Goal: Task Accomplishment & Management: Use online tool/utility

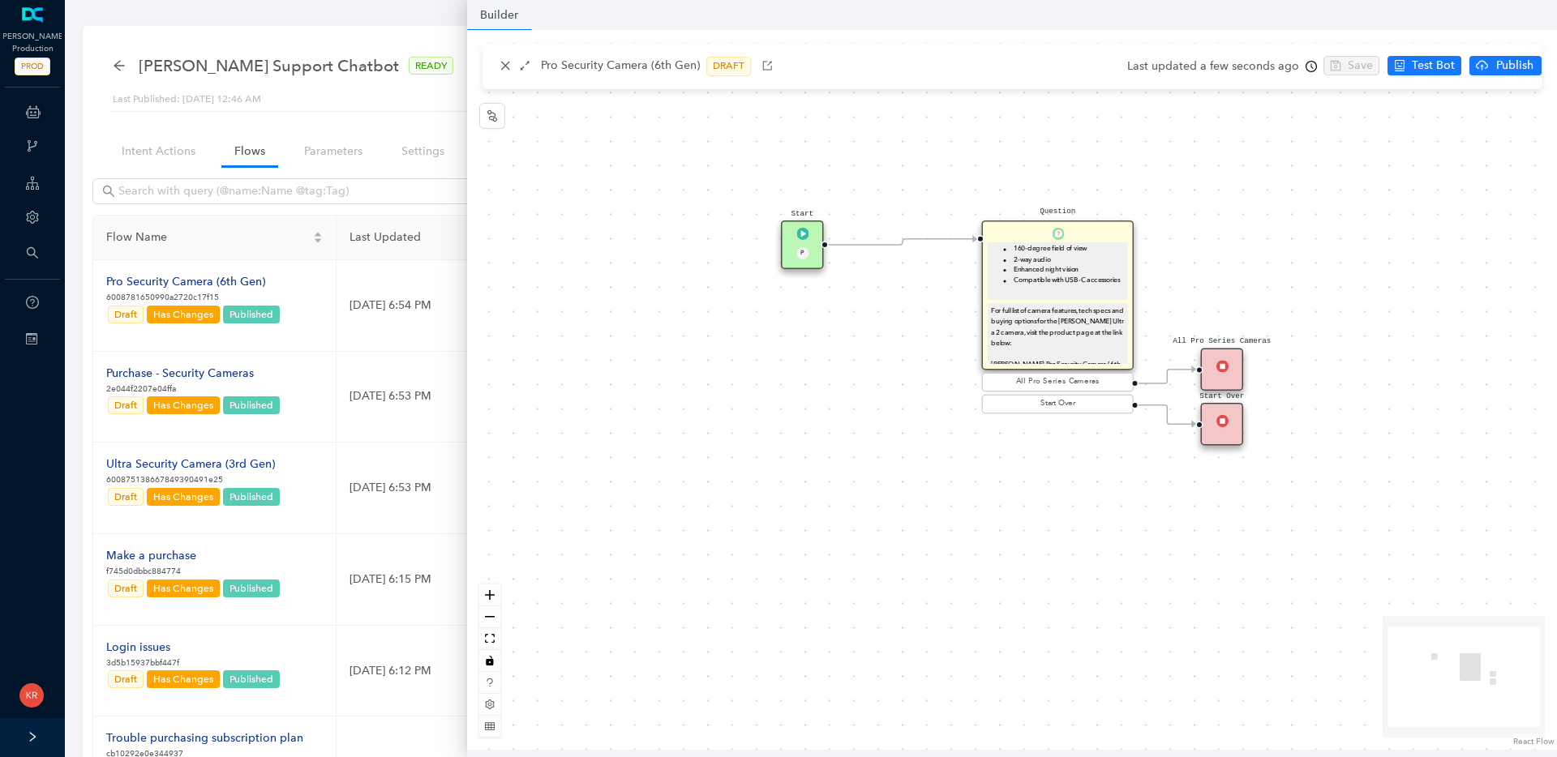
scroll to position [195, 0]
click at [1058, 332] on div "For full list of camera features, tech specs and buying options for the Arlo Ul…" at bounding box center [1057, 335] width 133 height 75
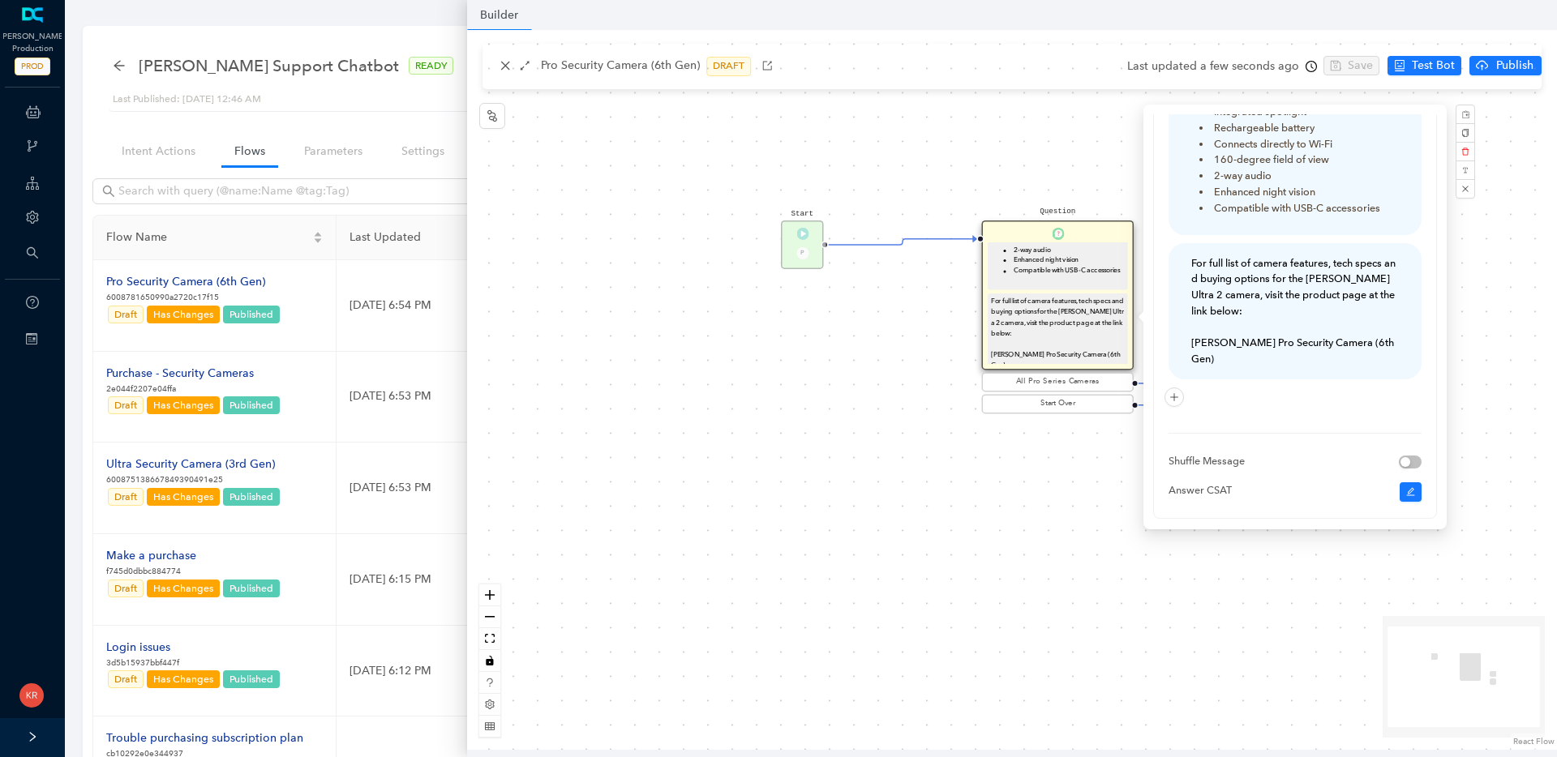
scroll to position [508, 0]
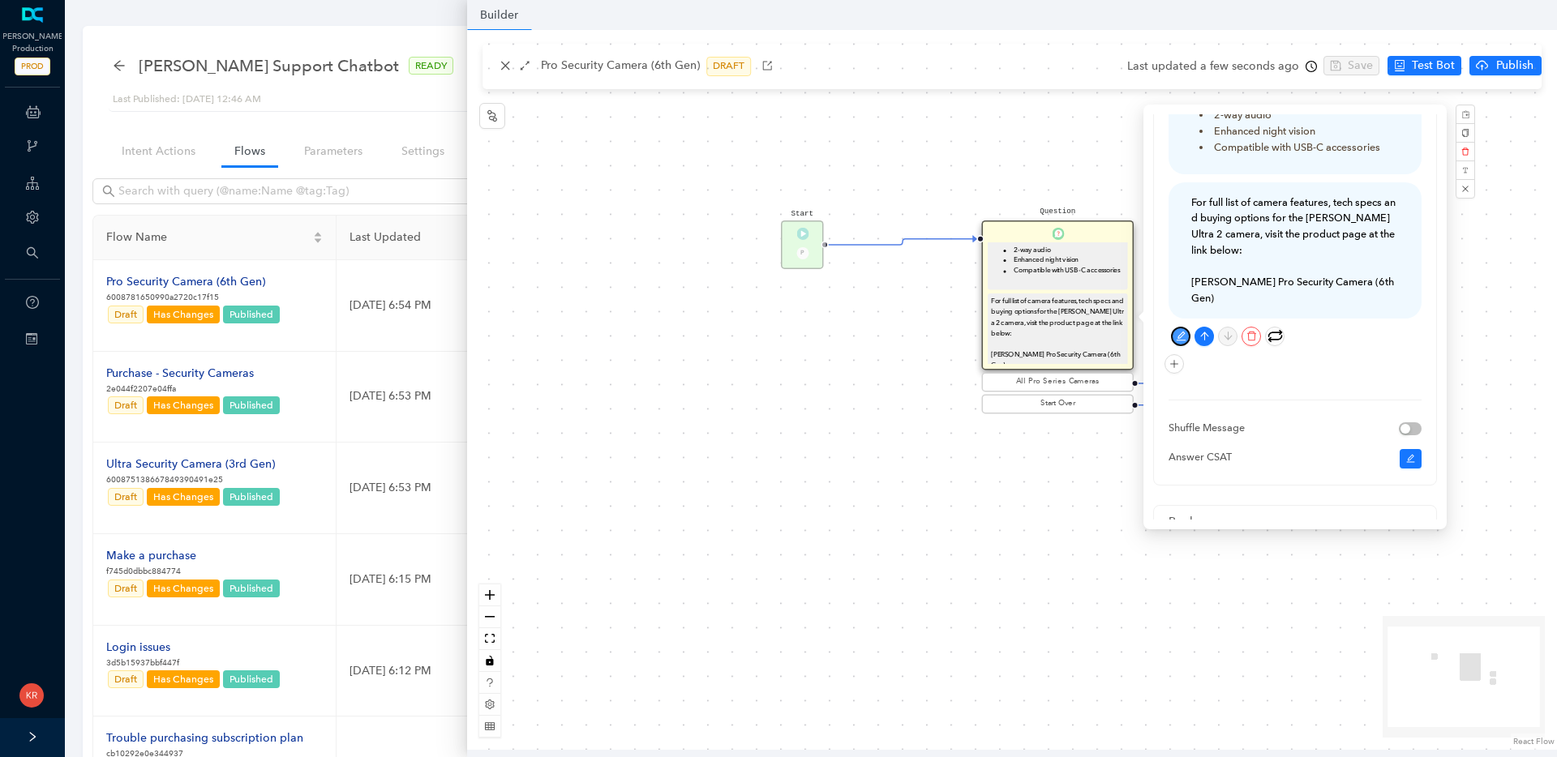
click at [1179, 327] on button "button" at bounding box center [1180, 336] width 19 height 19
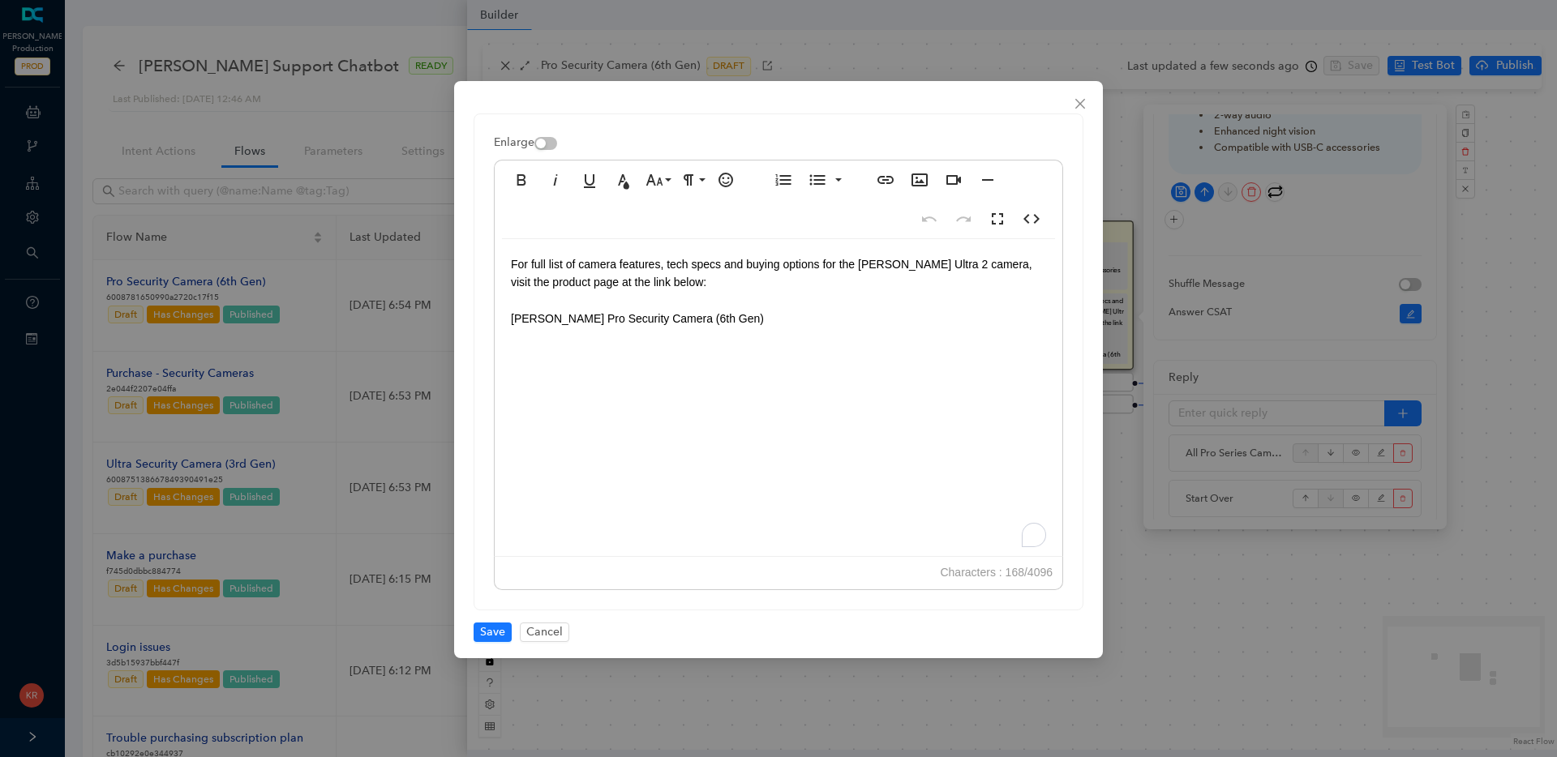
click at [714, 323] on div "For full list of camera features, tech specs and buying options for the Arlo Ul…" at bounding box center [779, 401] width 568 height 324
drag, startPoint x: 687, startPoint y: 325, endPoint x: 489, endPoint y: 304, distance: 199.0
click at [489, 304] on div "Enlarge Bold Italic Underline Text Color Font Size 8 9 10 11 12 14 18 24 30 36 …" at bounding box center [778, 361] width 608 height 495
click at [480, 635] on span "Save" at bounding box center [492, 633] width 25 height 18
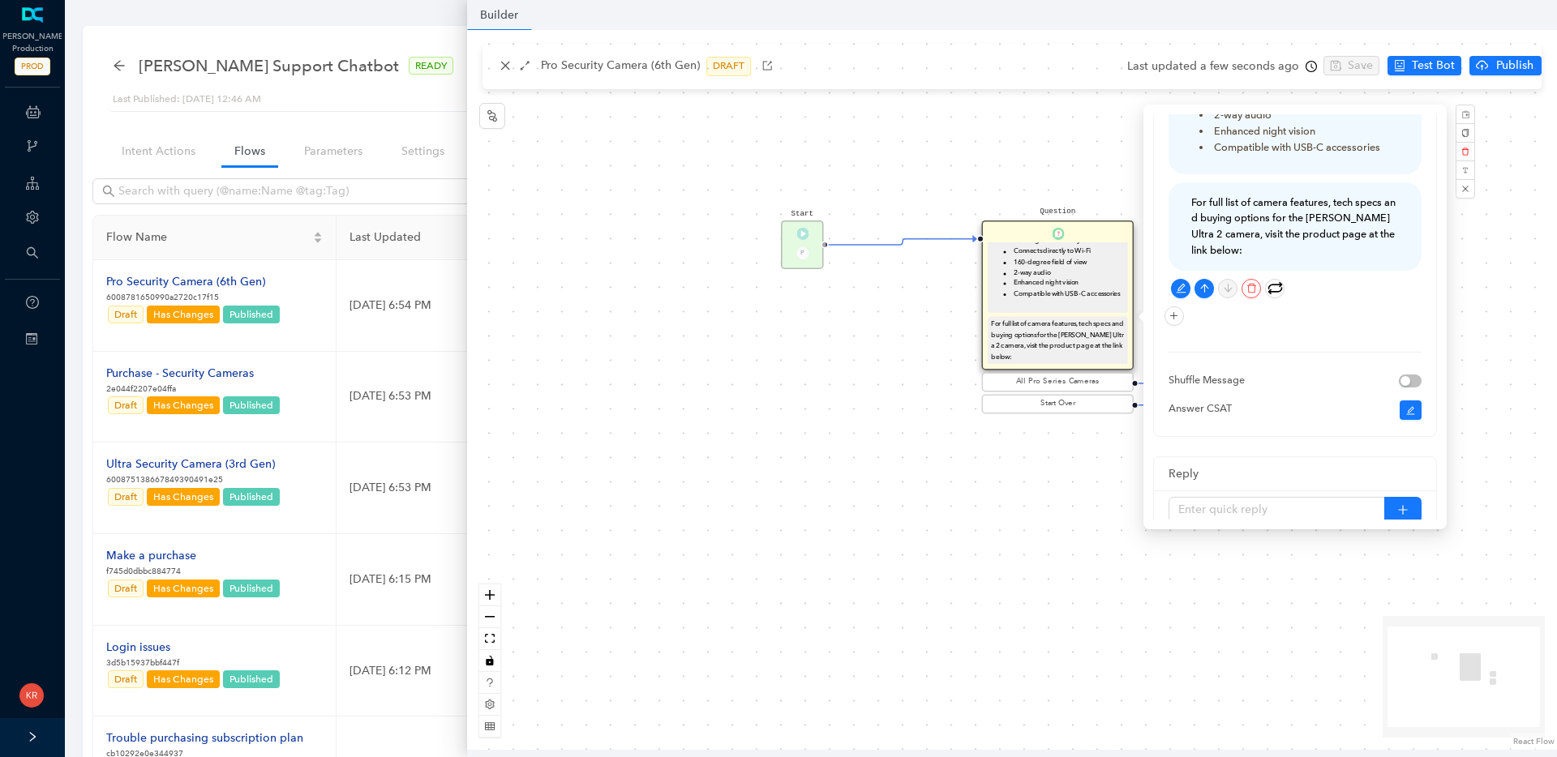
scroll to position [182, 0]
click at [1169, 311] on icon "plus" at bounding box center [1174, 316] width 10 height 10
click at [1163, 367] on link "Link" at bounding box center [1146, 365] width 32 height 18
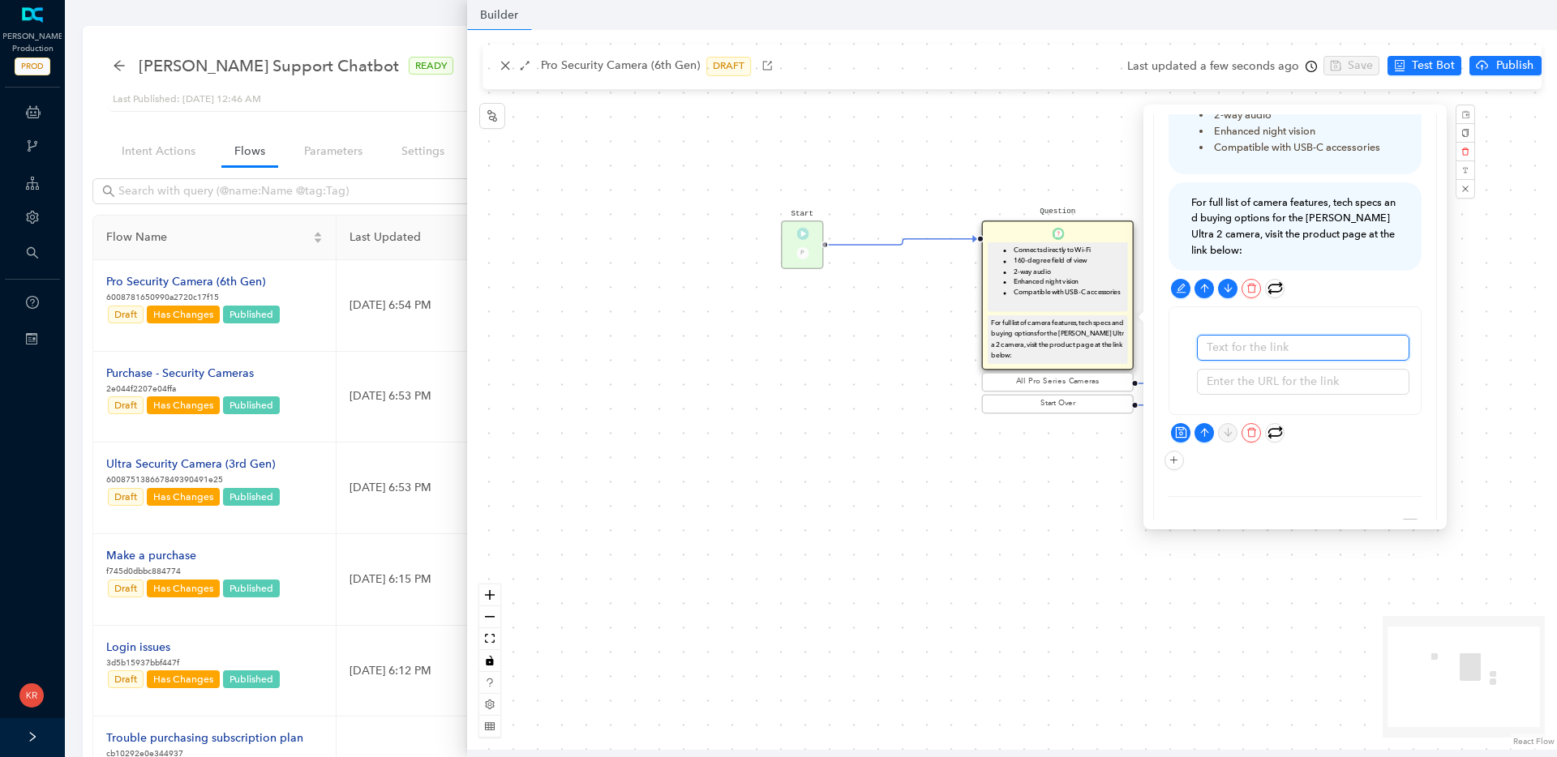
click at [1274, 335] on input "text" at bounding box center [1303, 348] width 212 height 26
type input "Arlo Pro Security Camera (6th Gen)"
click at [807, 693] on div "Start P Question The Arlo Pro Security Camera (6th Gen) has the following key f…" at bounding box center [1012, 390] width 1090 height 720
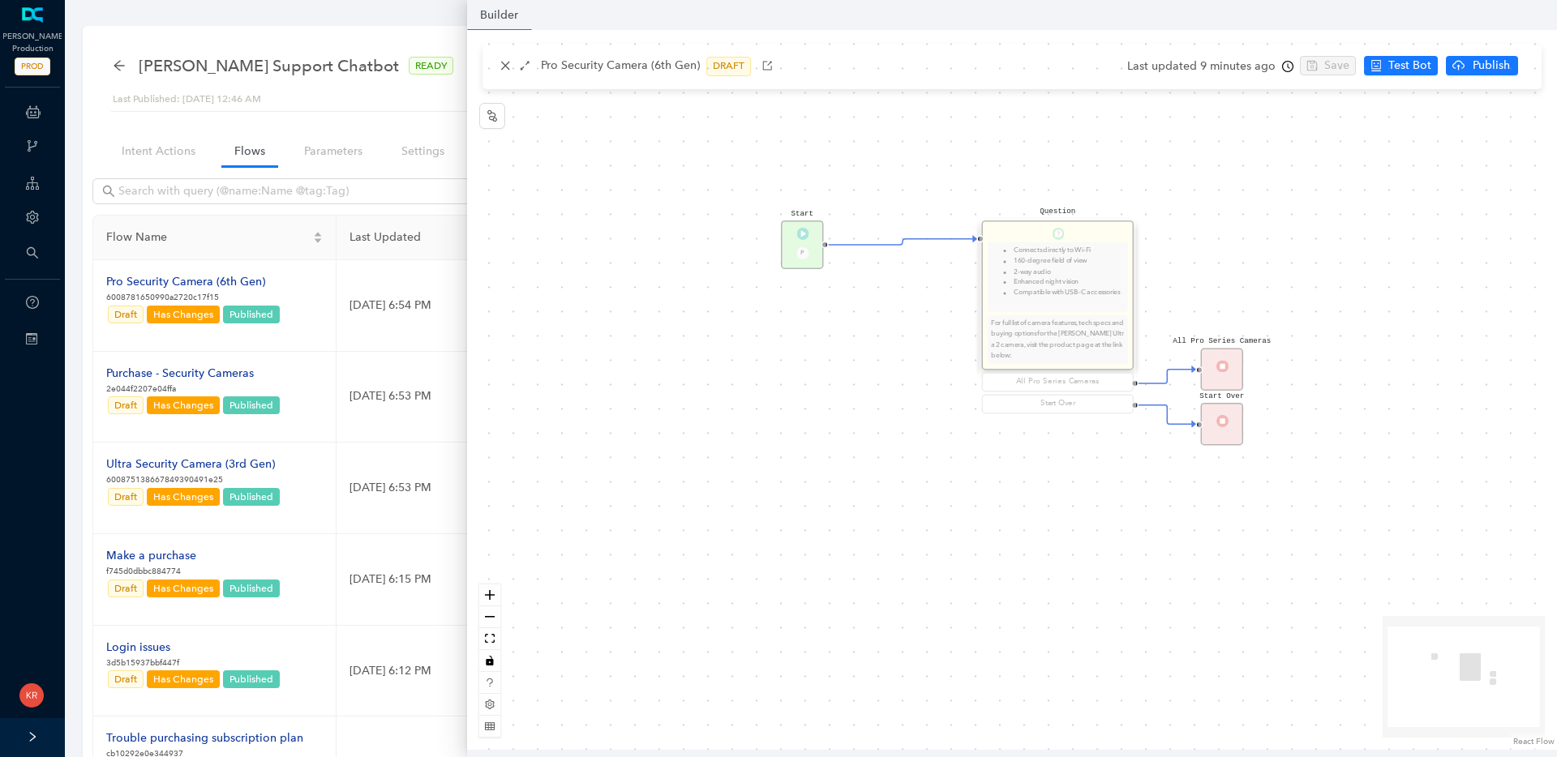
click at [906, 638] on div "Start P Question The Arlo Pro Security Camera (6th Gen) has the following key f…" at bounding box center [1012, 390] width 1090 height 720
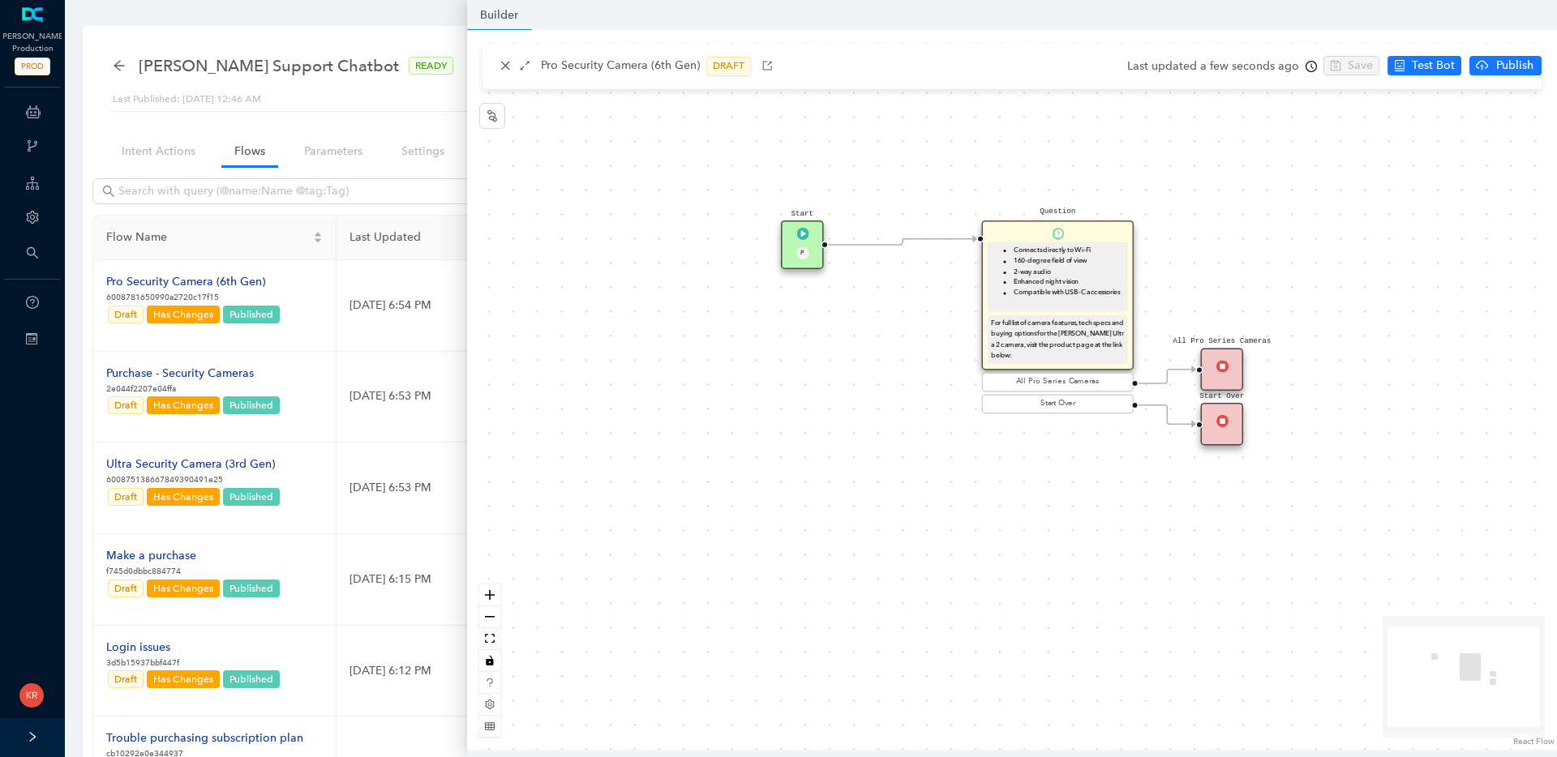
scroll to position [182, 0]
click at [1220, 413] on div "Start Over" at bounding box center [1222, 424] width 43 height 43
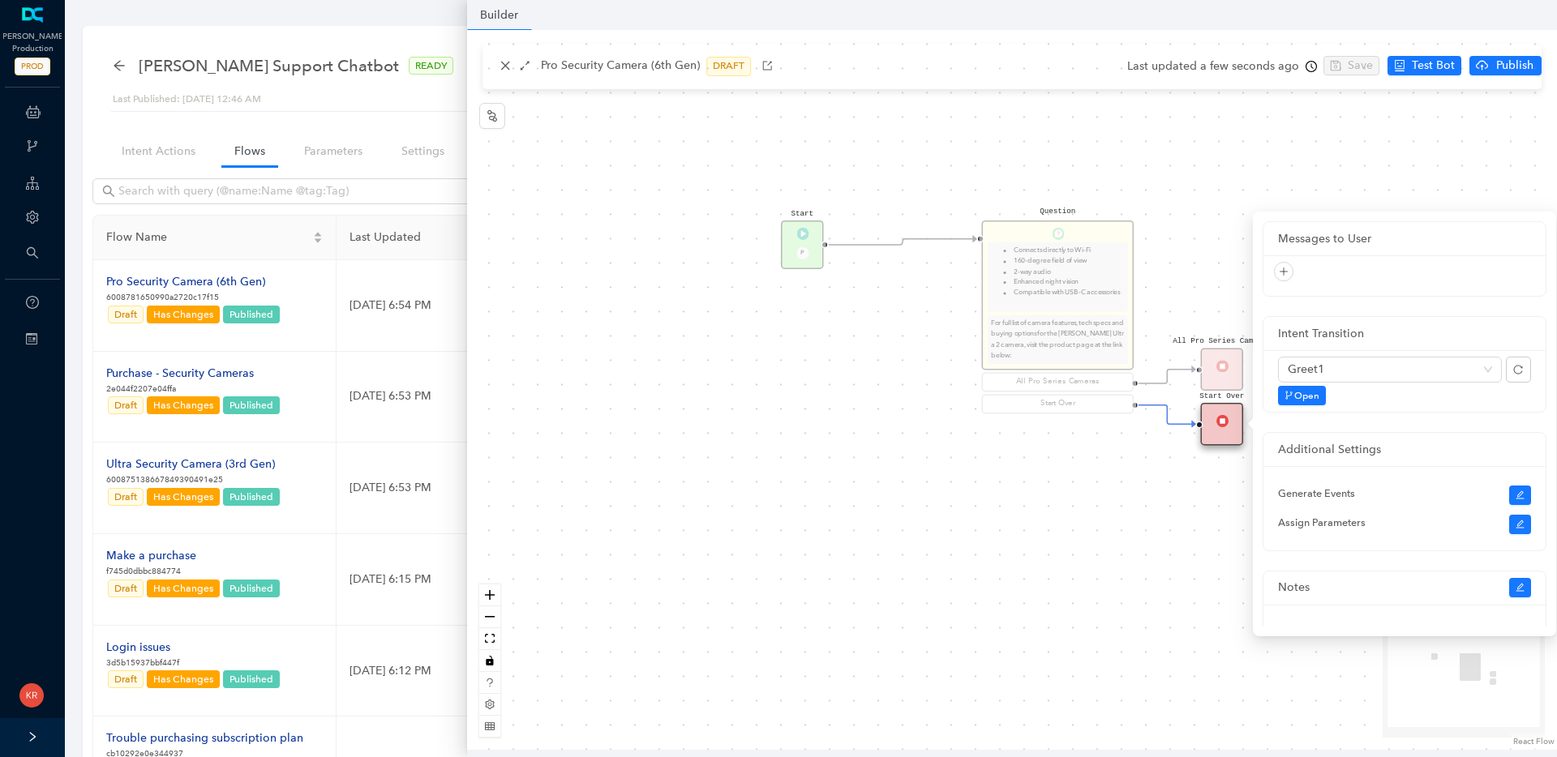
click at [1211, 369] on div "All Pro Series Cameras" at bounding box center [1222, 369] width 43 height 43
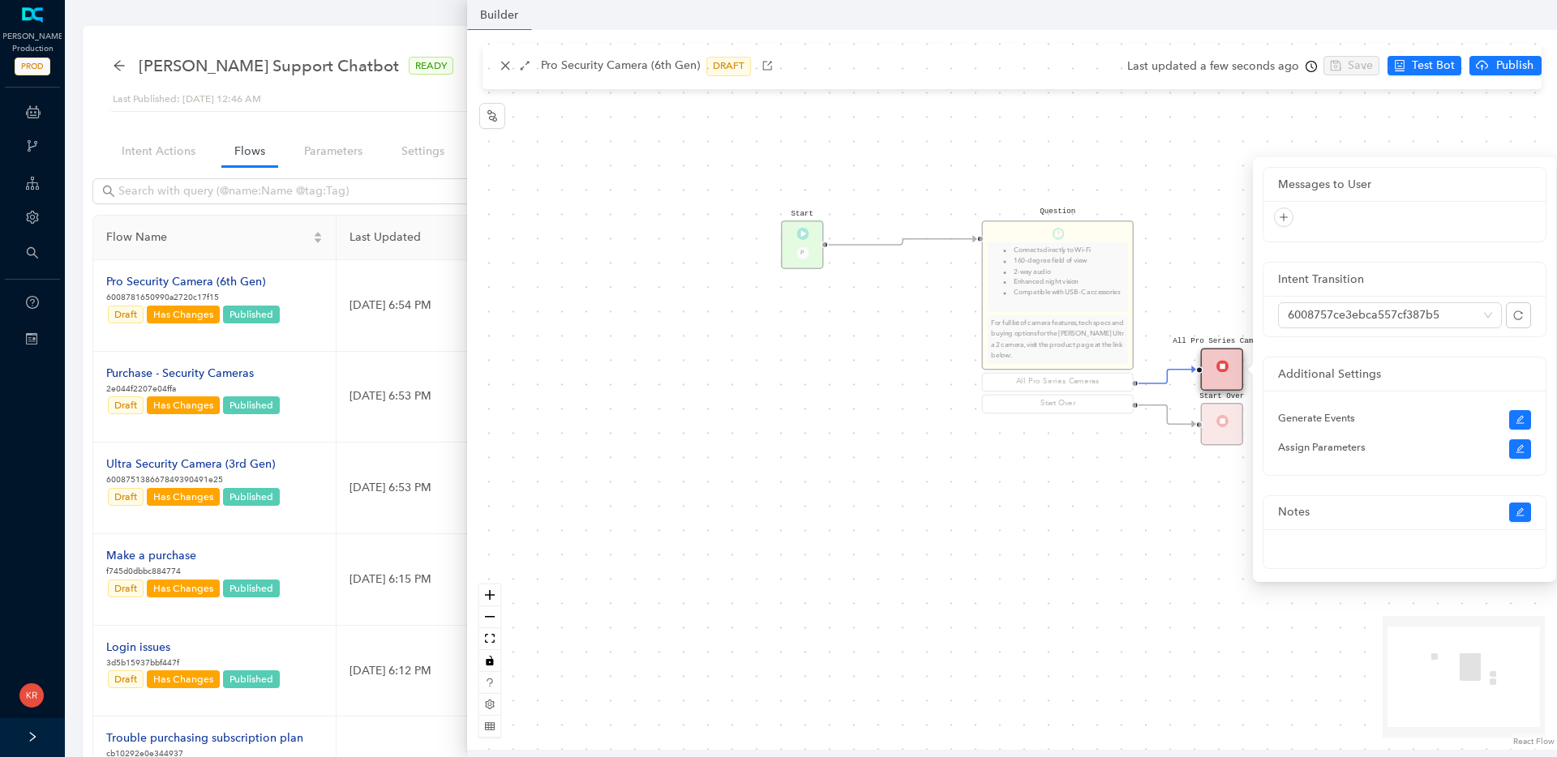
click at [1212, 208] on div "Start P Question The Arlo Pro Security Camera (6th Gen) has the following key f…" at bounding box center [1012, 390] width 1090 height 720
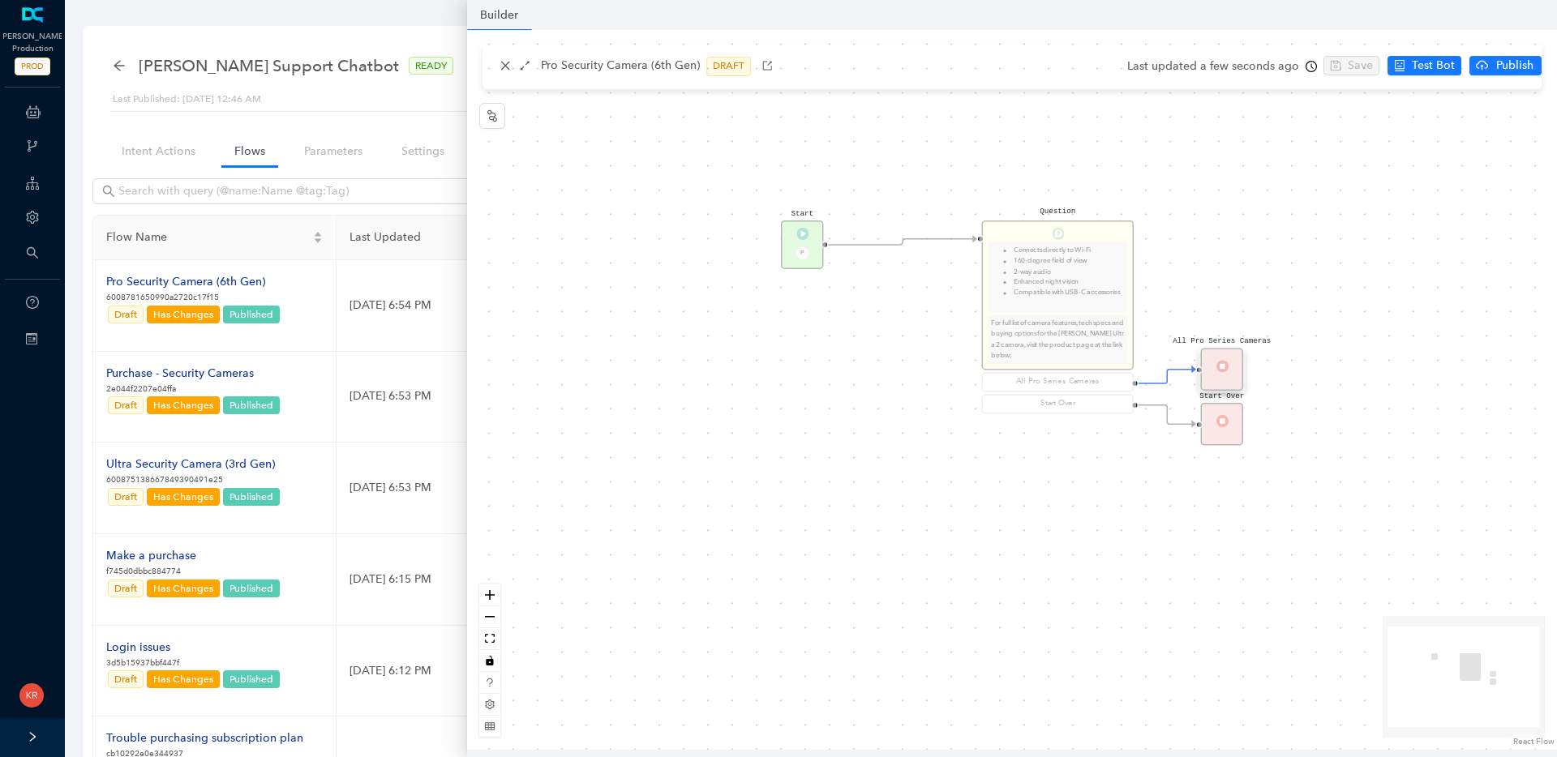
scroll to position [181, 0]
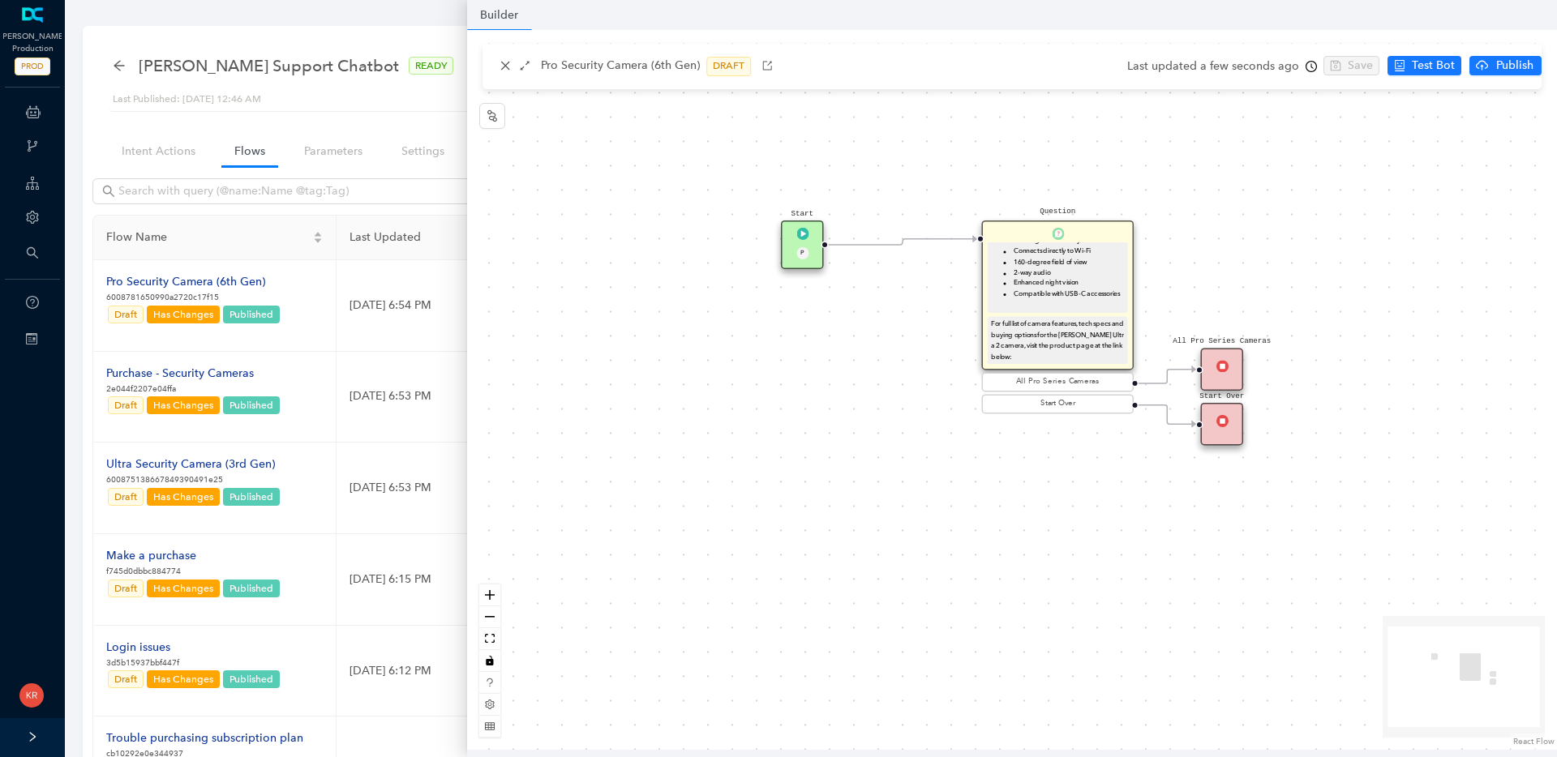
click at [1095, 341] on span "For full list of camera features, tech specs and buying options for the Arlo Ul…" at bounding box center [1058, 341] width 134 height 40
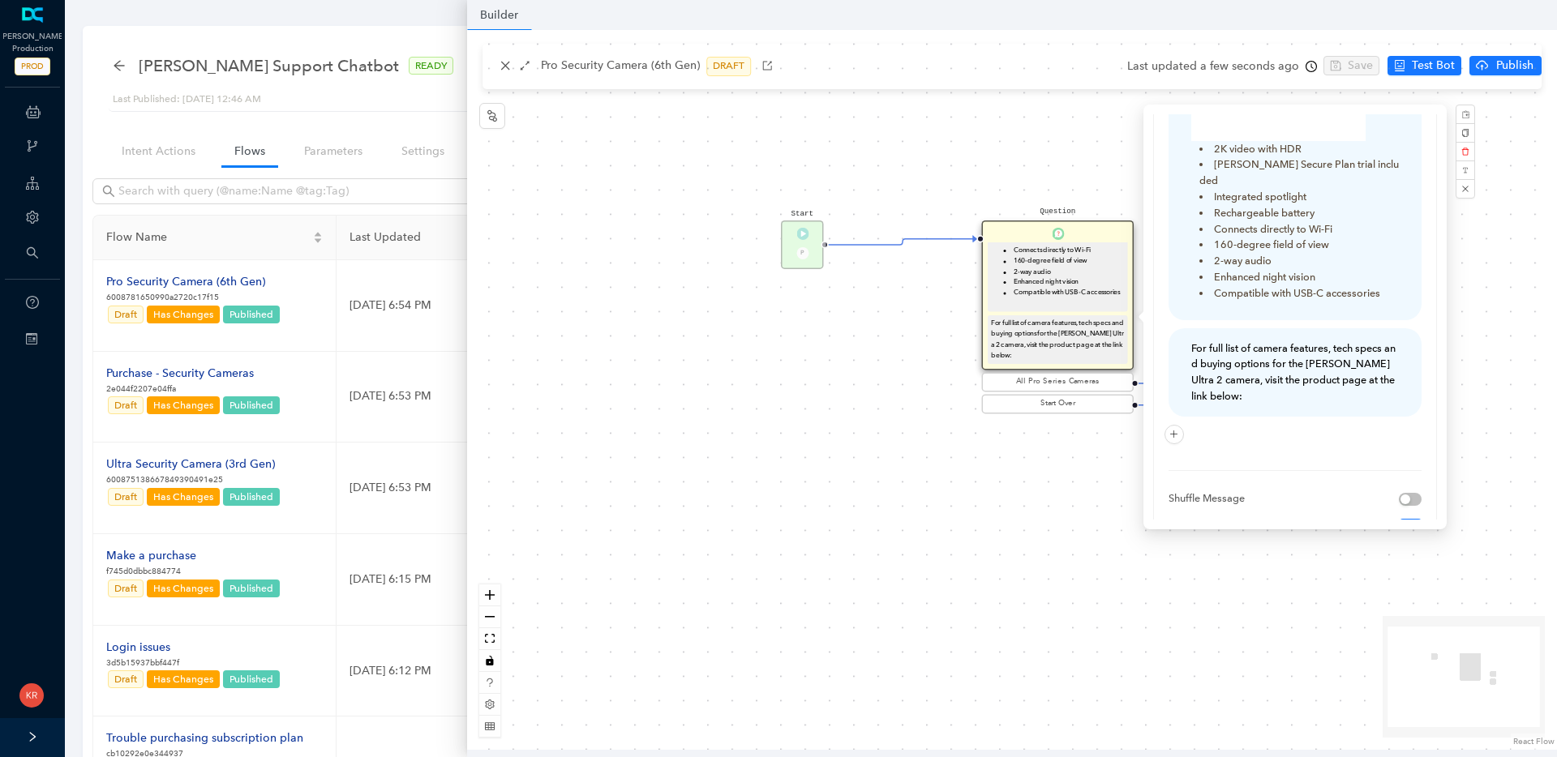
scroll to position [637, 0]
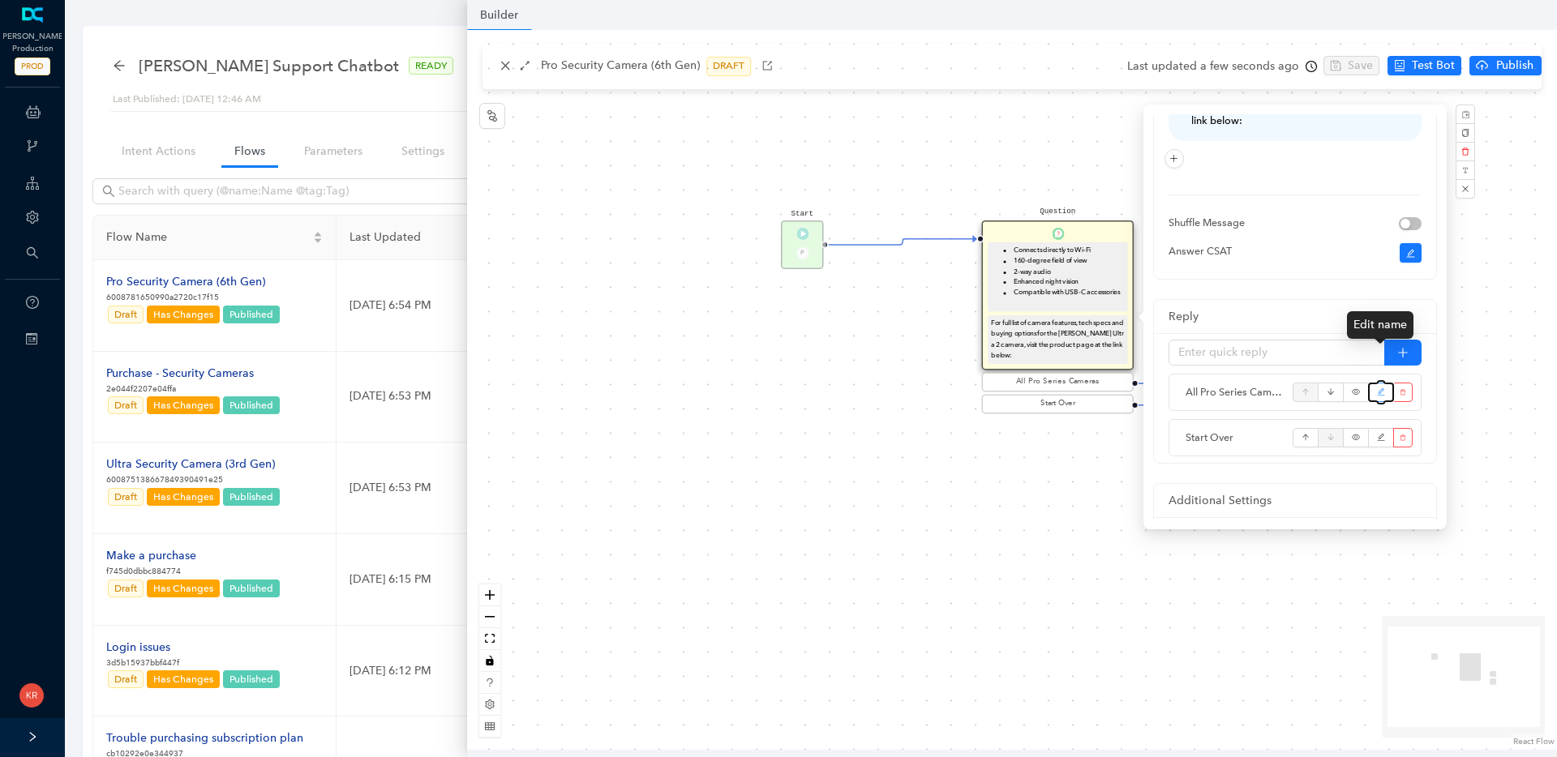
click at [1380, 380] on icon "edit" at bounding box center [1381, 392] width 9 height 24
click at [1255, 340] on input "All Pro Series Cameras" at bounding box center [1277, 353] width 217 height 26
click at [1256, 340] on input "All Pro Series Cameras" at bounding box center [1277, 353] width 217 height 26
type input "Speak with an agent"
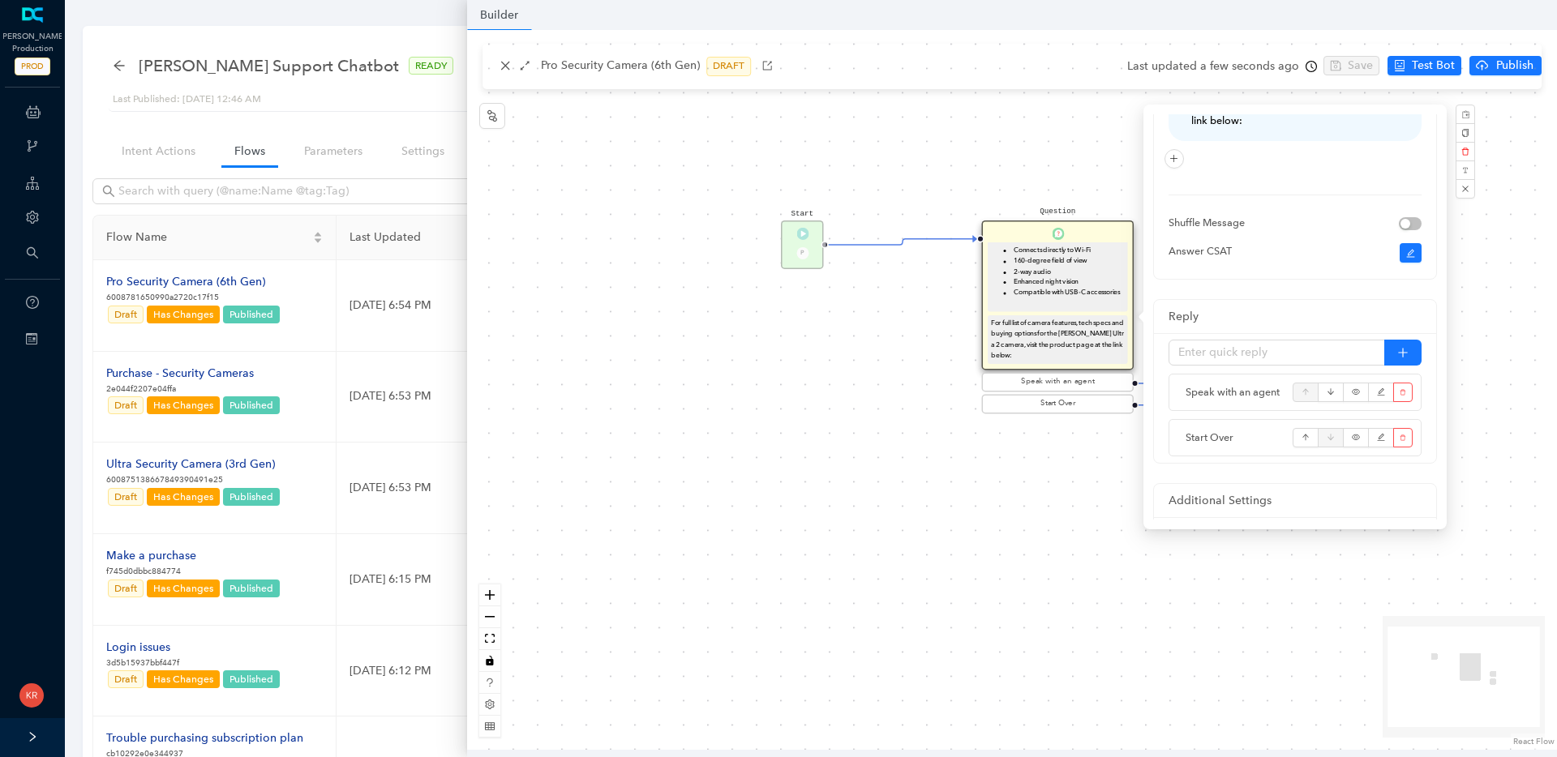
click at [1083, 493] on div "Start P Question The Arlo Pro Security Camera (6th Gen) has the following key f…" at bounding box center [1012, 390] width 1090 height 720
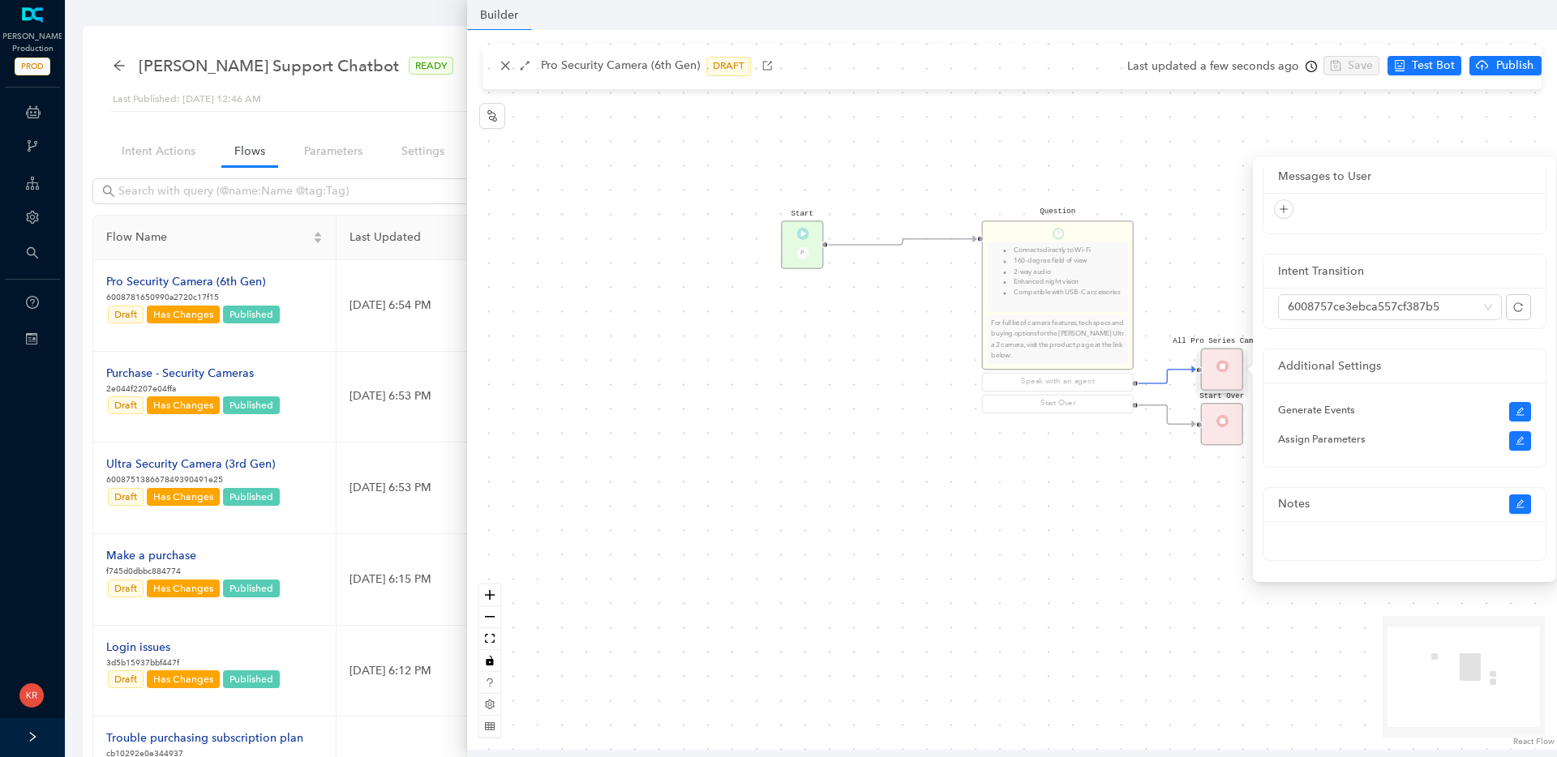
scroll to position [0, 0]
click at [1218, 383] on div "All Pro Series Cameras" at bounding box center [1222, 369] width 43 height 43
click at [1216, 268] on div "Start P Question The Arlo Pro Security Camera (6th Gen) has the following key f…" at bounding box center [1012, 390] width 1090 height 720
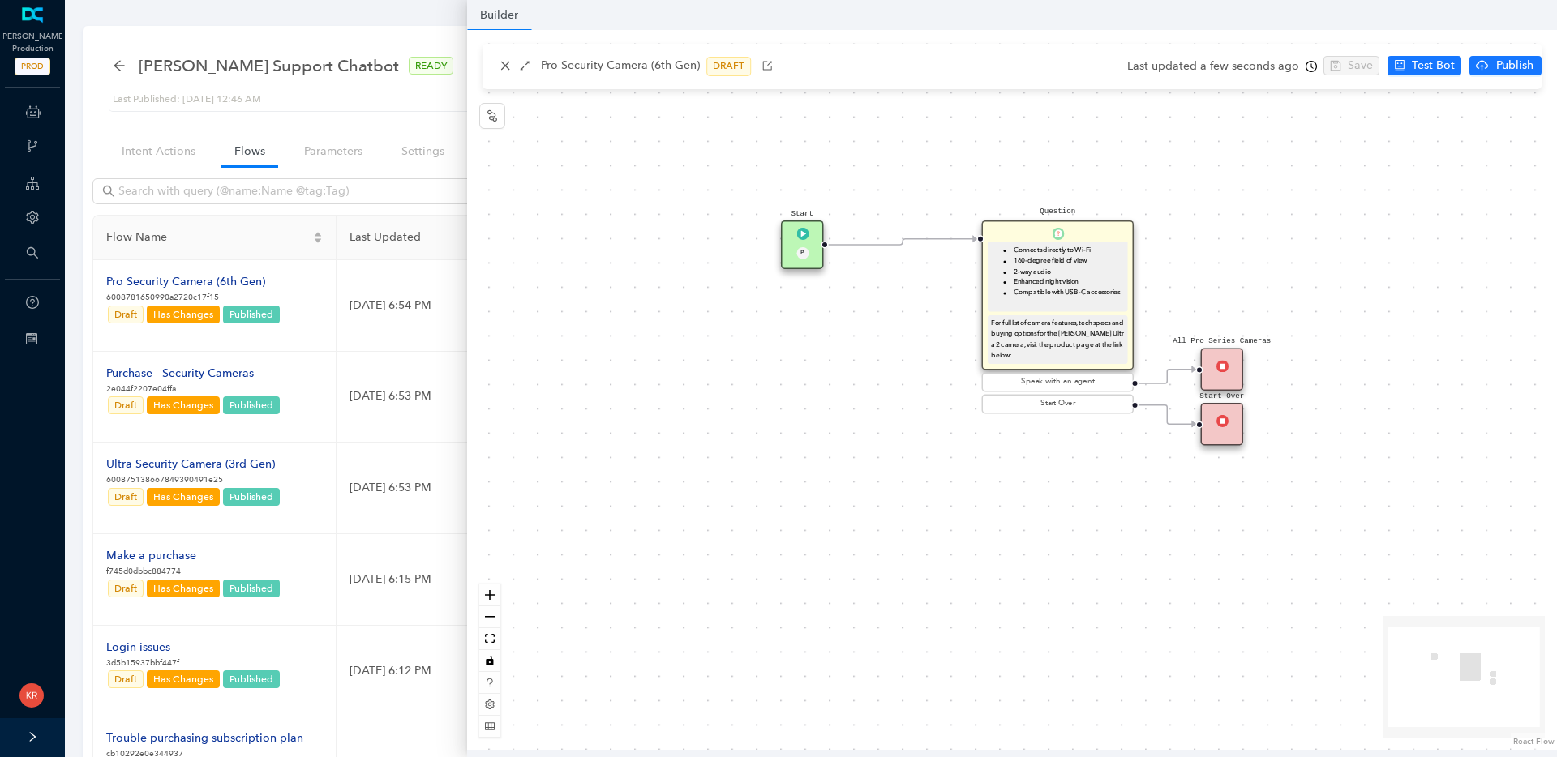
click at [1236, 380] on div "All Pro Series Cameras" at bounding box center [1222, 369] width 43 height 43
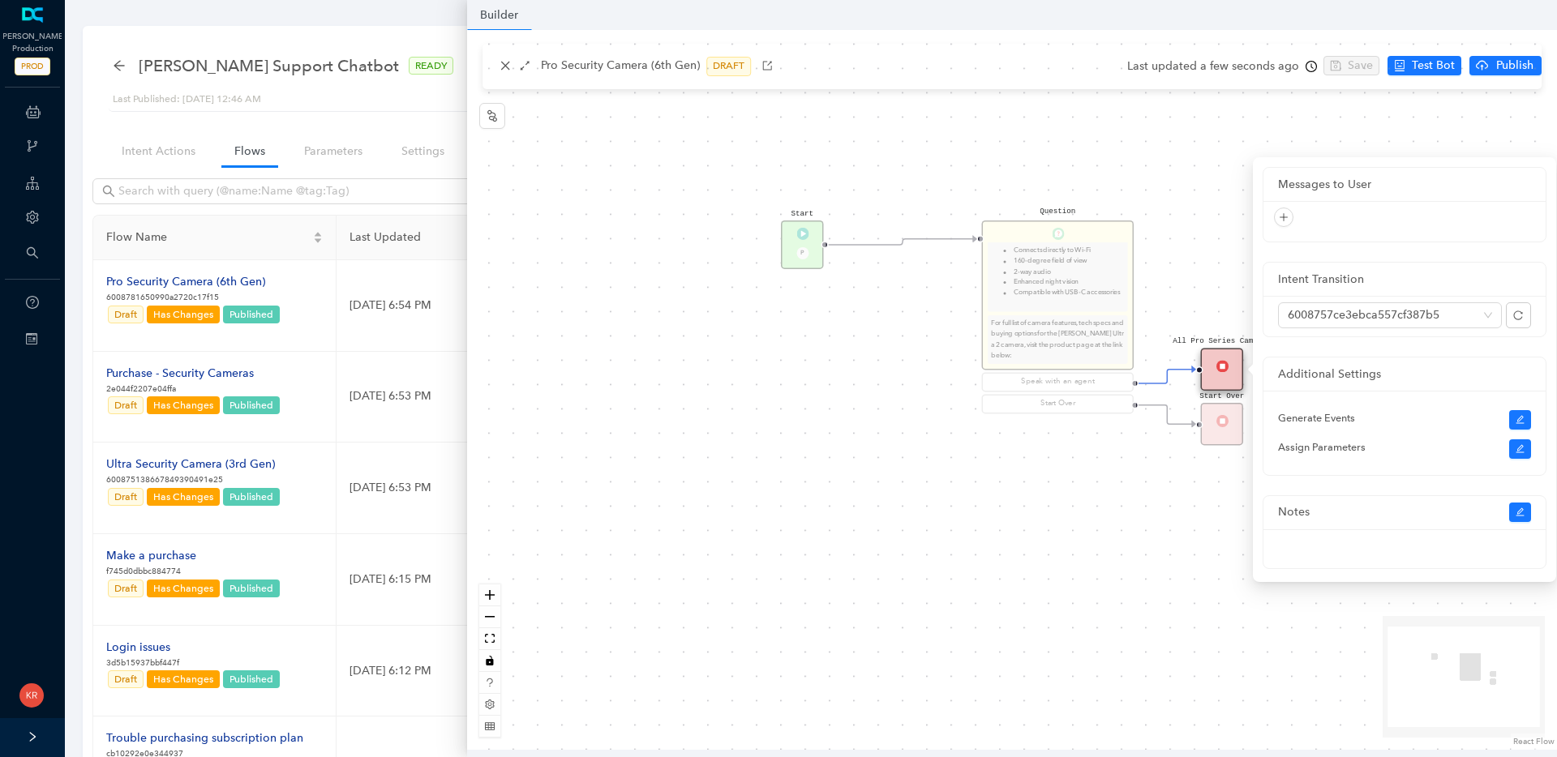
click at [1220, 379] on div "All Pro Series Cameras" at bounding box center [1222, 369] width 43 height 43
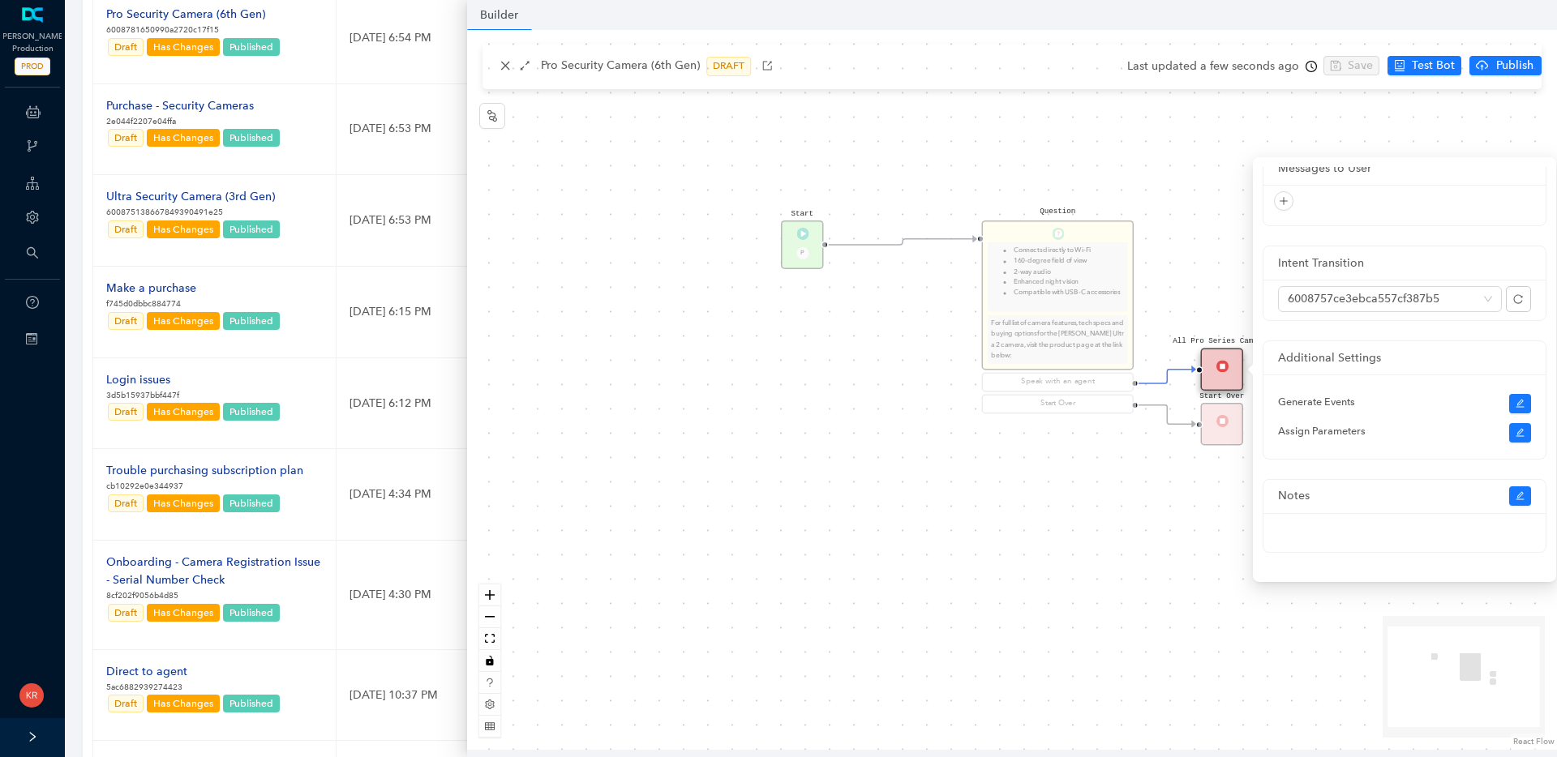
scroll to position [279, 0]
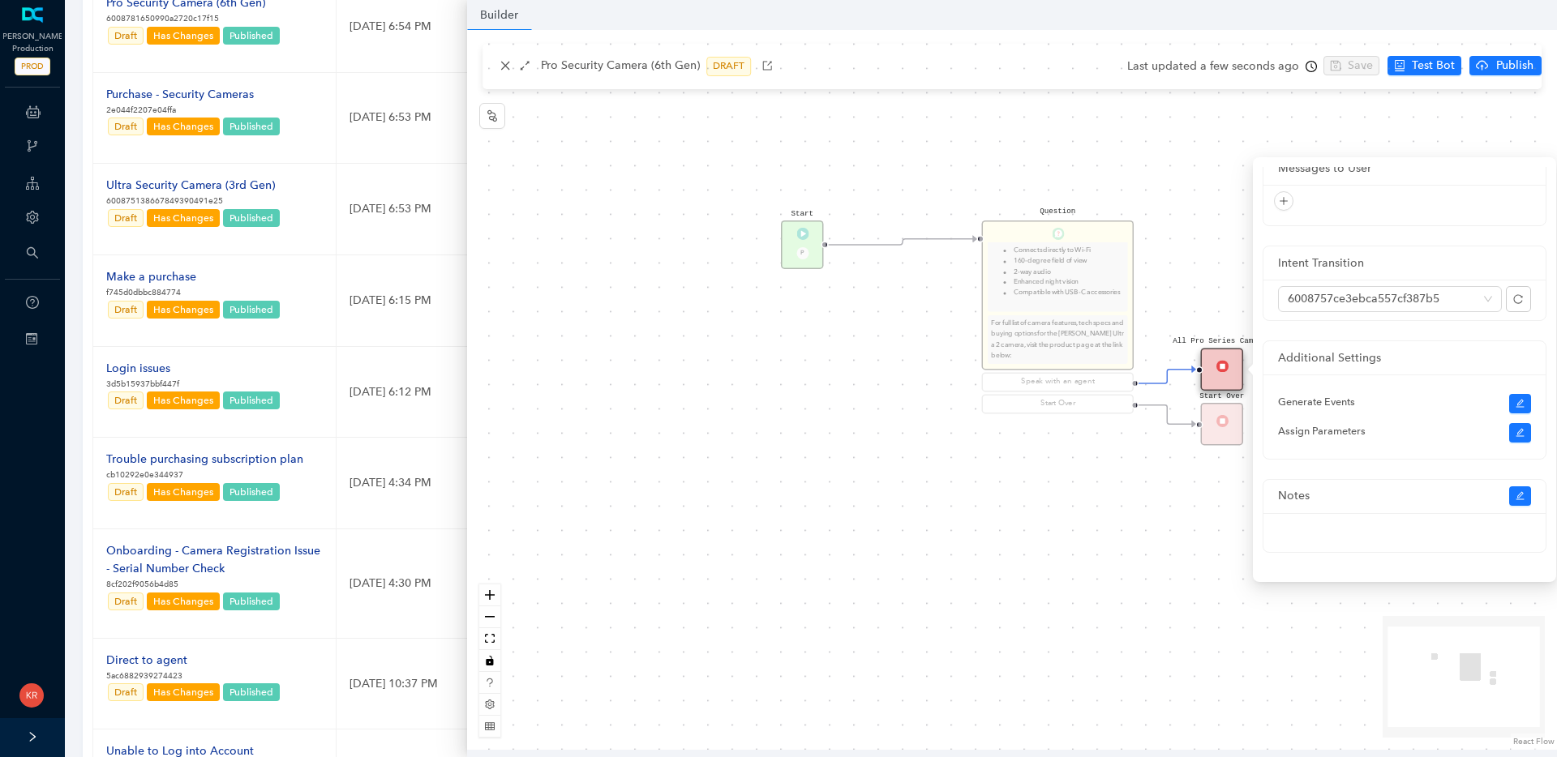
click at [1237, 296] on div "Start P Question The Arlo Pro Security Camera (6th Gen) has the following key f…" at bounding box center [1012, 390] width 1090 height 720
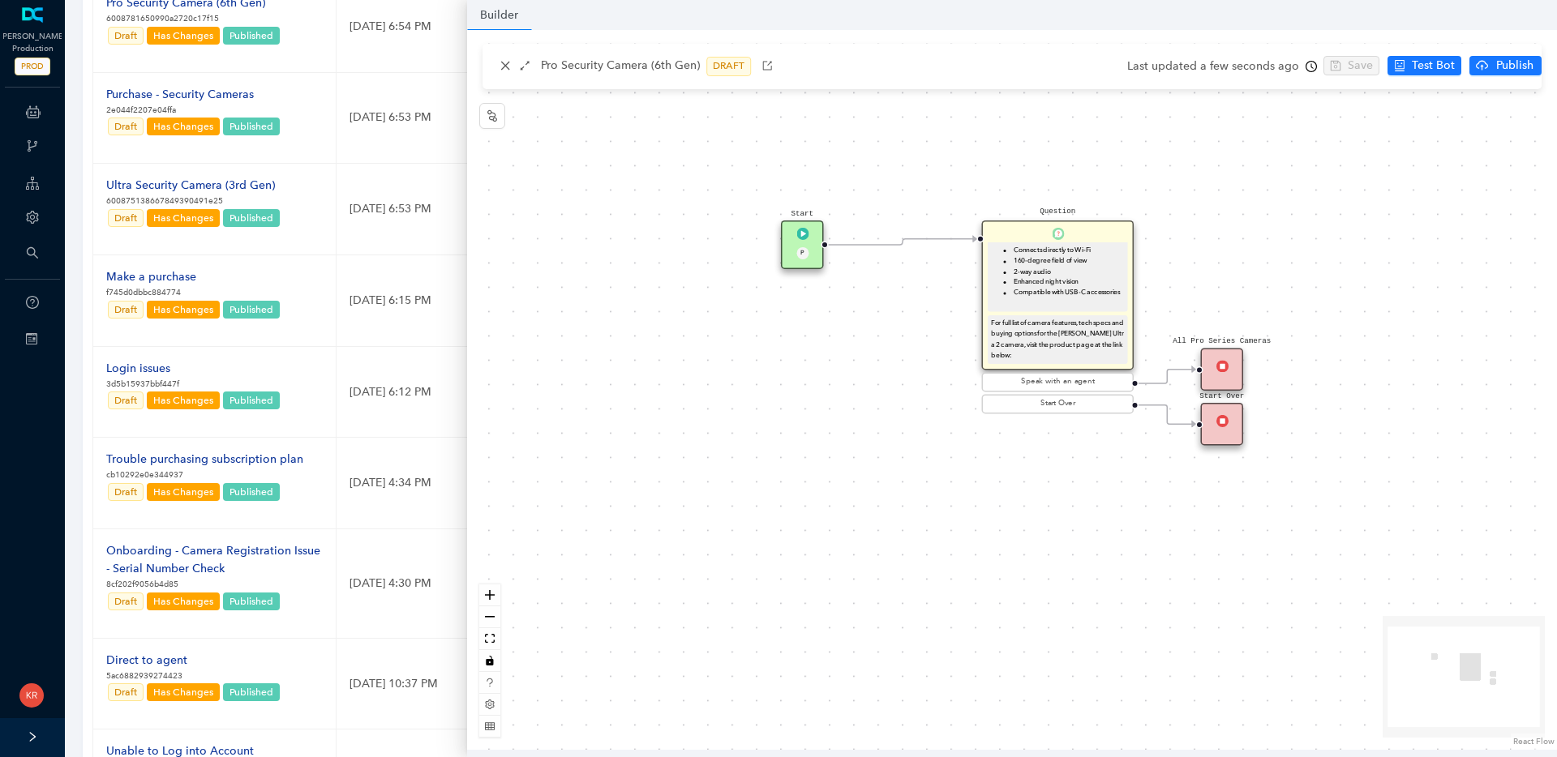
click at [1214, 381] on div "All Pro Series Cameras" at bounding box center [1222, 369] width 43 height 43
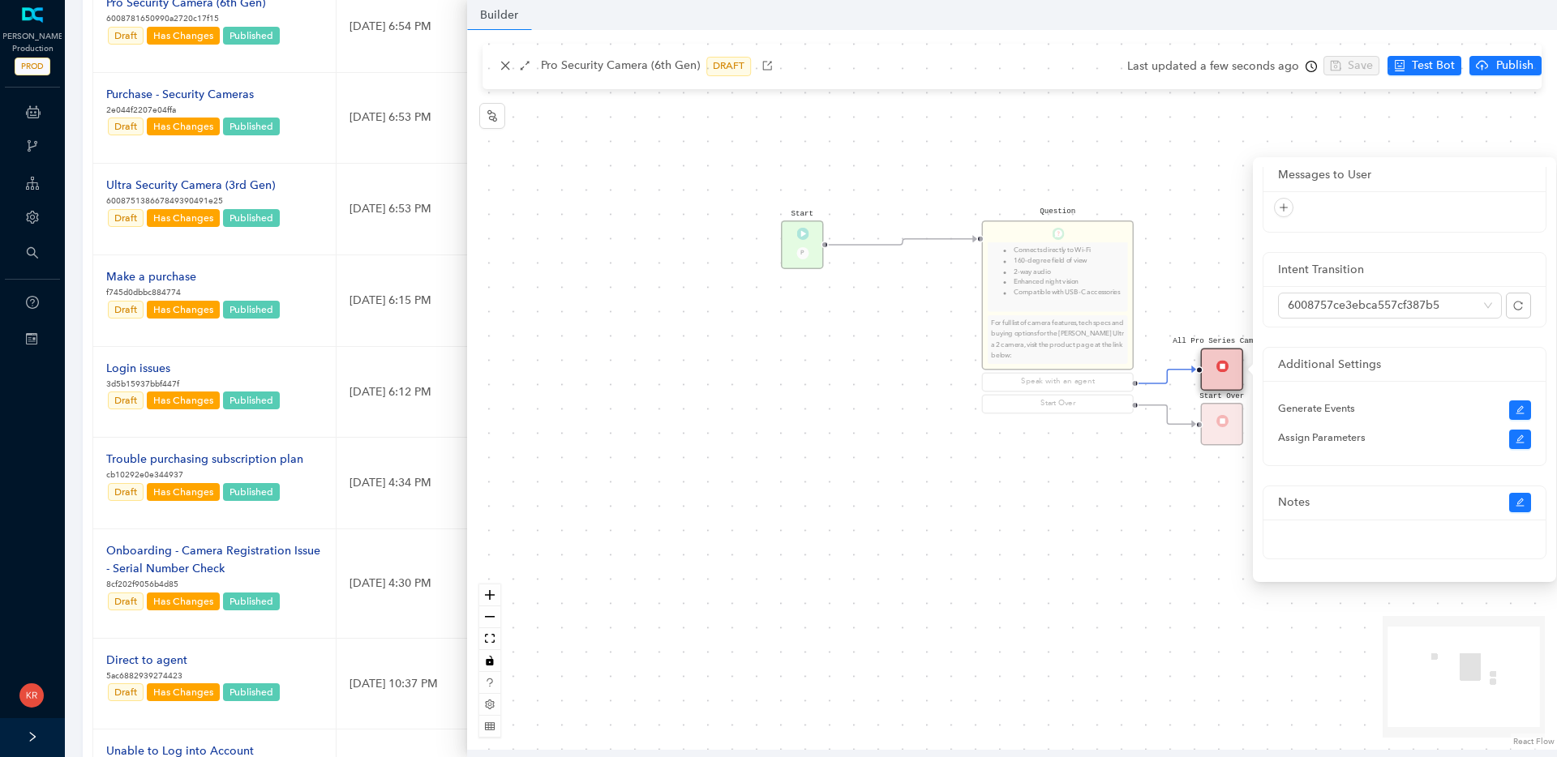
scroll to position [16, 0]
click at [1228, 427] on div "Start Over" at bounding box center [1222, 424] width 43 height 43
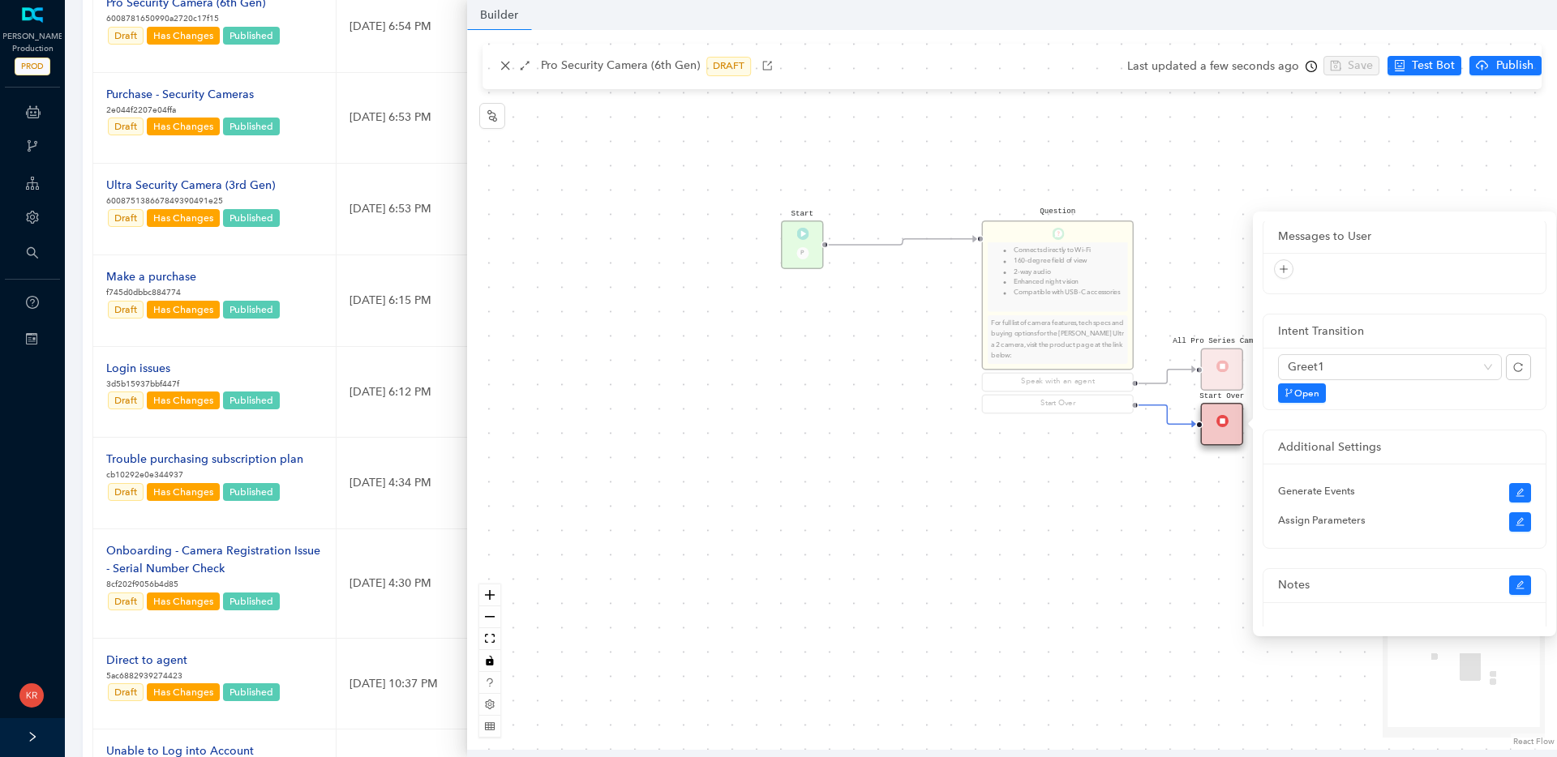
scroll to position [0, 0]
click at [1096, 482] on div "Start P Question The Arlo Pro Security Camera (6th Gen) has the following key f…" at bounding box center [1012, 390] width 1090 height 720
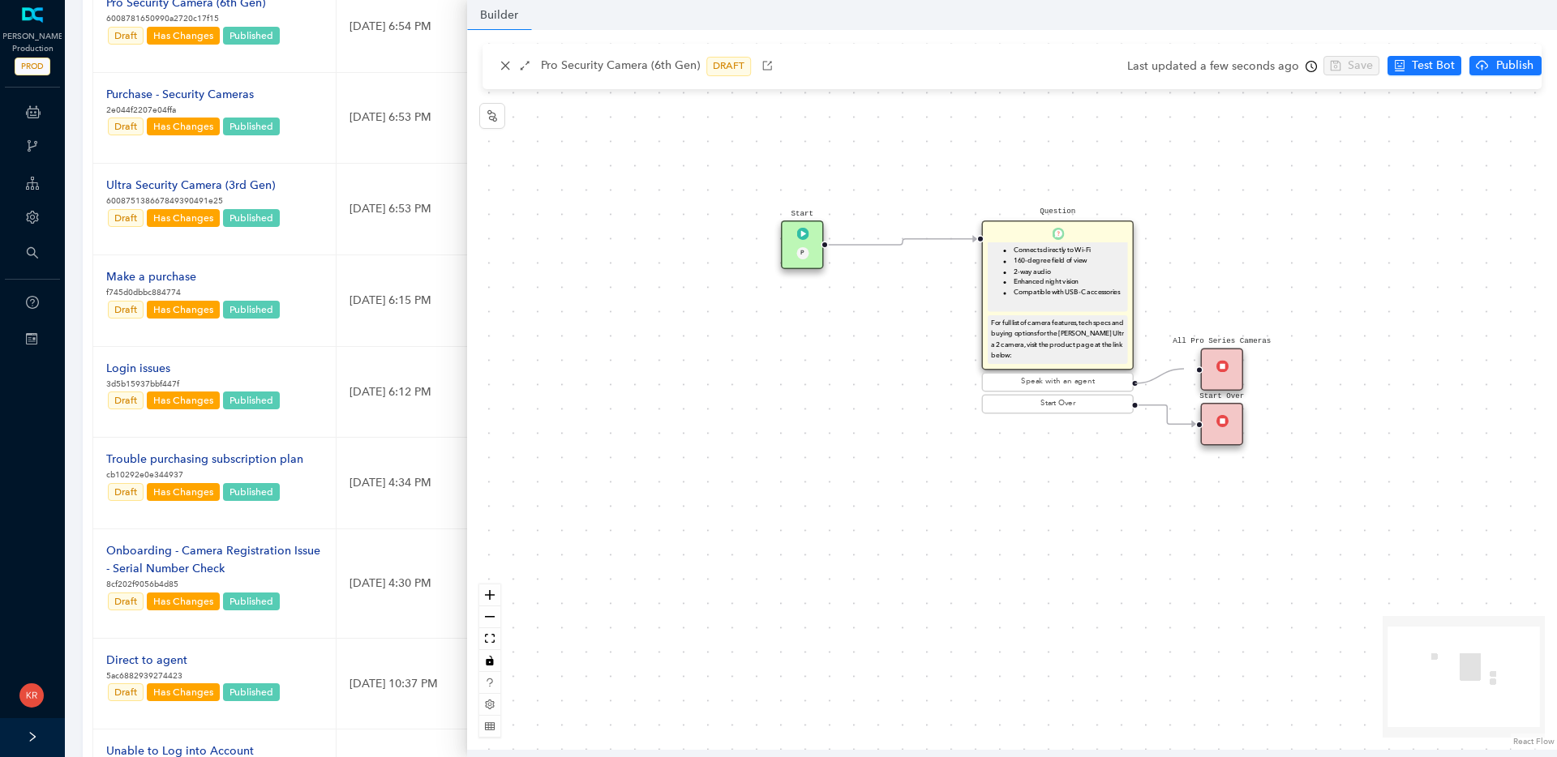
click at [1184, 369] on circle "Edge from reactflownode_d9089da2-db9a-4624-aa58-3c5a3807ab59 to reactflownode_6…" at bounding box center [1184, 370] width 24 height 24
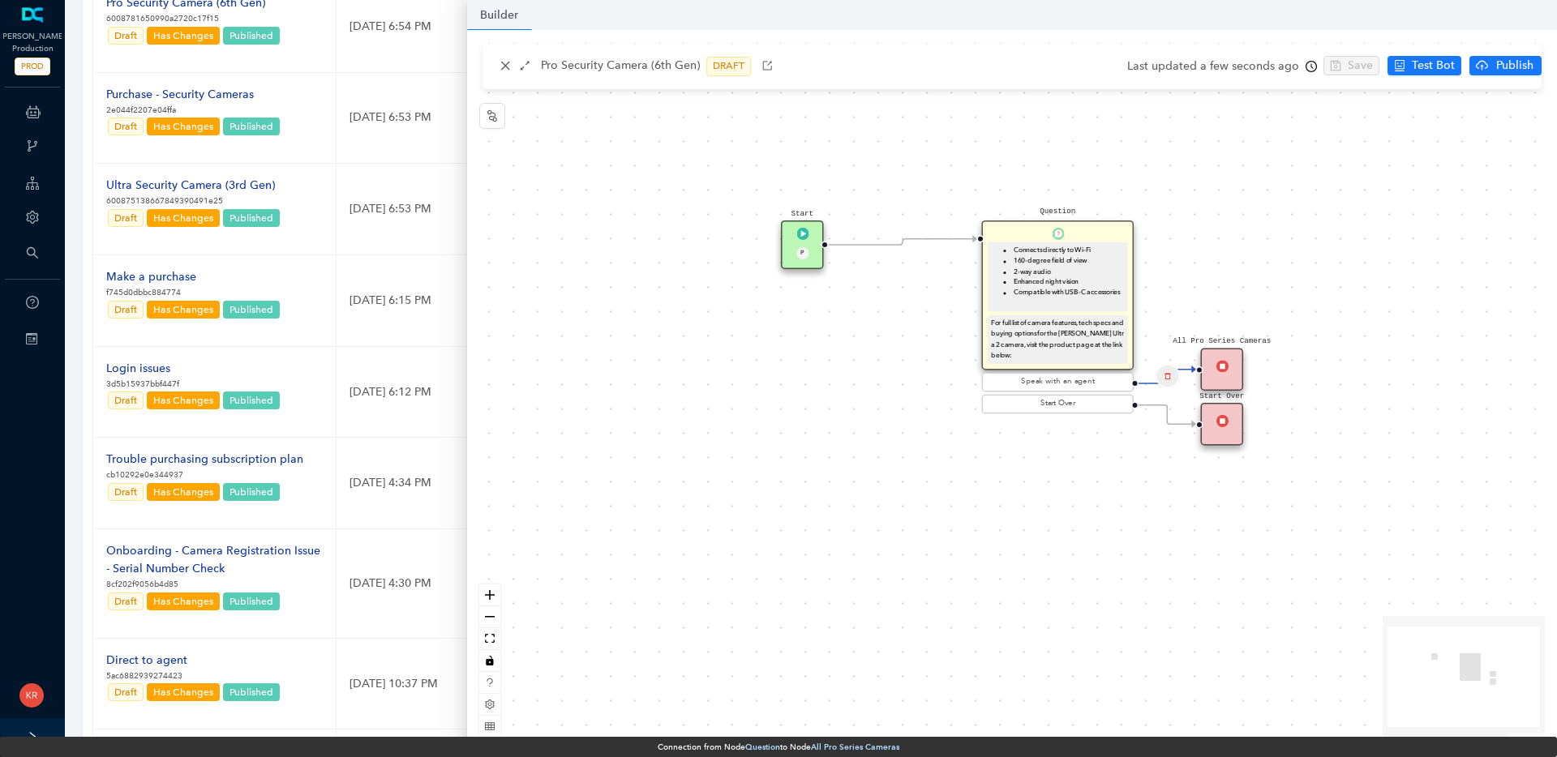
click at [1161, 380] on circle "Edge from reactflownode_d9089da2-db9a-4624-aa58-3c5a3807ab59 to reactflownode_6…" at bounding box center [1151, 383] width 24 height 24
click at [1169, 377] on icon "delete" at bounding box center [1167, 376] width 7 height 15
click at [1258, 337] on span "Yes" at bounding box center [1263, 335] width 18 height 18
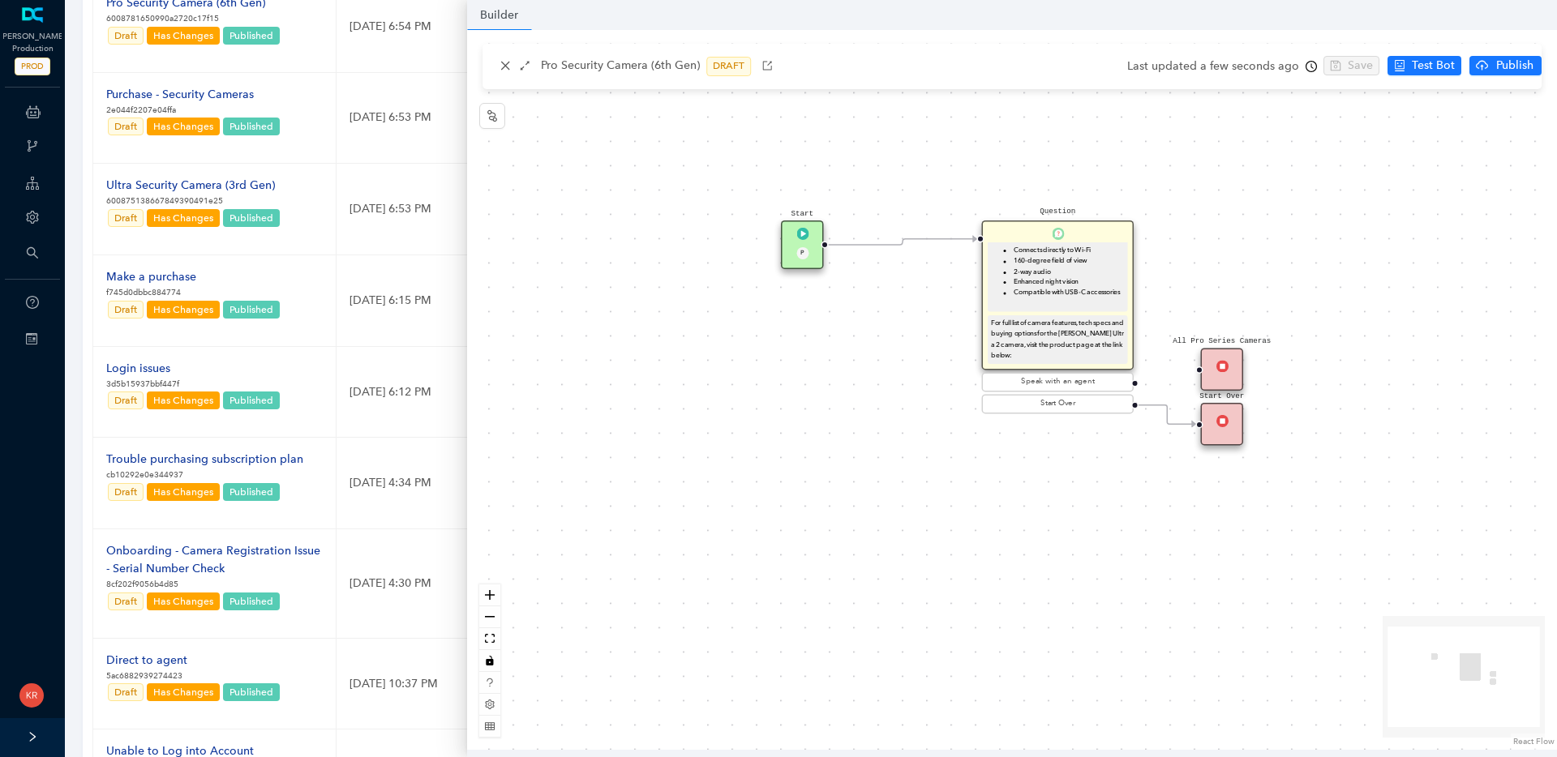
click at [1237, 375] on div "All Pro Series Cameras" at bounding box center [1222, 369] width 43 height 43
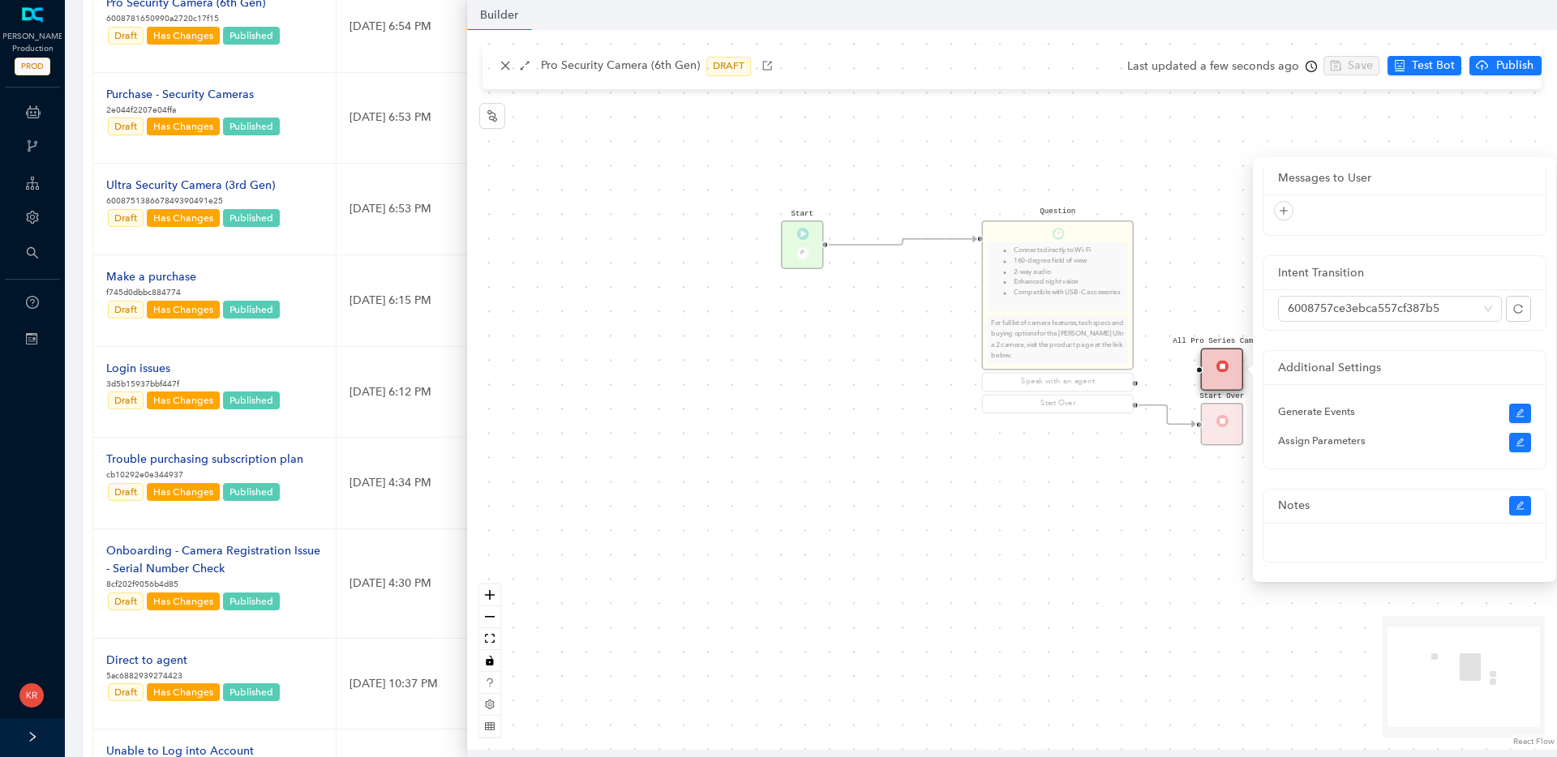
scroll to position [16, 0]
click at [1233, 284] on div "Start P Question The Arlo Pro Security Camera (6th Gen) has the following key f…" at bounding box center [1012, 390] width 1090 height 720
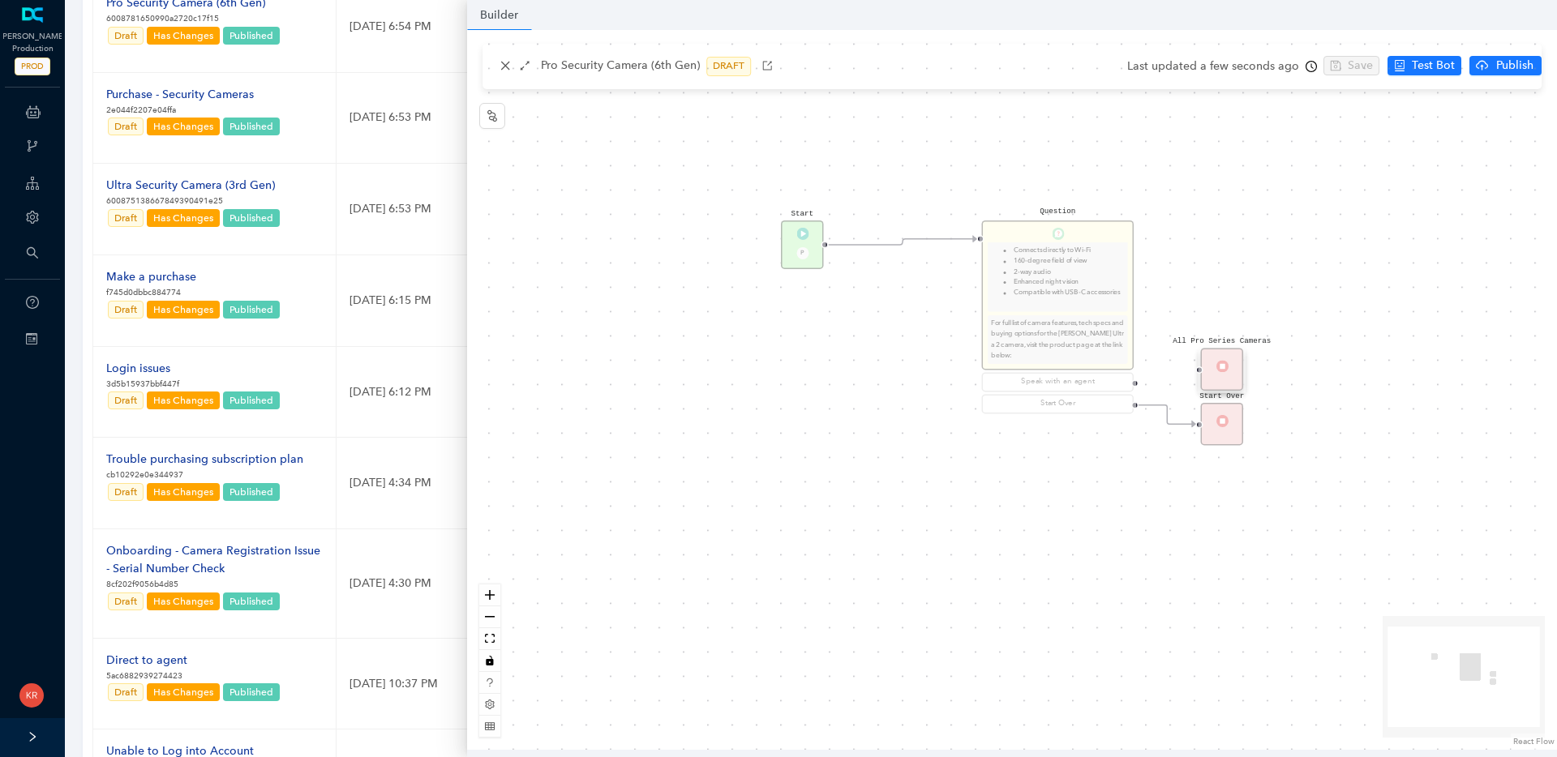
scroll to position [0, 0]
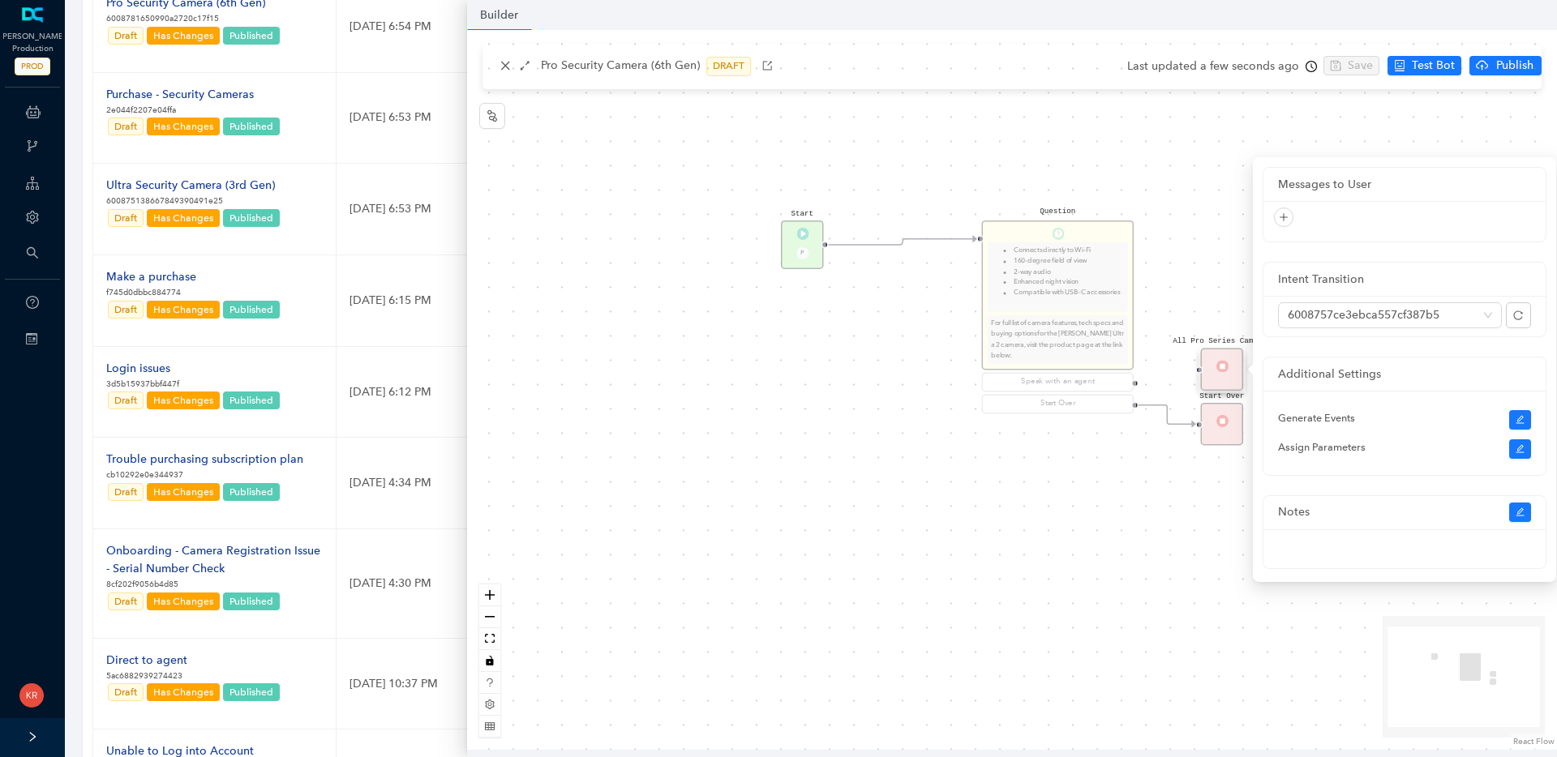
click at [1234, 354] on div "All Pro Series Cameras" at bounding box center [1222, 369] width 43 height 43
click at [1218, 293] on div "Start P Question The Arlo Pro Security Camera (6th Gen) has the following key f…" at bounding box center [1012, 390] width 1090 height 720
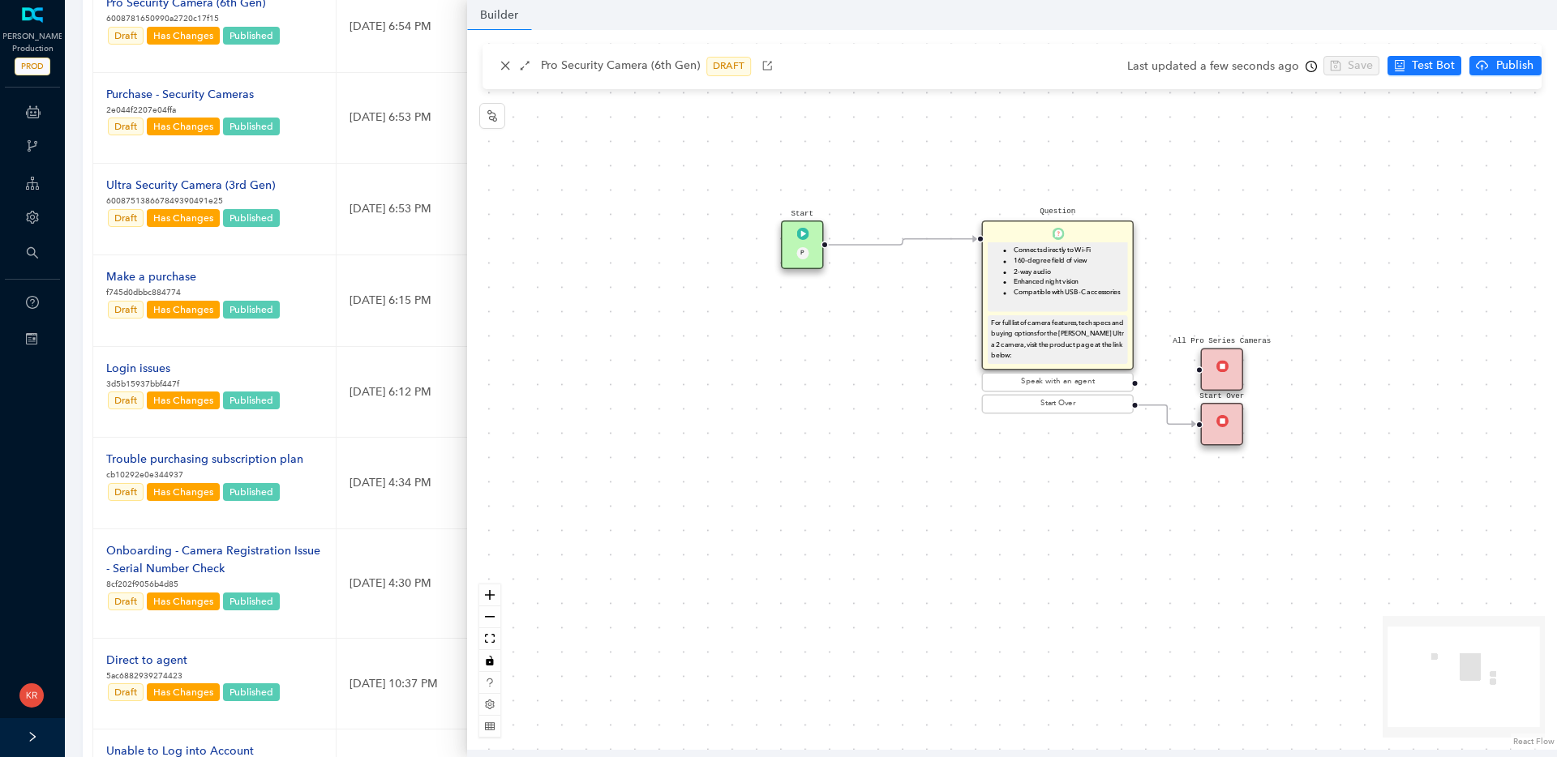
click at [1216, 370] on img at bounding box center [1222, 366] width 12 height 12
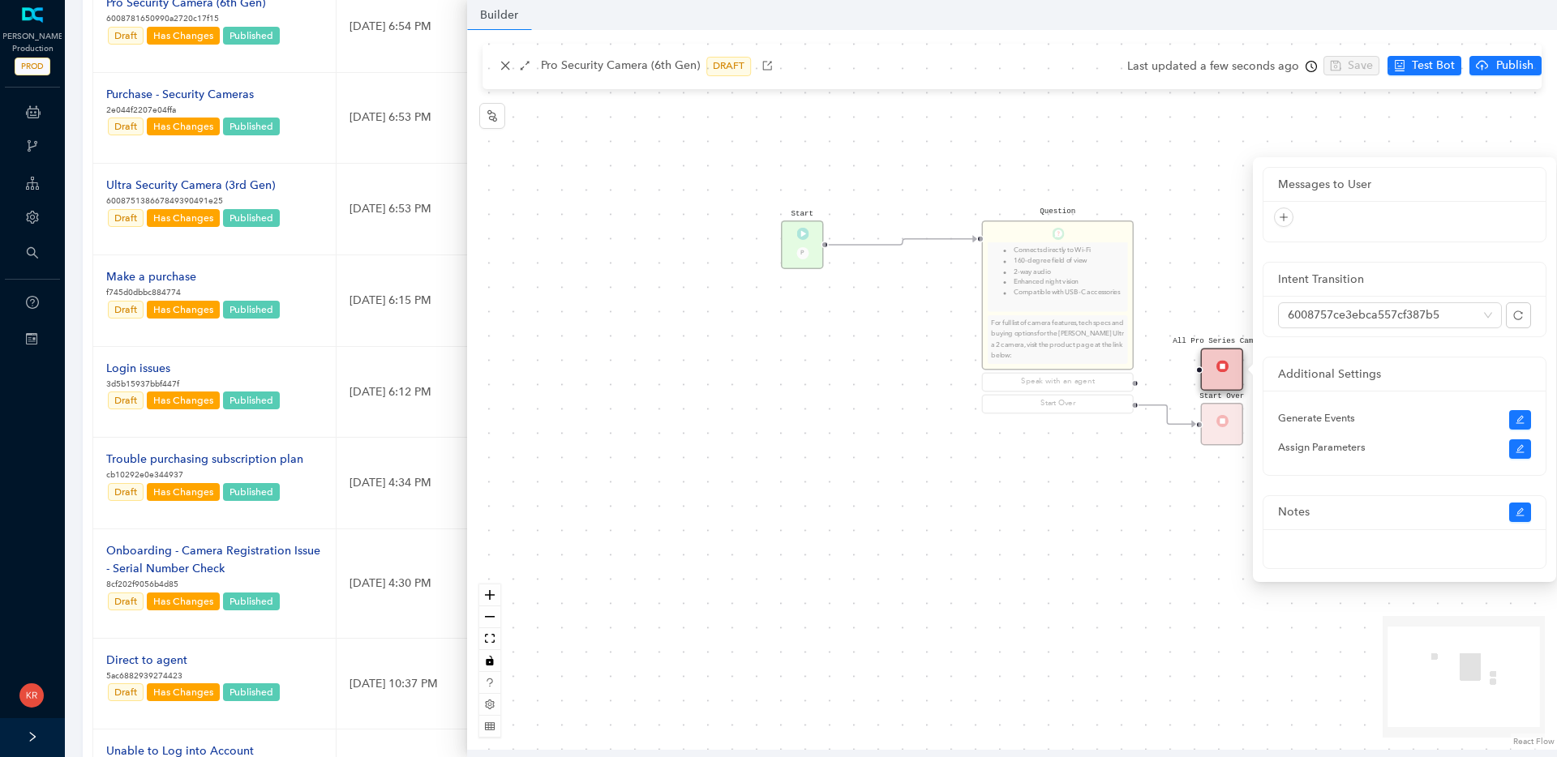
click at [1192, 258] on div "Start P Question The Arlo Pro Security Camera (6th Gen) has the following key f…" at bounding box center [1012, 390] width 1090 height 720
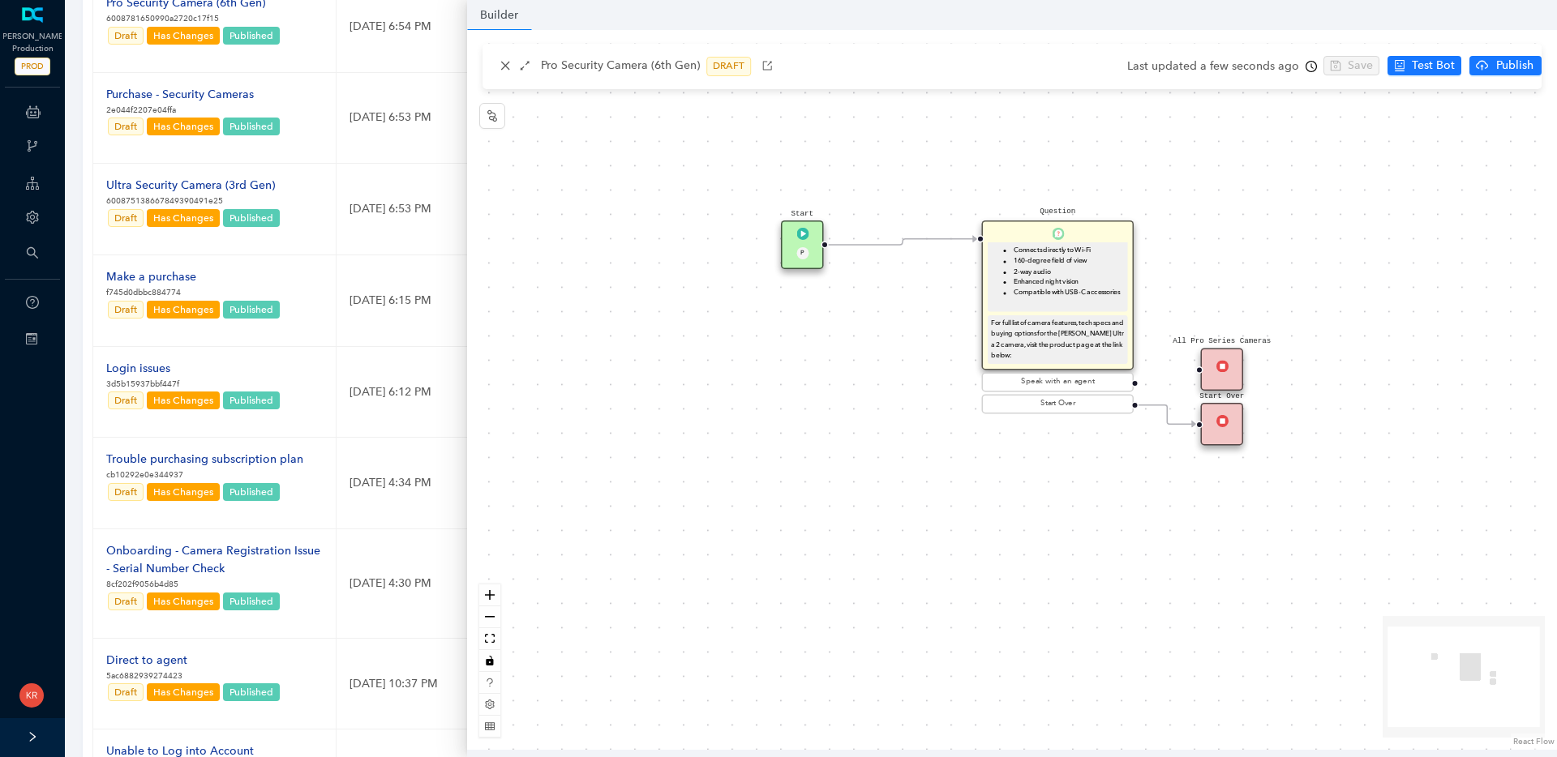
click at [1237, 384] on div "All Pro Series Cameras" at bounding box center [1222, 369] width 43 height 43
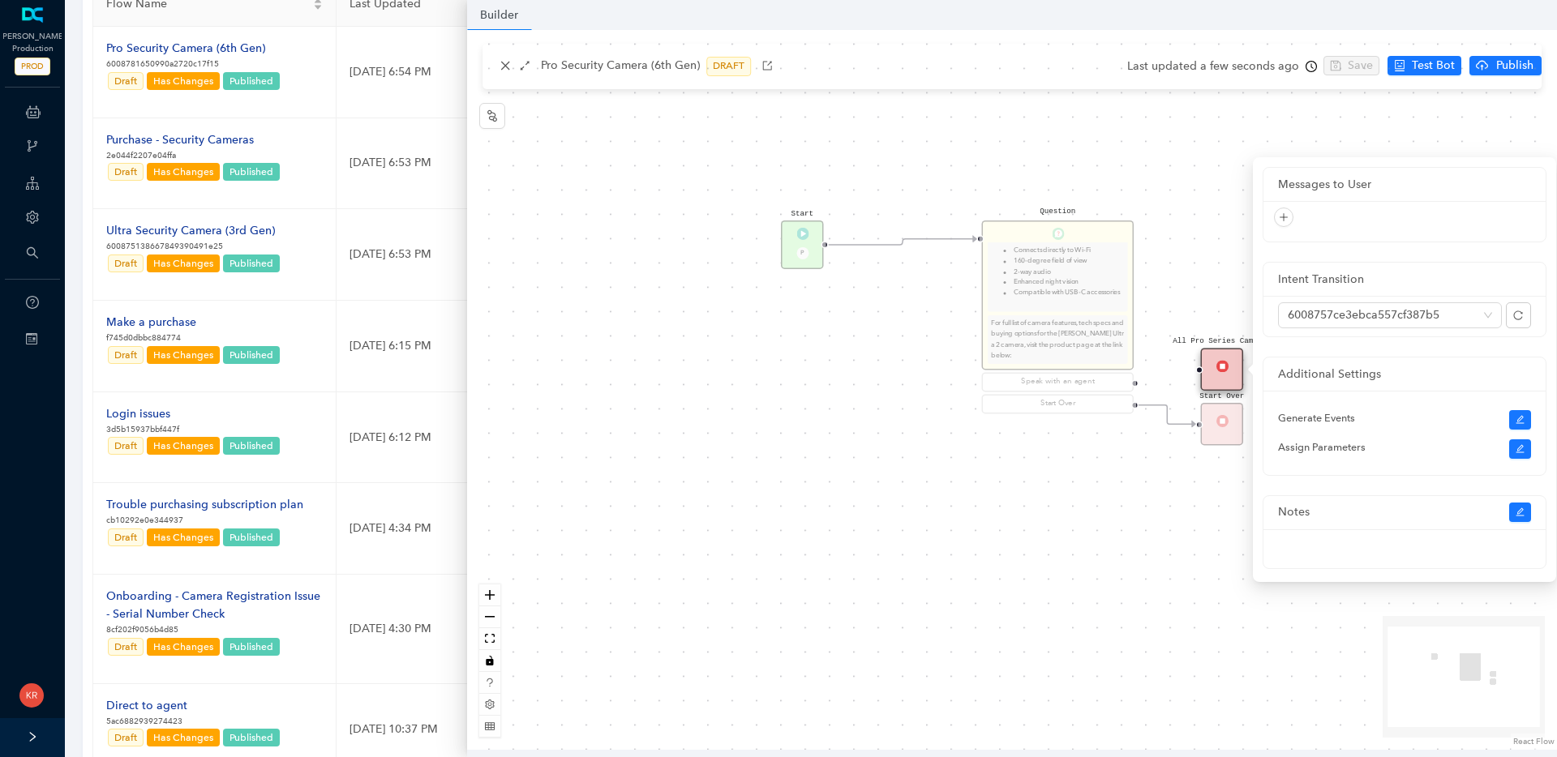
scroll to position [228, 0]
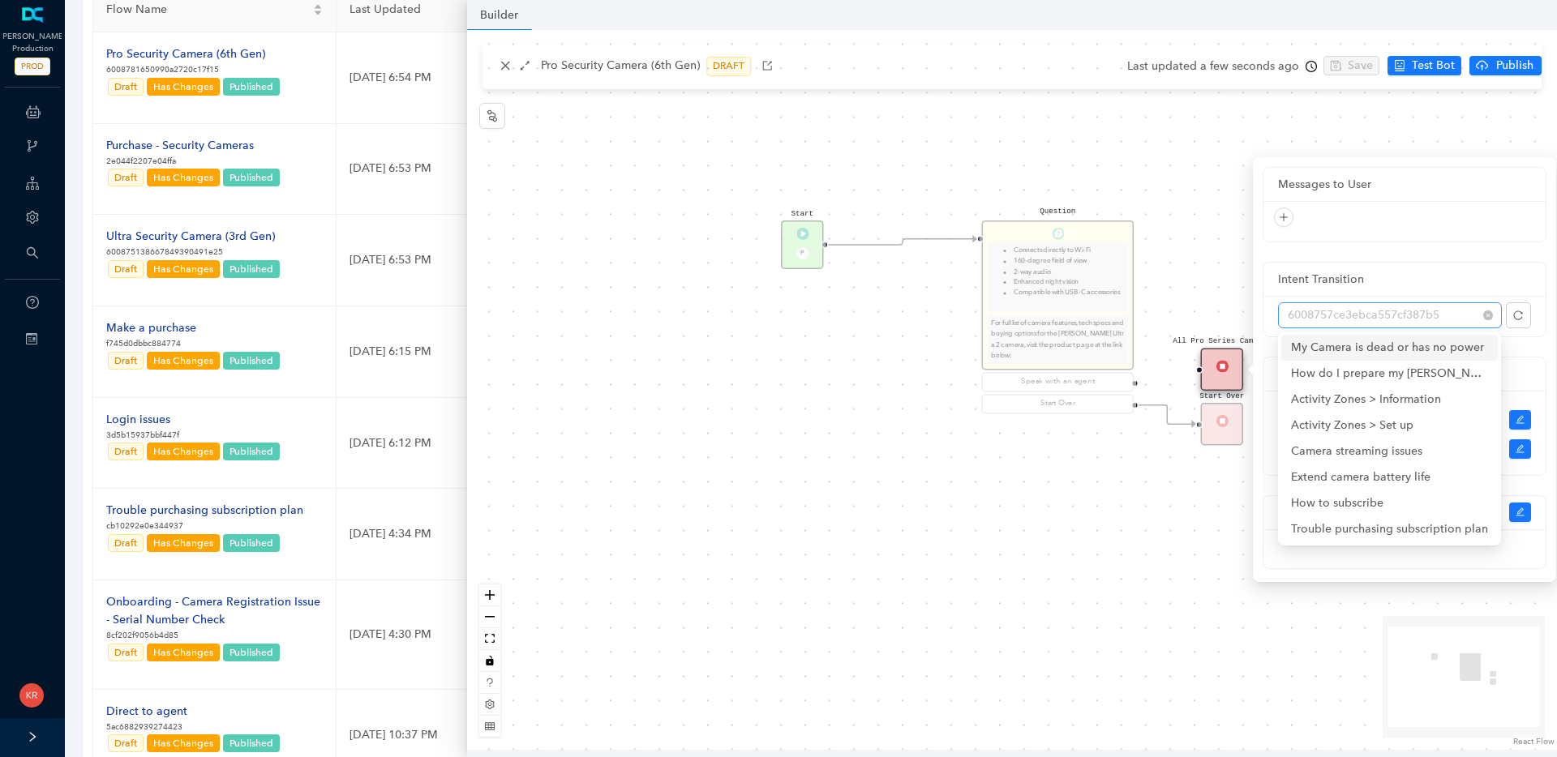
click at [1492, 315] on div "6008757ce3ebca557cf387b5" at bounding box center [1390, 315] width 224 height 26
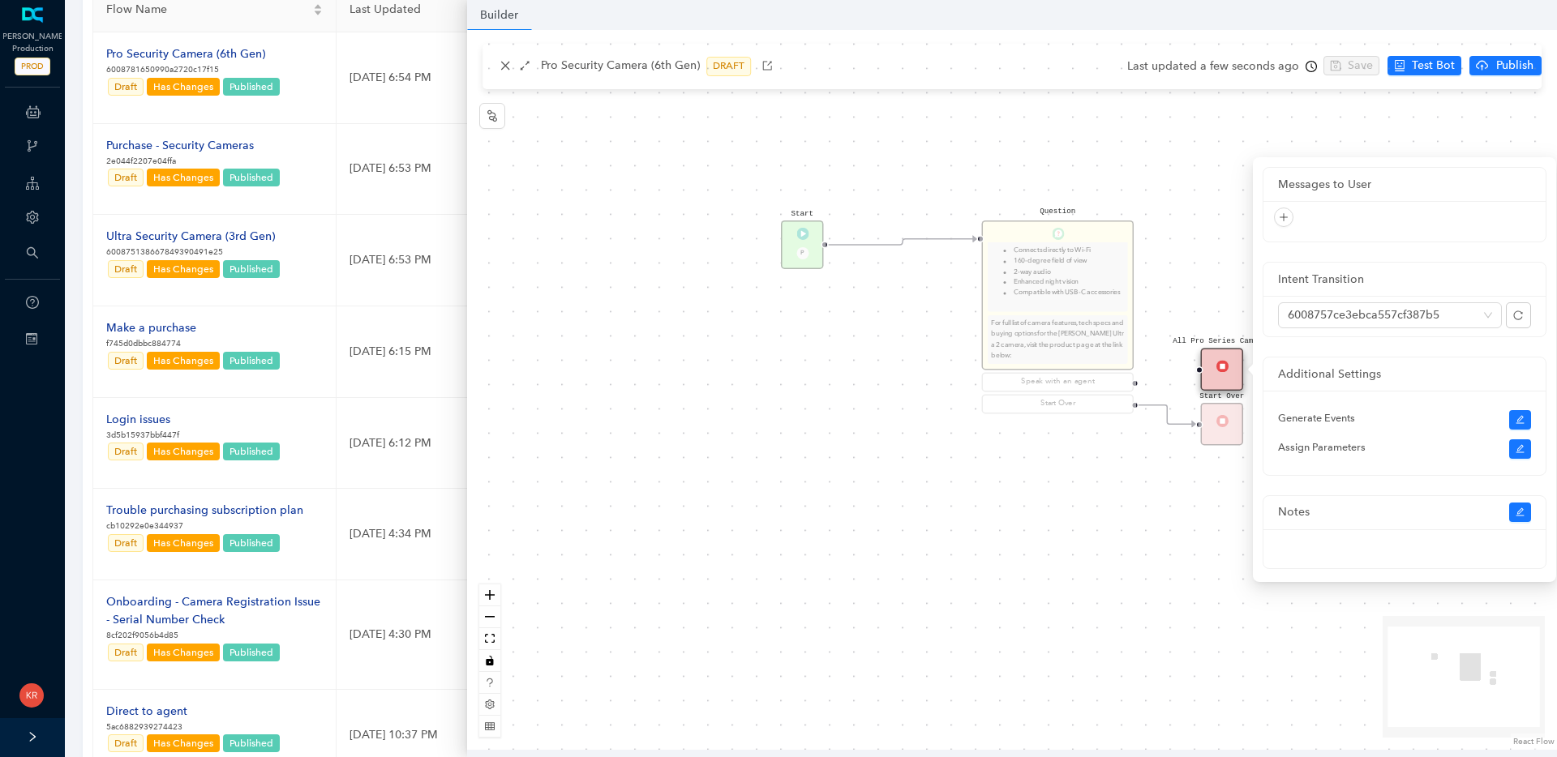
click at [1518, 266] on div "Intent Transition" at bounding box center [1404, 280] width 282 height 34
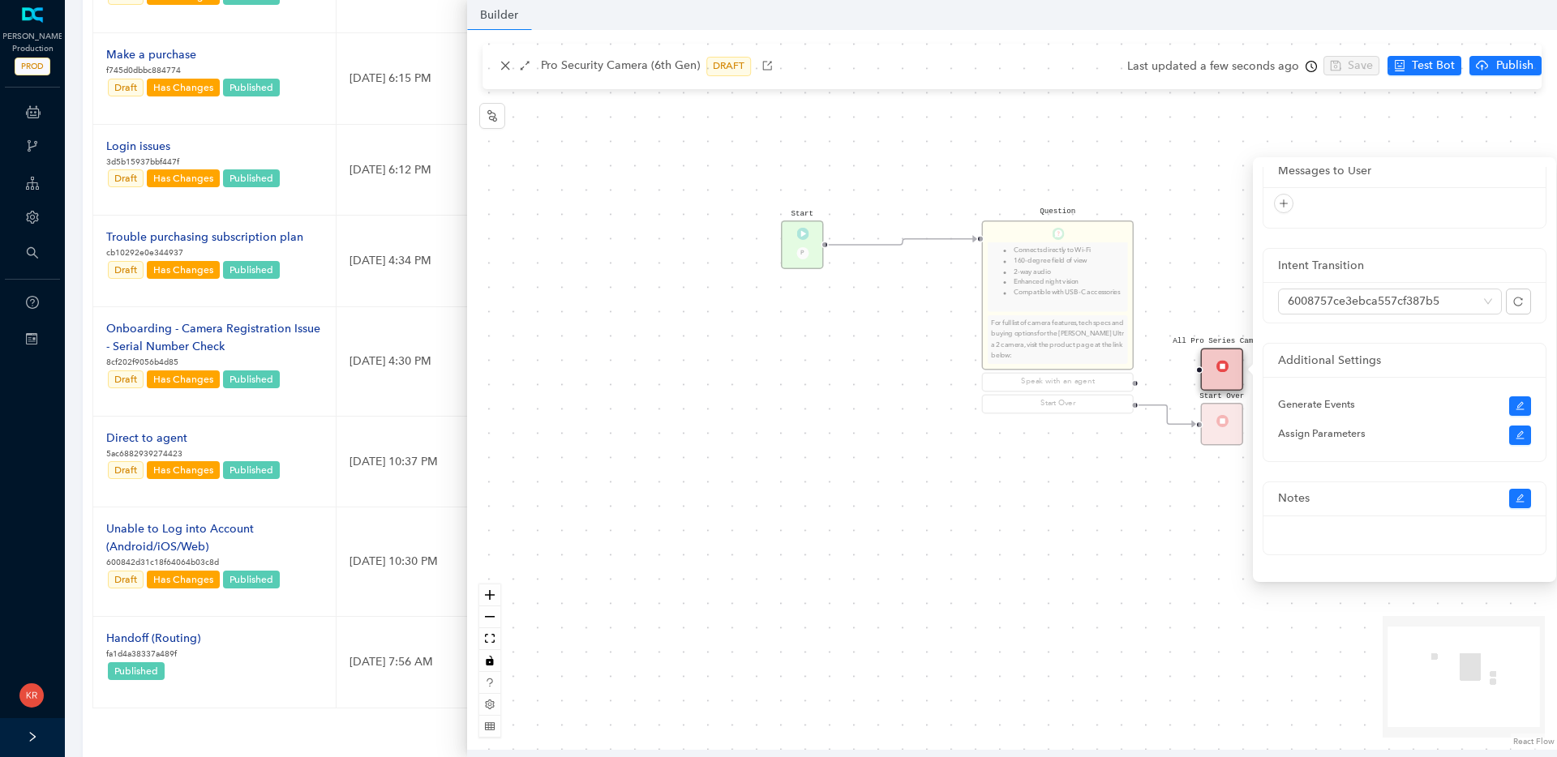
scroll to position [13, 0]
click at [1185, 440] on div "Start P Question The Arlo Pro Security Camera (6th Gen) has the following key f…" at bounding box center [1012, 390] width 1090 height 720
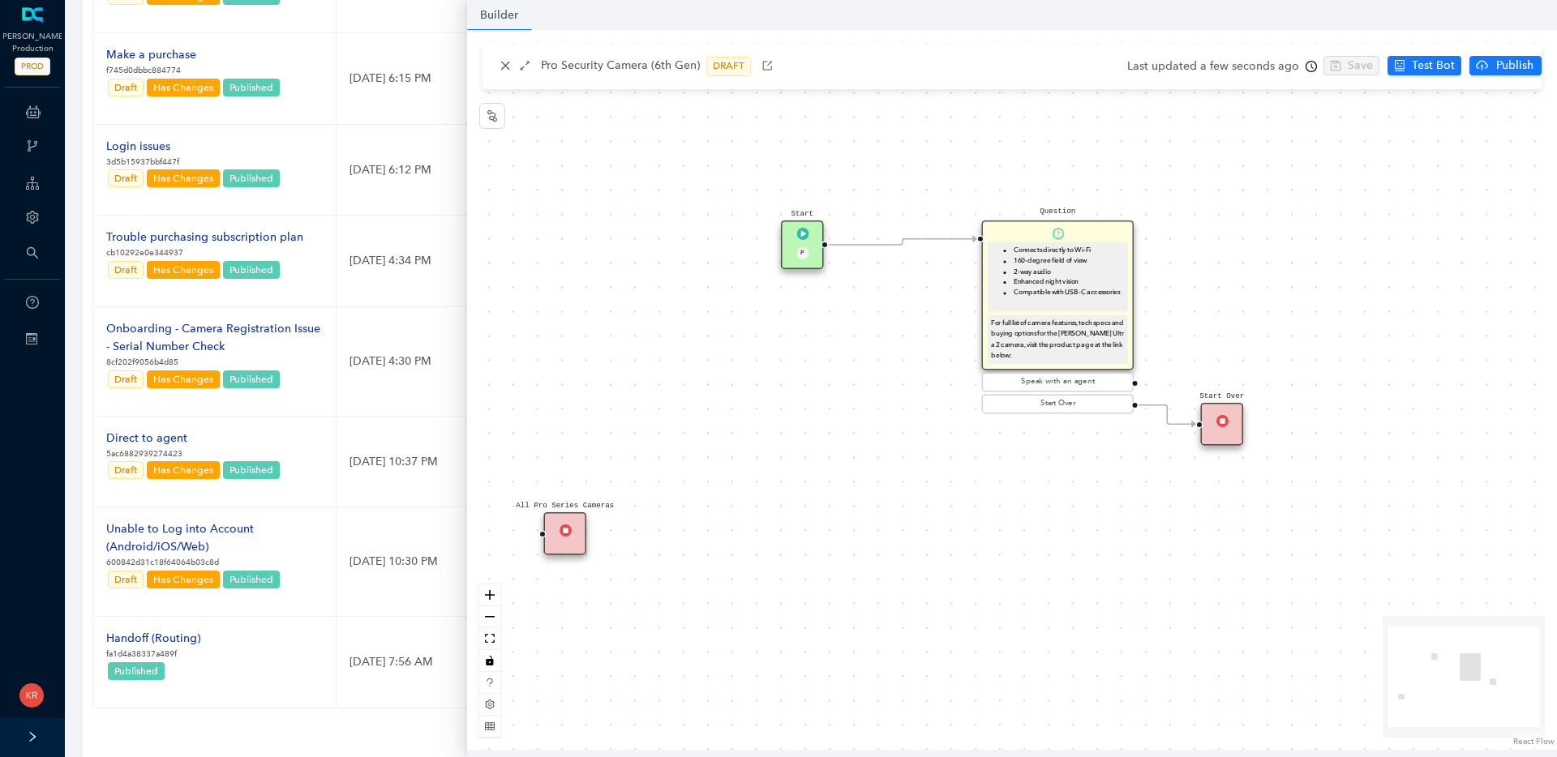
drag, startPoint x: 1229, startPoint y: 367, endPoint x: 575, endPoint y: 533, distance: 675.2
click at [575, 533] on div "All Pro Series Cameras" at bounding box center [565, 533] width 43 height 43
click at [582, 536] on div "All Pro Series Cameras" at bounding box center [565, 533] width 43 height 43
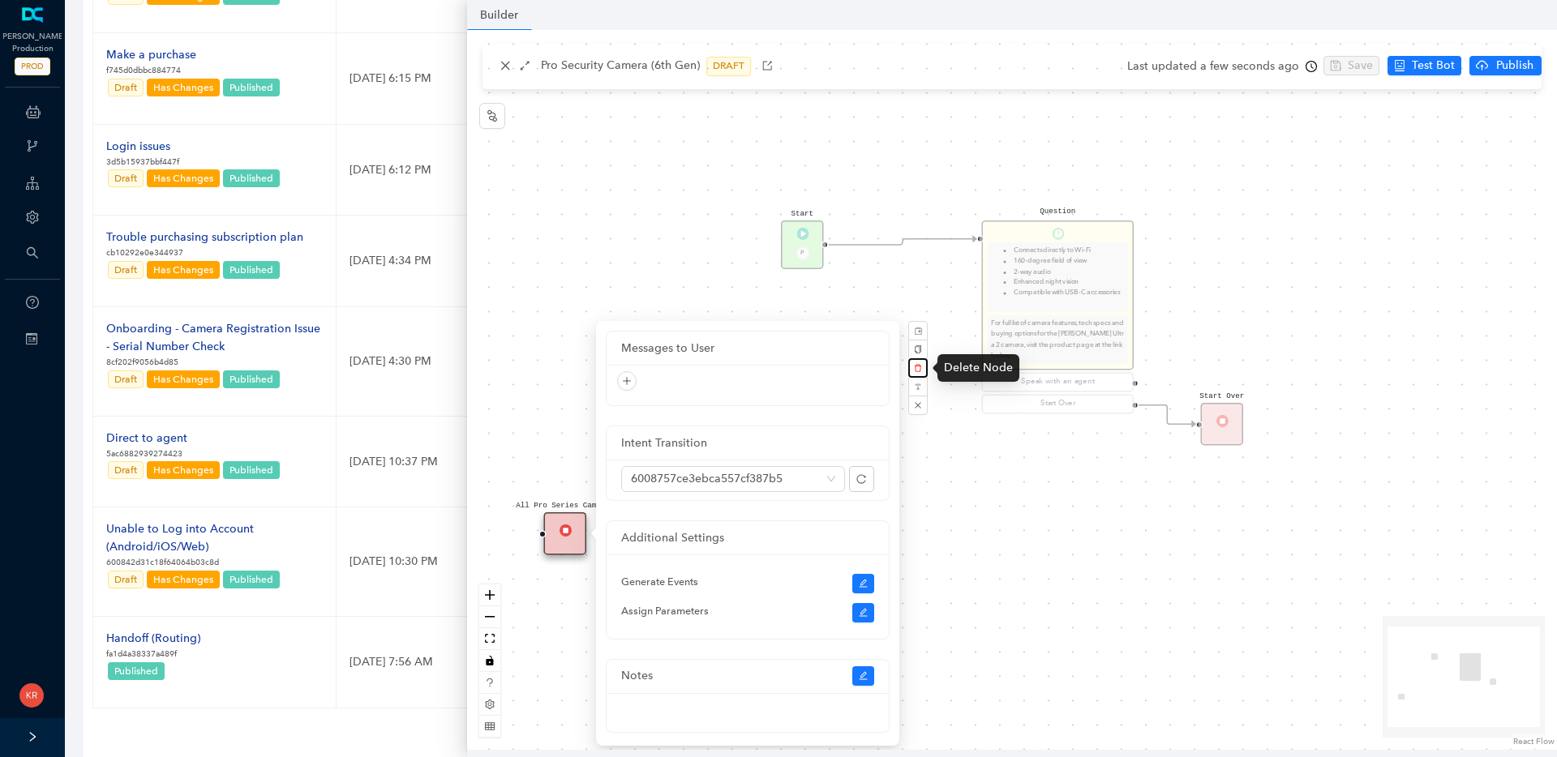
click at [920, 367] on icon "delete" at bounding box center [918, 368] width 8 height 8
click at [1000, 327] on span "Yes" at bounding box center [1004, 330] width 12 height 13
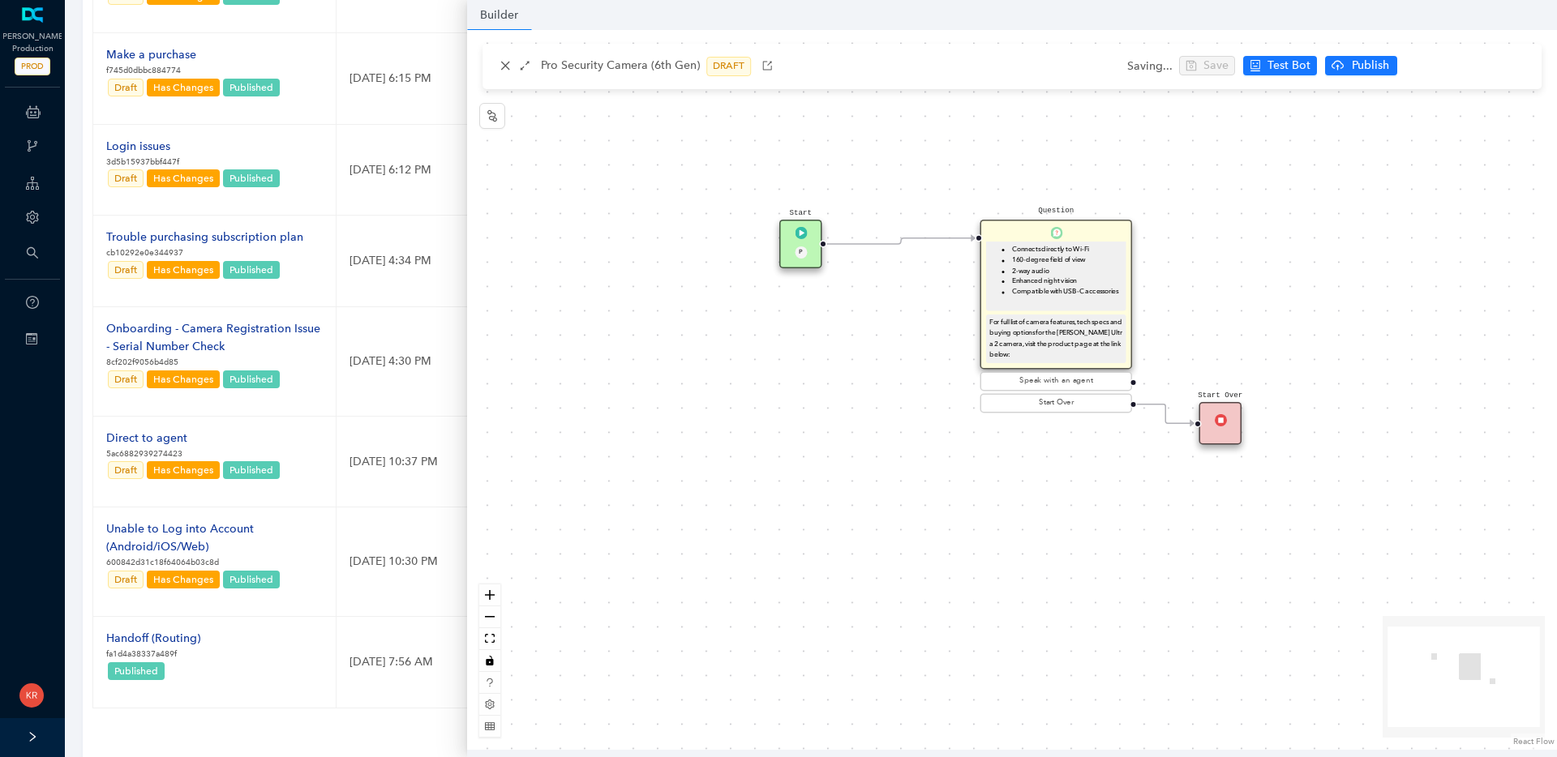
click at [1470, 397] on div "Start P Question The Arlo Pro Security Camera (6th Gen) has the following key f…" at bounding box center [1012, 390] width 1090 height 720
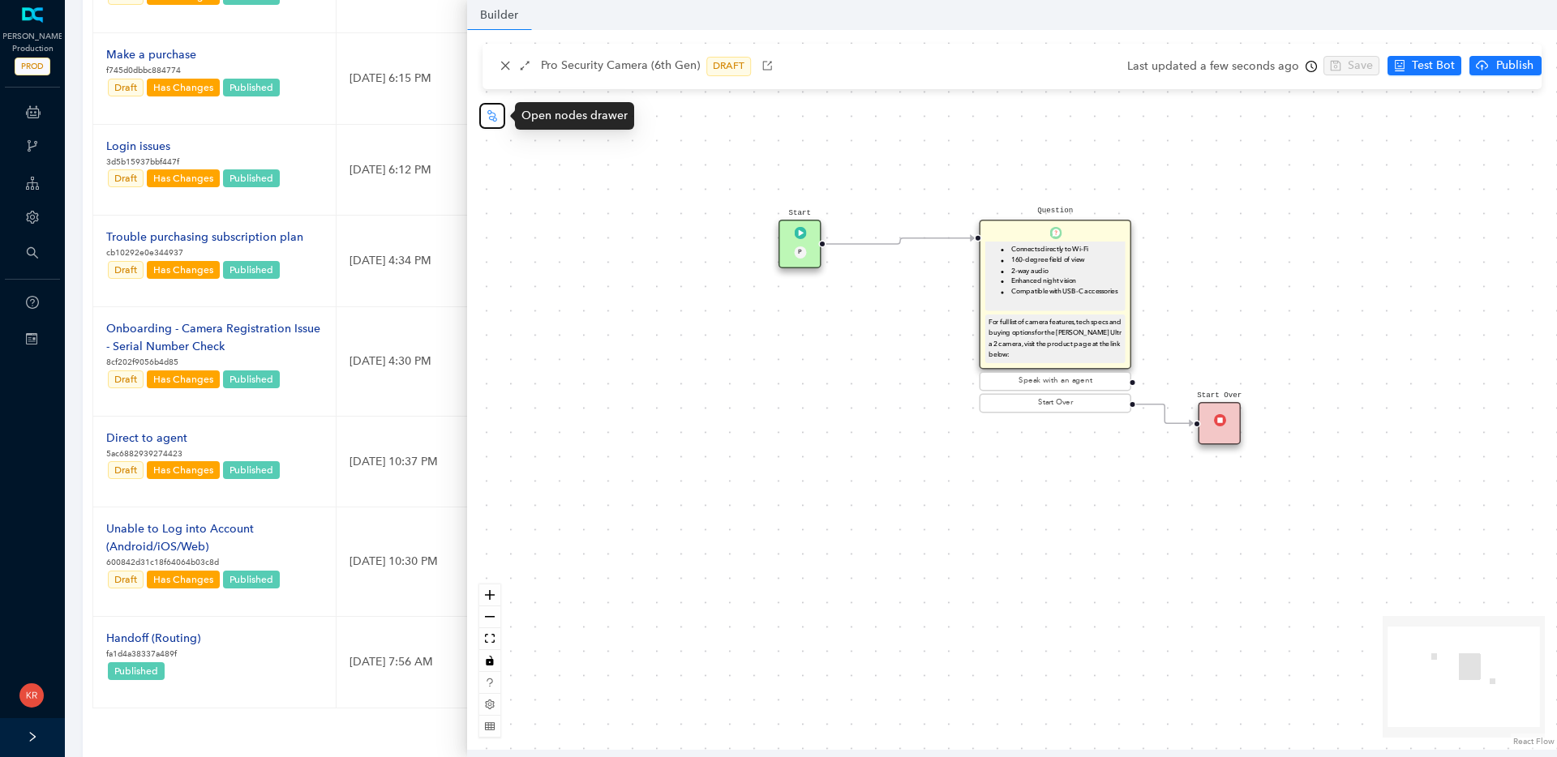
click at [489, 118] on icon "node-index" at bounding box center [492, 114] width 10 height 11
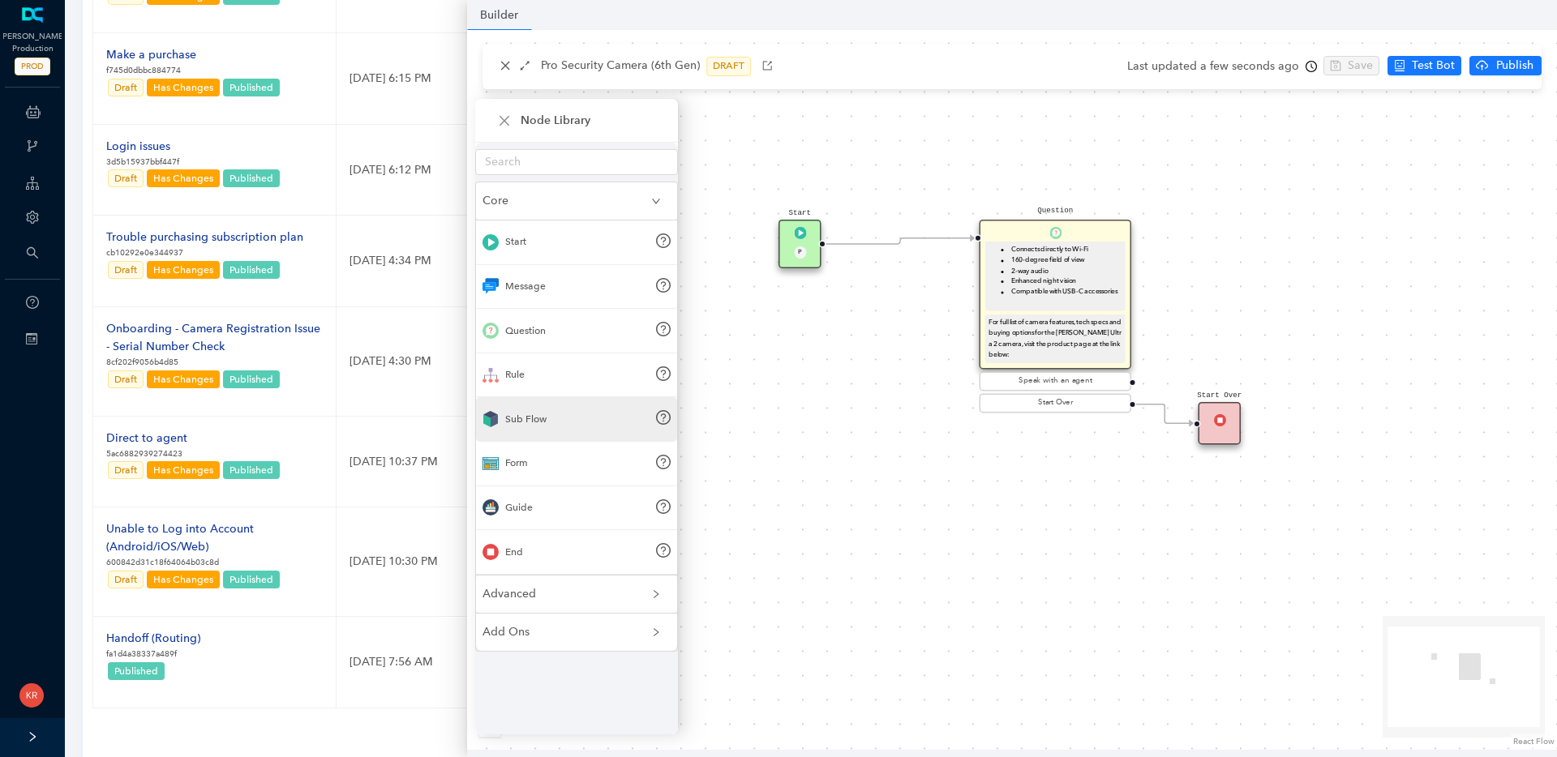
click at [543, 421] on div "Sub Flow" at bounding box center [525, 419] width 41 height 15
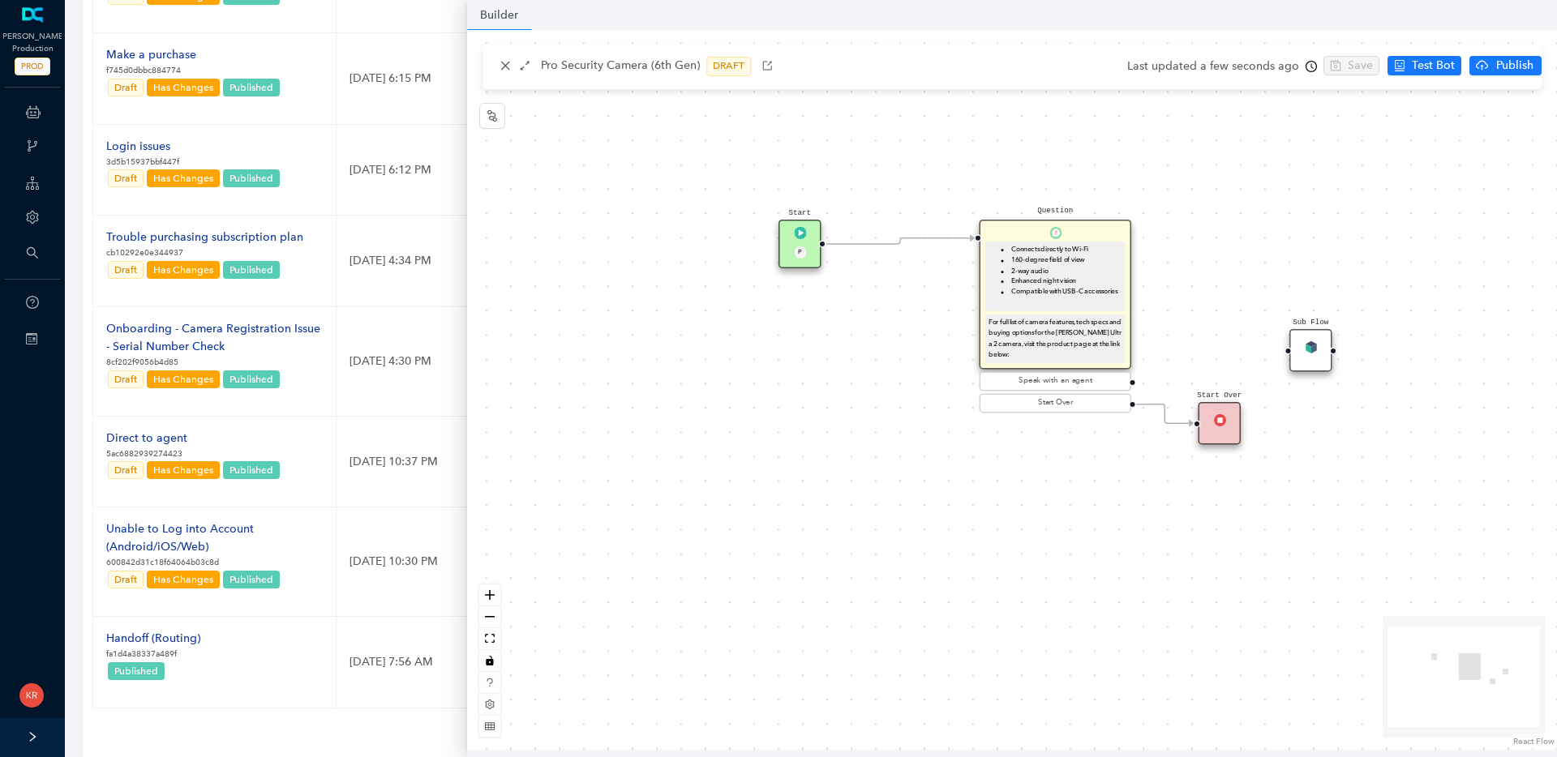
click at [1316, 350] on div "Sub Flow" at bounding box center [1310, 350] width 43 height 43
click at [1312, 352] on img at bounding box center [1311, 347] width 12 height 12
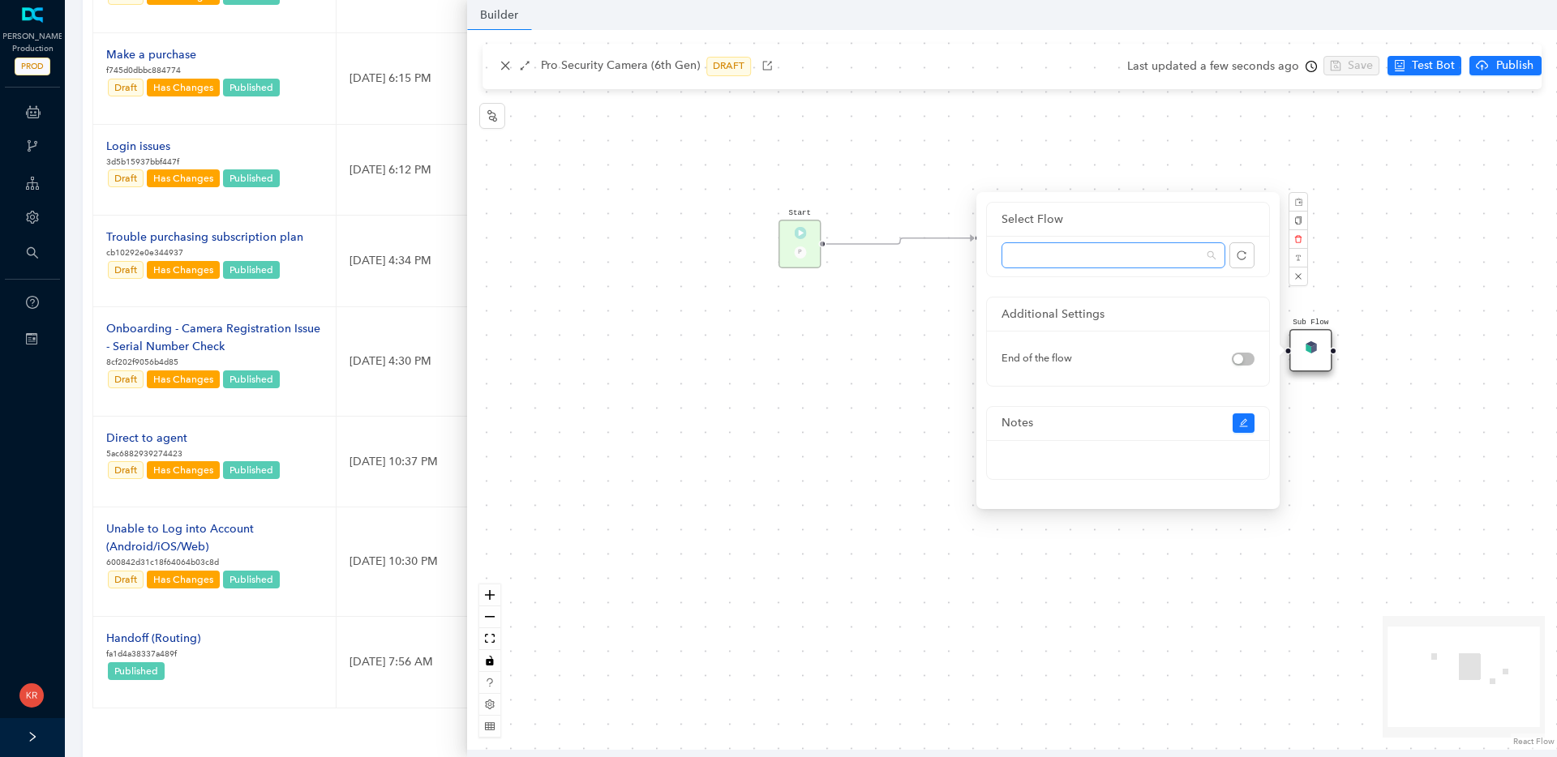
click at [1095, 262] on span at bounding box center [1113, 255] width 204 height 24
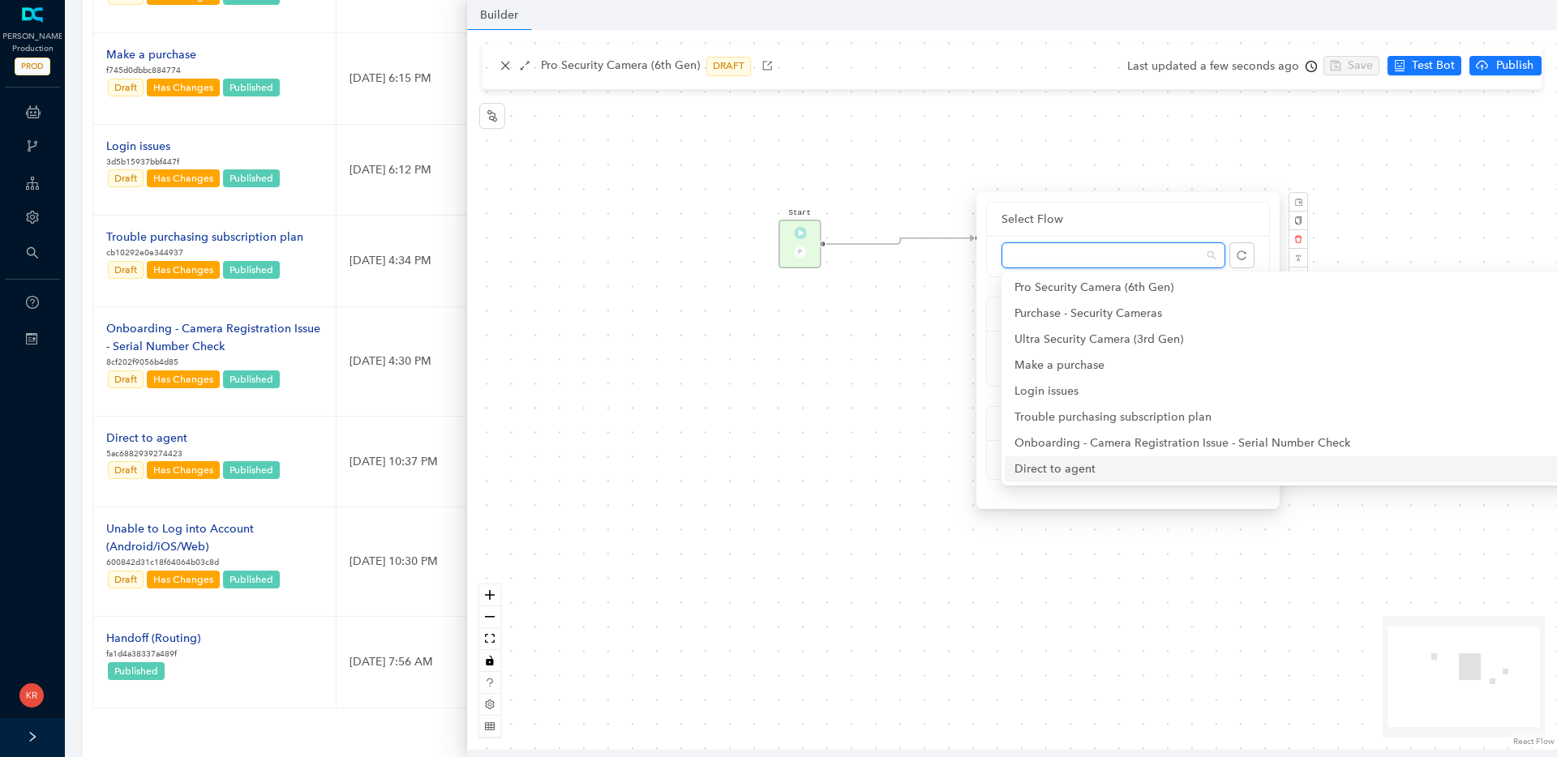
click at [1079, 470] on div "Direct to agent" at bounding box center [1318, 470] width 608 height 18
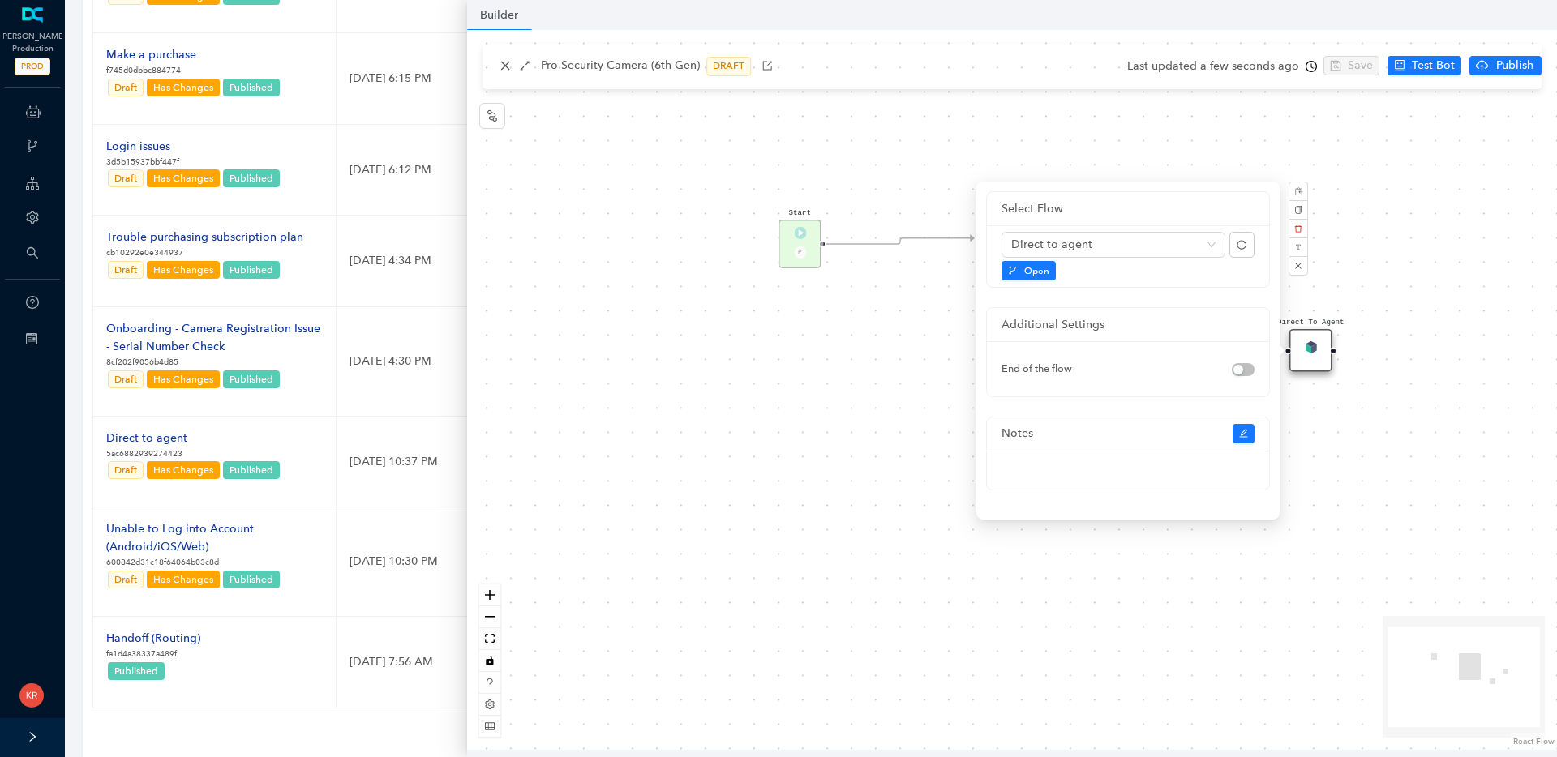
click at [1374, 242] on div "Start P Question The Arlo Pro Security Camera (6th Gen) has the following key f…" at bounding box center [1012, 390] width 1090 height 720
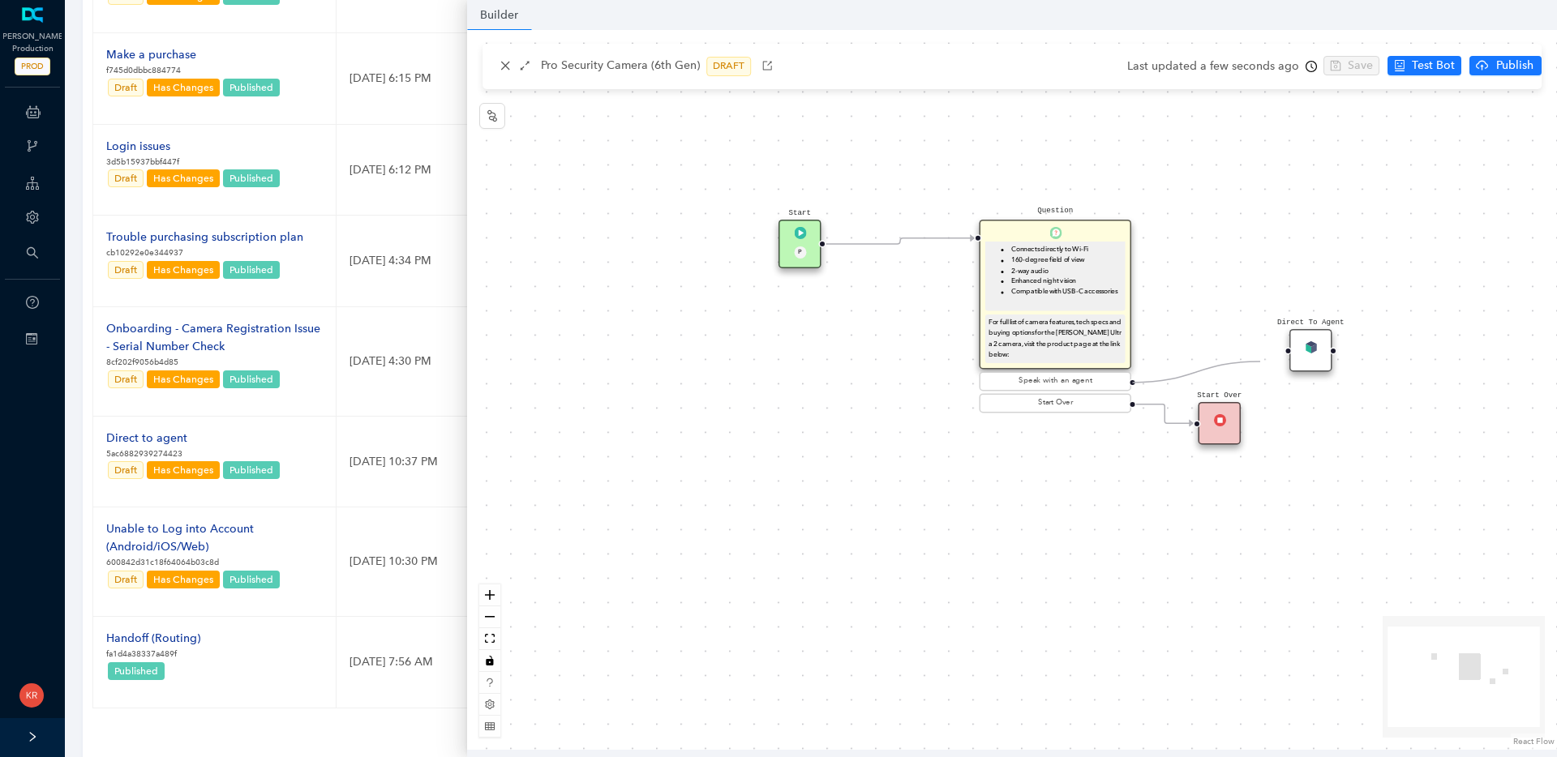
drag, startPoint x: 1132, startPoint y: 383, endPoint x: 1282, endPoint y: 358, distance: 152.0
click at [1282, 358] on div "Start P Question The Arlo Pro Security Camera (6th Gen) has the following key f…" at bounding box center [1012, 390] width 1090 height 720
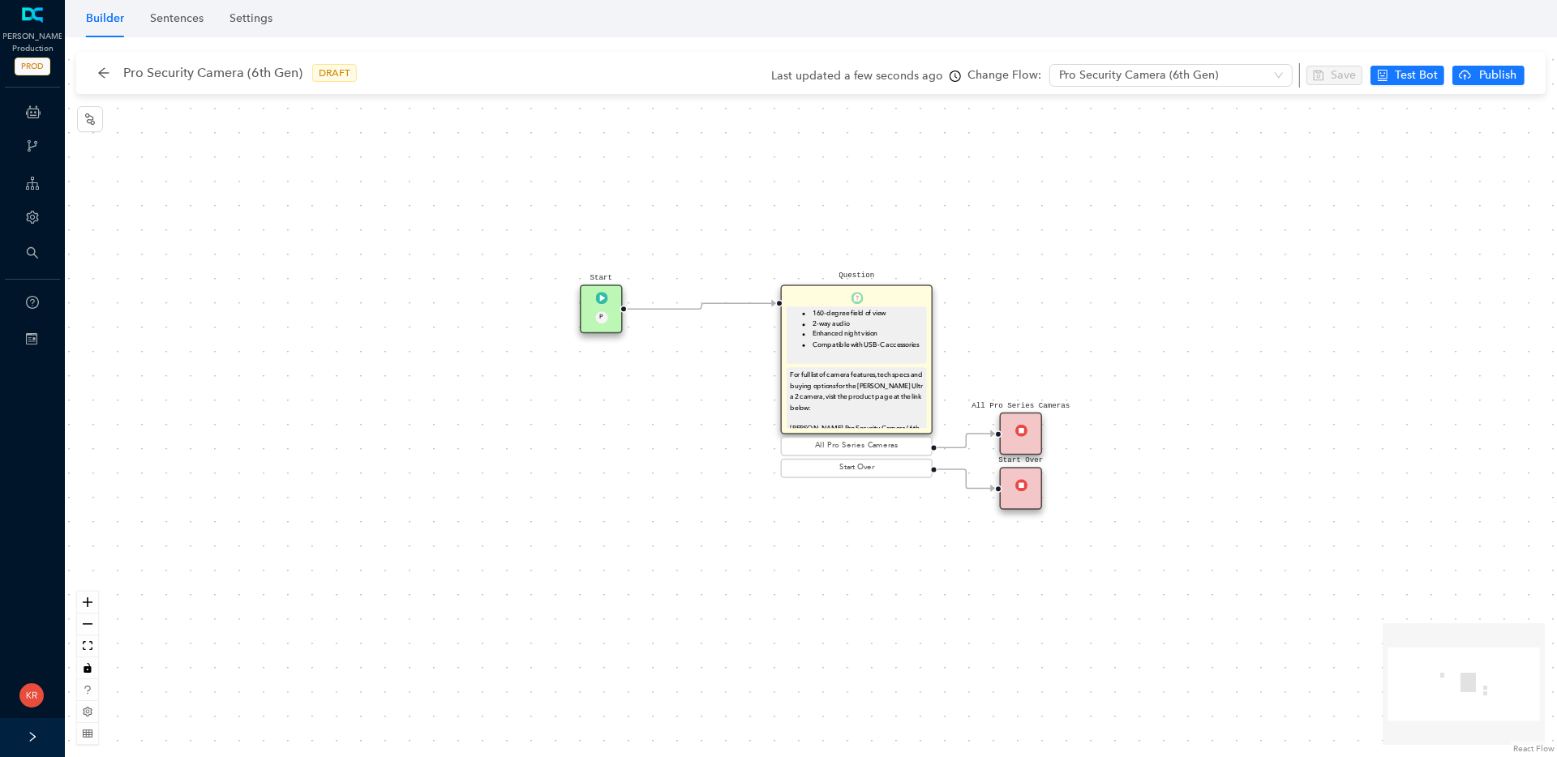
scroll to position [191, 0]
click at [871, 399] on span "For full list of camera features, tech specs and buying options for the Arlo Ul…" at bounding box center [857, 391] width 134 height 40
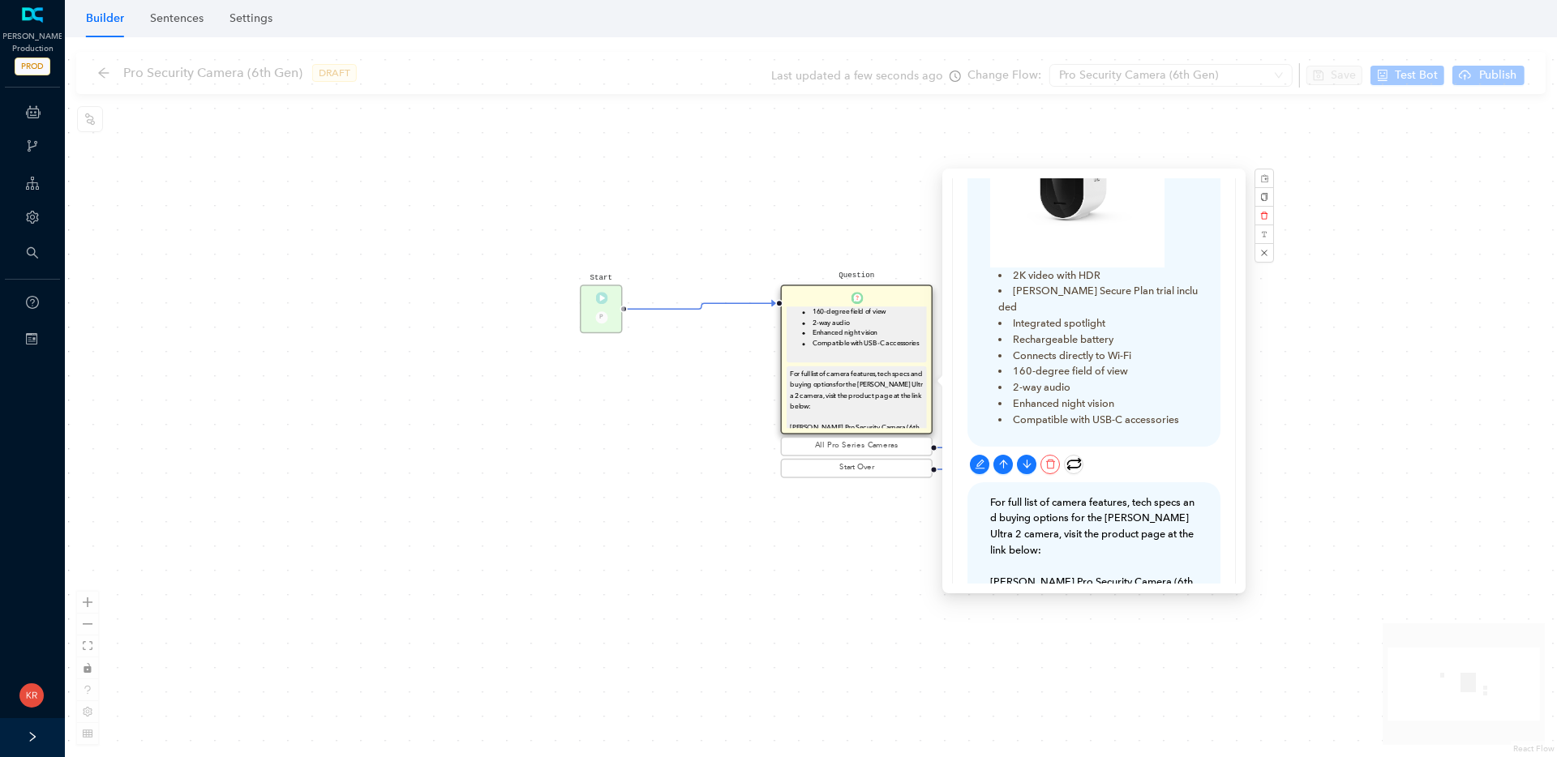
scroll to position [0, 0]
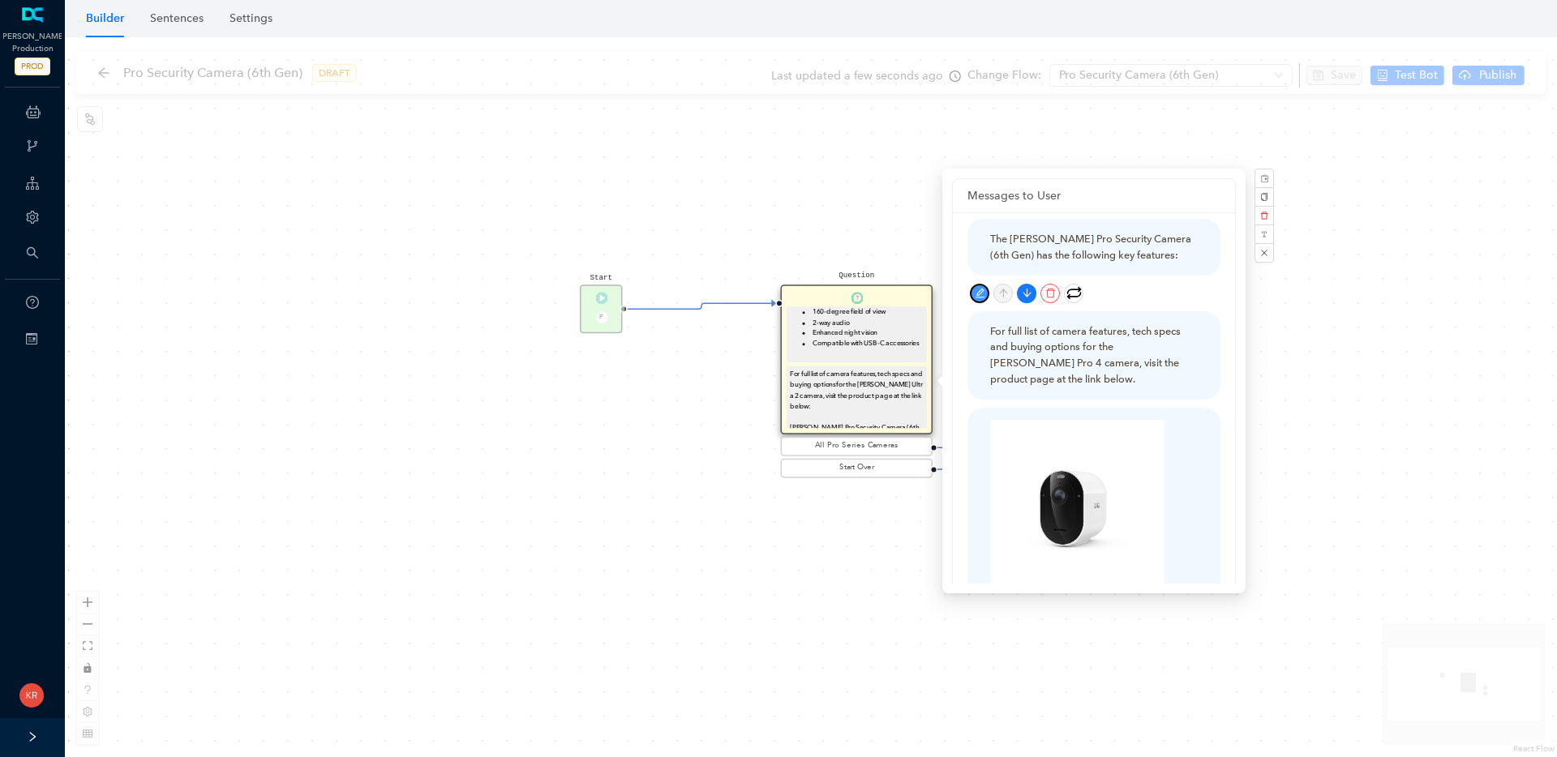
click at [980, 294] on icon "edit" at bounding box center [980, 293] width 11 height 11
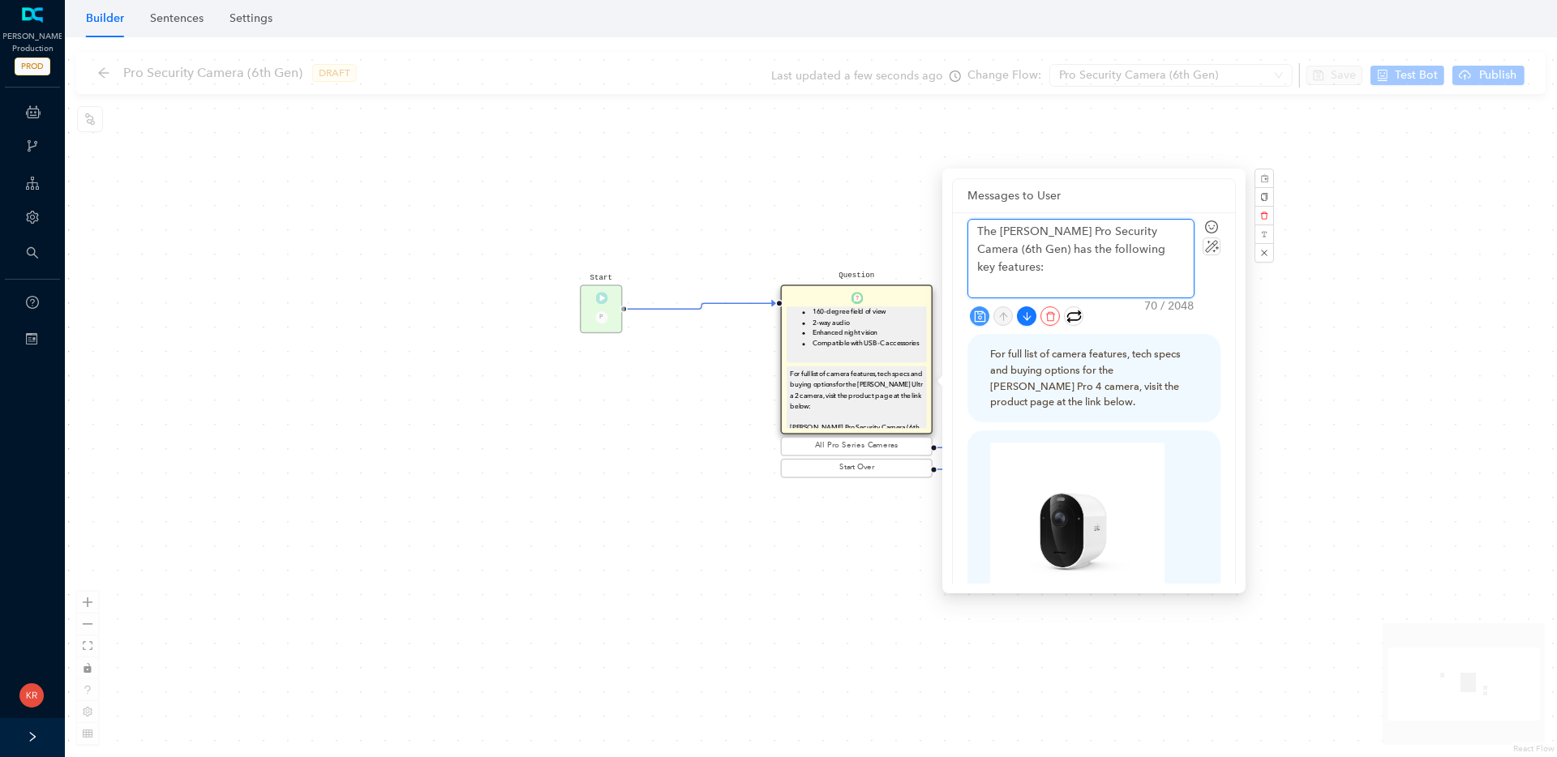
click at [1132, 232] on textarea "The Arlo Pro Security Camera (6th Gen) has the following key features:" at bounding box center [1080, 259] width 225 height 78
type textarea "The Arlo Pro Security Camera 2(6th Gen) has the following key features:"
type textarea "The Arlo Pro Security Camera 2K(6th Gen) has the following key features:"
type textarea "The Arlo Pro Security Camera 2K (6th Gen) has the following key features:"
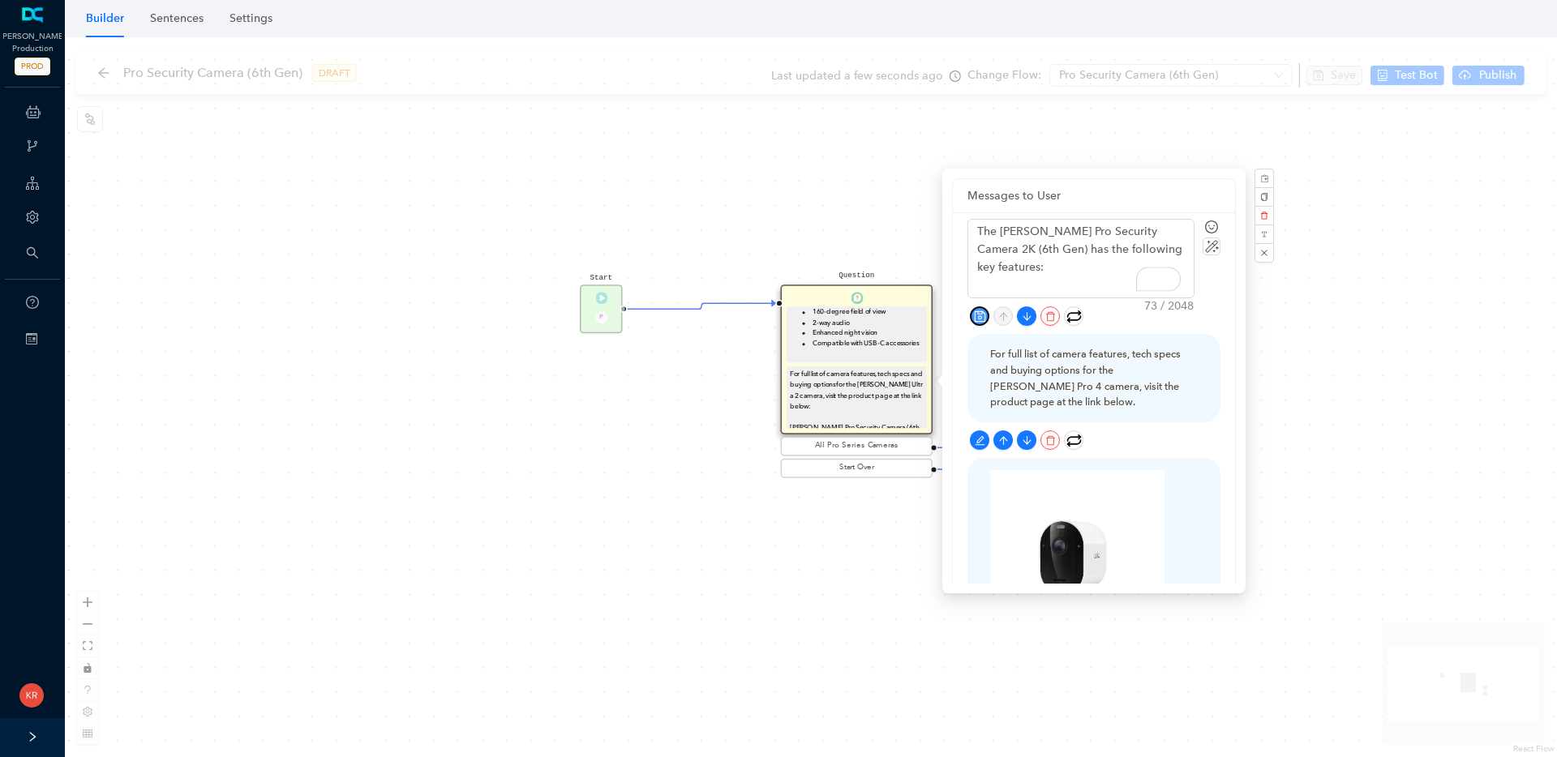
click at [981, 313] on icon "save" at bounding box center [979, 316] width 11 height 11
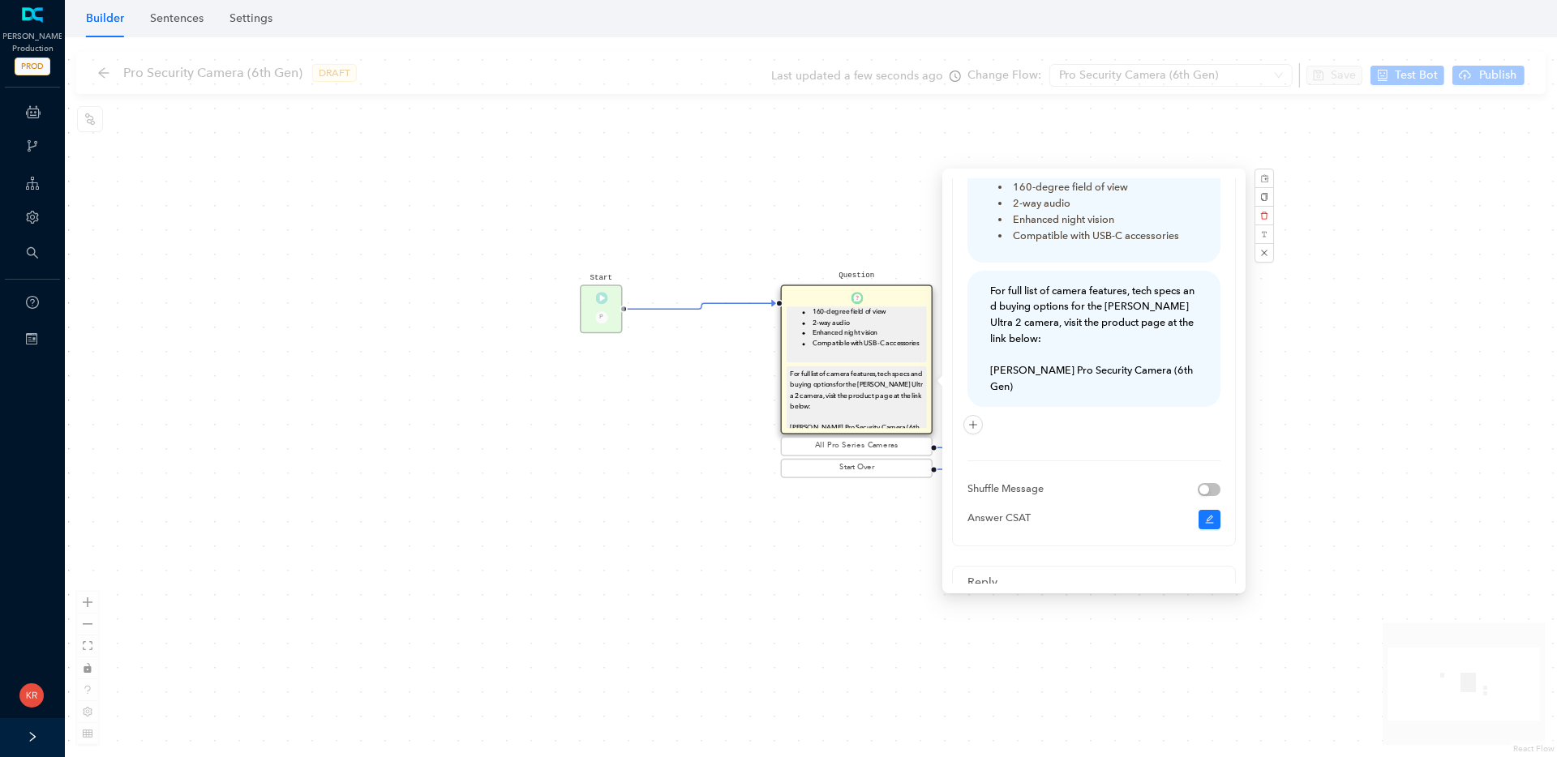
scroll to position [485, 0]
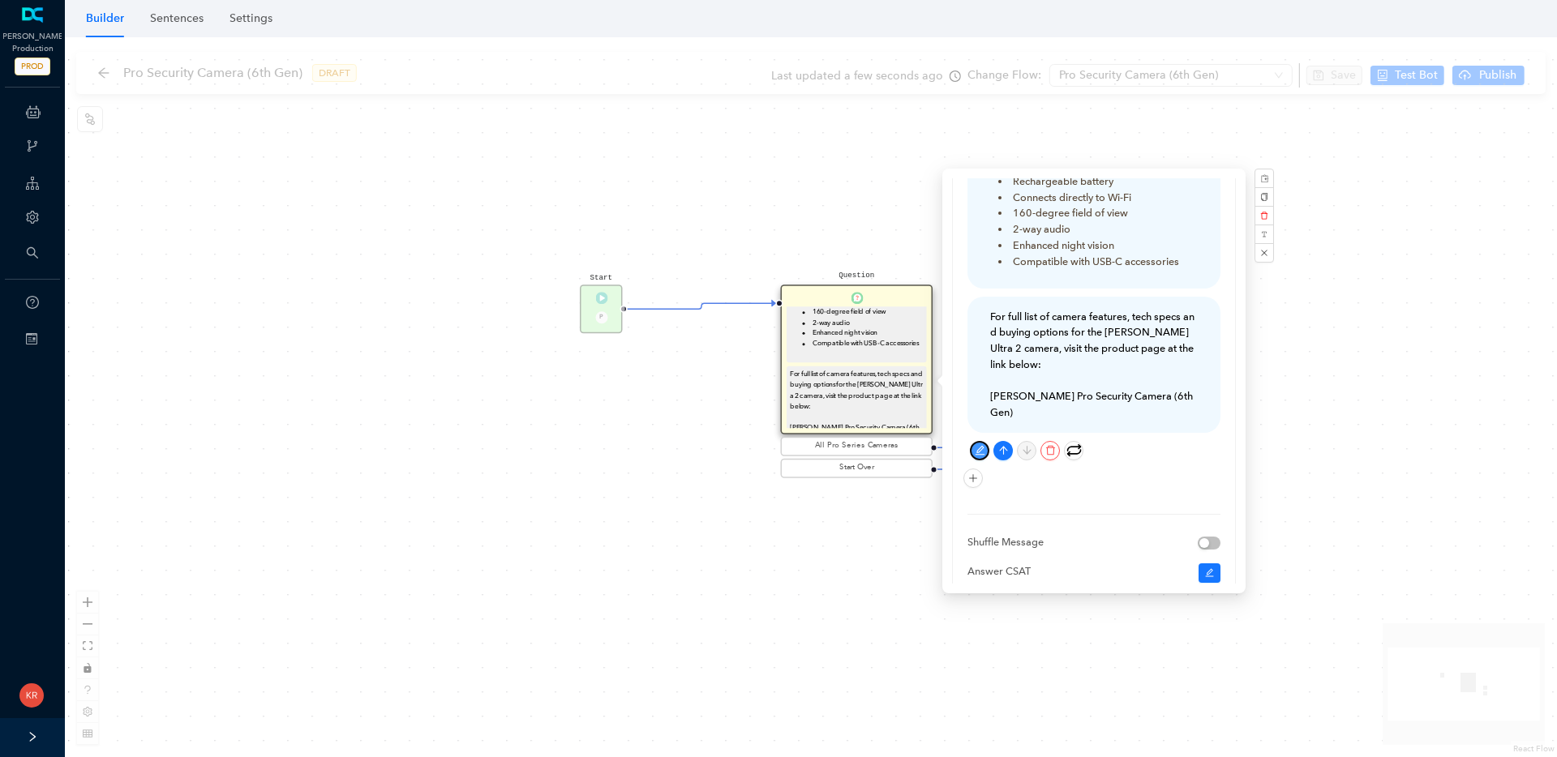
click at [981, 445] on icon "edit" at bounding box center [980, 450] width 11 height 11
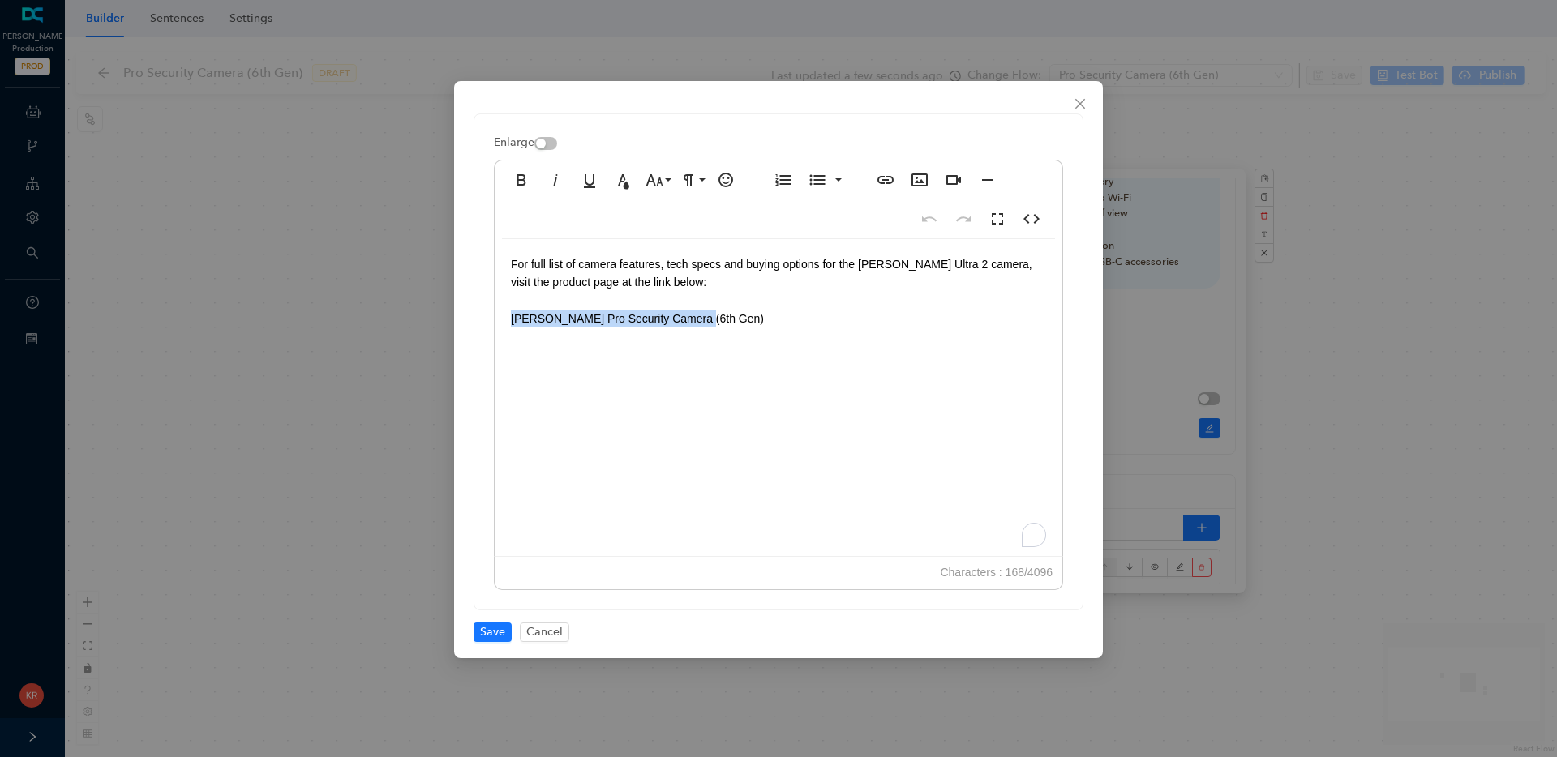
drag, startPoint x: 778, startPoint y: 328, endPoint x: 470, endPoint y: 311, distance: 307.8
click at [470, 311] on div "Enlarge Bold Italic Underline Text Color Font Size 8 9 10 11 12 14 18 24 30 36 …" at bounding box center [778, 369] width 649 height 577
click at [496, 639] on span "Save" at bounding box center [492, 633] width 25 height 18
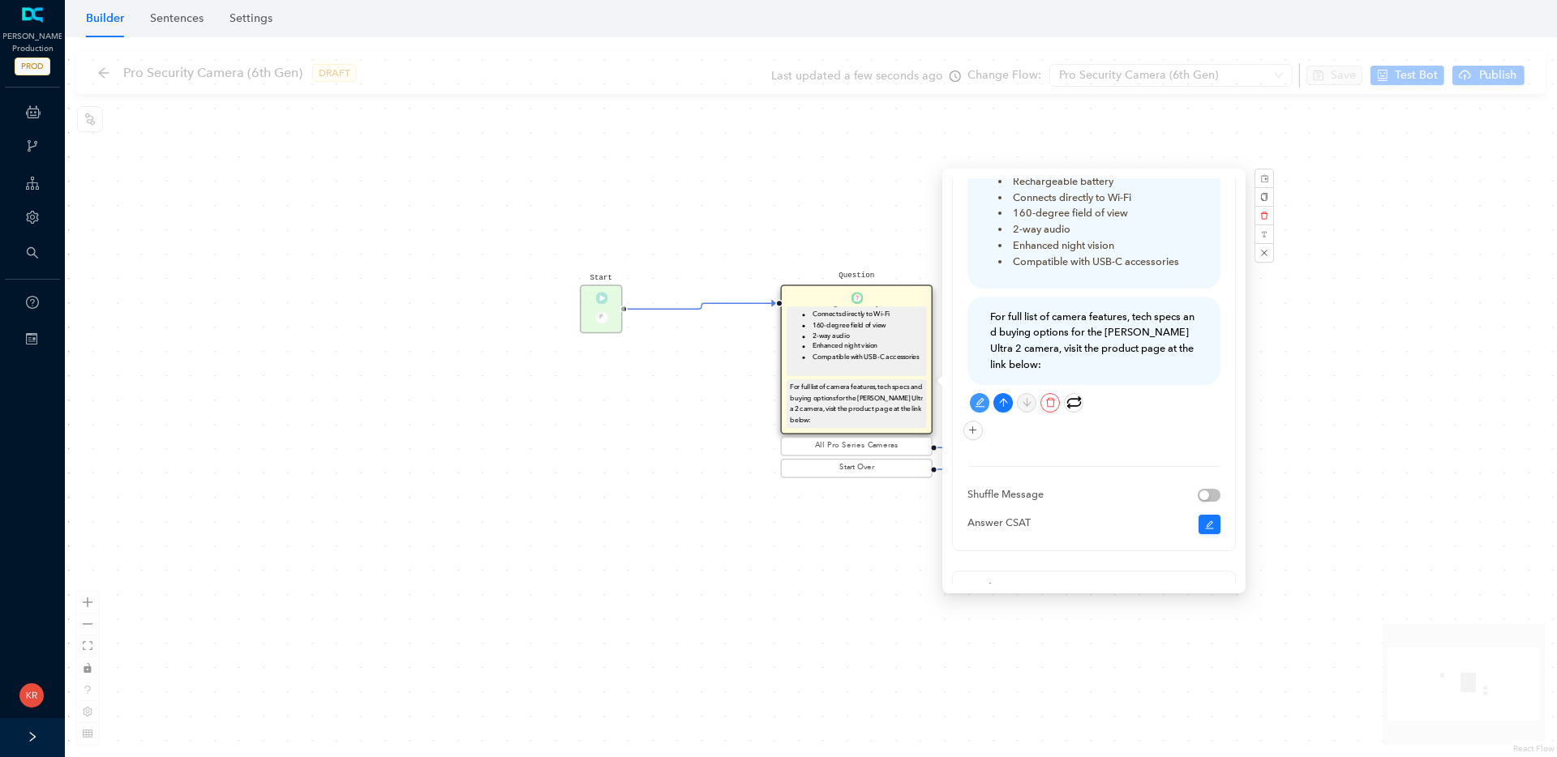
scroll to position [182, 0]
click at [973, 398] on icon "plus" at bounding box center [973, 403] width 10 height 10
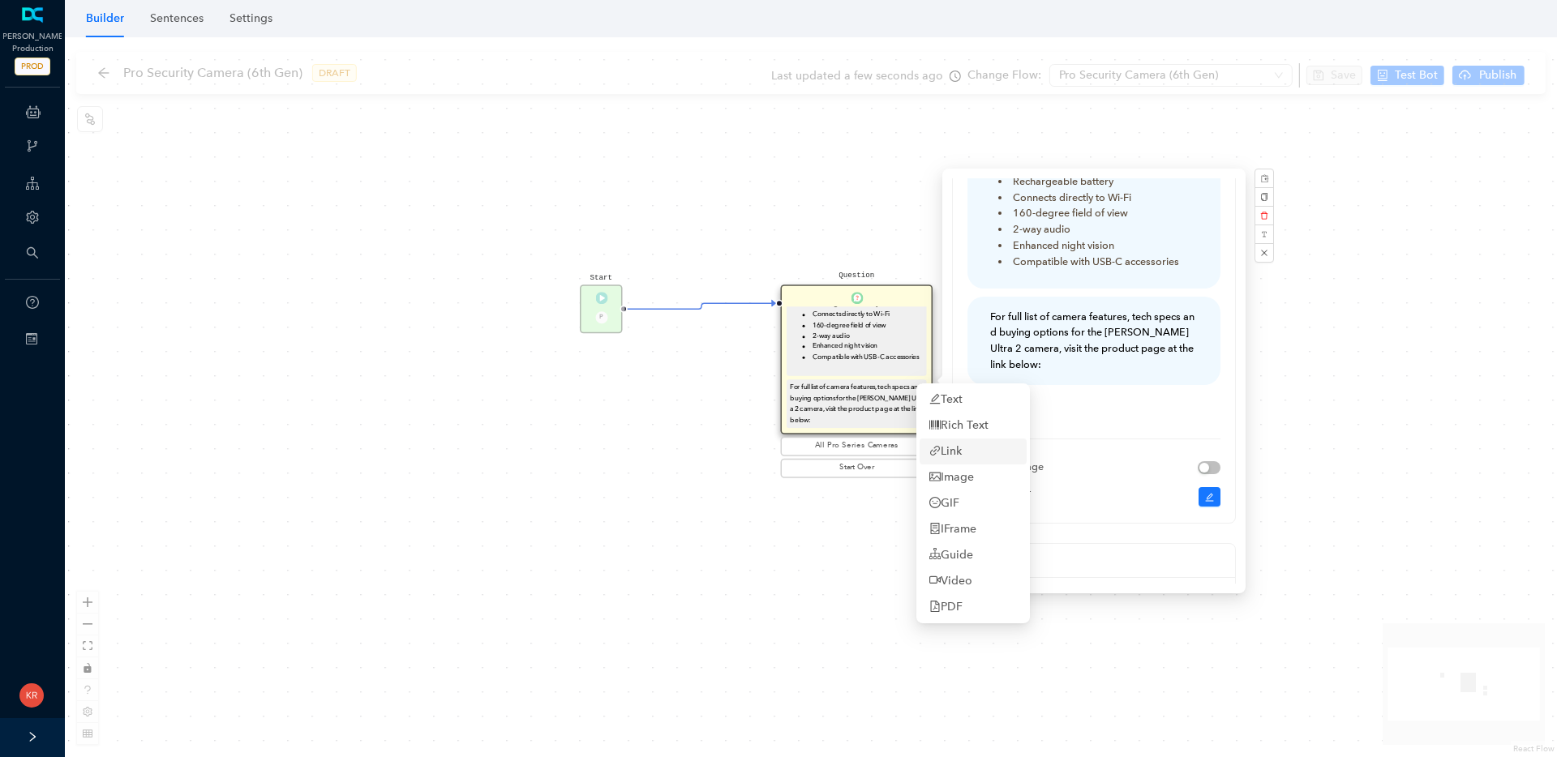
click at [961, 461] on link "Link" at bounding box center [945, 452] width 32 height 18
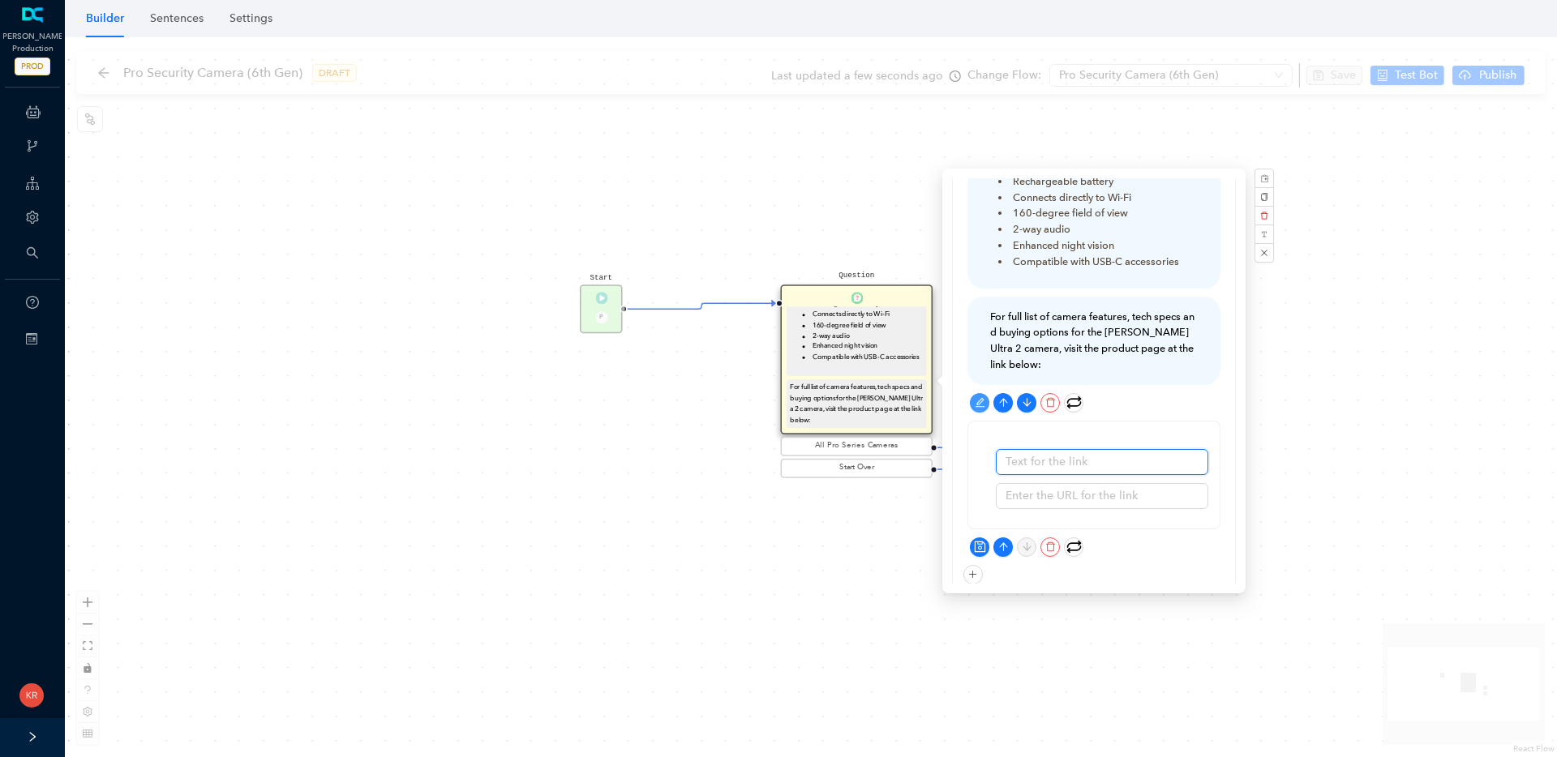
click at [1048, 449] on input "text" at bounding box center [1102, 462] width 212 height 26
paste input "https://us.arlo.com/collections/security-cameras/products/arlo-pro-6?variant=51…"
drag, startPoint x: 1110, startPoint y: 423, endPoint x: 881, endPoint y: 427, distance: 228.7
click at [881, 427] on div "Start P Question The Arlo Pro Security Camera 2K (6th Gen) has the following ke…" at bounding box center [811, 397] width 1492 height 720
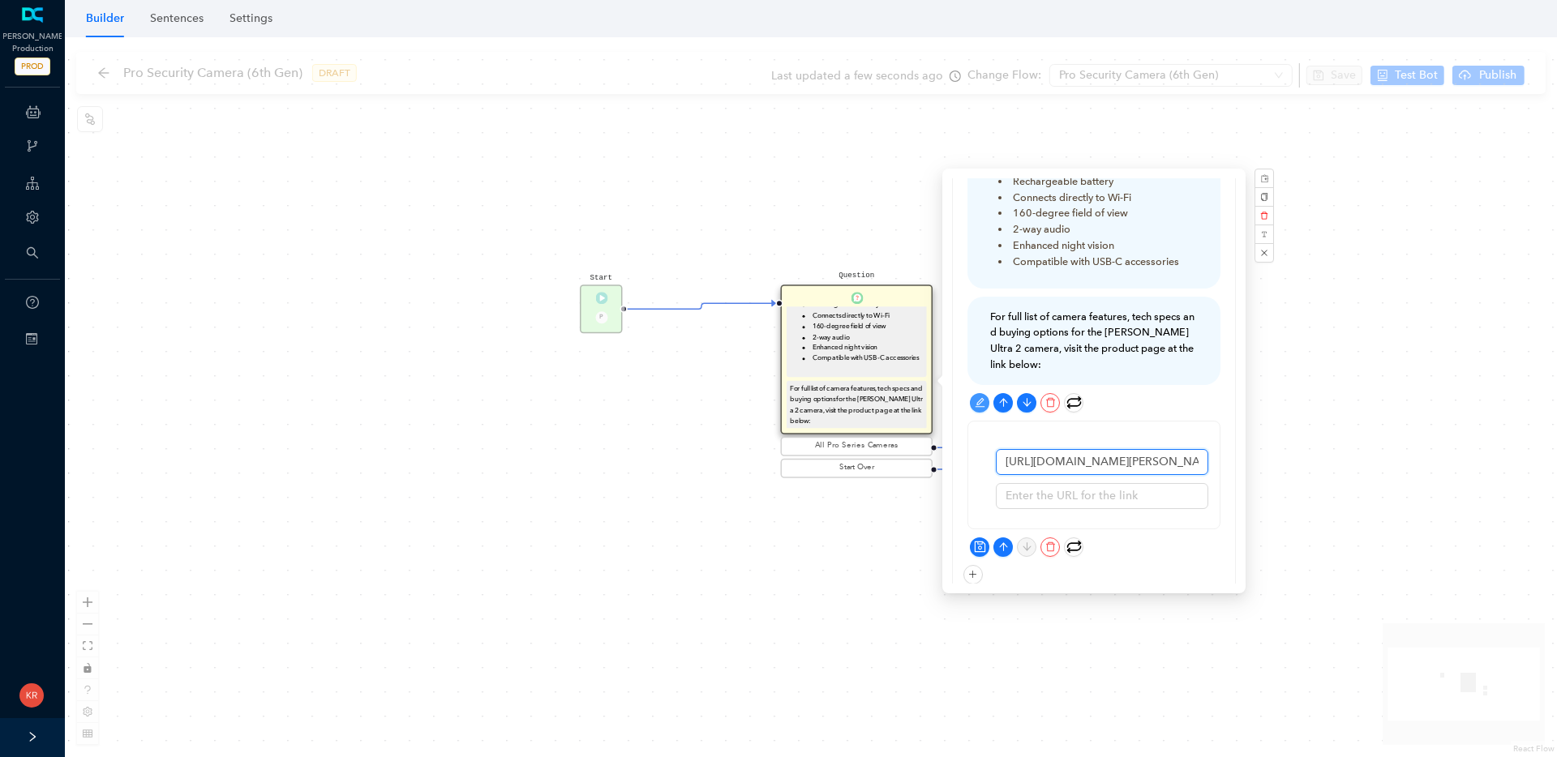
scroll to position [182, 0]
type input "https://us.arlo.com/collections/security-cameras/products/arlo-pro-6?variant=51…"
click at [1053, 483] on input "text" at bounding box center [1102, 496] width 212 height 26
type input "Arlo Pro Security Camera 2K (6th Gen)"
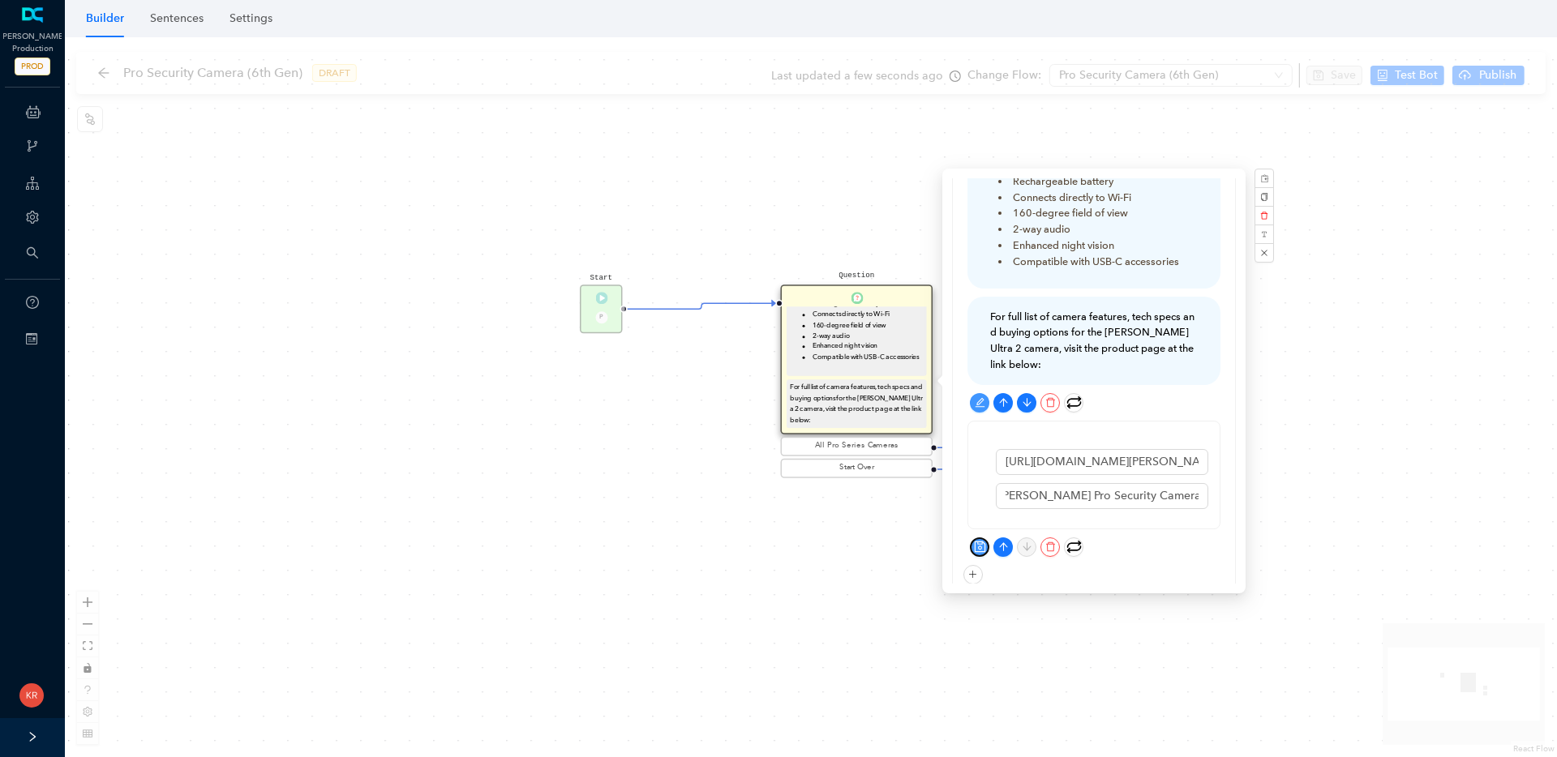
scroll to position [0, 0]
click at [988, 538] on button "button" at bounding box center [979, 547] width 19 height 19
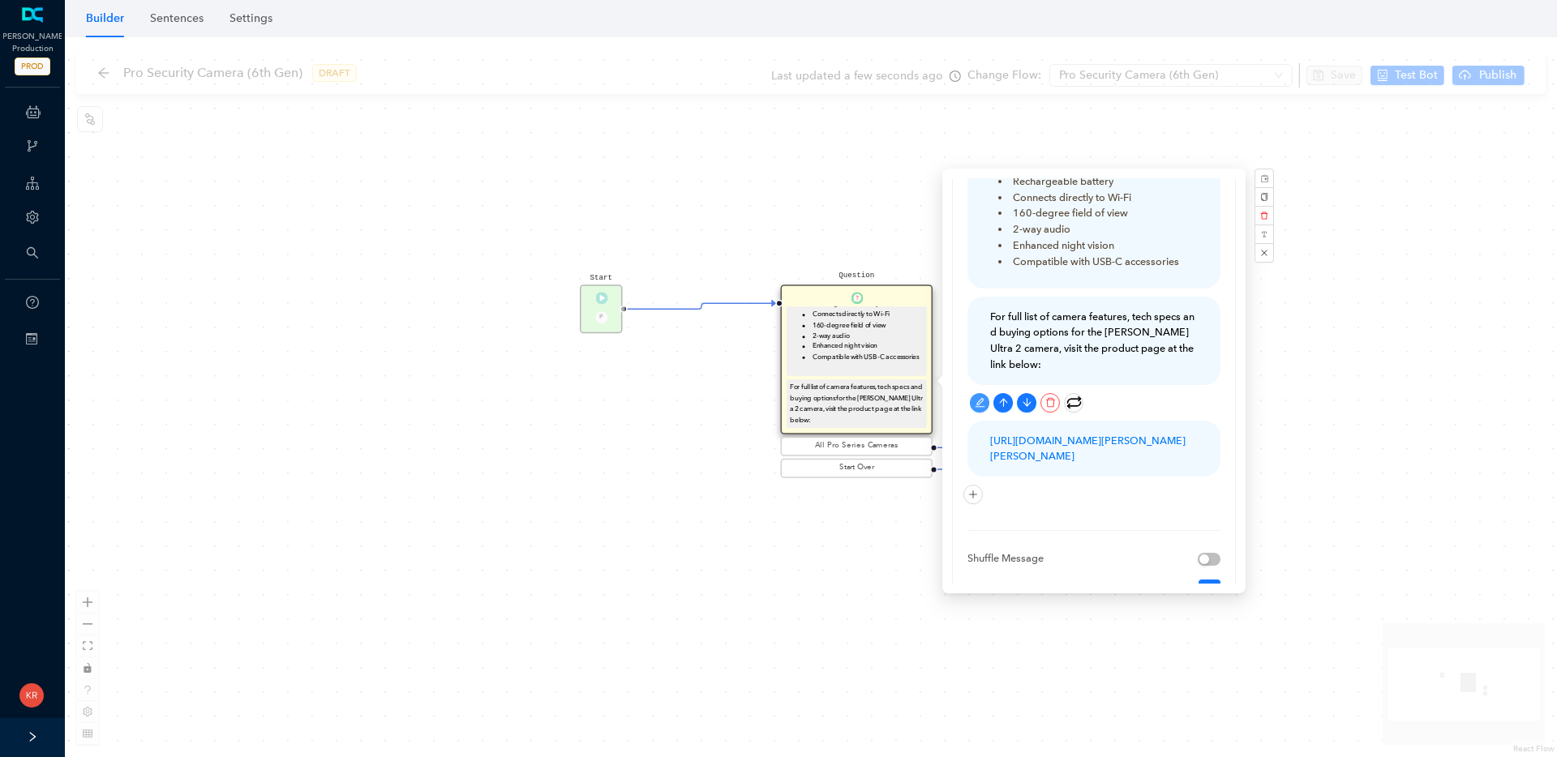
scroll to position [191, 0]
click at [981, 485] on button "button" at bounding box center [972, 494] width 19 height 19
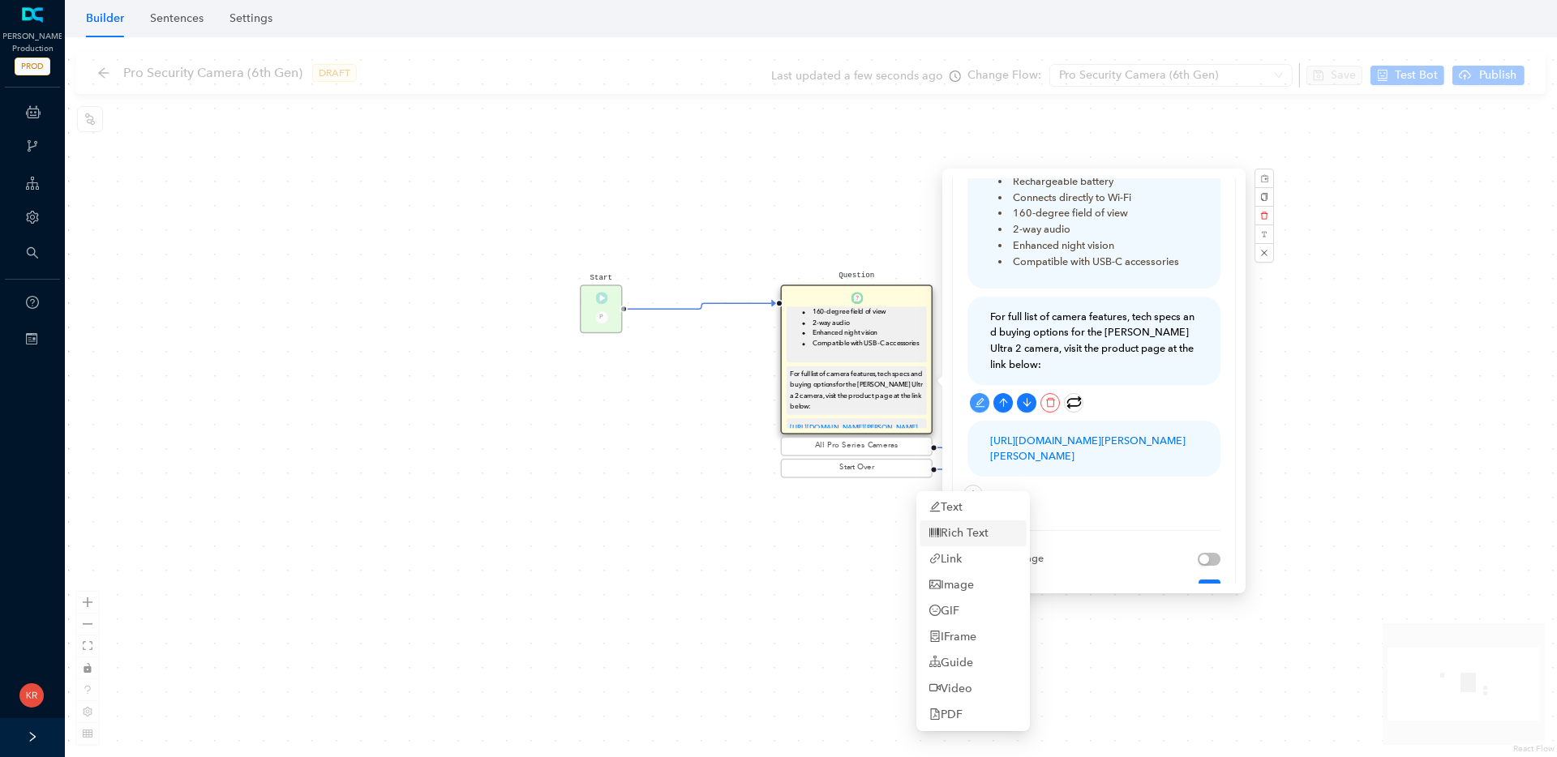
click at [1135, 485] on div "The Arlo Pro Security Camera 2K (6th Gen) has the following key features: For f…" at bounding box center [1093, 122] width 253 height 777
click at [1120, 443] on div "https://us.arlo.com/collections/security-cameras/products/arlo-pro-6?variant=51…" at bounding box center [1093, 449] width 253 height 57
click at [976, 490] on icon "edit" at bounding box center [980, 495] width 10 height 10
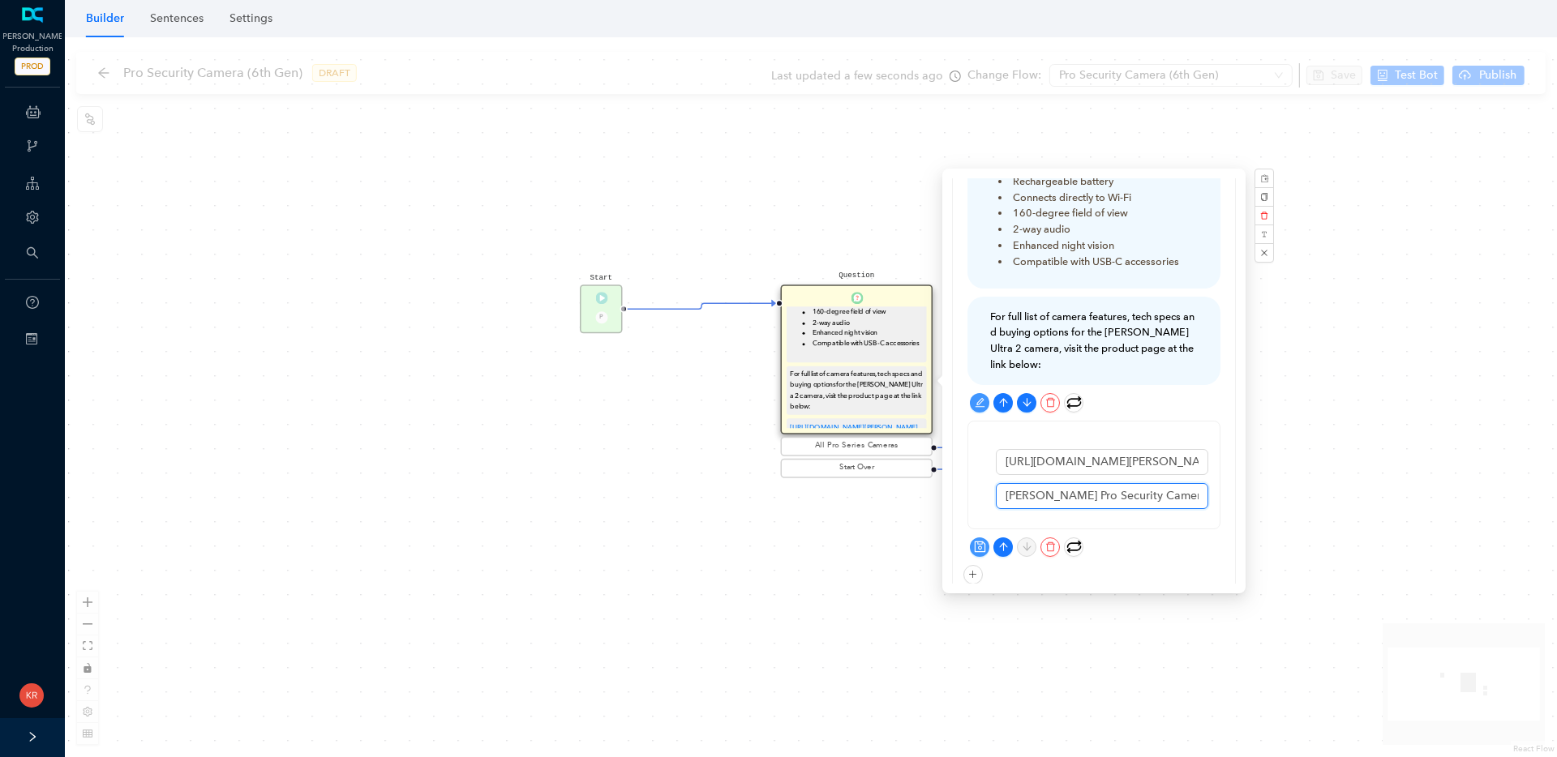
click at [1064, 483] on input "Arlo Pro Security Camera 2K (6th Gen)" at bounding box center [1102, 496] width 212 height 26
click at [1076, 449] on input "https://us.arlo.com/collections/security-cameras/products/arlo-pro-6?variant=51…" at bounding box center [1102, 462] width 212 height 26
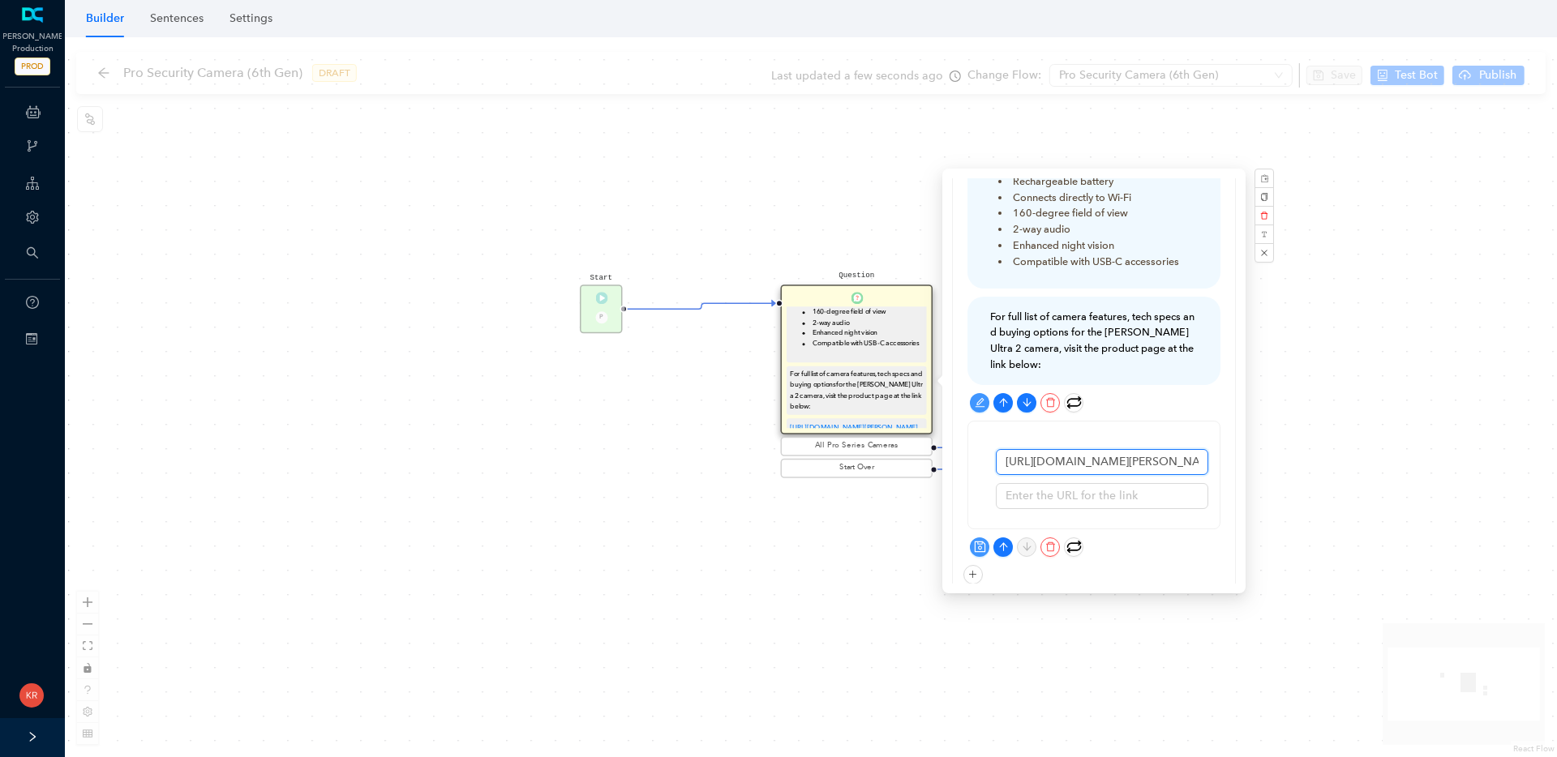
click at [1076, 449] on input "https://us.arlo.com/collections/security-cameras/products/arlo-pro-6?variant=51…" at bounding box center [1102, 462] width 212 height 26
click at [1063, 483] on input "text" at bounding box center [1102, 496] width 212 height 26
paste input "https://us.arlo.com/collections/security-cameras/products/arlo-pro-6?variant=51…"
type input "https://us.arlo.com/collections/security-cameras/products/arlo-pro-6?variant=51…"
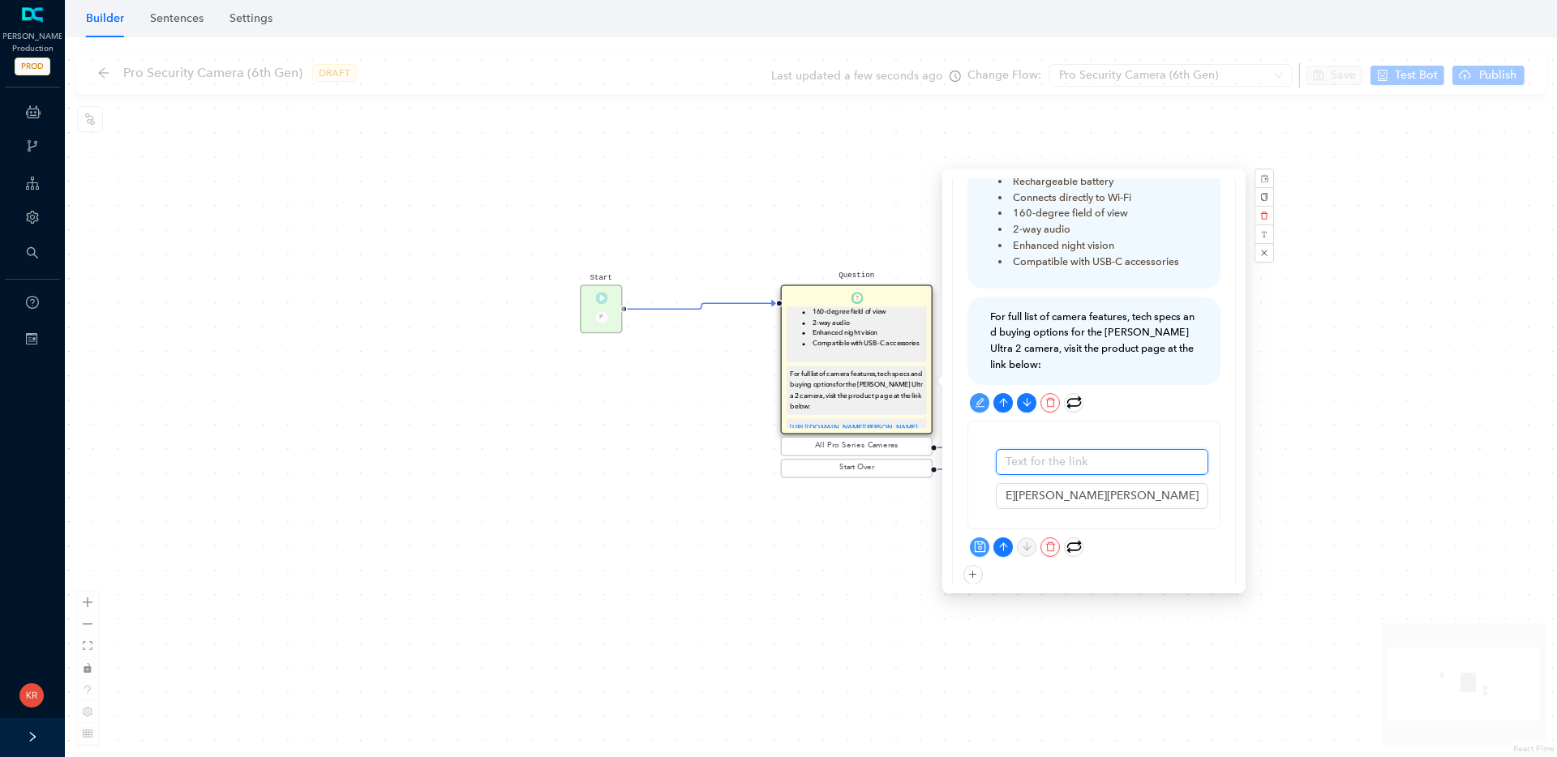
scroll to position [0, 0]
click at [1068, 449] on input "text" at bounding box center [1102, 462] width 212 height 26
type input "Arlo Pro Security Camera 2K (6th Gen)"
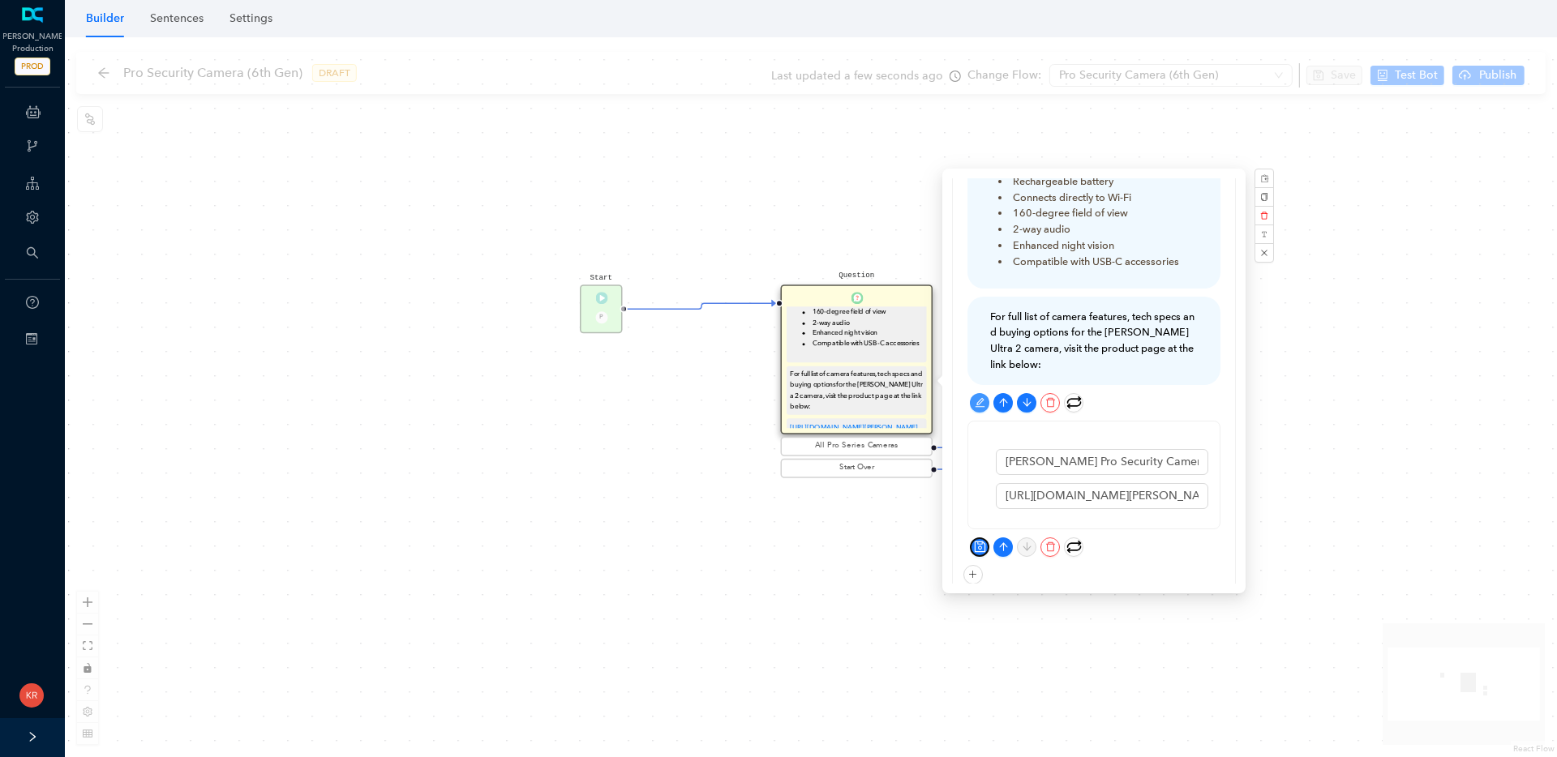
click at [975, 542] on icon "save" at bounding box center [979, 547] width 11 height 11
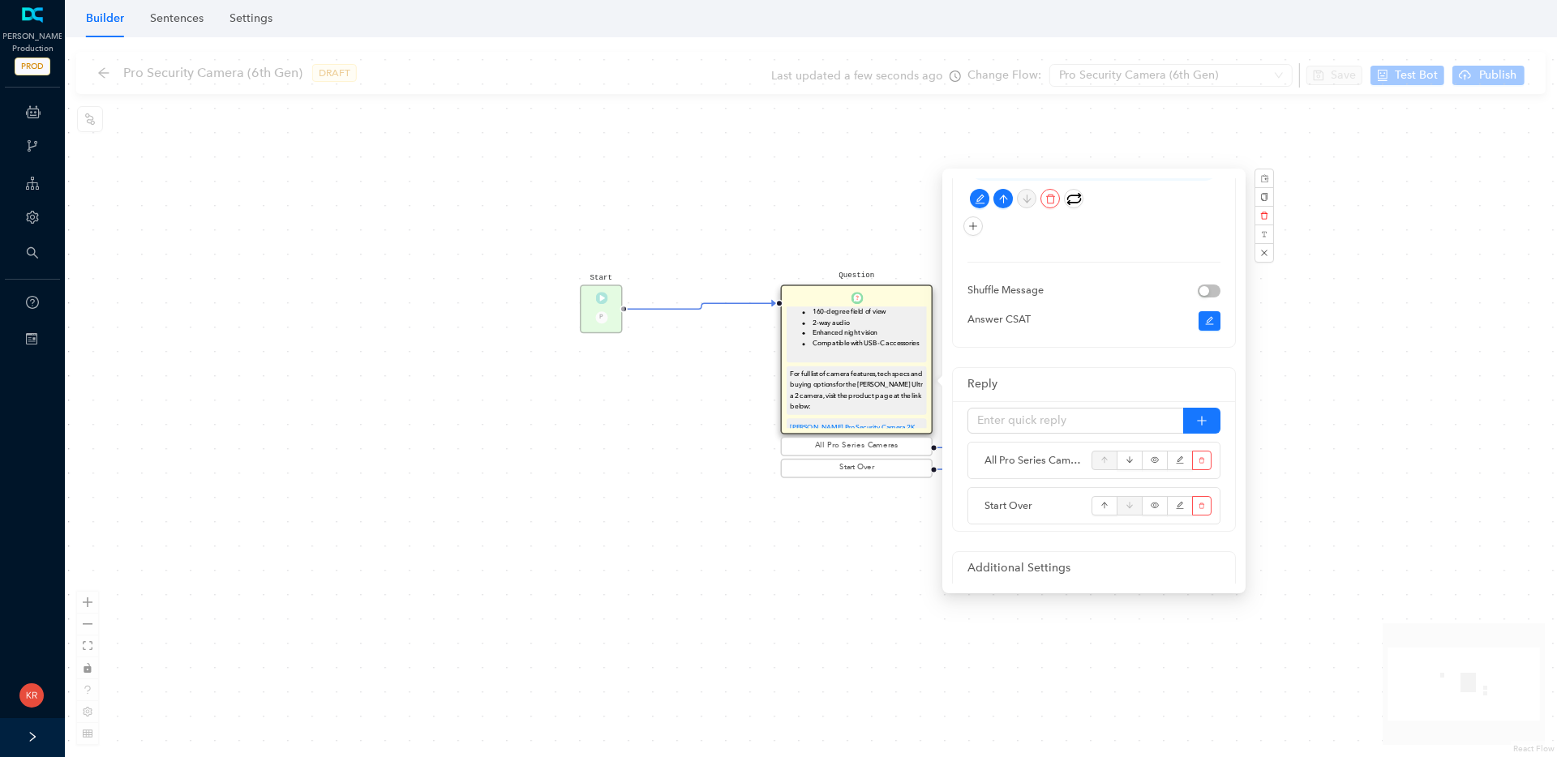
scroll to position [788, 0]
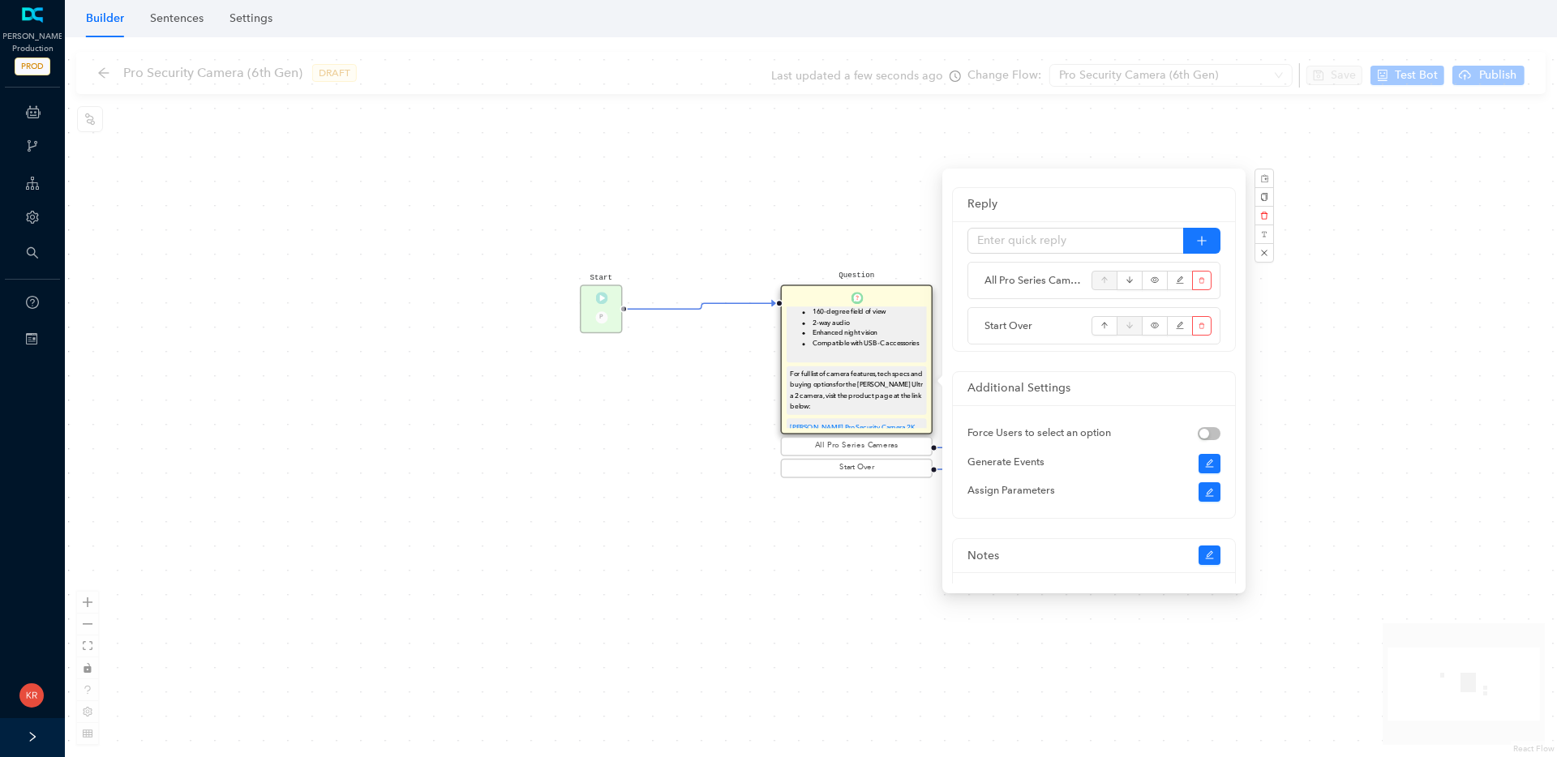
click at [1335, 452] on div "Start P Question The Arlo Pro Security Camera 2K (6th Gen) has the following ke…" at bounding box center [811, 397] width 1492 height 720
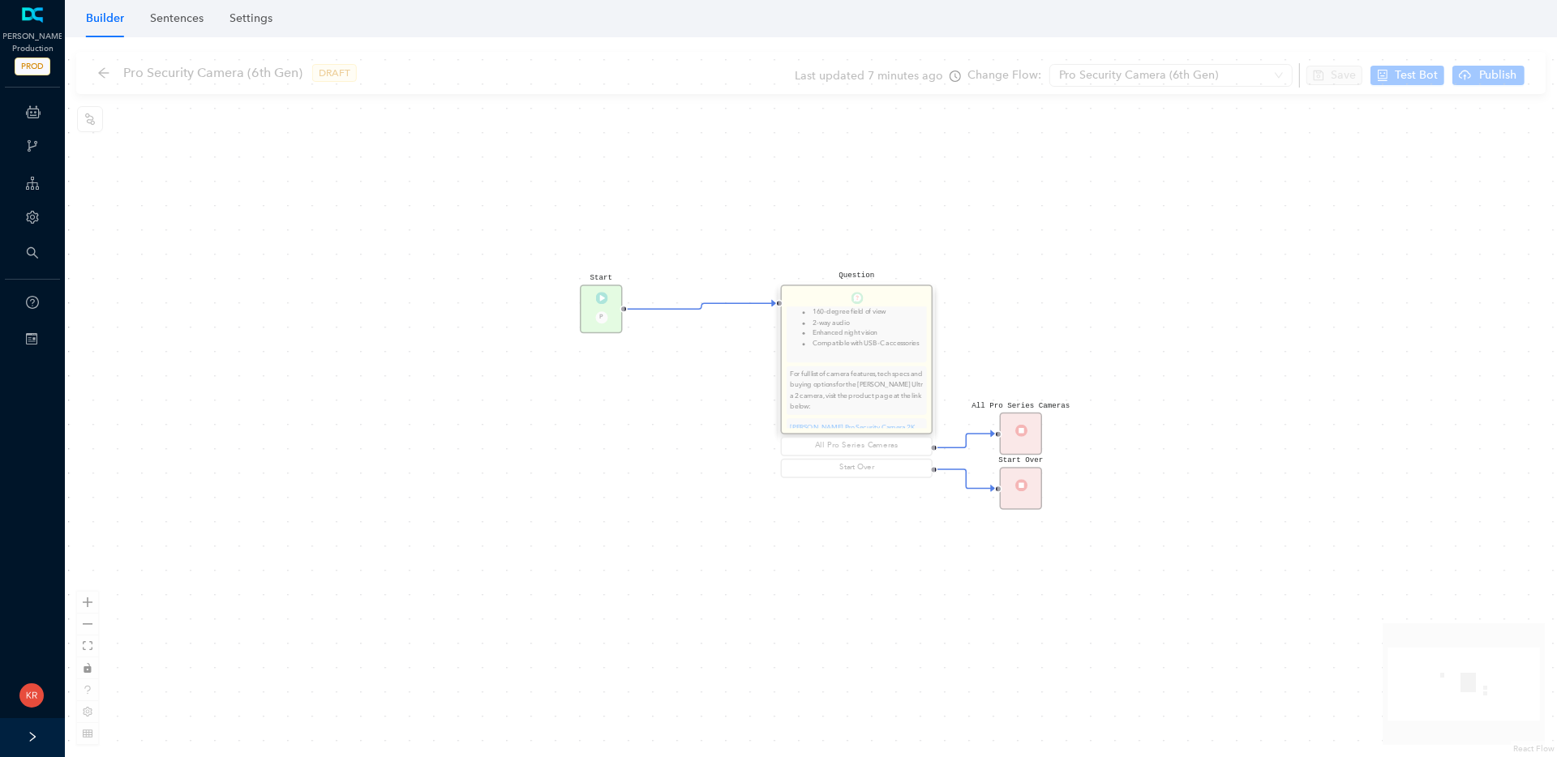
scroll to position [204, 0]
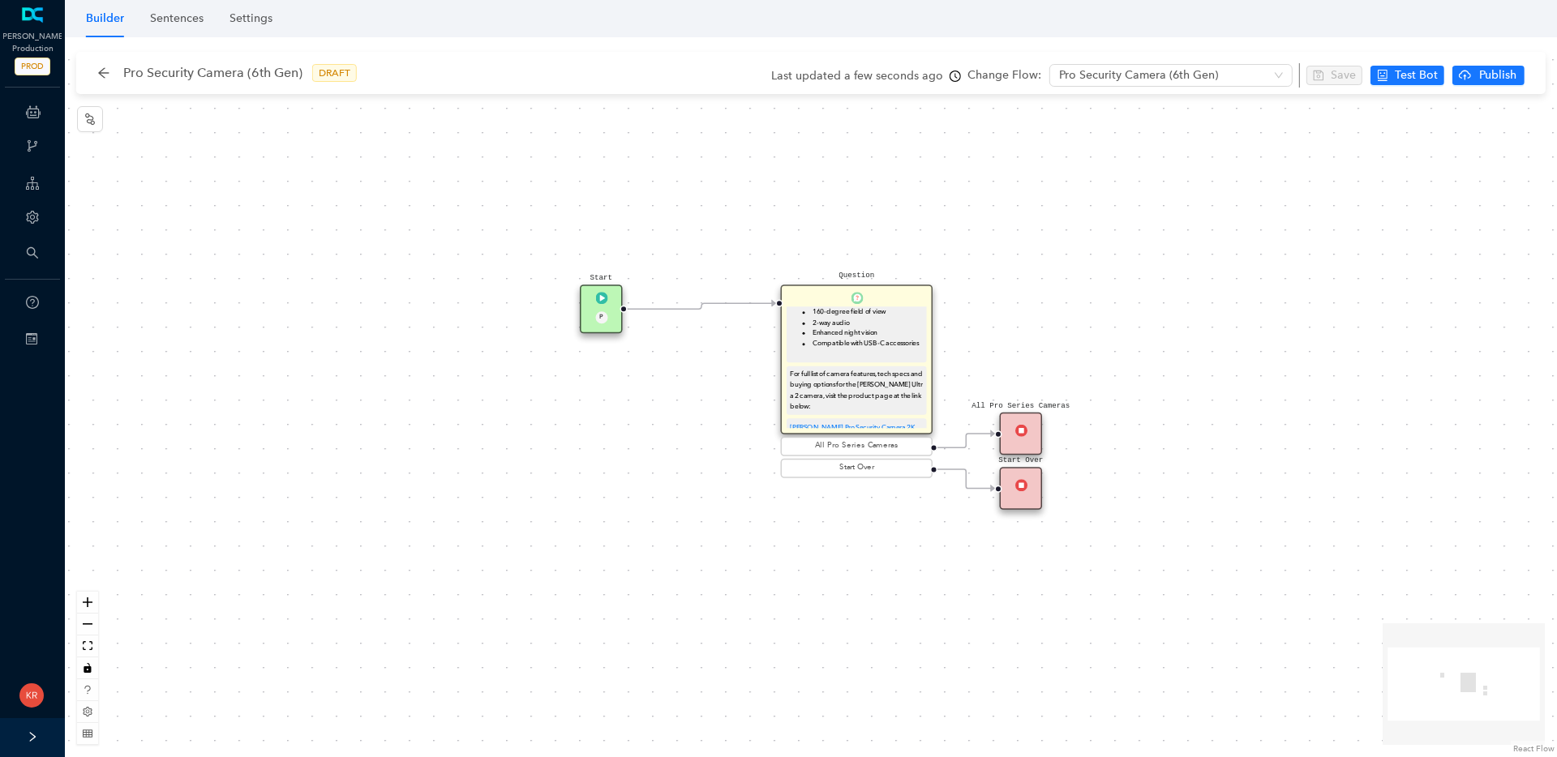
click at [1025, 432] on img at bounding box center [1020, 430] width 12 height 12
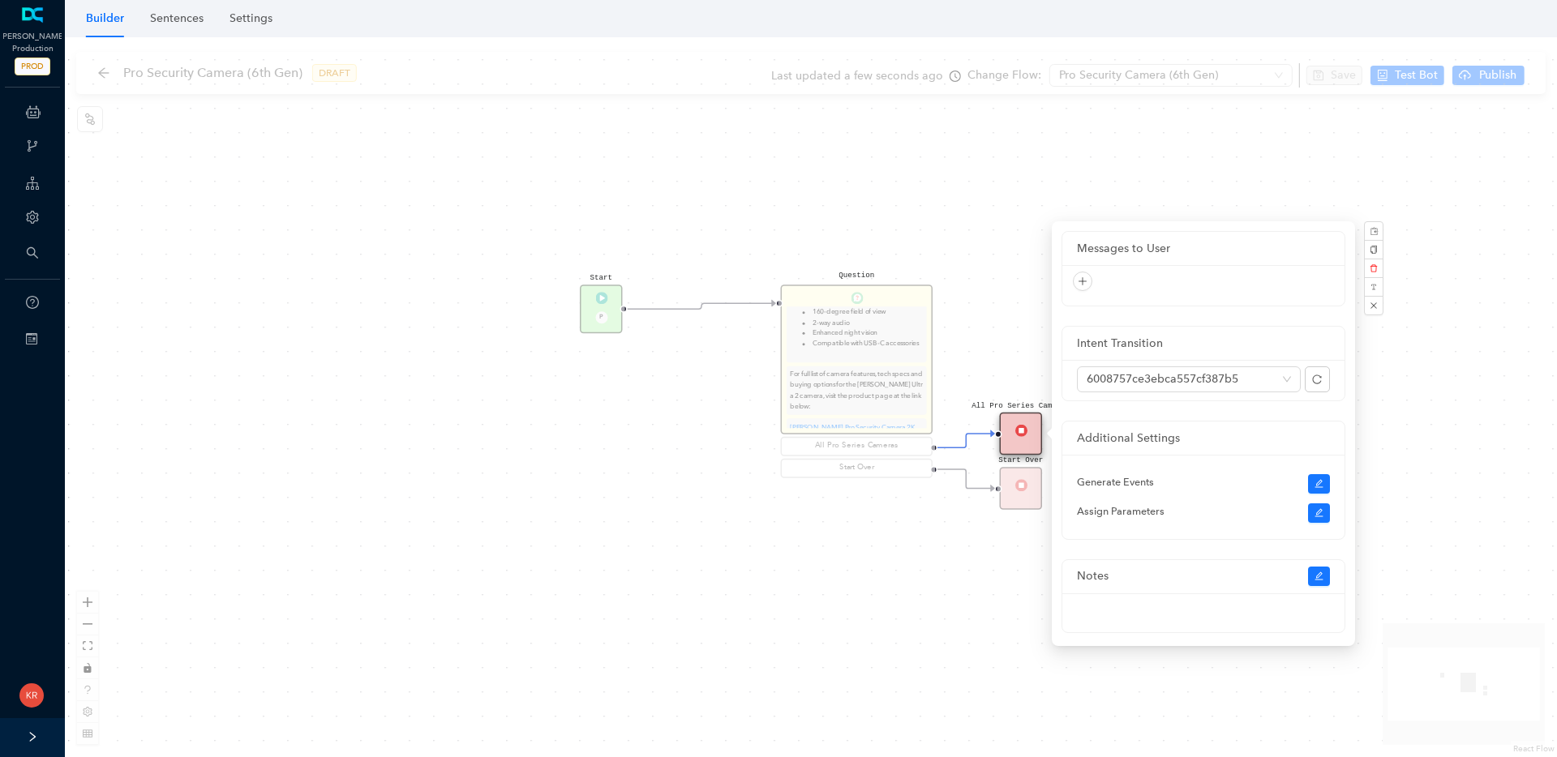
click at [1024, 426] on img at bounding box center [1020, 430] width 12 height 12
click at [1024, 429] on img at bounding box center [1020, 430] width 12 height 12
click at [1432, 361] on div "Start P Question The Arlo Pro Security Camera 2K (6th Gen) has the following ke…" at bounding box center [811, 397] width 1492 height 720
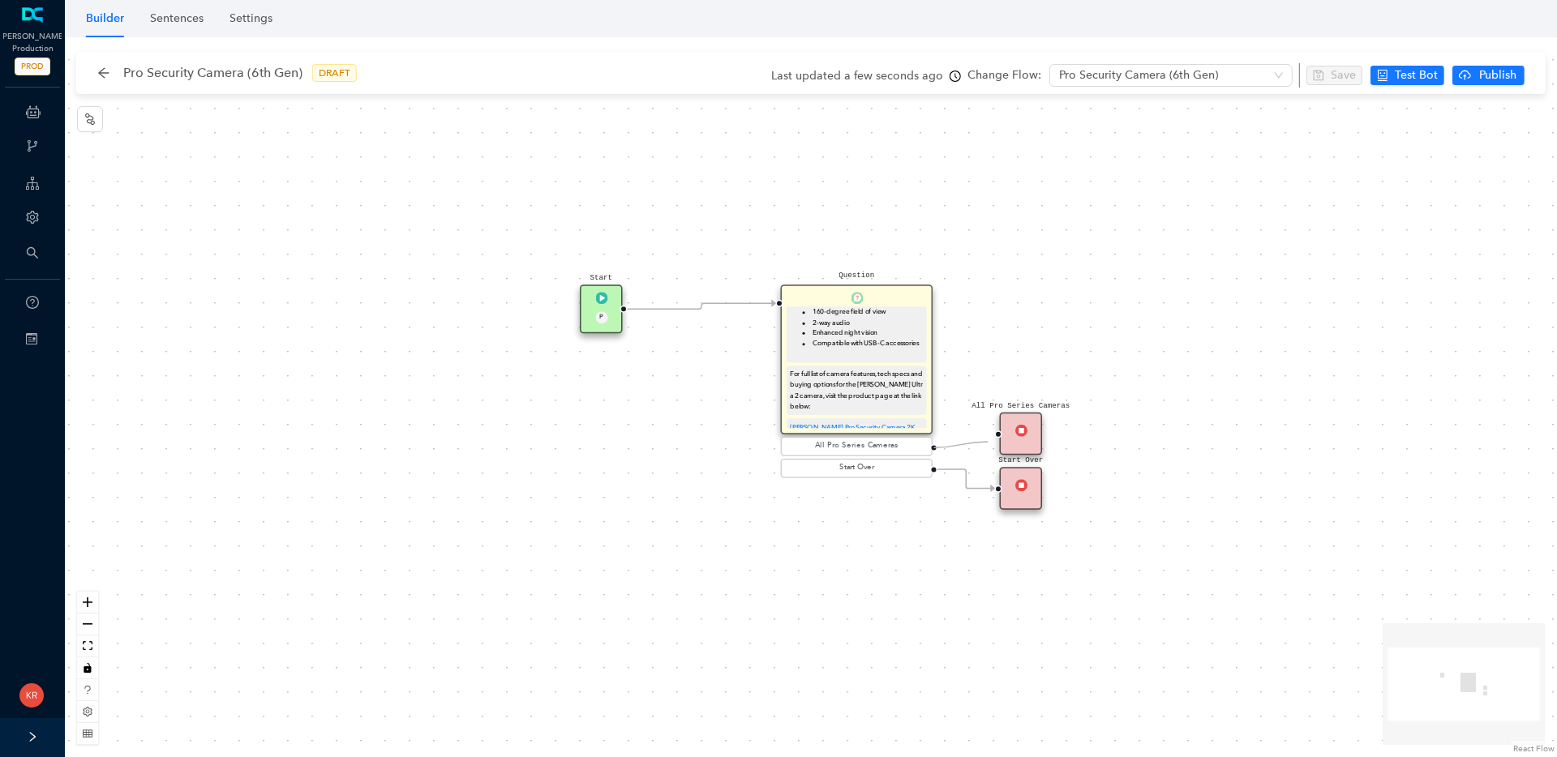
click at [988, 442] on circle "Edge from reactflownode_d9089da2-db9a-4624-aa58-3c5a3807ab59 to reactflownode_6…" at bounding box center [983, 434] width 24 height 24
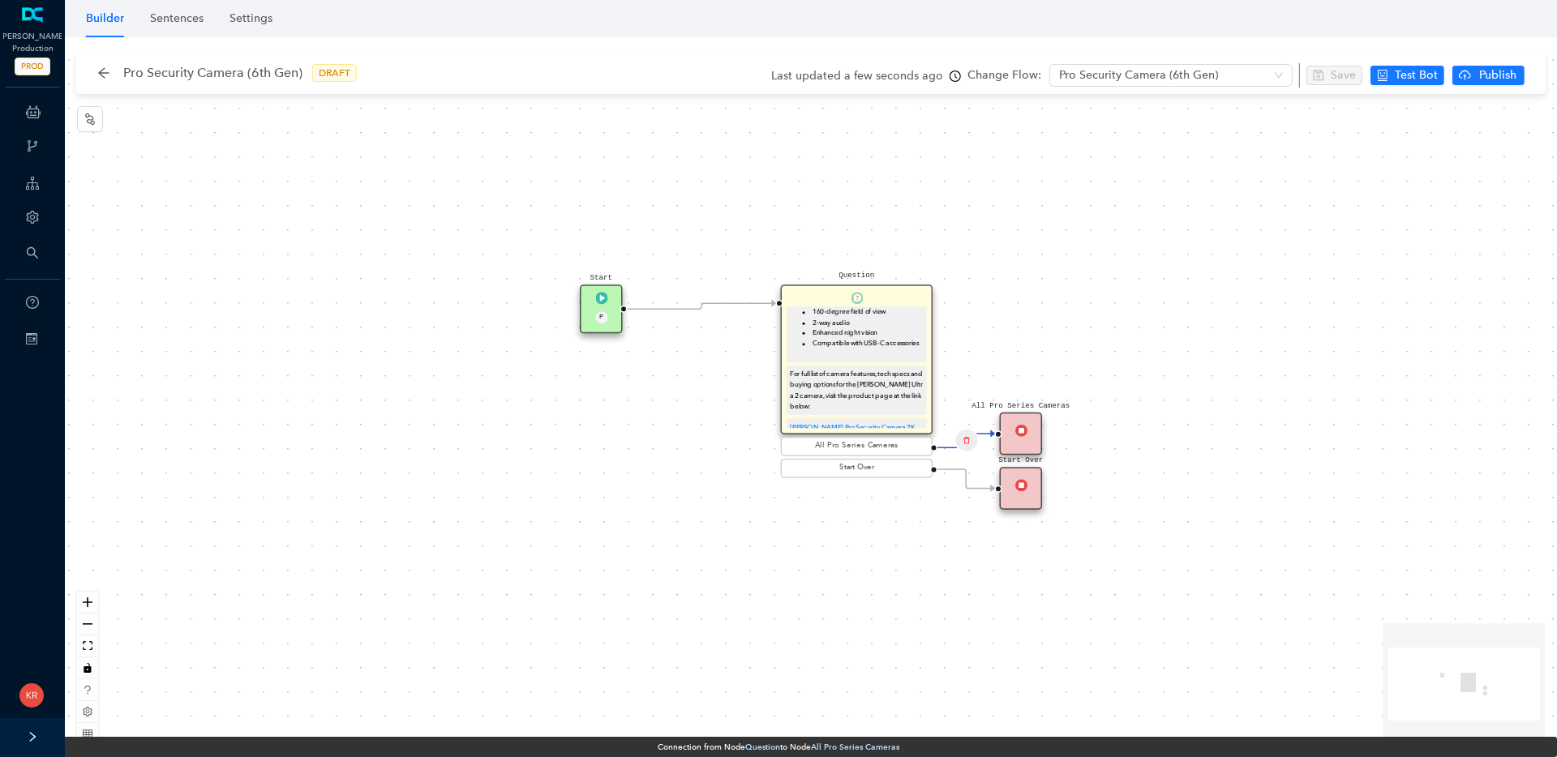
click at [1027, 435] on img at bounding box center [1020, 430] width 12 height 12
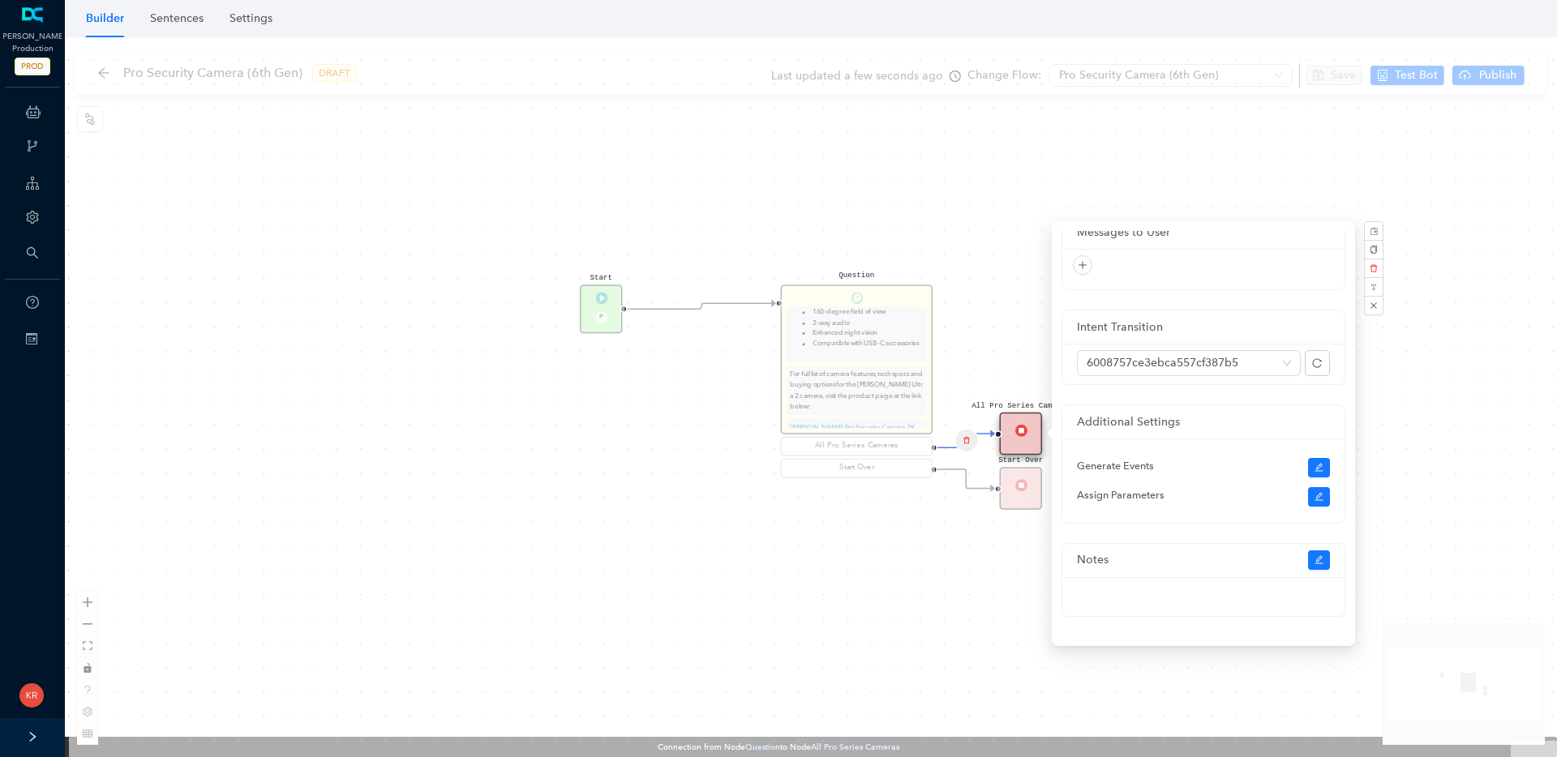
scroll to position [0, 0]
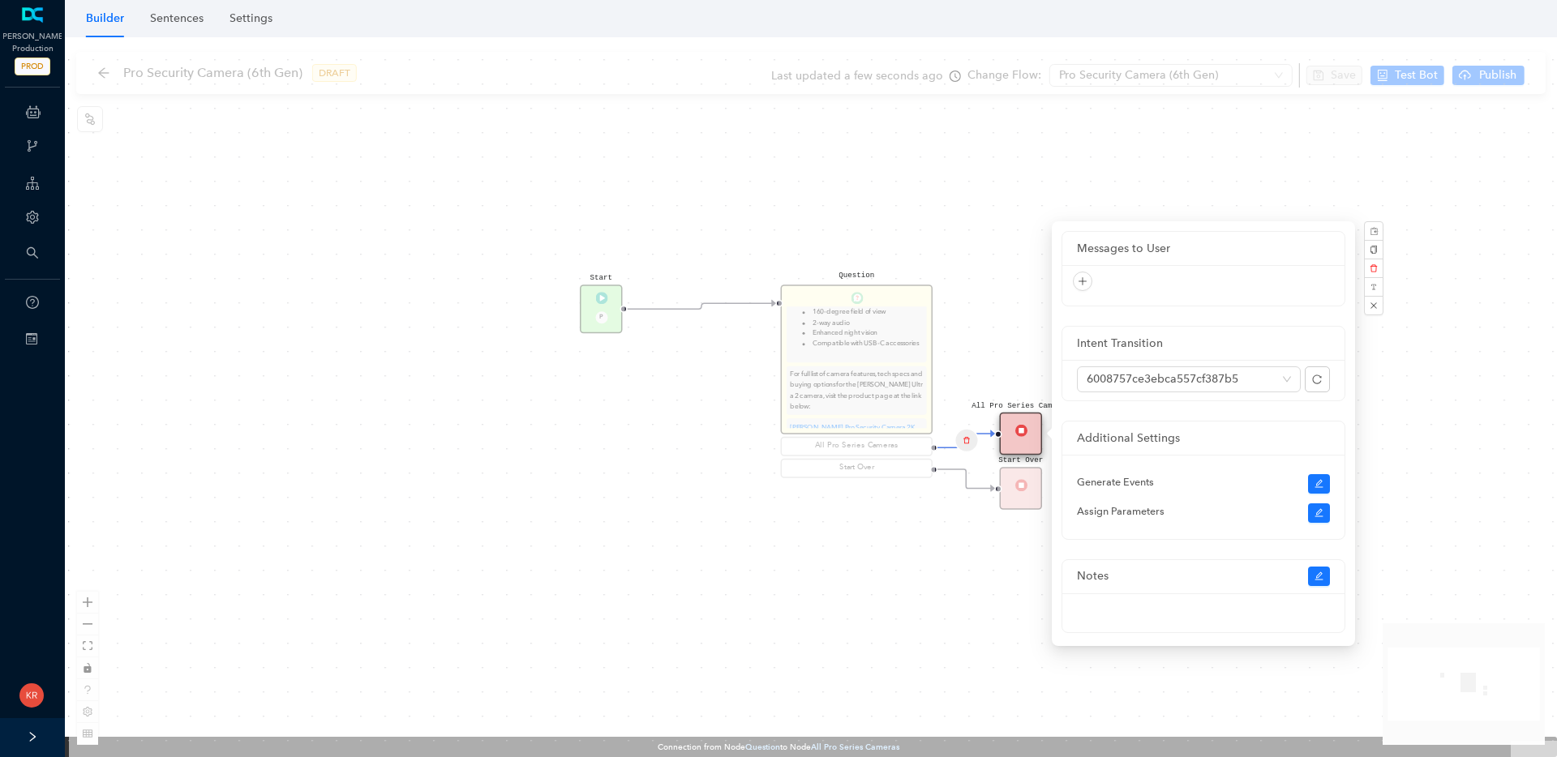
click at [1403, 343] on div "Start P Question The Arlo Pro Security Camera 2K (6th Gen) has the following ke…" at bounding box center [811, 397] width 1492 height 720
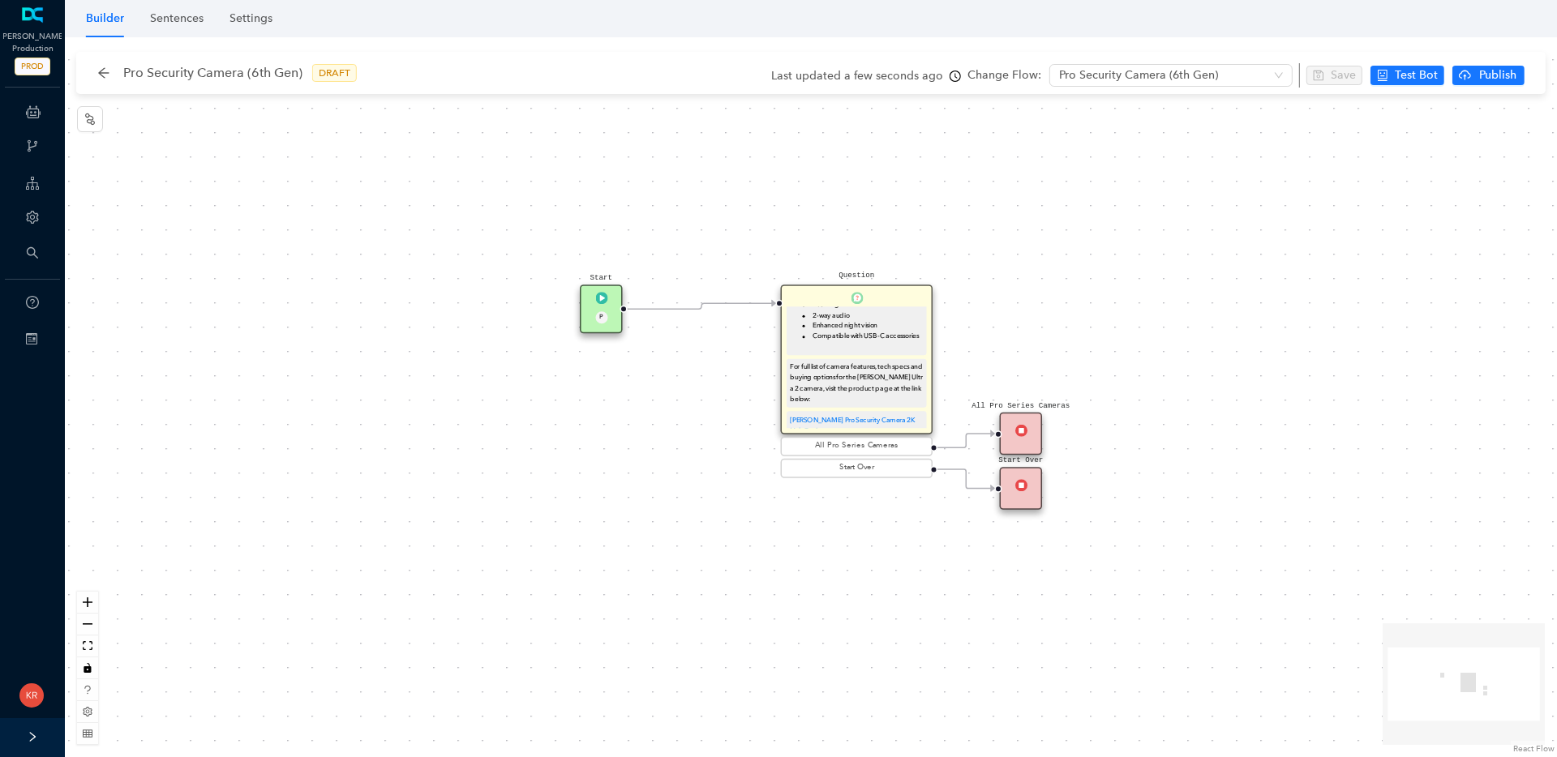
scroll to position [196, 0]
click at [97, 72] on icon "arrow-left" at bounding box center [103, 72] width 13 height 13
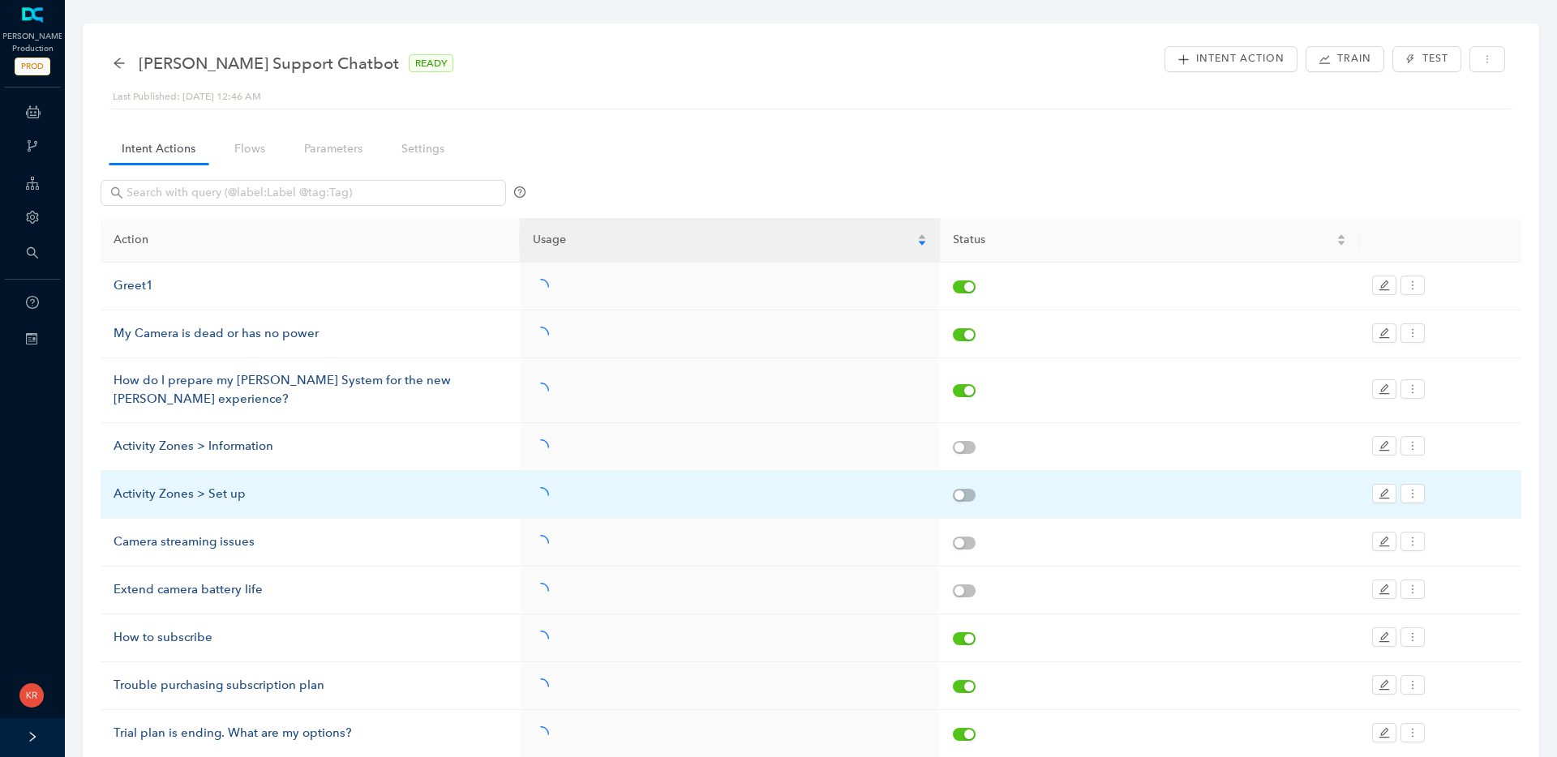
scroll to position [3, 0]
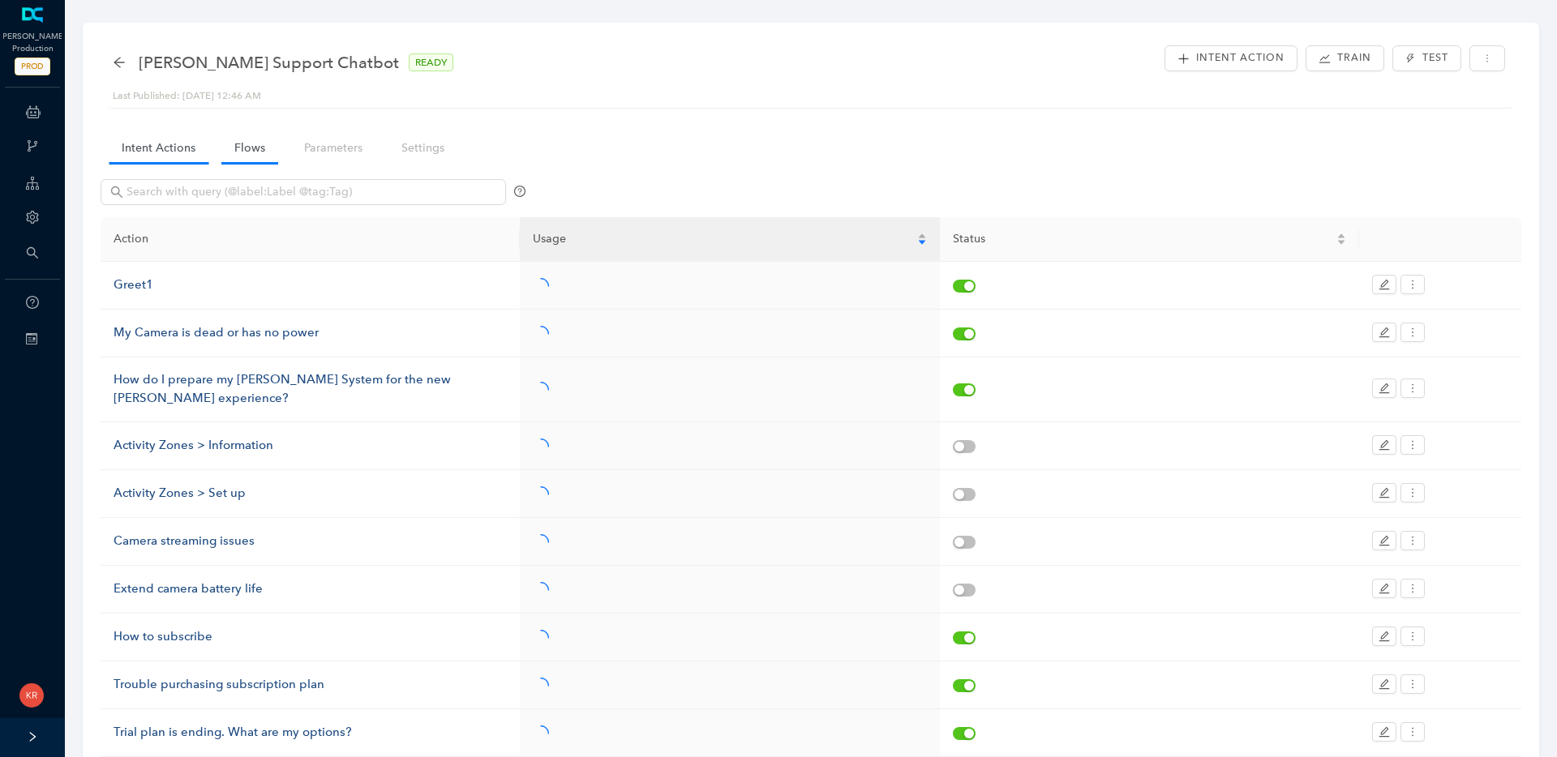
click at [229, 146] on link "Flows" at bounding box center [249, 148] width 57 height 30
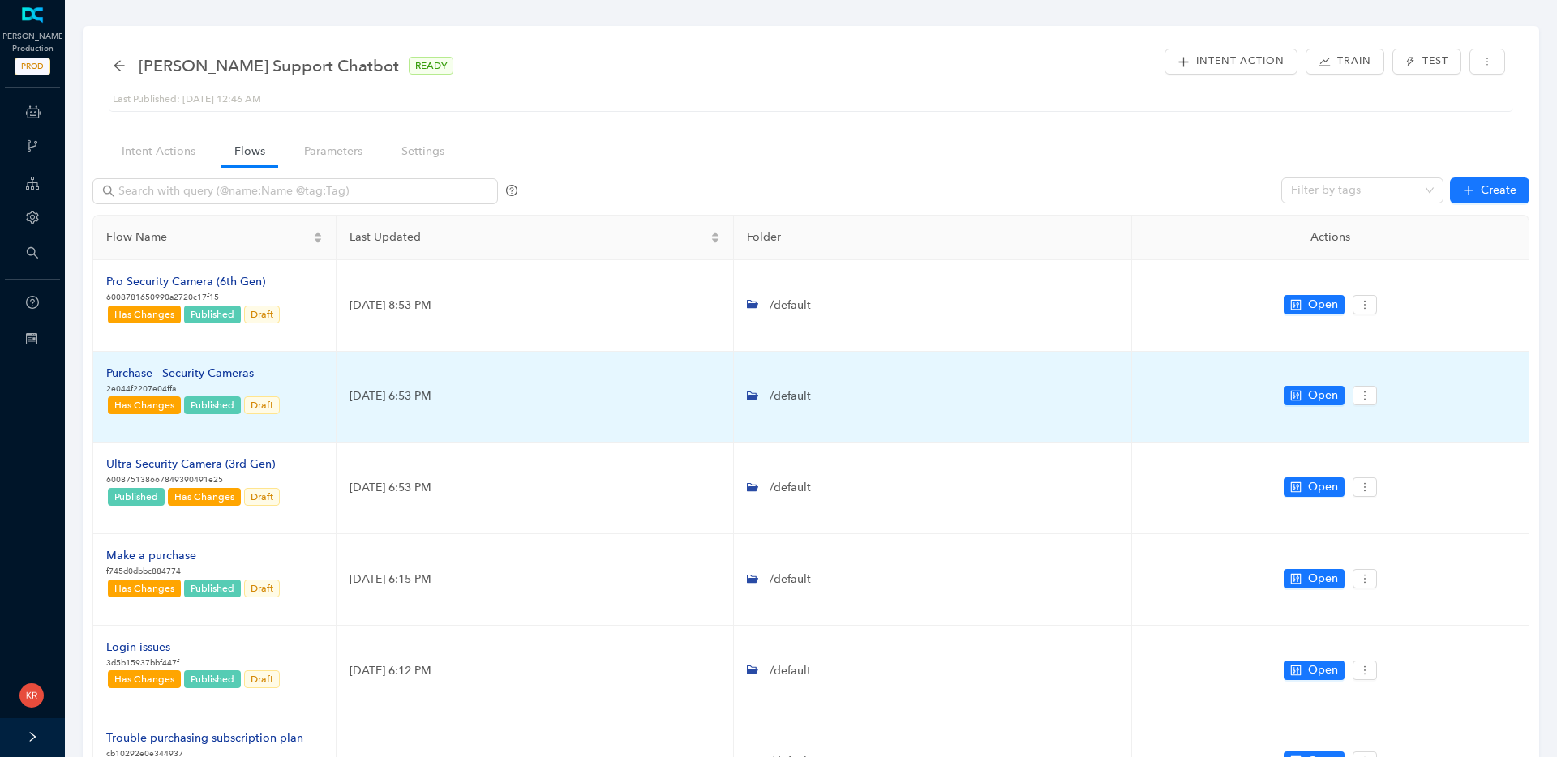
click at [230, 366] on div "Purchase - Security Cameras" at bounding box center [193, 374] width 175 height 18
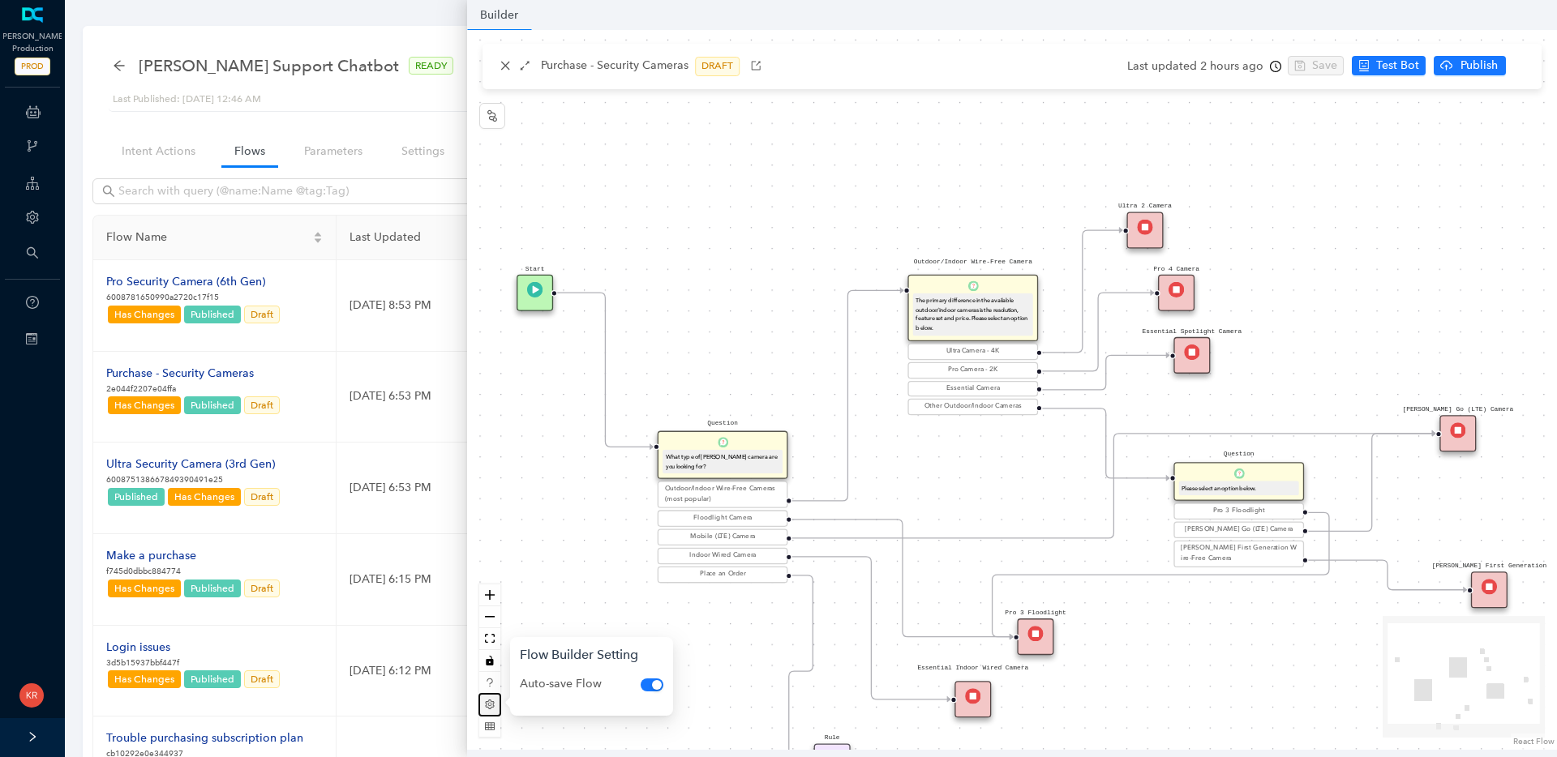
click at [496, 707] on button "button" at bounding box center [489, 705] width 21 height 22
click at [555, 528] on div "Rule P Start Question What type of [PERSON_NAME] camera are you looking for? Ou…" at bounding box center [1012, 390] width 1090 height 720
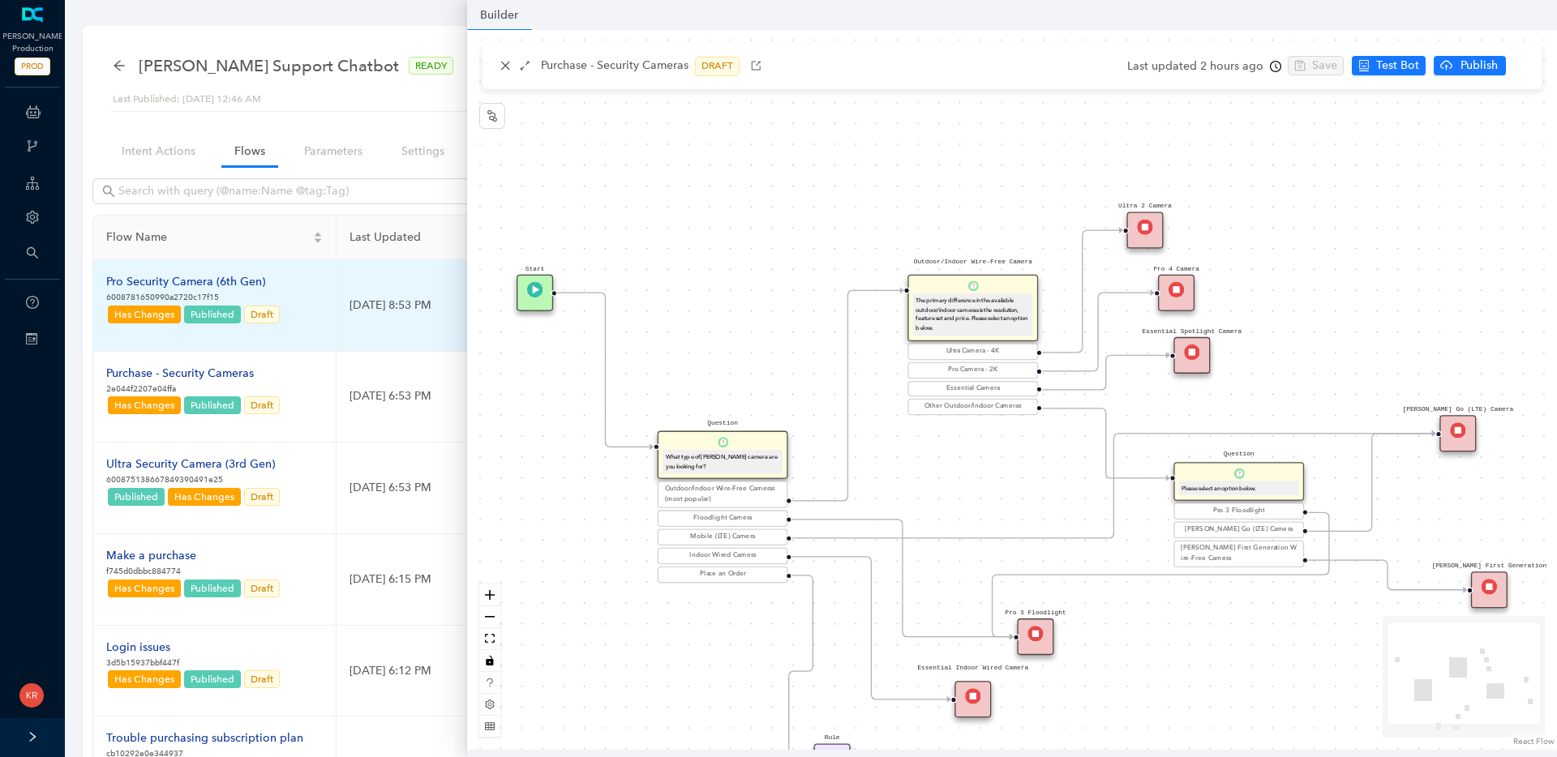
click at [300, 282] on td "Pro Security Camera (6th Gen) 6008781650990a2720c17f15 Has Changes Published Dr…" at bounding box center [214, 306] width 243 height 92
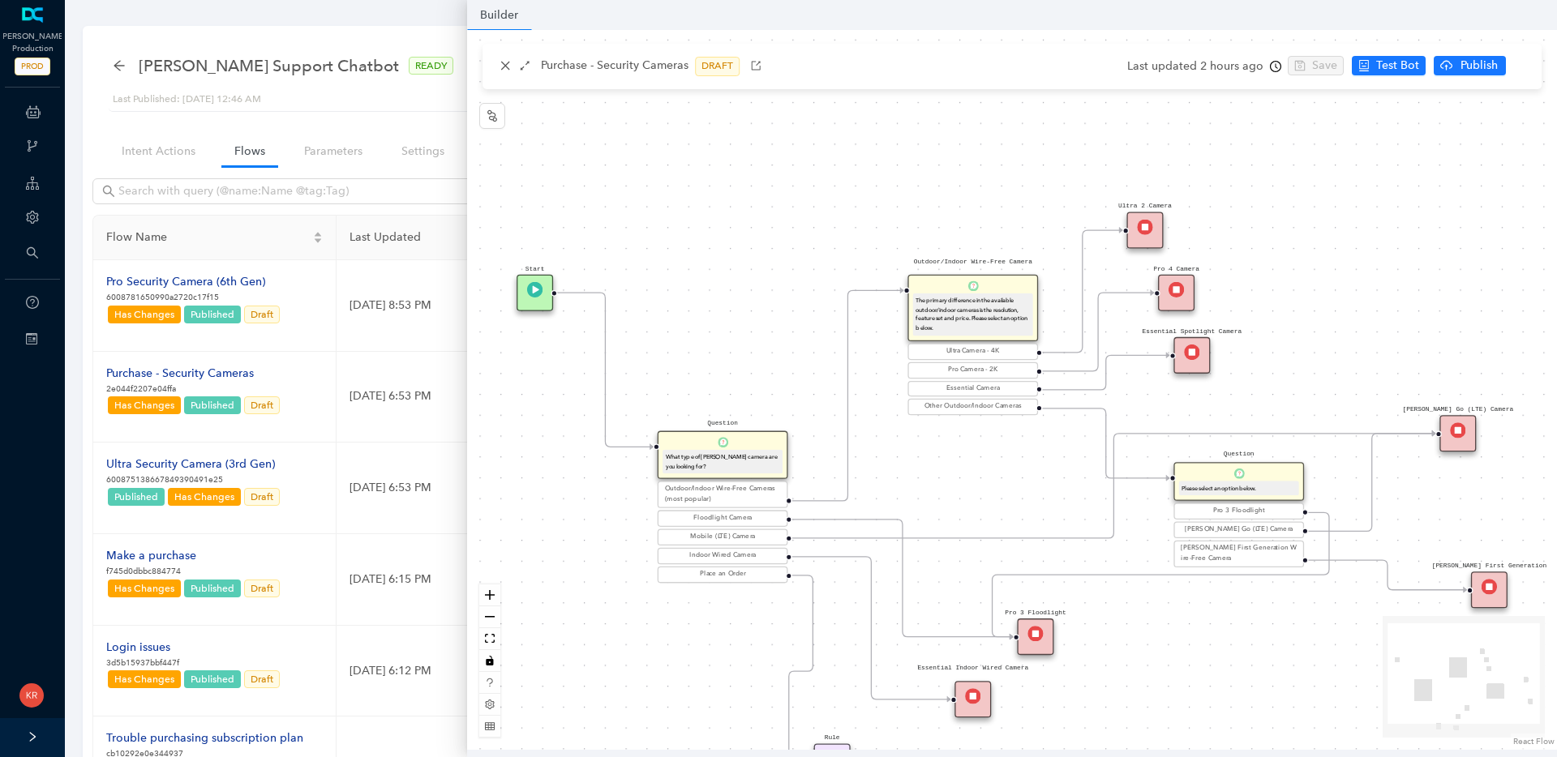
click at [642, 70] on p "Purchase - Security Cameras" at bounding box center [615, 66] width 148 height 19
click at [620, 62] on p "Purchase - Security Cameras" at bounding box center [615, 66] width 148 height 19
click at [758, 67] on icon "button" at bounding box center [756, 66] width 9 height 9
click at [496, 64] on button "button" at bounding box center [504, 66] width 19 height 19
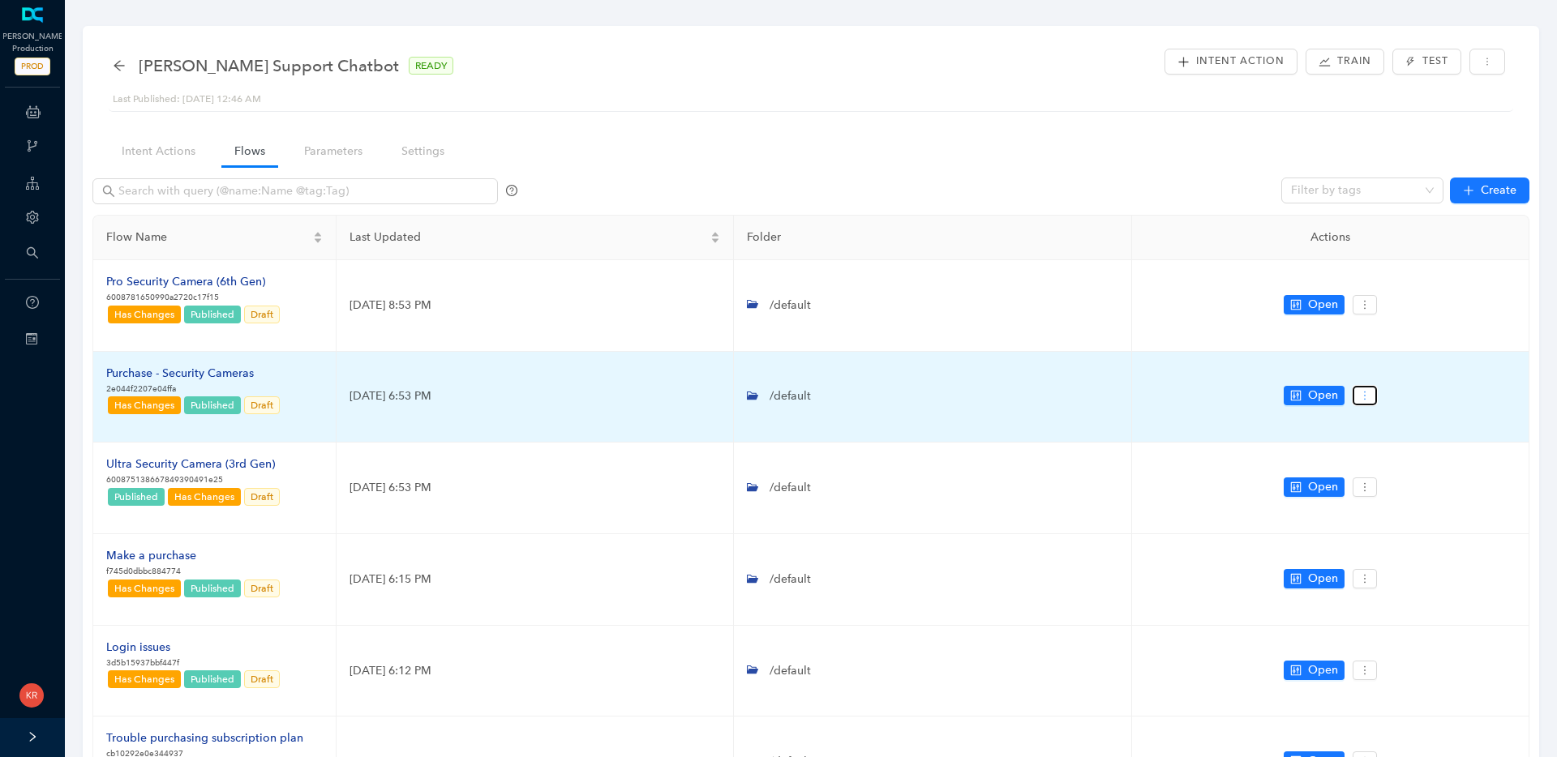
click at [1362, 399] on icon "more" at bounding box center [1364, 395] width 11 height 11
click at [1376, 417] on span "Settings" at bounding box center [1395, 425] width 58 height 18
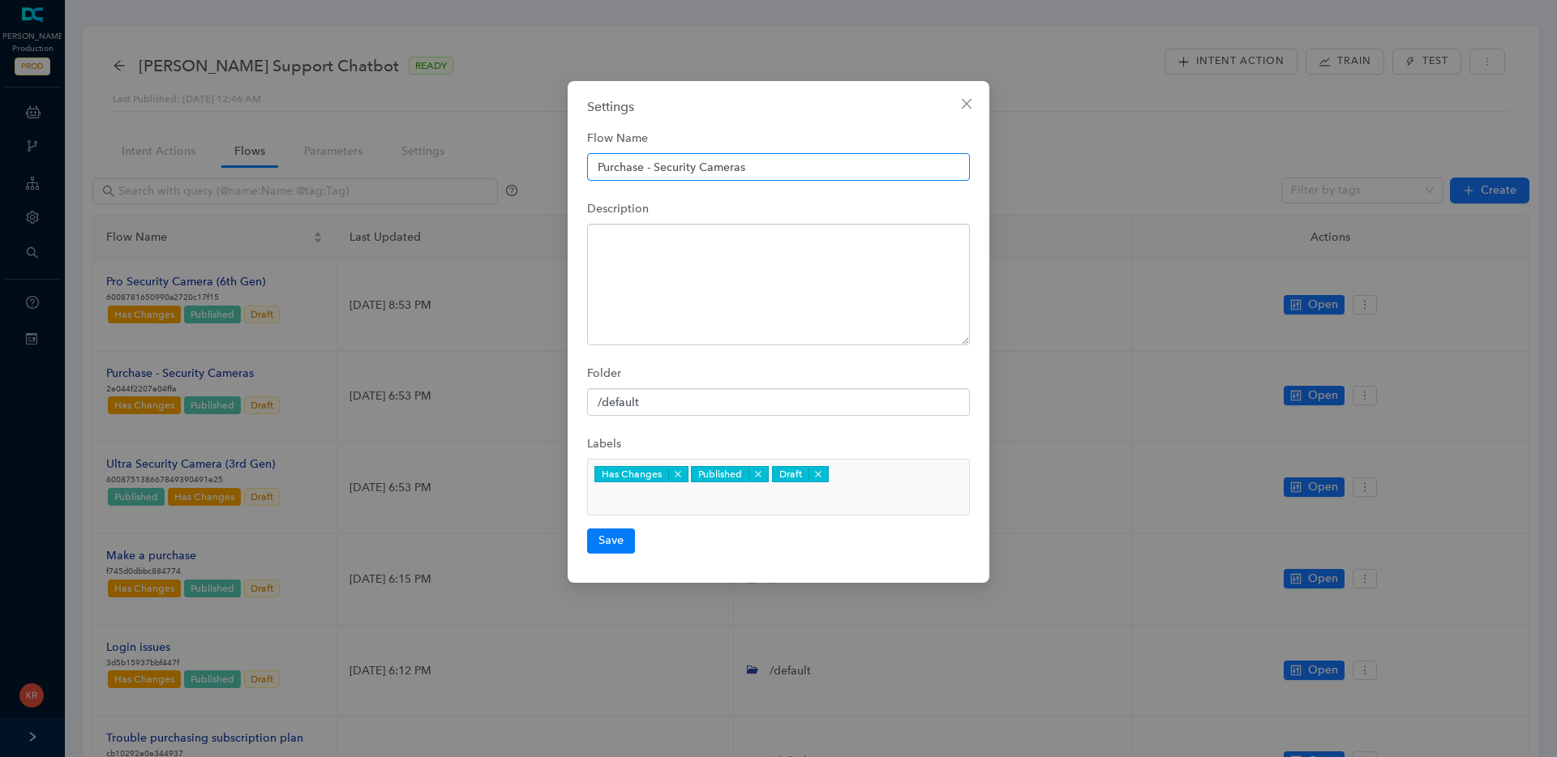
click at [590, 173] on input "Purchase - Security Cameras" at bounding box center [778, 167] width 383 height 28
type input "(Working Copy) Purchase - Security Cameras"
click at [622, 529] on button "Save" at bounding box center [611, 541] width 48 height 24
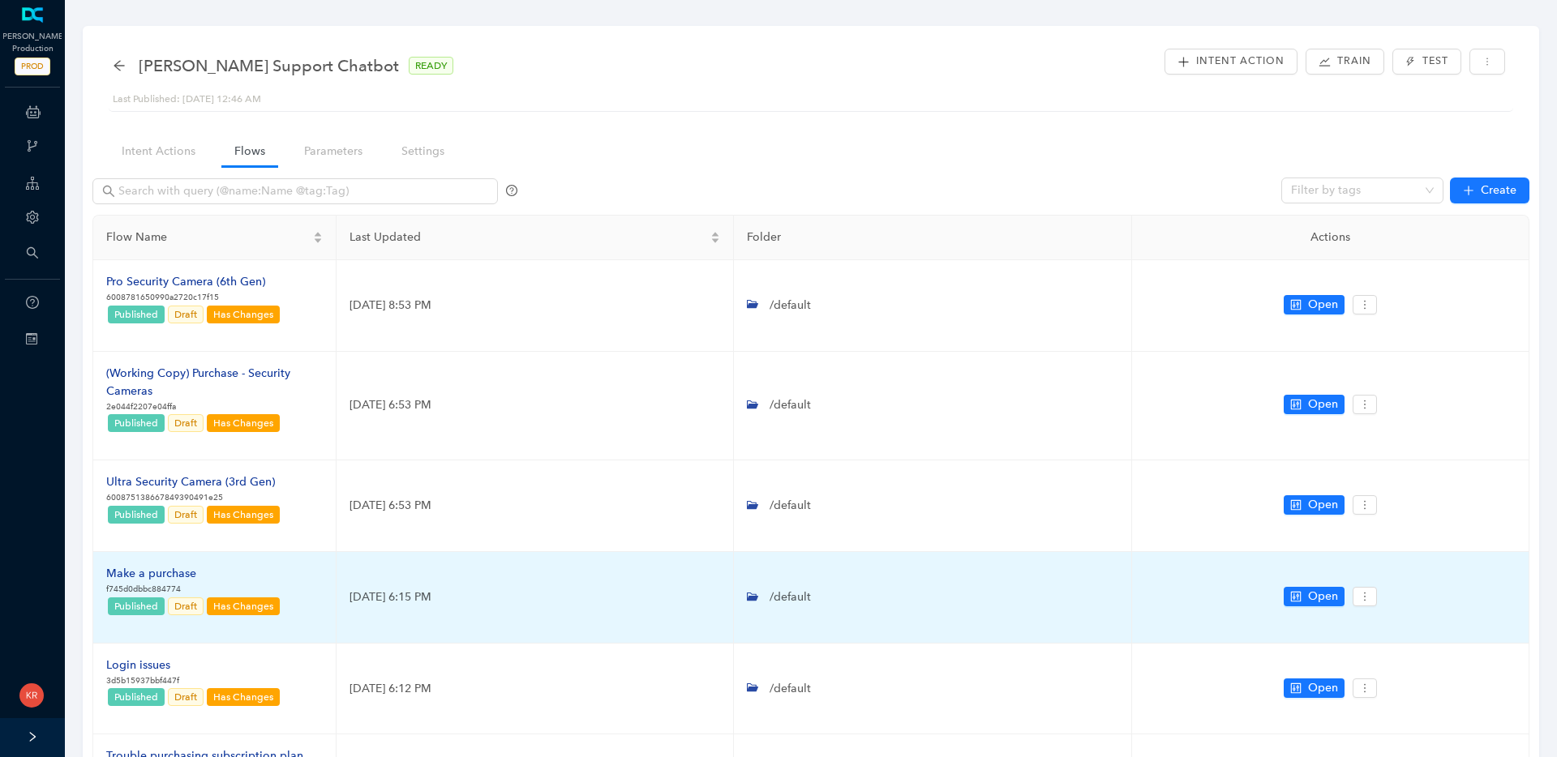
click at [165, 570] on div "Make a purchase" at bounding box center [193, 574] width 175 height 18
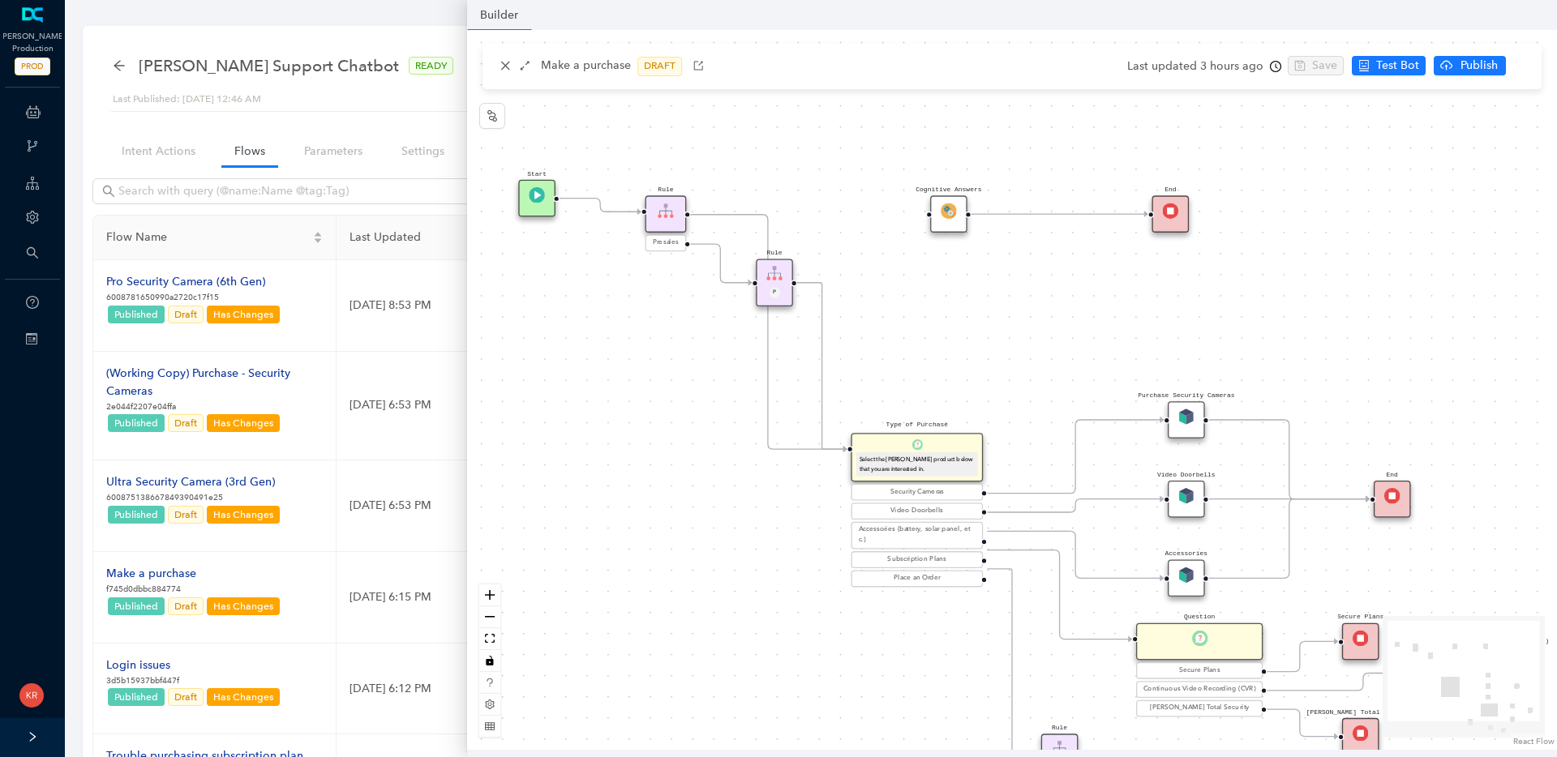
click at [1191, 428] on div "Purchase Security Cameras" at bounding box center [1186, 419] width 37 height 37
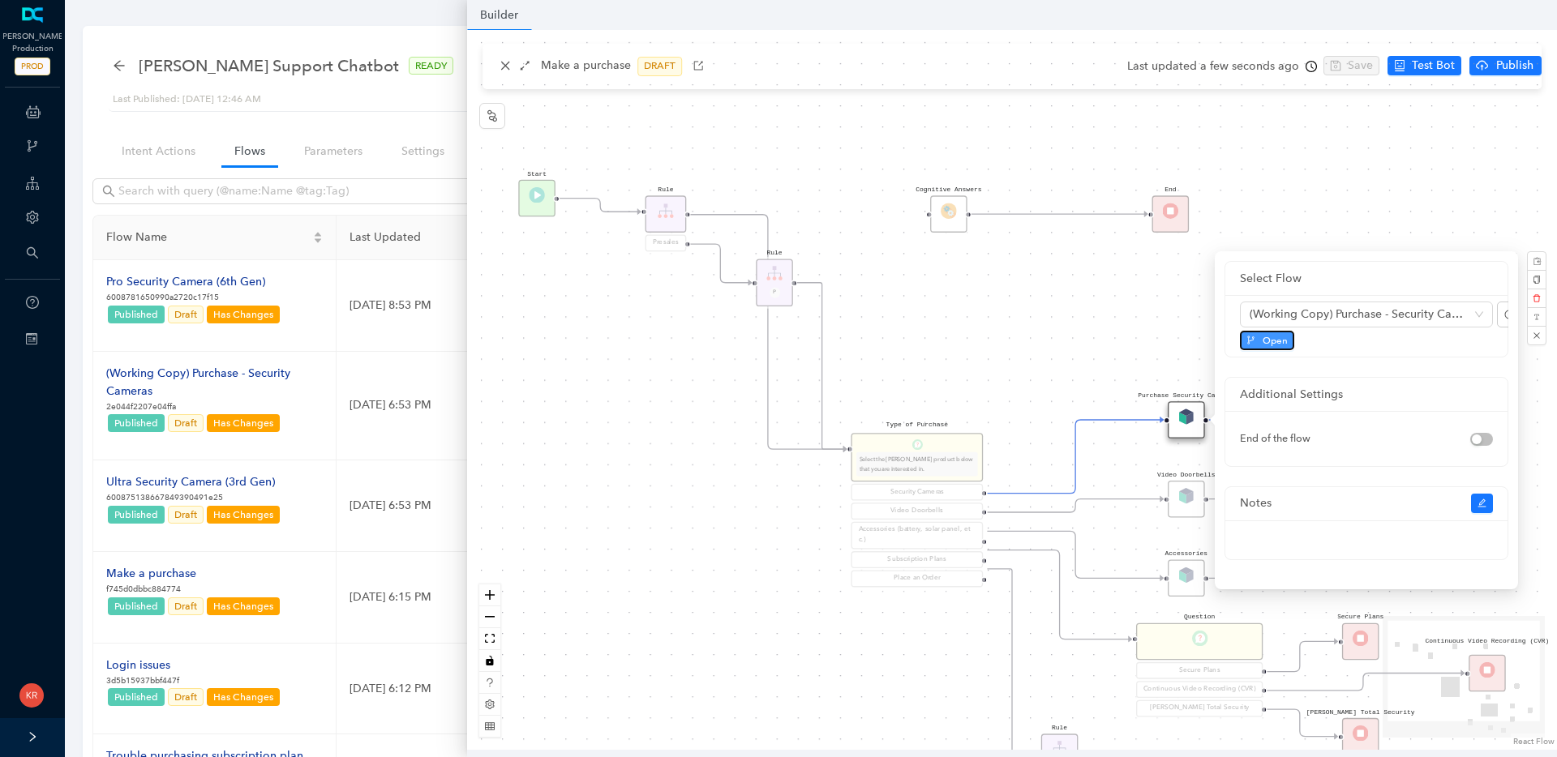
click at [1253, 339] on icon "branches" at bounding box center [1250, 340] width 7 height 9
click at [173, 191] on div "Click to sort ascending" at bounding box center [216, 205] width 135 height 28
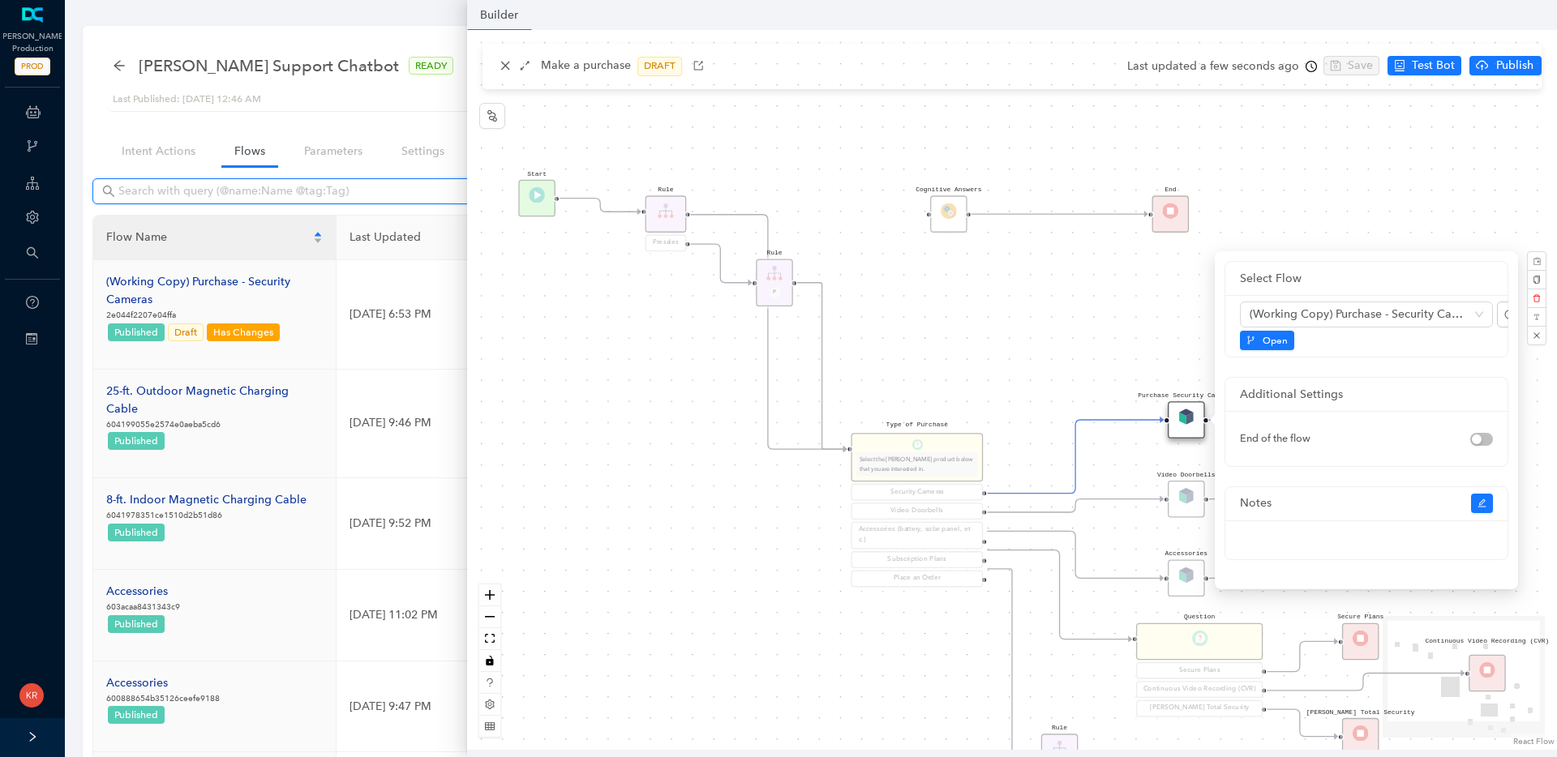
click at [192, 184] on input "text" at bounding box center [296, 191] width 357 height 18
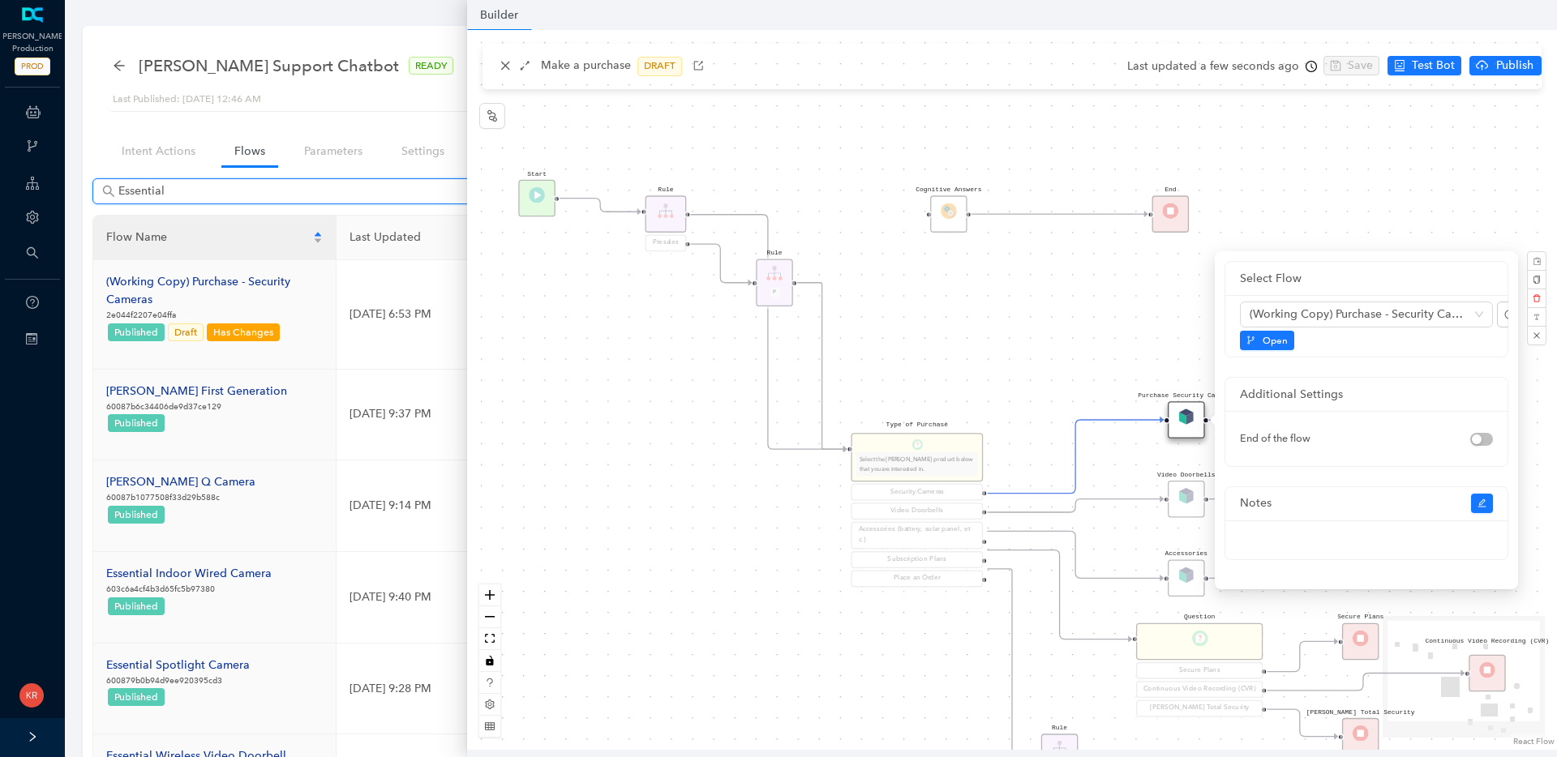
type input "Essential"
click at [79, 134] on div "Arlo Support Chatbot READY Last Published: September 5, 2025 12:46 AM Intent Ac…" at bounding box center [811, 622] width 1508 height 1245
click at [118, 135] on nav "Intent Actions Flows Parameters Settings" at bounding box center [290, 151] width 378 height 46
click at [505, 67] on div "Rule P Start Type of Purchase Select the Arlo product below that you are intere…" at bounding box center [1012, 390] width 1090 height 720
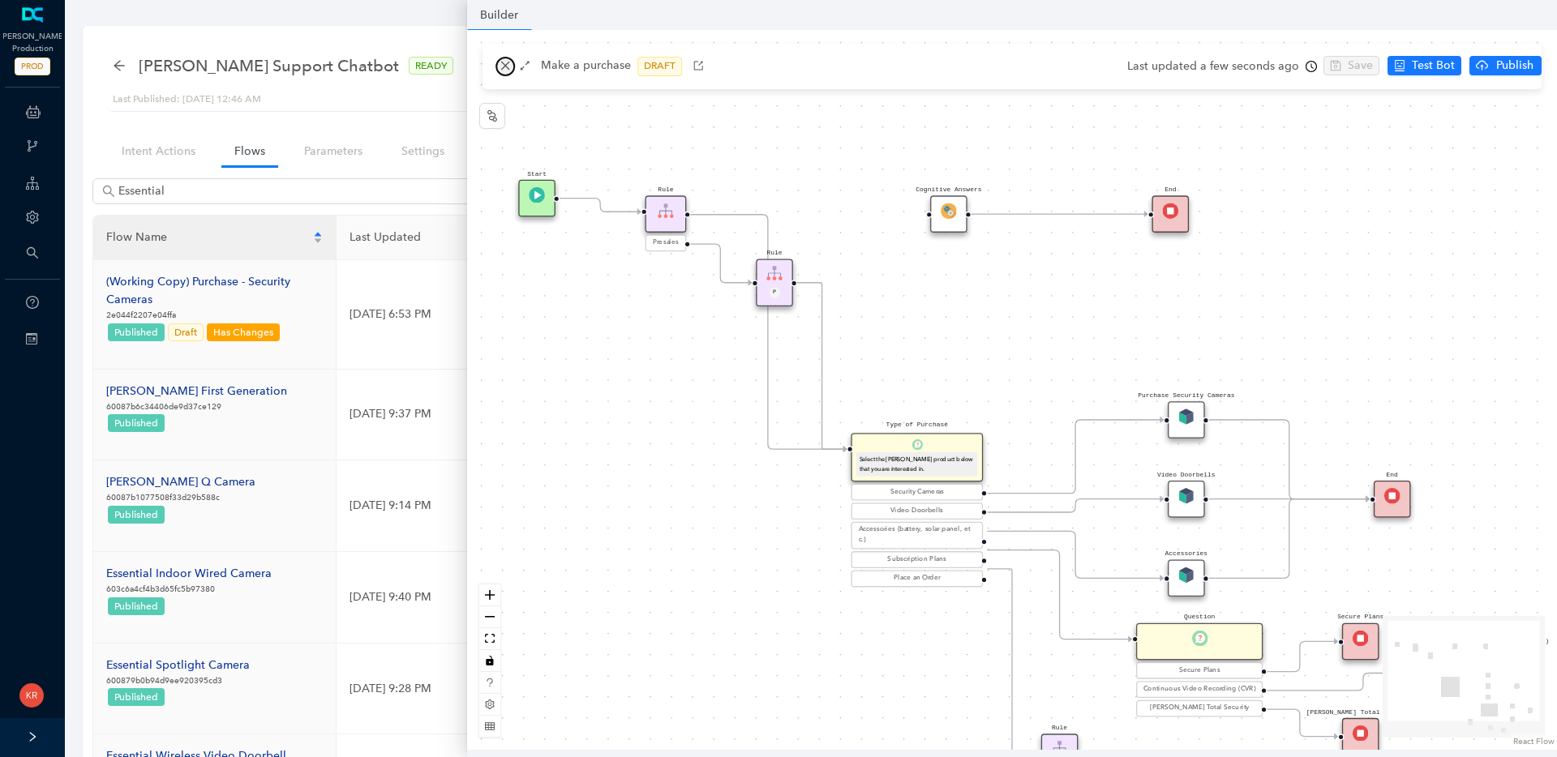
click at [505, 67] on icon "close" at bounding box center [505, 65] width 11 height 11
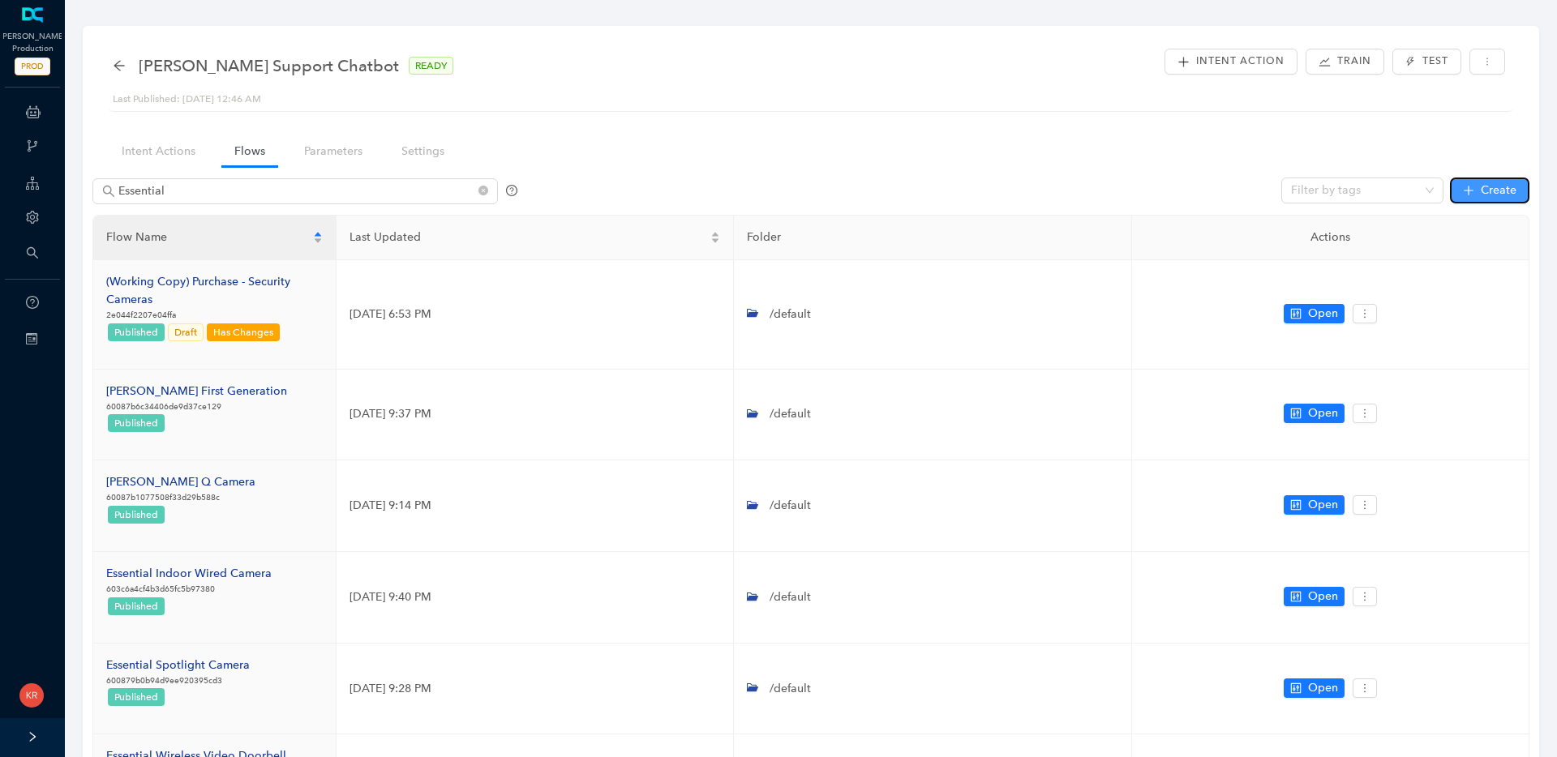
click at [1465, 185] on icon "plus" at bounding box center [1468, 190] width 11 height 11
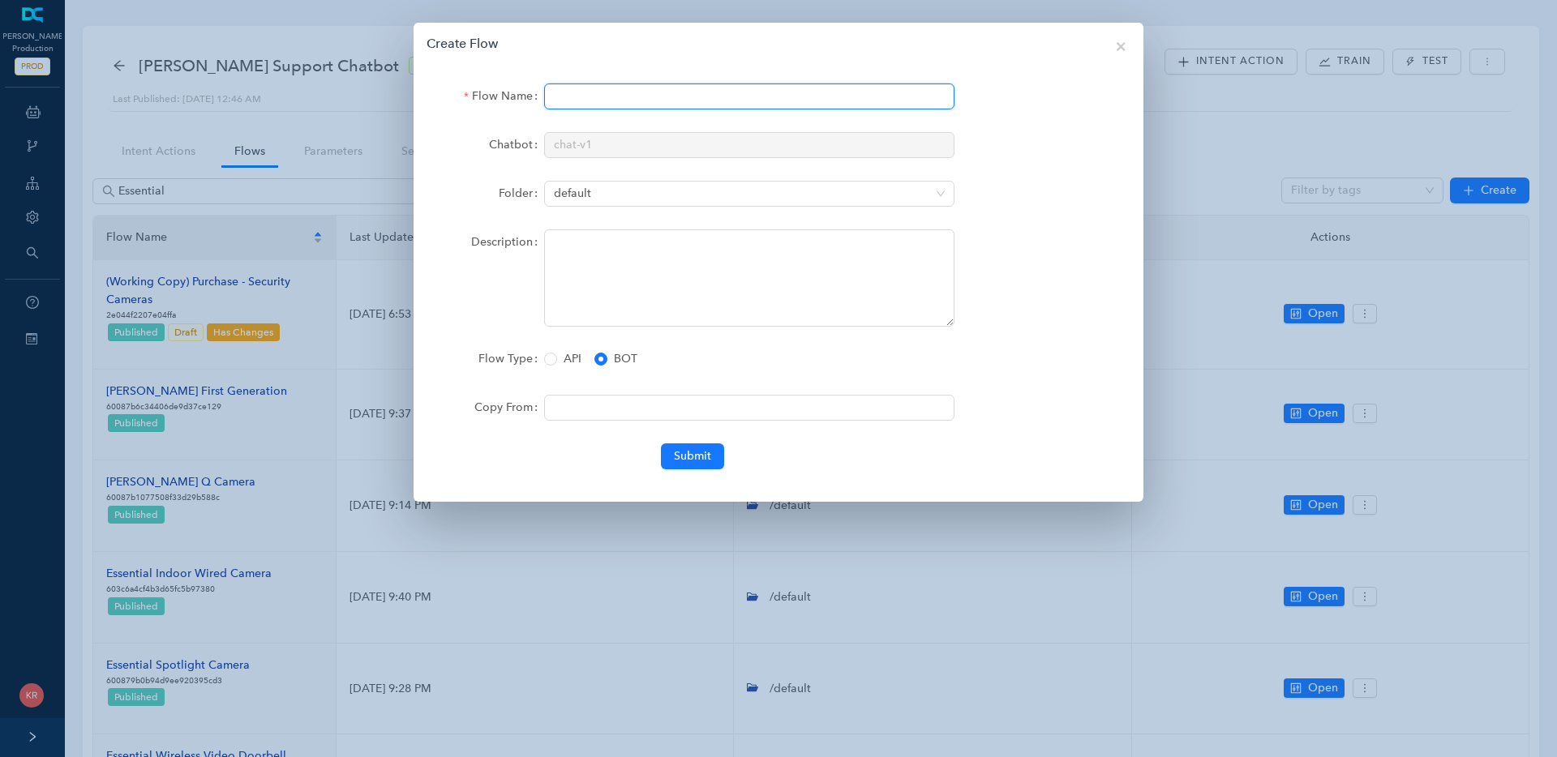
click at [703, 90] on input "Flow Name" at bounding box center [749, 97] width 410 height 26
type input "Essential Security Cameras (3rd Gen)"
click at [681, 453] on span "Submit" at bounding box center [692, 457] width 37 height 18
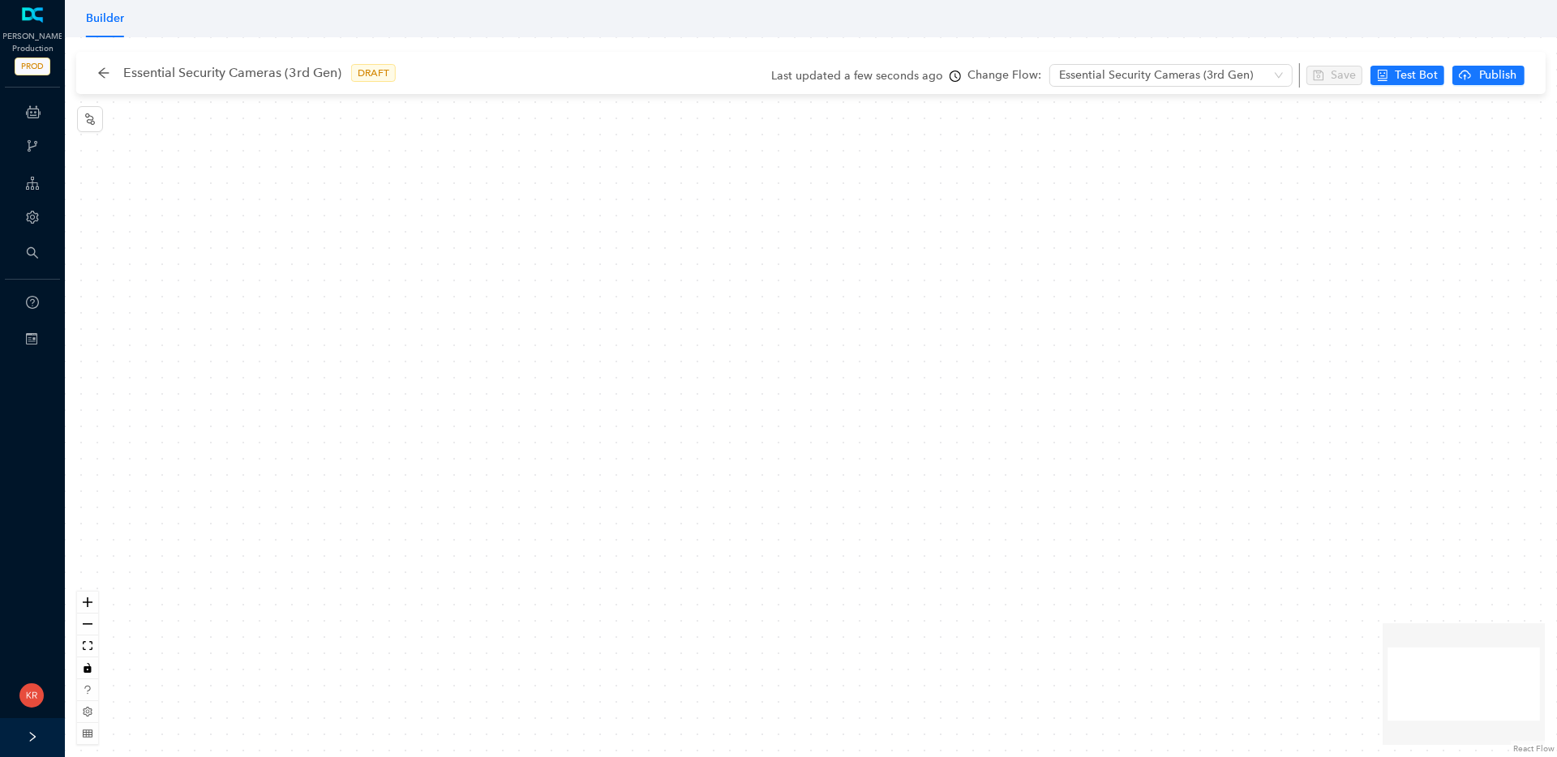
click at [605, 297] on div at bounding box center [811, 397] width 1492 height 720
click at [86, 121] on icon "node-index" at bounding box center [90, 119] width 13 height 13
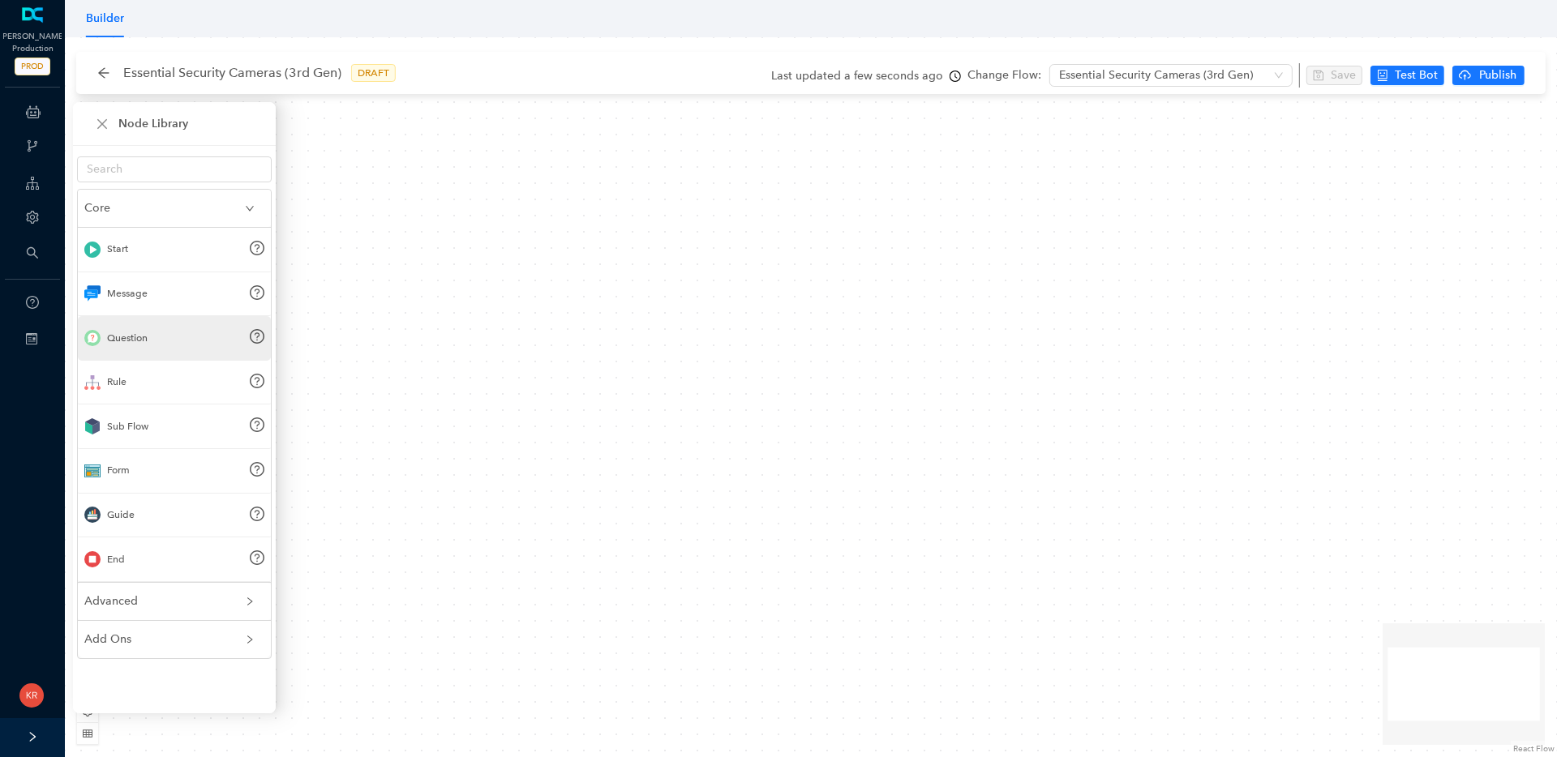
click at [168, 341] on div "Question" at bounding box center [174, 338] width 193 height 45
click at [178, 334] on div "Question" at bounding box center [174, 338] width 193 height 45
click at [185, 340] on div "Question" at bounding box center [174, 338] width 193 height 45
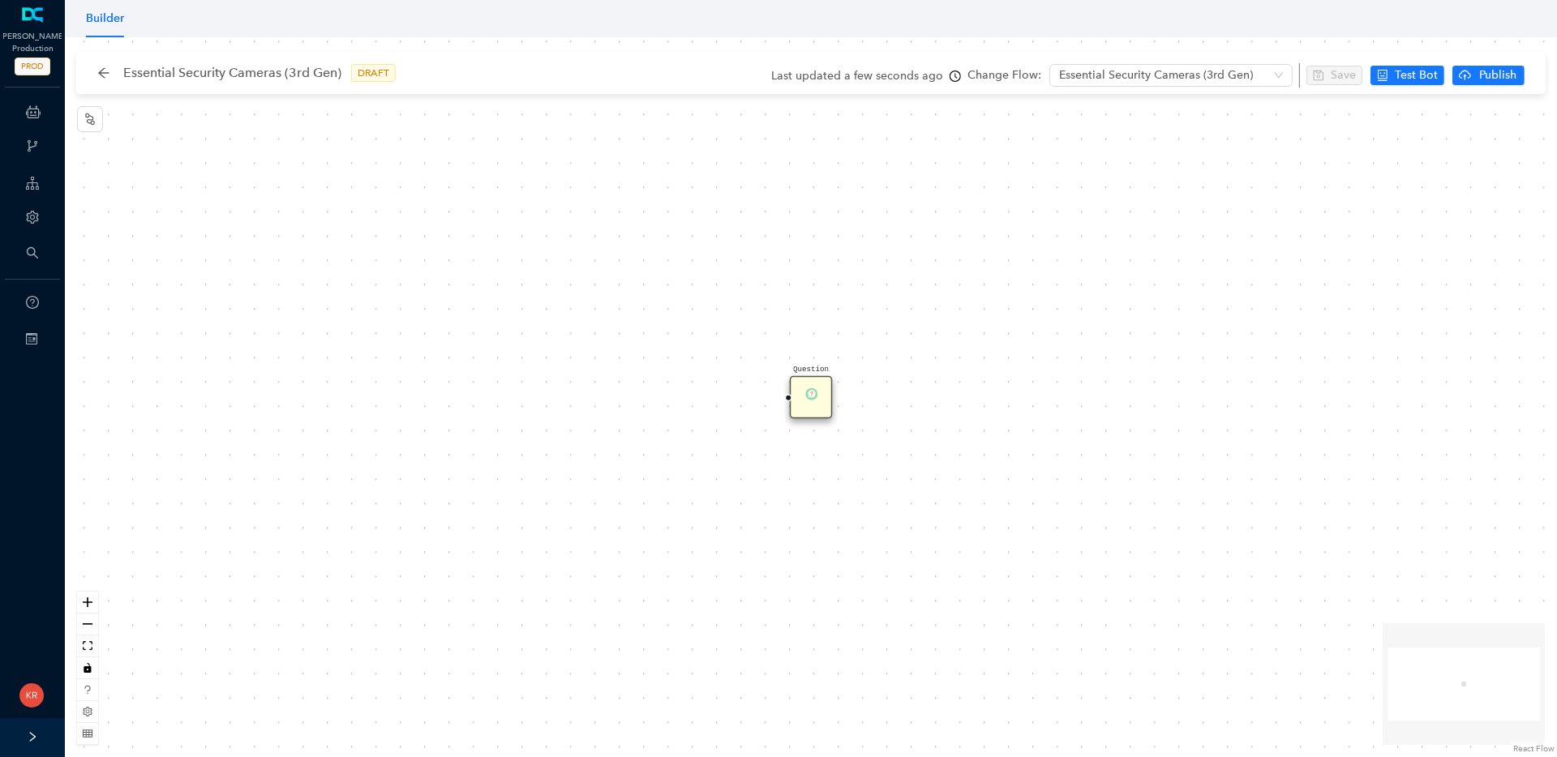
click at [813, 401] on div "Question" at bounding box center [811, 397] width 43 height 43
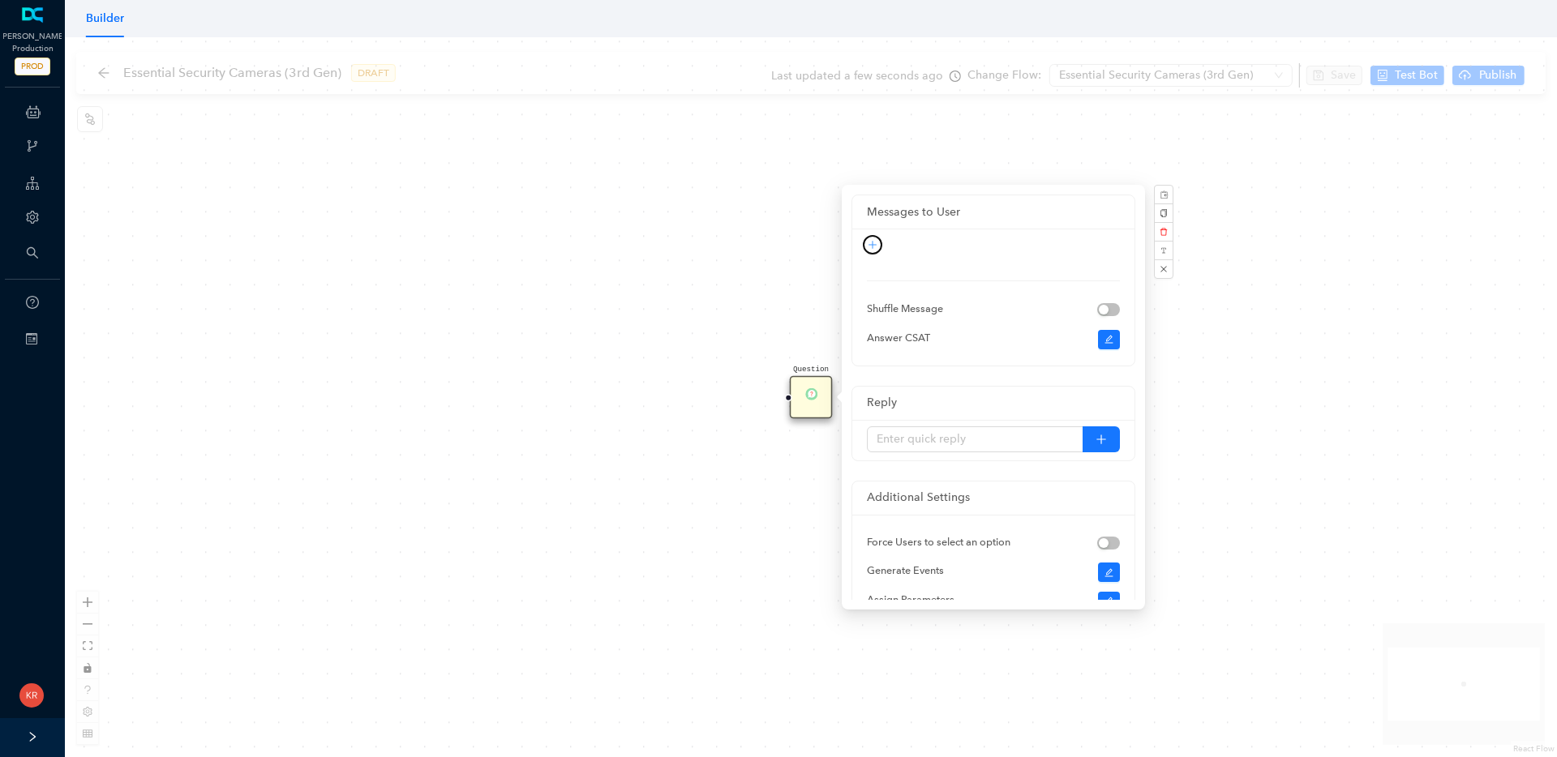
click at [875, 245] on icon "plus" at bounding box center [871, 245] width 7 height 1
click at [871, 304] on link "Rich Text" at bounding box center [858, 300] width 59 height 18
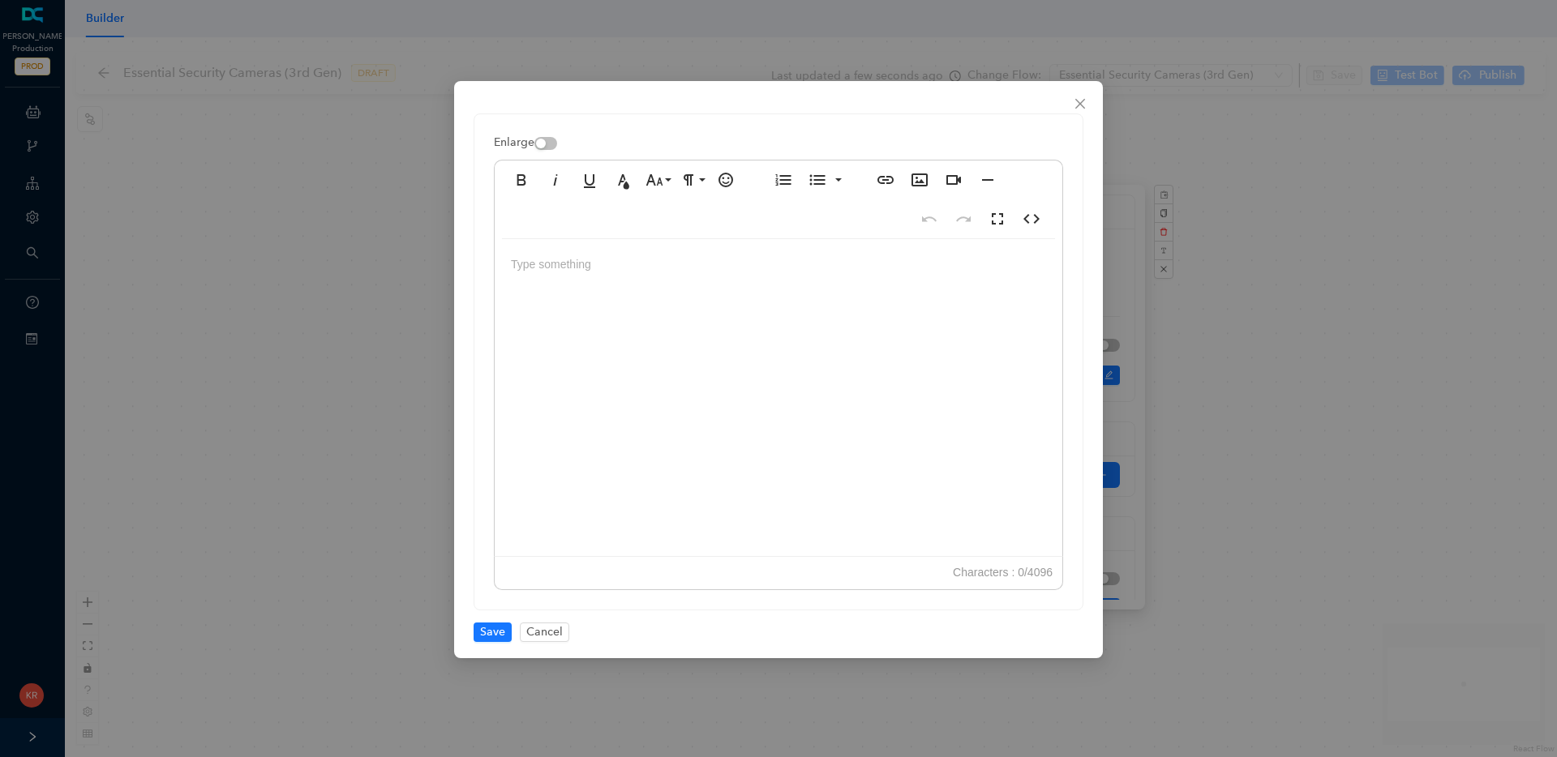
click at [634, 307] on div at bounding box center [779, 401] width 568 height 324
click at [916, 186] on icon "button" at bounding box center [919, 180] width 16 height 13
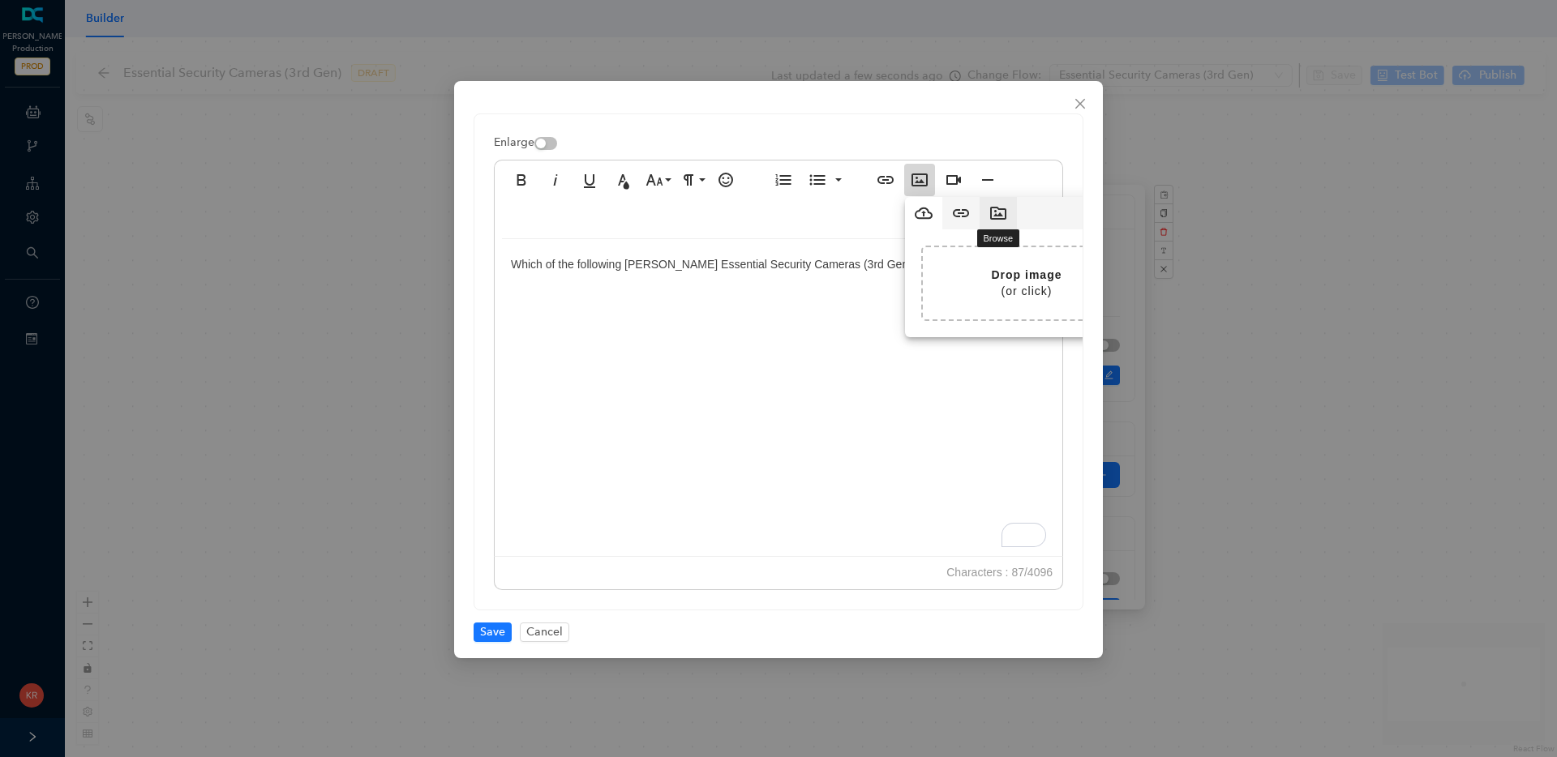
click at [993, 211] on icon "button" at bounding box center [997, 213] width 19 height 19
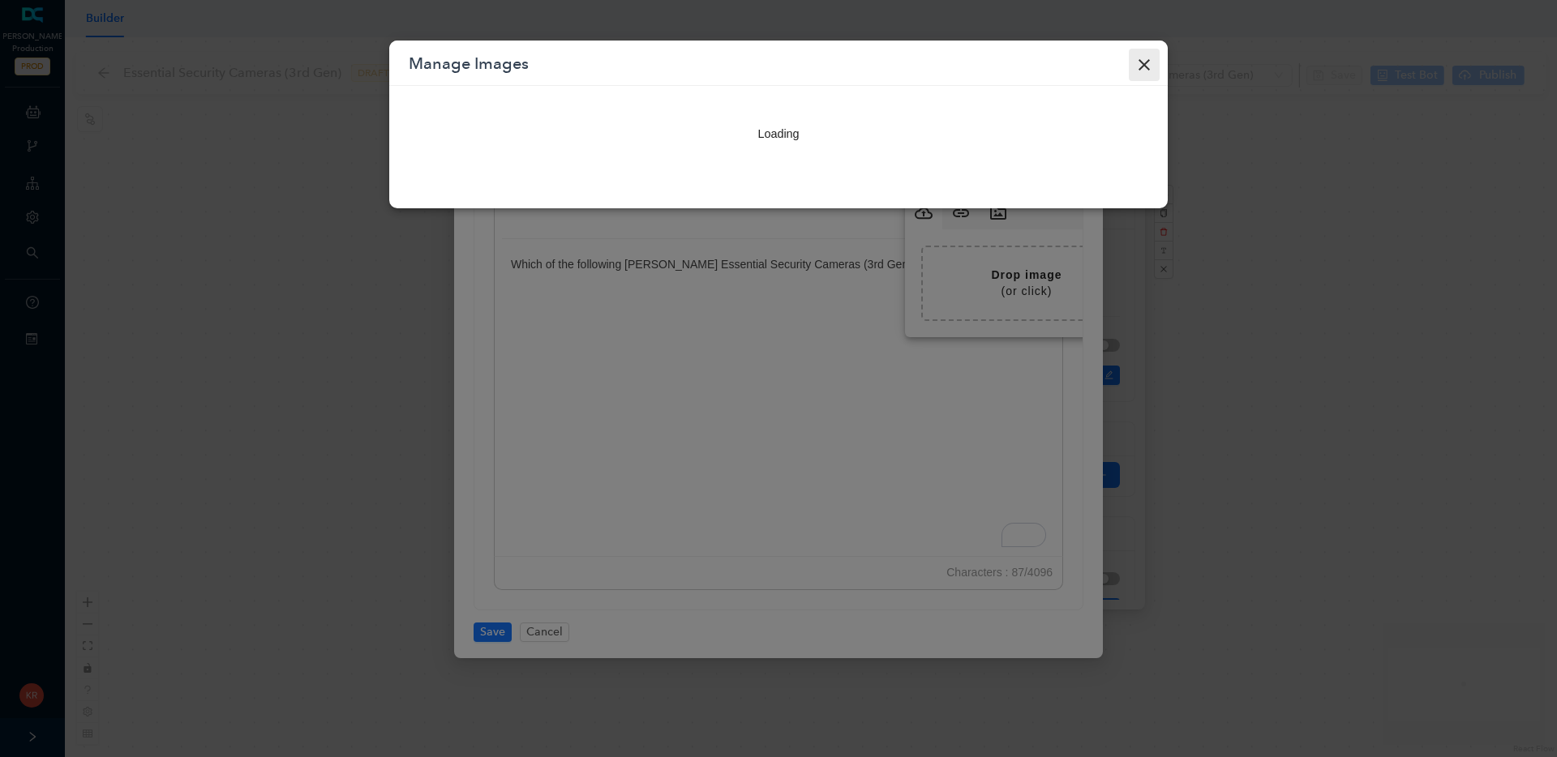
click at [1148, 59] on icon at bounding box center [1144, 64] width 11 height 11
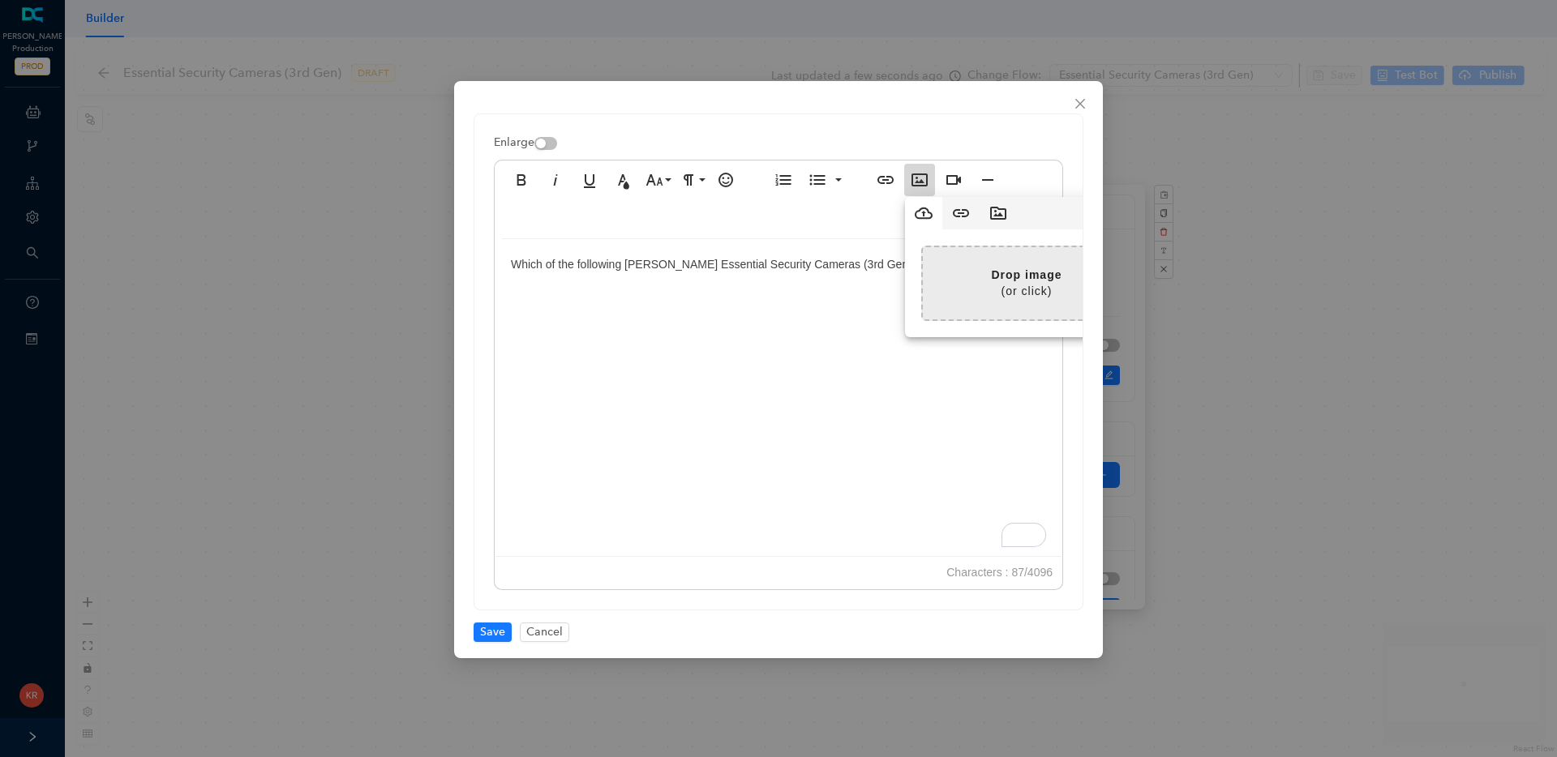
click at [993, 284] on input "file" at bounding box center [611, 283] width 1038 height 72
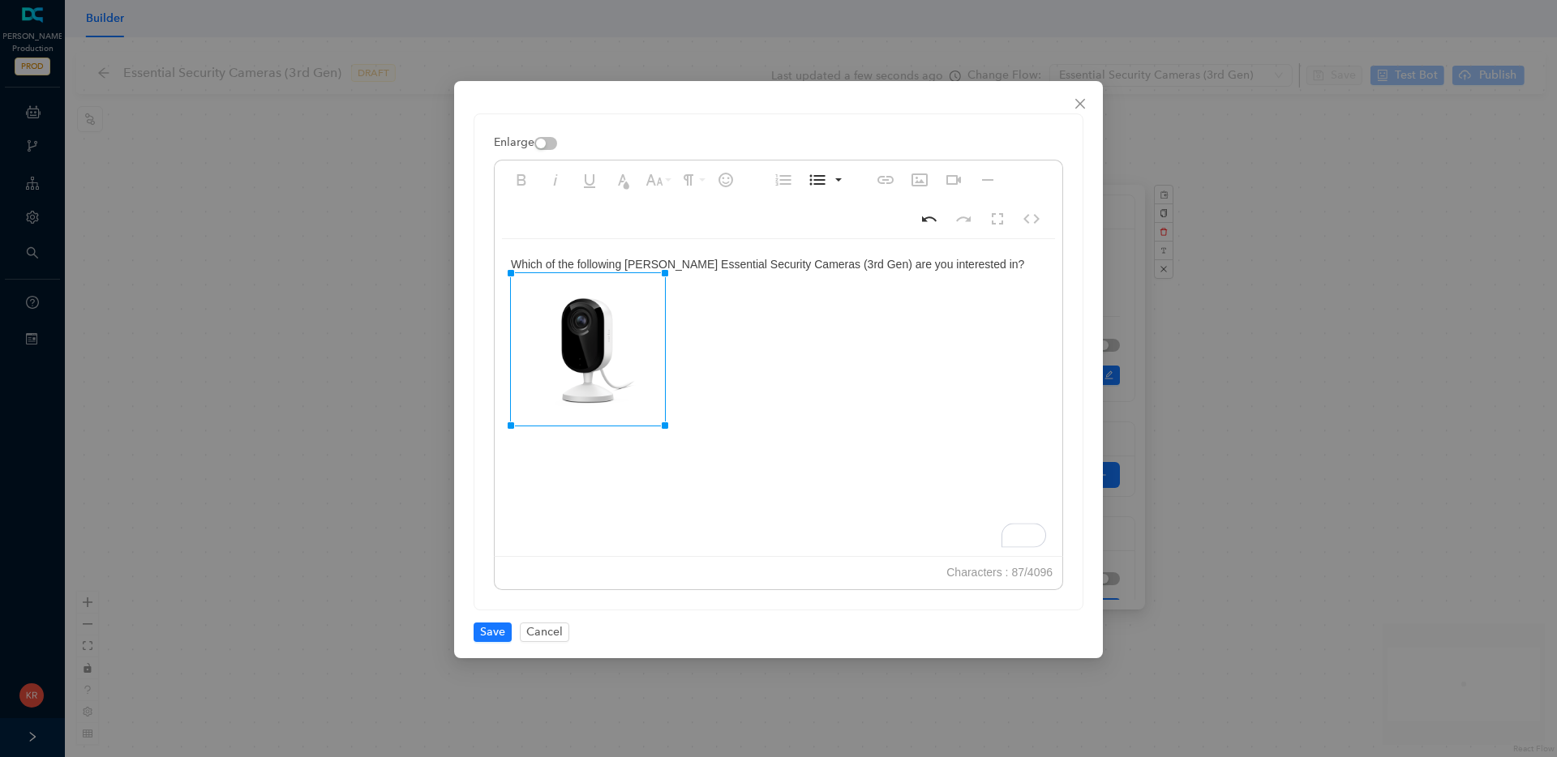
drag, startPoint x: 757, startPoint y: 517, endPoint x: 665, endPoint y: 457, distance: 109.1
click at [770, 393] on div "Which of the following Arlo Essential Security Cameras (3rd Gen) are you intere…" at bounding box center [779, 401] width 568 height 324
click at [924, 182] on icon "button" at bounding box center [919, 179] width 19 height 19
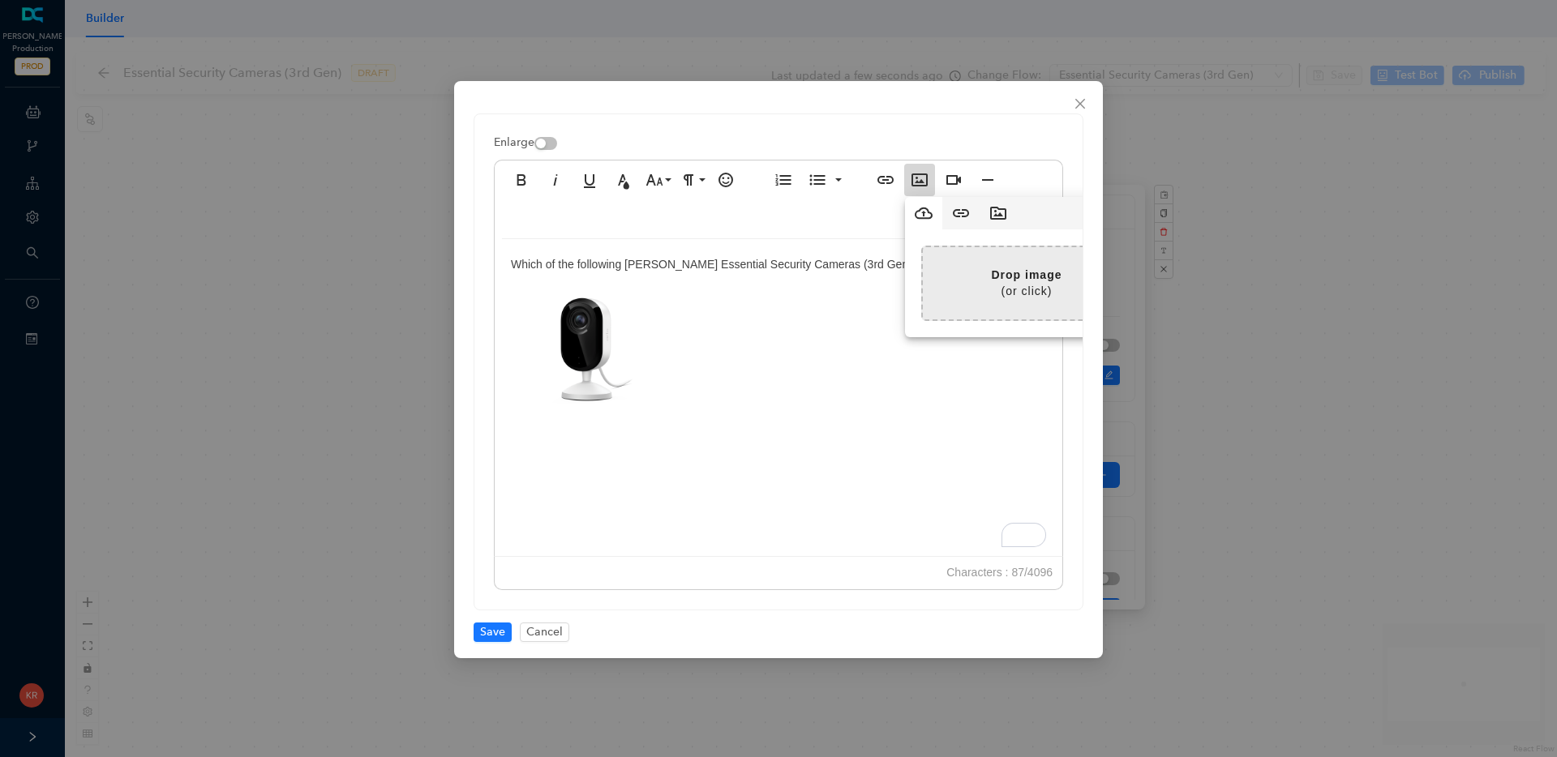
click at [1040, 285] on input "file" at bounding box center [611, 283] width 1038 height 72
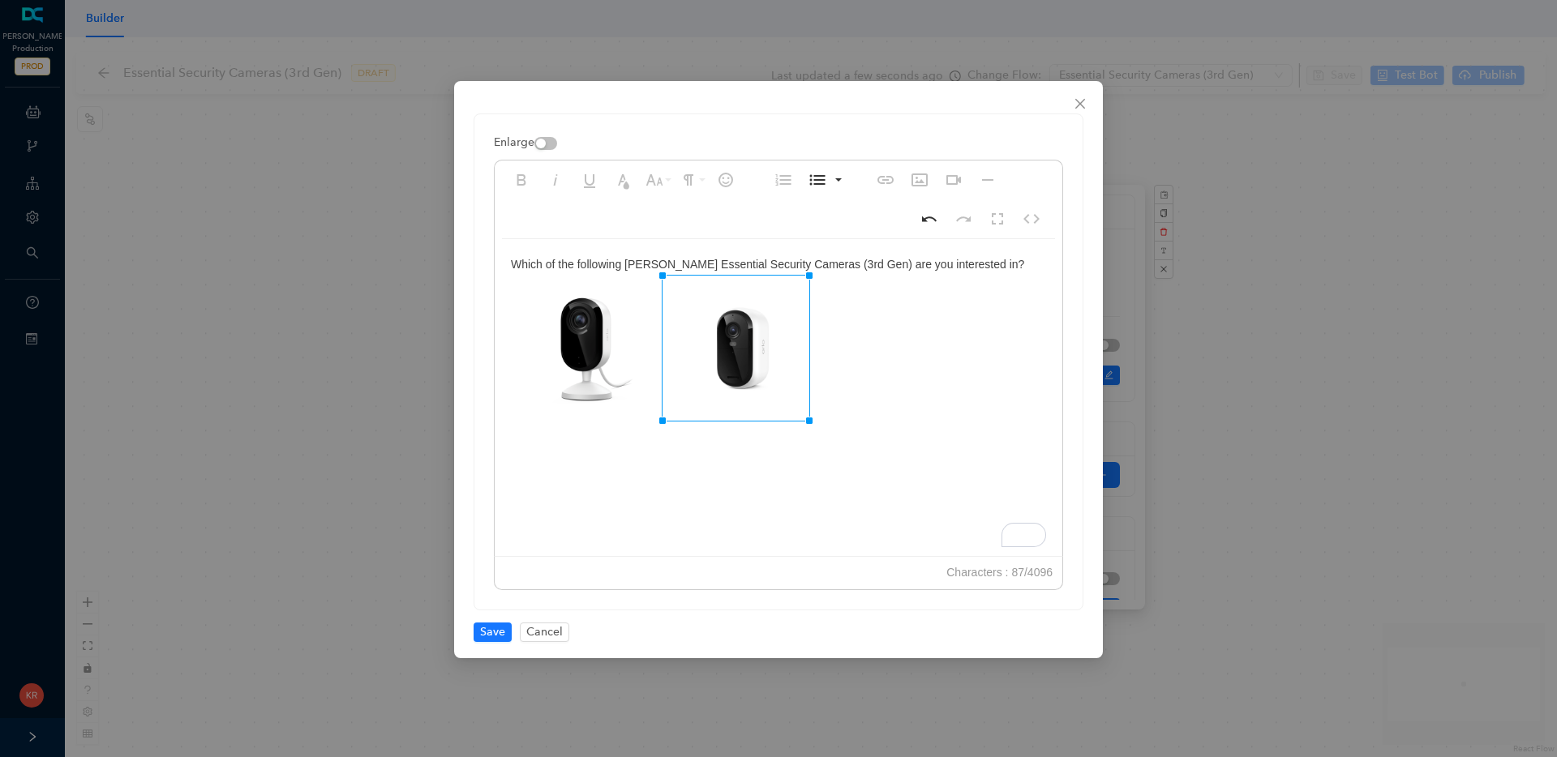
drag, startPoint x: 907, startPoint y: 274, endPoint x: 810, endPoint y: 296, distance: 99.0
click at [625, 341] on img "To enrich screen reader interactions, please activate Accessibility in Grammarl…" at bounding box center [587, 348] width 152 height 150
click at [729, 343] on img "To enrich screen reader interactions, please activate Accessibility in Grammarl…" at bounding box center [736, 348] width 147 height 145
click at [901, 324] on div "Which of the following Arlo Essential Security Cameras (3rd Gen) are you intere…" at bounding box center [779, 401] width 568 height 324
click at [912, 178] on icon "button" at bounding box center [919, 179] width 19 height 19
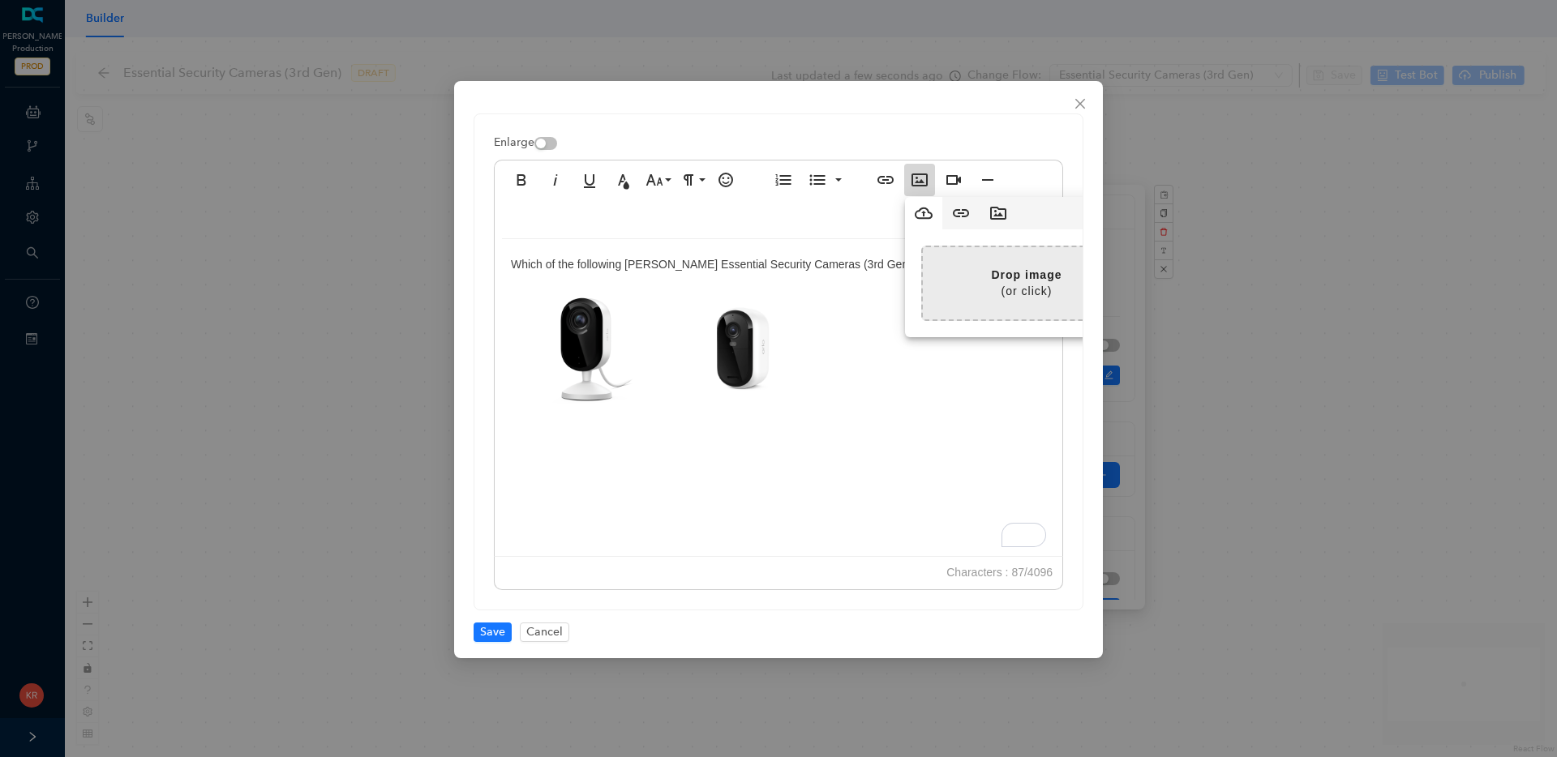
click at [976, 262] on input "file" at bounding box center [611, 283] width 1038 height 72
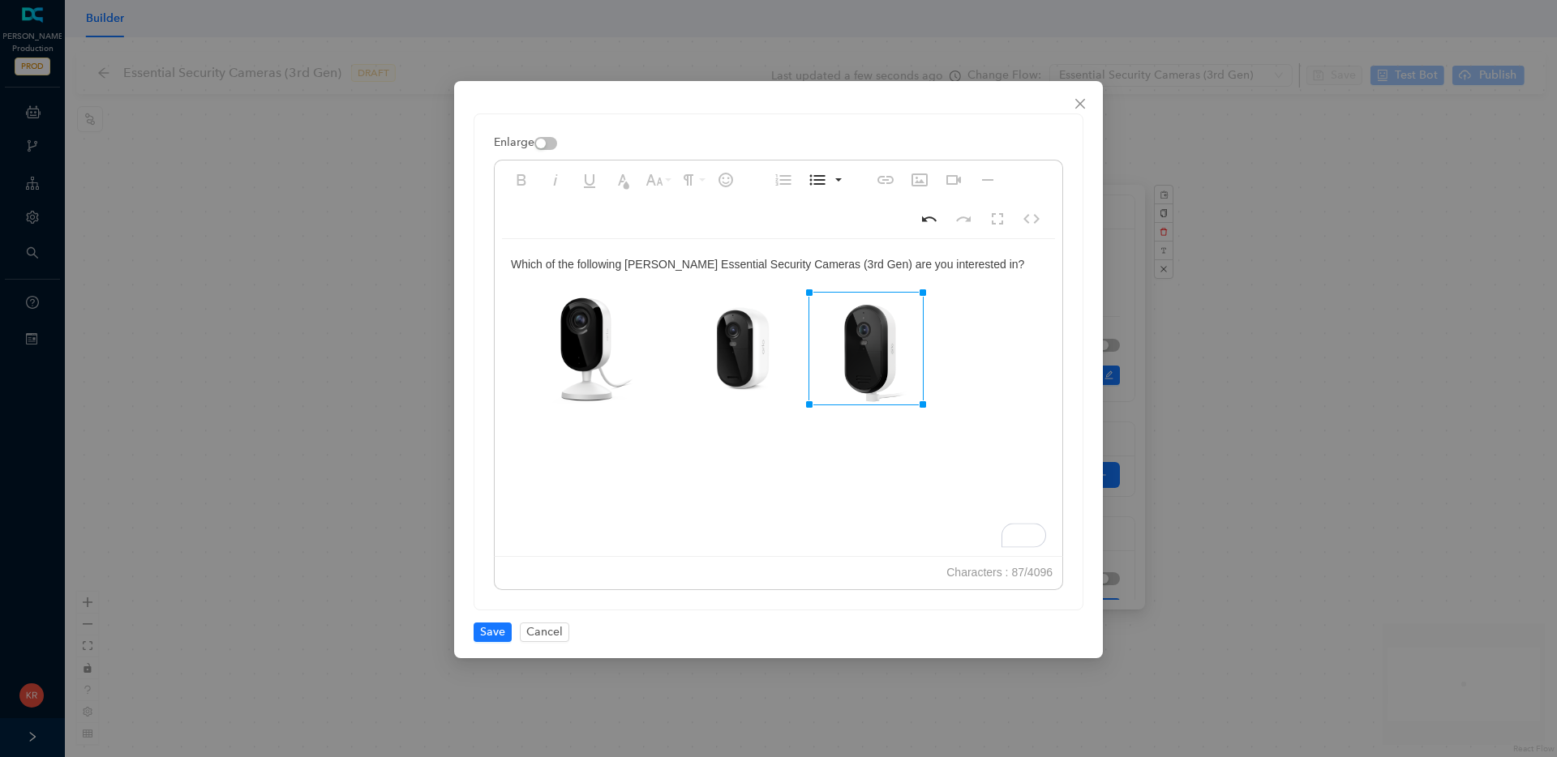
drag, startPoint x: 757, startPoint y: 422, endPoint x: 628, endPoint y: 457, distance: 133.8
click at [815, 460] on div "Which of the following Arlo Essential Security Cameras (3rd Gen) are you intere…" at bounding box center [779, 401] width 568 height 324
click at [887, 371] on img "To enrich screen reader interactions, please activate Accessibility in Grammarl…" at bounding box center [866, 349] width 114 height 112
click at [765, 346] on img "To enrich screen reader interactions, please activate Accessibility in Grammarl…" at bounding box center [736, 348] width 147 height 145
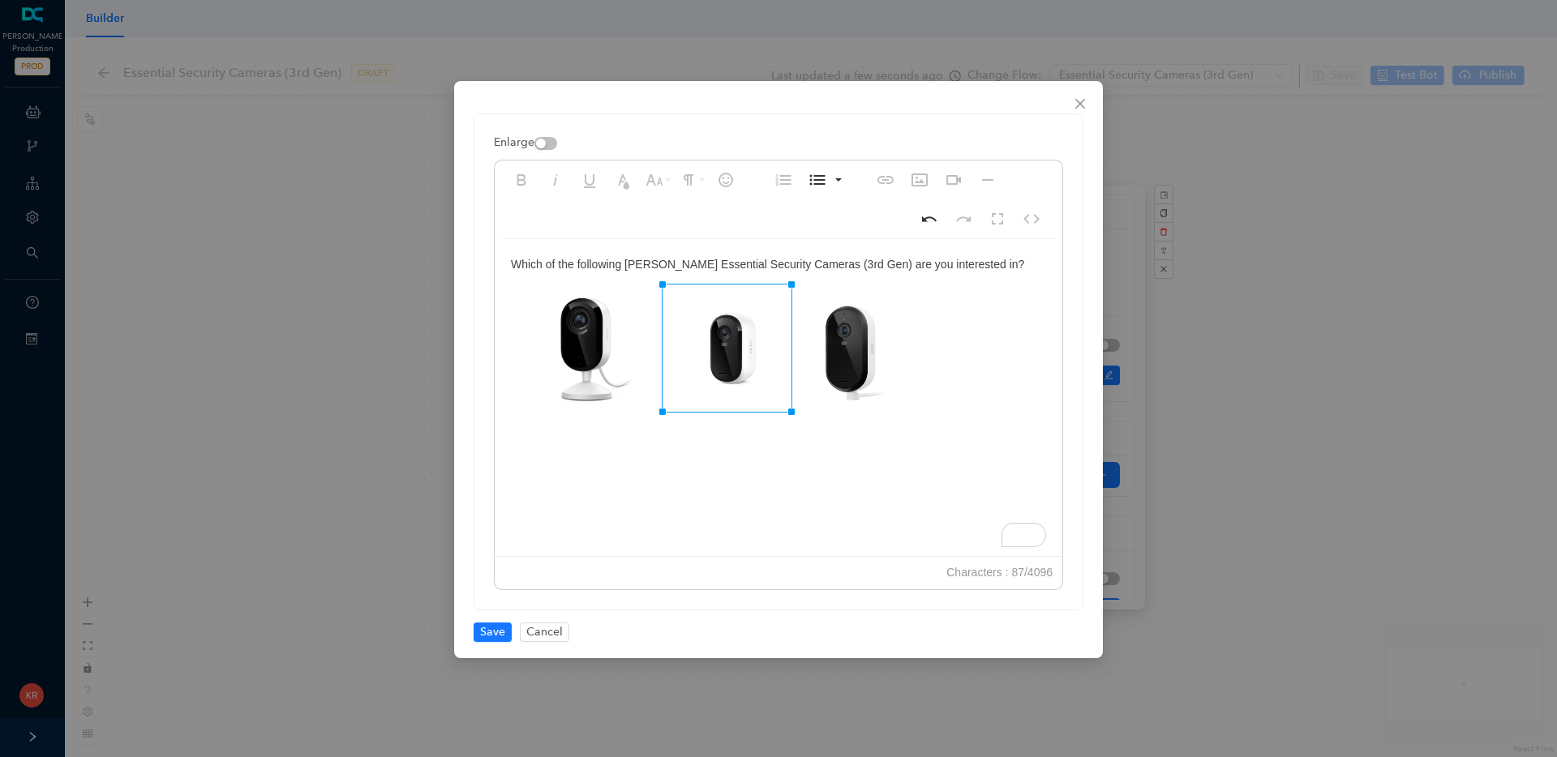
drag, startPoint x: 808, startPoint y: 273, endPoint x: 790, endPoint y: 284, distance: 20.7
click at [993, 310] on div "Which of the following Arlo Essential Security Cameras (3rd Gen) are you intere…" at bounding box center [779, 401] width 568 height 324
click at [859, 337] on img "To enrich screen reader interactions, please activate Accessibility in Grammarl…" at bounding box center [846, 348] width 110 height 109
click at [759, 350] on img "To enrich screen reader interactions, please activate Accessibility in Grammarl…" at bounding box center [727, 348] width 129 height 127
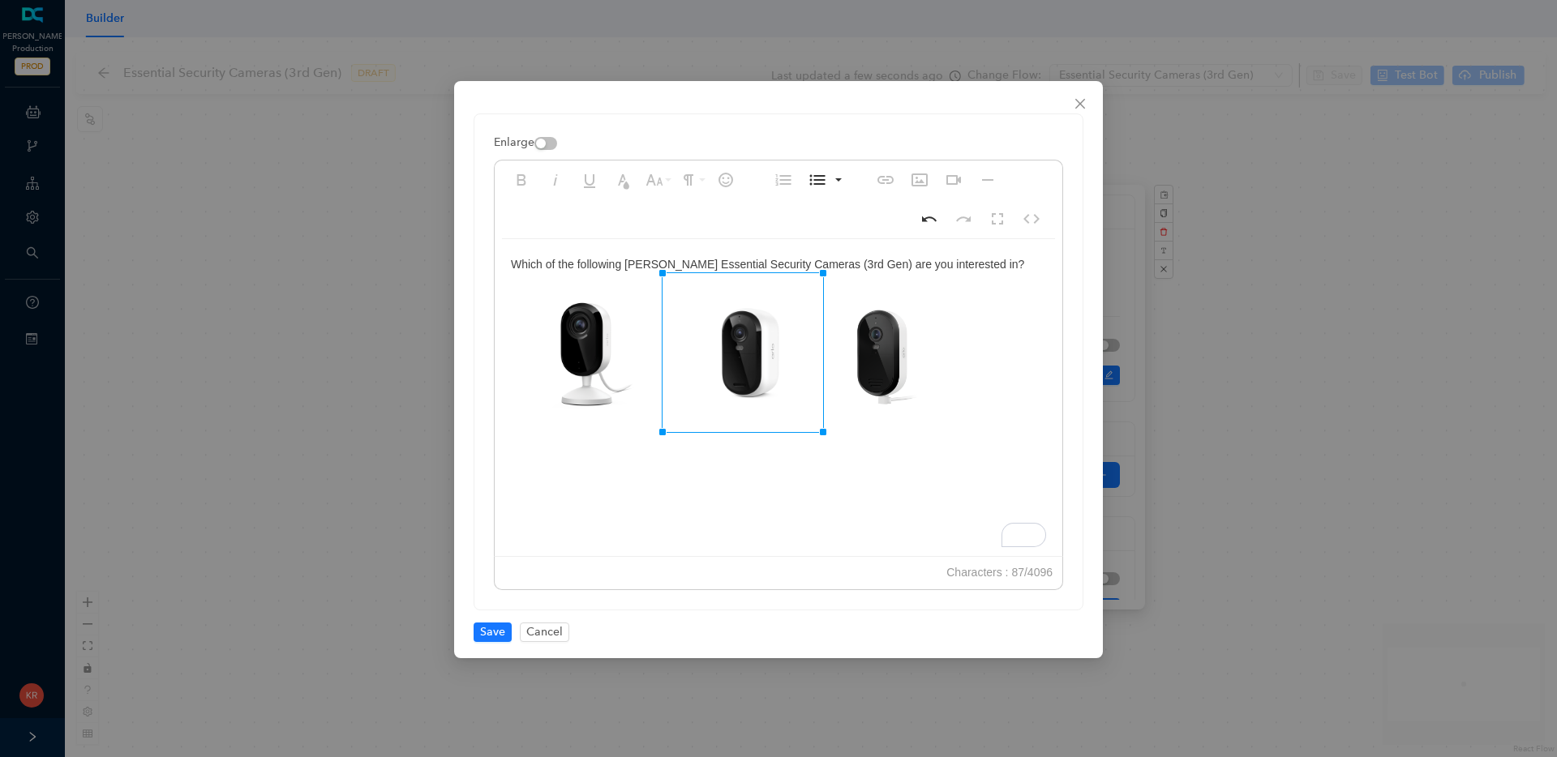
drag, startPoint x: 792, startPoint y: 284, endPoint x: 824, endPoint y: 268, distance: 35.5
click at [992, 332] on div "Which of the following Arlo Essential Security Cameras (3rd Gen) are you intere…" at bounding box center [779, 401] width 568 height 324
click at [630, 365] on img "To enrich screen reader interactions, please activate Accessibility in Grammarl…" at bounding box center [587, 353] width 152 height 150
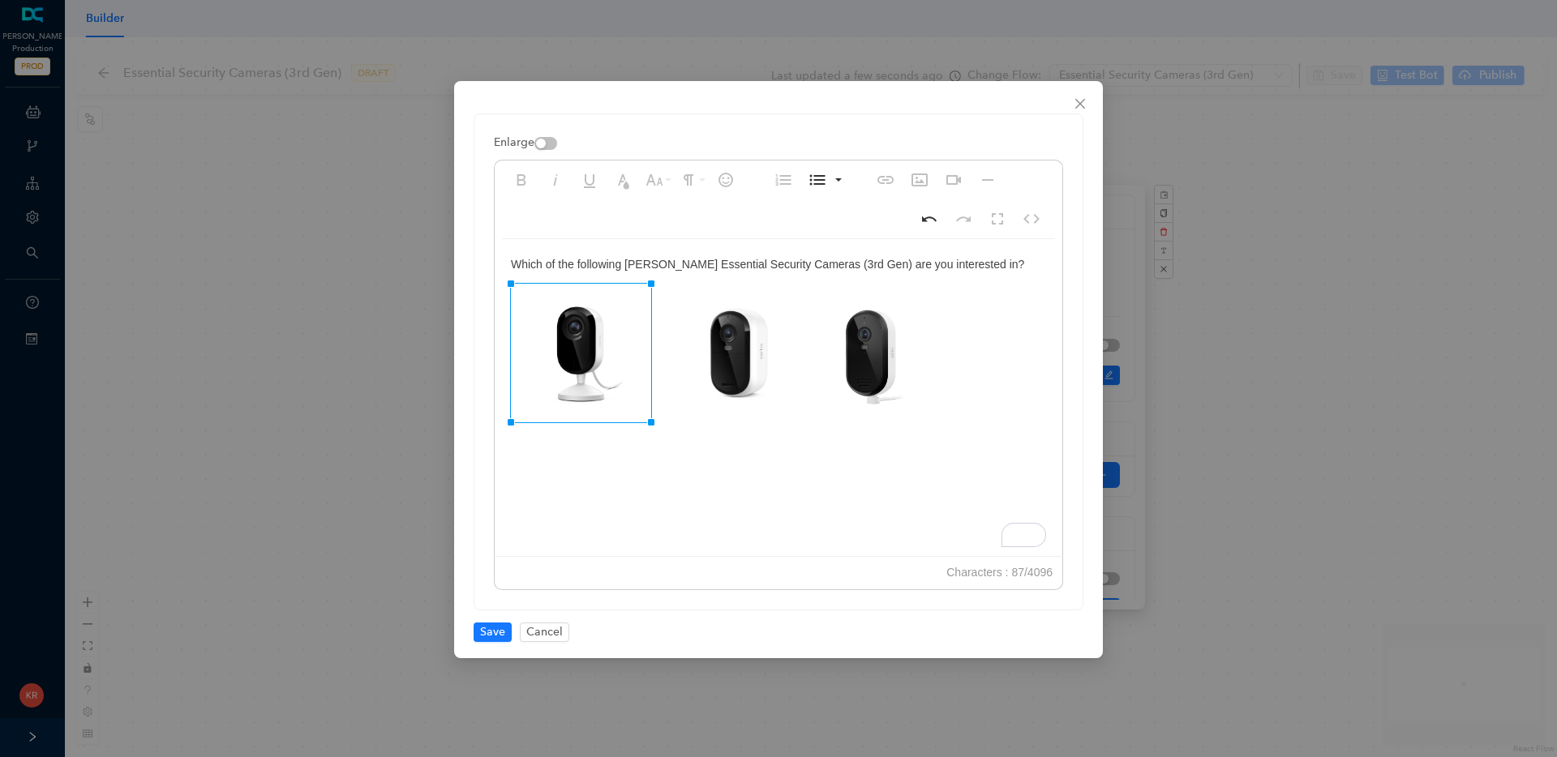
drag, startPoint x: 663, startPoint y: 428, endPoint x: 650, endPoint y: 418, distance: 16.2
click at [765, 487] on div "Which of the following Arlo Essential Security Cameras (3rd Gen) are you intere…" at bounding box center [779, 401] width 568 height 324
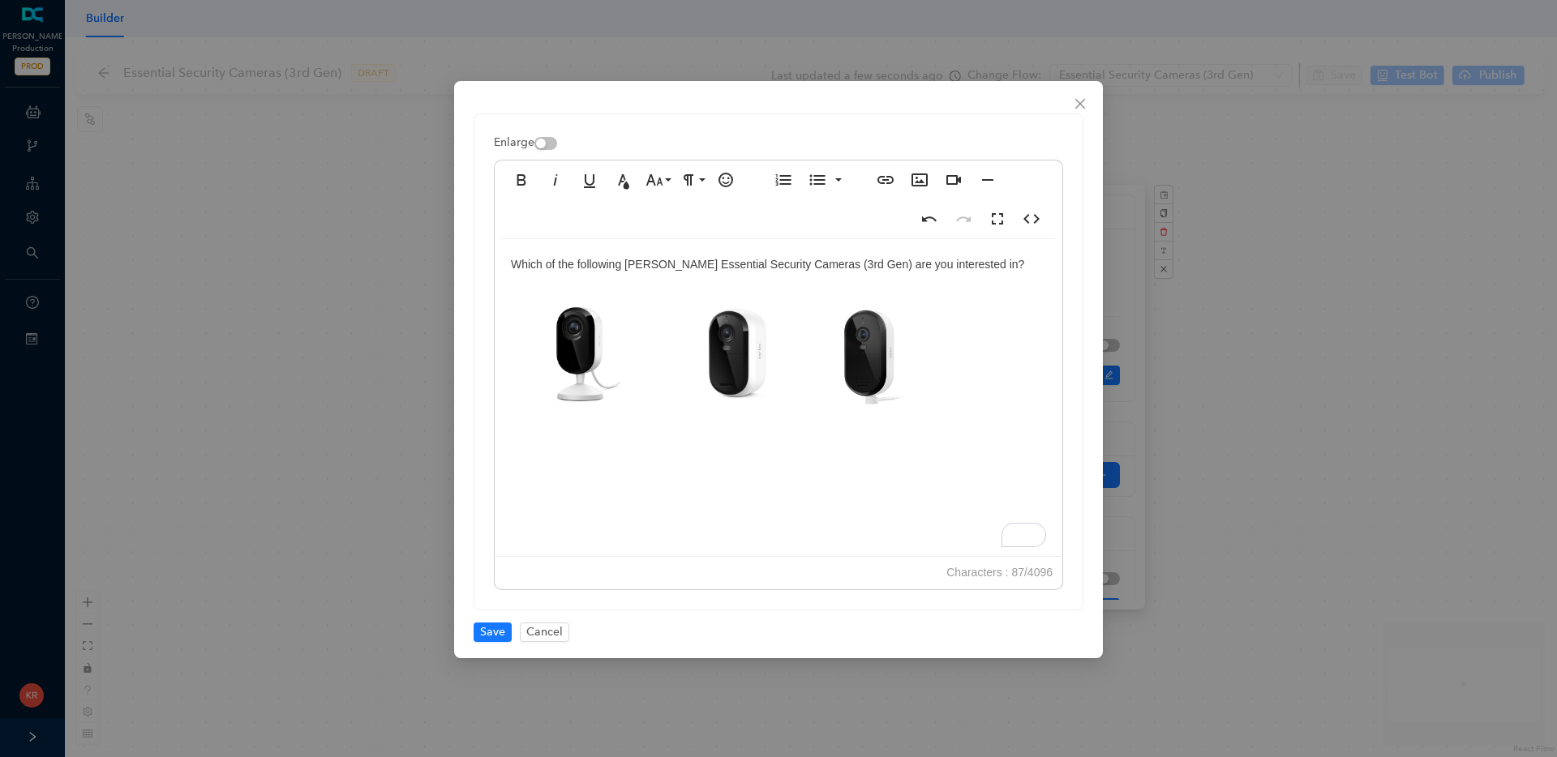
drag, startPoint x: 599, startPoint y: 375, endPoint x: 609, endPoint y: 377, distance: 9.9
click at [599, 375] on img "To enrich screen reader interactions, please activate Accessibility in Grammarl…" at bounding box center [580, 353] width 139 height 137
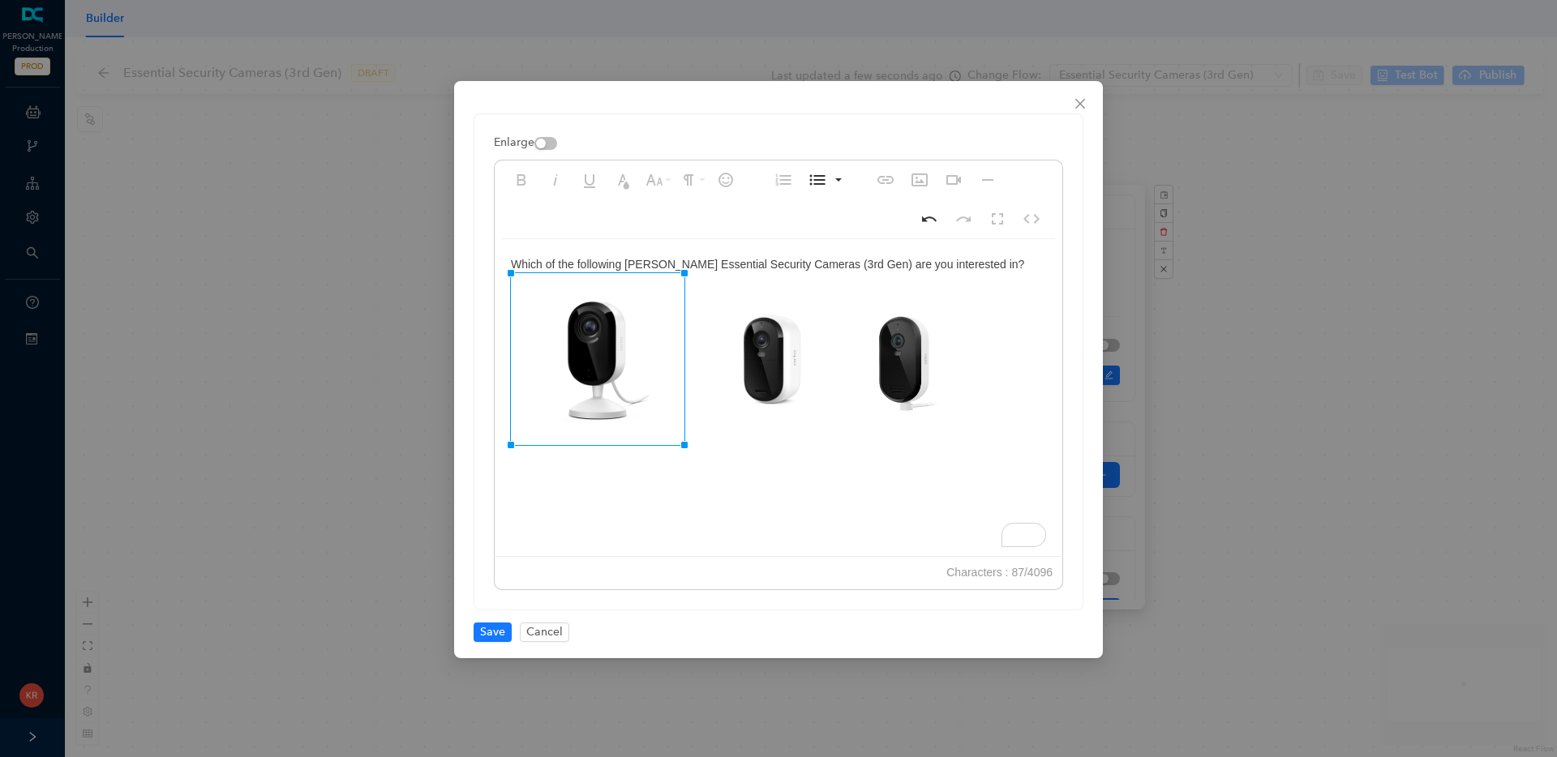
drag, startPoint x: 649, startPoint y: 420, endPoint x: 684, endPoint y: 437, distance: 38.8
click at [810, 485] on div "Which of the following Arlo Essential Security Cameras (3rd Gen) are you intere…" at bounding box center [779, 401] width 568 height 324
click at [572, 436] on img "To enrich screen reader interactions, please activate Accessibility in Grammarl…" at bounding box center [598, 359] width 174 height 172
click at [610, 411] on img "To enrich screen reader interactions, please activate Accessibility in Grammarl…" at bounding box center [598, 359] width 174 height 172
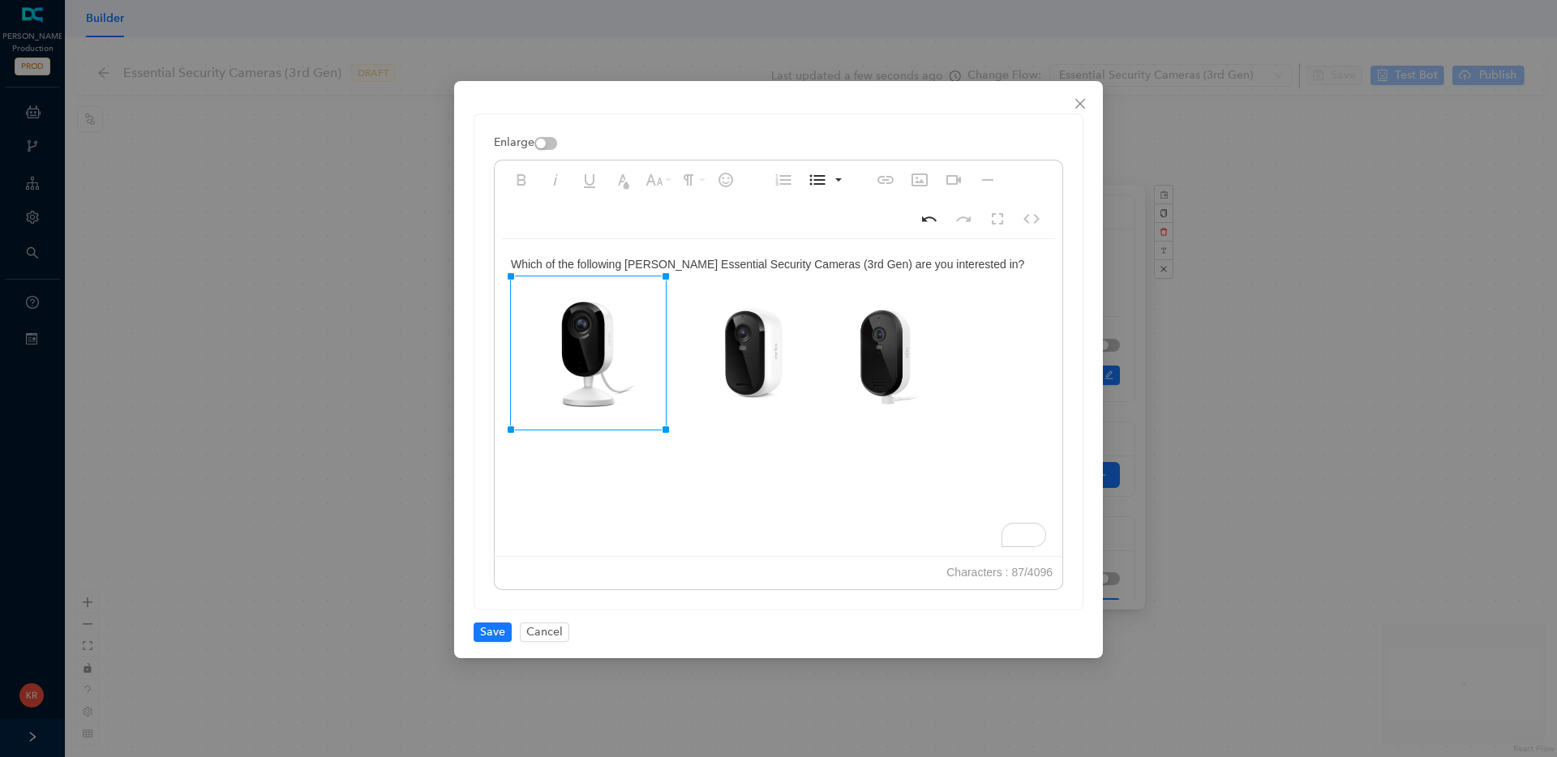
drag, startPoint x: 685, startPoint y: 444, endPoint x: 667, endPoint y: 440, distance: 18.5
click at [763, 491] on div "Which of the following Arlo Essential Security Cameras (3rd Gen) are you intere…" at bounding box center [779, 401] width 568 height 324
click at [488, 633] on span "Save" at bounding box center [492, 633] width 25 height 18
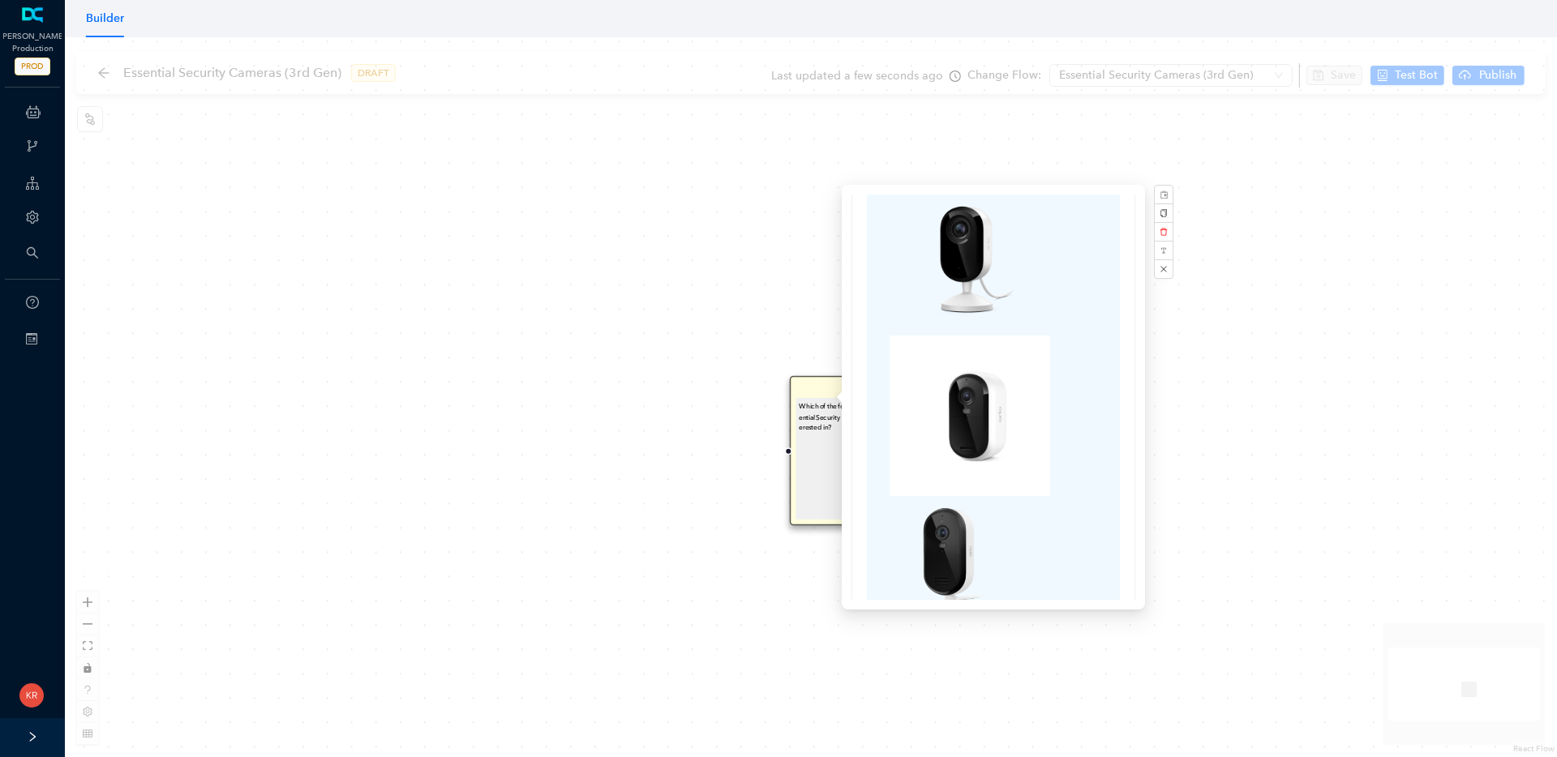
scroll to position [355, 0]
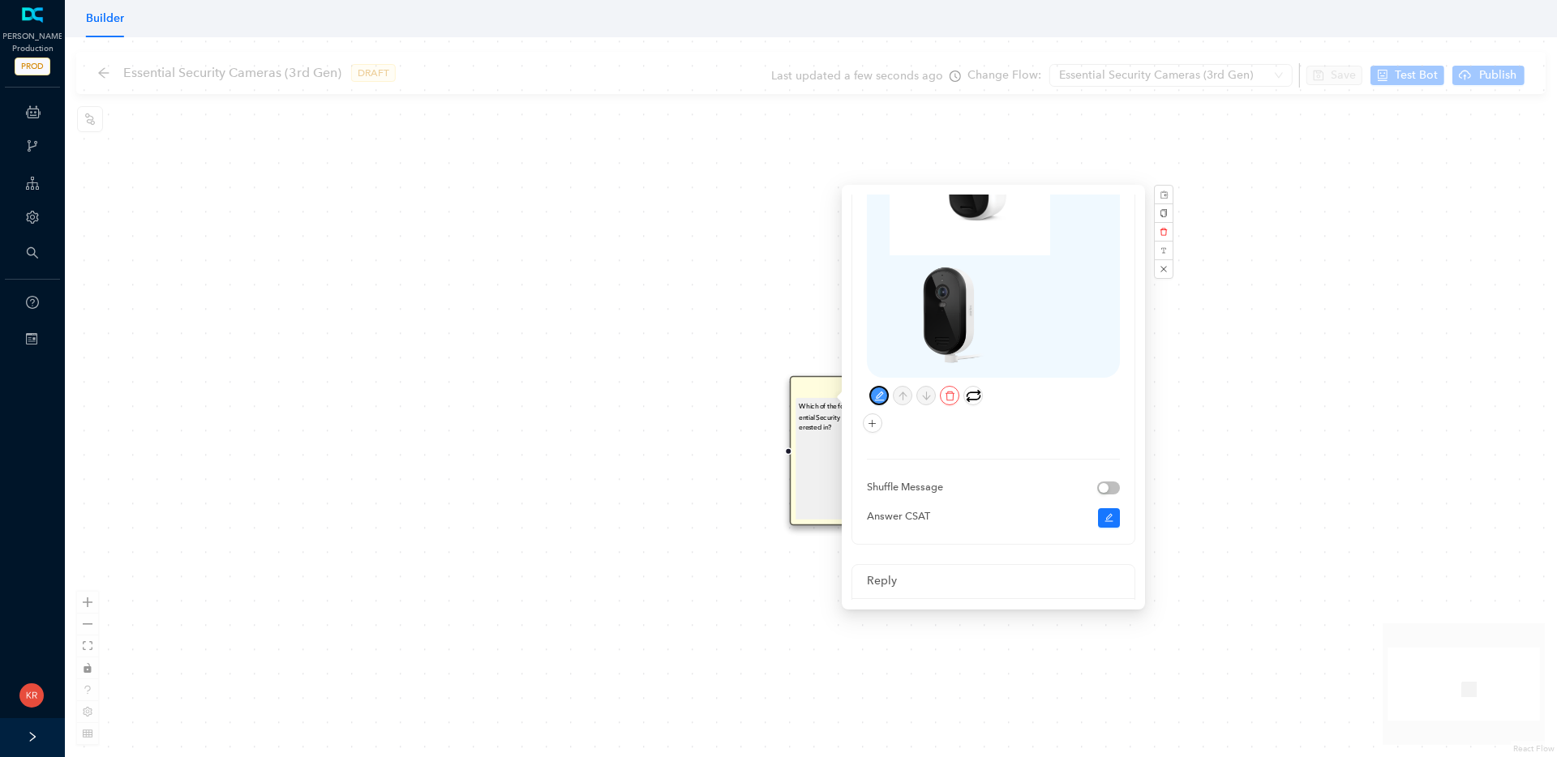
click at [882, 391] on icon "edit" at bounding box center [879, 396] width 11 height 11
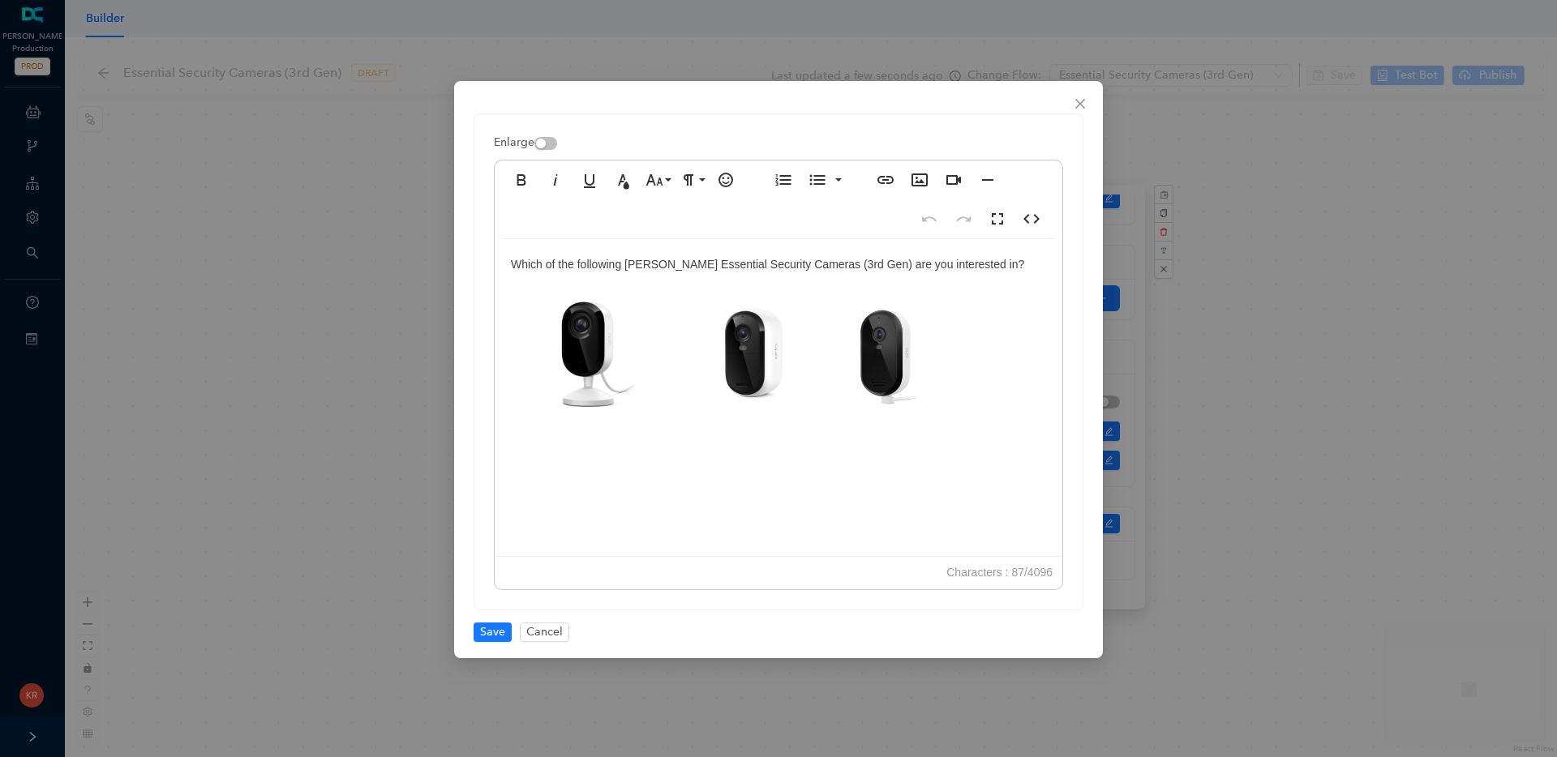
click at [761, 379] on img at bounding box center [746, 352] width 161 height 159
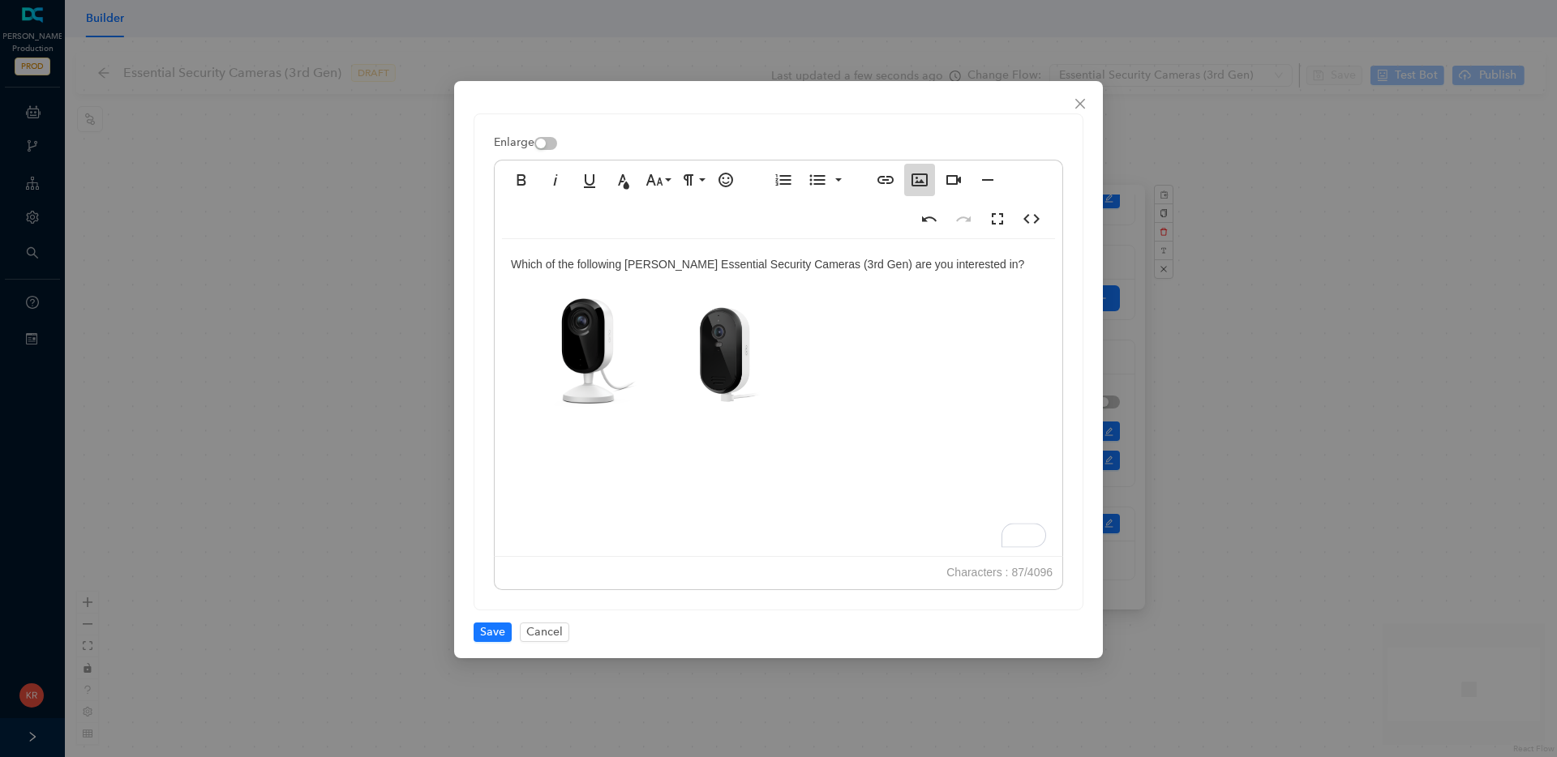
click at [924, 177] on icon "button" at bounding box center [919, 179] width 19 height 19
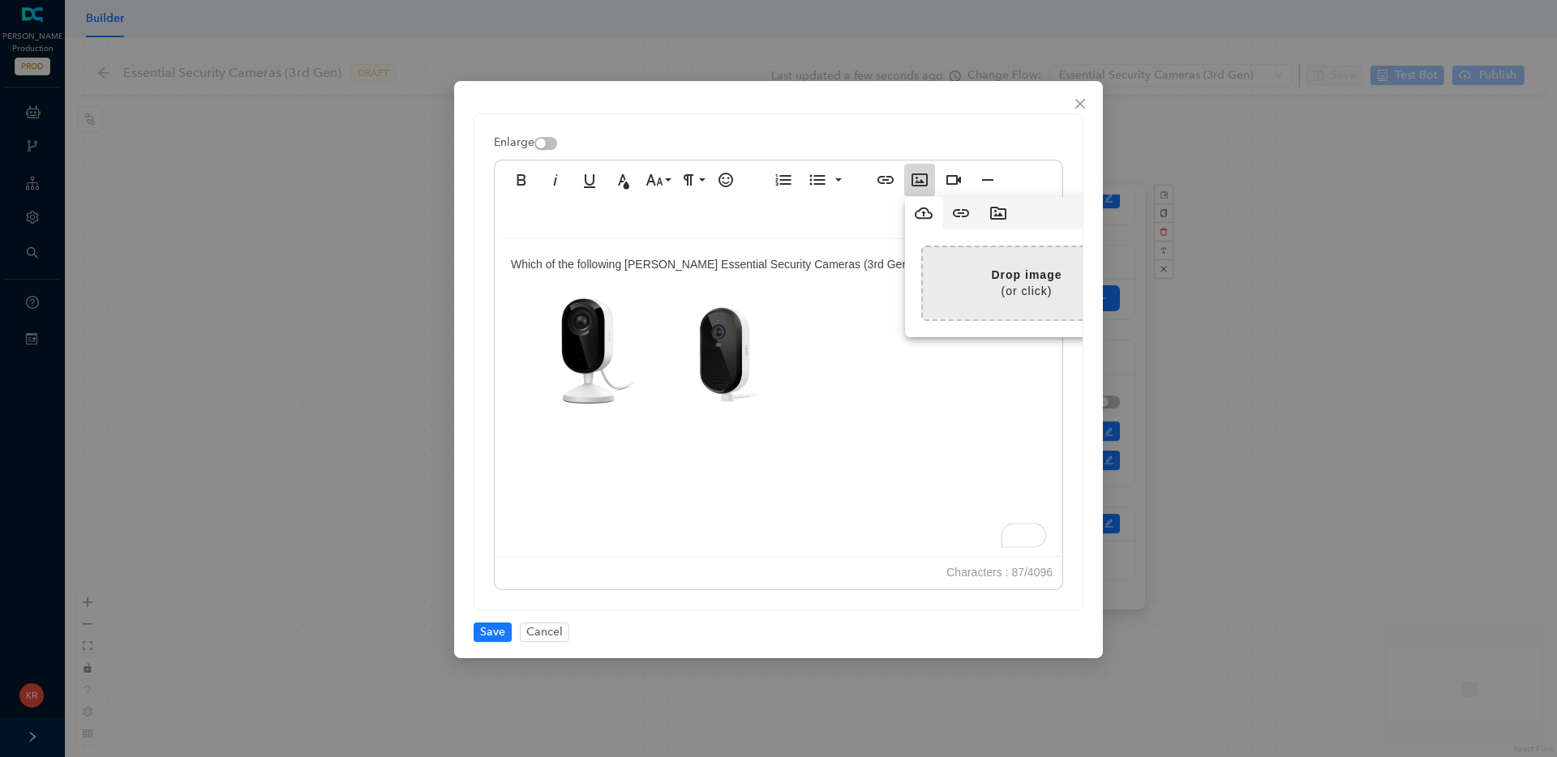
click at [1032, 280] on input "file" at bounding box center [611, 283] width 1038 height 72
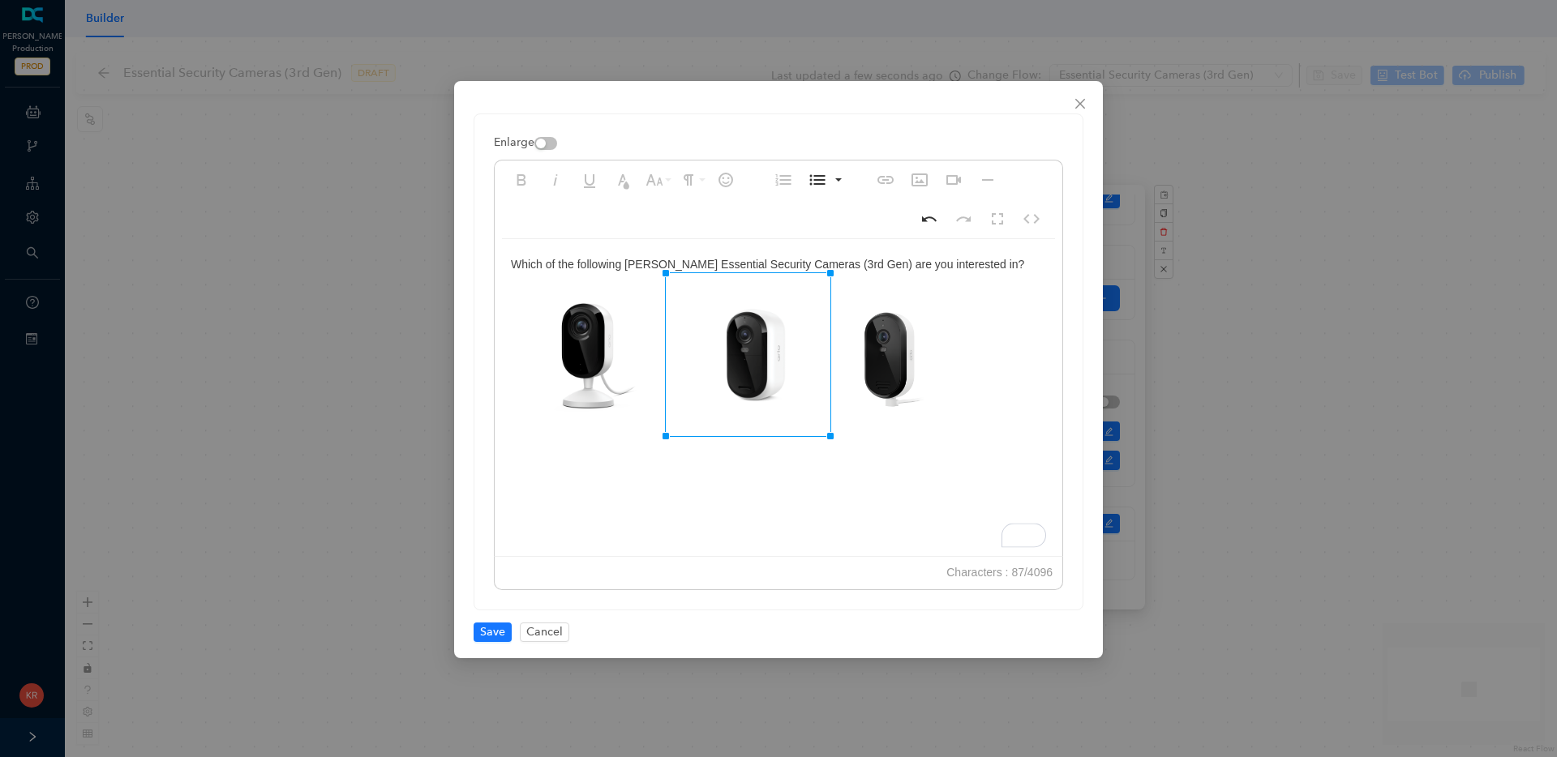
drag, startPoint x: 905, startPoint y: 272, endPoint x: 829, endPoint y: 277, distance: 76.3
click at [944, 468] on div "Which of the following Arlo Essential Security Cameras (3rd Gen) are you intere…" at bounding box center [779, 401] width 568 height 324
click at [482, 633] on span "Save" at bounding box center [492, 633] width 25 height 18
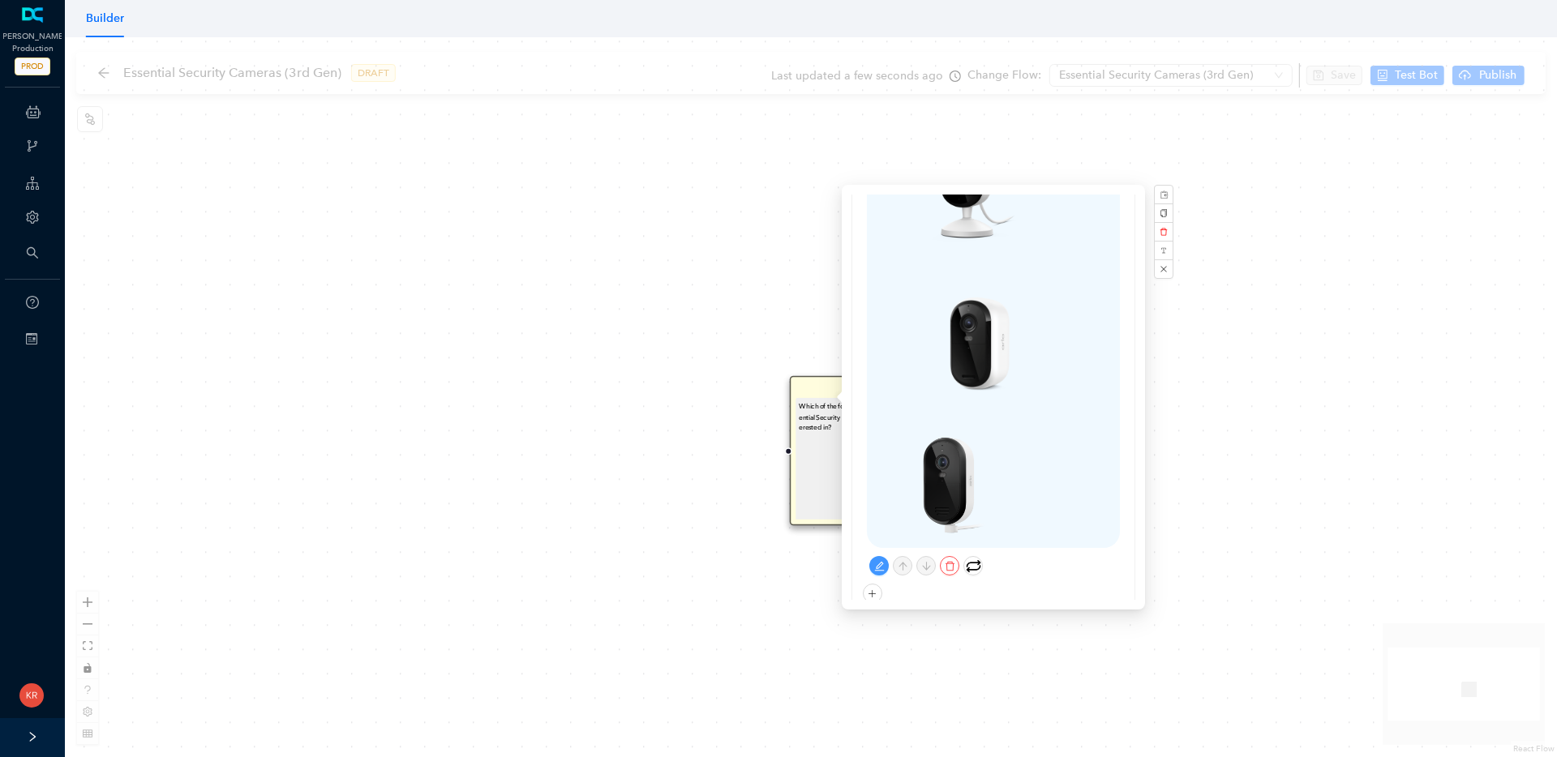
scroll to position [208, 0]
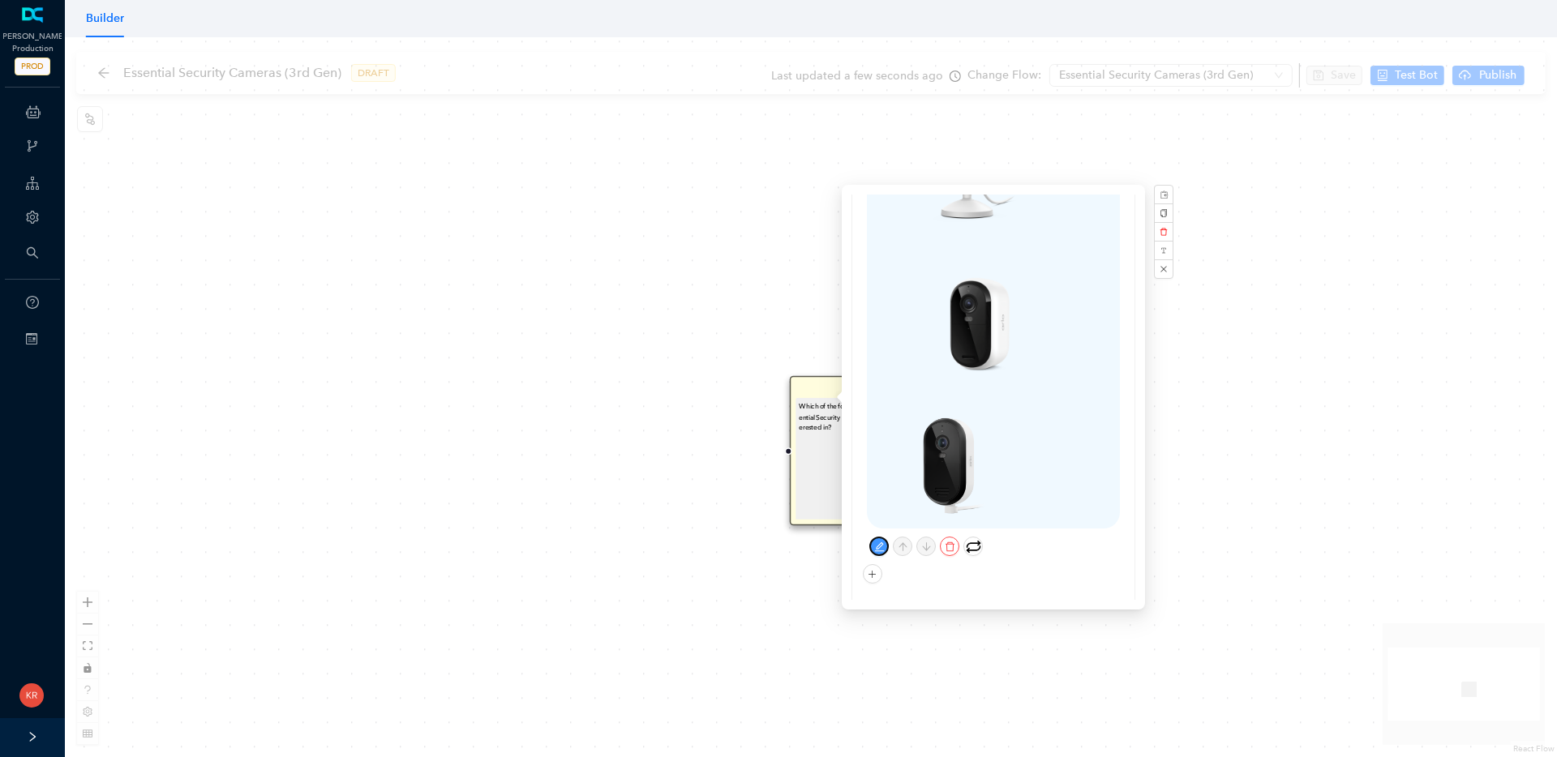
click at [882, 542] on icon "edit" at bounding box center [879, 547] width 11 height 11
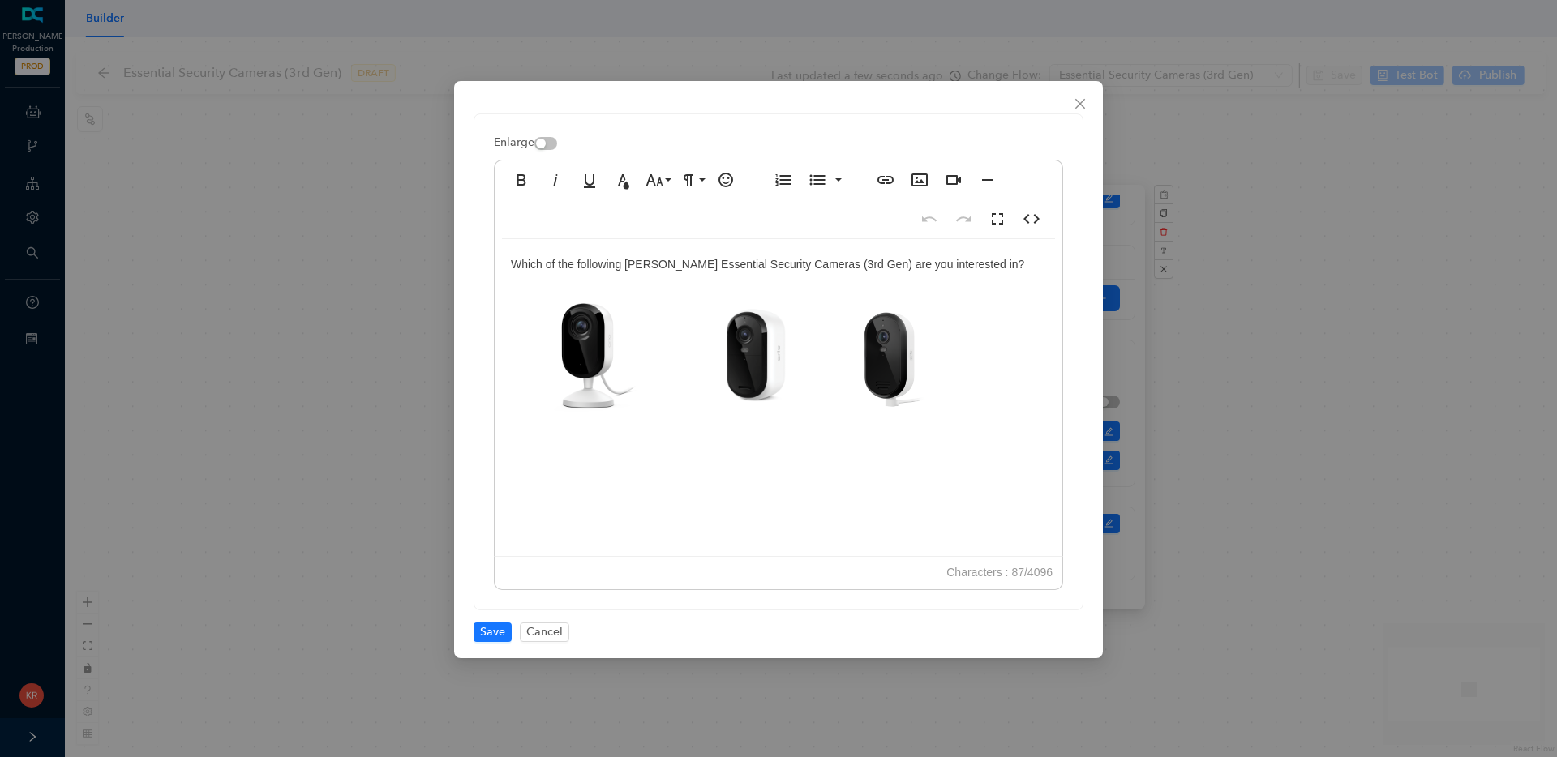
click at [898, 364] on img at bounding box center [885, 355] width 110 height 109
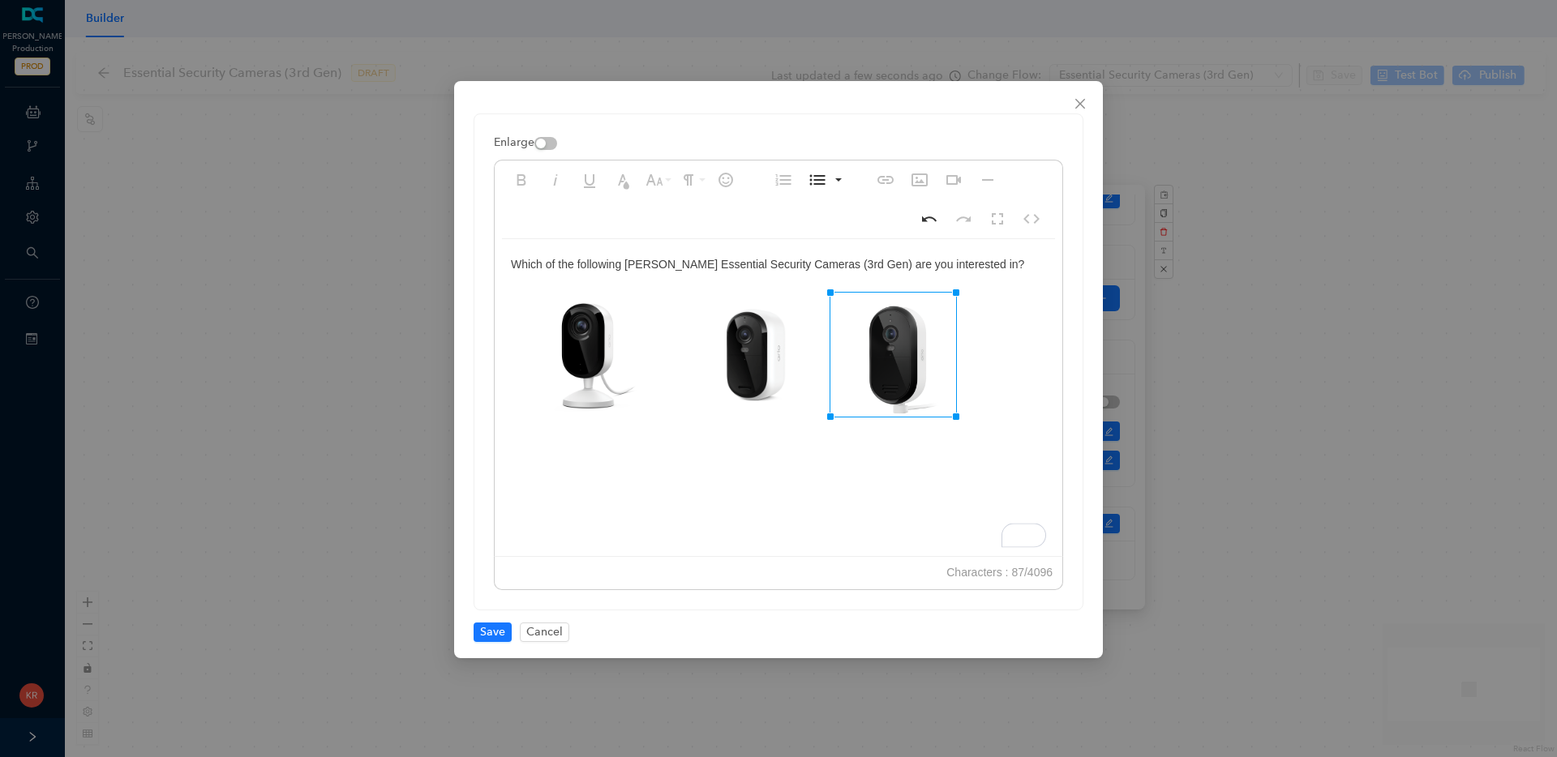
drag, startPoint x: 831, startPoint y: 407, endPoint x: 816, endPoint y: 418, distance: 18.7
click at [482, 629] on span "Save" at bounding box center [492, 633] width 25 height 18
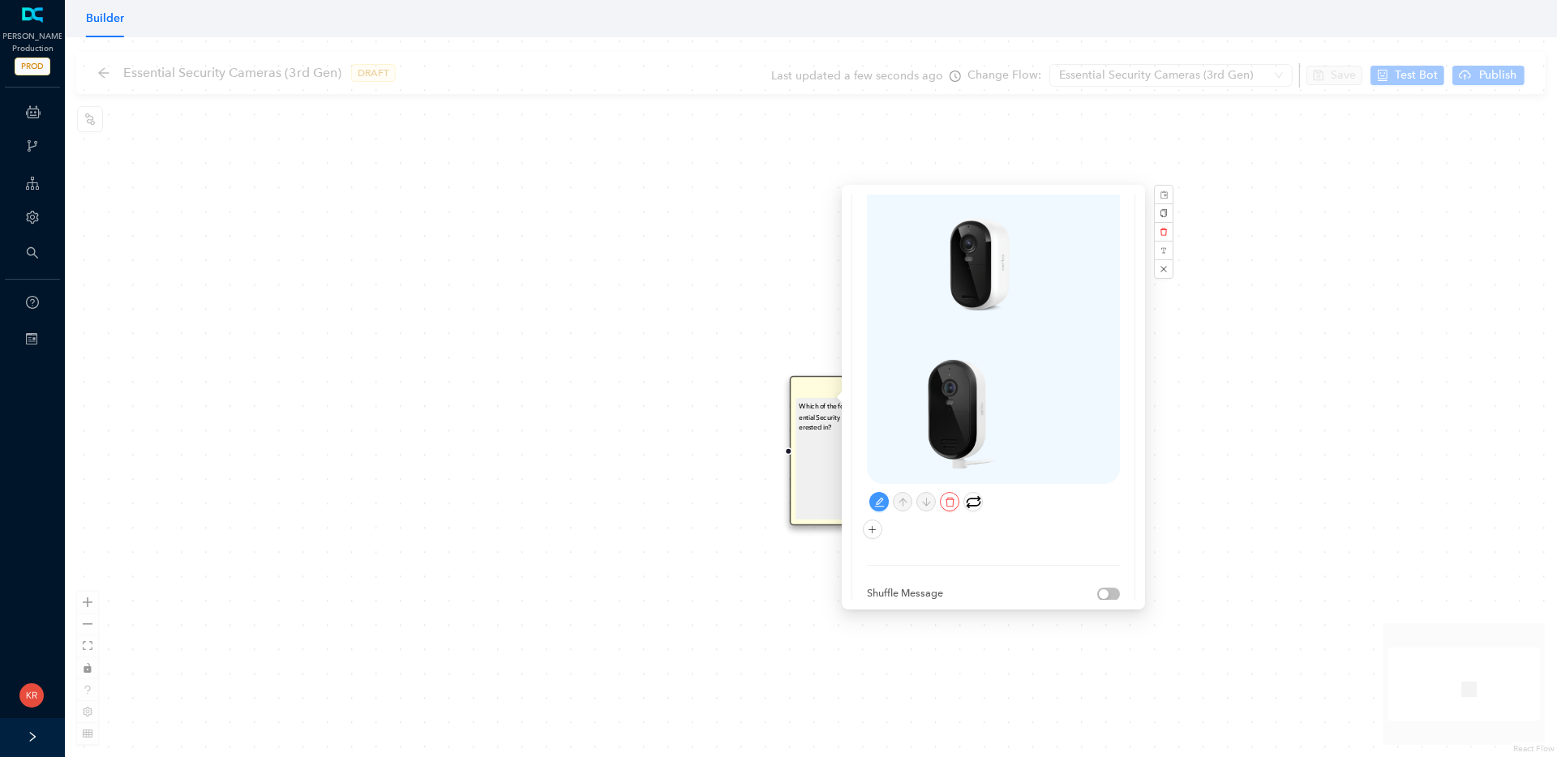
scroll to position [300, 0]
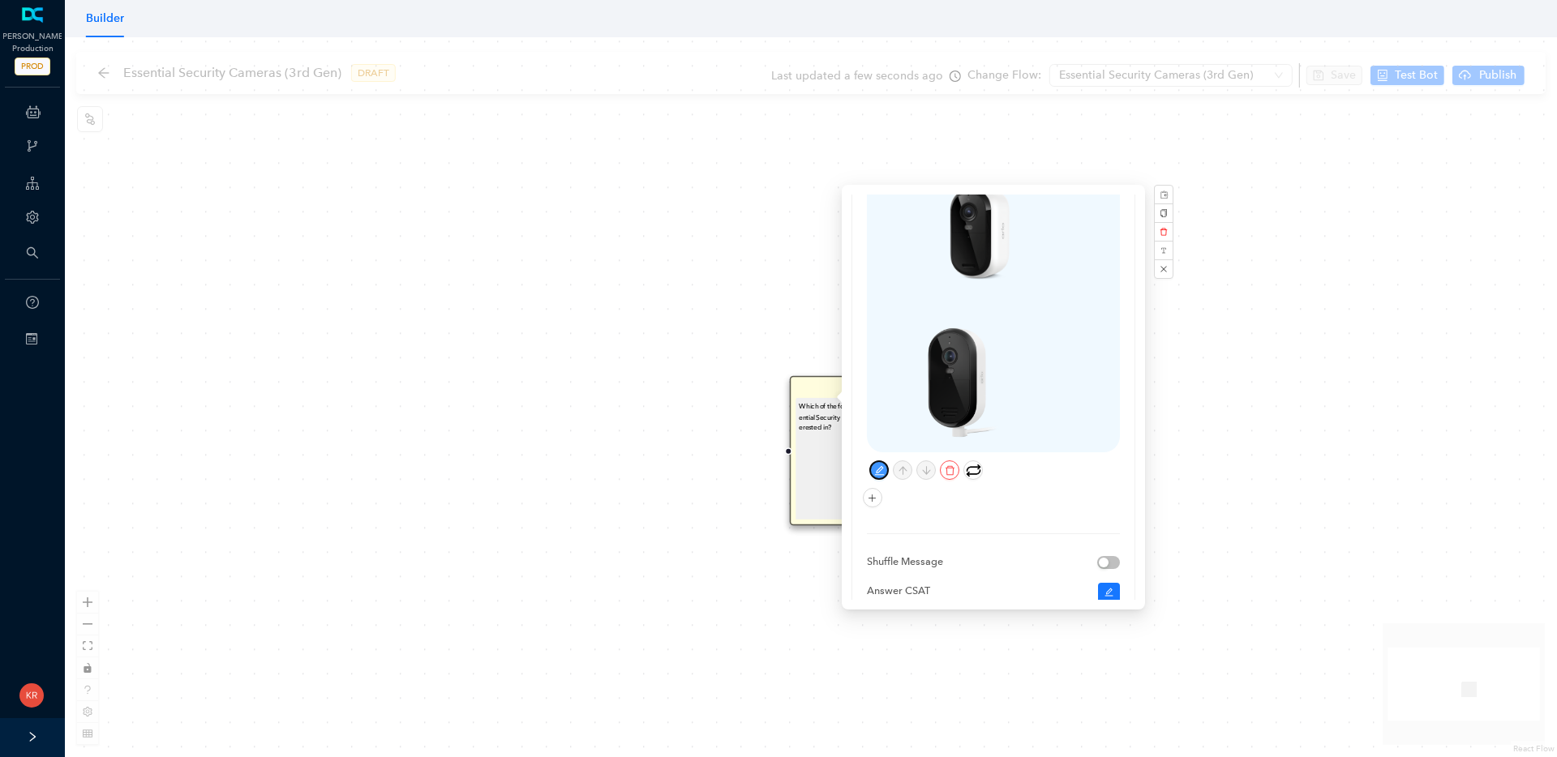
click at [880, 466] on icon "edit" at bounding box center [879, 471] width 10 height 10
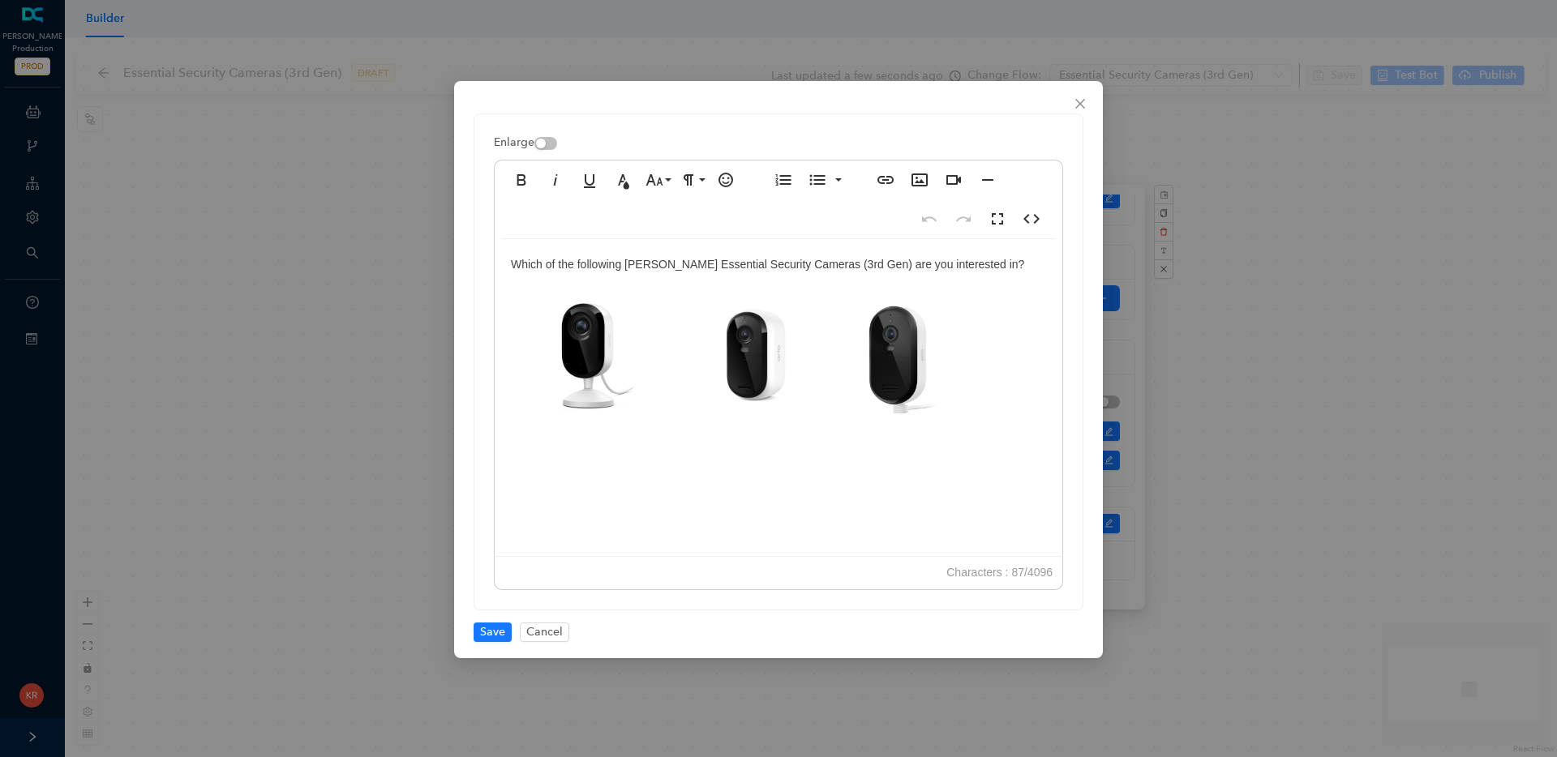
click at [904, 365] on img at bounding box center [893, 355] width 126 height 124
click at [796, 334] on img "To enrich screen reader interactions, please activate Accessibility in Grammarl…" at bounding box center [748, 354] width 165 height 163
click at [934, 319] on img "To enrich screen reader interactions, please activate Accessibility in Grammarl…" at bounding box center [893, 355] width 126 height 124
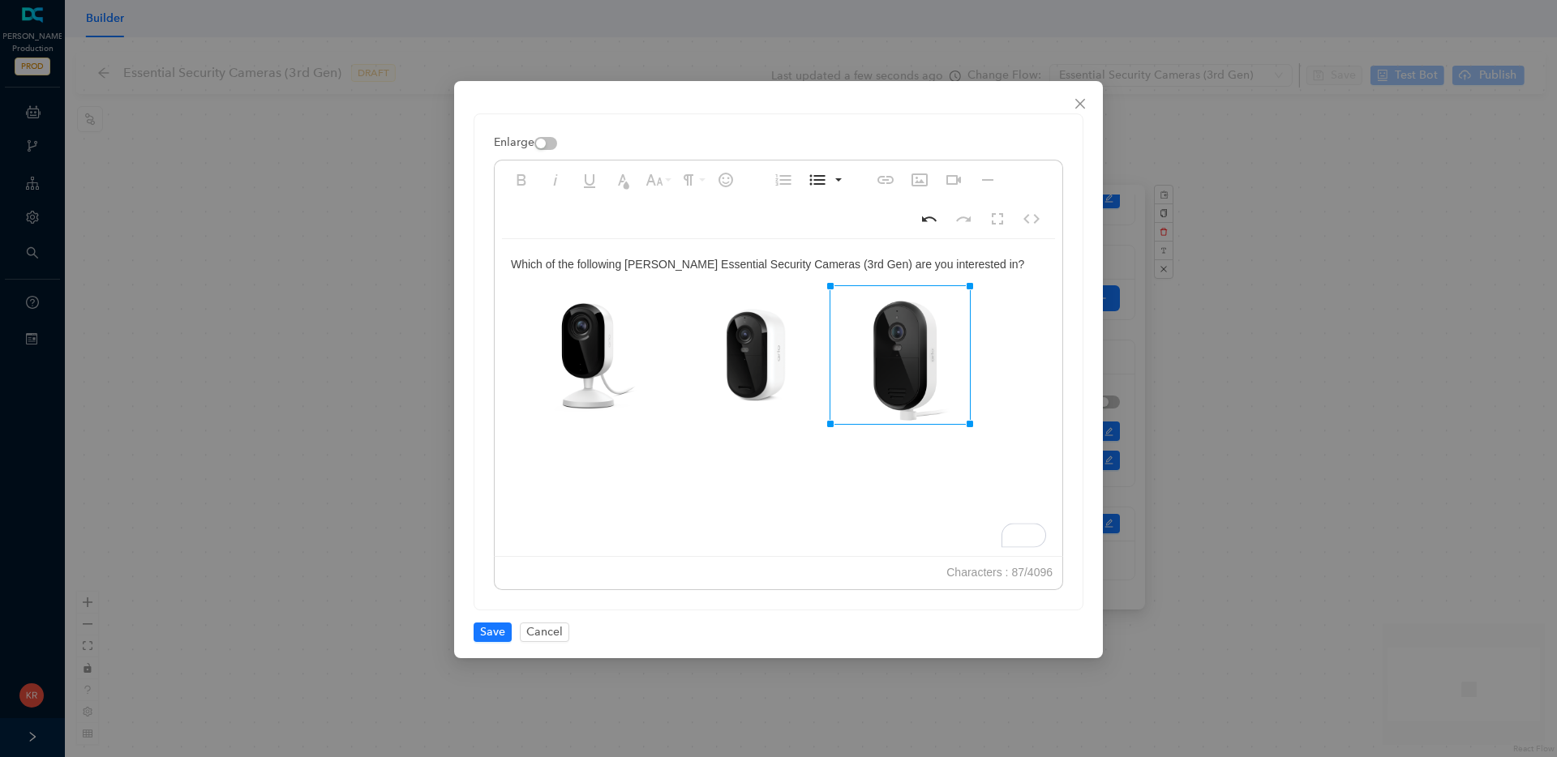
drag, startPoint x: 956, startPoint y: 293, endPoint x: 970, endPoint y: 279, distance: 19.5
click at [484, 625] on span "Save" at bounding box center [492, 633] width 25 height 18
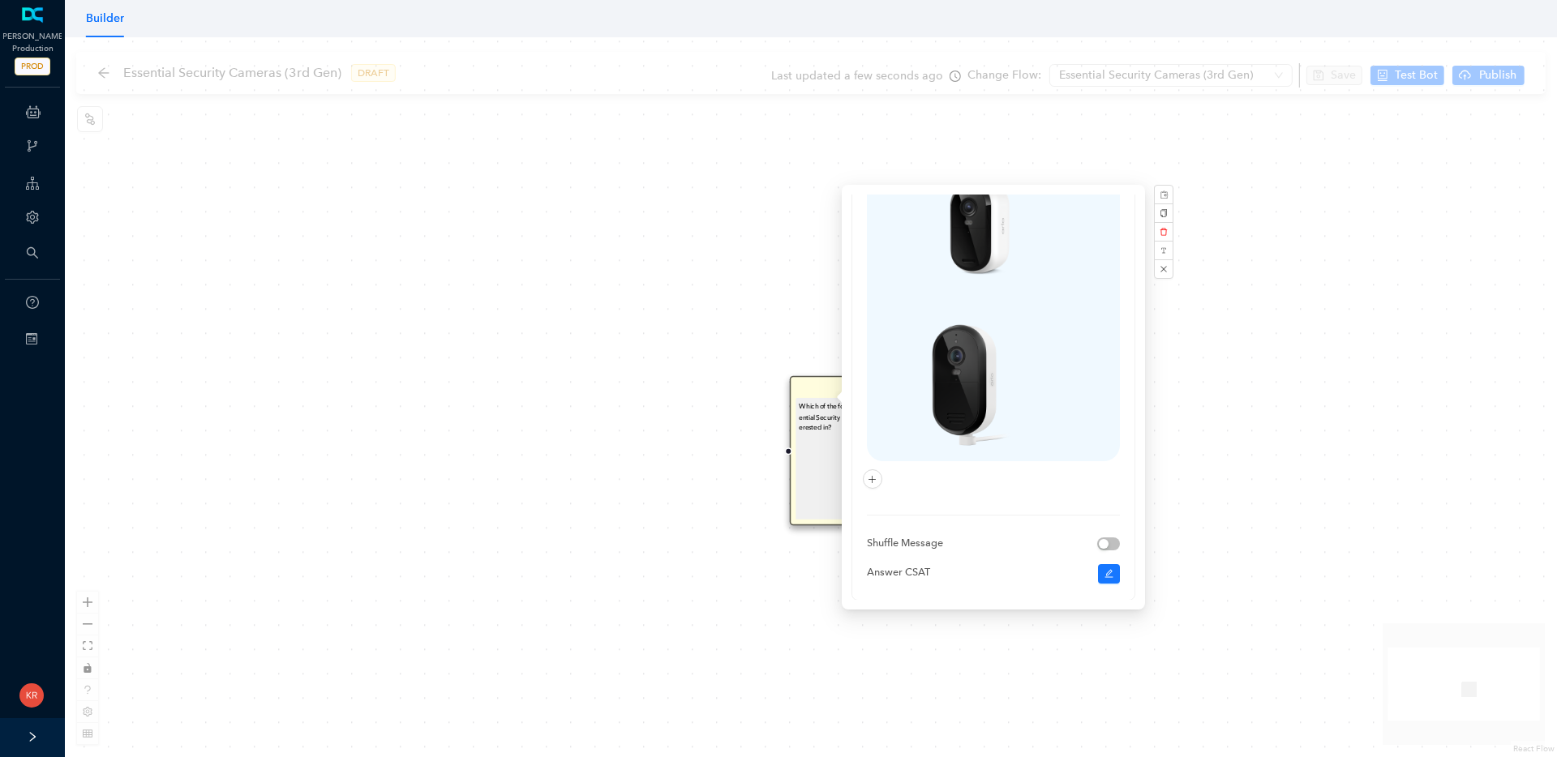
scroll to position [331, 0]
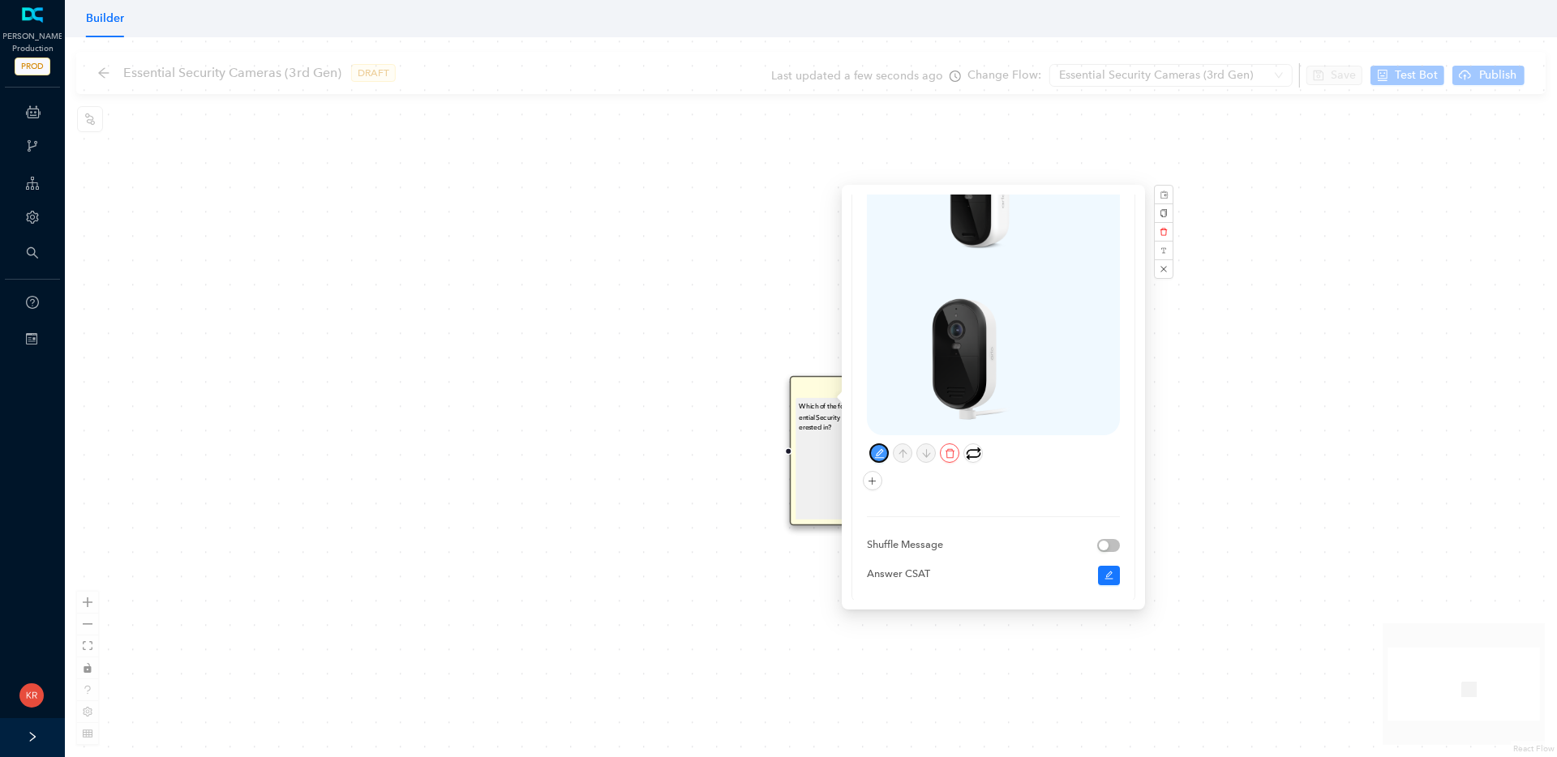
click at [881, 448] on icon "edit" at bounding box center [879, 453] width 11 height 11
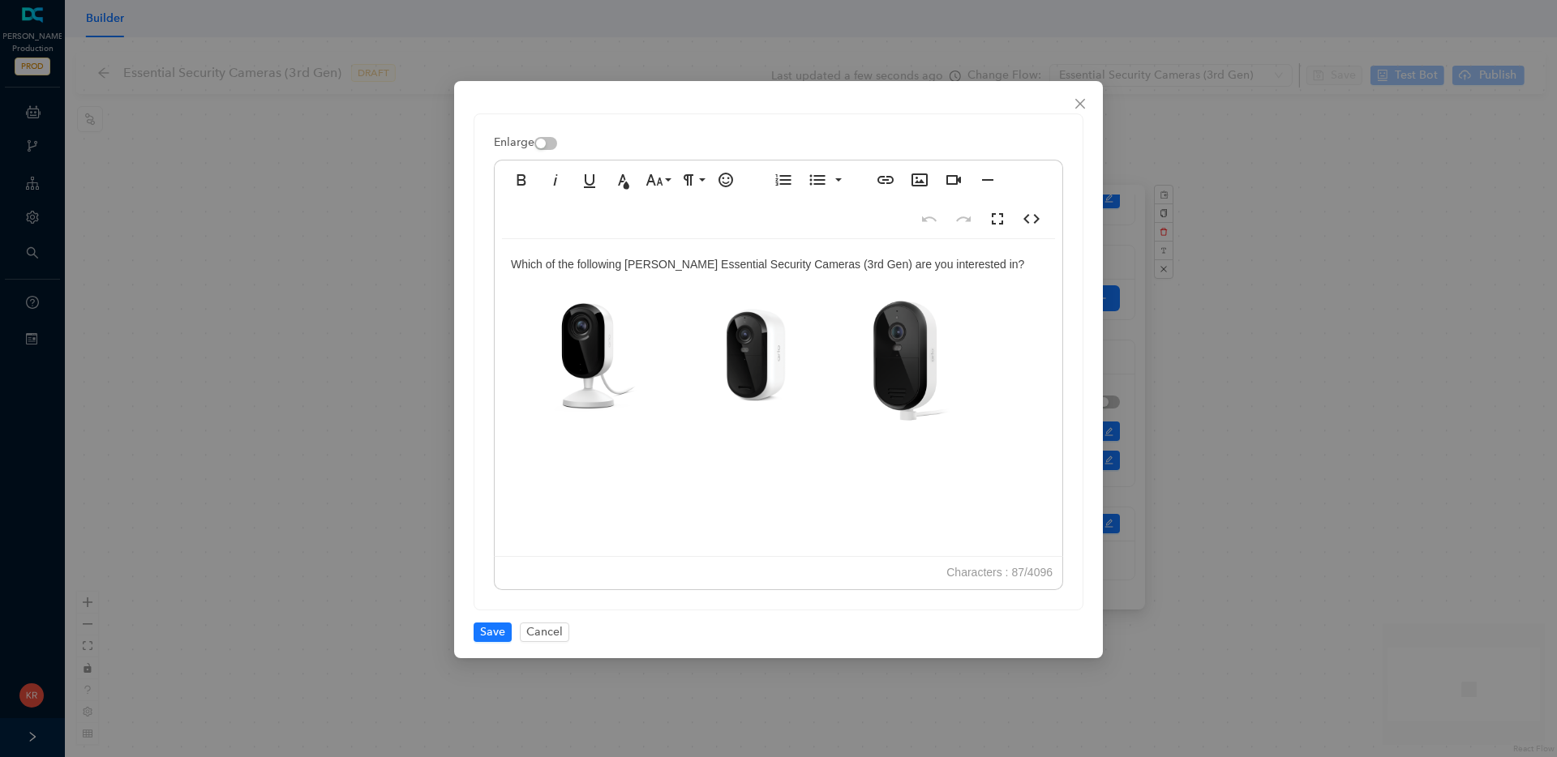
click at [756, 357] on img at bounding box center [748, 354] width 165 height 163
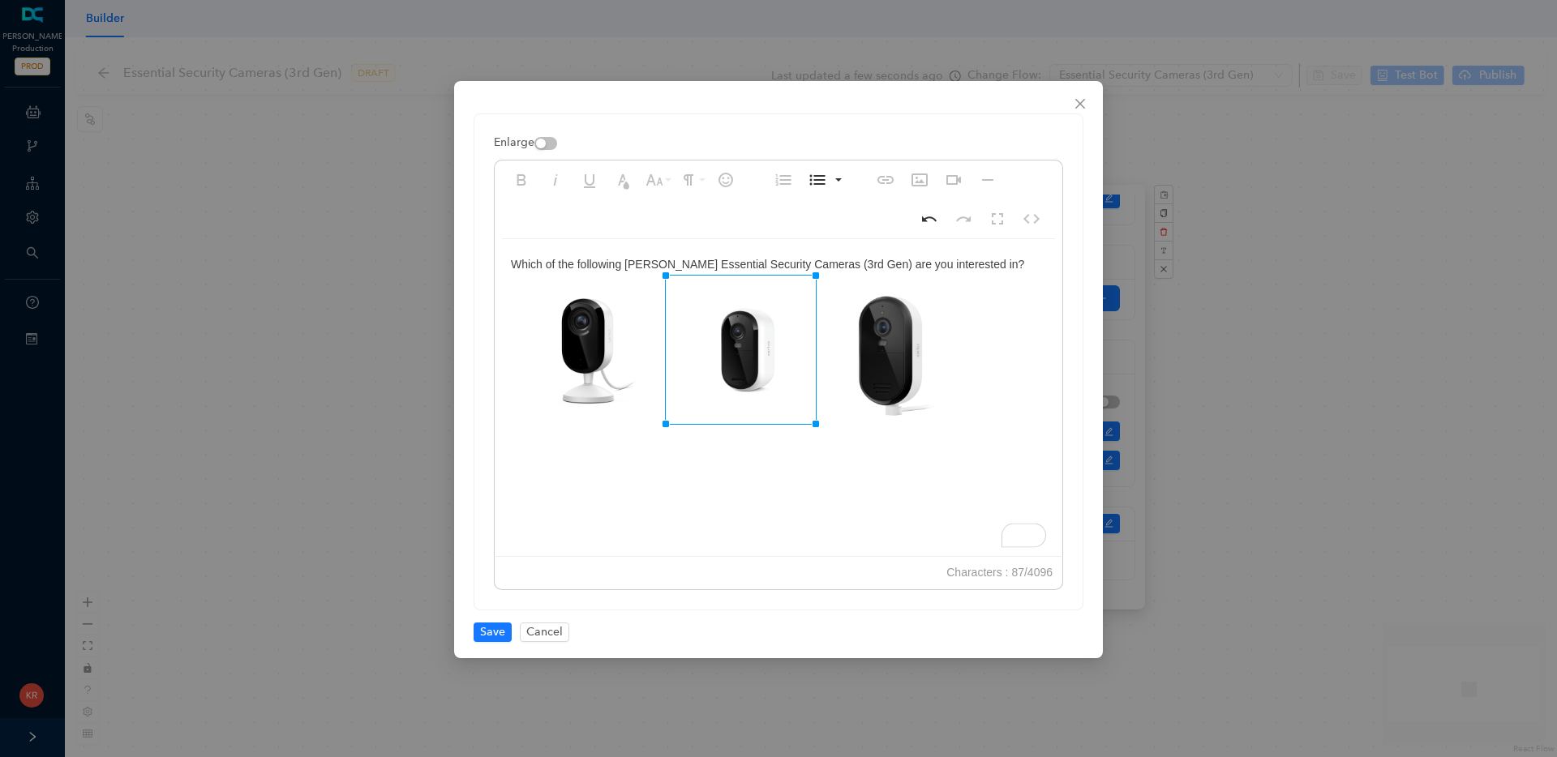
drag, startPoint x: 828, startPoint y: 275, endPoint x: 813, endPoint y: 281, distance: 15.7
click at [484, 633] on span "Save" at bounding box center [492, 633] width 25 height 18
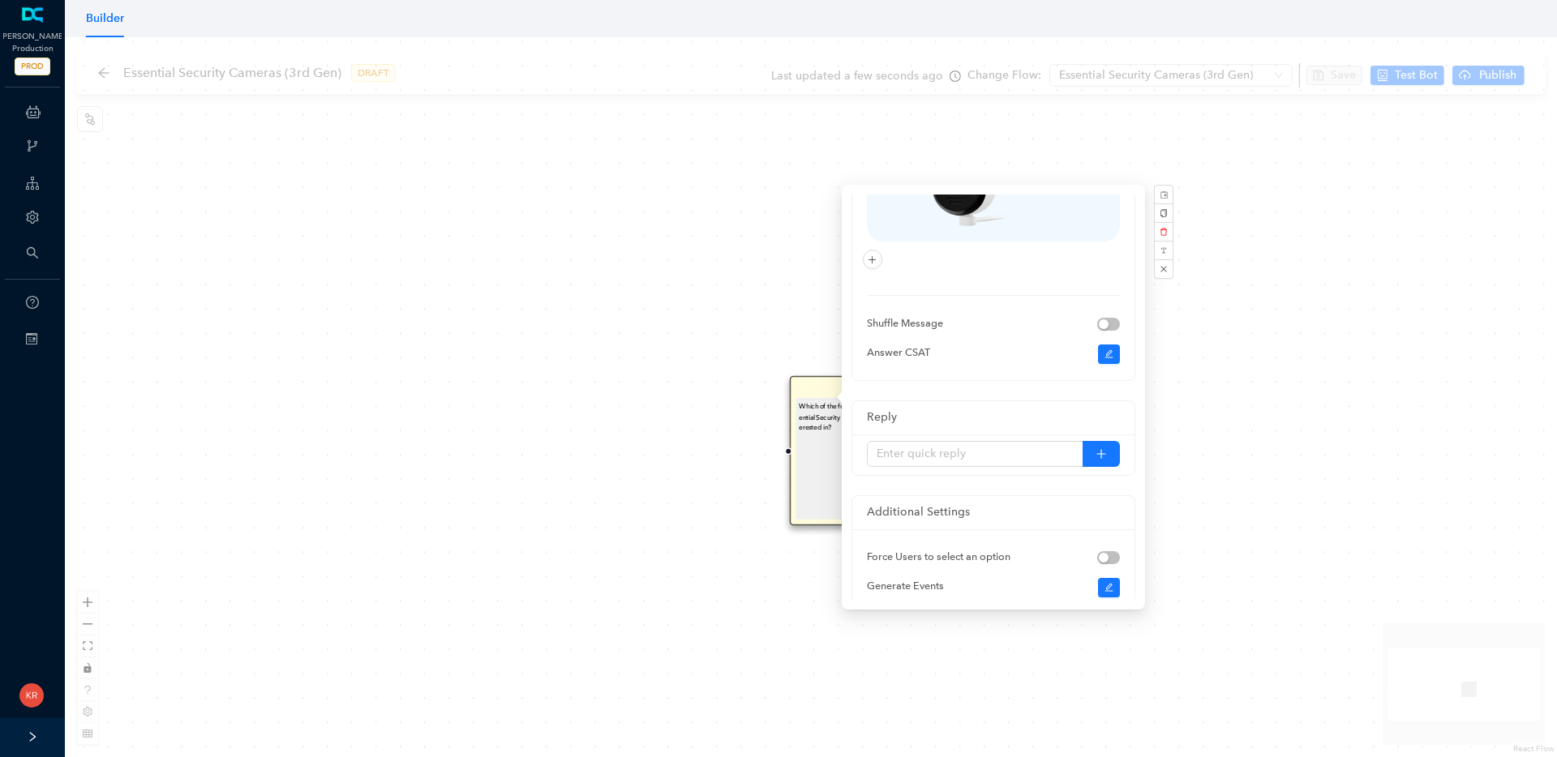
scroll to position [639, 0]
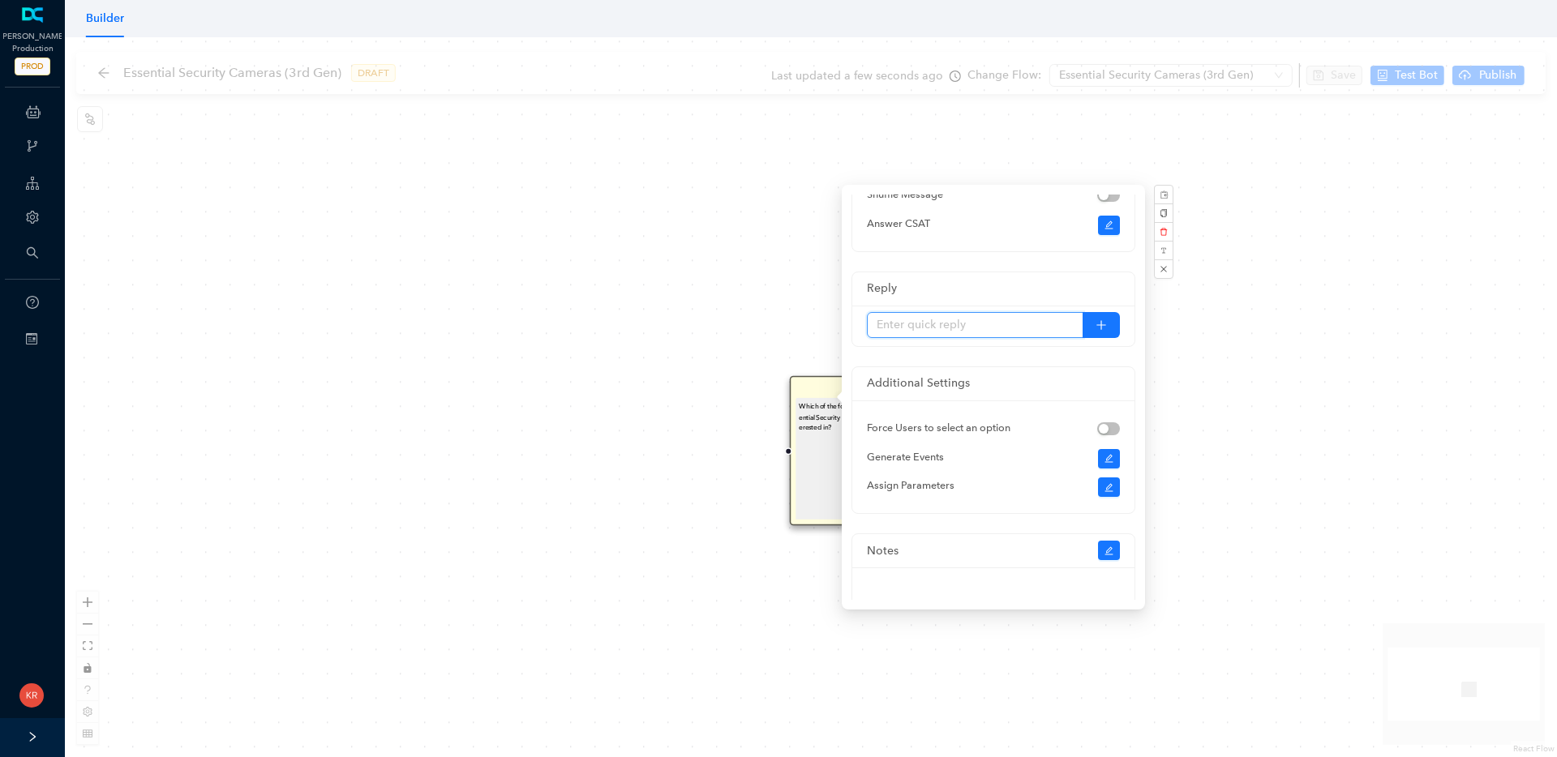
click at [938, 312] on input "text" at bounding box center [975, 325] width 217 height 26
type input "Arlo Essential Indoor Camera (3rd Gen)"
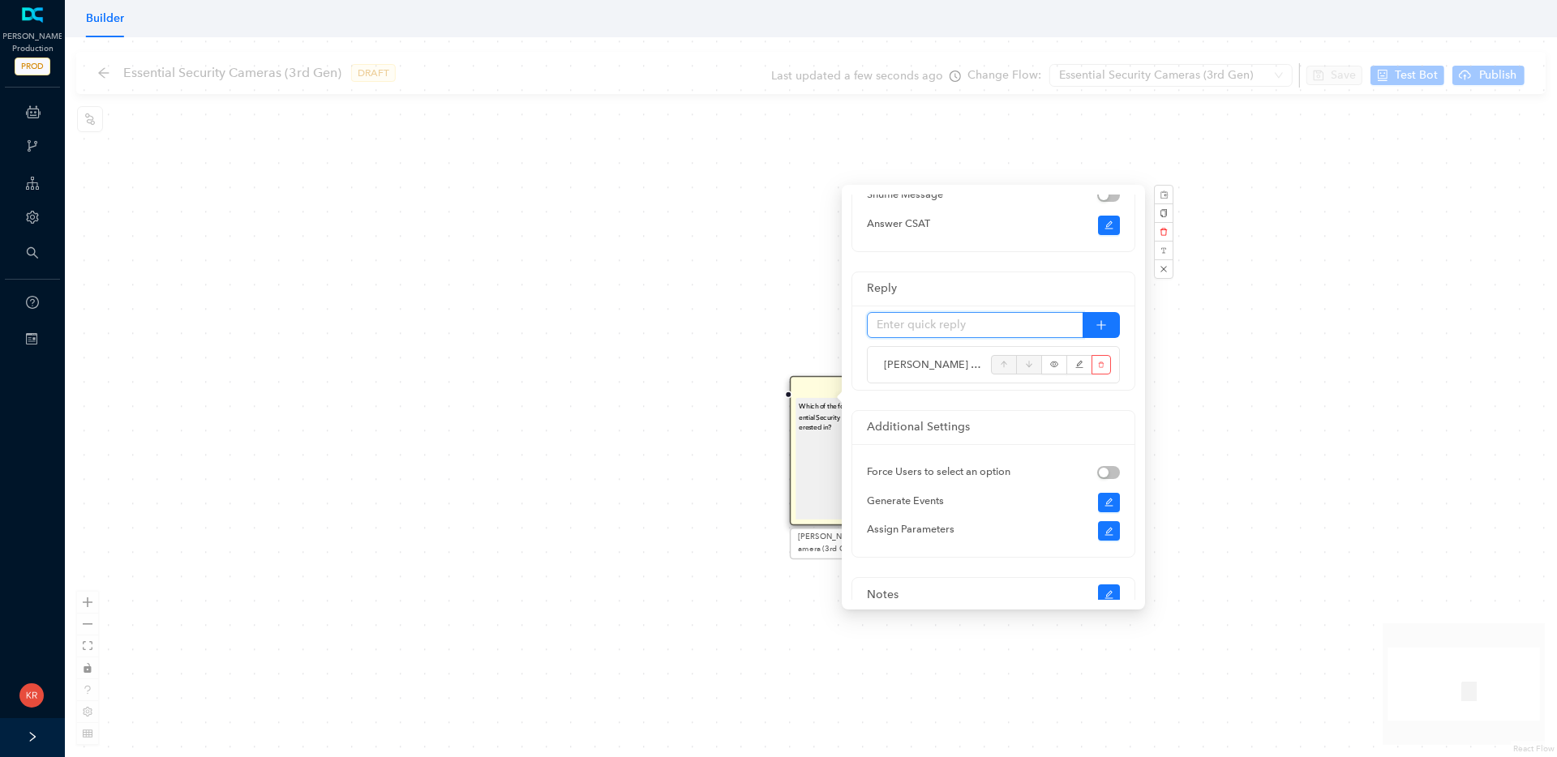
scroll to position [0, 0]
type input "Arlo Essential Security Camera"
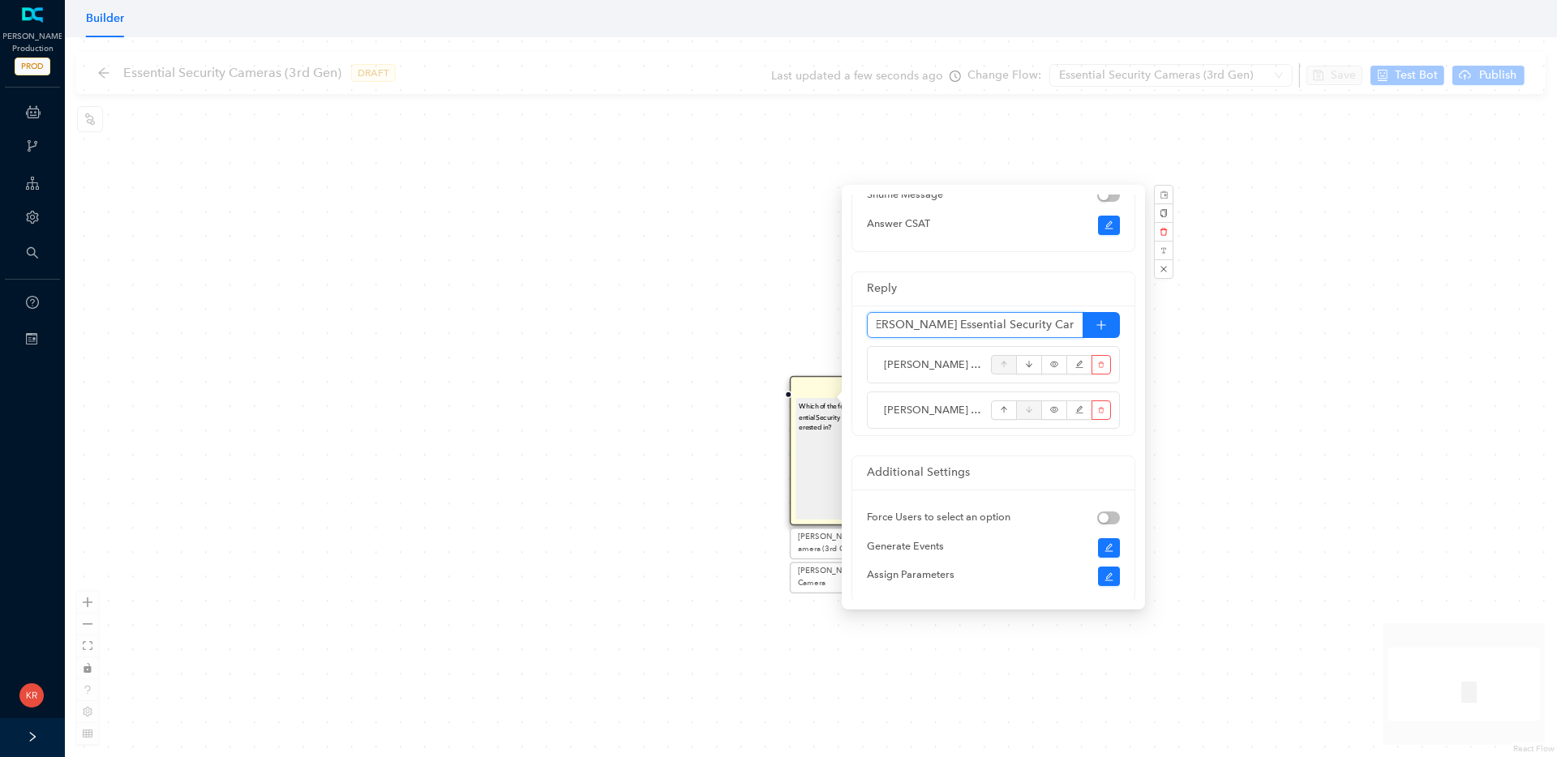
type input "Arlo Essential Security Camera (3rd Gen)"
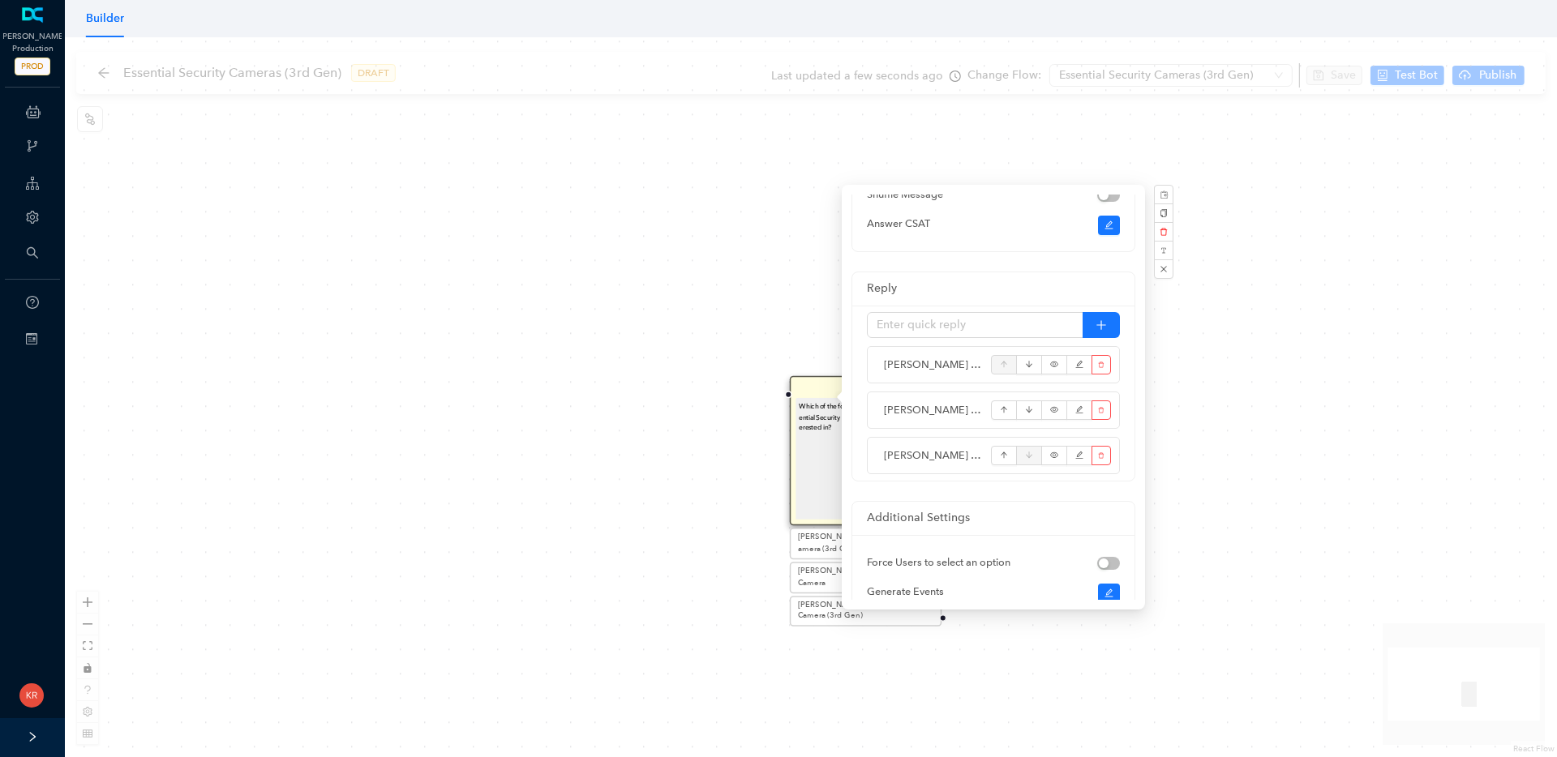
click at [1300, 439] on div "Question Which of the following Arlo Essential Security Cameras (3rd Gen) are y…" at bounding box center [811, 397] width 1492 height 720
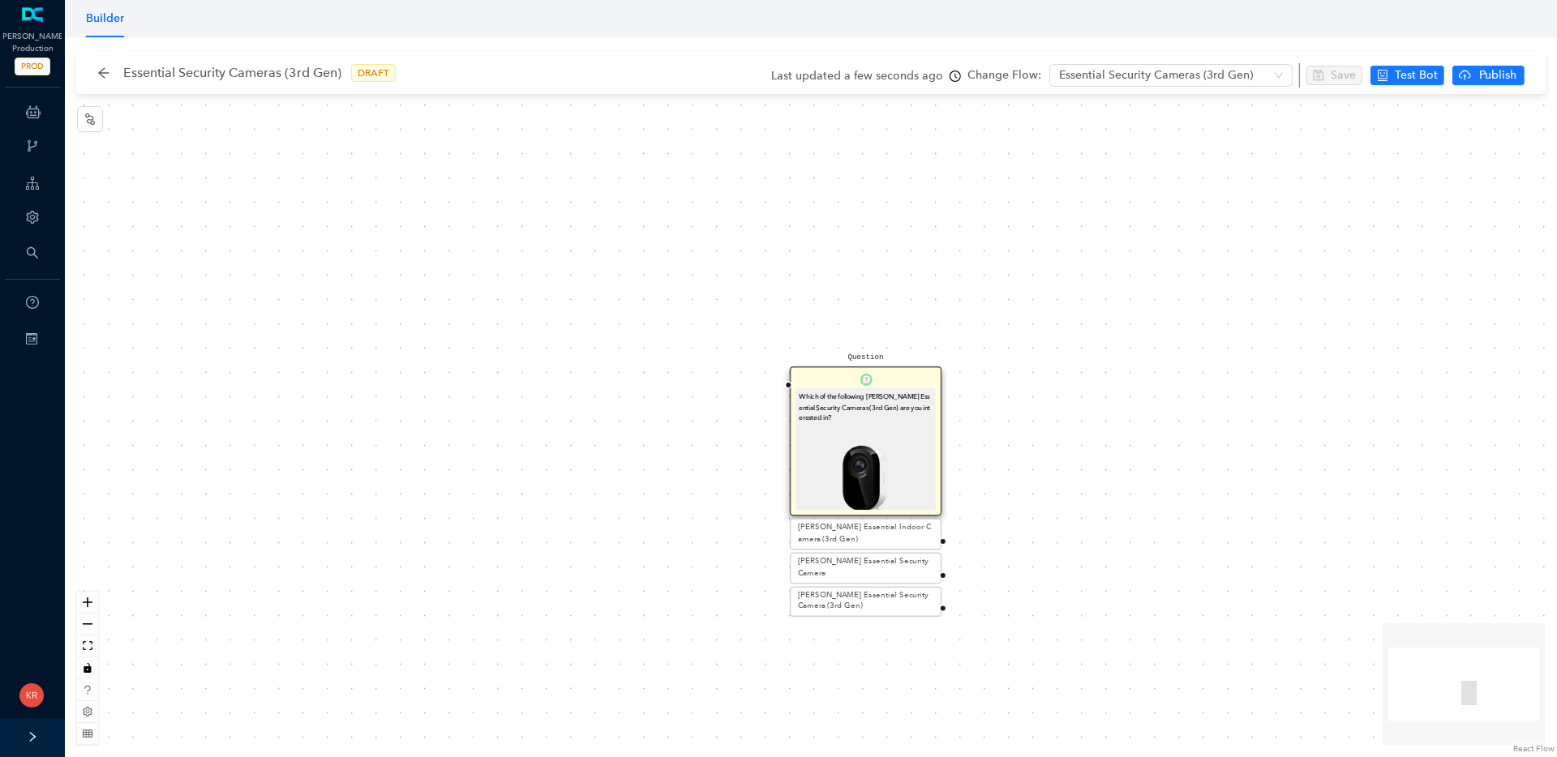
click at [874, 405] on div "Which of the following Arlo Essential Security Cameras (3rd Gen) are you intere…" at bounding box center [865, 607] width 133 height 431
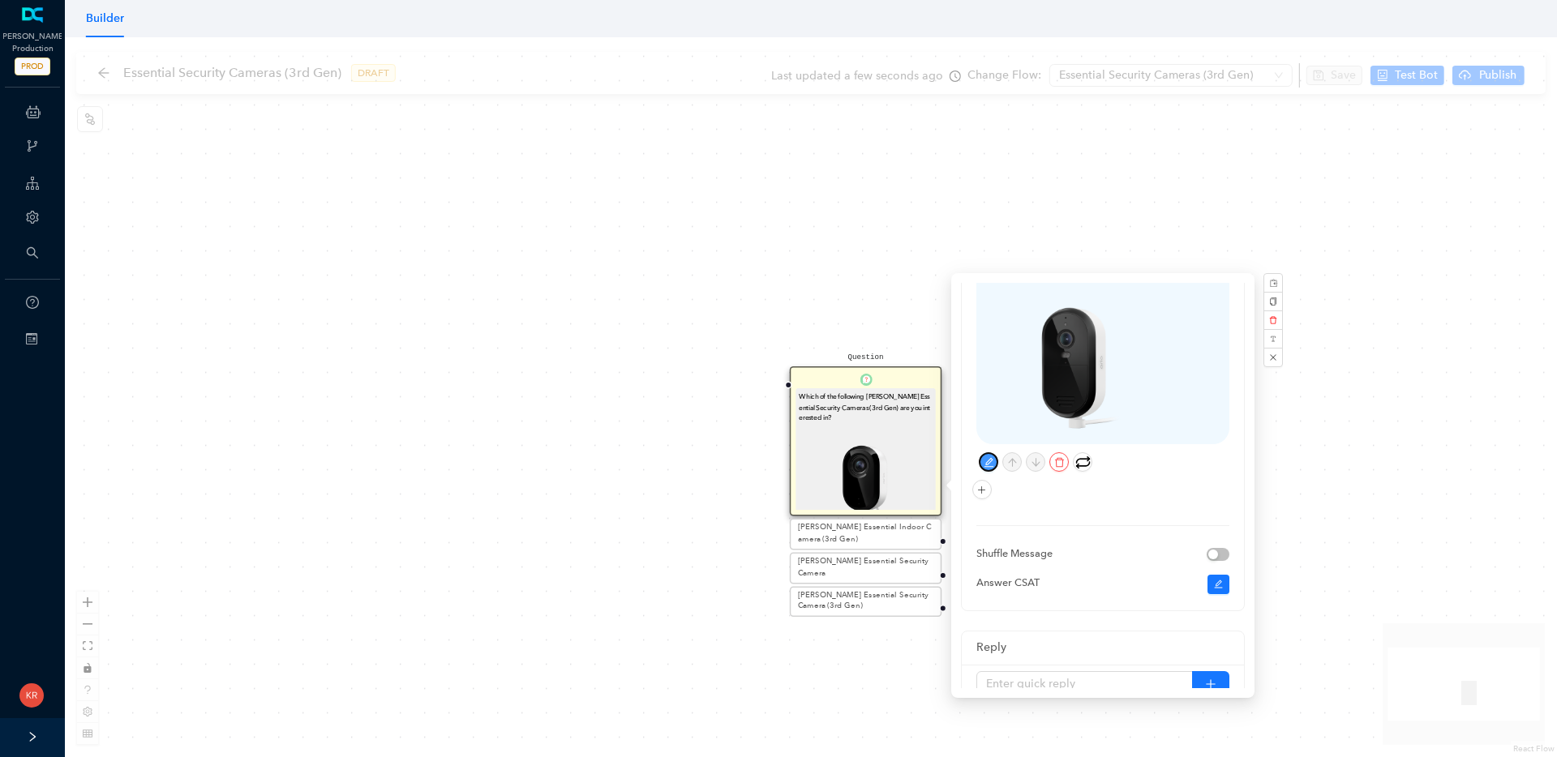
click at [988, 458] on icon "edit" at bounding box center [989, 463] width 10 height 10
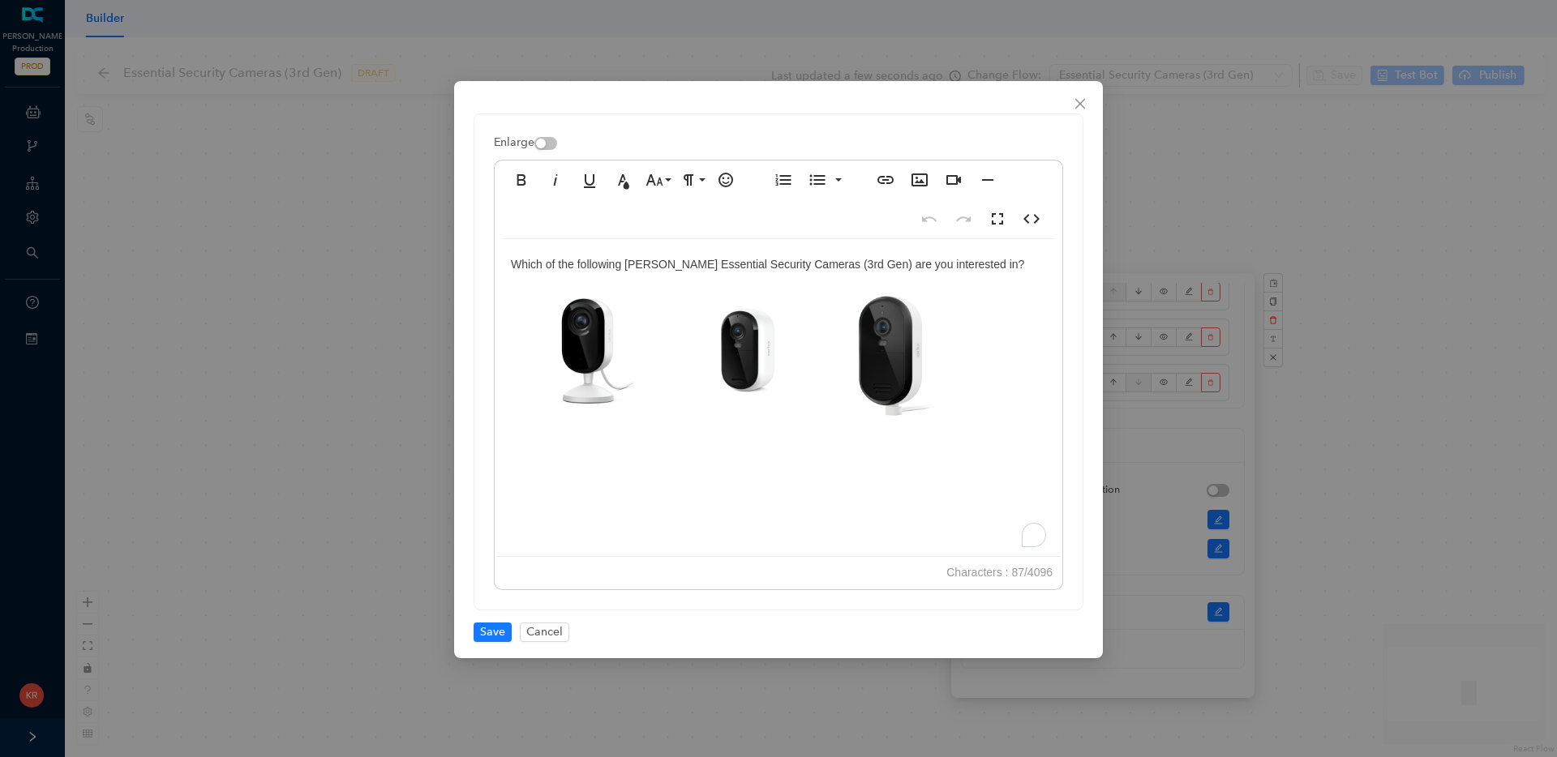
click at [710, 267] on div "Which of the following Arlo Essential Security Cameras (3rd Gen) are you intere…" at bounding box center [779, 401] width 568 height 324
click at [820, 259] on div "Which of the following Arlo Essential Cameras (3rd Gen) are you interested in?" at bounding box center [779, 401] width 568 height 324
click at [883, 366] on img "To enrich screen reader interactions, please activate Accessibility in Grammarl…" at bounding box center [885, 350] width 139 height 138
click at [780, 373] on img "To enrich screen reader interactions, please activate Accessibility in Grammarl…" at bounding box center [741, 350] width 150 height 148
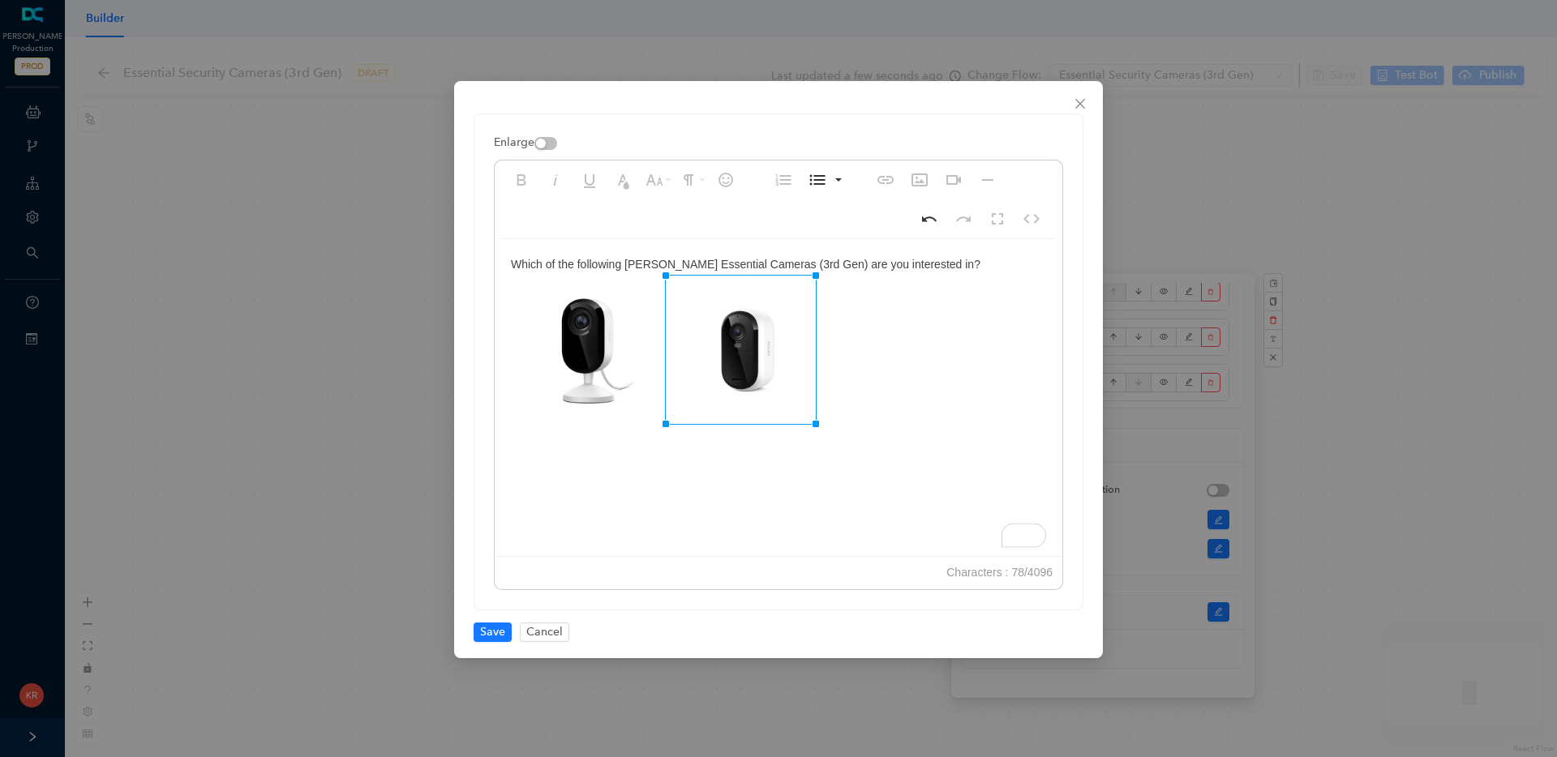
click at [602, 373] on img "To enrich screen reader interactions, please activate Accessibility in Grammarl…" at bounding box center [588, 349] width 155 height 153
click at [715, 371] on img "To enrich screen reader interactions, please activate Accessibility in Grammarl…" at bounding box center [741, 350] width 150 height 148
click at [988, 337] on div "Which of the following Arlo Essential Cameras (3rd Gen) are you interested in?" at bounding box center [779, 401] width 568 height 324
click at [503, 632] on span "Save" at bounding box center [492, 633] width 25 height 18
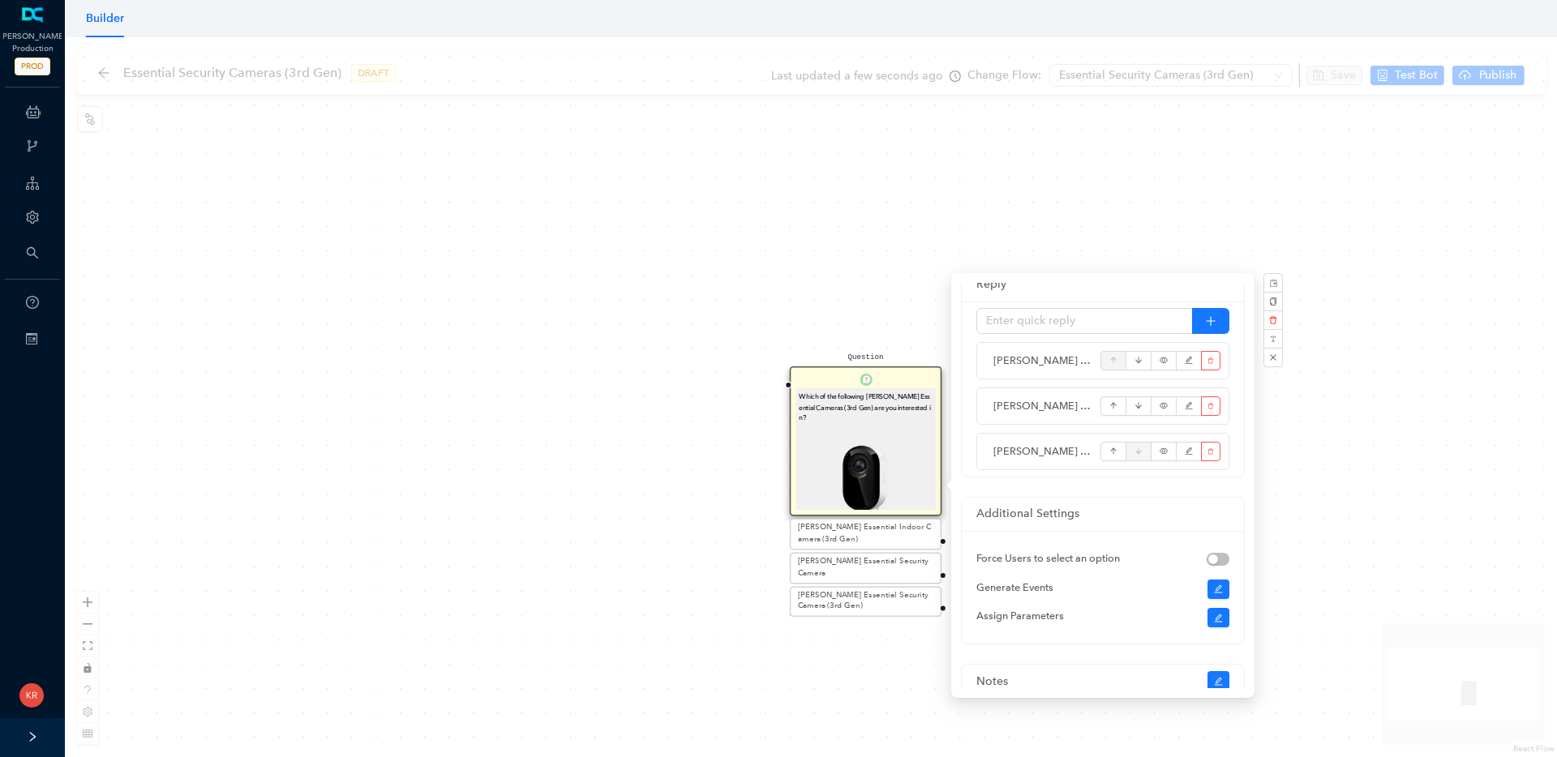
scroll to position [614, 0]
click at [1215, 402] on button "button" at bounding box center [1210, 411] width 19 height 19
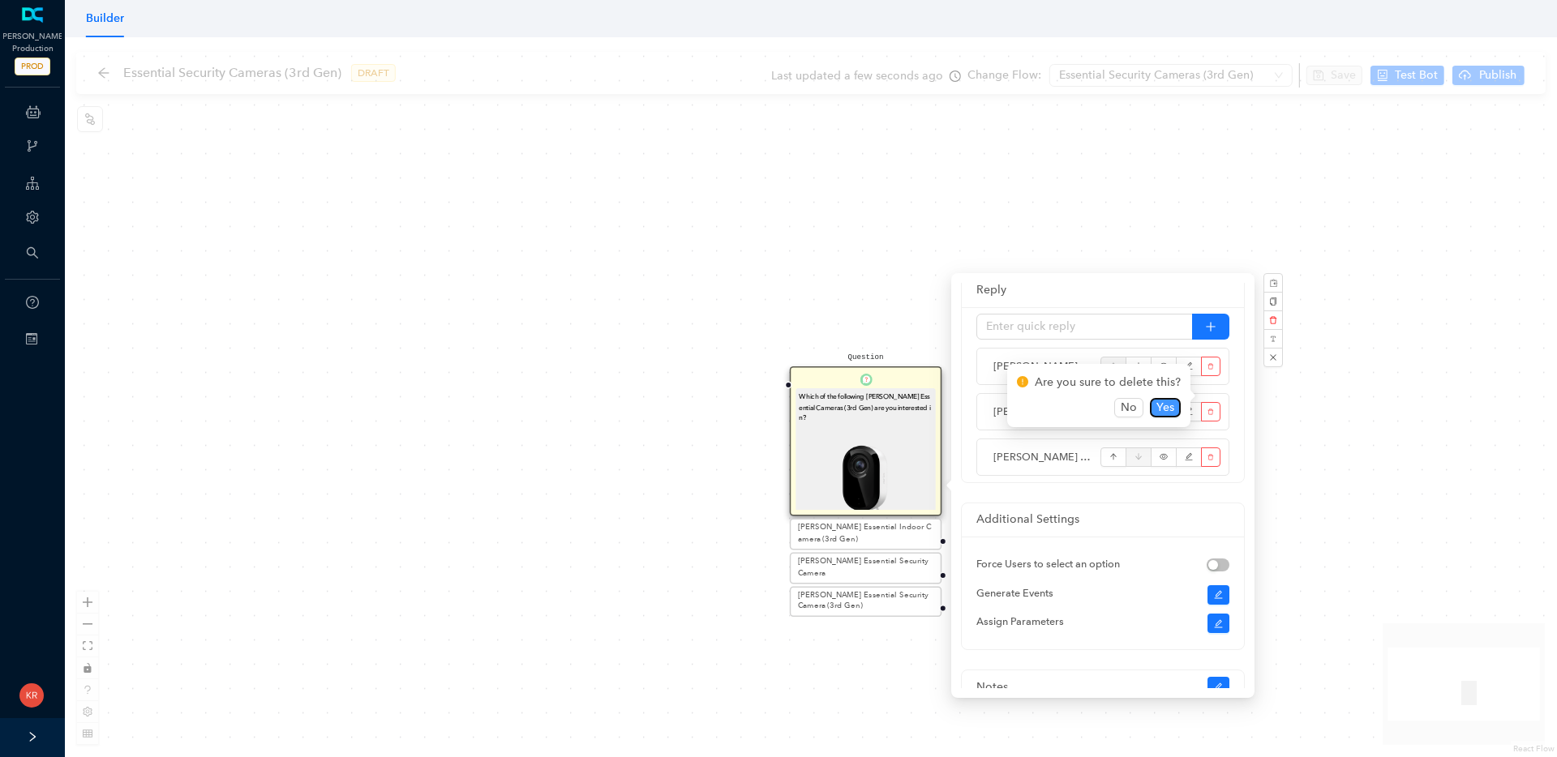
click at [1176, 410] on button "Yes" at bounding box center [1165, 407] width 31 height 19
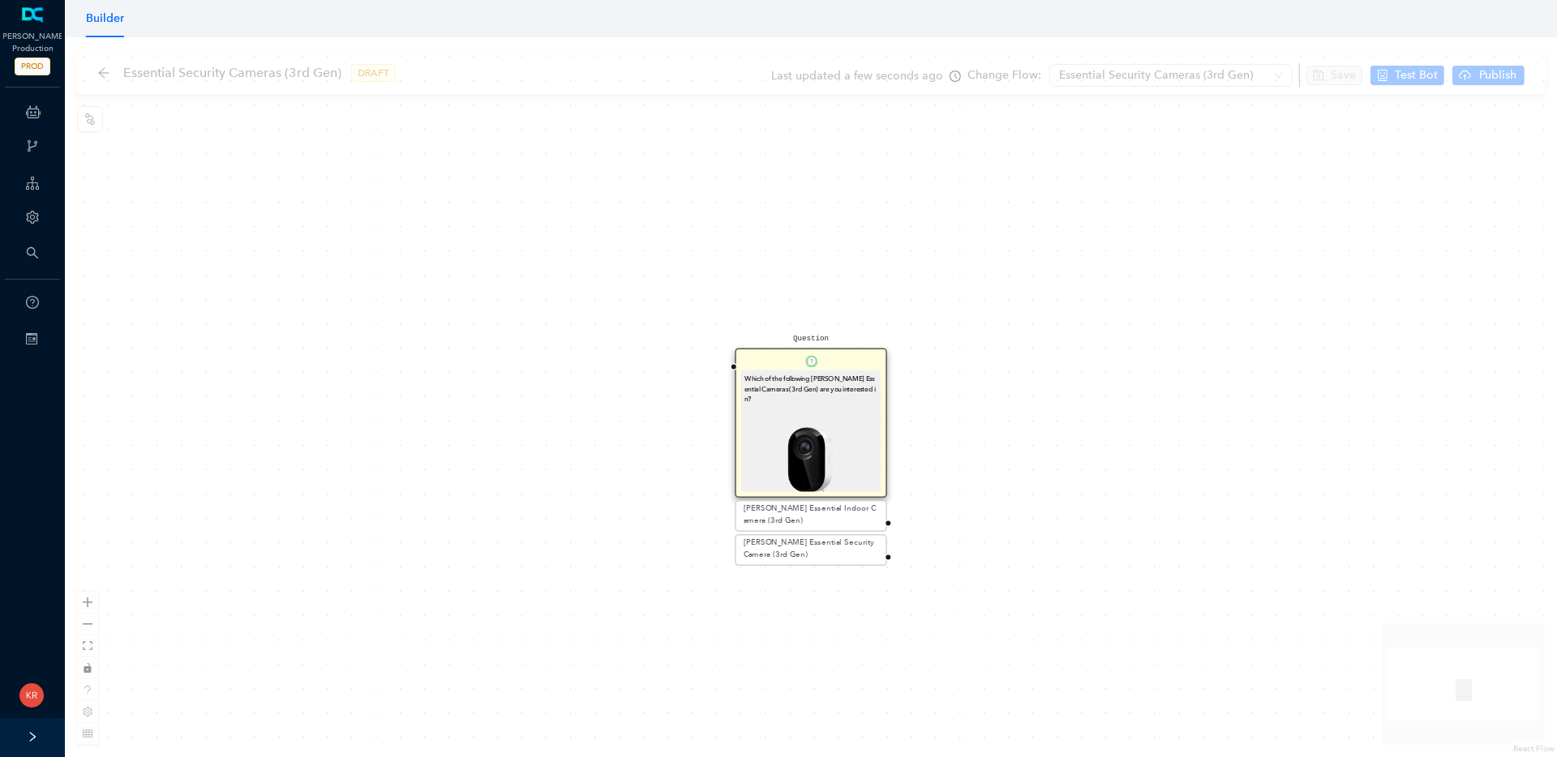
scroll to position [0, 0]
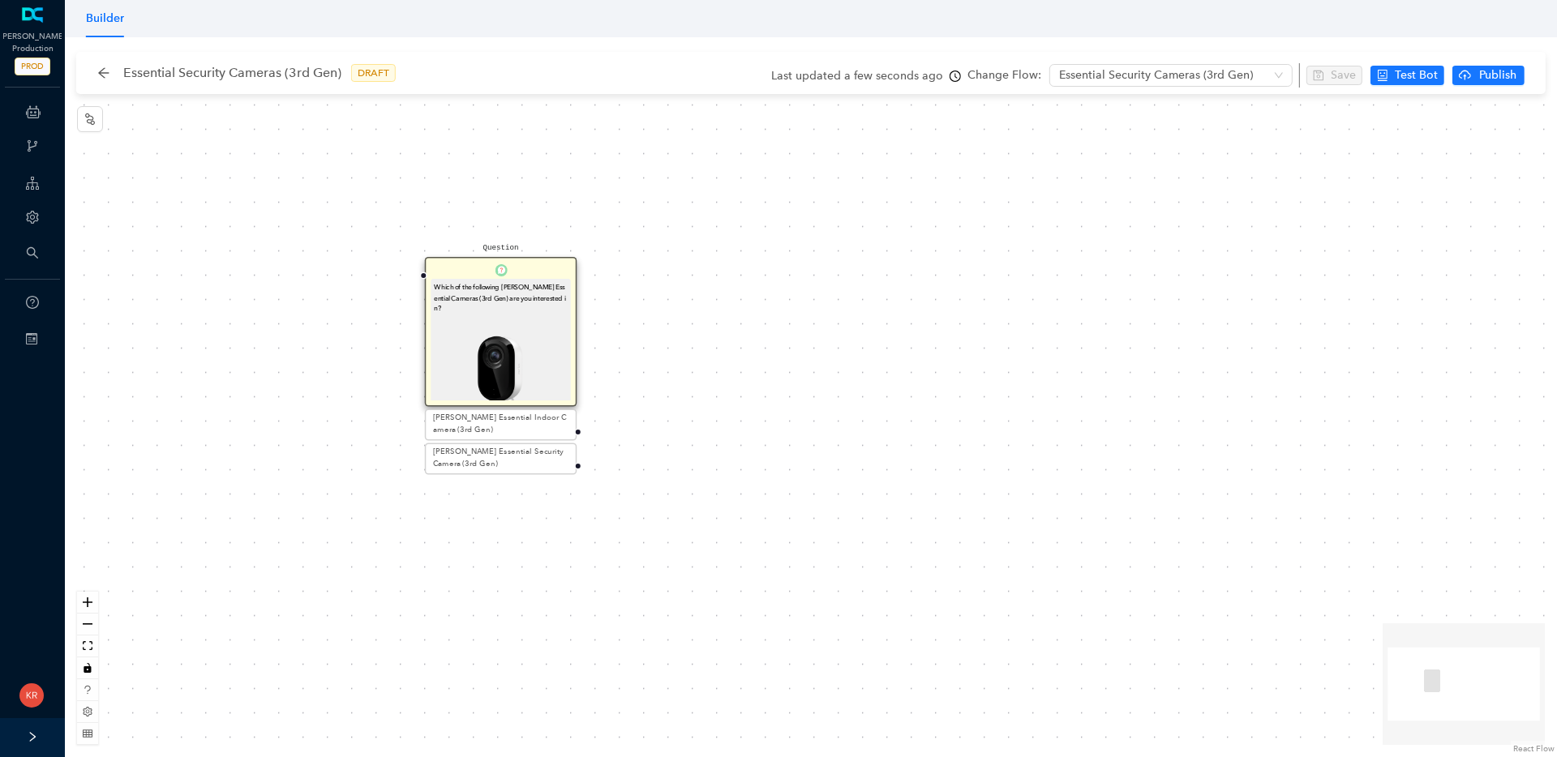
drag, startPoint x: 883, startPoint y: 414, endPoint x: 521, endPoint y: 304, distance: 377.9
click at [521, 315] on img at bounding box center [500, 381] width 133 height 133
click at [672, 438] on div "Question Which of the following Arlo Essential Cameras (3rd Gen) are you intere…" at bounding box center [811, 397] width 1492 height 720
drag, startPoint x: 580, startPoint y: 432, endPoint x: 770, endPoint y: 281, distance: 243.5
click at [770, 281] on div "Question Which of the following Arlo Essential Cameras (3rd Gen) are you intere…" at bounding box center [811, 397] width 1492 height 720
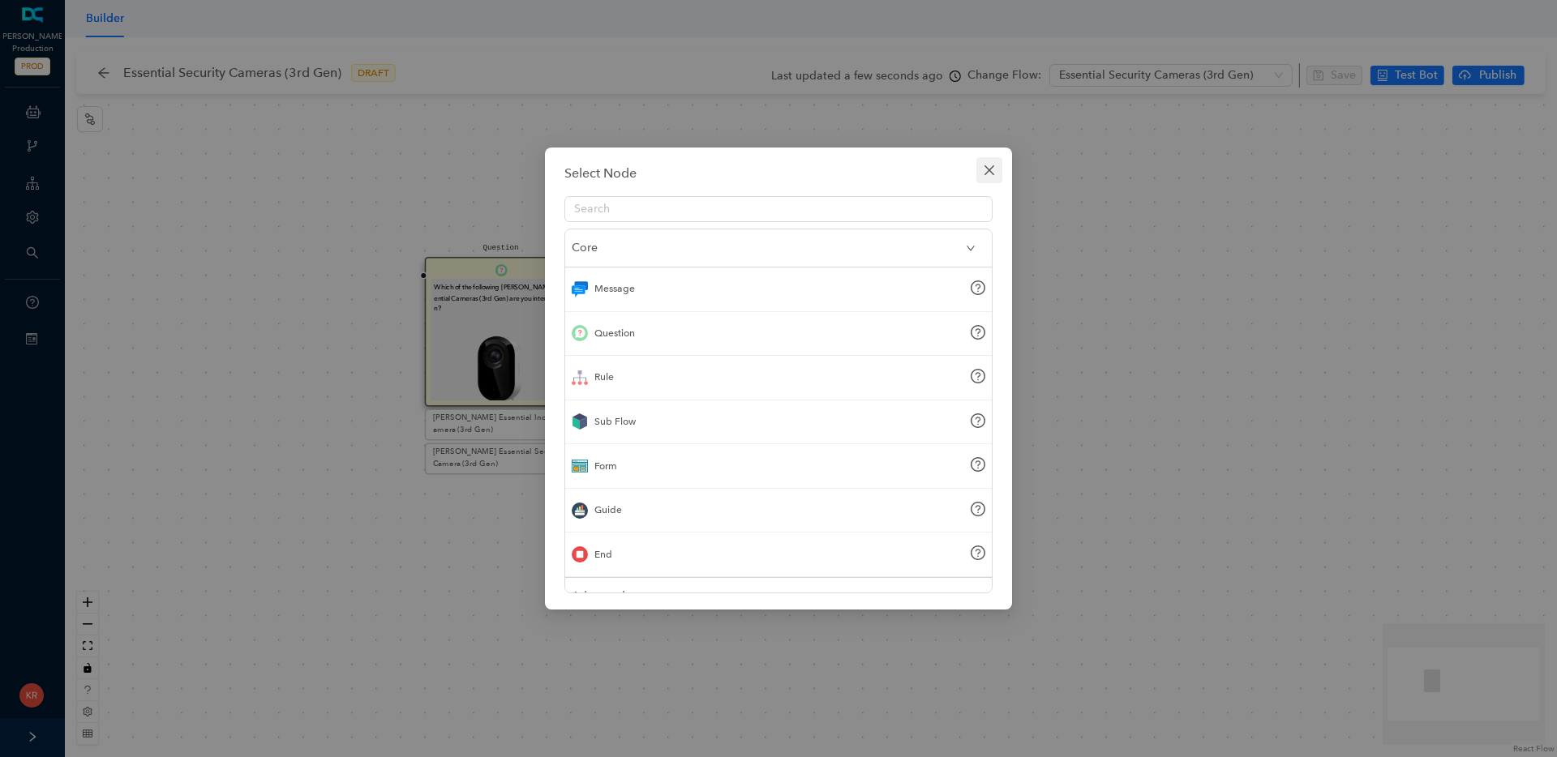
click at [985, 169] on icon "close" at bounding box center [989, 170] width 13 height 13
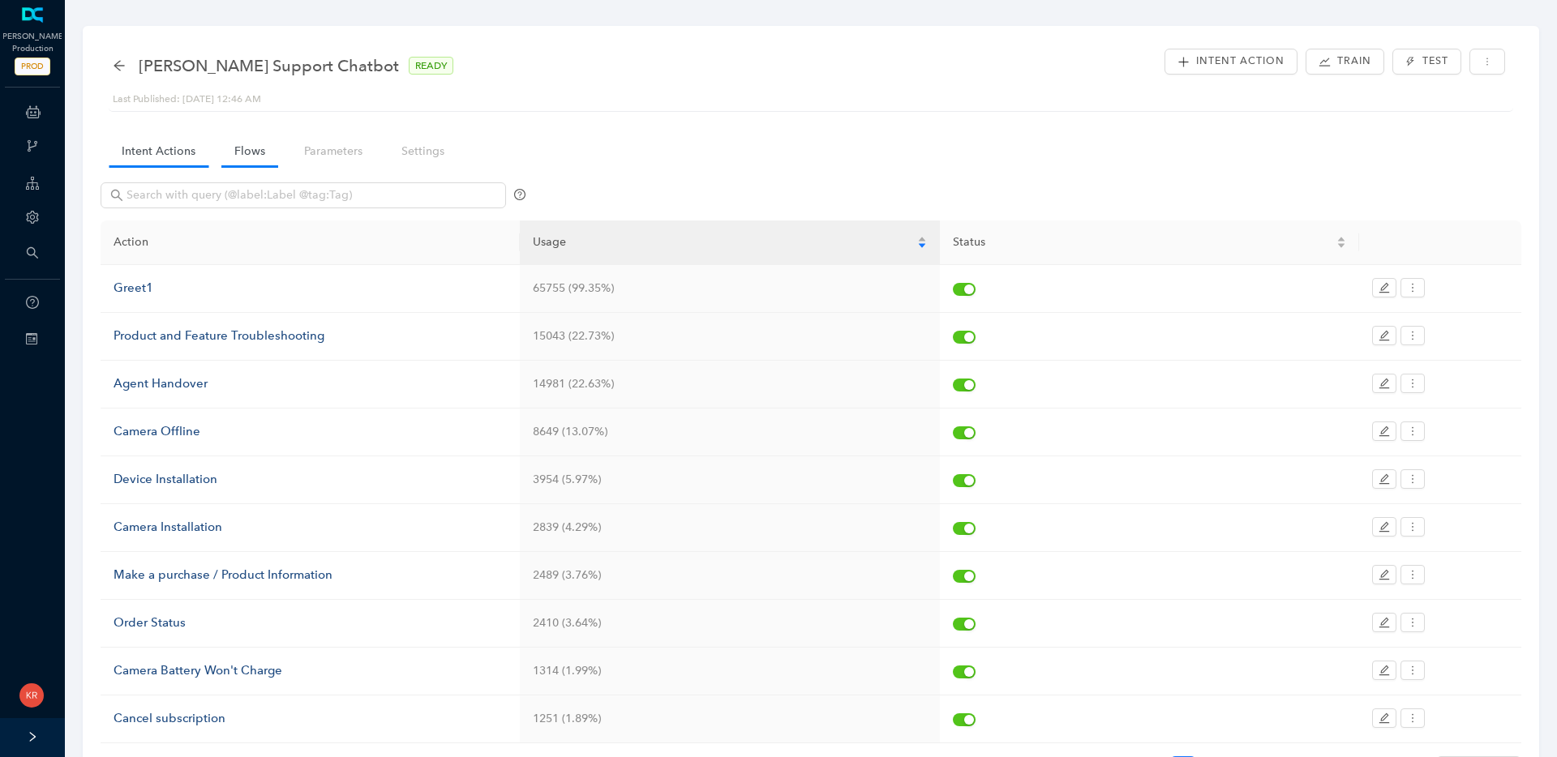
click at [273, 161] on link "Flows" at bounding box center [249, 151] width 57 height 30
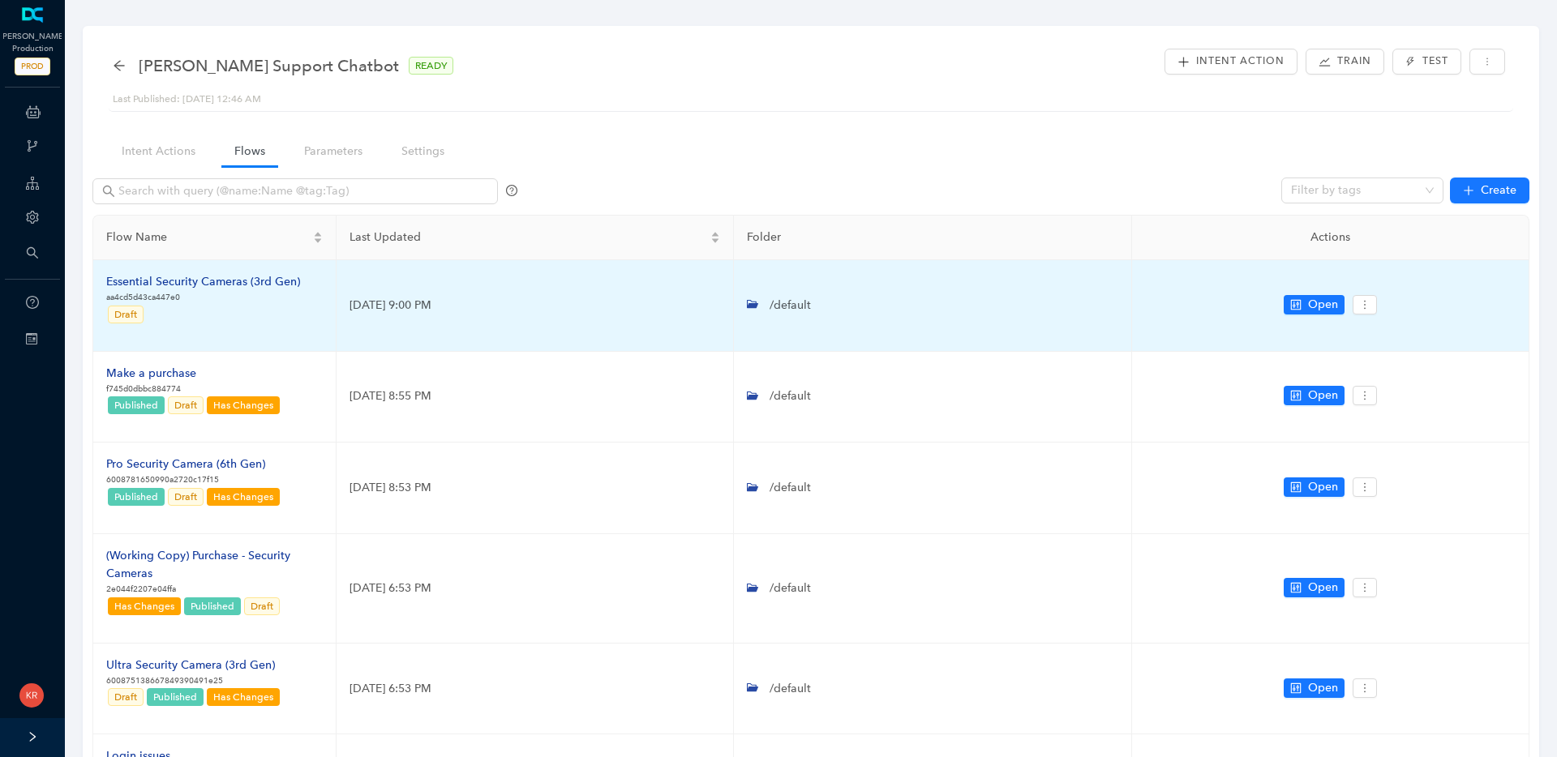
click at [247, 285] on div "Essential Security Cameras (3rd Gen)" at bounding box center [203, 282] width 194 height 18
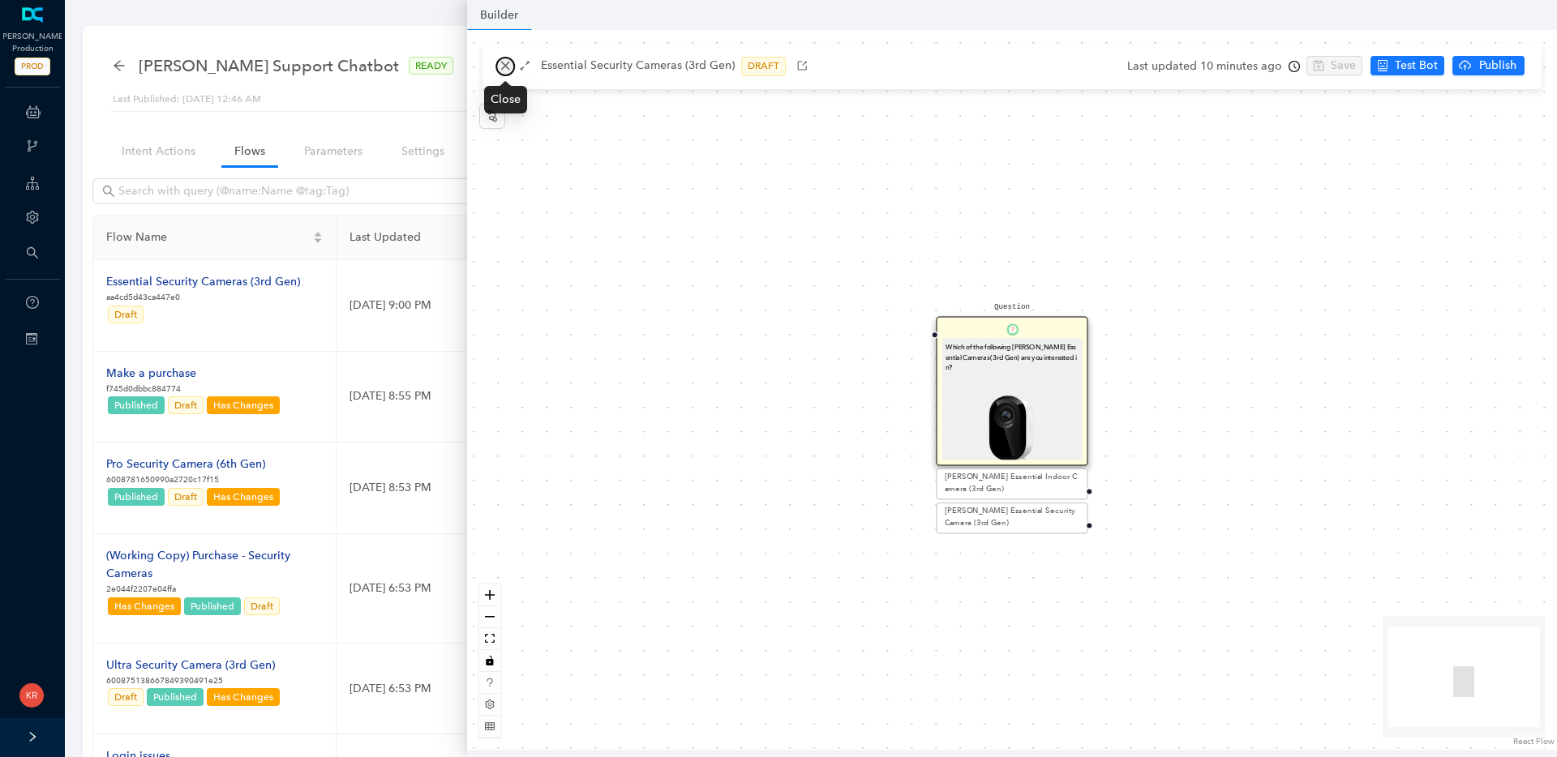
click at [504, 63] on icon "close" at bounding box center [505, 65] width 11 height 11
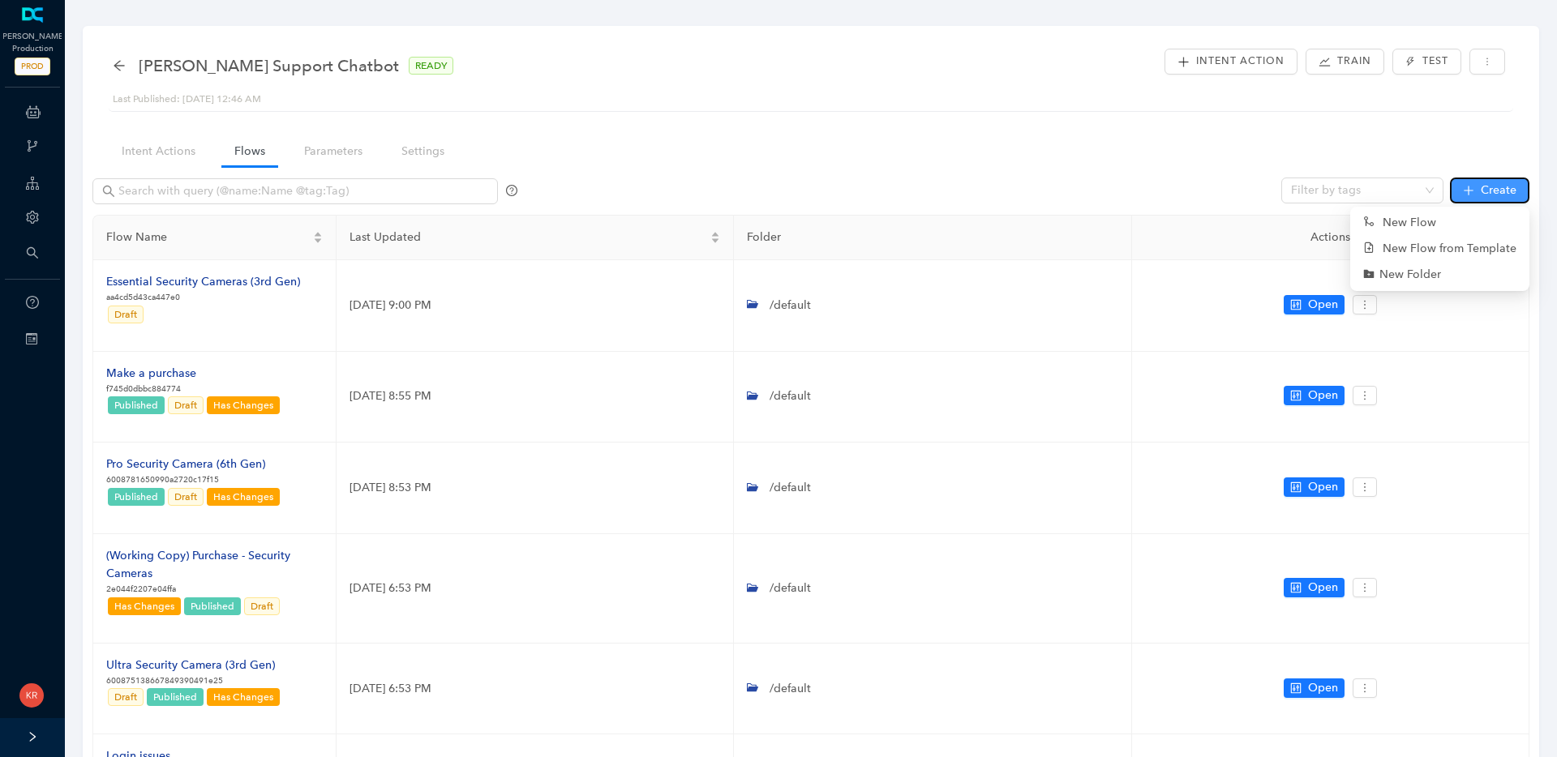
click at [1520, 196] on button "Create" at bounding box center [1489, 191] width 79 height 26
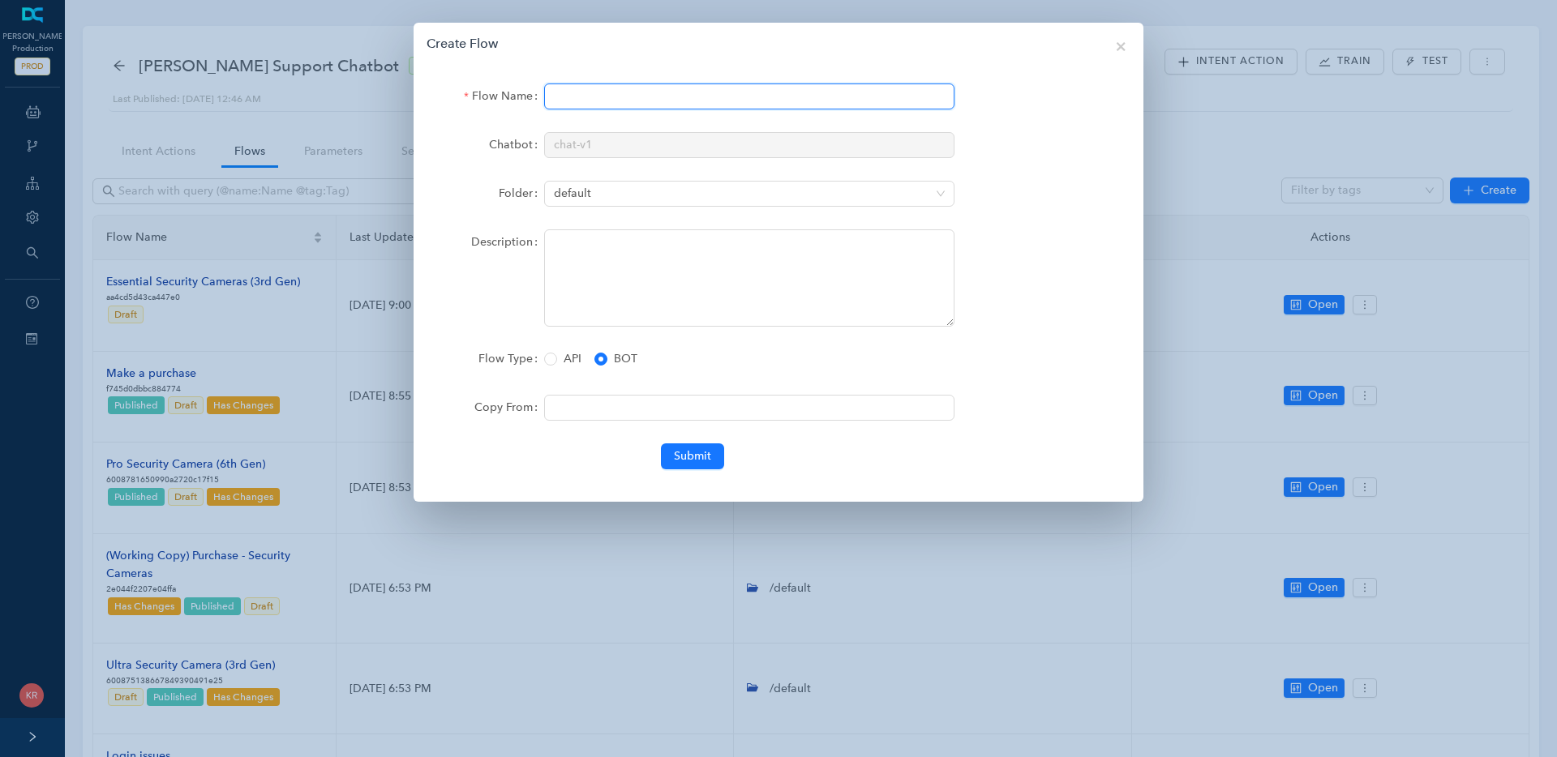
click at [653, 87] on input "Flow Name" at bounding box center [749, 97] width 410 height 26
type input "I"
type input "Essential Indoor Camera (3rd Gen)"
click at [684, 457] on span "Submit" at bounding box center [692, 457] width 37 height 18
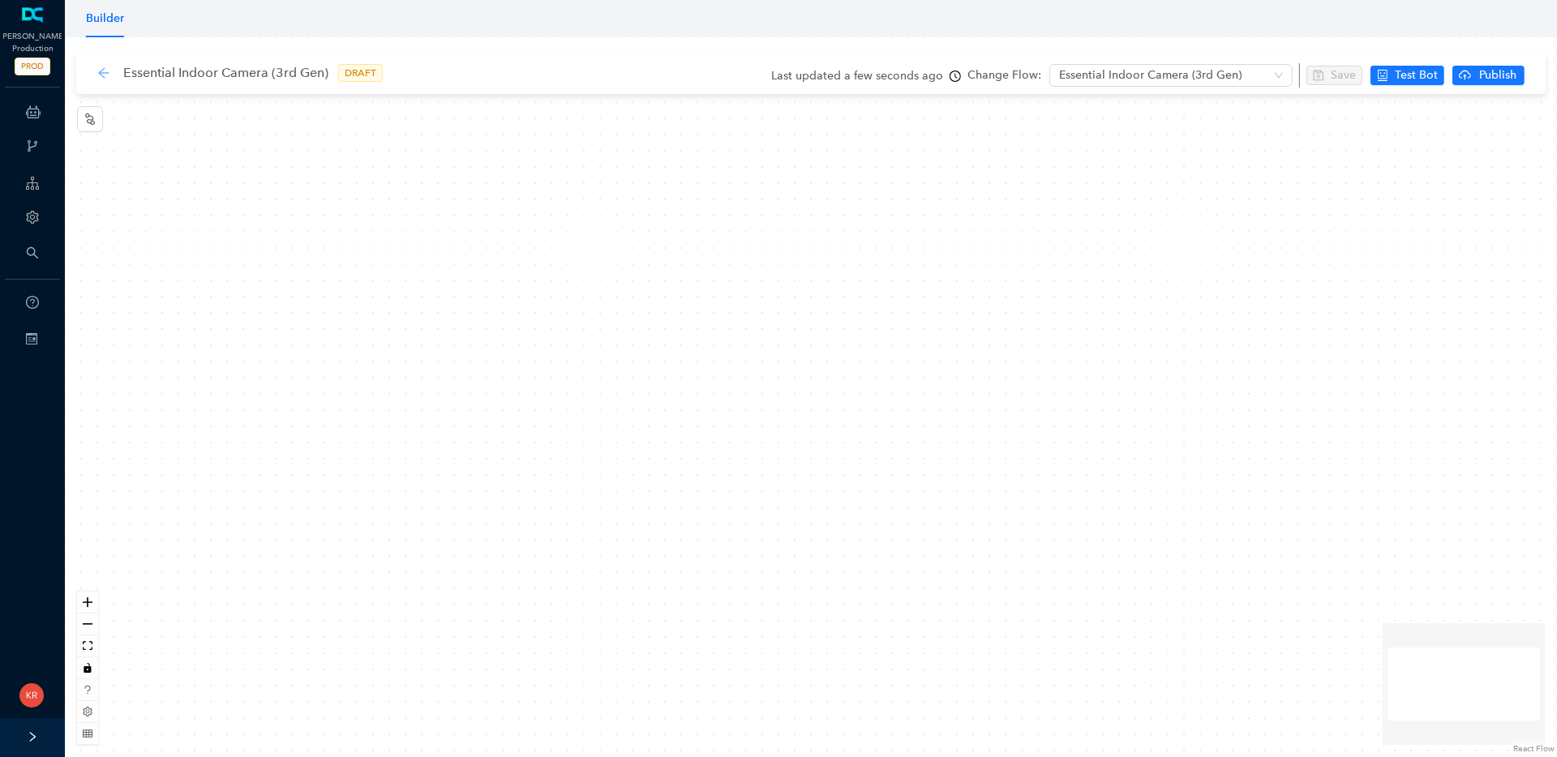
click at [101, 71] on icon "arrow-left" at bounding box center [103, 72] width 13 height 13
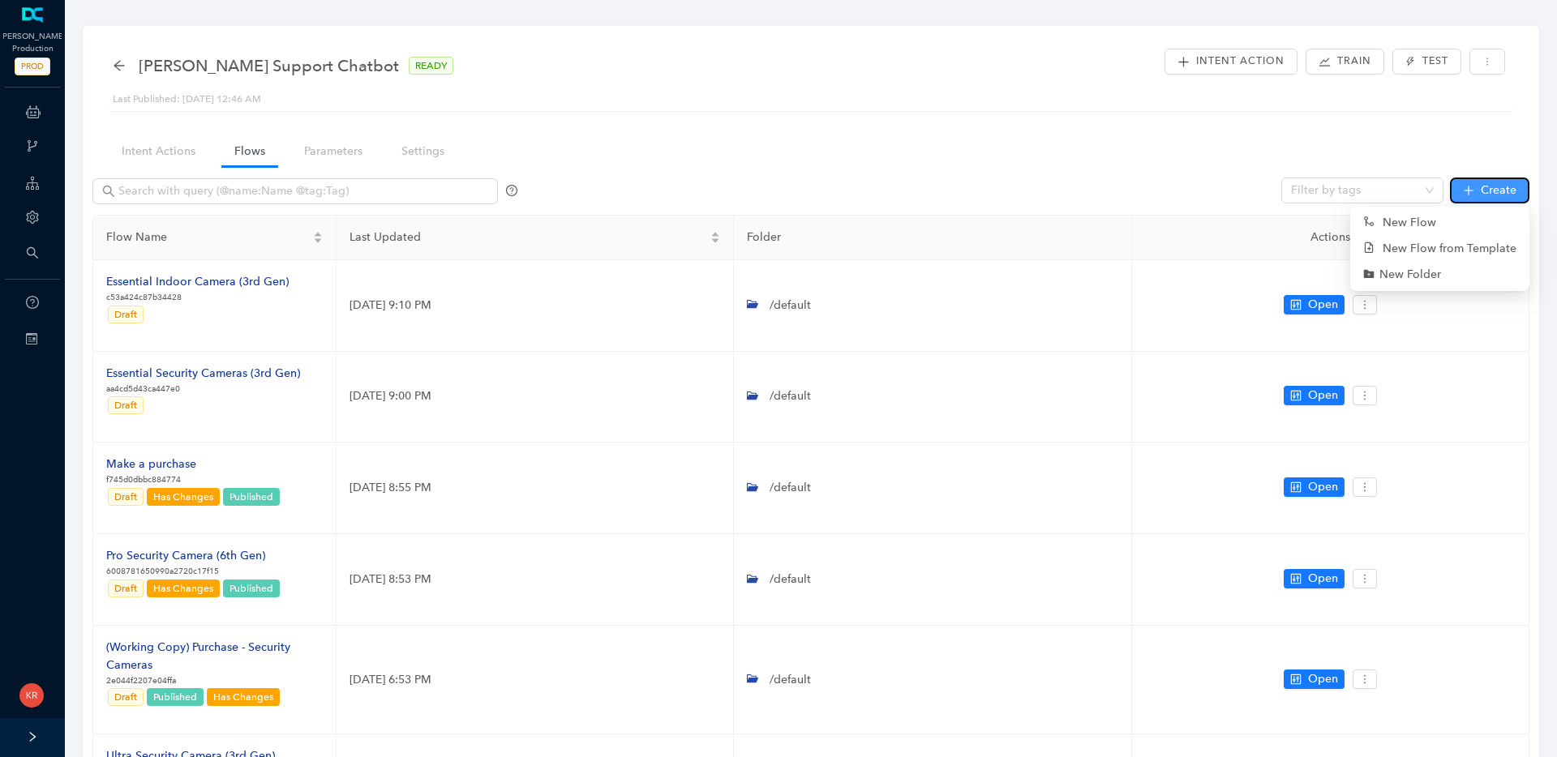
click at [1495, 189] on span "Create" at bounding box center [1499, 191] width 36 height 18
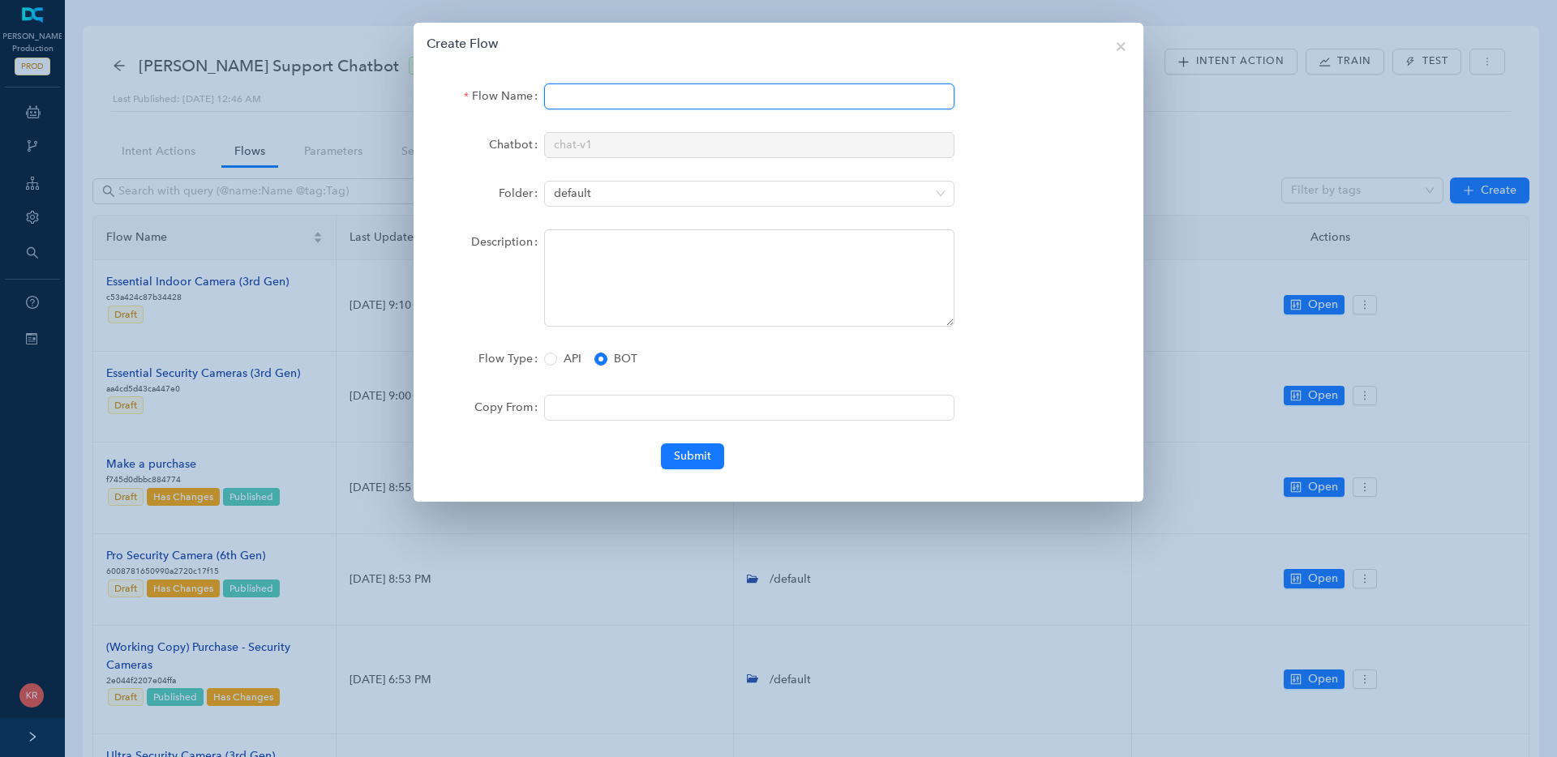
click at [705, 91] on input "Flow Name" at bounding box center [749, 97] width 410 height 26
type input "Essential Security Cam"
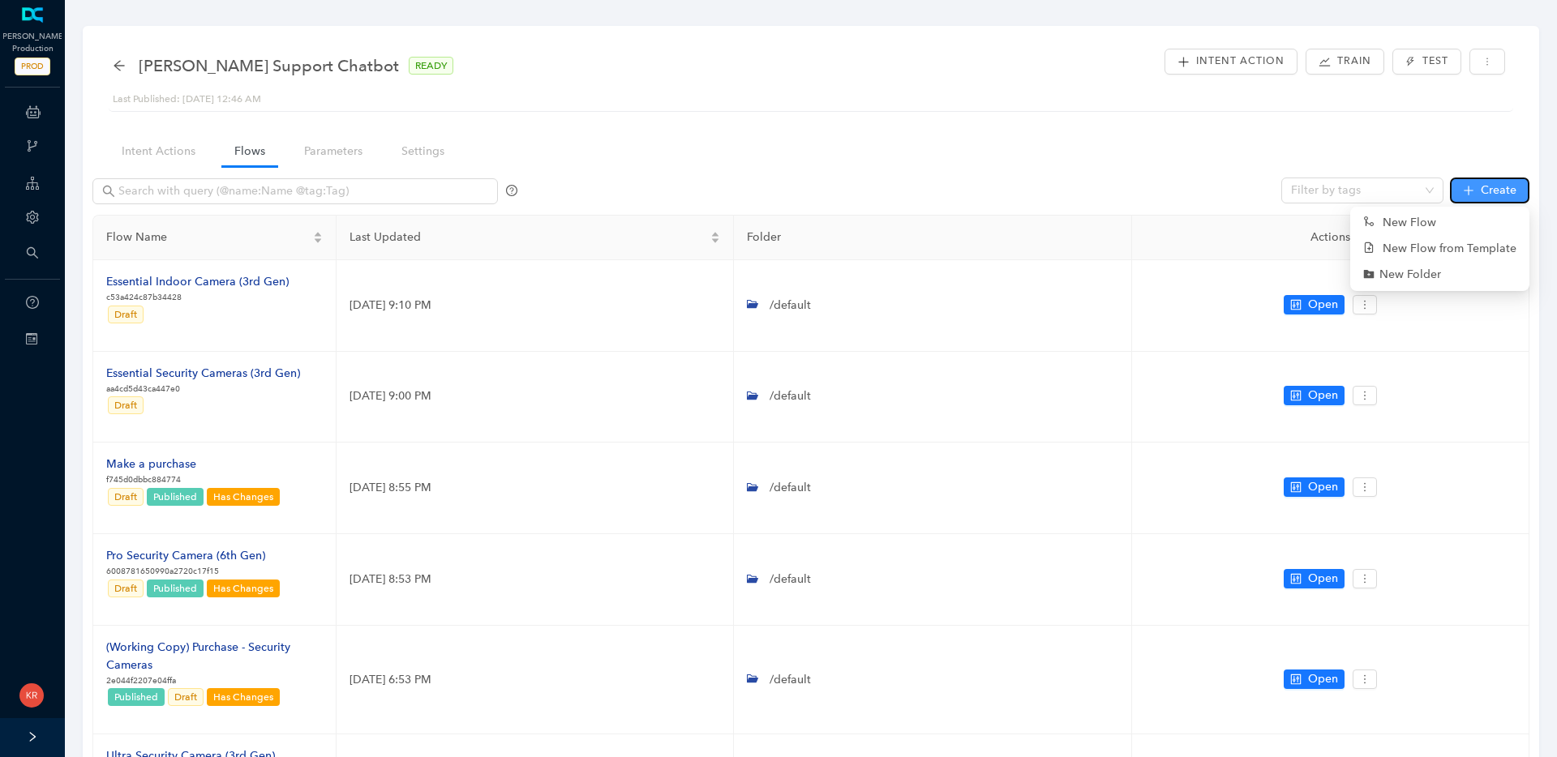
click at [1474, 190] on icon "plus" at bounding box center [1468, 190] width 11 height 11
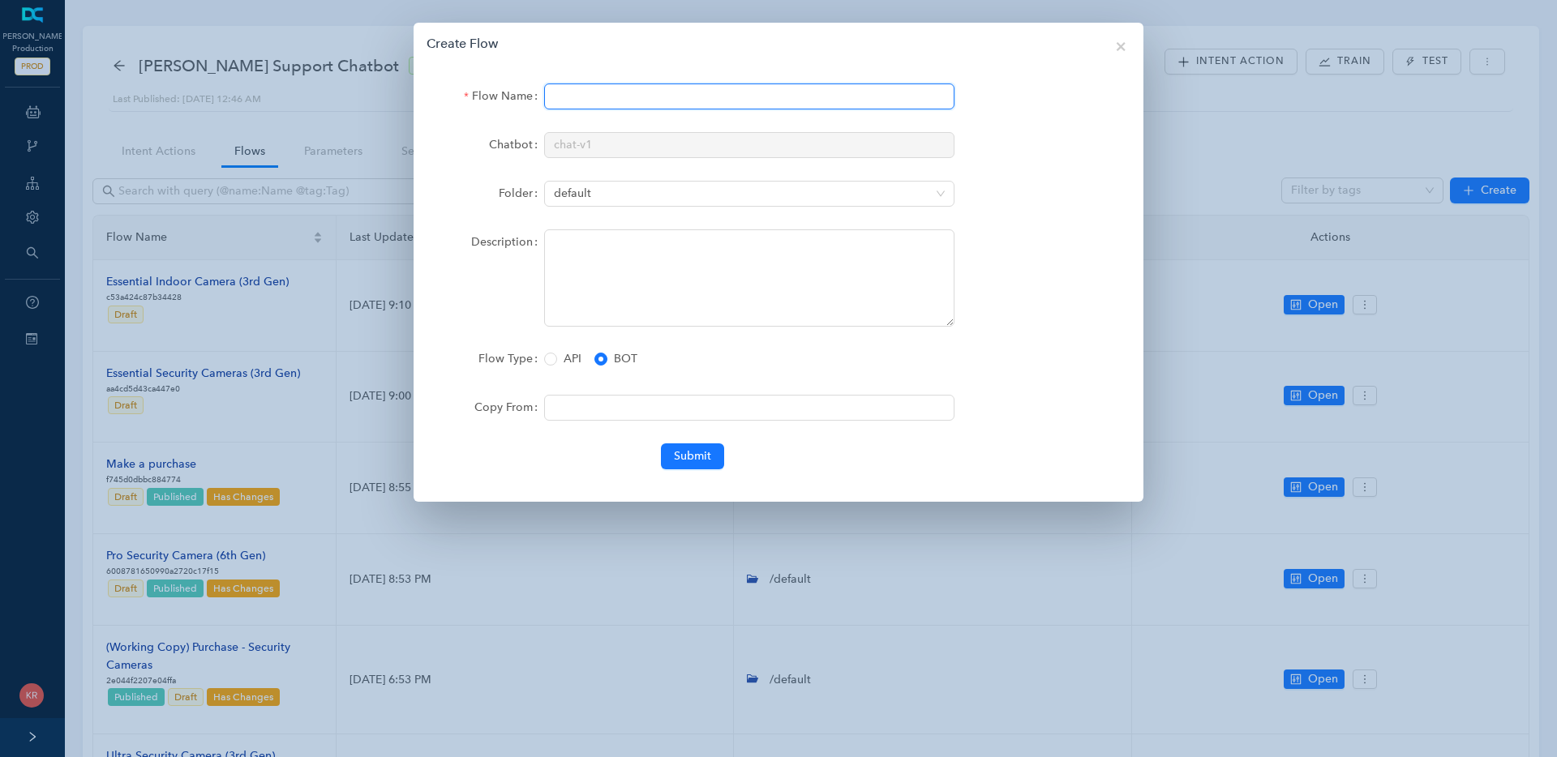
click at [591, 99] on input "Flow Name" at bounding box center [749, 97] width 410 height 26
type input "Essential Security Camera (3rd Gen)"
click at [684, 459] on span "Submit" at bounding box center [692, 457] width 37 height 18
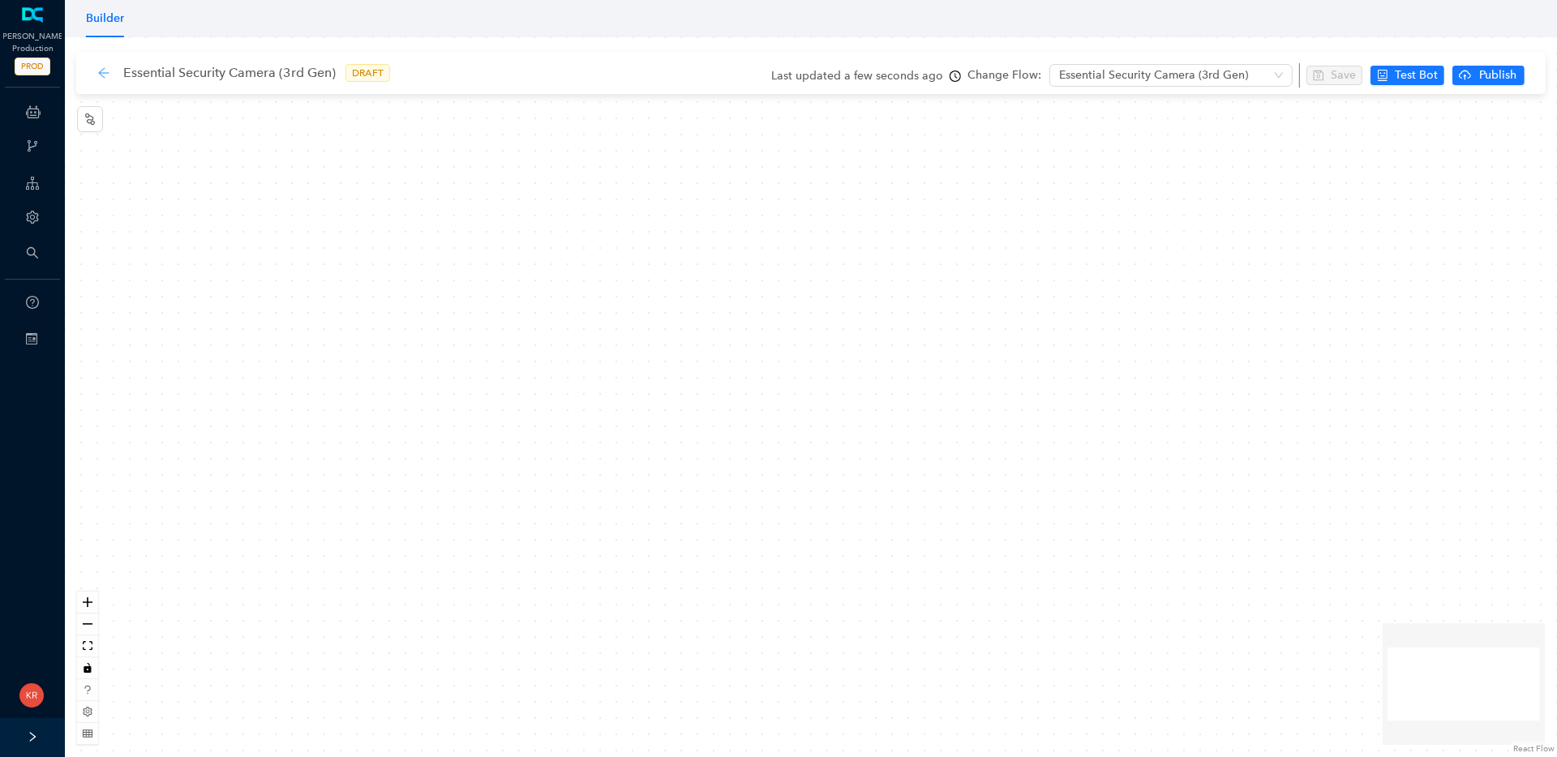
click at [102, 75] on icon "arrow-left" at bounding box center [103, 72] width 11 height 11
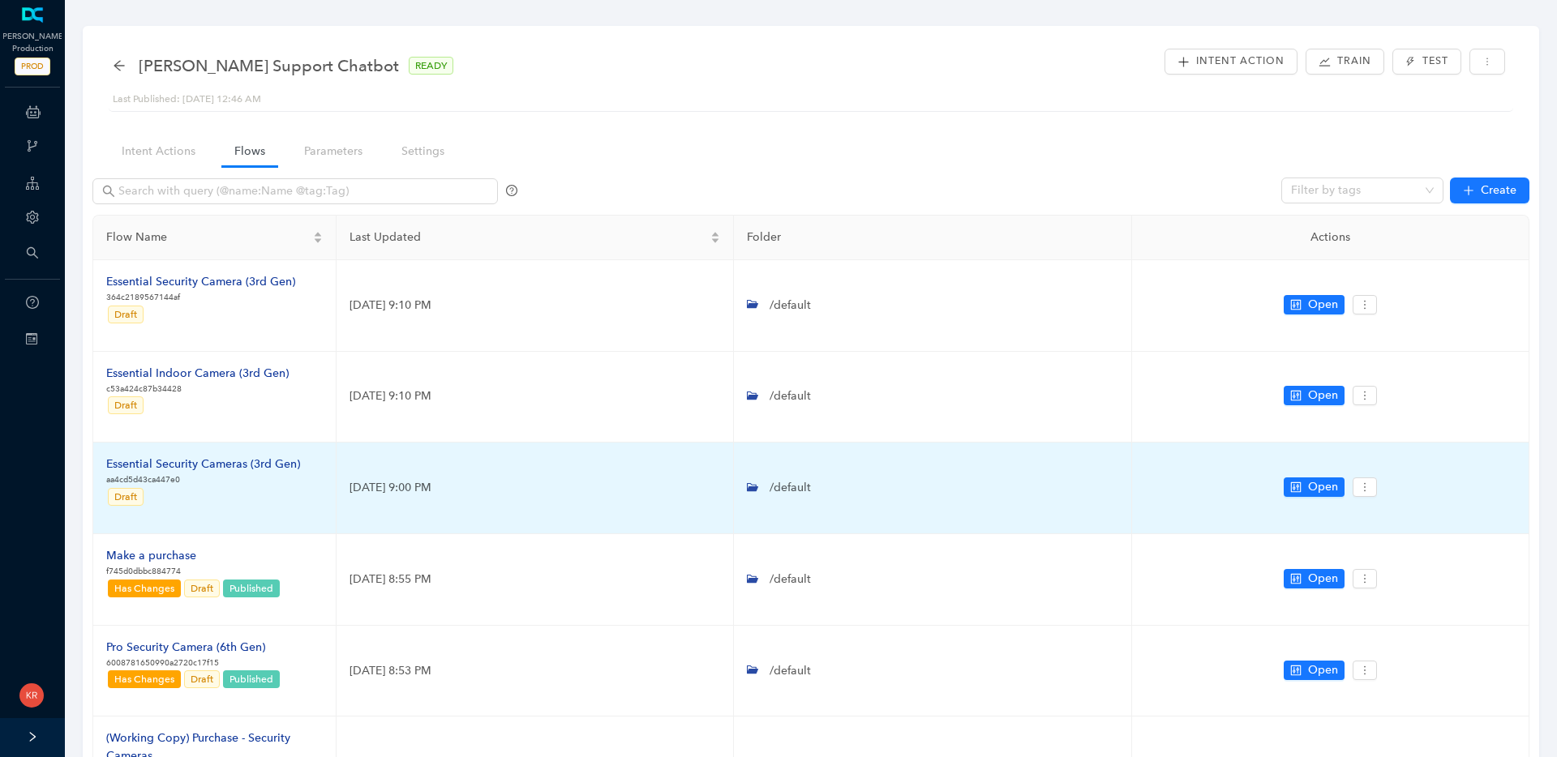
click at [272, 465] on div "Essential Security Cameras (3rd Gen)" at bounding box center [203, 465] width 194 height 18
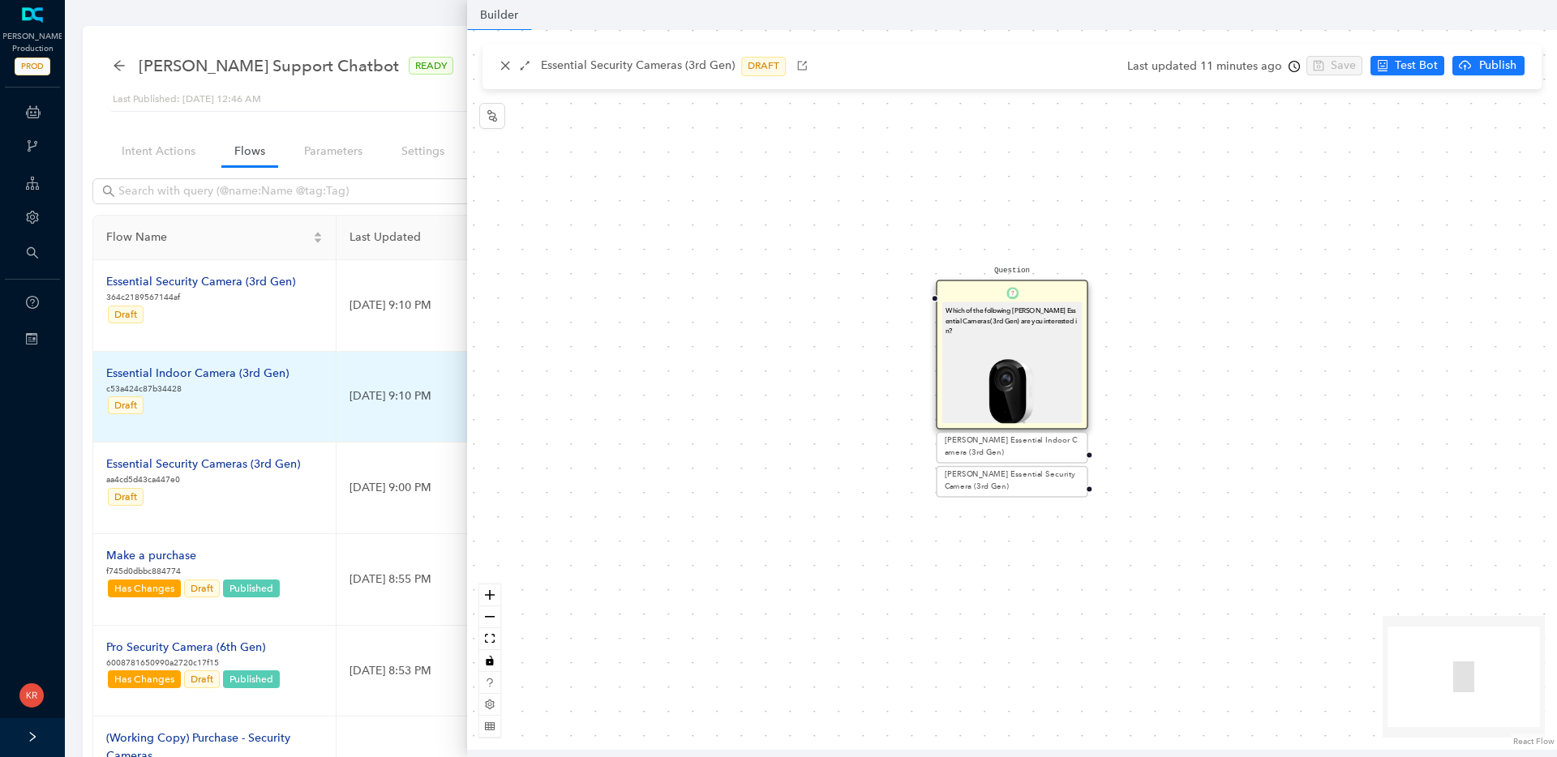
click at [311, 441] on td "Essential Indoor Camera (3rd Gen) c53a424c87b34428 Draft" at bounding box center [214, 398] width 243 height 92
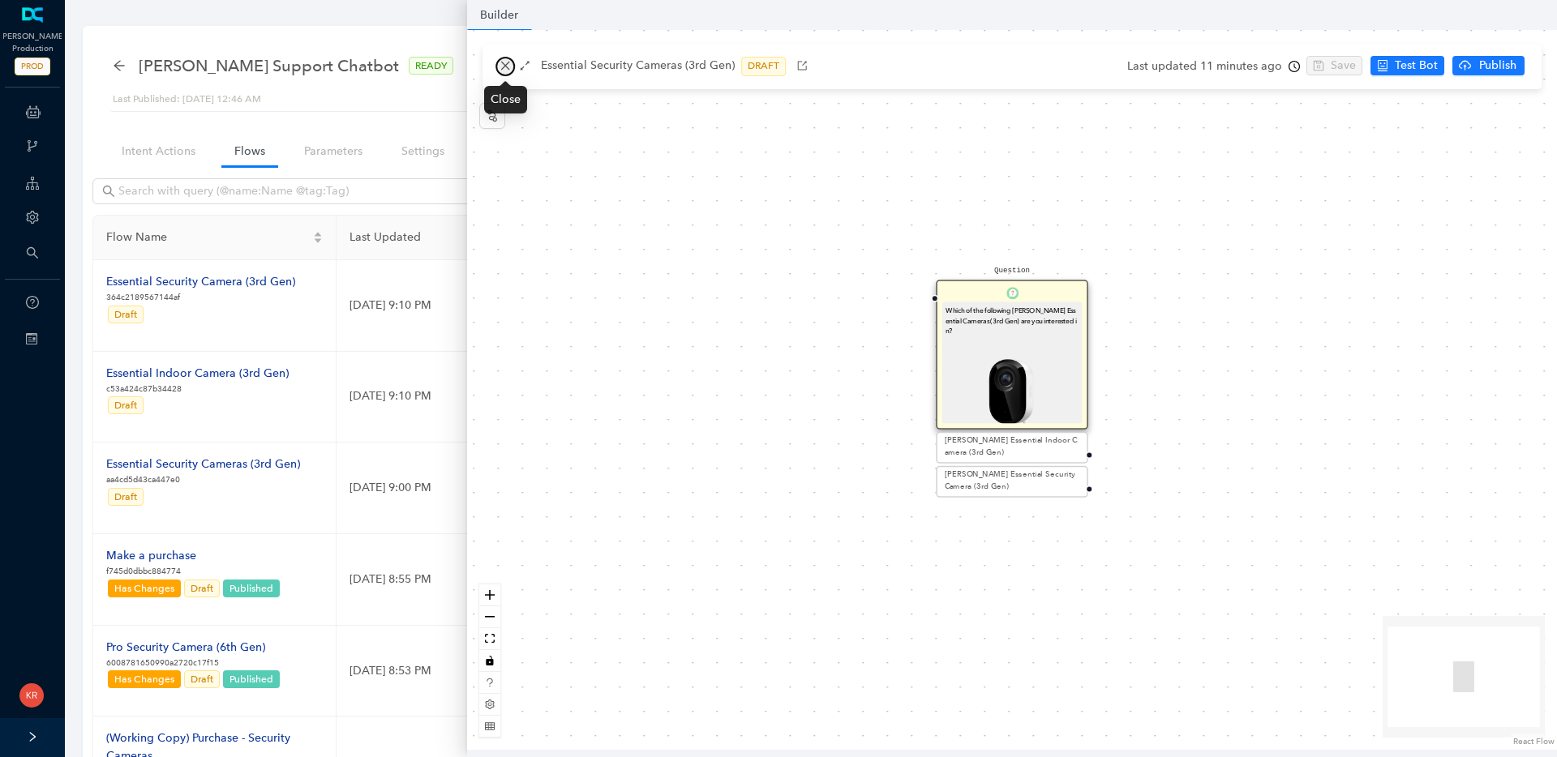
click at [500, 66] on icon "close" at bounding box center [505, 65] width 11 height 11
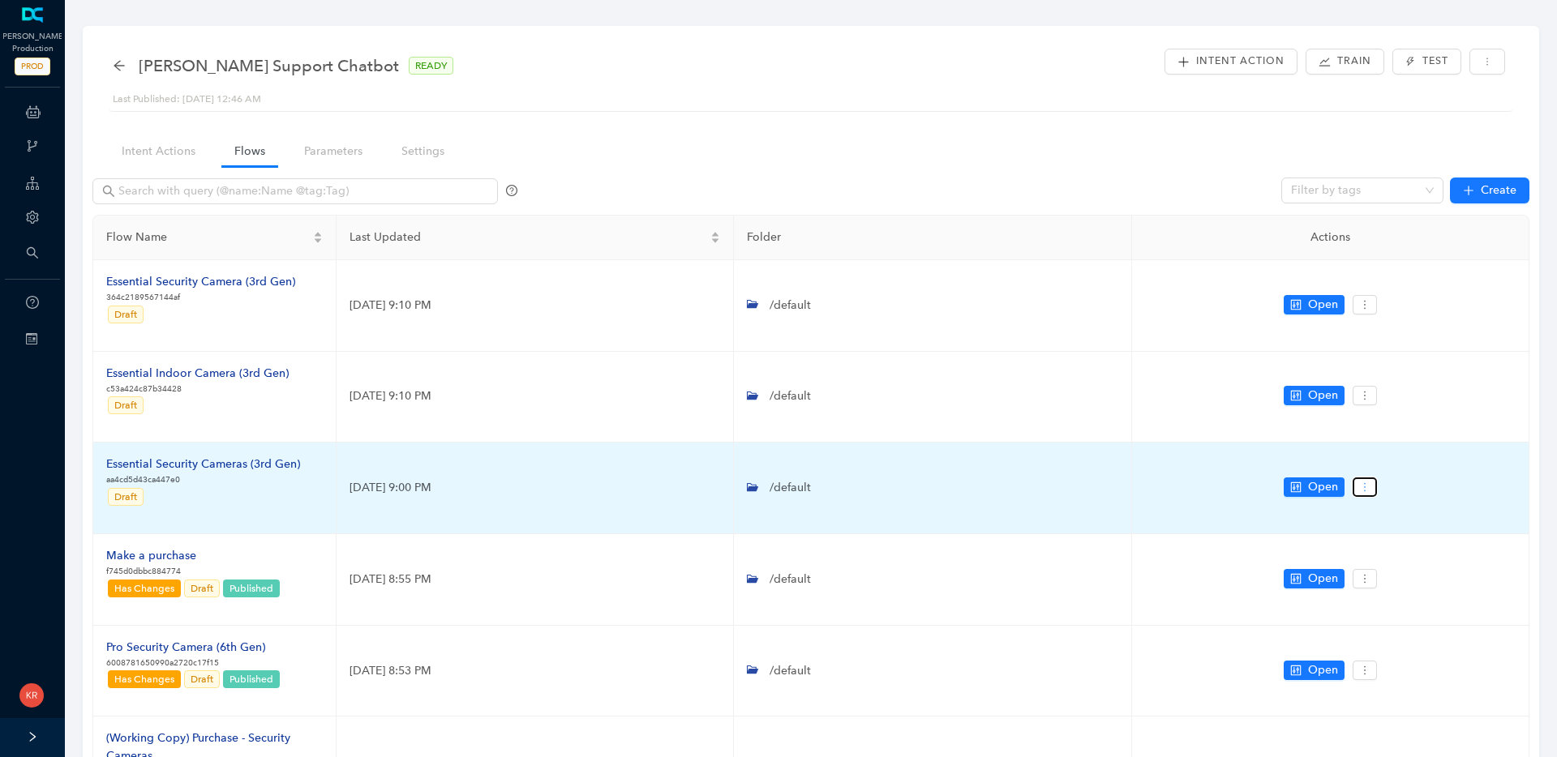
click at [1362, 482] on icon "more" at bounding box center [1364, 487] width 11 height 11
click at [1366, 515] on icon "setting" at bounding box center [1371, 516] width 11 height 11
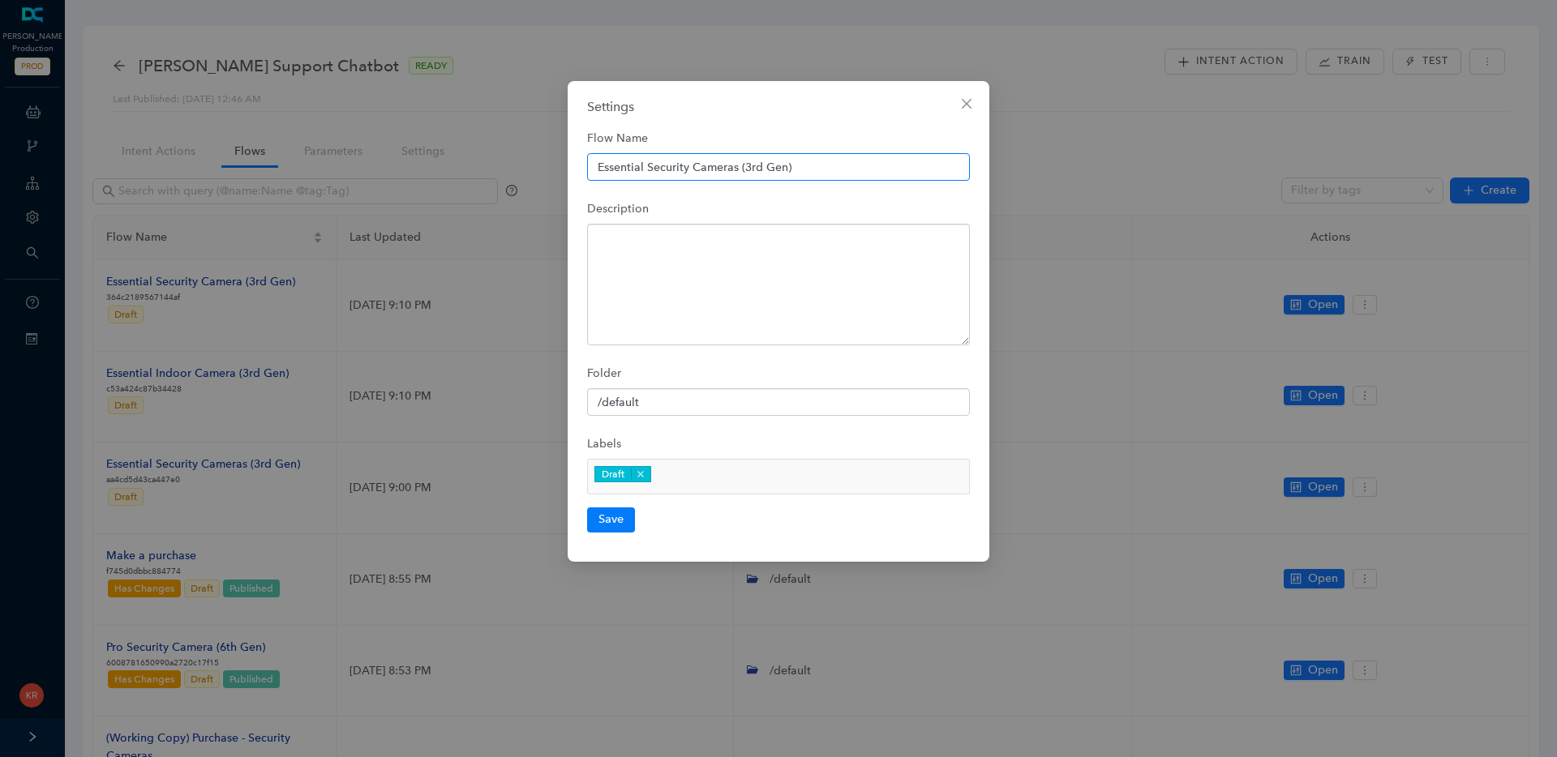
click at [680, 165] on input "Essential Security Cameras (3rd Gen)" at bounding box center [778, 167] width 383 height 28
type input "Essential Cameras (3rd Gen)"
click at [601, 521] on button "Save" at bounding box center [611, 520] width 48 height 24
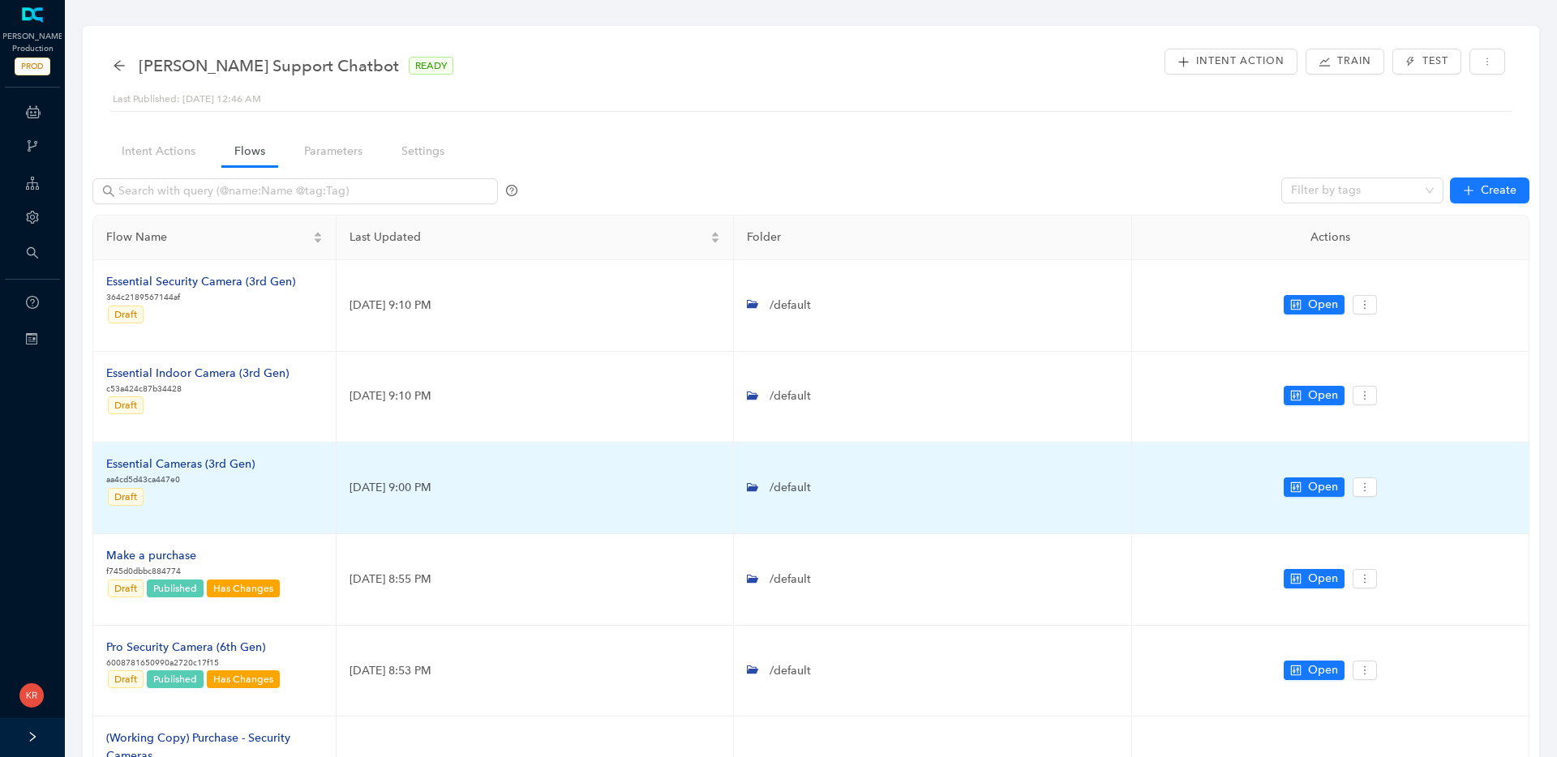
click at [199, 465] on div "Essential Cameras (3rd Gen)" at bounding box center [180, 465] width 148 height 18
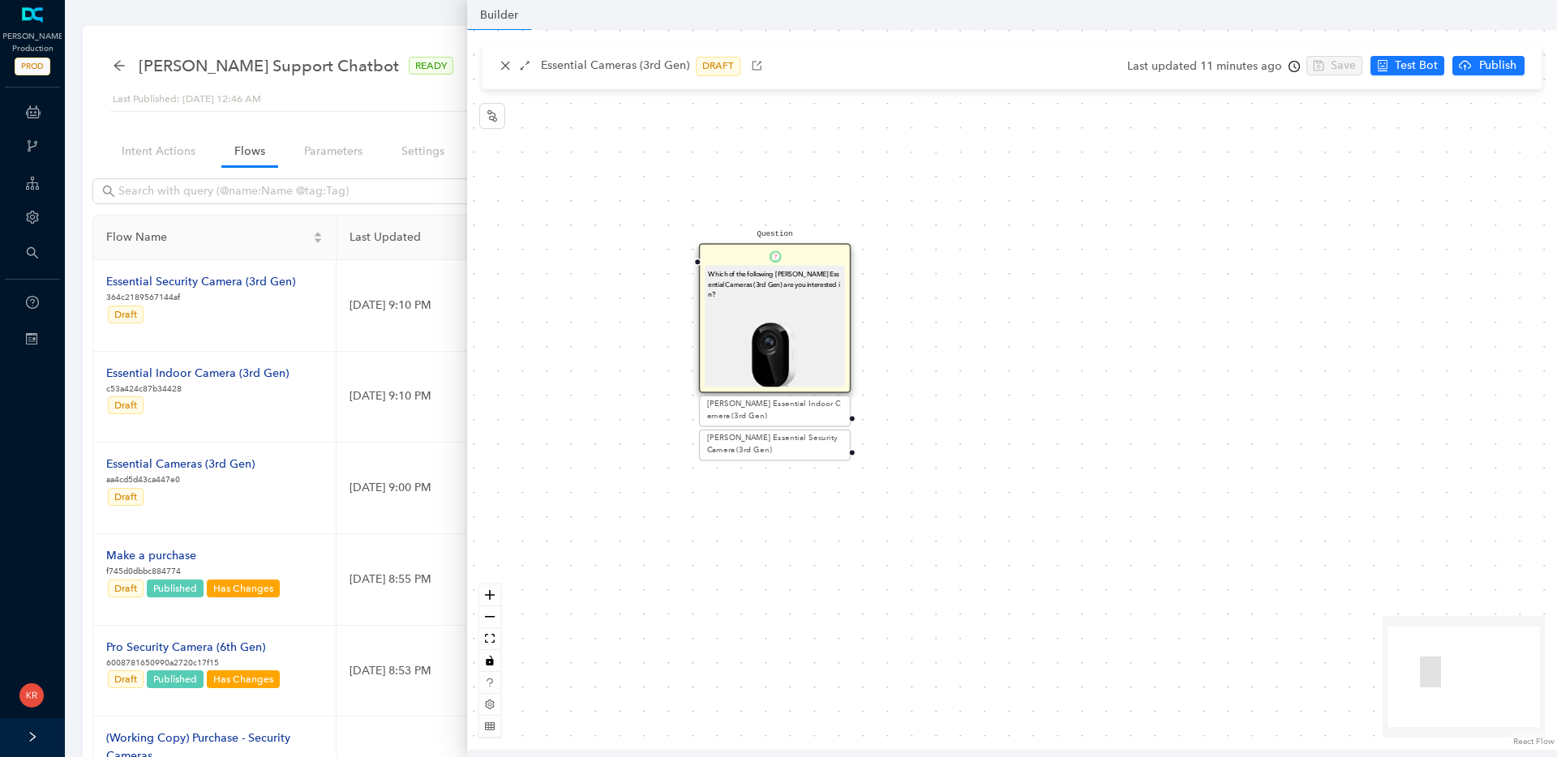
drag, startPoint x: 1023, startPoint y: 346, endPoint x: 751, endPoint y: 308, distance: 275.1
click at [751, 308] on img at bounding box center [774, 367] width 133 height 133
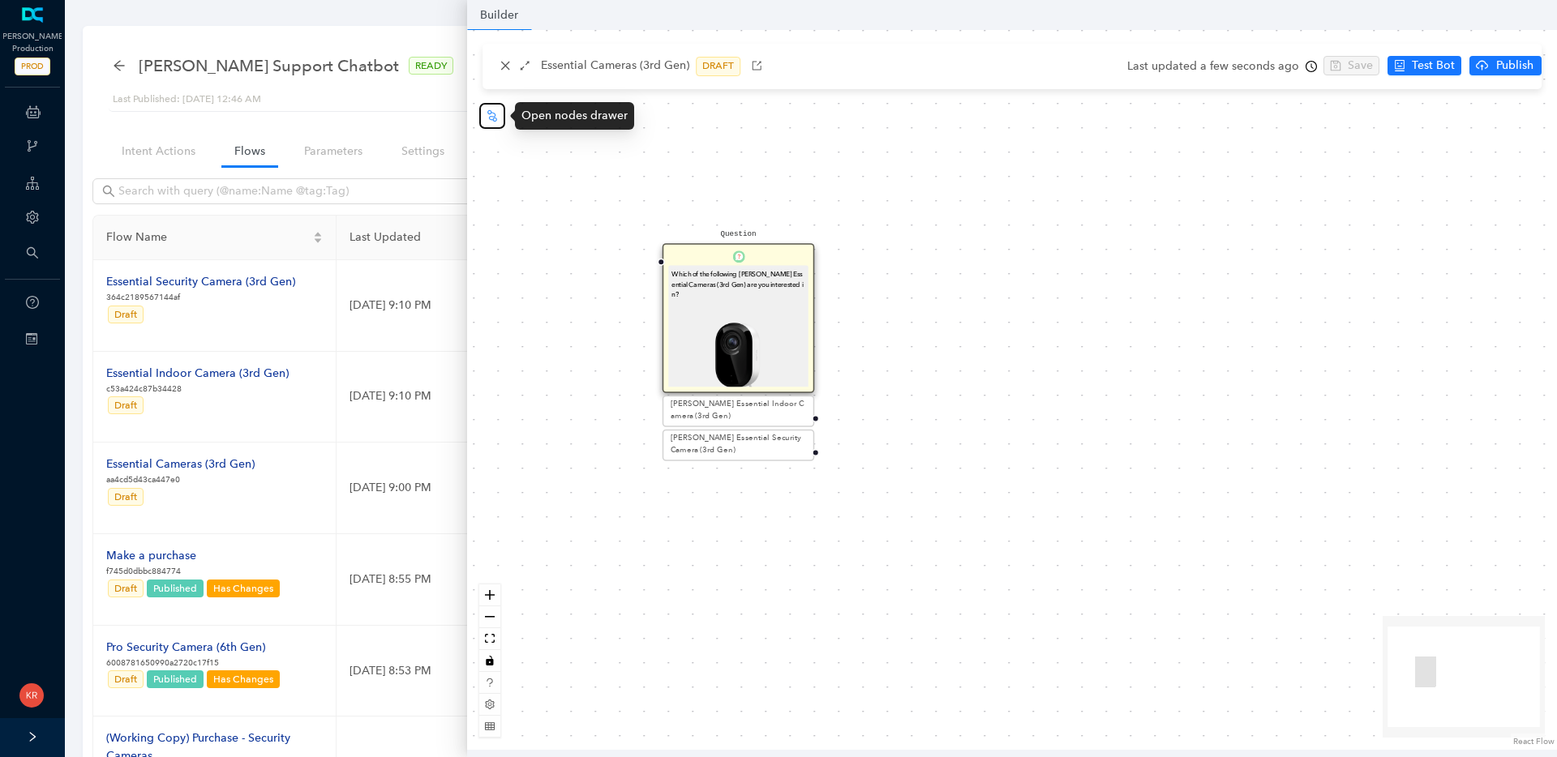
click at [491, 113] on icon "node-index" at bounding box center [492, 114] width 10 height 11
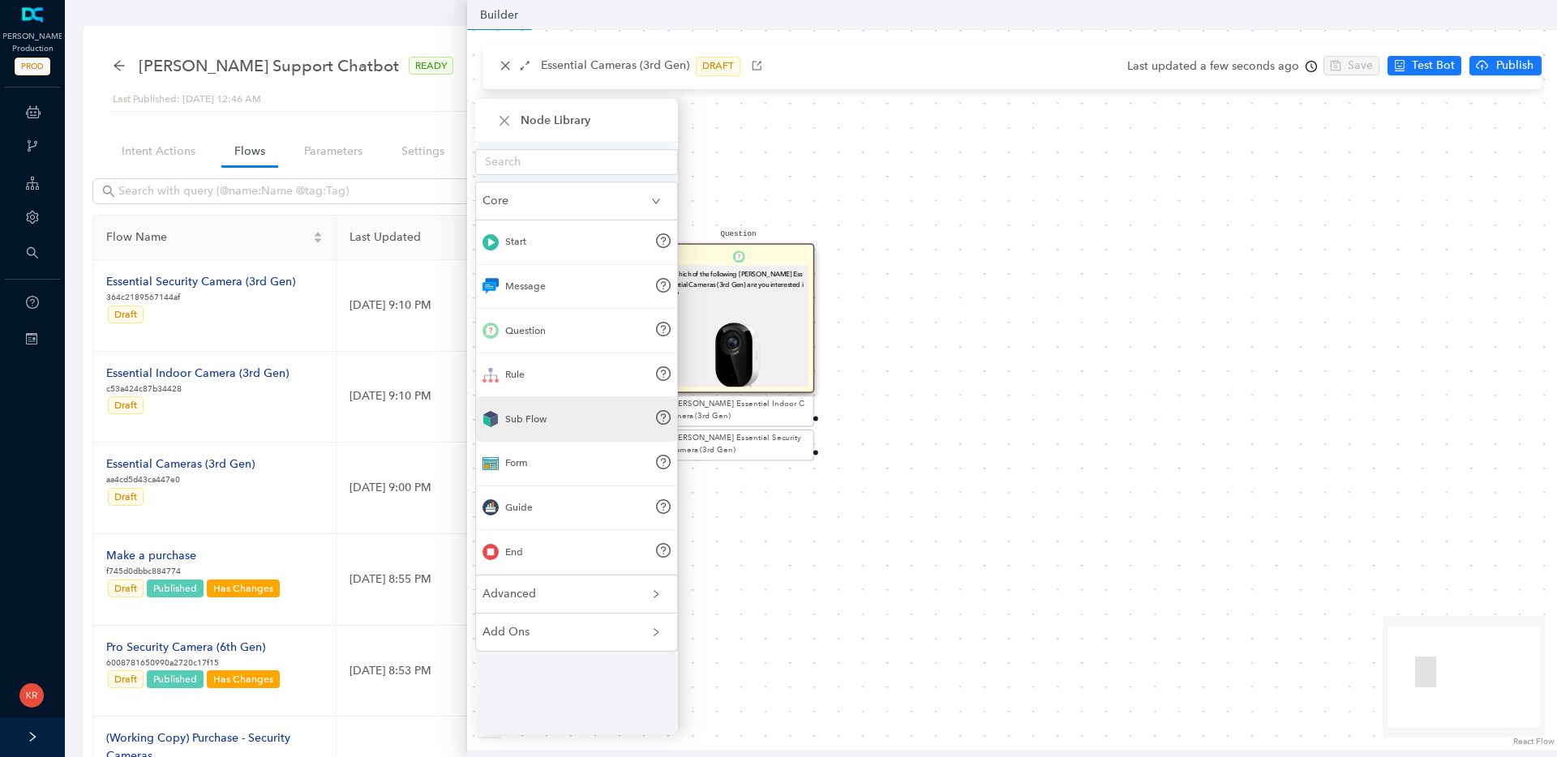
click at [577, 422] on div "Sub Flow" at bounding box center [576, 419] width 201 height 45
click at [554, 418] on div "Sub Flow" at bounding box center [576, 419] width 201 height 45
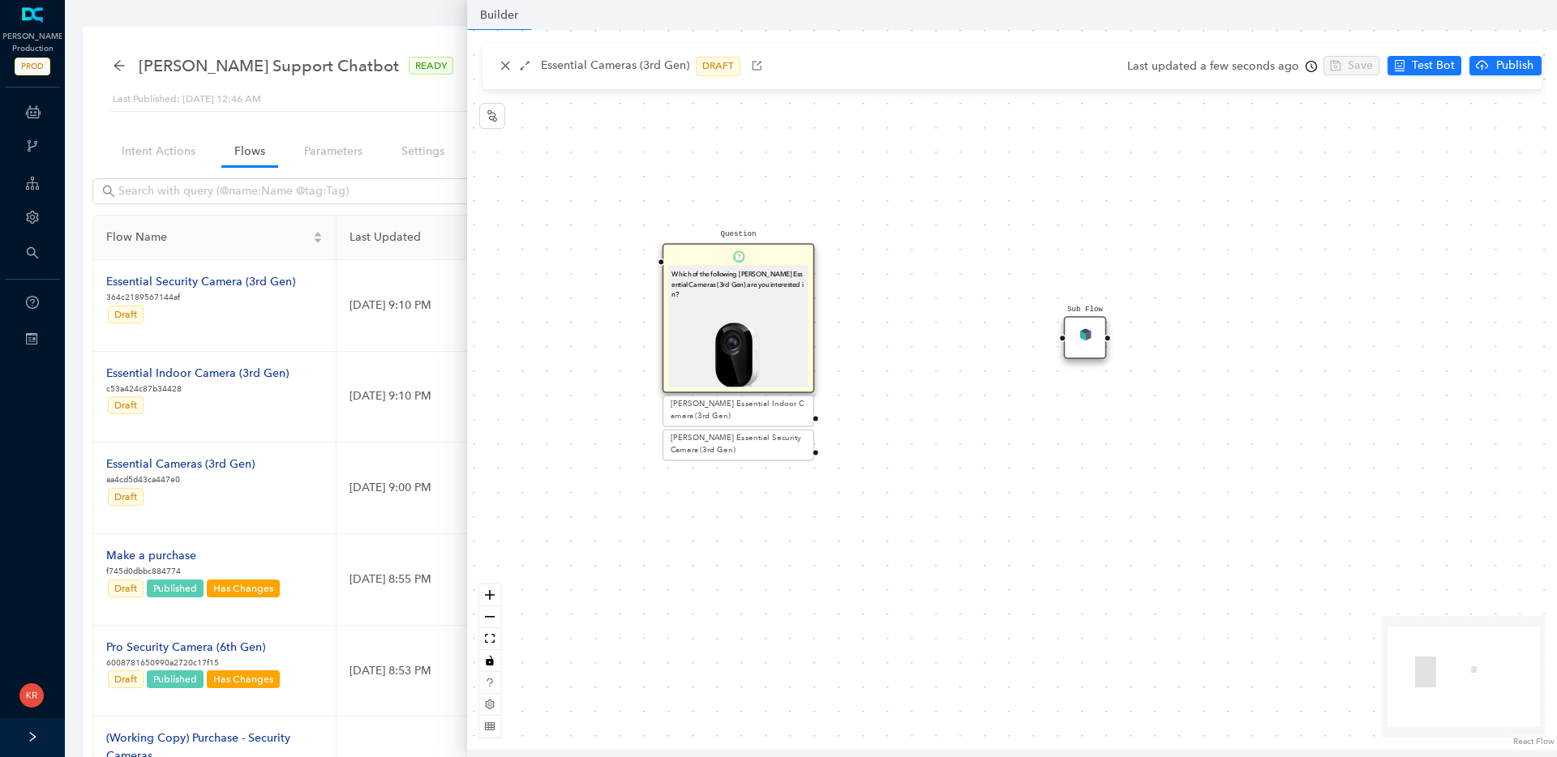
click at [1079, 336] on img at bounding box center [1085, 334] width 12 height 12
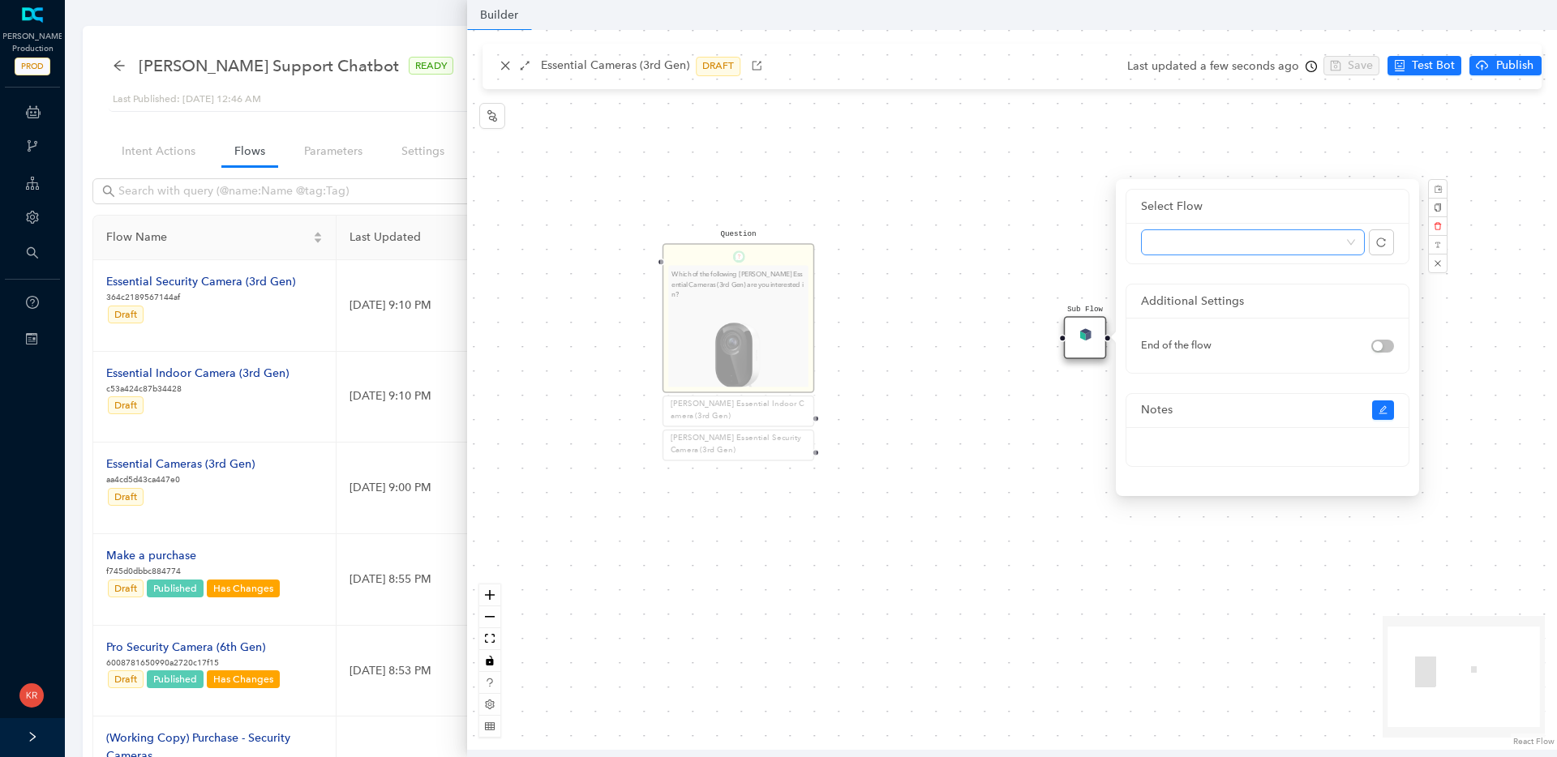
click at [1209, 239] on span at bounding box center [1253, 242] width 204 height 24
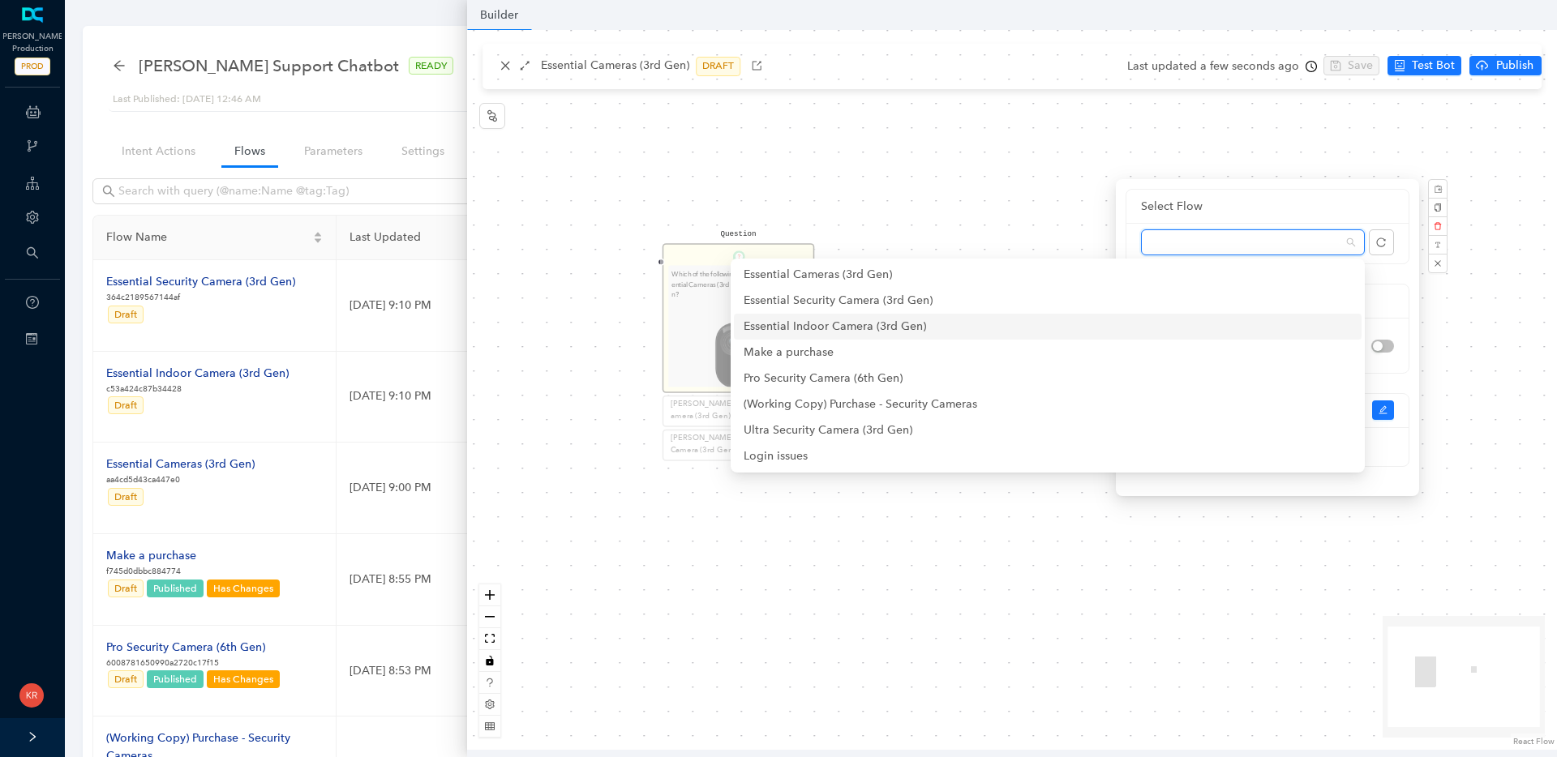
click at [1130, 324] on div "Essential Indoor Camera (3rd Gen)" at bounding box center [1048, 327] width 608 height 18
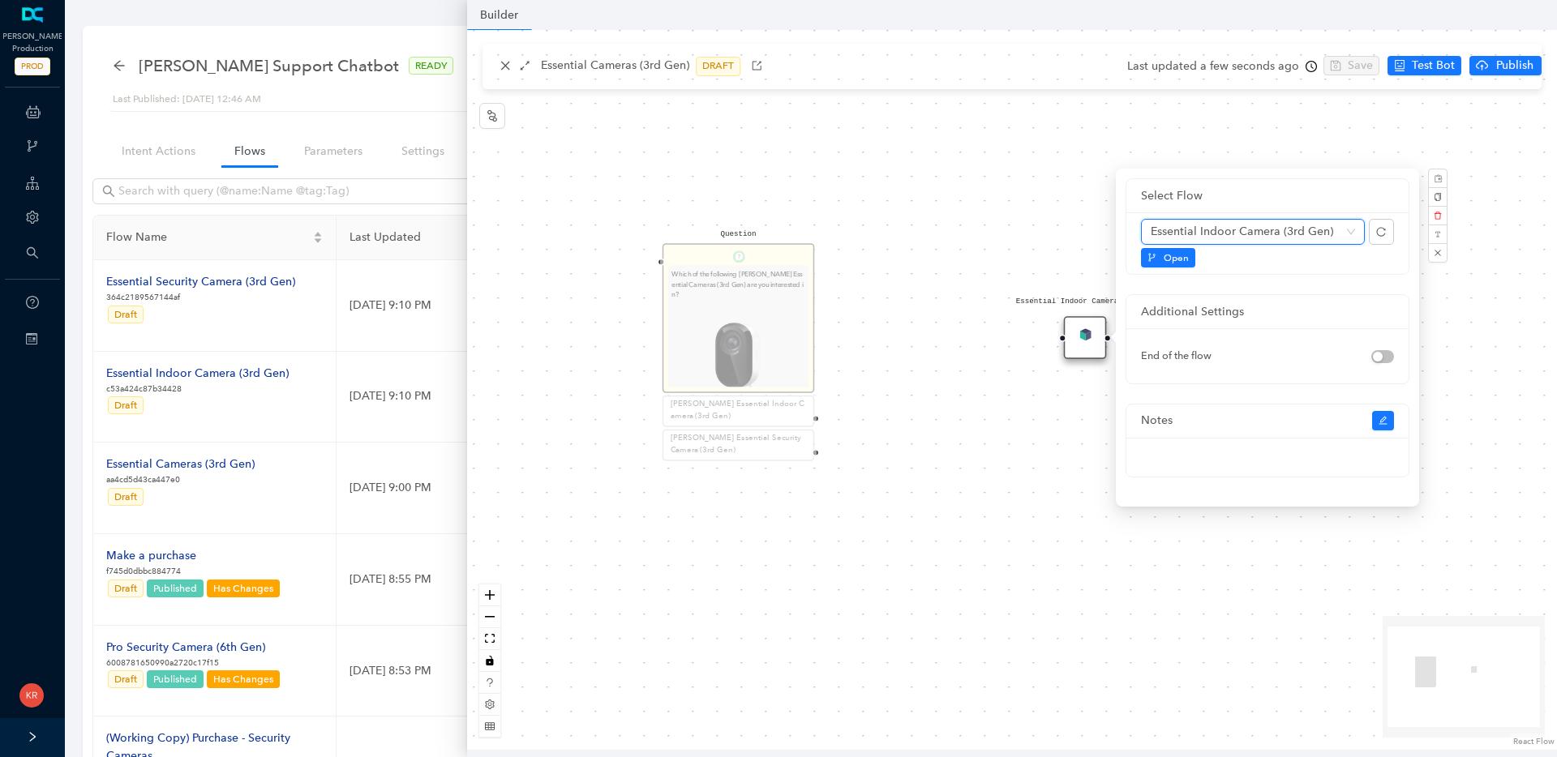
click at [1009, 392] on div "Question Which of the following Arlo Essential Cameras (3rd Gen) are you intere…" at bounding box center [1012, 390] width 1090 height 720
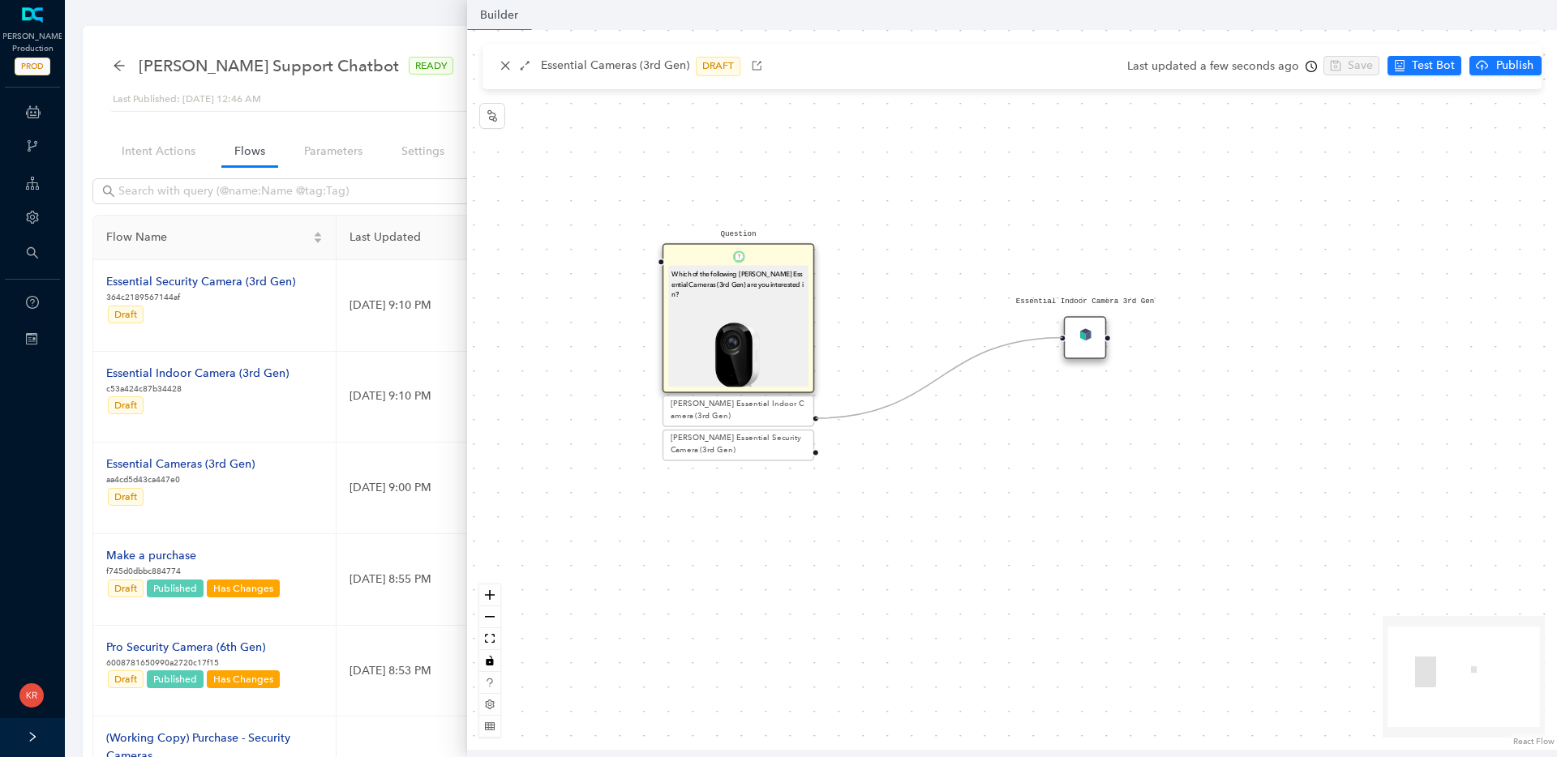
drag, startPoint x: 817, startPoint y: 418, endPoint x: 1053, endPoint y: 347, distance: 245.5
click at [1053, 347] on div "Question Which of the following Arlo Essential Cameras (3rd Gen) are you intere…" at bounding box center [1012, 390] width 1090 height 720
click at [488, 117] on icon "node-index" at bounding box center [492, 115] width 13 height 13
drag, startPoint x: 1113, startPoint y: 521, endPoint x: 1081, endPoint y: 528, distance: 32.5
click at [1081, 528] on div "Sub Flow" at bounding box center [1085, 520] width 43 height 43
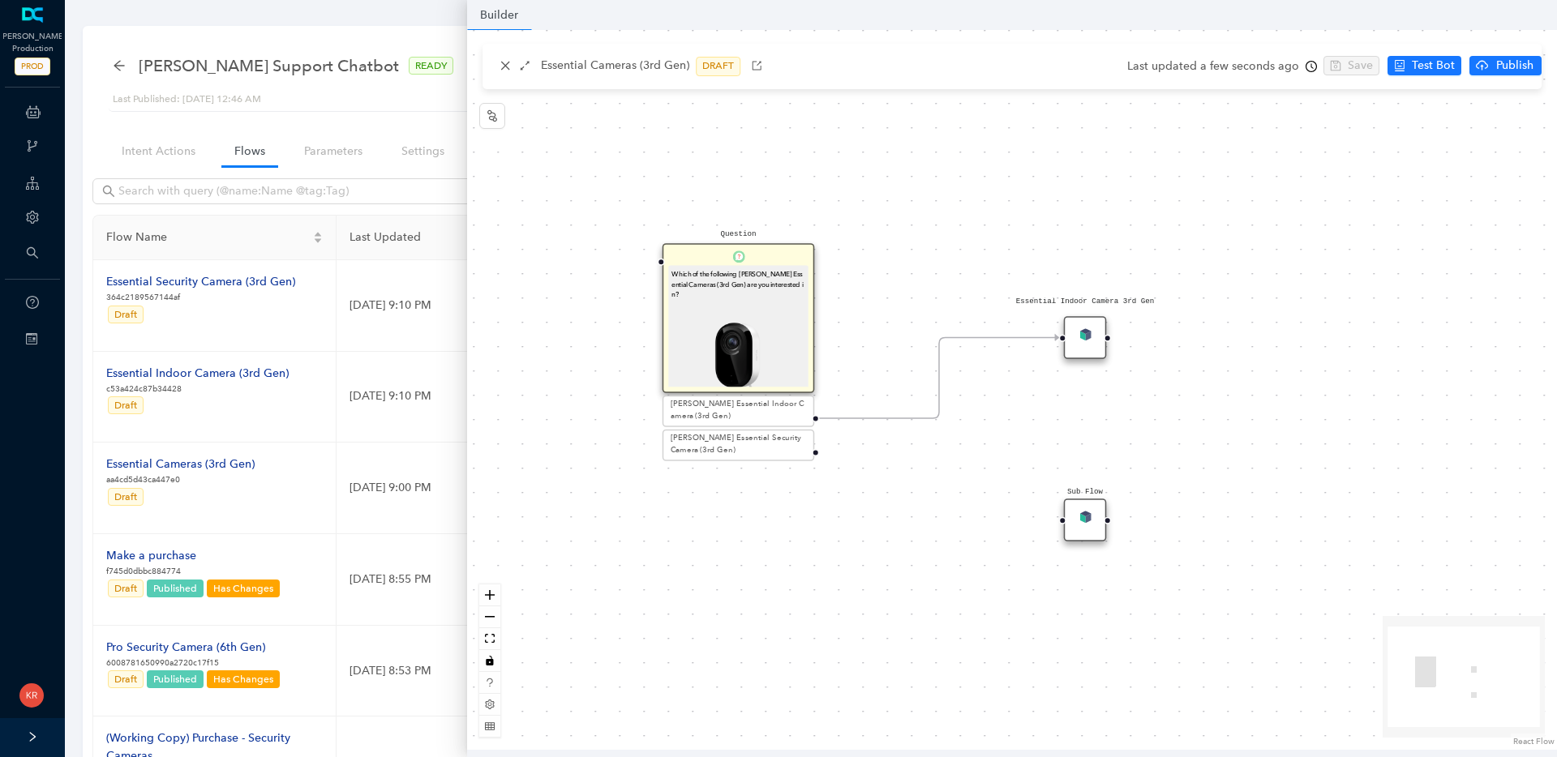
click at [1088, 528] on div "Sub Flow" at bounding box center [1085, 520] width 43 height 43
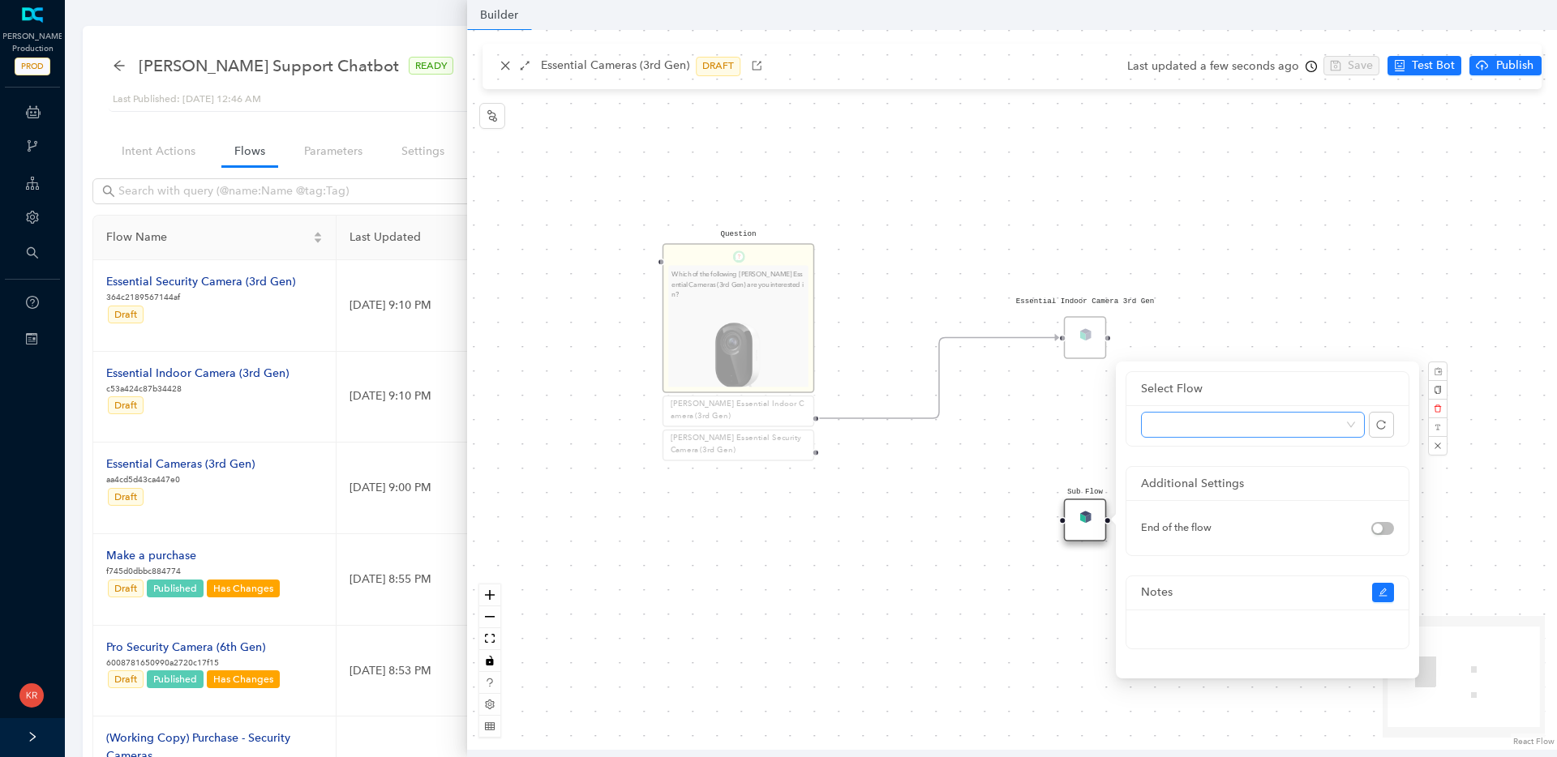
click at [1223, 424] on span at bounding box center [1253, 425] width 204 height 24
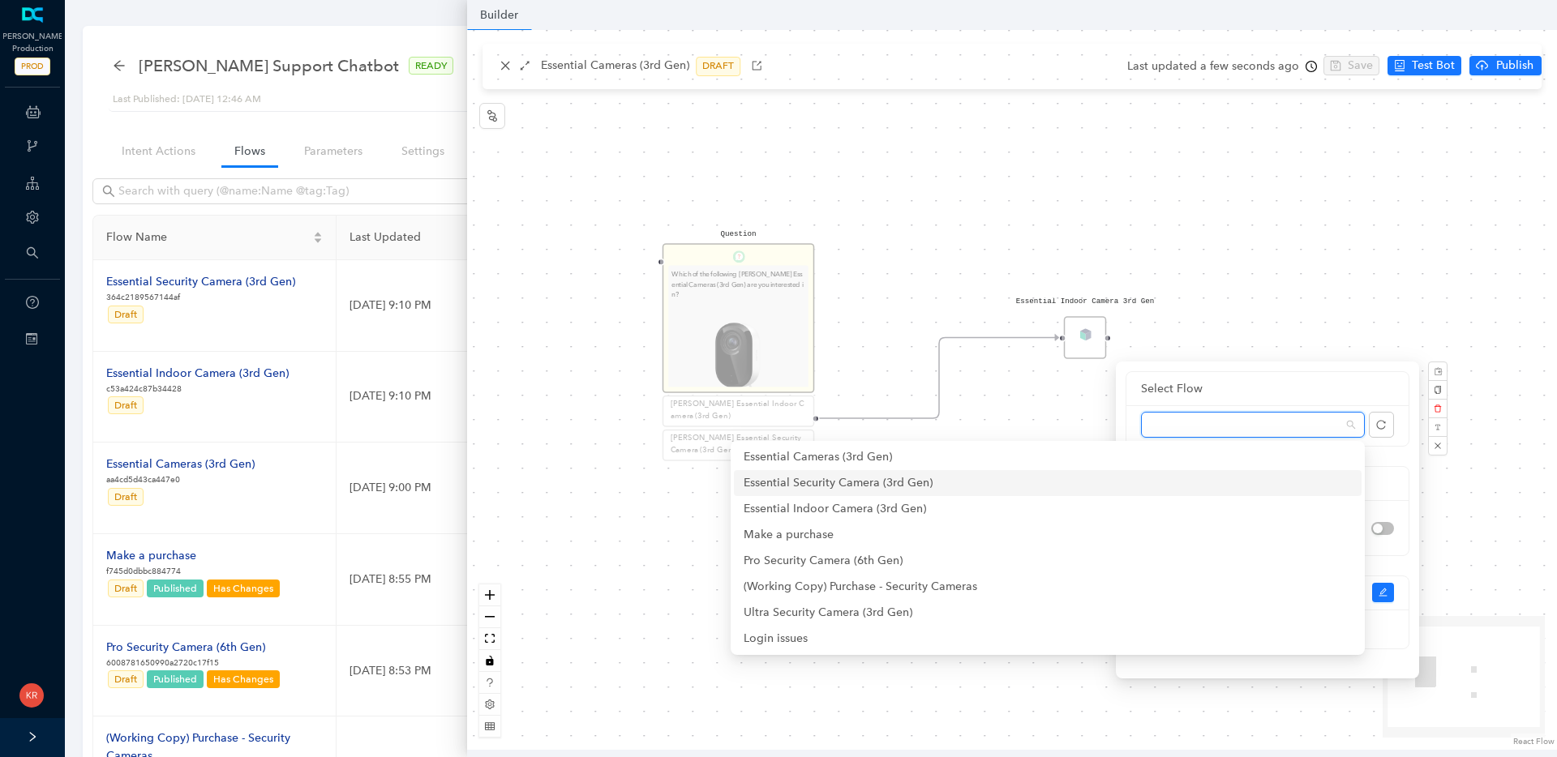
click at [1115, 487] on div "Essential Security Camera (3rd Gen)" at bounding box center [1048, 483] width 608 height 18
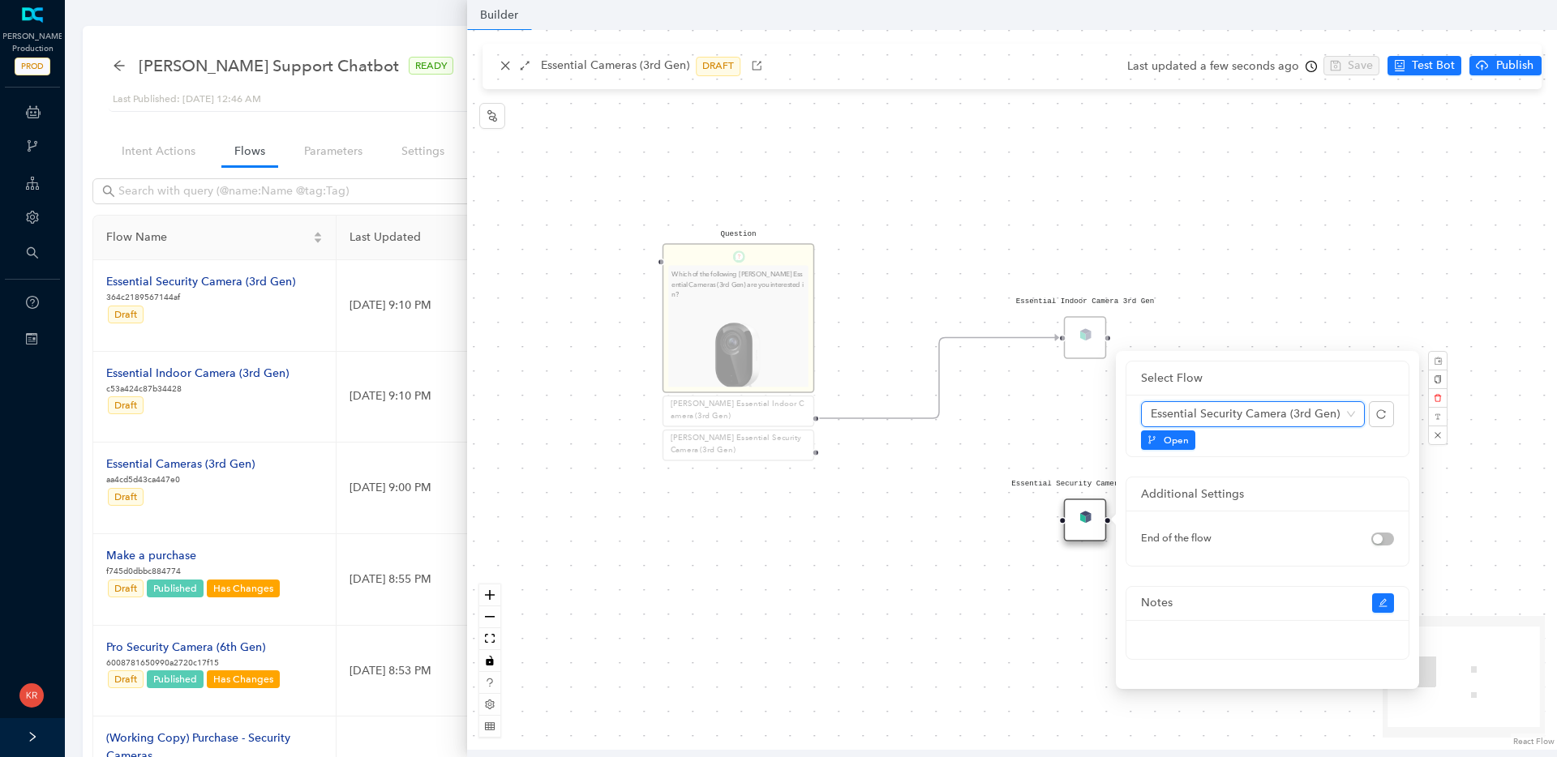
click at [965, 513] on div "Question Which of the following Arlo Essential Cameras (3rd Gen) are you intere…" at bounding box center [1012, 390] width 1090 height 720
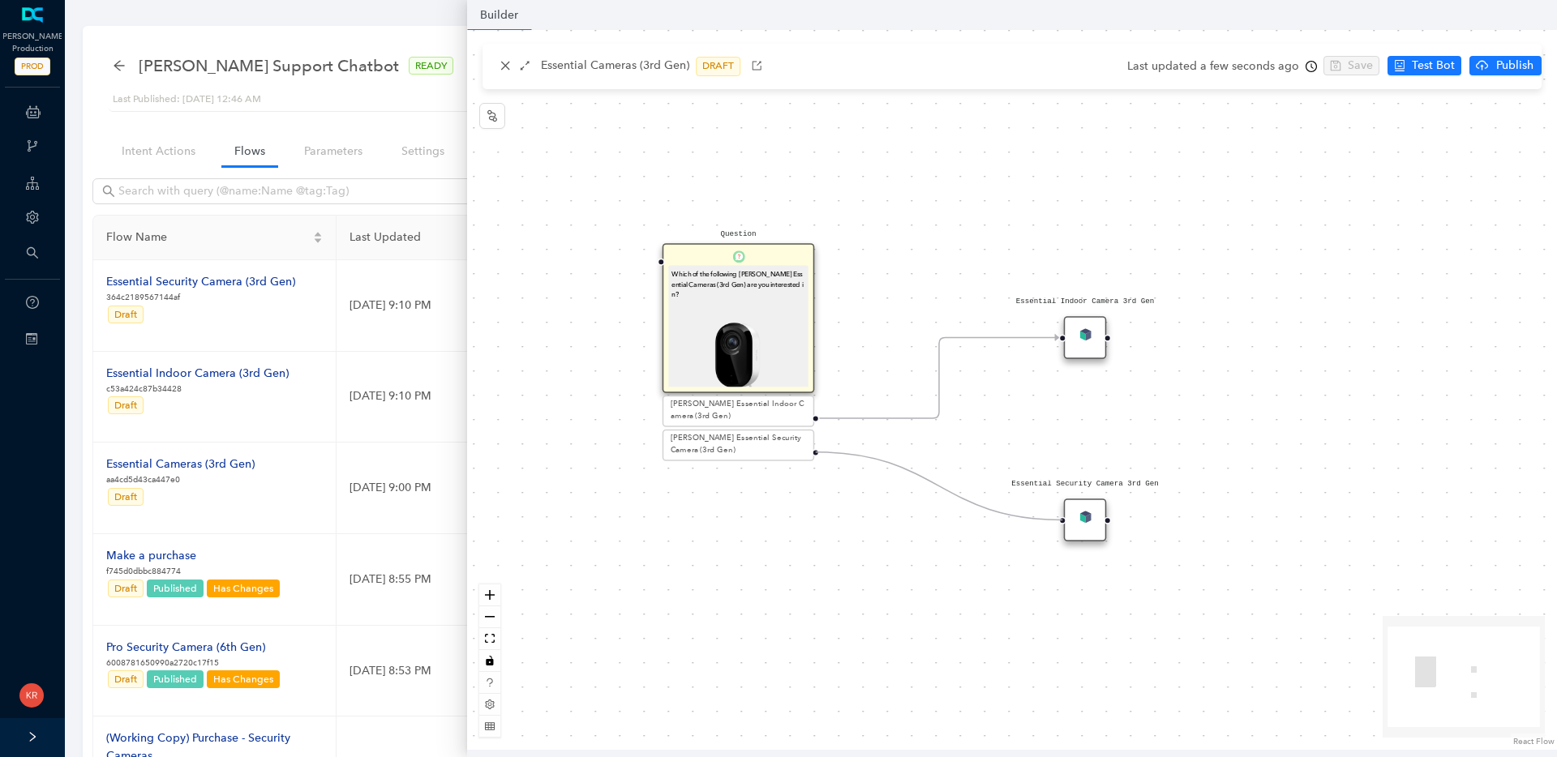
drag, startPoint x: 816, startPoint y: 452, endPoint x: 1061, endPoint y: 530, distance: 257.0
click at [1061, 530] on div "Question Which of the following Arlo Essential Cameras (3rd Gen) are you intere…" at bounding box center [1012, 390] width 1090 height 720
click at [503, 68] on icon "close" at bounding box center [505, 65] width 11 height 11
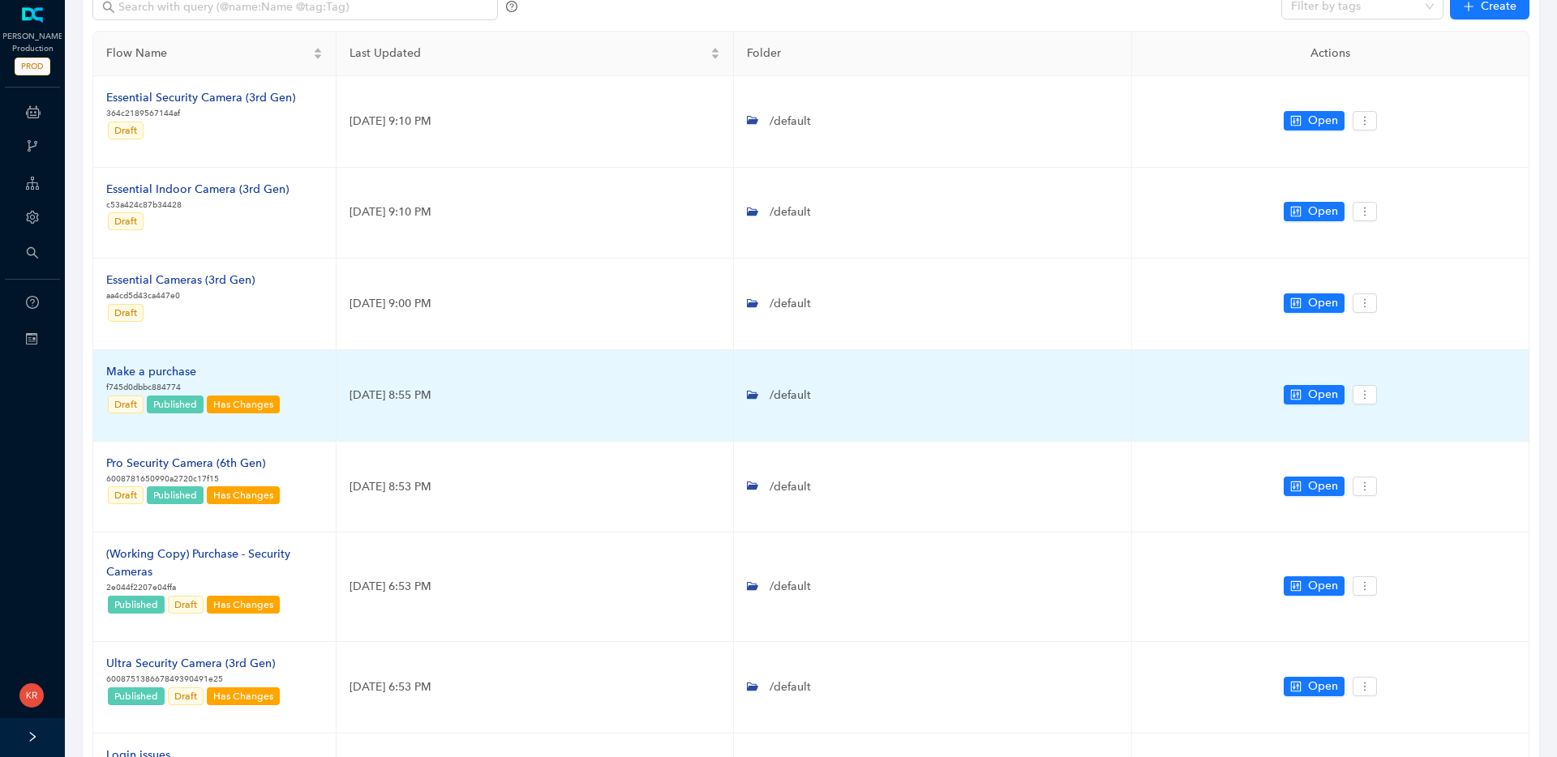
scroll to position [183, 0]
click at [157, 371] on div "Make a purchase" at bounding box center [193, 373] width 175 height 18
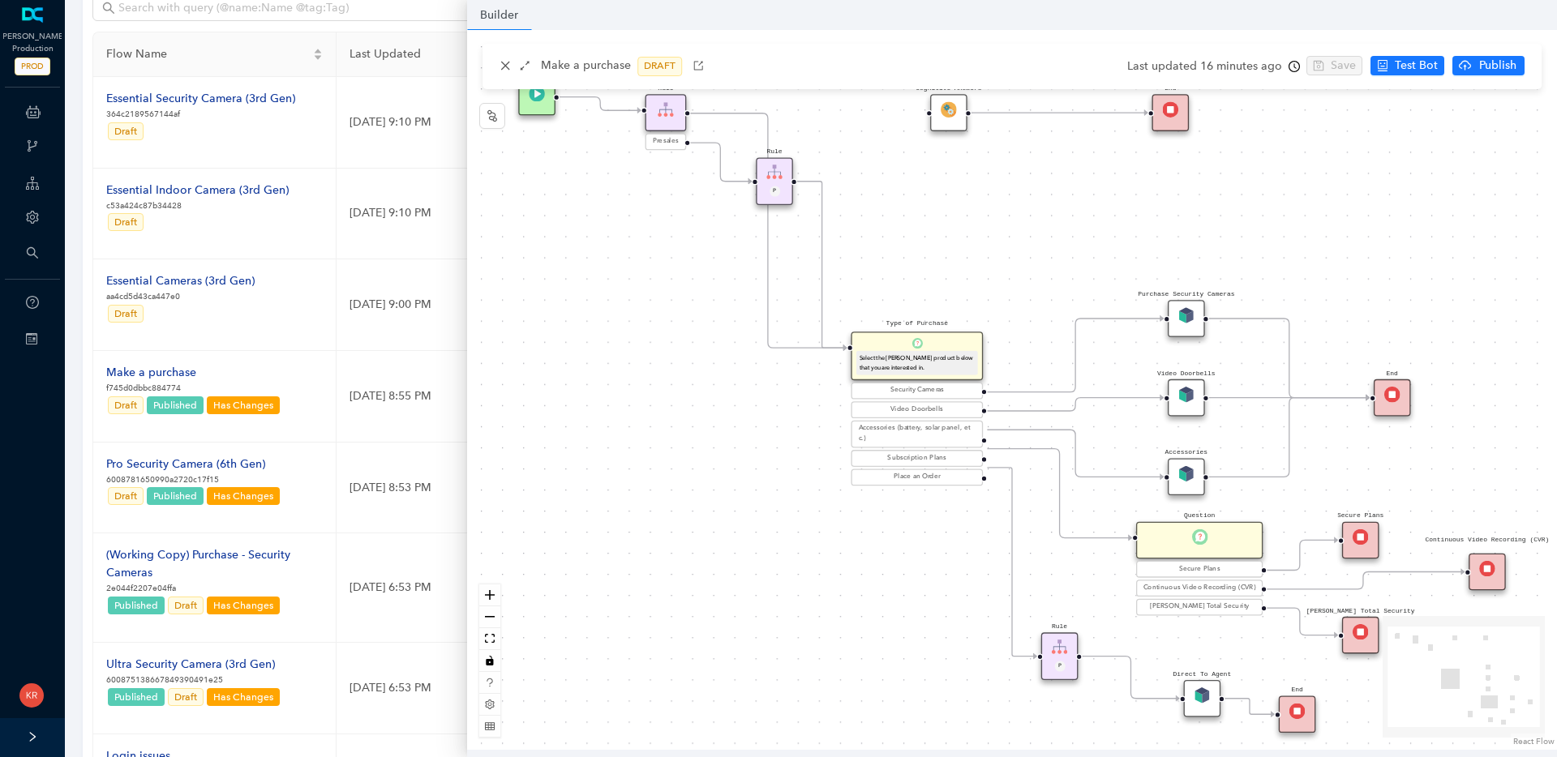
click at [1188, 314] on img at bounding box center [1186, 315] width 16 height 16
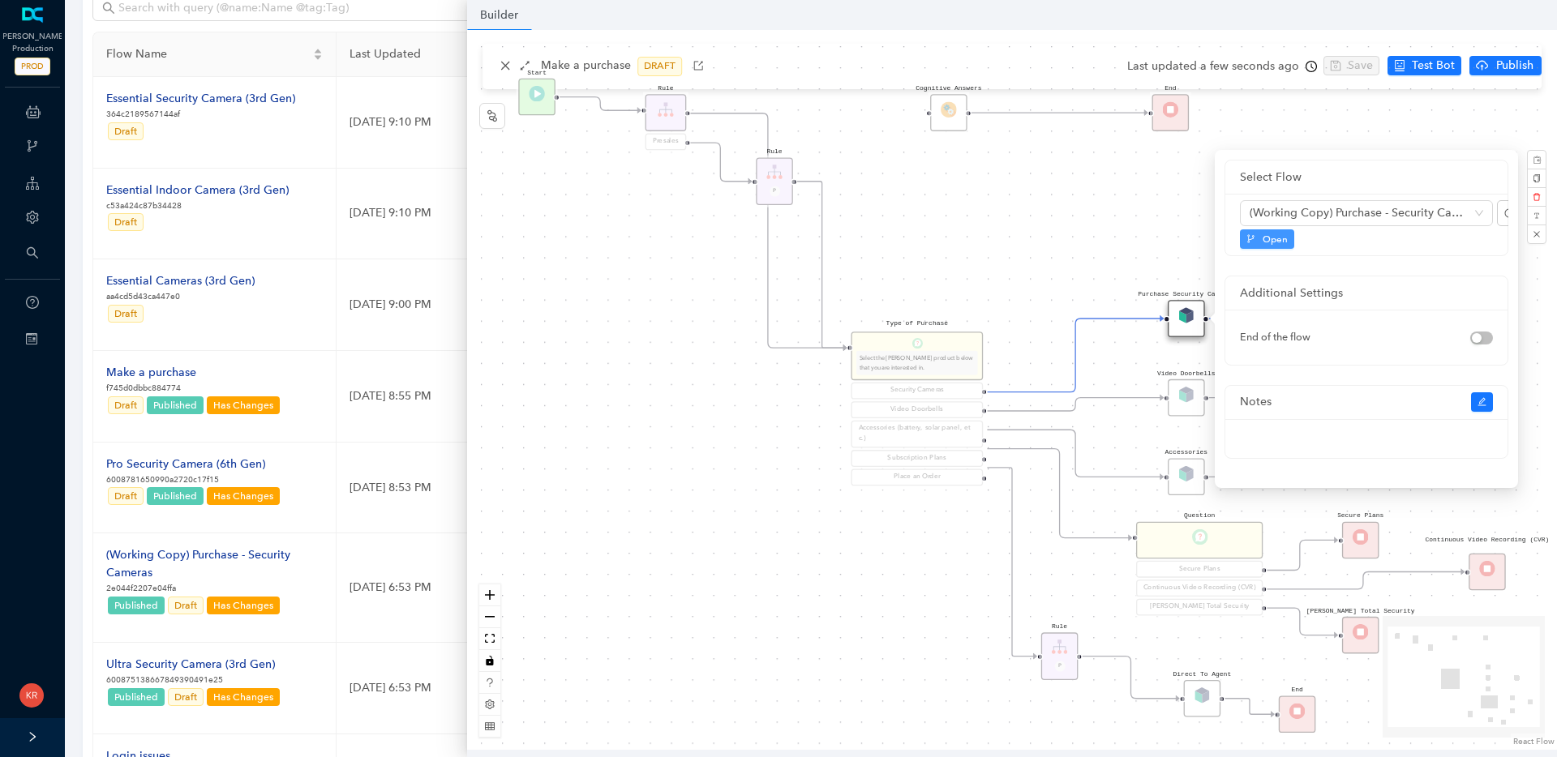
click at [1267, 248] on div "(Working Copy) Purchase - Security Cameras Open" at bounding box center [1366, 225] width 282 height 62
click at [1270, 243] on span "Open" at bounding box center [1275, 239] width 25 height 15
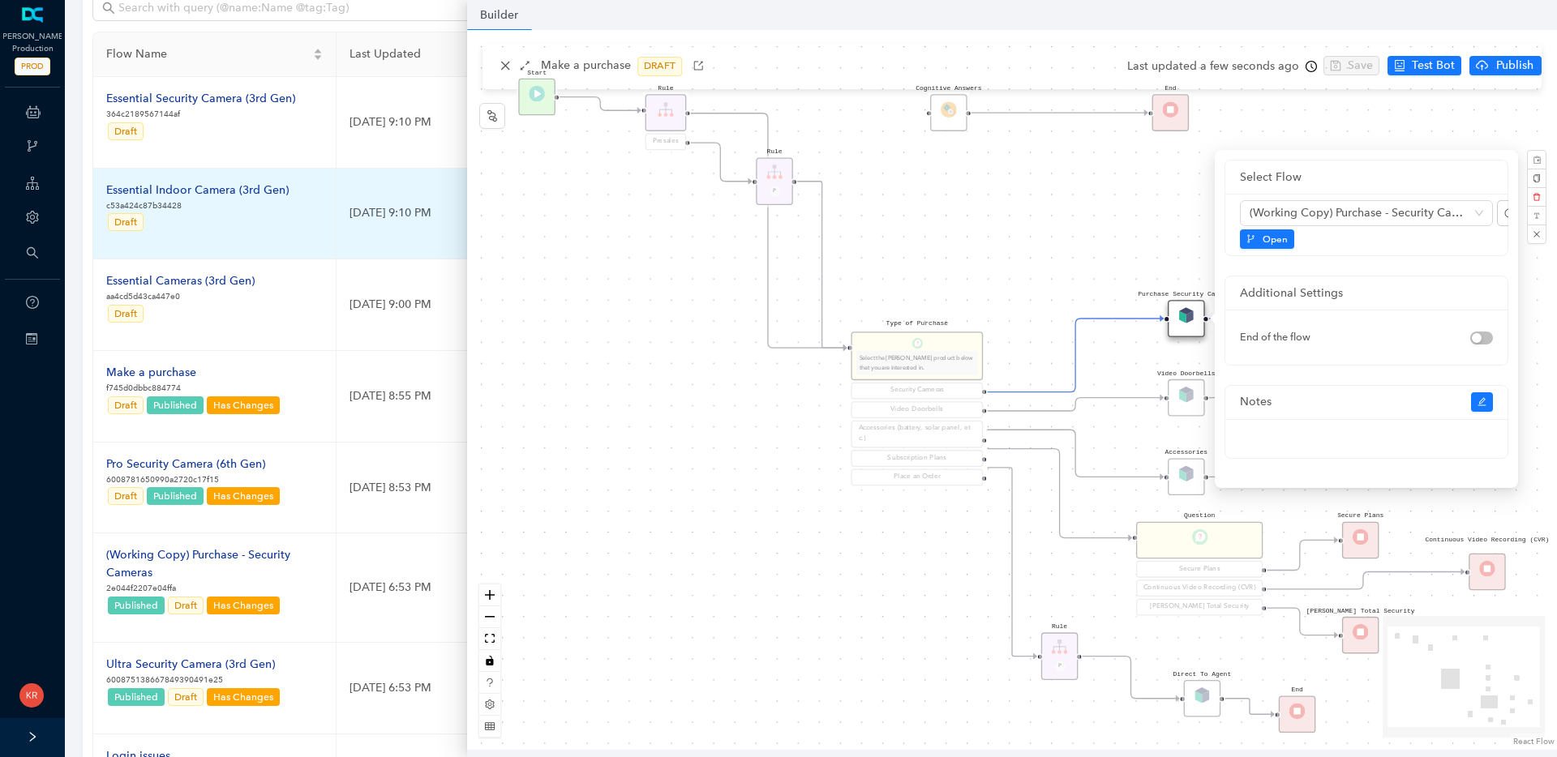
click at [371, 245] on td "[DATE] 9:10 PM" at bounding box center [535, 215] width 397 height 92
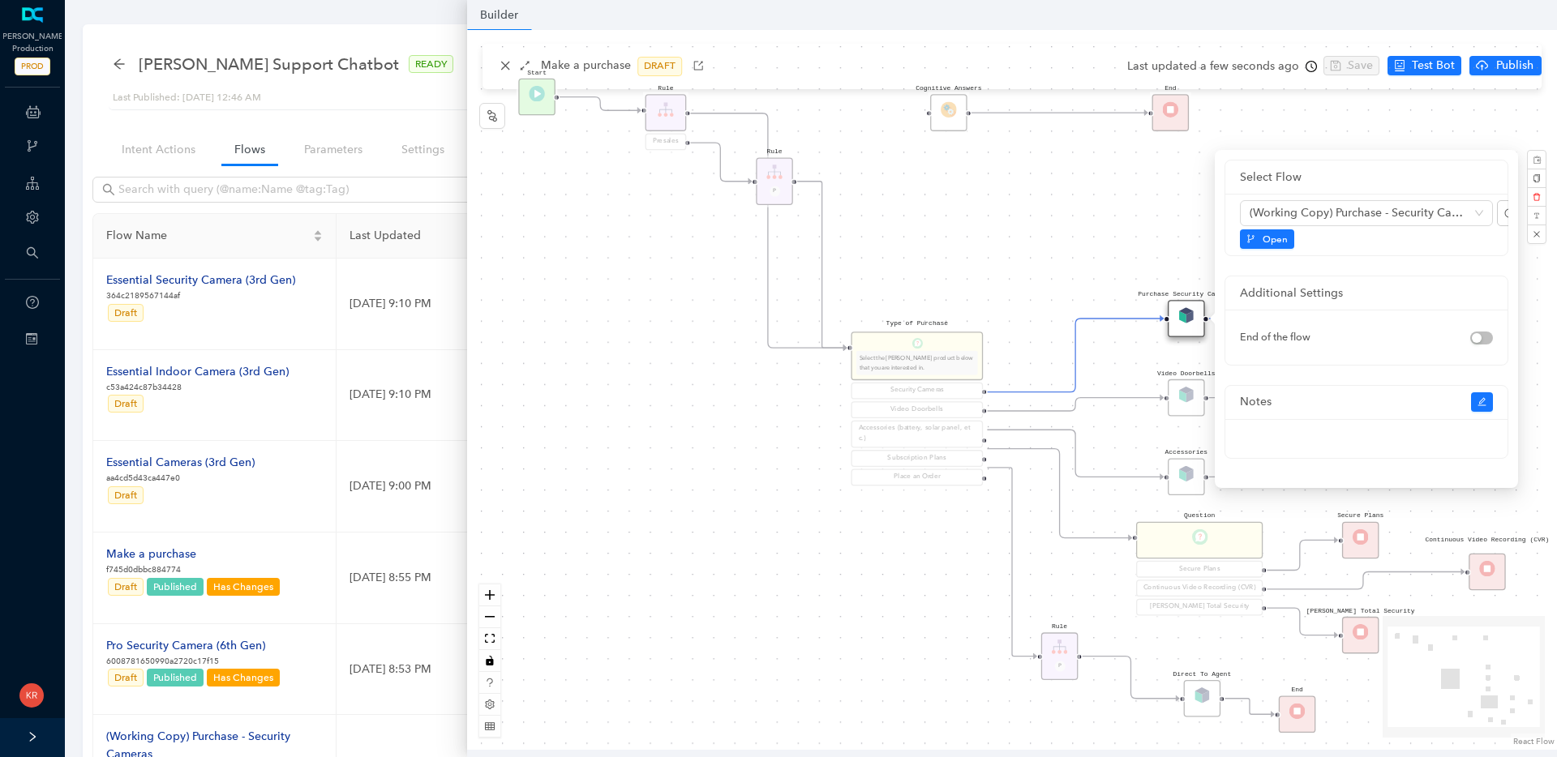
scroll to position [0, 0]
click at [1529, 116] on div "Rule P Start Type of Purchase Select the Arlo product below that you are intere…" at bounding box center [1012, 390] width 1090 height 720
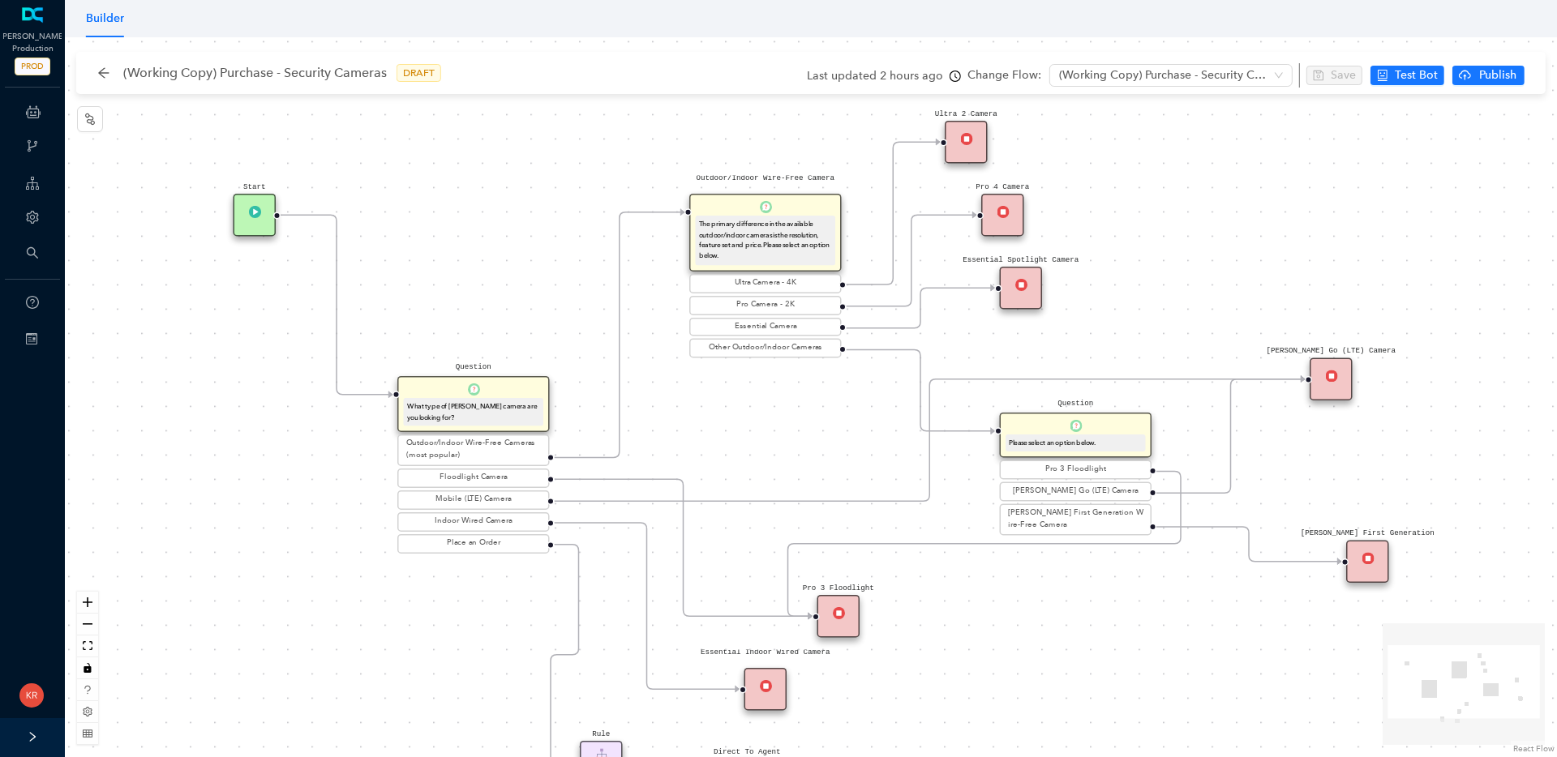
click at [1009, 287] on div "Essential Spotlight Camera" at bounding box center [1021, 288] width 43 height 43
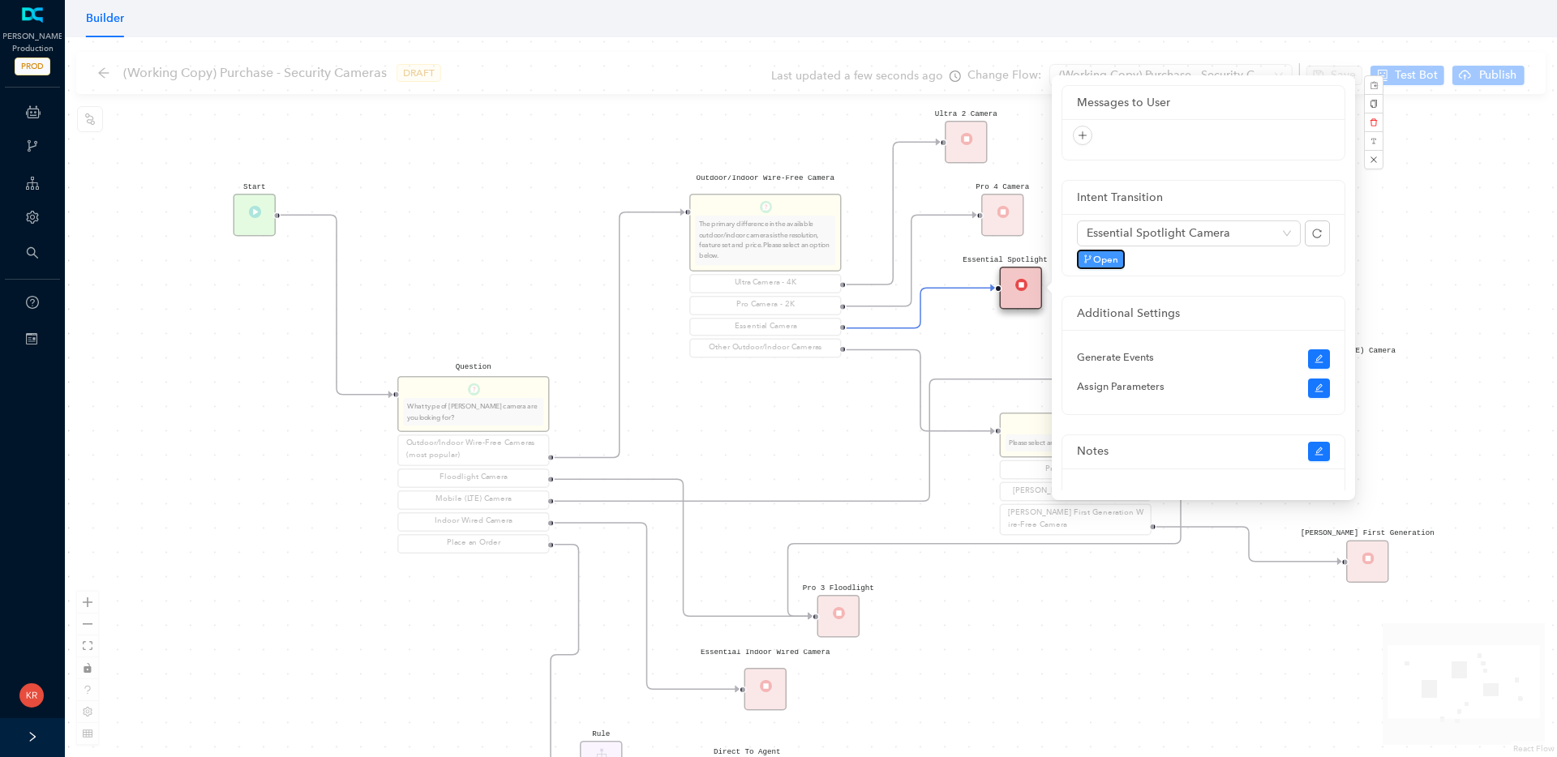
click at [1114, 259] on span "Open" at bounding box center [1105, 259] width 25 height 15
click at [1393, 233] on div "Rule P Start Question What type of Arlo camera are you looking for? Outdoor/Ind…" at bounding box center [811, 397] width 1492 height 720
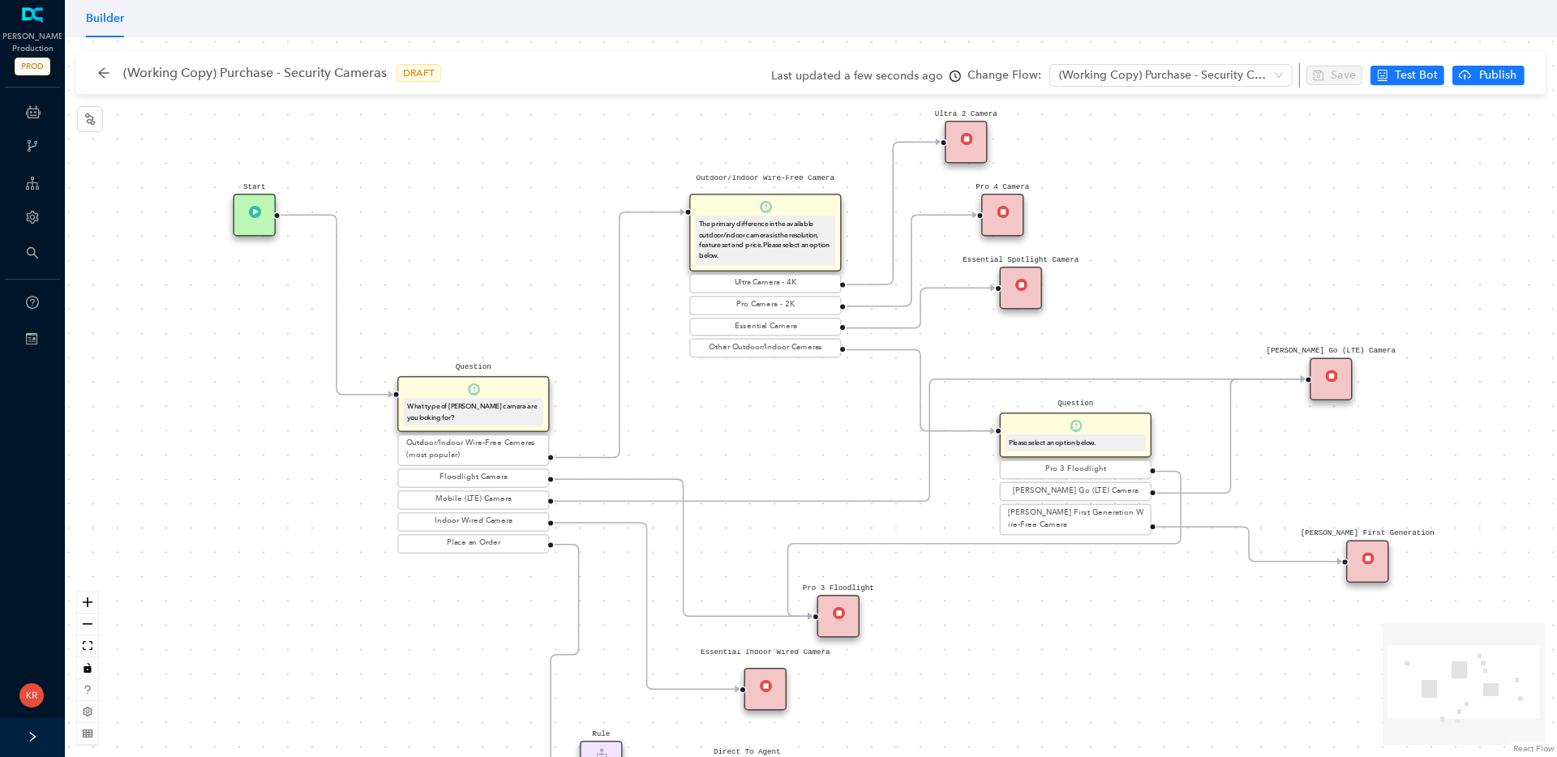
click at [993, 141] on div "Rule P Start Question What type of Arlo camera are you looking for? Outdoor/Ind…" at bounding box center [811, 397] width 1492 height 720
click at [977, 141] on div "Ultra 2 Camera" at bounding box center [966, 142] width 43 height 43
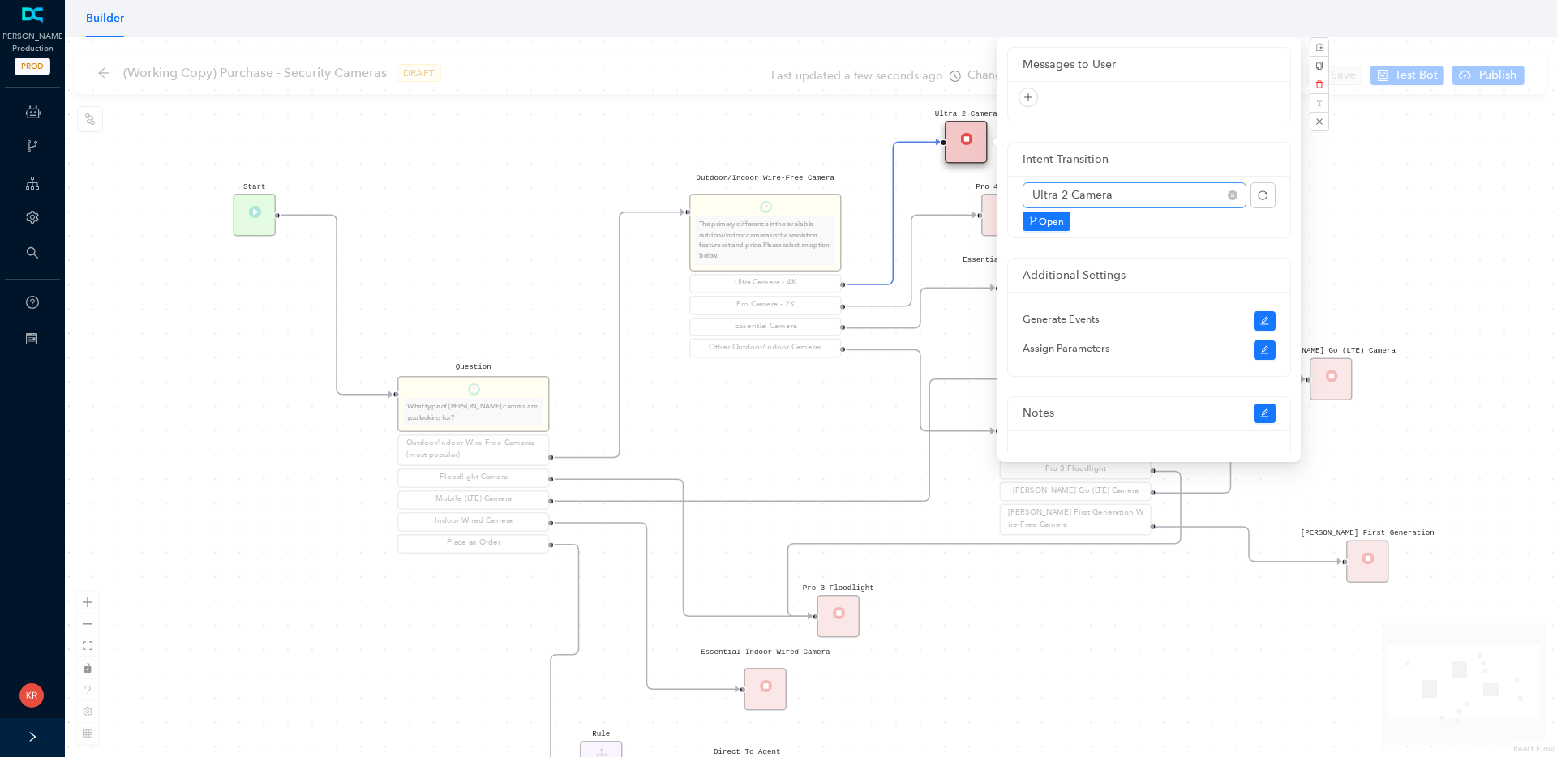
click at [1160, 185] on span "Ultra 2 Camera" at bounding box center [1134, 195] width 204 height 24
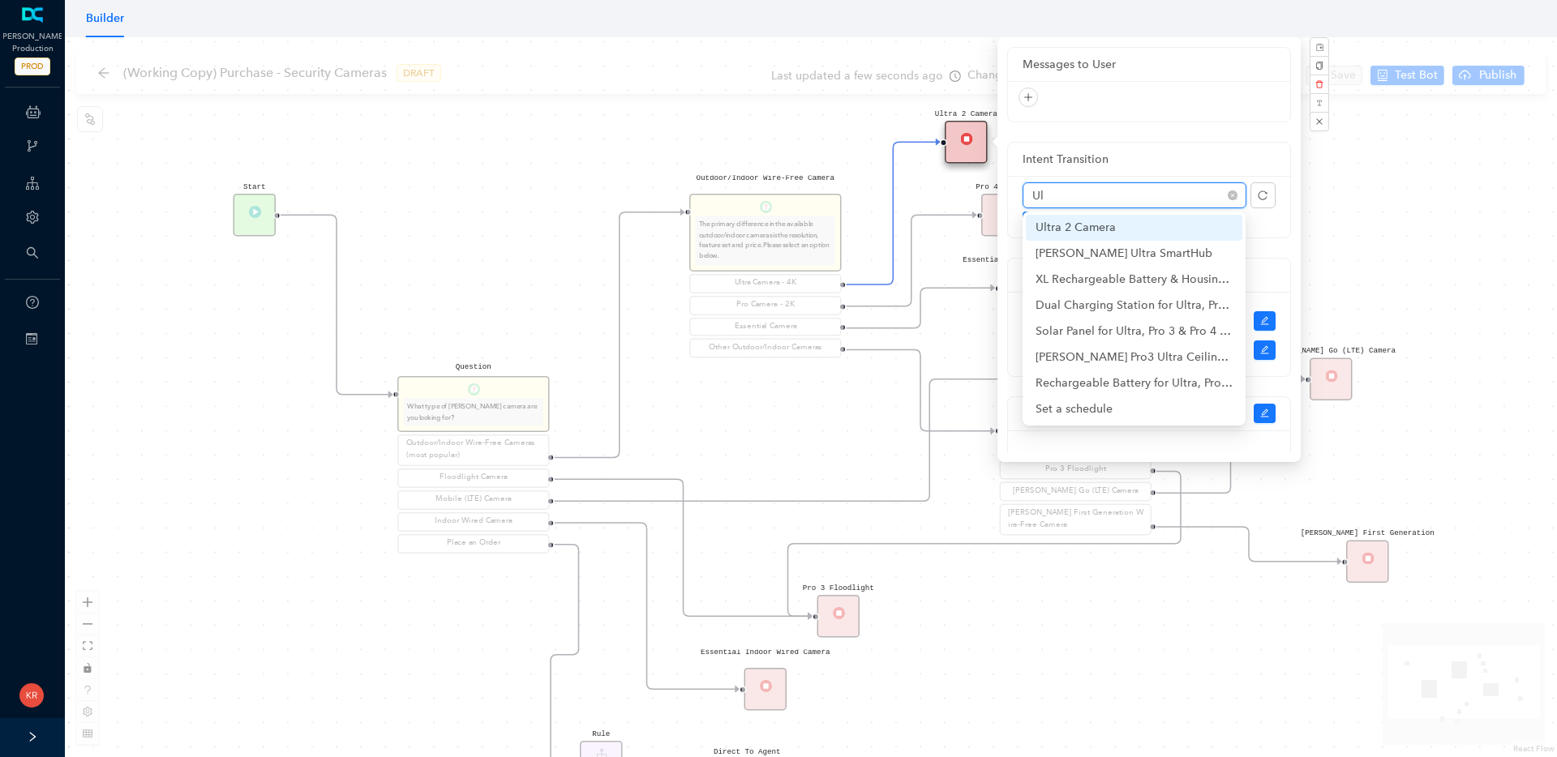
type input "U"
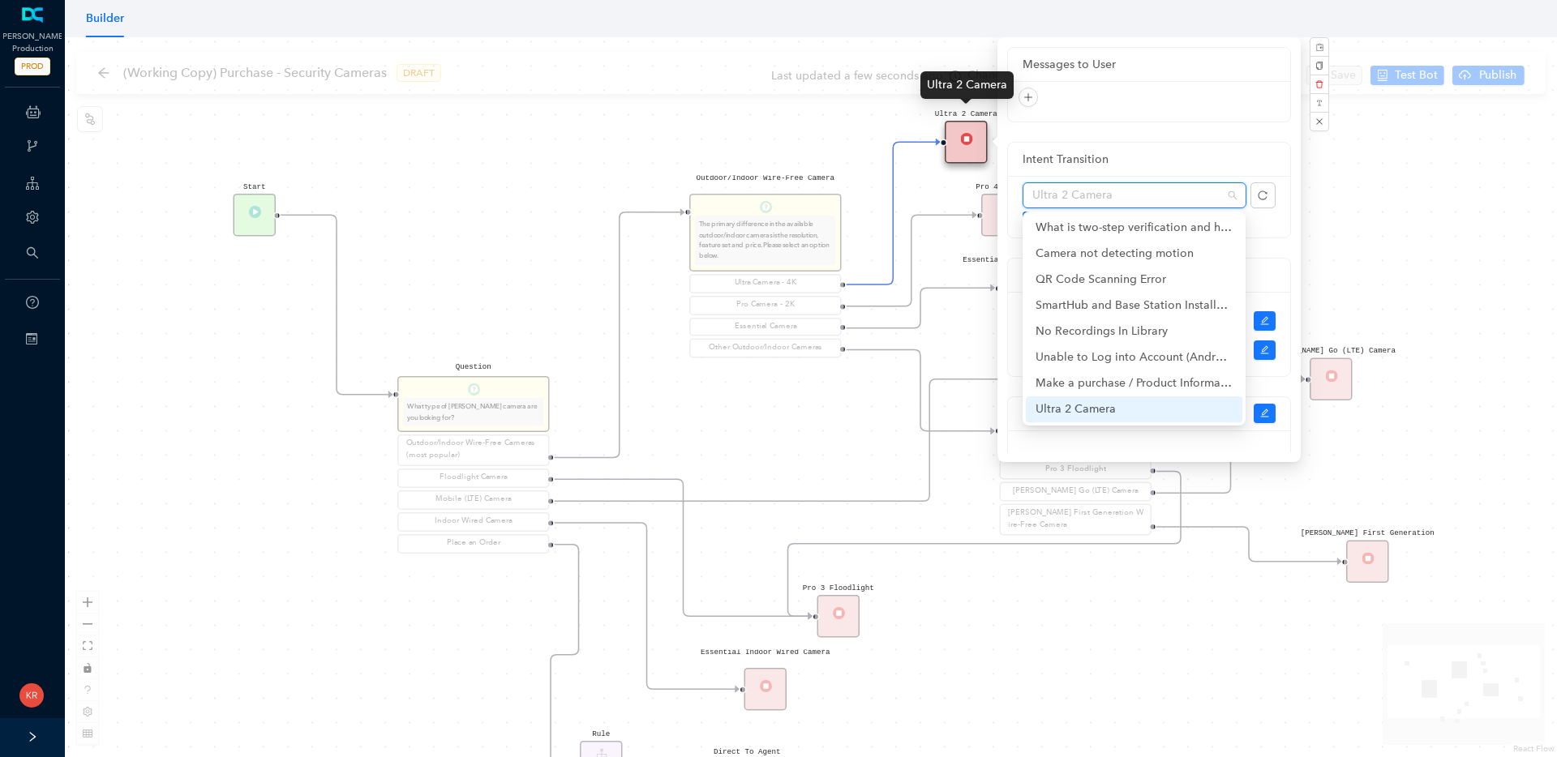
click at [873, 118] on div "Rule P Start Question What type of Arlo camera are you looking for? Outdoor/Ind…" at bounding box center [811, 397] width 1492 height 720
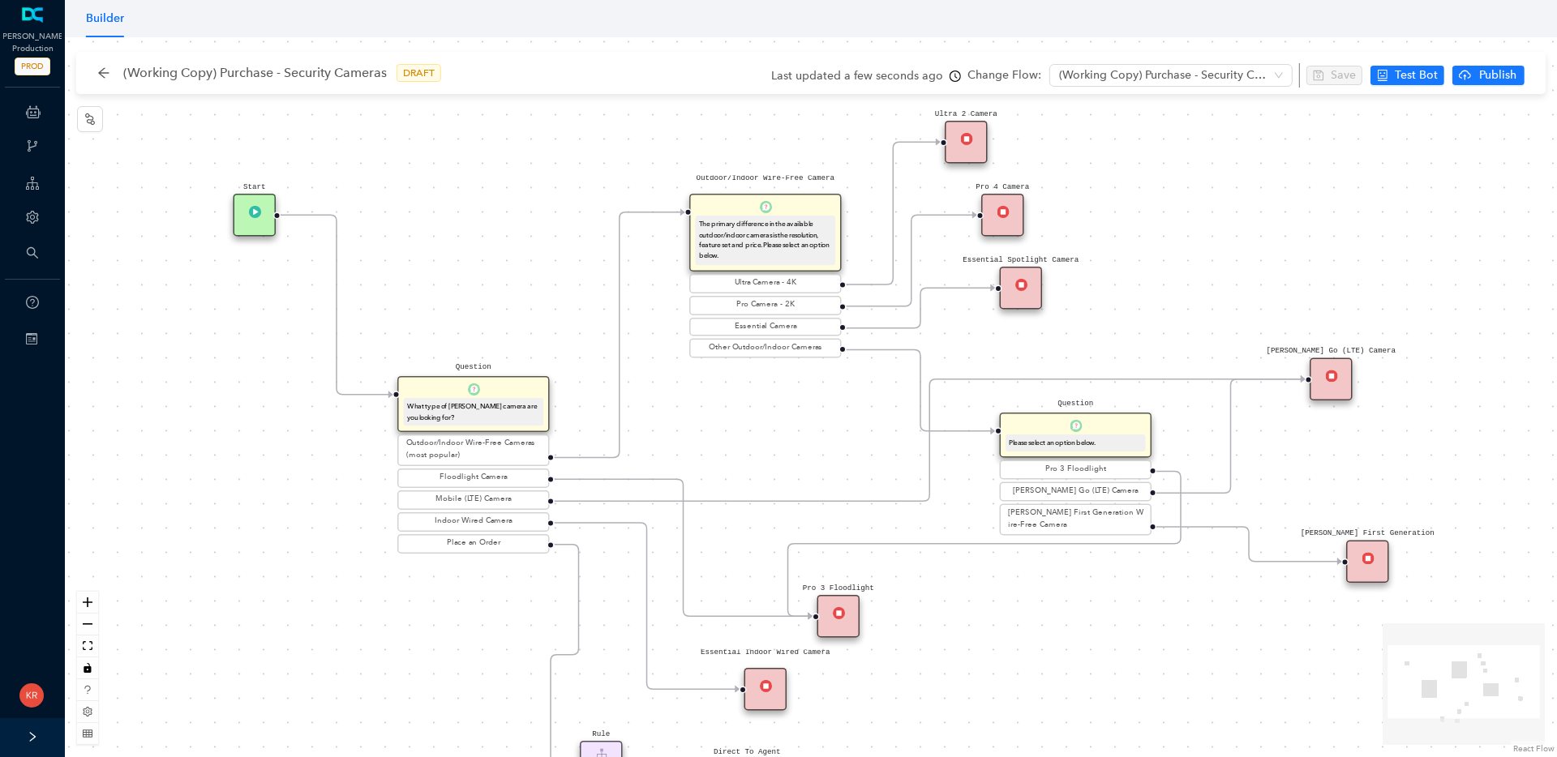
click at [971, 146] on div "Ultra 2 Camera" at bounding box center [966, 142] width 43 height 43
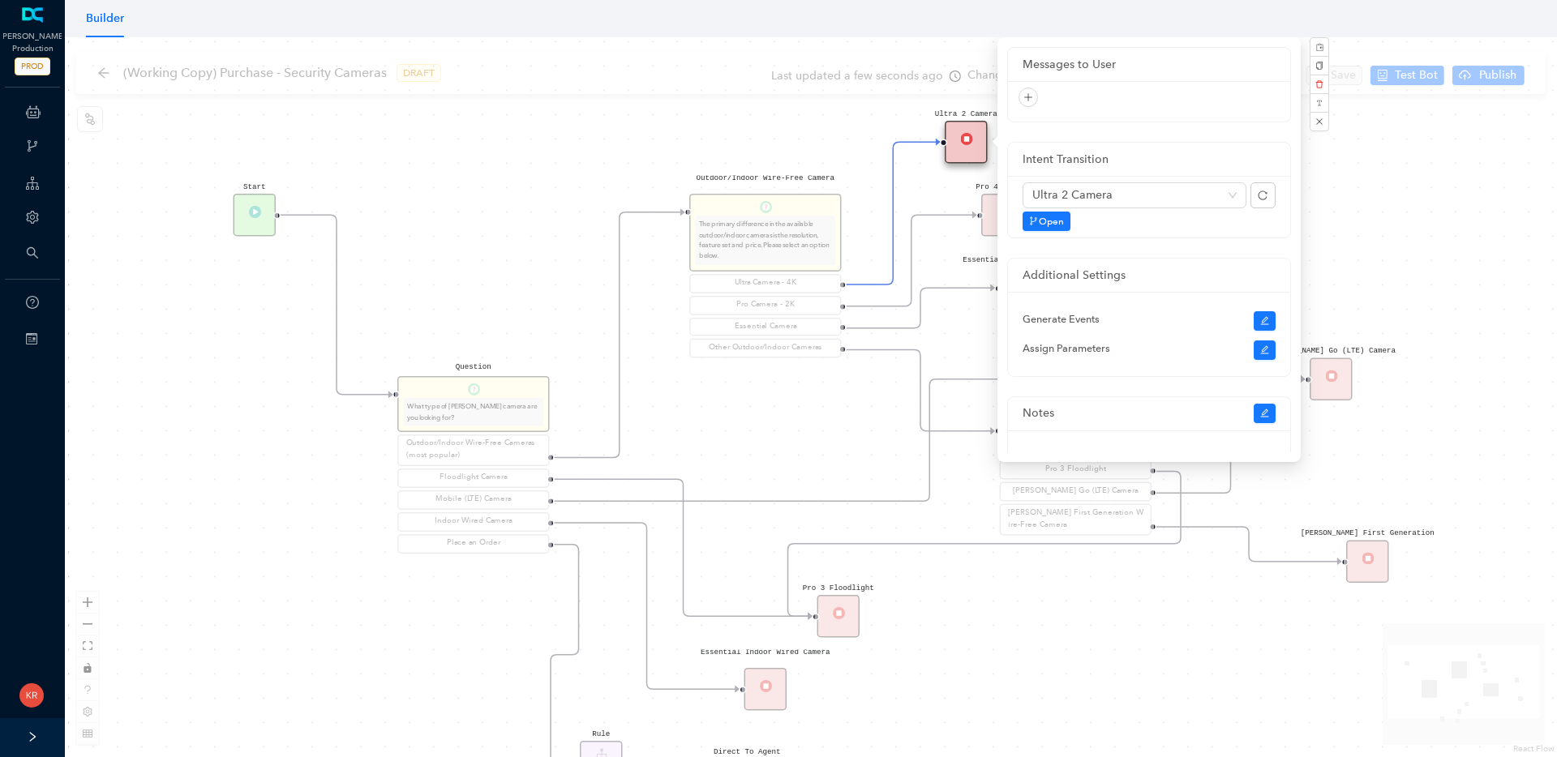
click at [830, 148] on div "Rule P Start Question What type of Arlo camera are you looking for? Outdoor/Ind…" at bounding box center [811, 397] width 1492 height 720
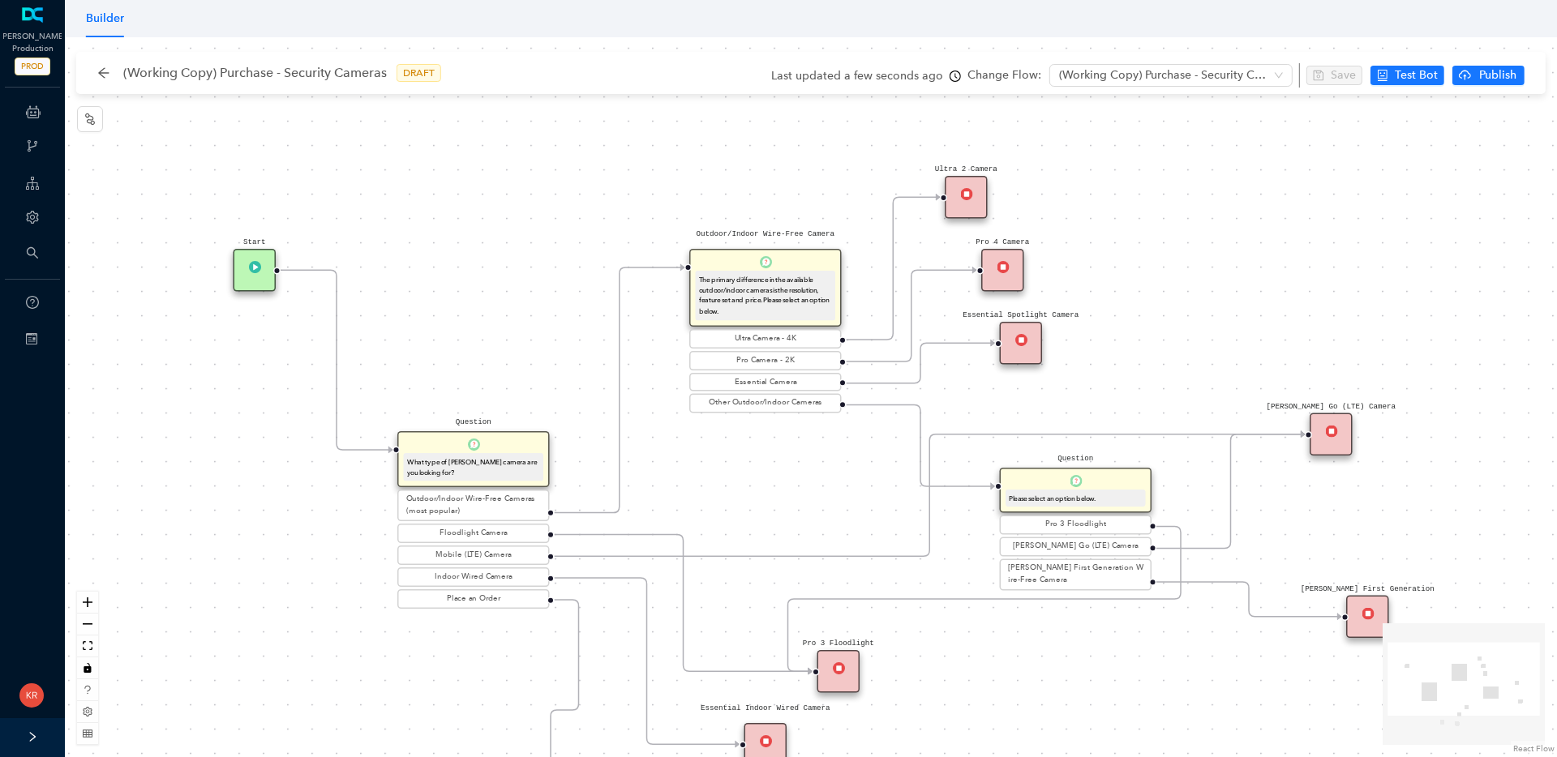
click at [770, 380] on div "Essential Camera" at bounding box center [765, 382] width 145 height 12
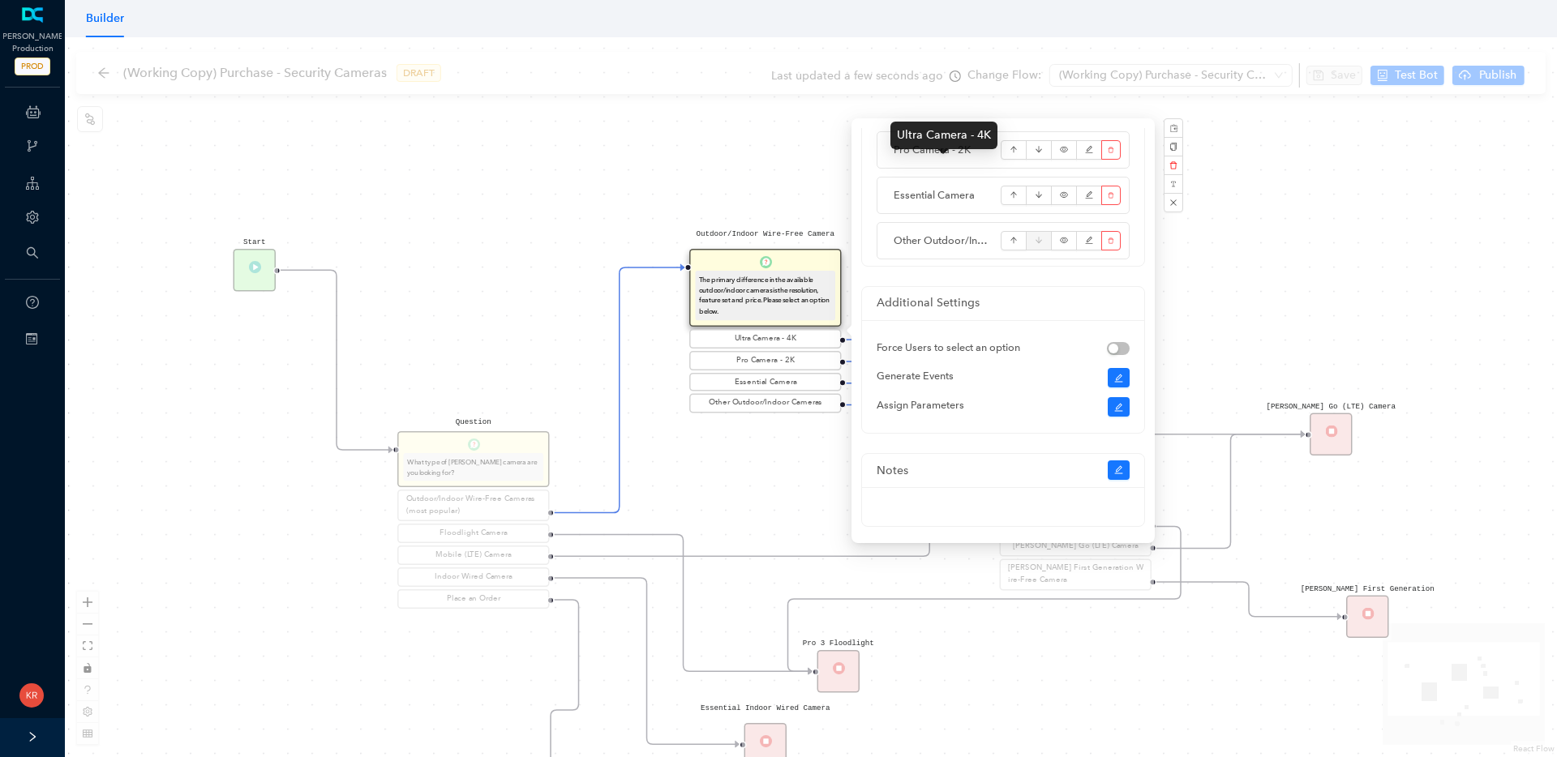
scroll to position [418, 0]
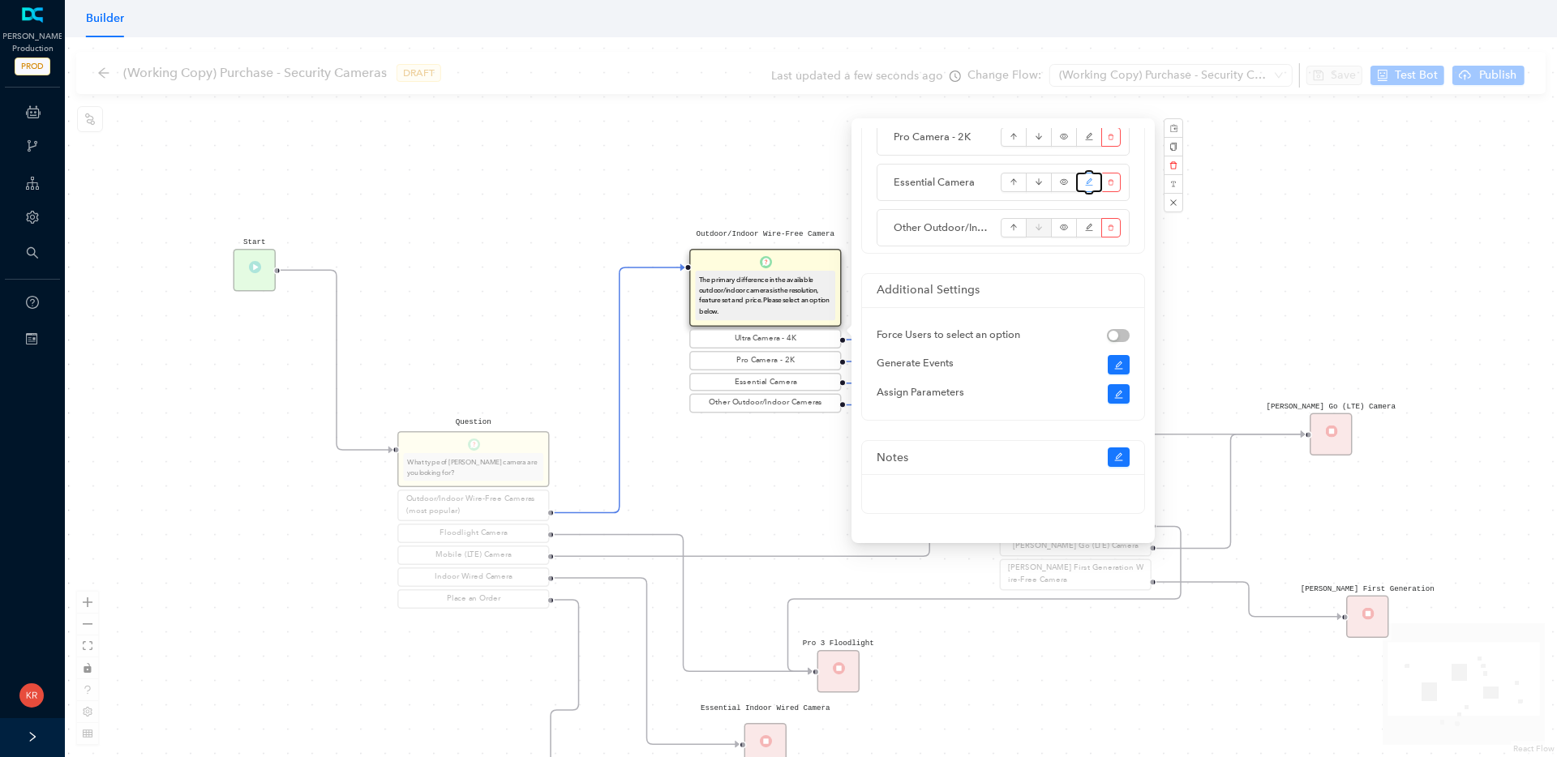
click at [1091, 183] on icon "edit" at bounding box center [1089, 182] width 9 height 24
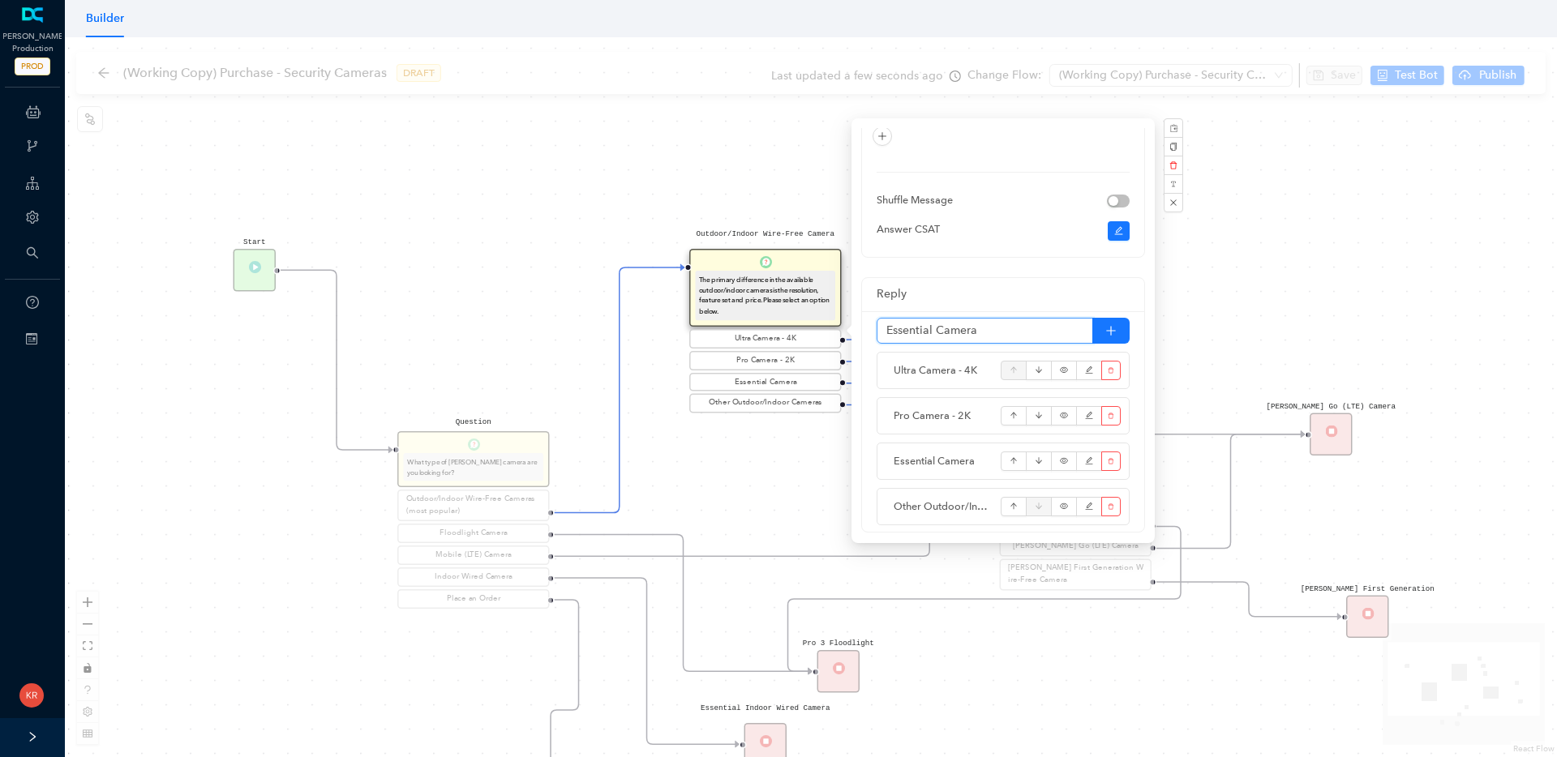
type input "Essential Cameras"
click at [709, 447] on div "Rule P Start Question What type of Arlo camera are you looking for? Outdoor/Ind…" at bounding box center [811, 397] width 1492 height 720
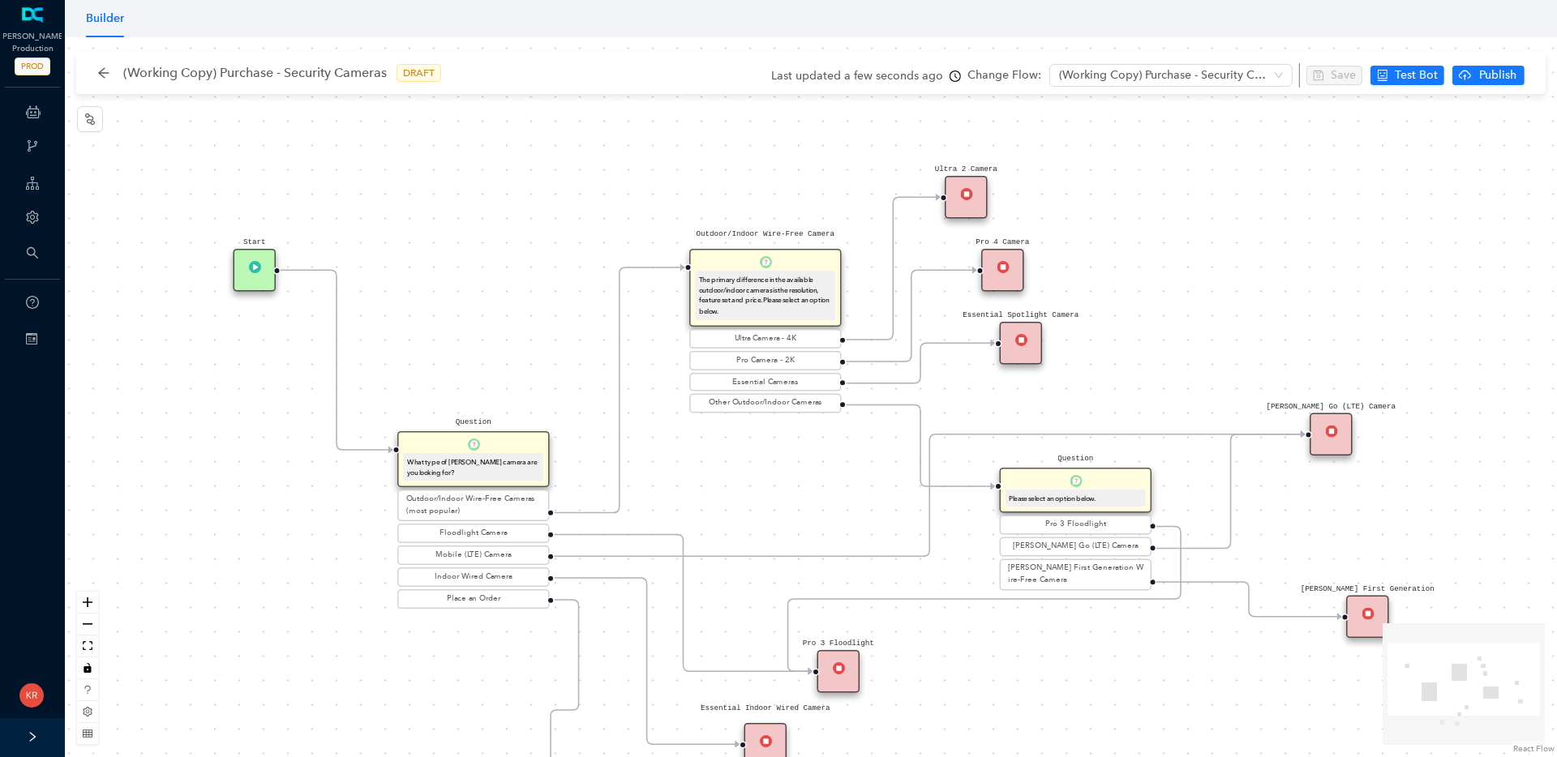
scroll to position [0, 0]
click at [1031, 345] on div "Essential Spotlight Camera" at bounding box center [1021, 343] width 43 height 43
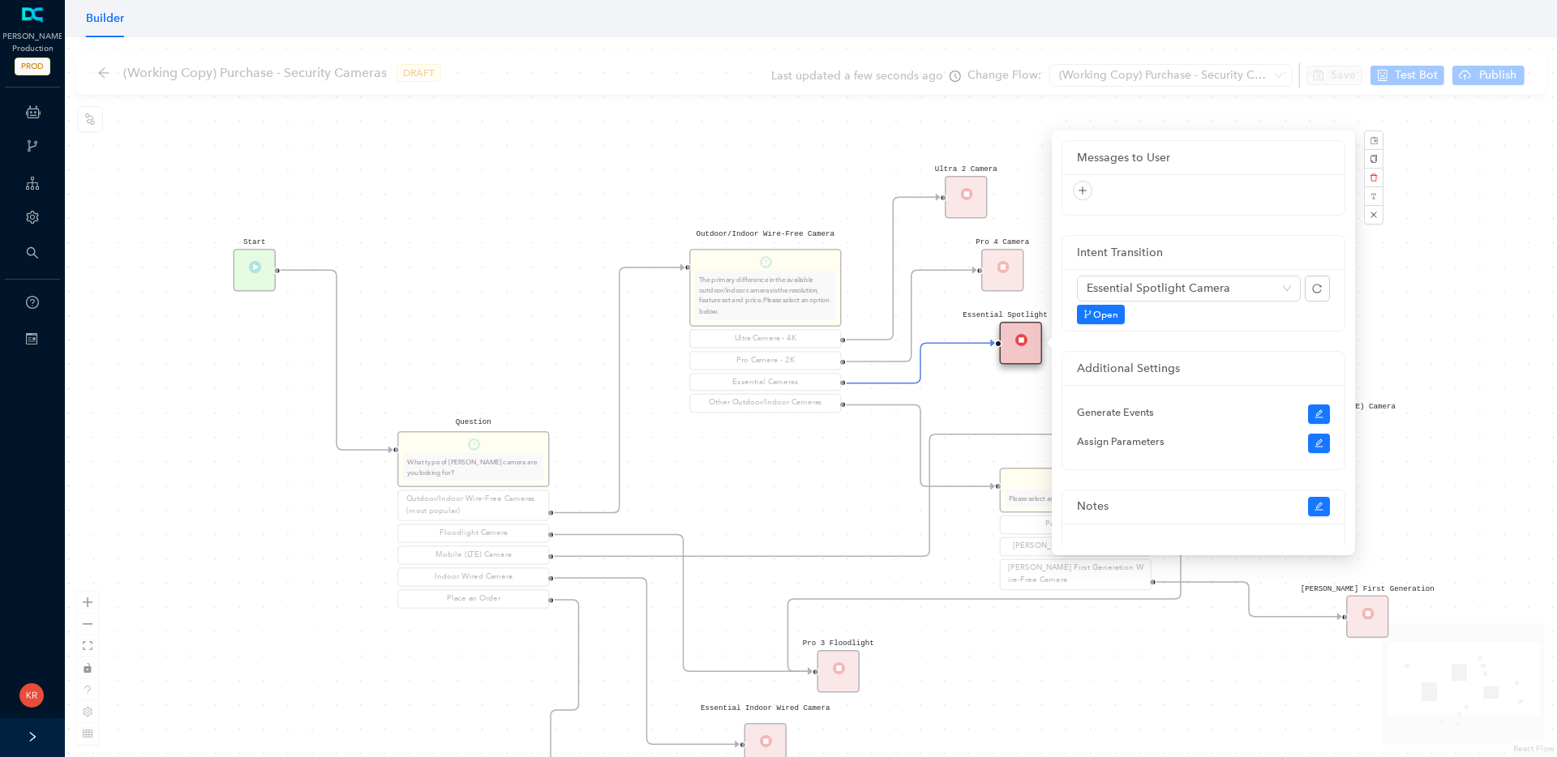
click at [1399, 180] on div "Rule P Start Question What type of Arlo camera are you looking for? Outdoor/Ind…" at bounding box center [811, 397] width 1492 height 720
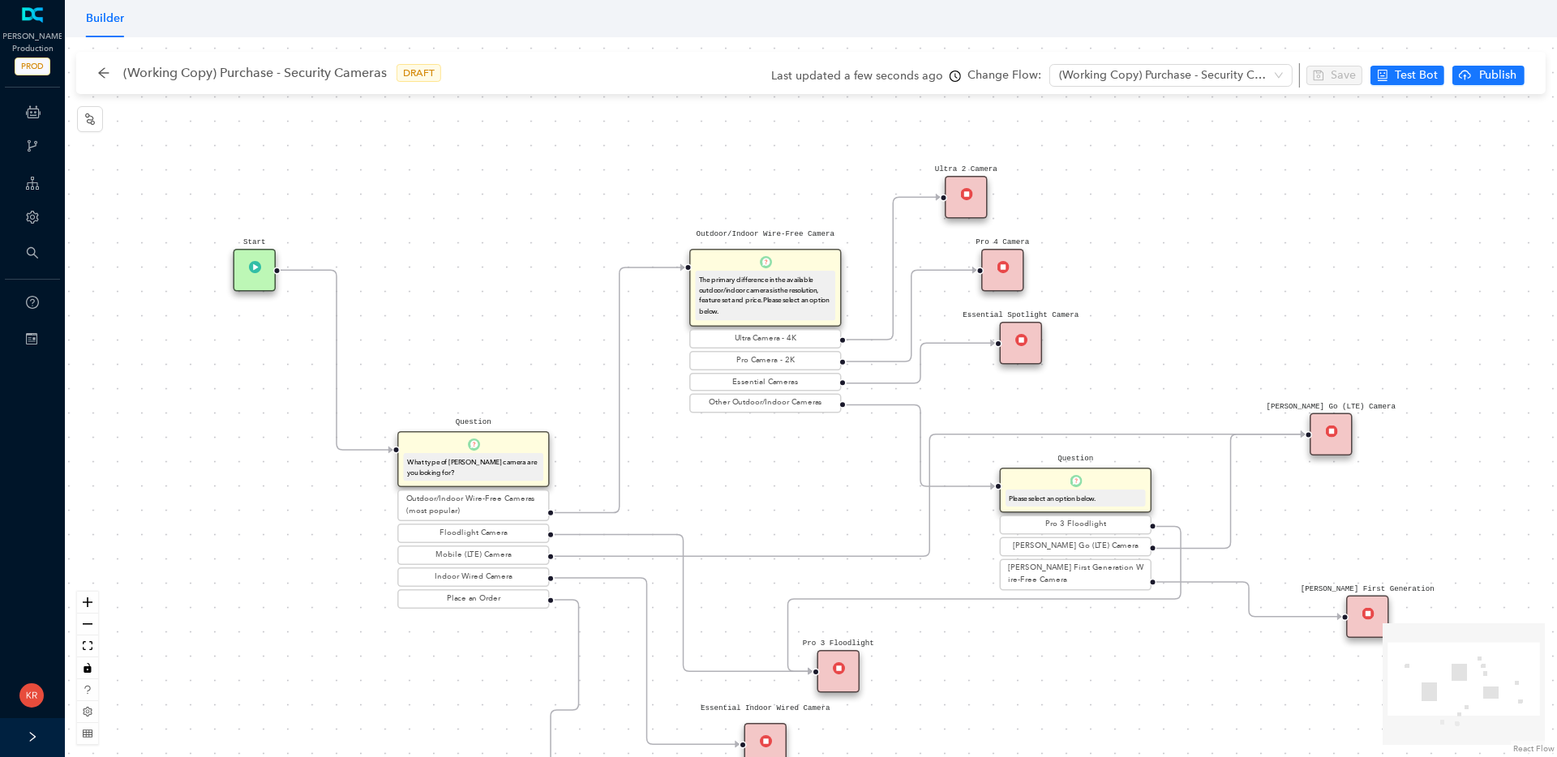
click at [1001, 272] on img at bounding box center [1003, 266] width 12 height 12
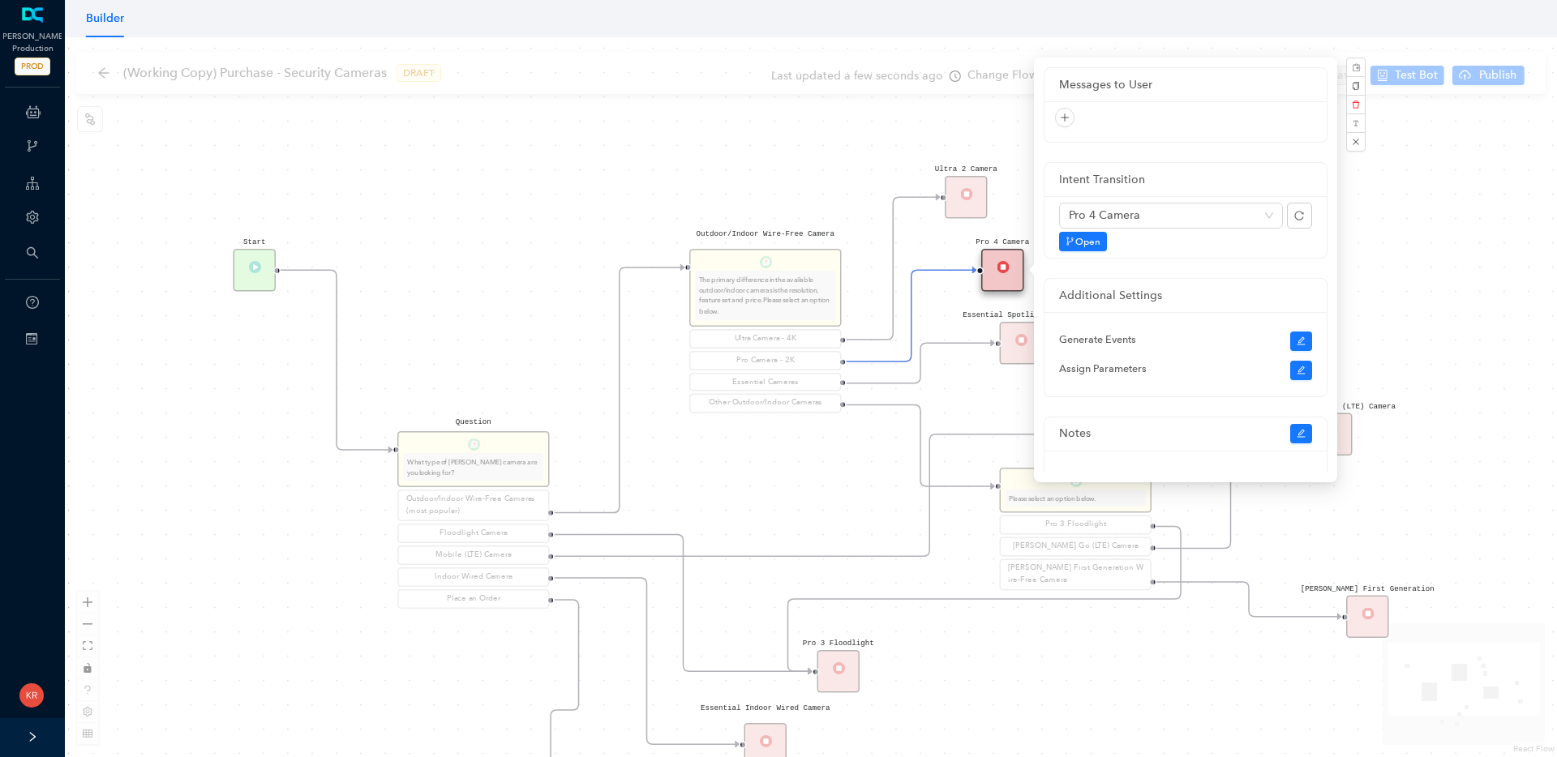
click at [1395, 229] on div "Rule P Start Question What type of Arlo camera are you looking for? Outdoor/Ind…" at bounding box center [811, 397] width 1492 height 720
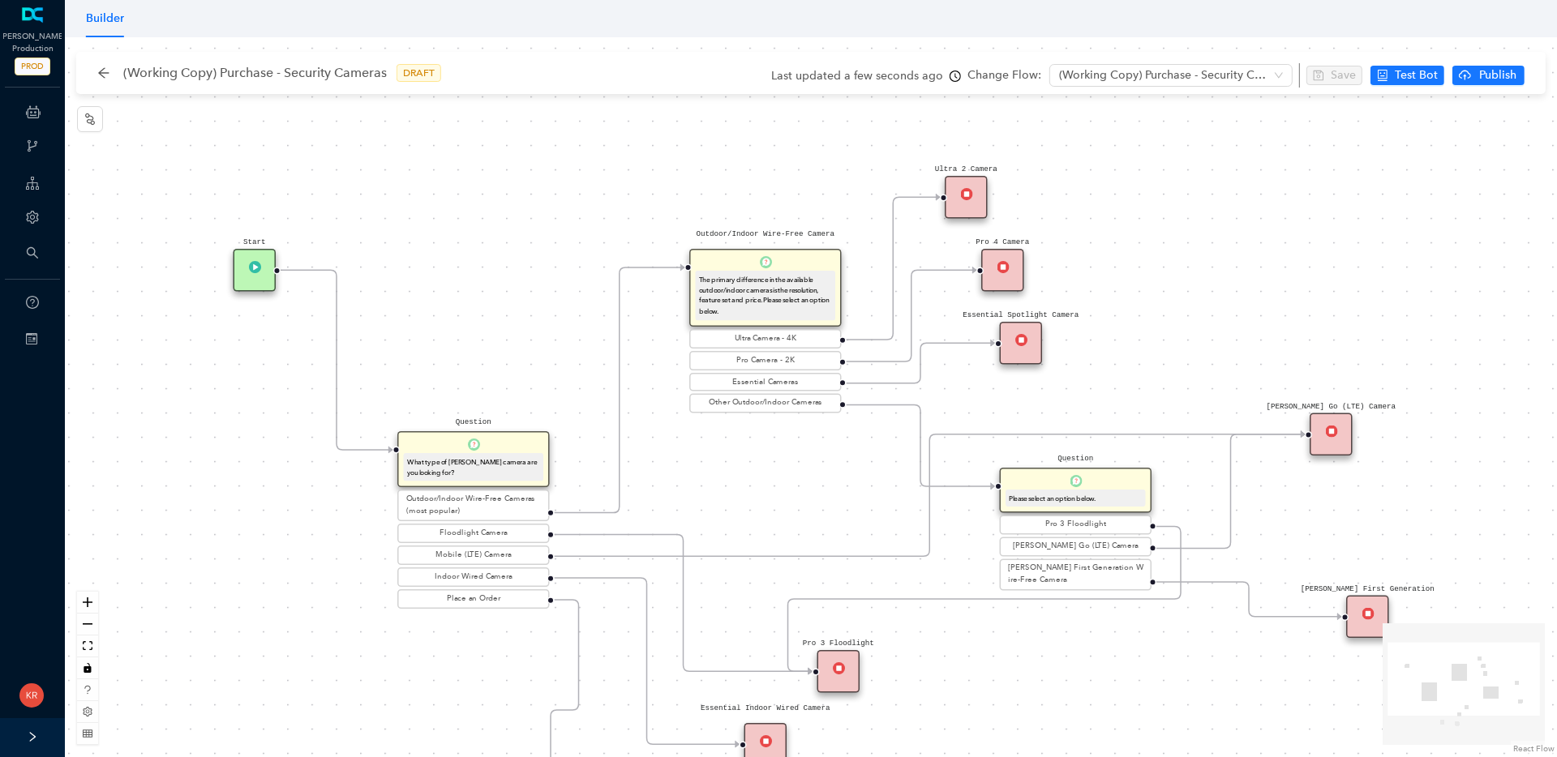
click at [778, 383] on div "Essential Cameras" at bounding box center [765, 382] width 145 height 12
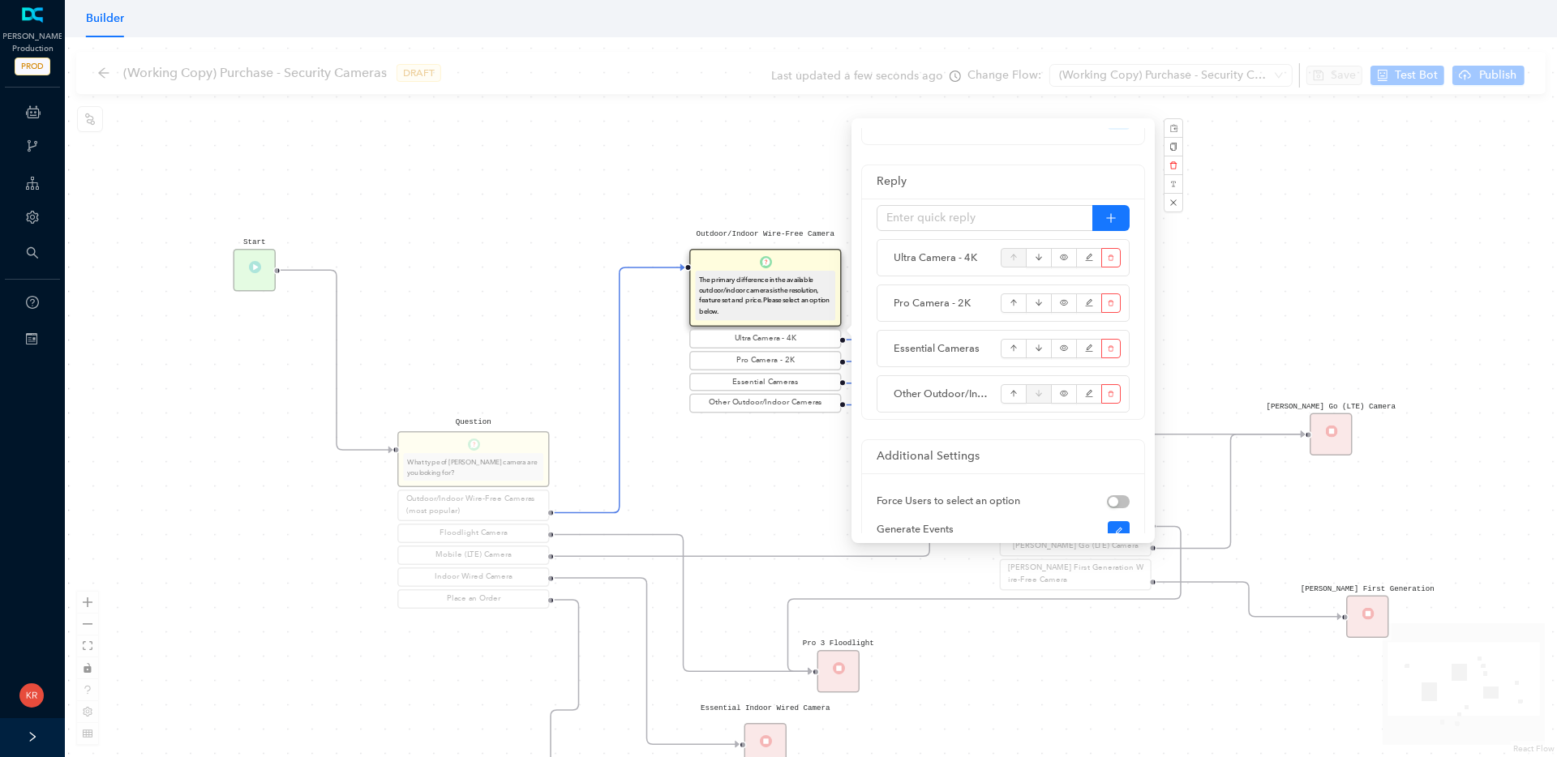
scroll to position [227, 0]
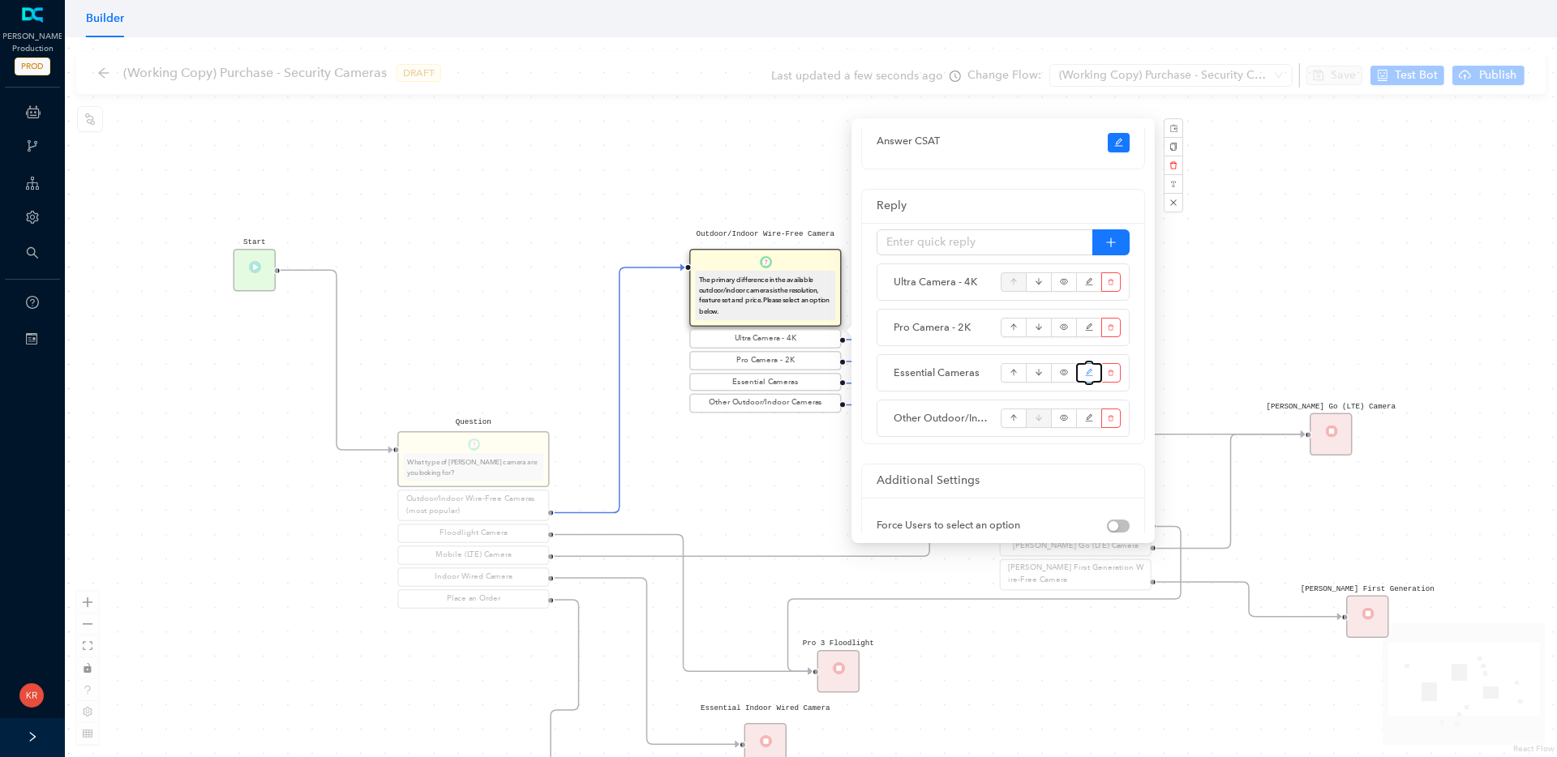
click at [1081, 377] on button "button" at bounding box center [1089, 372] width 26 height 19
type input "Essential Cameras (3rd Gen)"
click at [1112, 244] on icon "plus" at bounding box center [1110, 242] width 11 height 11
click at [977, 240] on input "text" at bounding box center [985, 242] width 217 height 26
type input "Essential Security Camera"
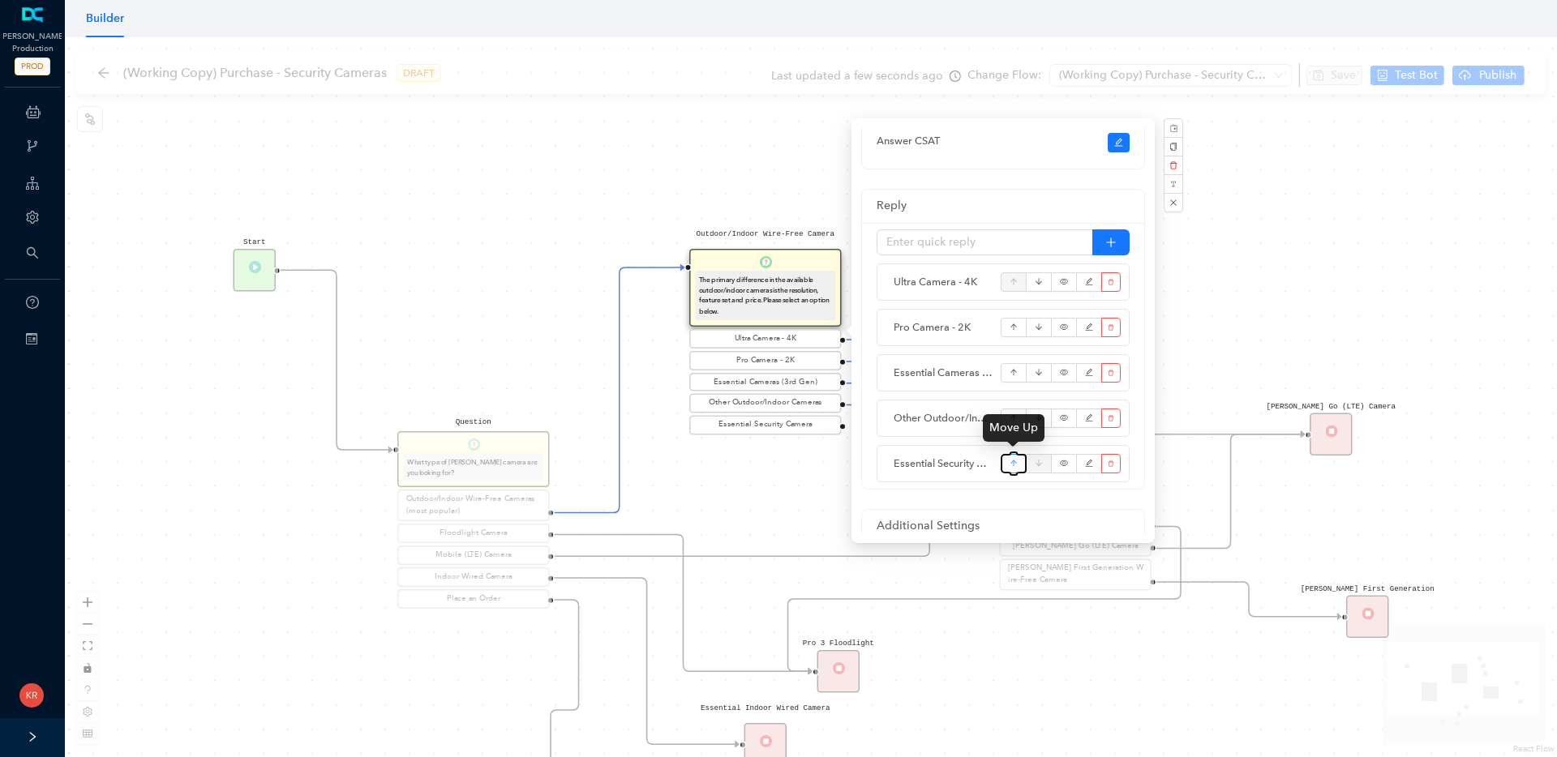
click at [1010, 466] on icon "arrow-up" at bounding box center [1014, 464] width 9 height 24
click at [1010, 465] on icon "arrow-up" at bounding box center [1014, 464] width 9 height 24
click at [1011, 465] on icon "arrow-up" at bounding box center [1014, 464] width 9 height 24
click at [1010, 423] on div "Move Up" at bounding box center [1014, 428] width 62 height 28
click at [1006, 458] on button "button" at bounding box center [1014, 463] width 26 height 19
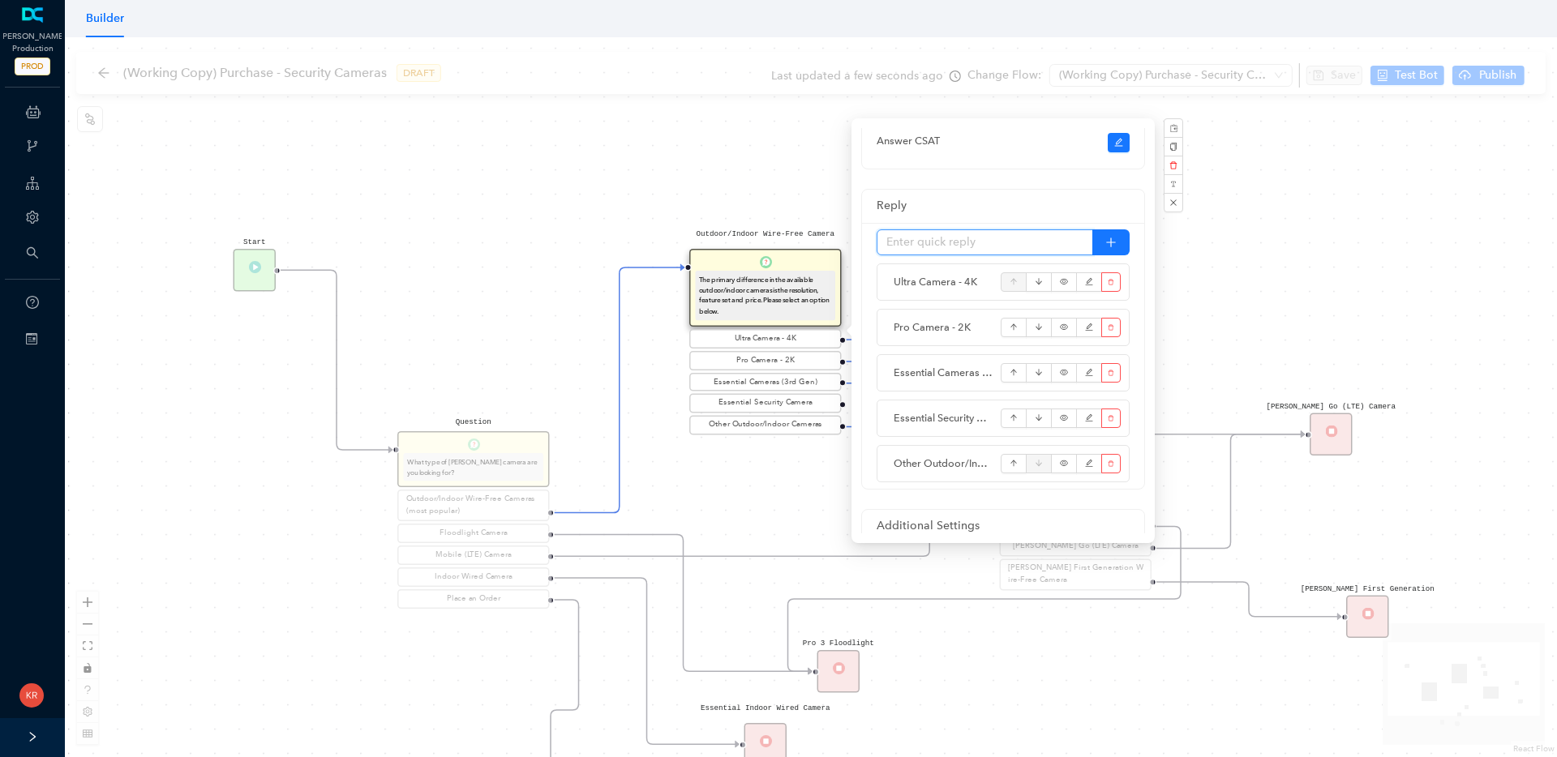
click at [922, 244] on input "text" at bounding box center [985, 242] width 217 height 26
type input "P"
type input "Essential Pan Tilt Security Cameras"
click at [1020, 509] on button "button" at bounding box center [1014, 509] width 26 height 19
click at [1239, 288] on div "Rule P Start Question What type of Arlo camera are you looking for? Outdoor/Ind…" at bounding box center [811, 397] width 1492 height 720
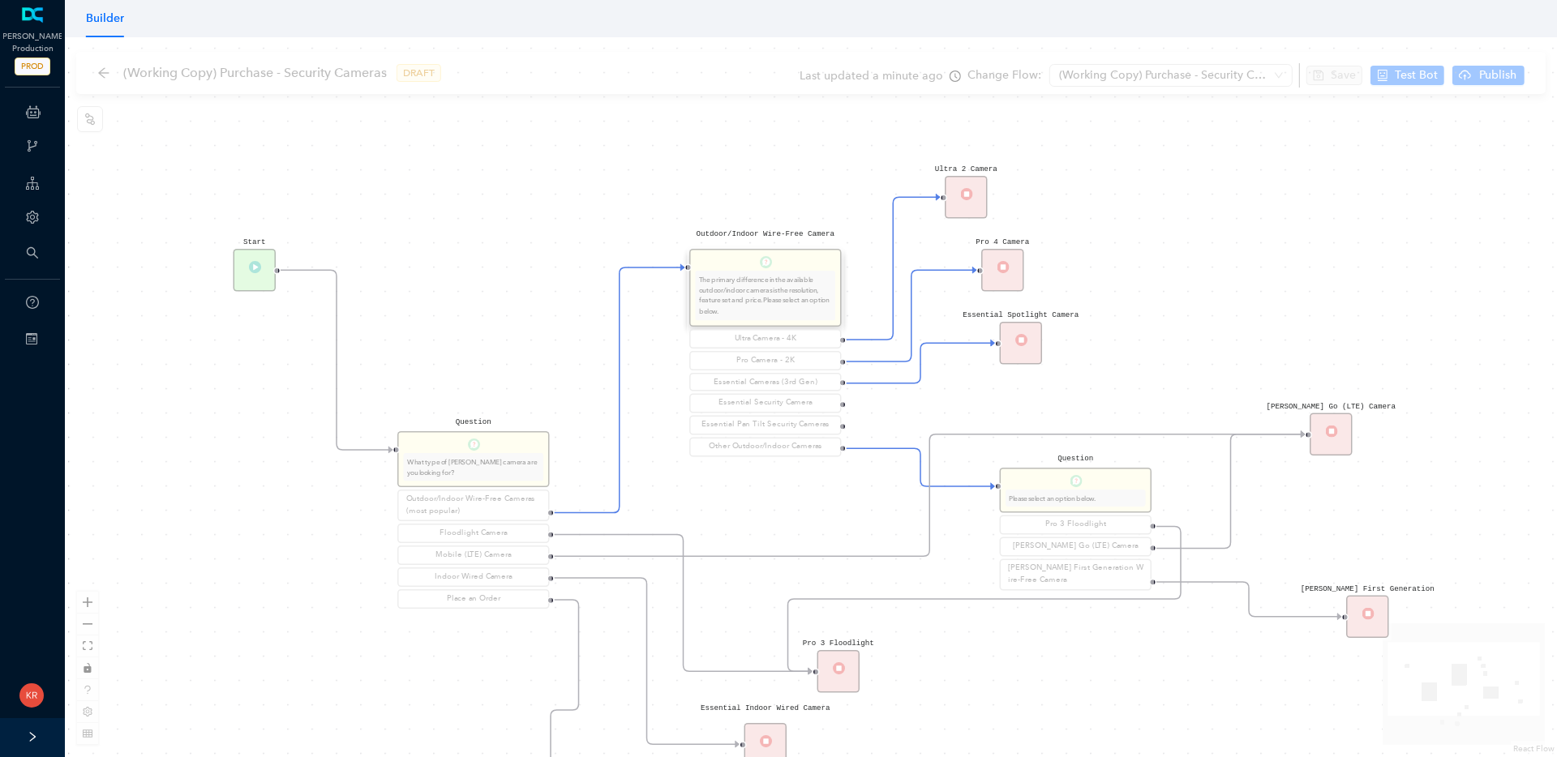
scroll to position [0, 0]
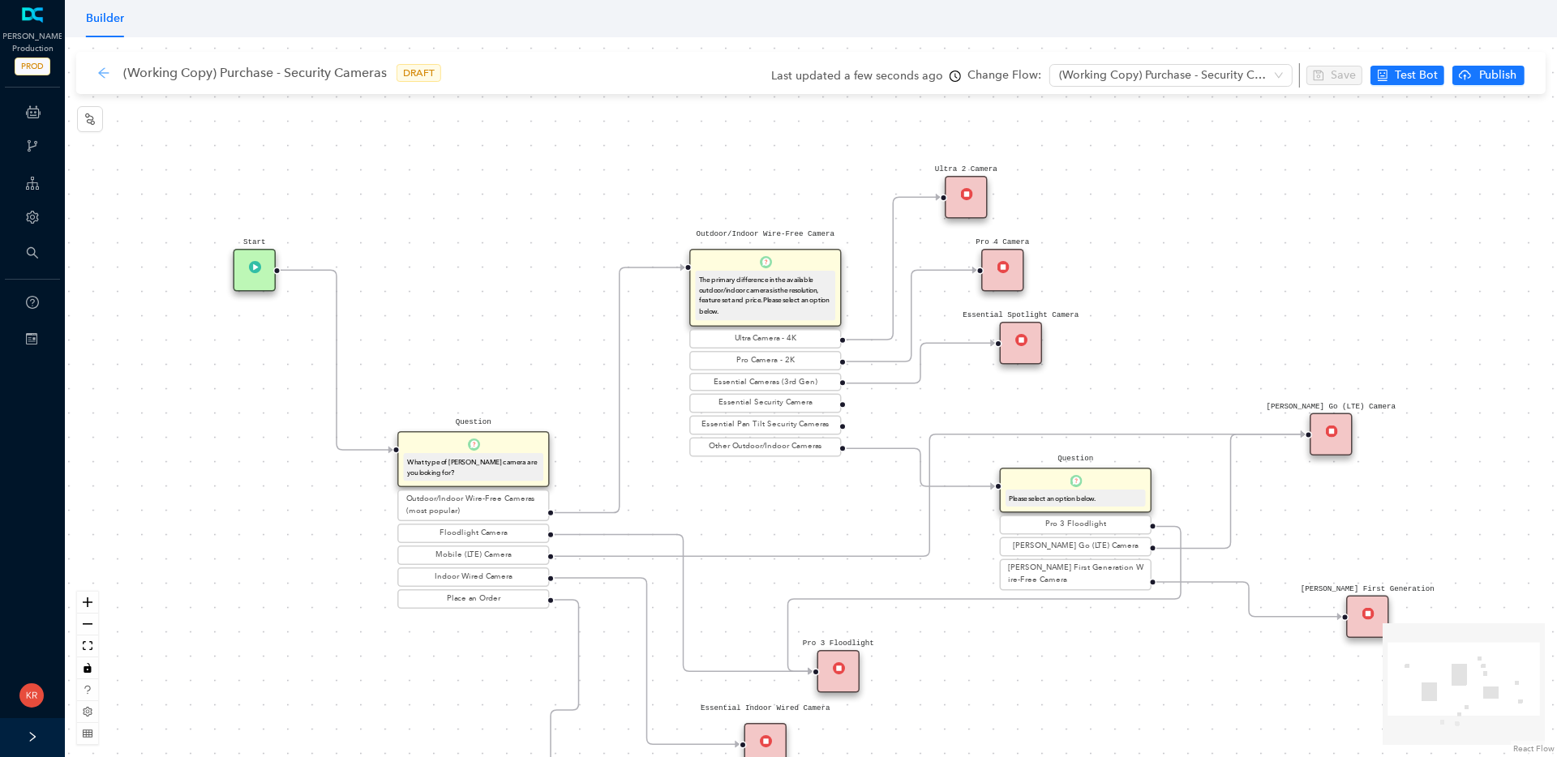
click at [101, 68] on icon "arrow-left" at bounding box center [103, 72] width 13 height 13
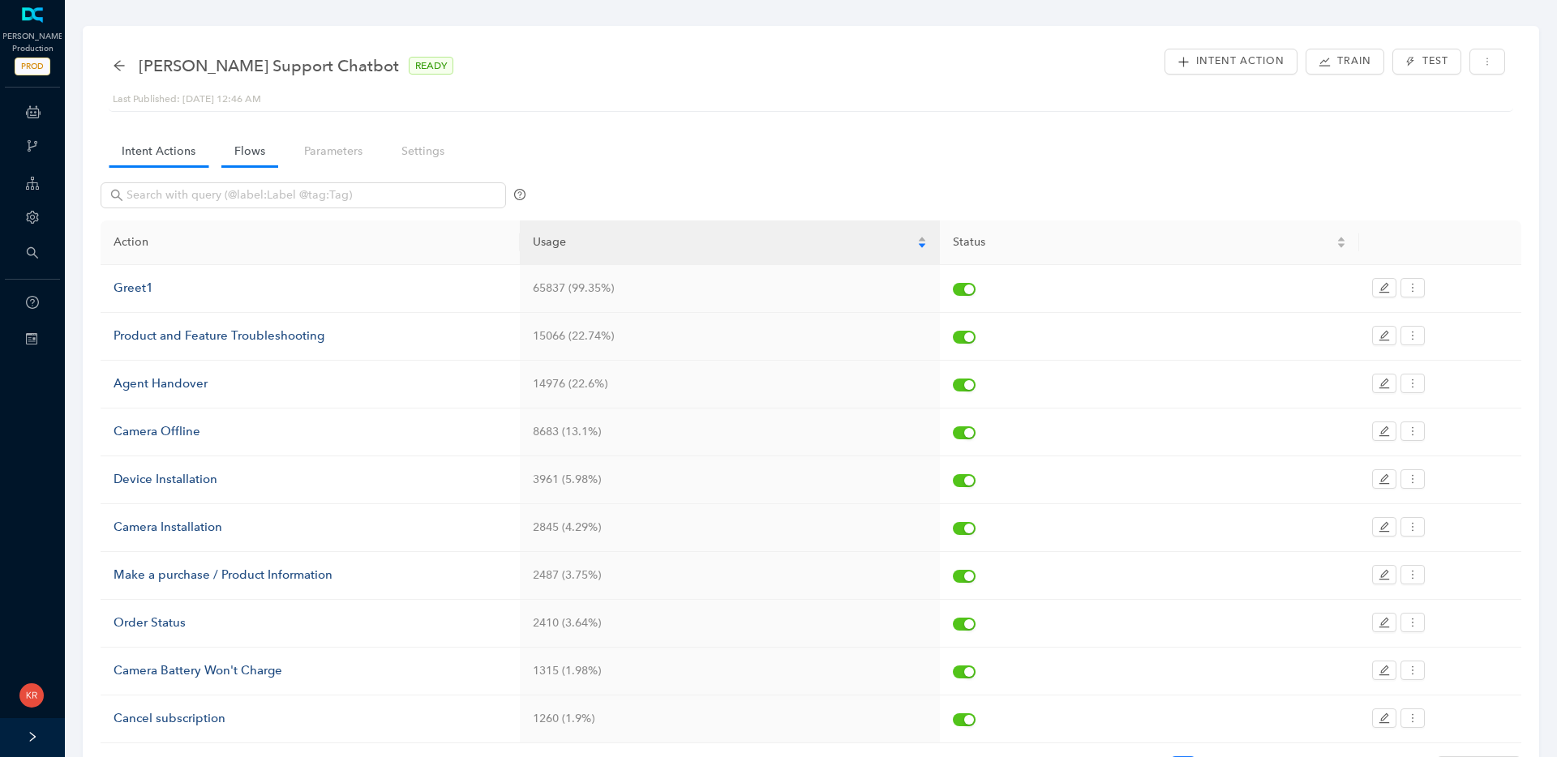
click at [231, 165] on nav "Intent Actions Flows Parameters Settings" at bounding box center [290, 151] width 378 height 46
click at [236, 159] on link "Flows" at bounding box center [249, 151] width 57 height 30
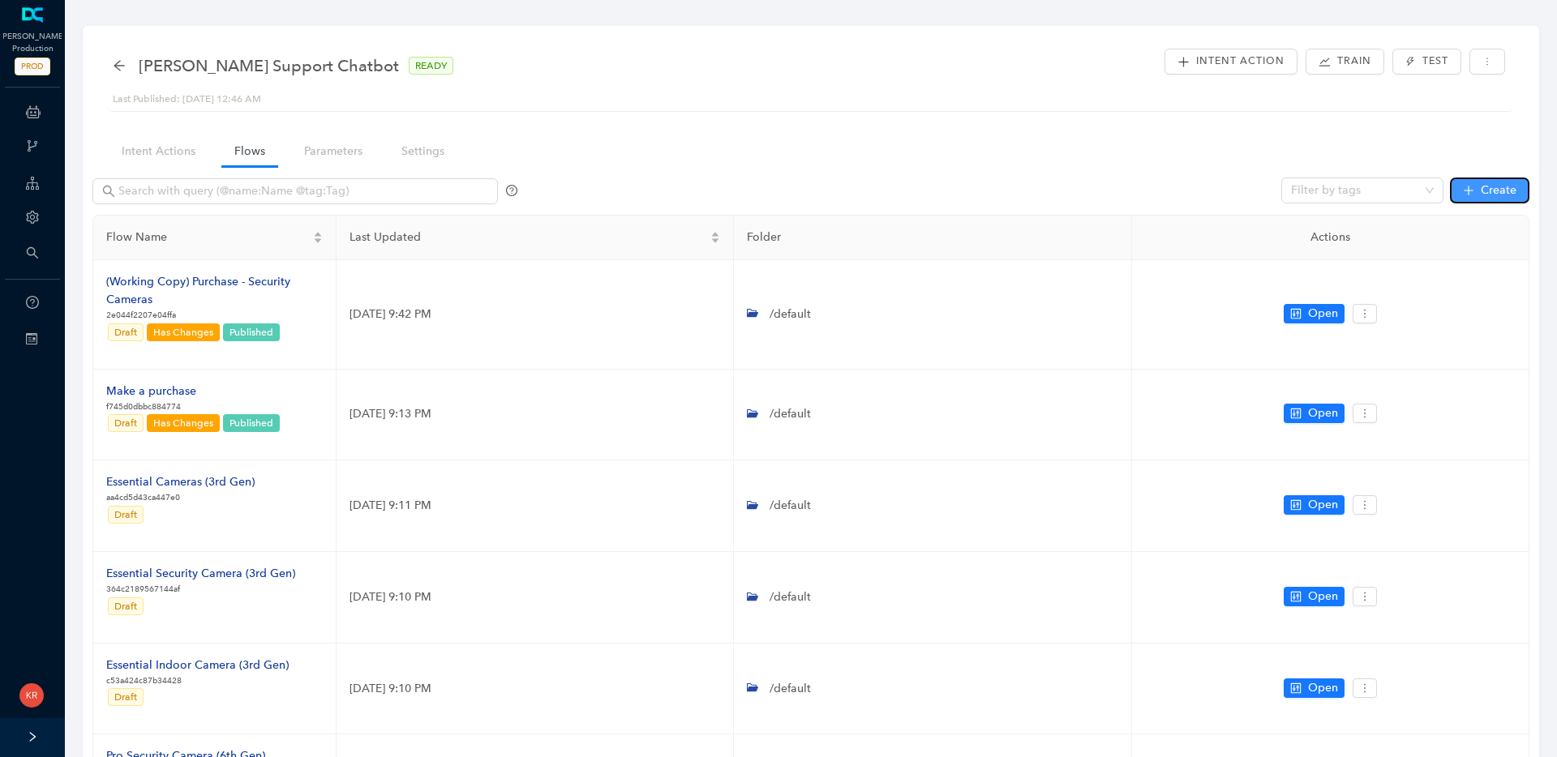
click at [1490, 191] on span "Create" at bounding box center [1499, 191] width 36 height 18
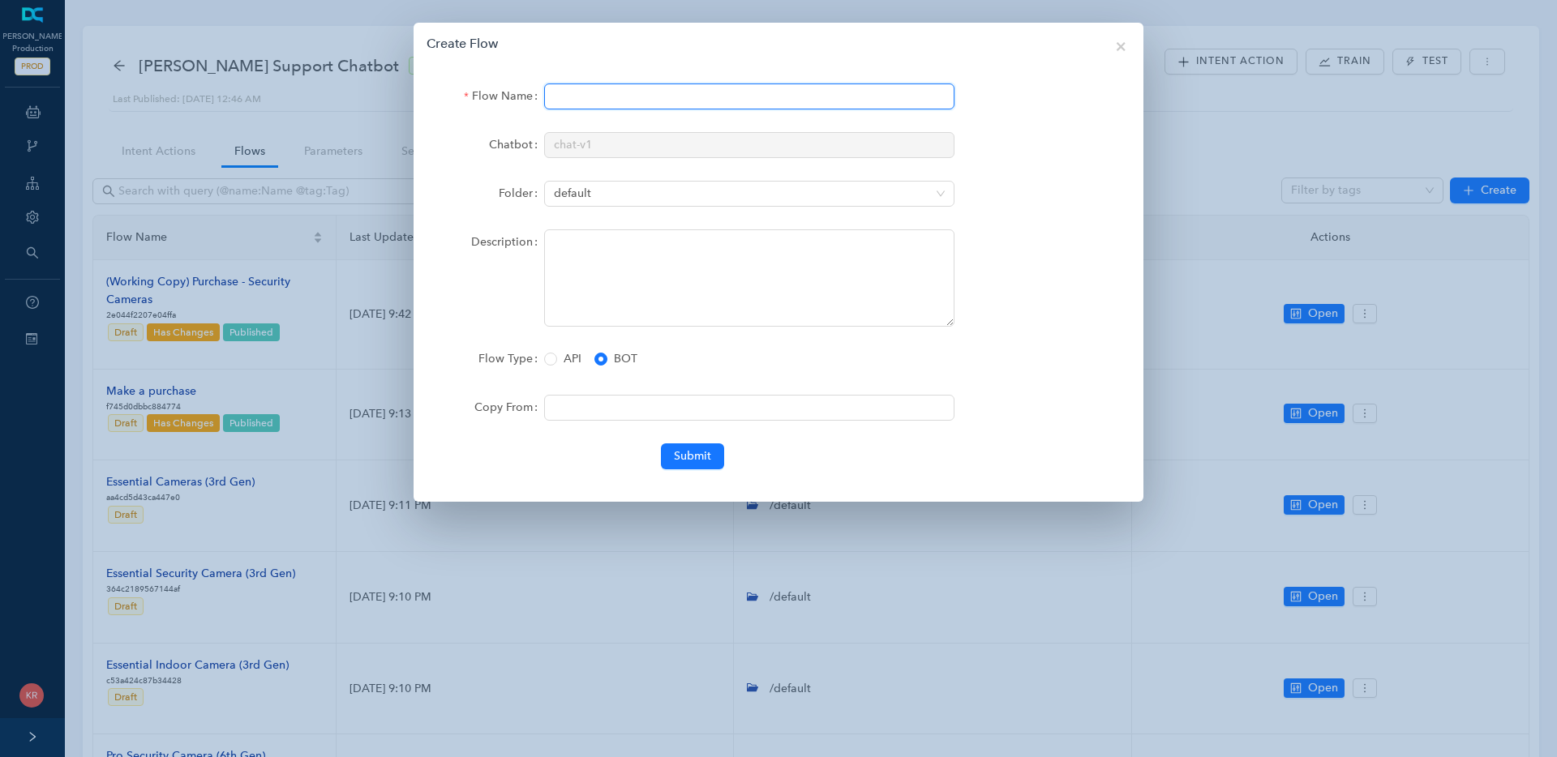
click at [585, 108] on input "Flow Name" at bounding box center [749, 97] width 410 height 26
type input "Essential Security Camera"
click at [685, 461] on span "Submit" at bounding box center [692, 457] width 37 height 18
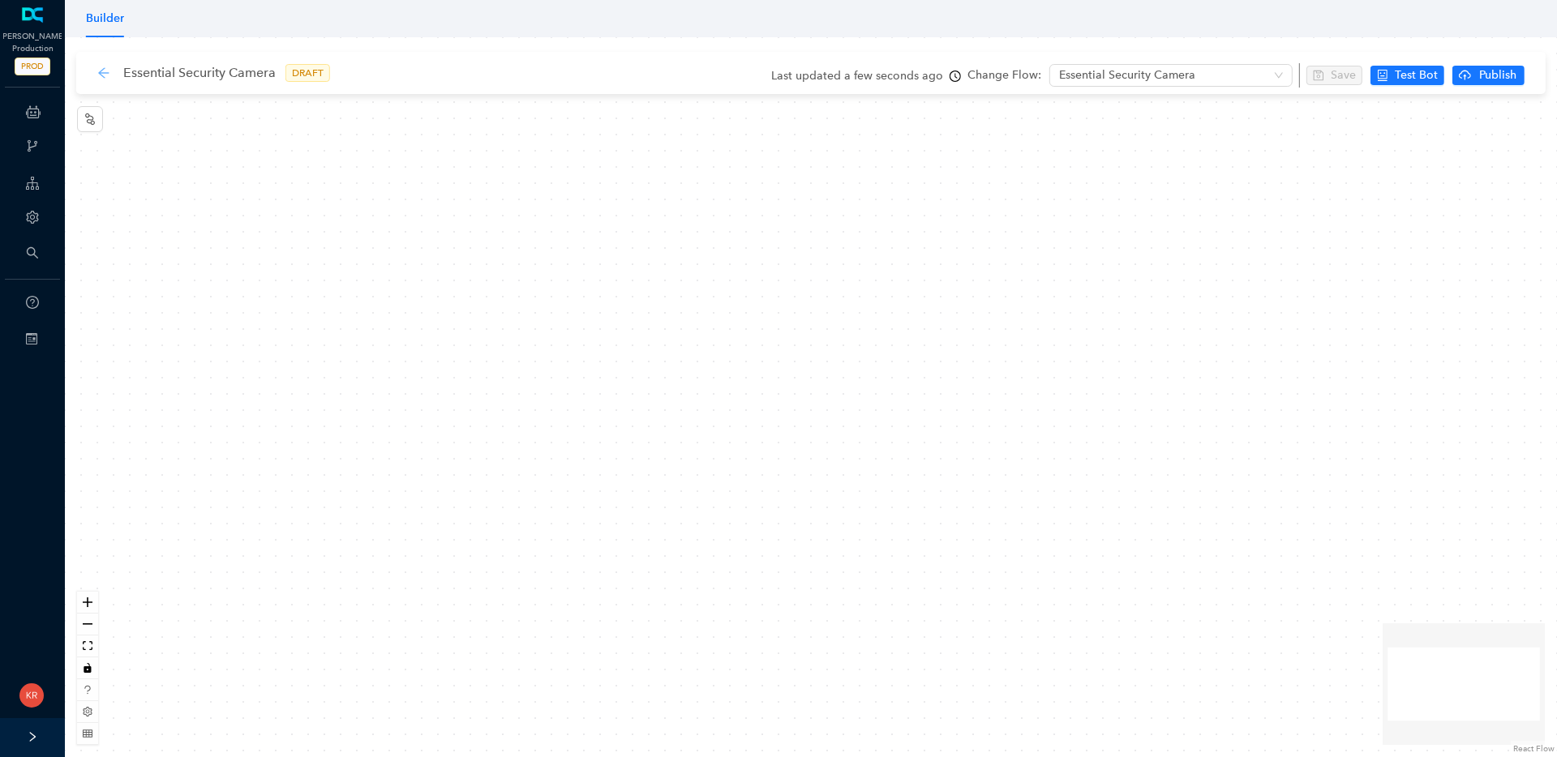
click at [101, 71] on icon "arrow-left" at bounding box center [103, 72] width 11 height 11
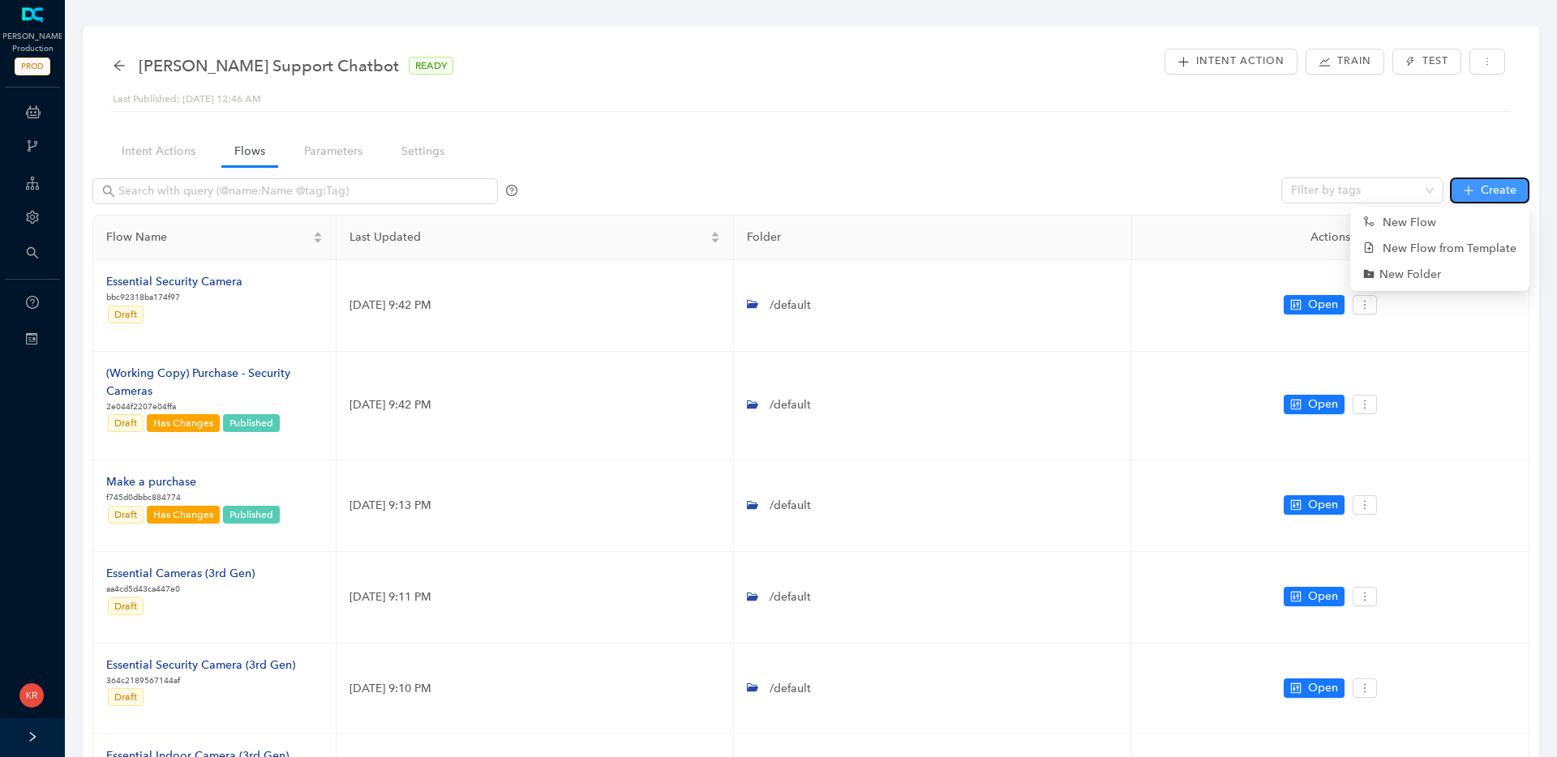
click at [1481, 191] on span "Create" at bounding box center [1499, 191] width 36 height 18
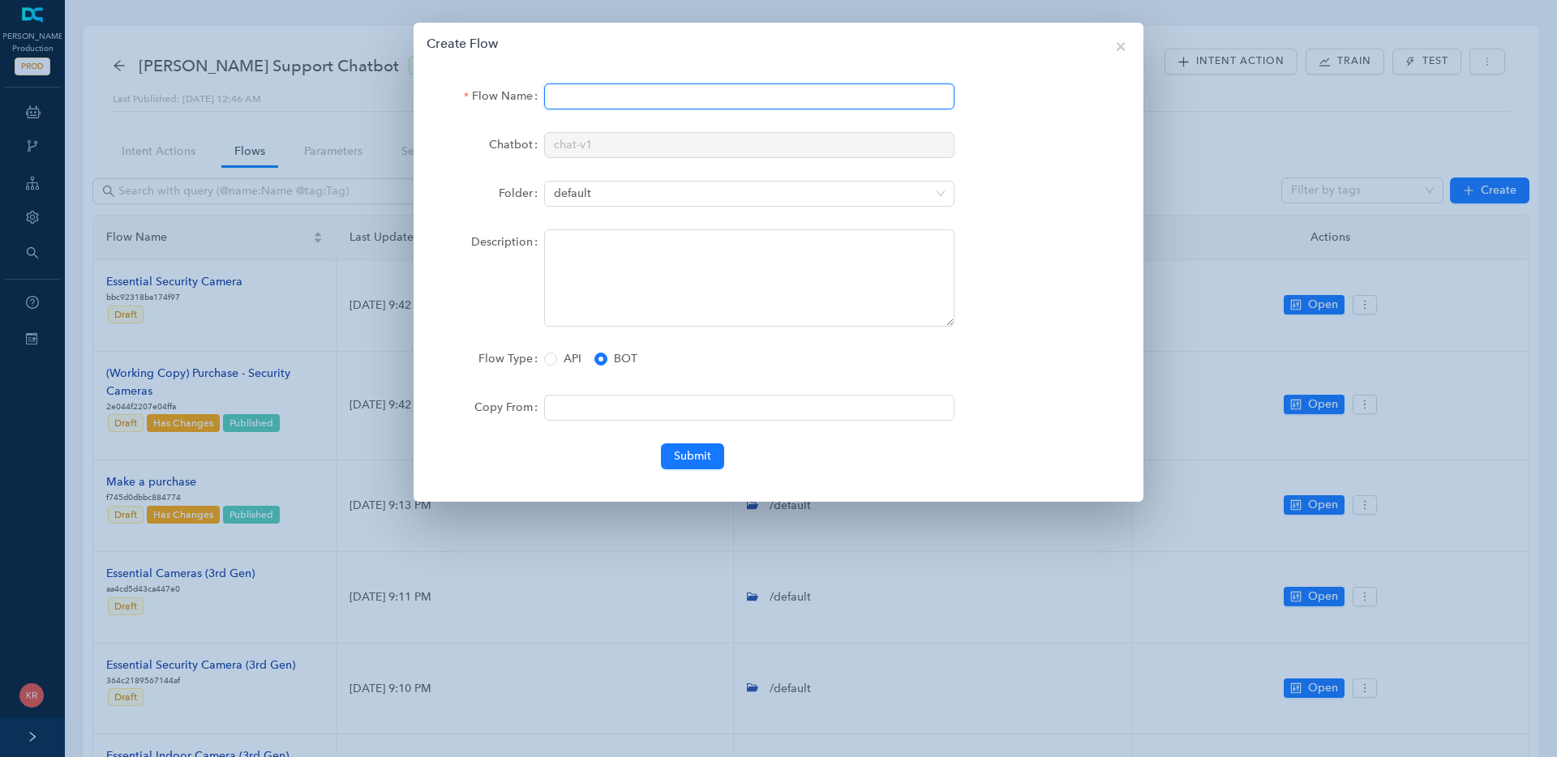
click at [624, 94] on input "Flow Name" at bounding box center [749, 97] width 410 height 26
type input "Essential Pan Tilt Security Cameras"
click at [698, 460] on span "Submit" at bounding box center [692, 457] width 37 height 18
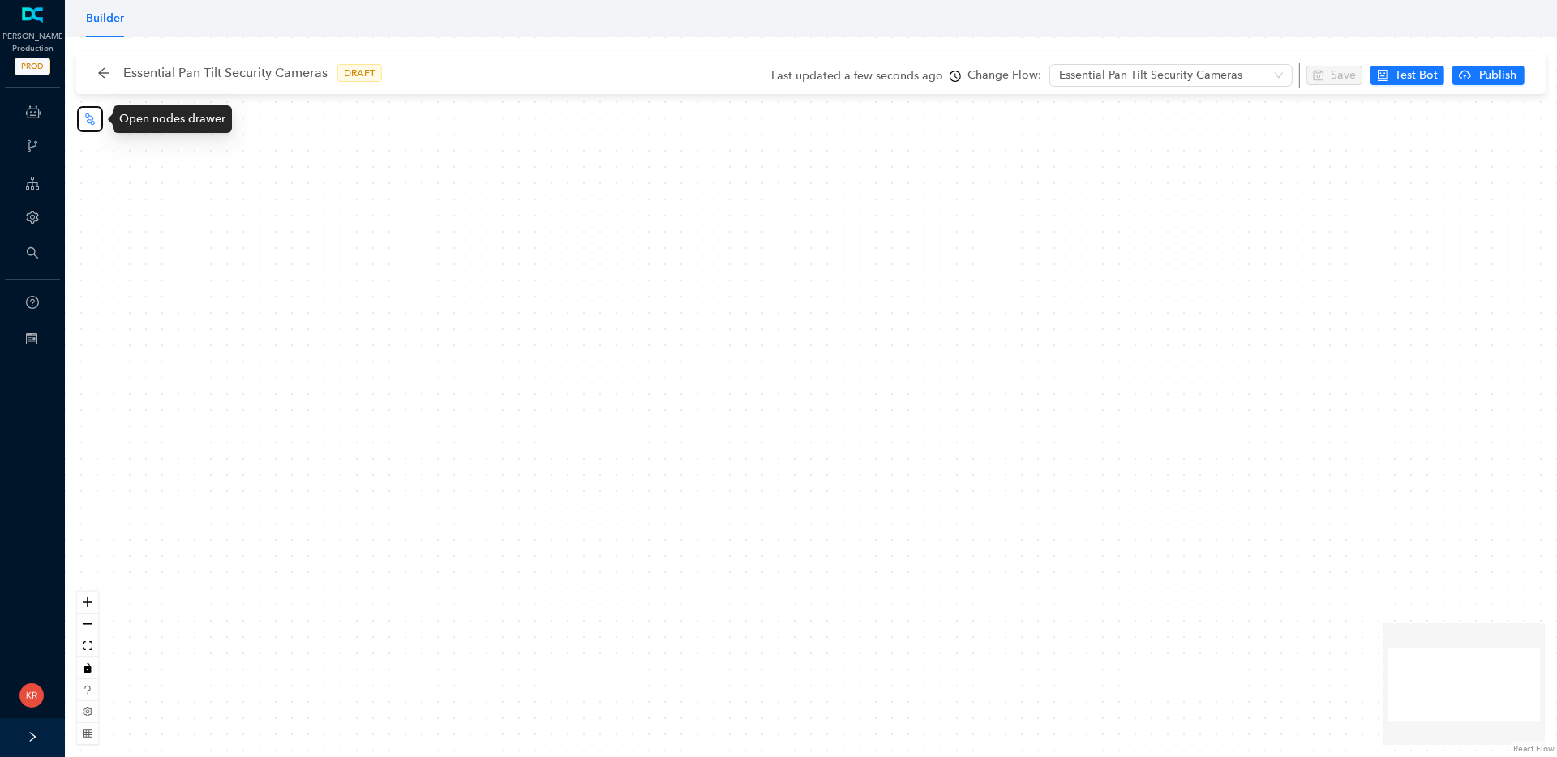
click at [84, 123] on icon "node-index" at bounding box center [90, 119] width 13 height 13
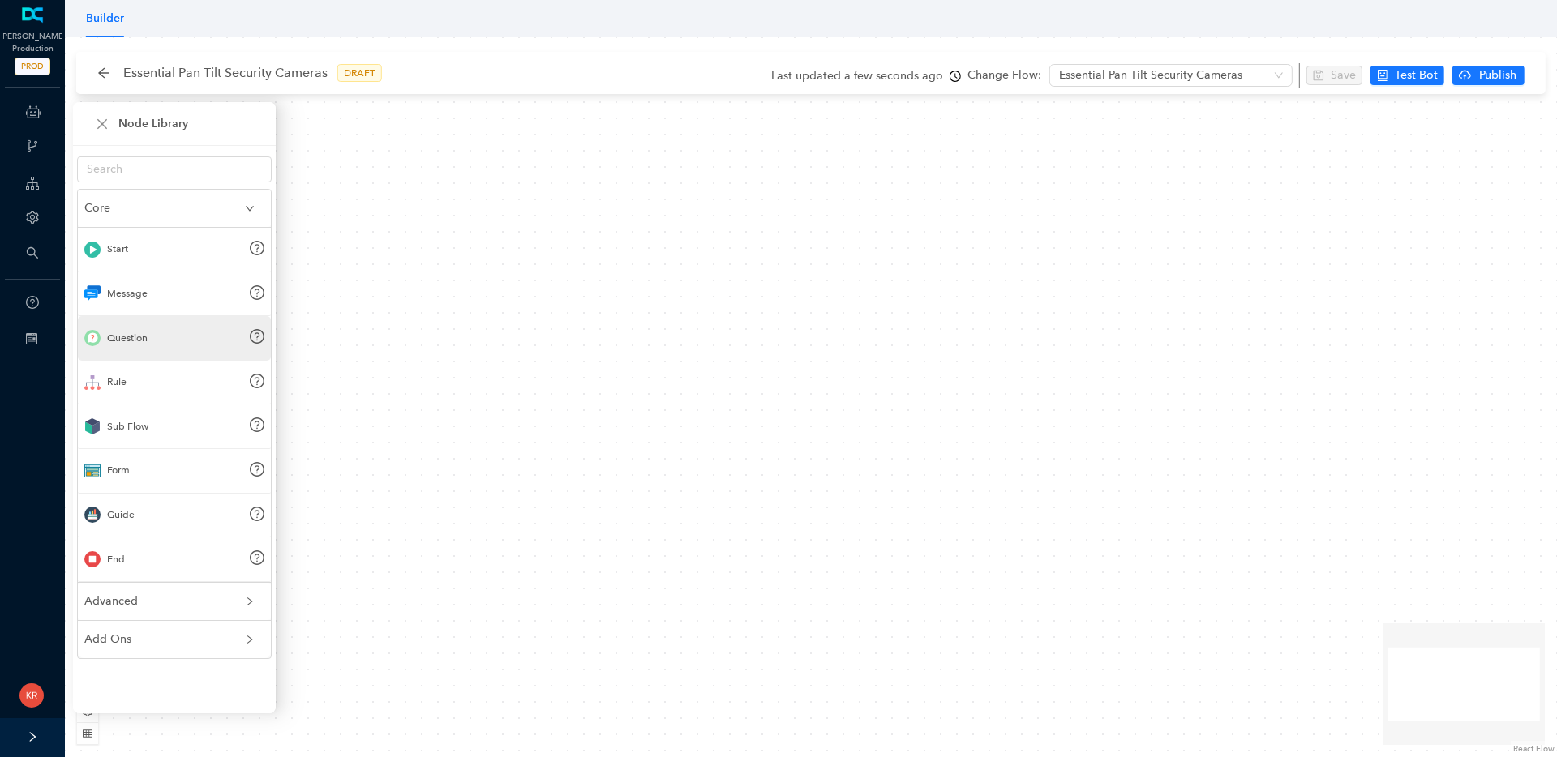
click at [140, 346] on div "Question" at bounding box center [174, 338] width 193 height 45
click at [142, 341] on div "Question" at bounding box center [127, 338] width 41 height 15
click at [135, 343] on div "Question" at bounding box center [127, 338] width 41 height 15
drag, startPoint x: 135, startPoint y: 343, endPoint x: 637, endPoint y: 328, distance: 502.2
click at [637, 328] on div "Node Library Core Start Message Question Rule Sub Flow Form Guide End Advanced …" at bounding box center [811, 397] width 1492 height 720
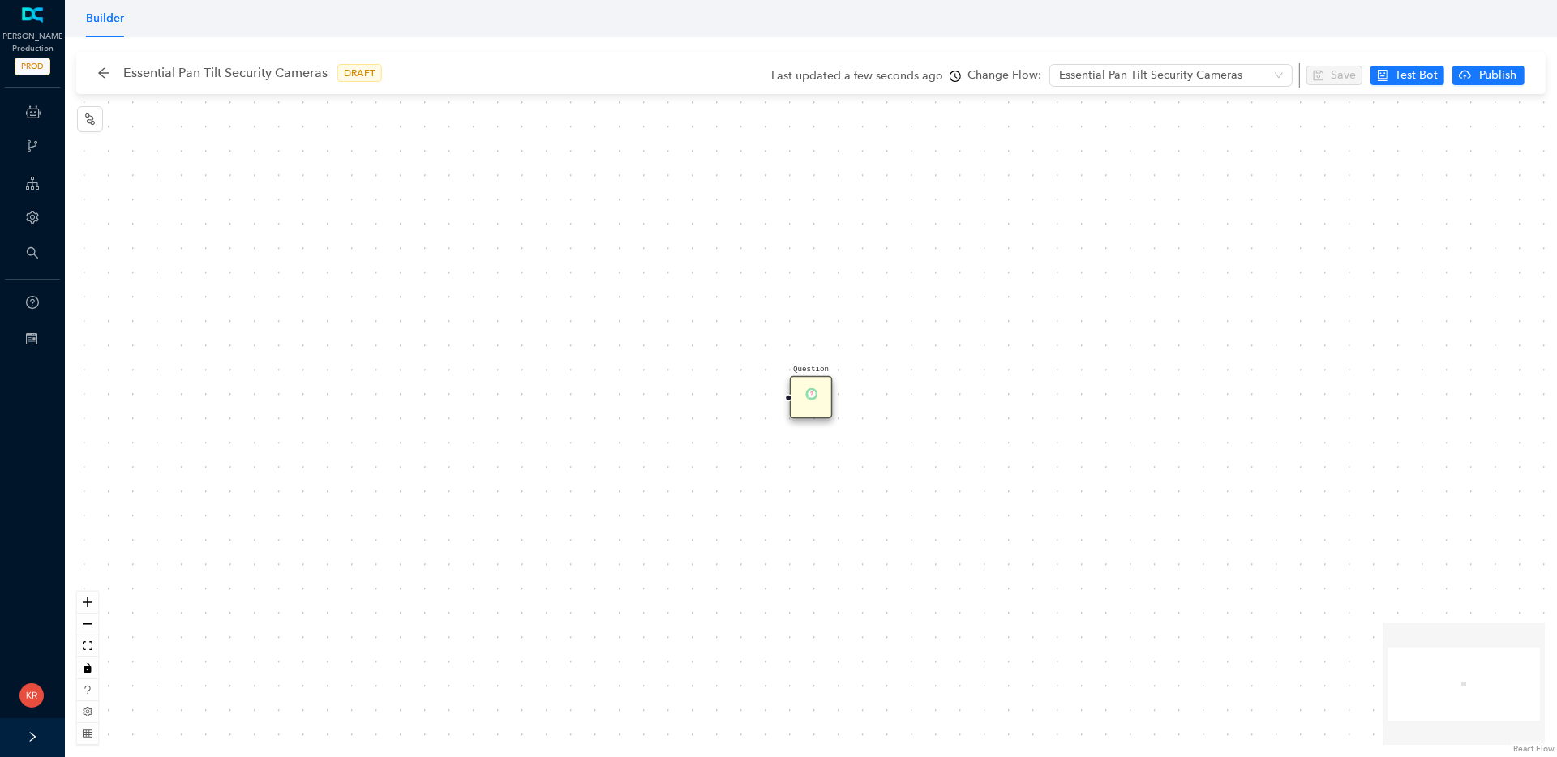
click at [804, 397] on div "Question" at bounding box center [811, 397] width 43 height 43
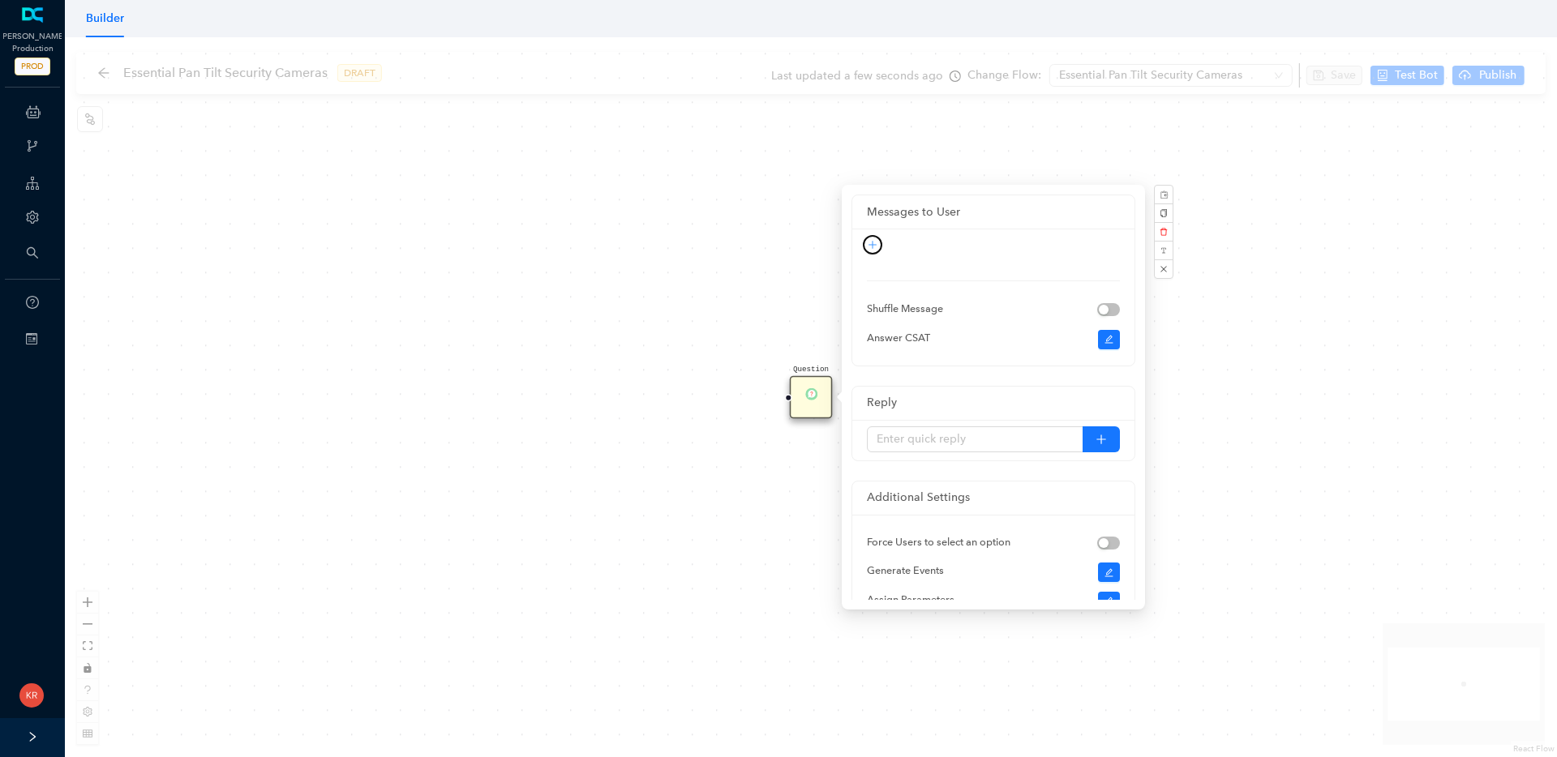
click at [879, 243] on button "button" at bounding box center [872, 244] width 19 height 19
click at [859, 306] on link "Rich Text" at bounding box center [858, 300] width 59 height 18
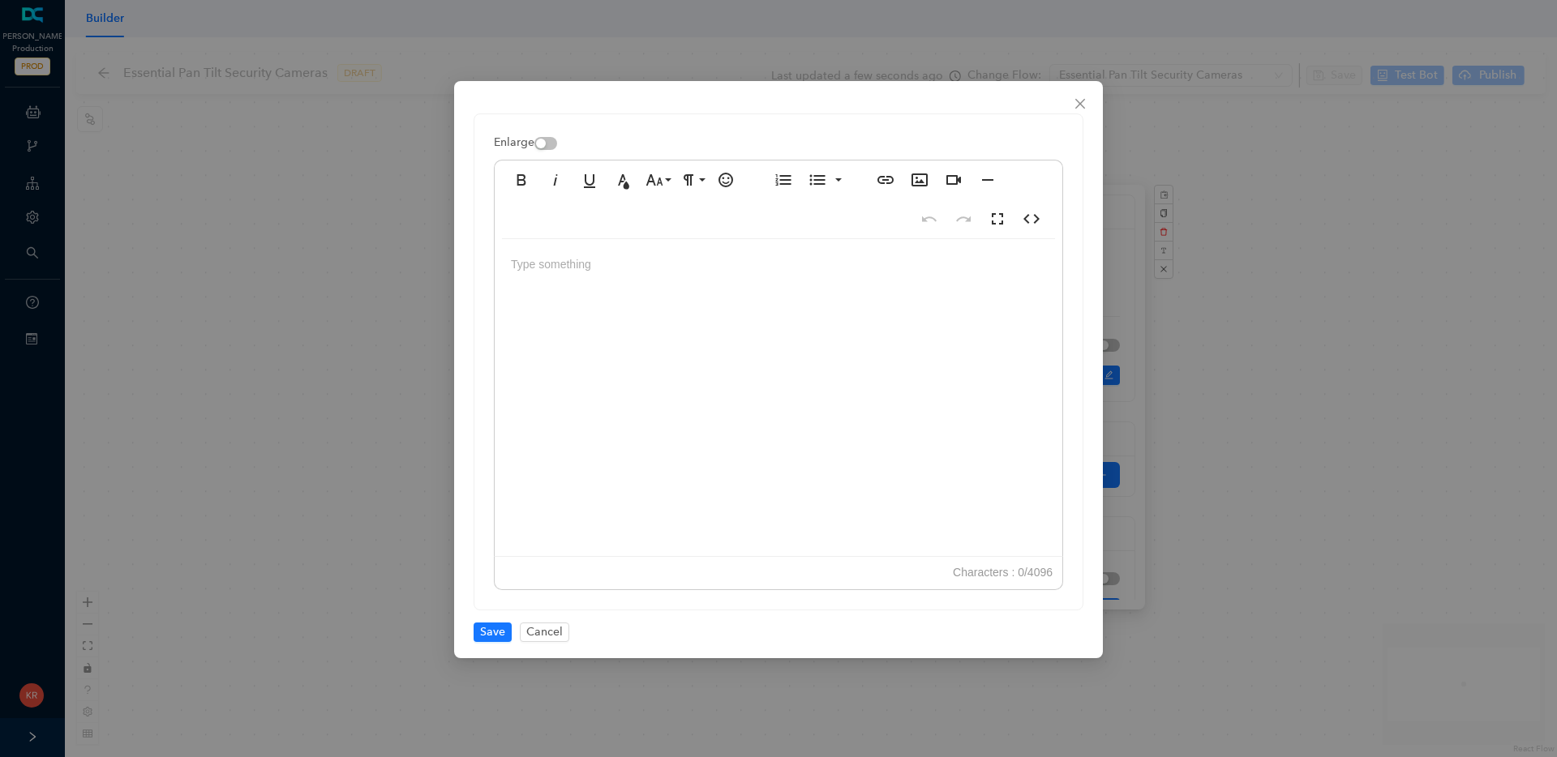
click at [750, 365] on div at bounding box center [779, 401] width 568 height 324
click at [793, 291] on div "Whci" at bounding box center [779, 401] width 568 height 324
click at [495, 633] on span "Save" at bounding box center [492, 633] width 25 height 18
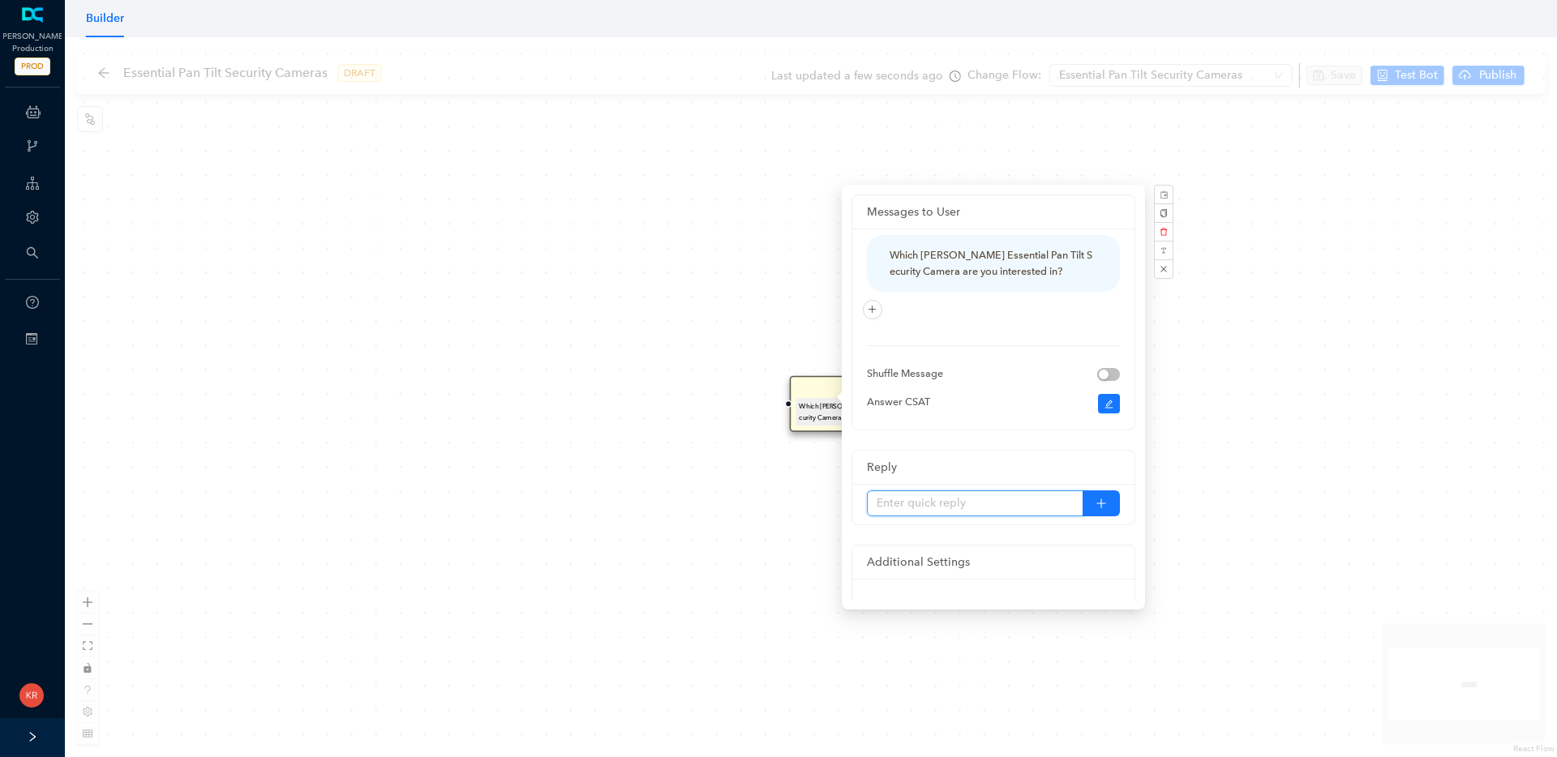
click at [928, 500] on input "text" at bounding box center [975, 504] width 217 height 26
type input "[PERSON_NAME] Essential Pan Tilt Indoor Camera"
click at [1098, 505] on icon "plus" at bounding box center [1101, 503] width 11 height 11
type input "[PERSON_NAME] Essential Pan Tilt Security Camera"
click at [1472, 390] on div "Question Which [PERSON_NAME] Essential Pan Tilt Security Camera are you interes…" at bounding box center [811, 397] width 1492 height 720
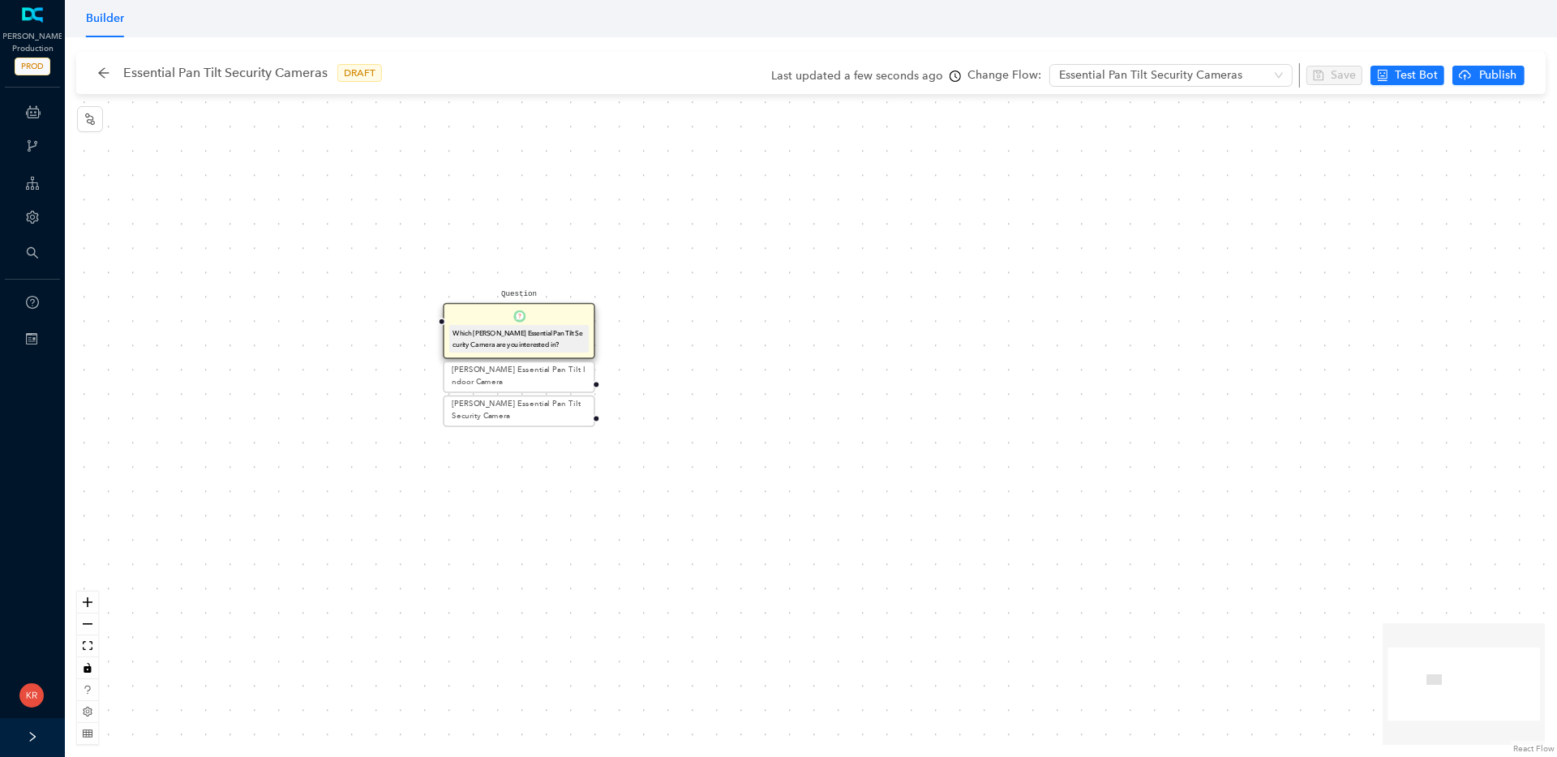
drag, startPoint x: 842, startPoint y: 391, endPoint x: 495, endPoint y: 321, distance: 354.0
click at [491, 318] on div "Question Which [PERSON_NAME] Essential Pan Tilt Security Camera are you interes…" at bounding box center [519, 331] width 152 height 56
click at [253, 152] on div "Question Which [PERSON_NAME] Essential Pan Tilt Security Camera are you interes…" at bounding box center [811, 397] width 1492 height 720
click at [101, 75] on icon "arrow-left" at bounding box center [103, 72] width 13 height 13
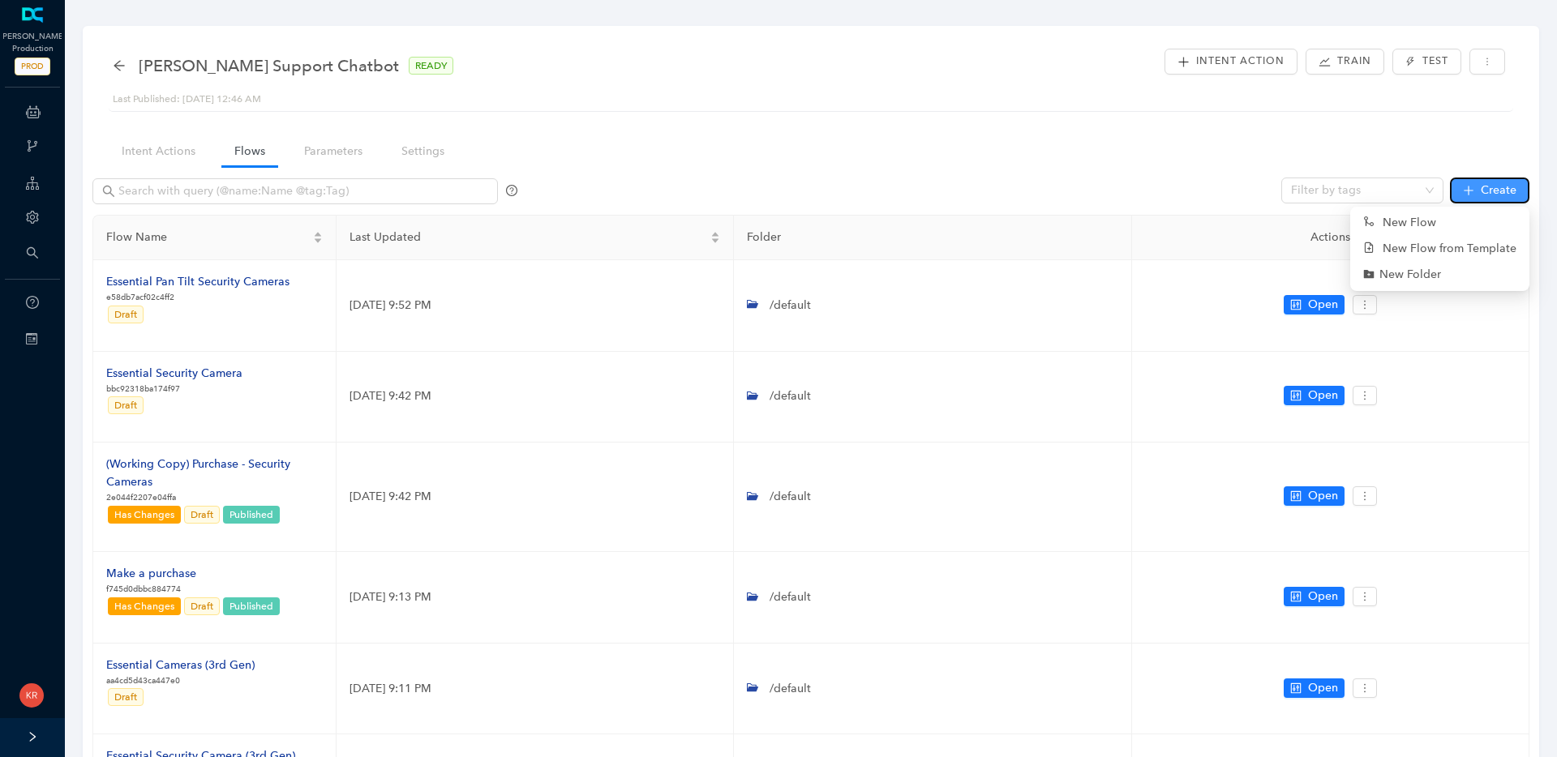
click at [1485, 196] on span "Create" at bounding box center [1499, 191] width 36 height 18
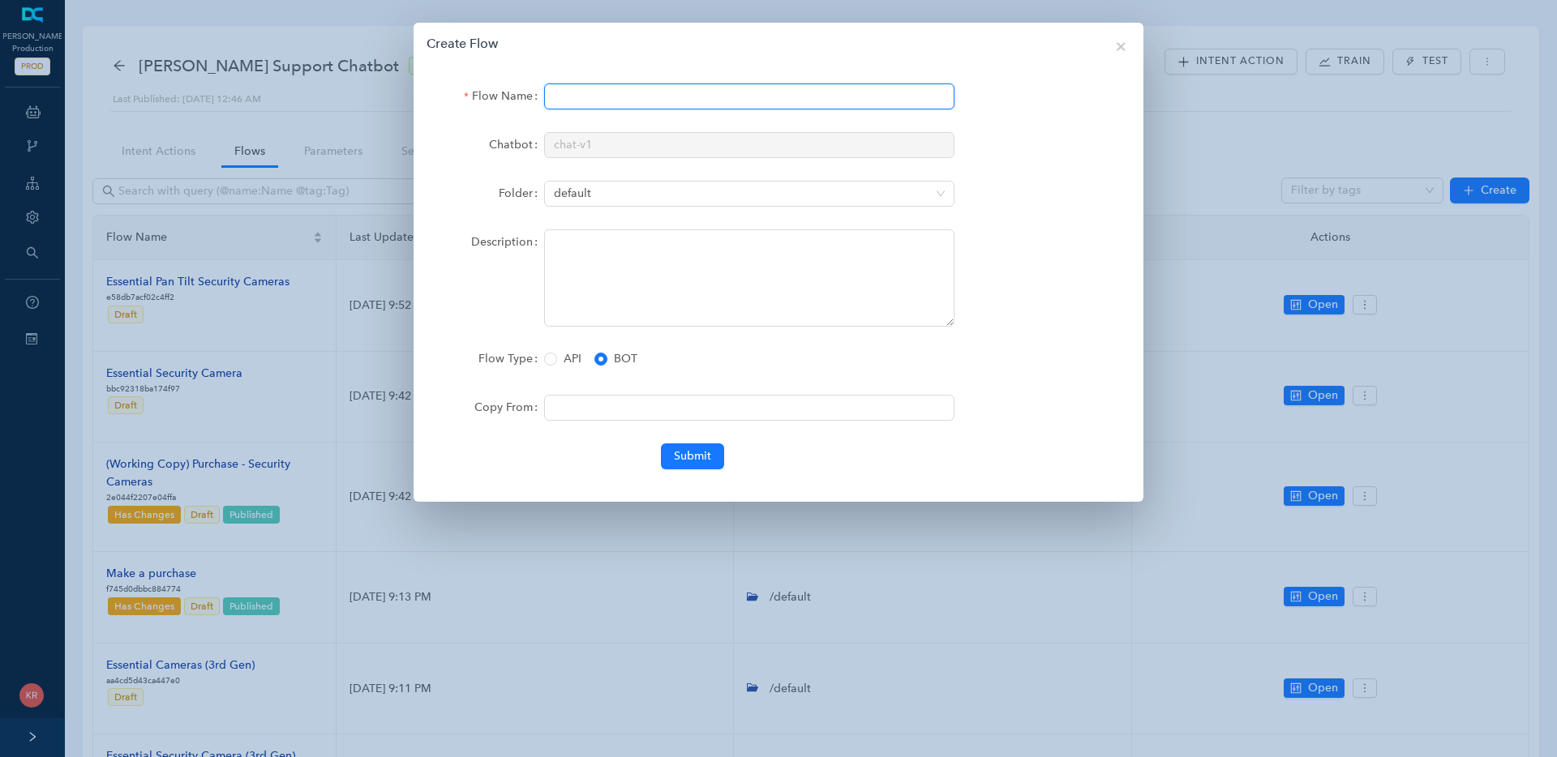
click at [675, 109] on div at bounding box center [749, 98] width 410 height 29
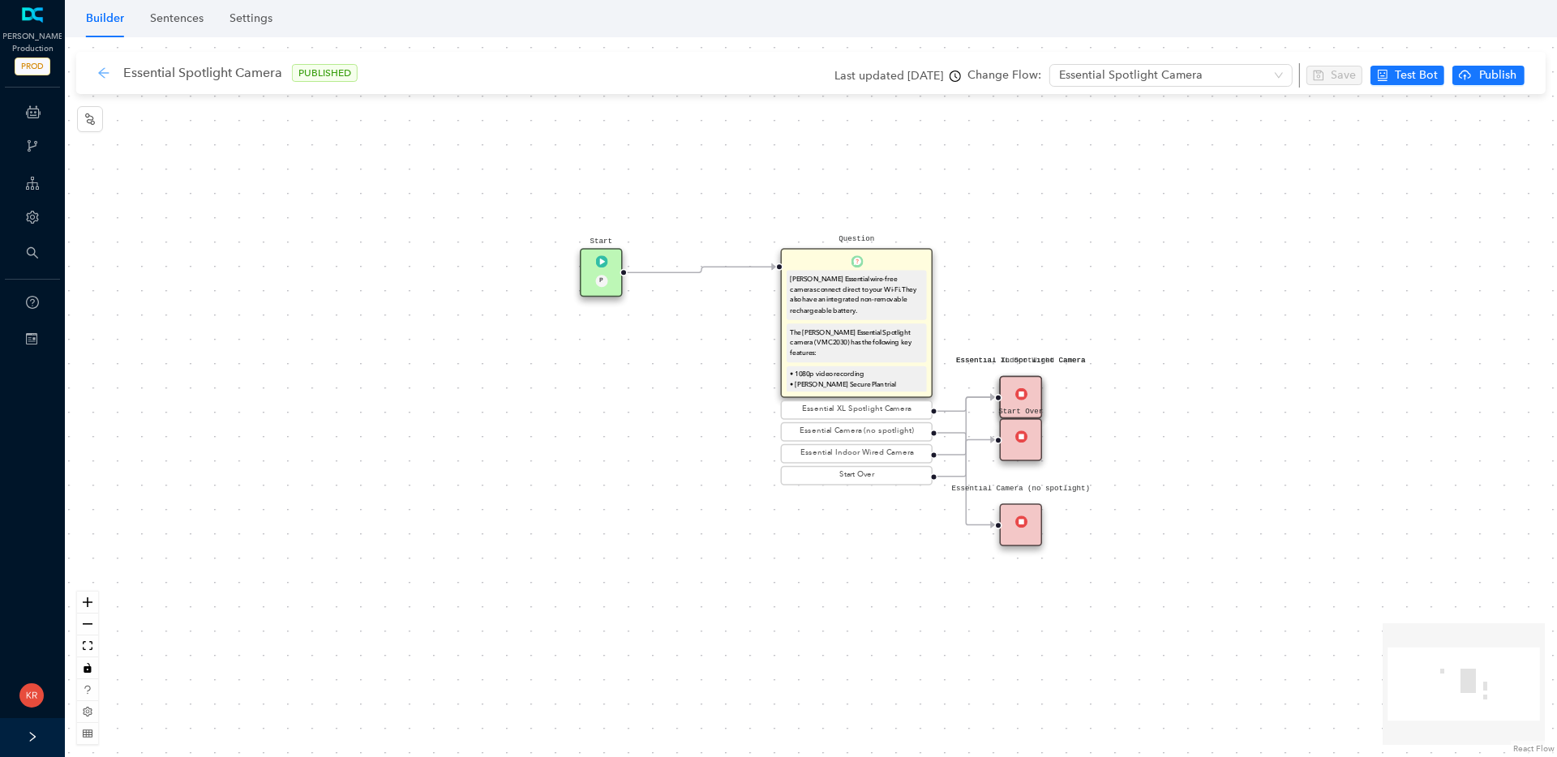
click at [97, 75] on icon "arrow-left" at bounding box center [103, 72] width 13 height 13
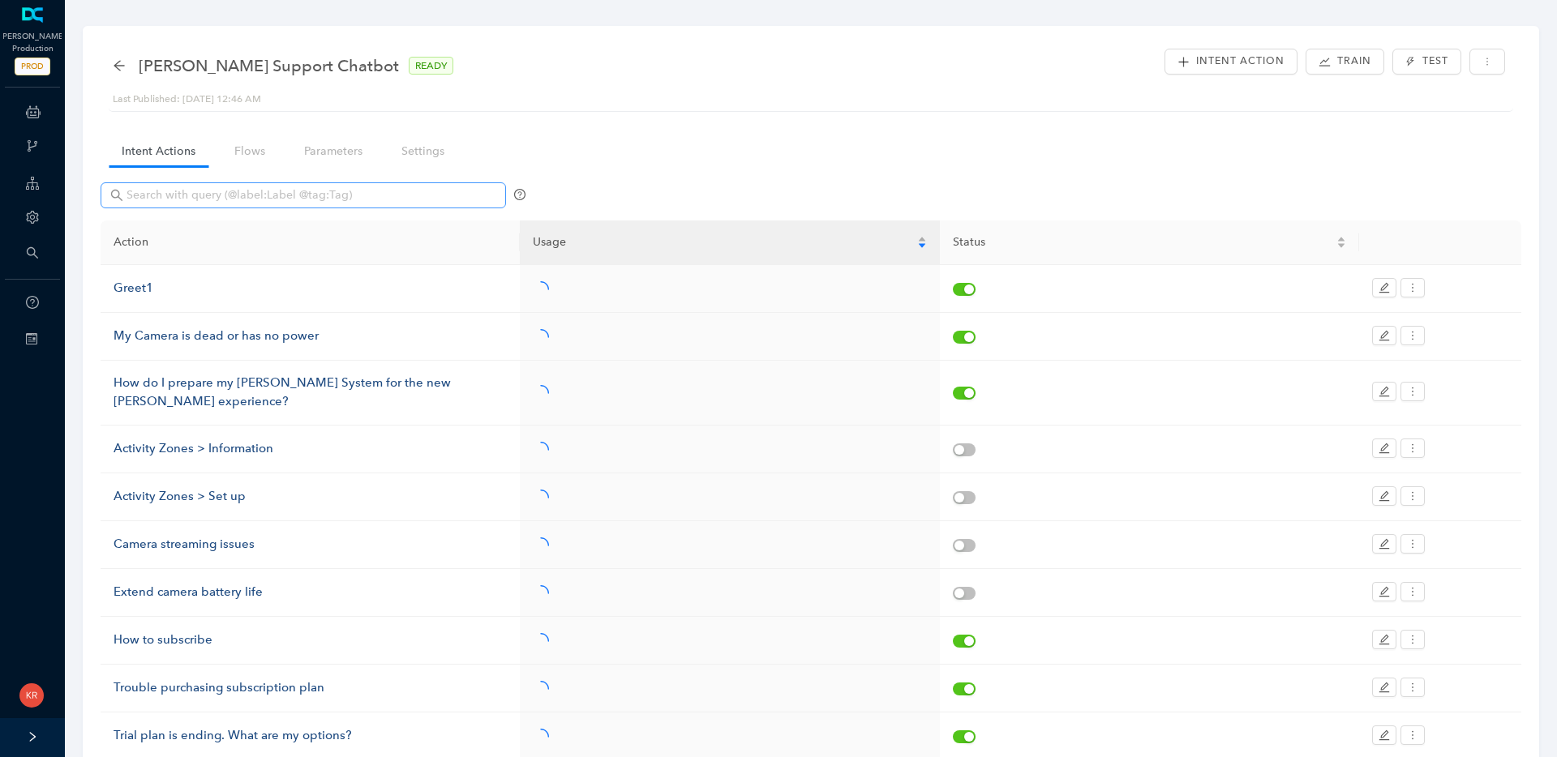
click at [323, 183] on span at bounding box center [303, 195] width 405 height 26
click at [251, 156] on link "Flows" at bounding box center [249, 151] width 57 height 30
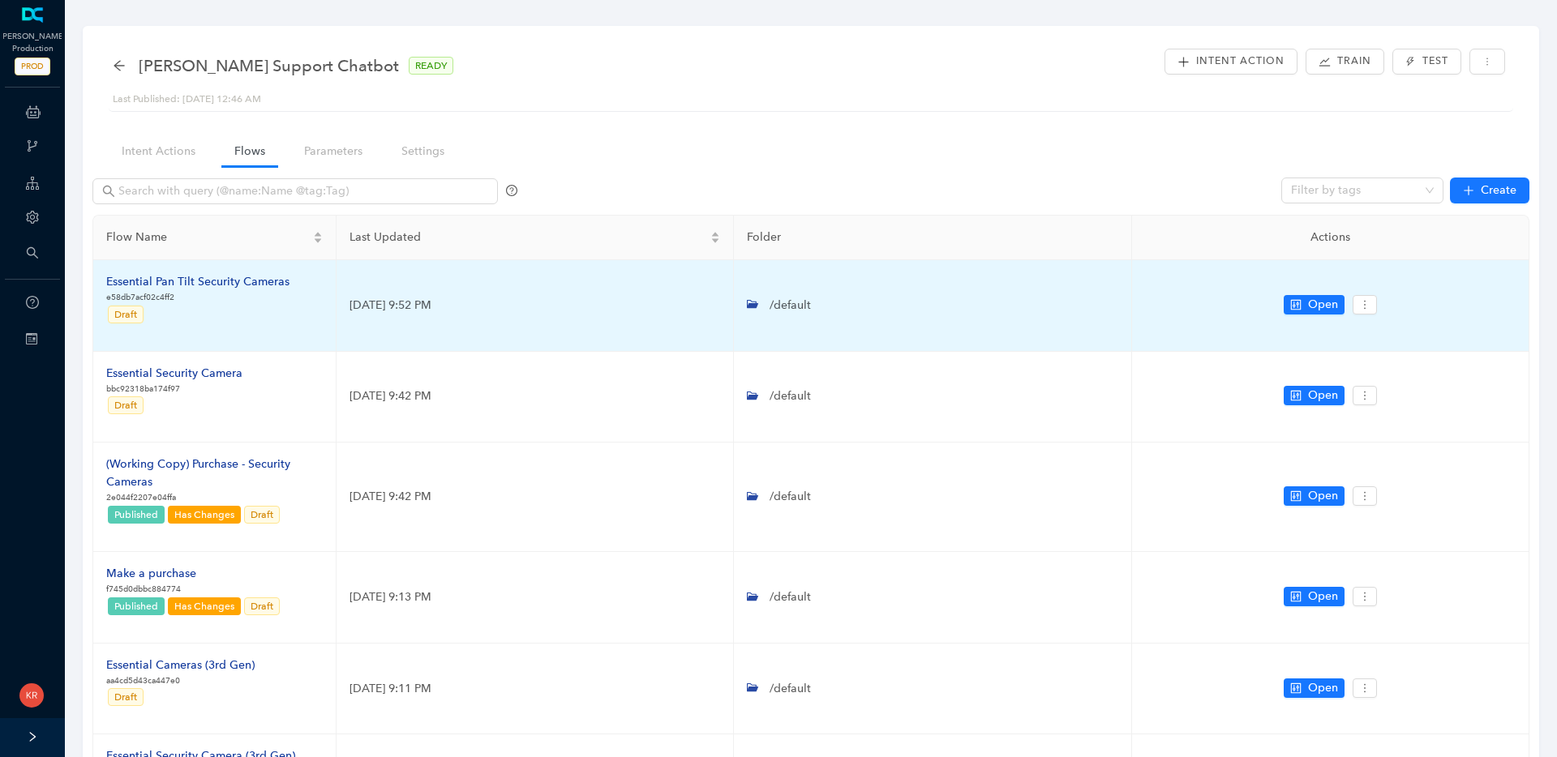
click at [274, 281] on div "Essential Pan Tilt Security Cameras" at bounding box center [197, 282] width 183 height 18
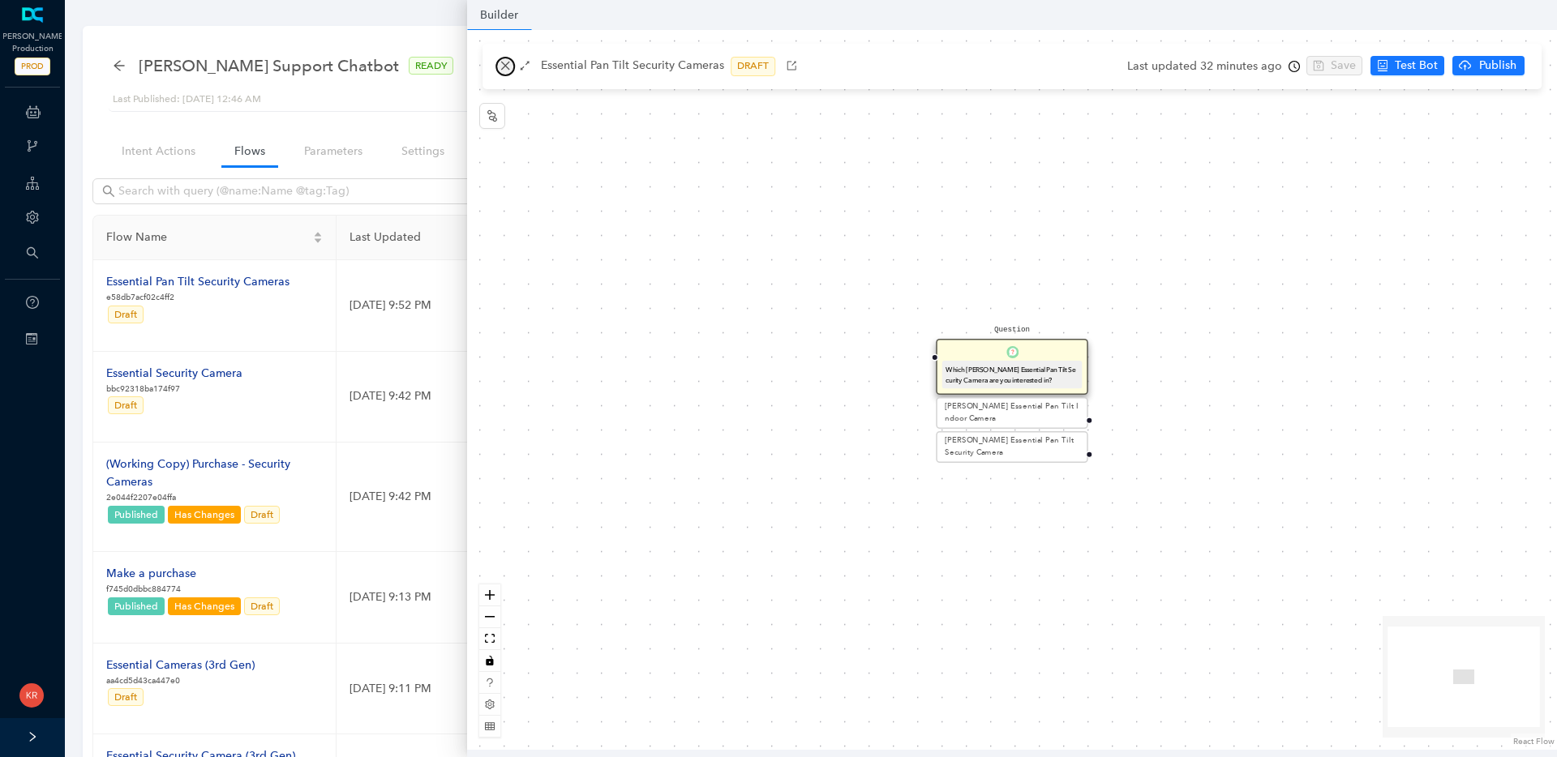
click at [507, 71] on icon "close" at bounding box center [505, 65] width 11 height 11
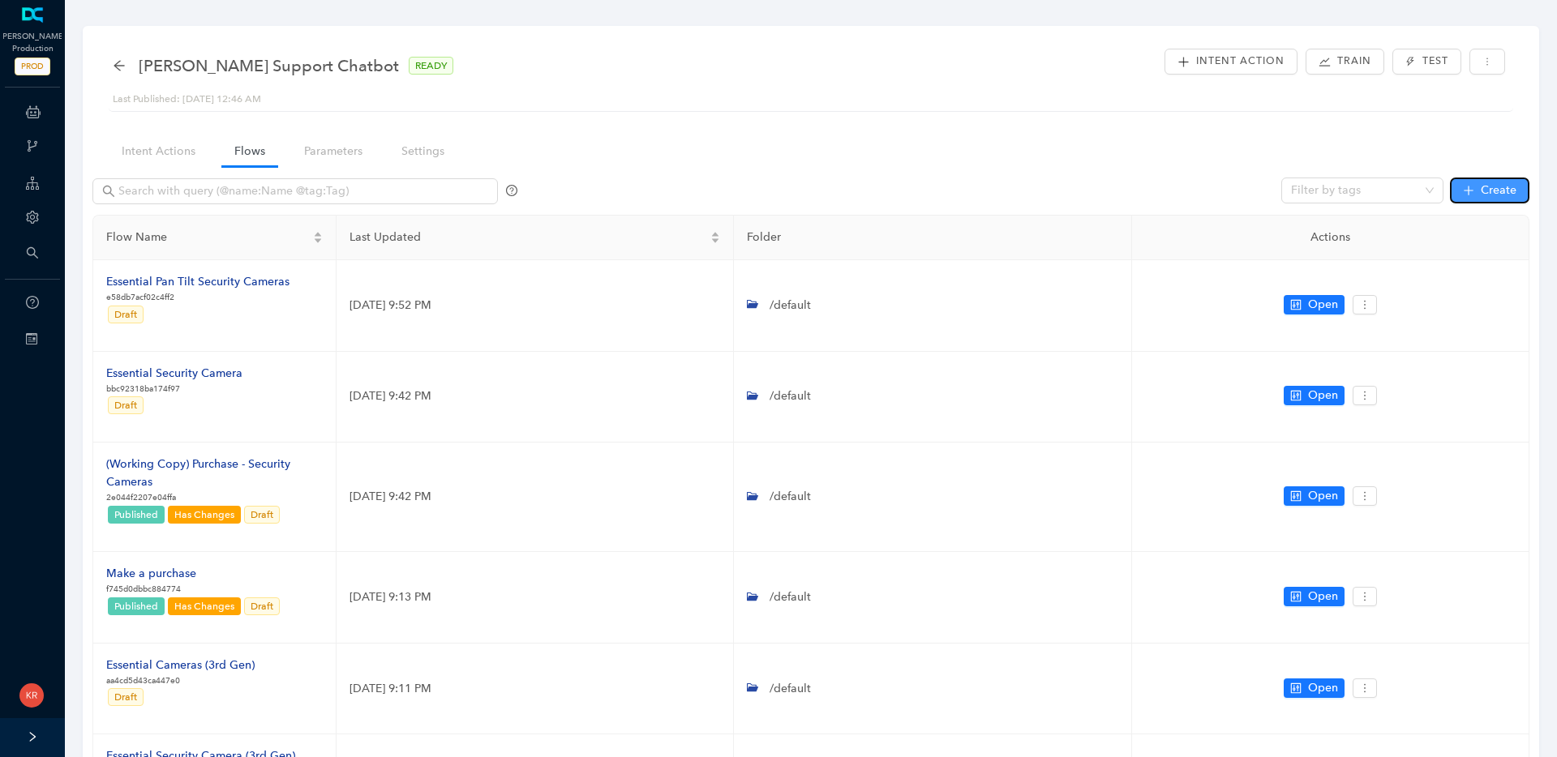
click at [1497, 195] on span "Create" at bounding box center [1499, 191] width 36 height 18
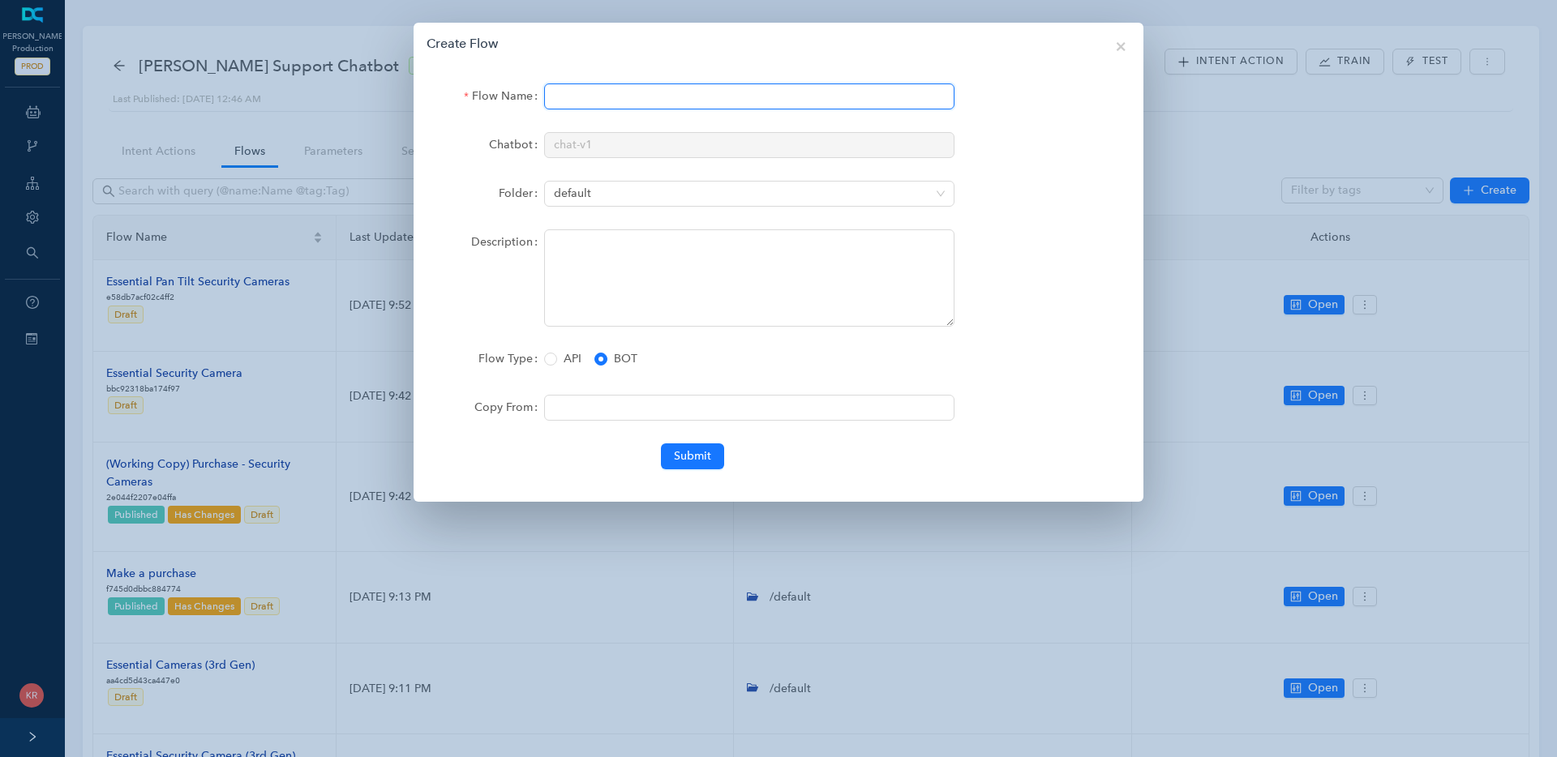
click at [663, 92] on input "Flow Name" at bounding box center [749, 97] width 410 height 26
type input "Essential Pan Tilt Indoor Camera"
click button "Submit" at bounding box center [692, 457] width 63 height 26
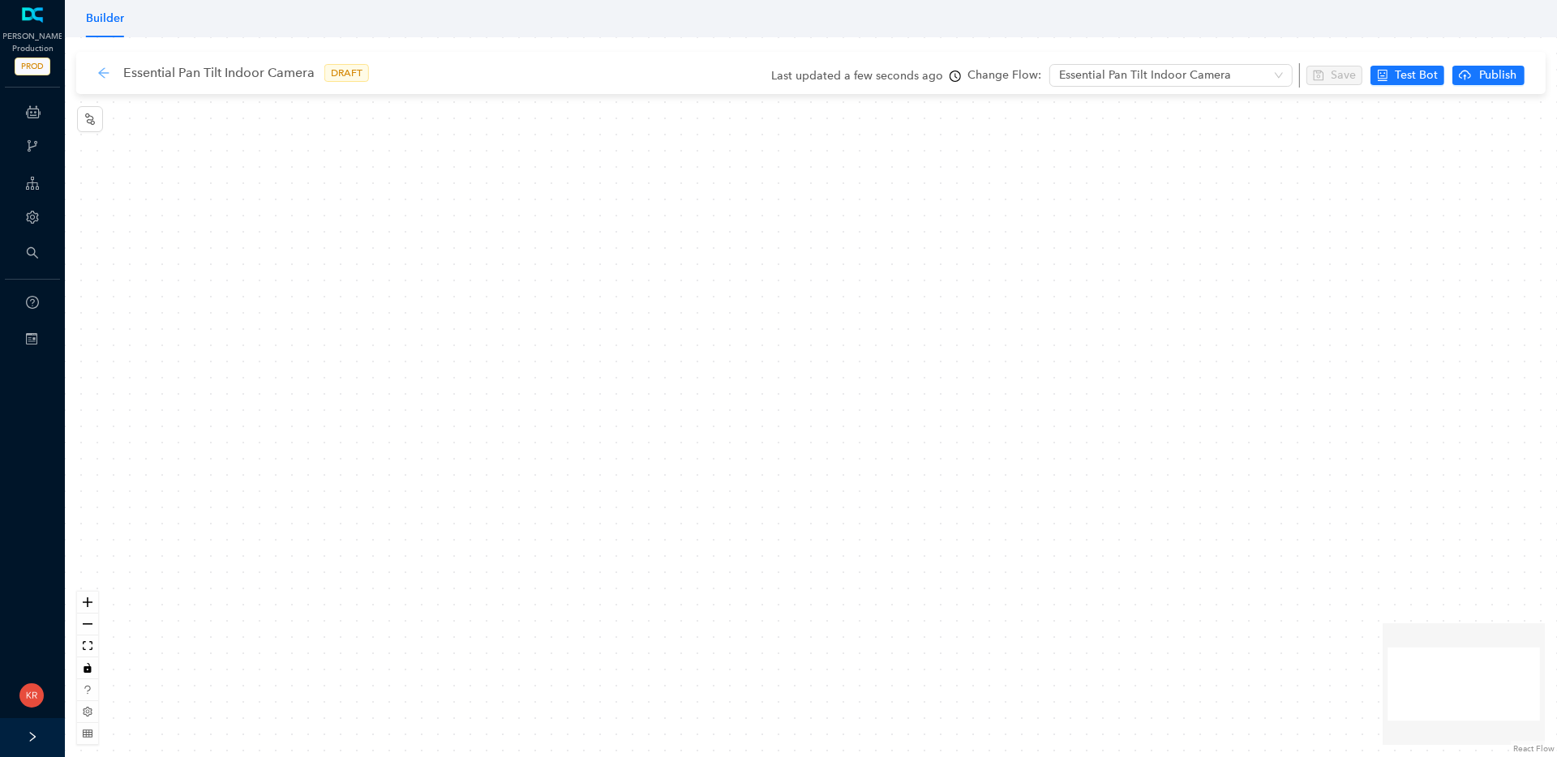
click at [104, 73] on icon "arrow-left" at bounding box center [103, 72] width 13 height 13
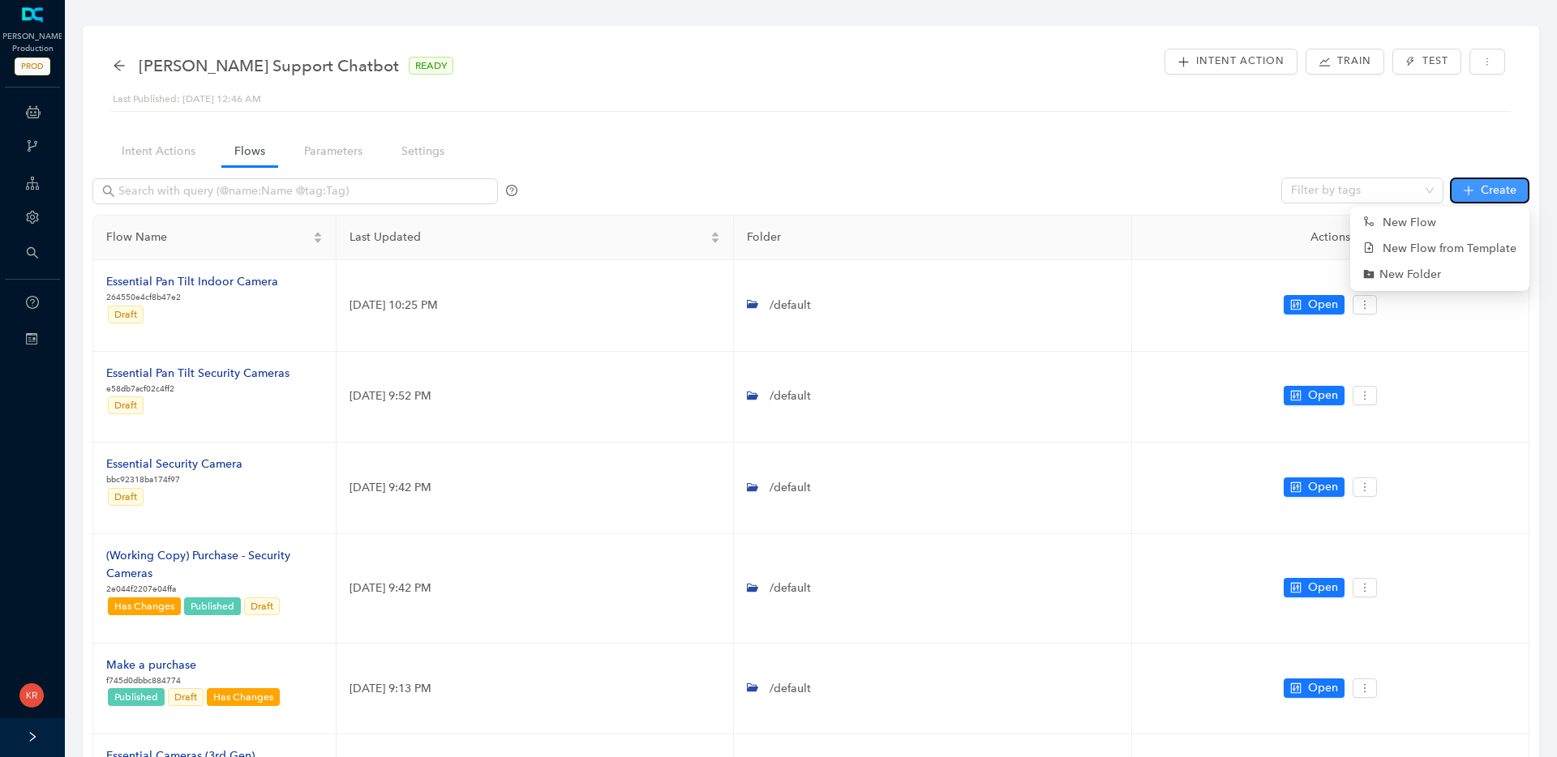
click at [1495, 198] on span "Create" at bounding box center [1499, 191] width 36 height 18
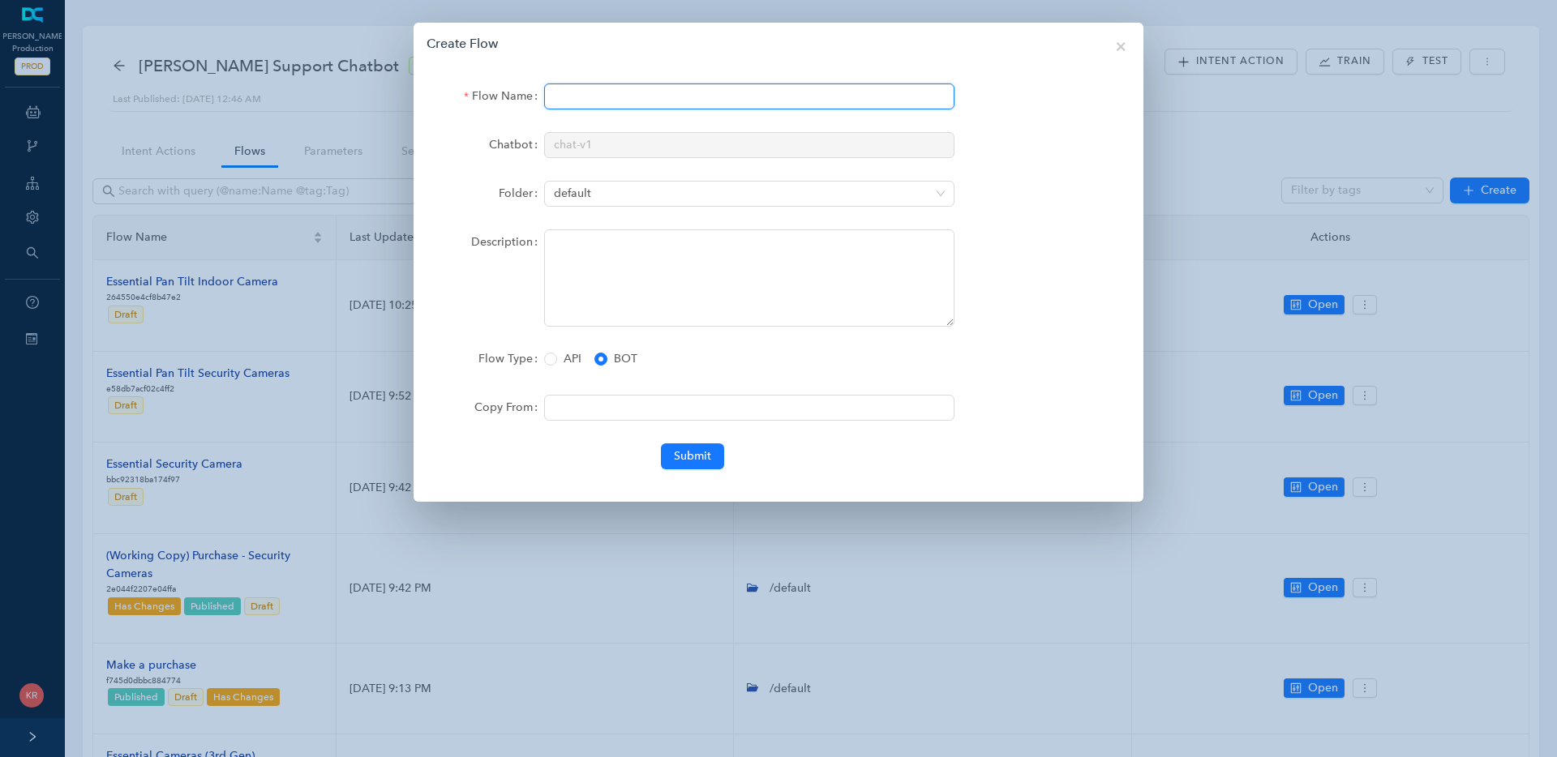
click at [638, 96] on input "Flow Name" at bounding box center [749, 97] width 410 height 26
type input "Essential Pan Tilt Security Camera"
click at [702, 460] on span "Submit" at bounding box center [692, 457] width 37 height 18
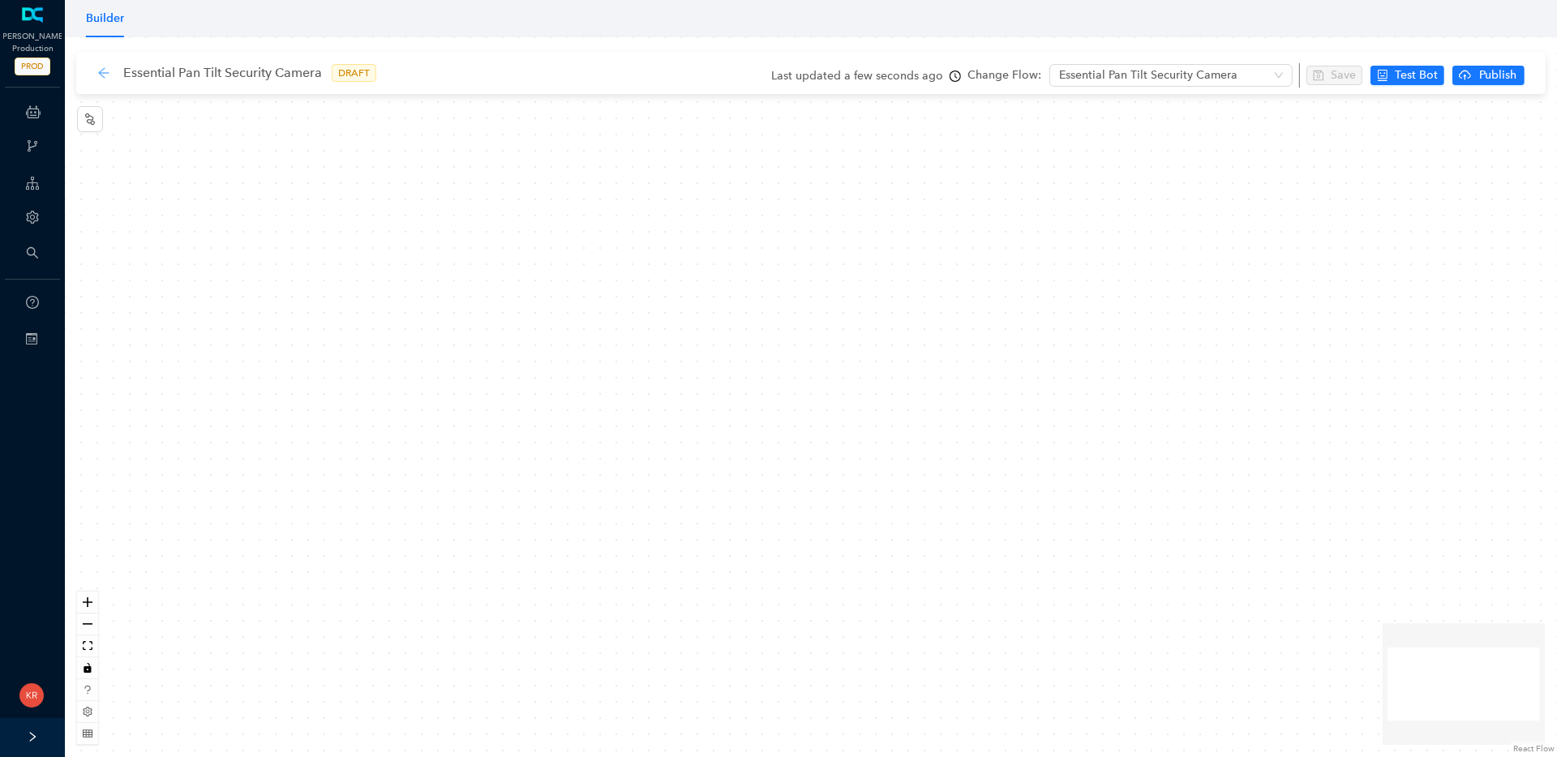
click at [104, 69] on icon "arrow-left" at bounding box center [103, 72] width 13 height 13
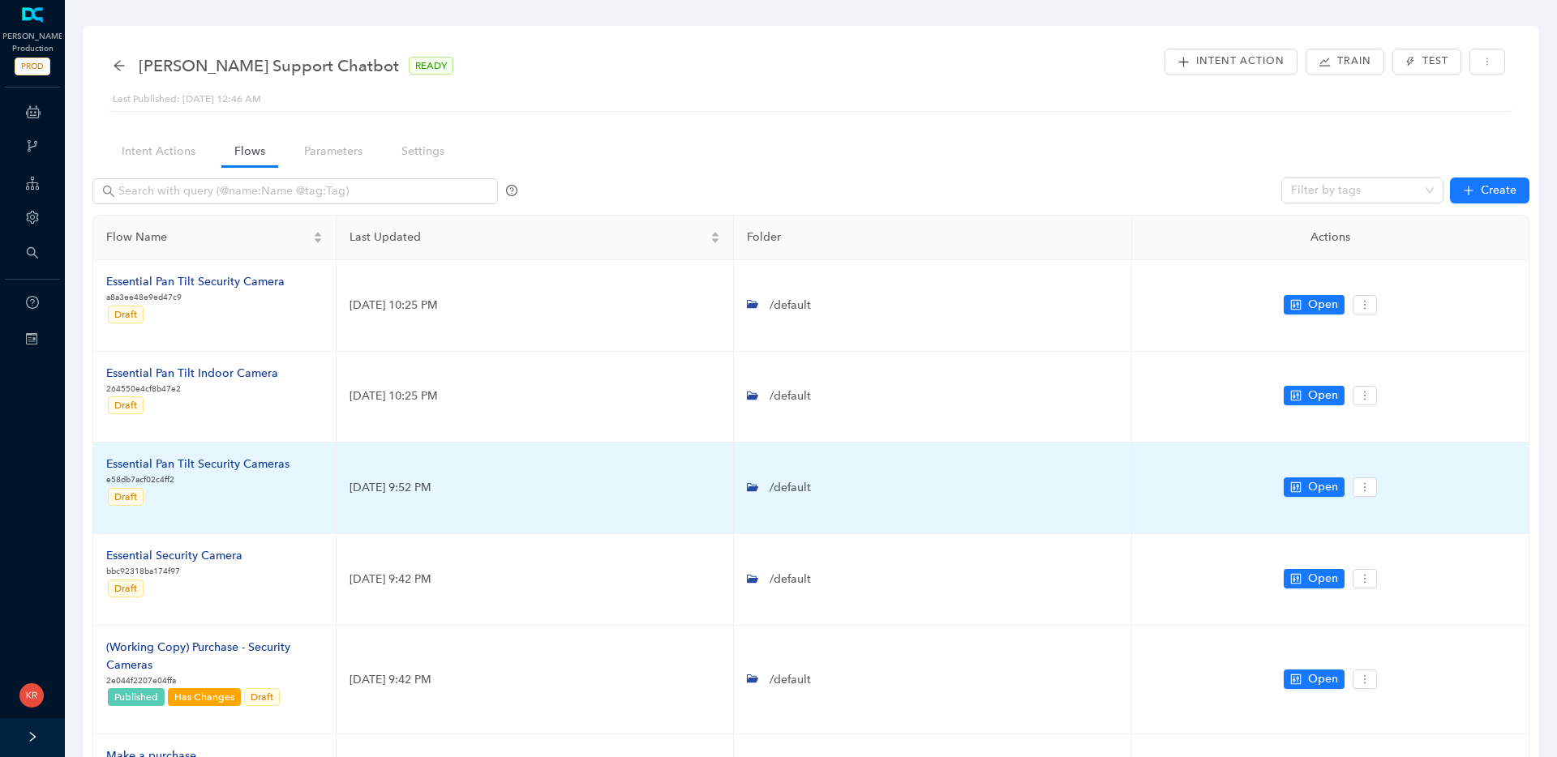
click at [252, 465] on div "Essential Pan Tilt Security Cameras" at bounding box center [197, 465] width 183 height 18
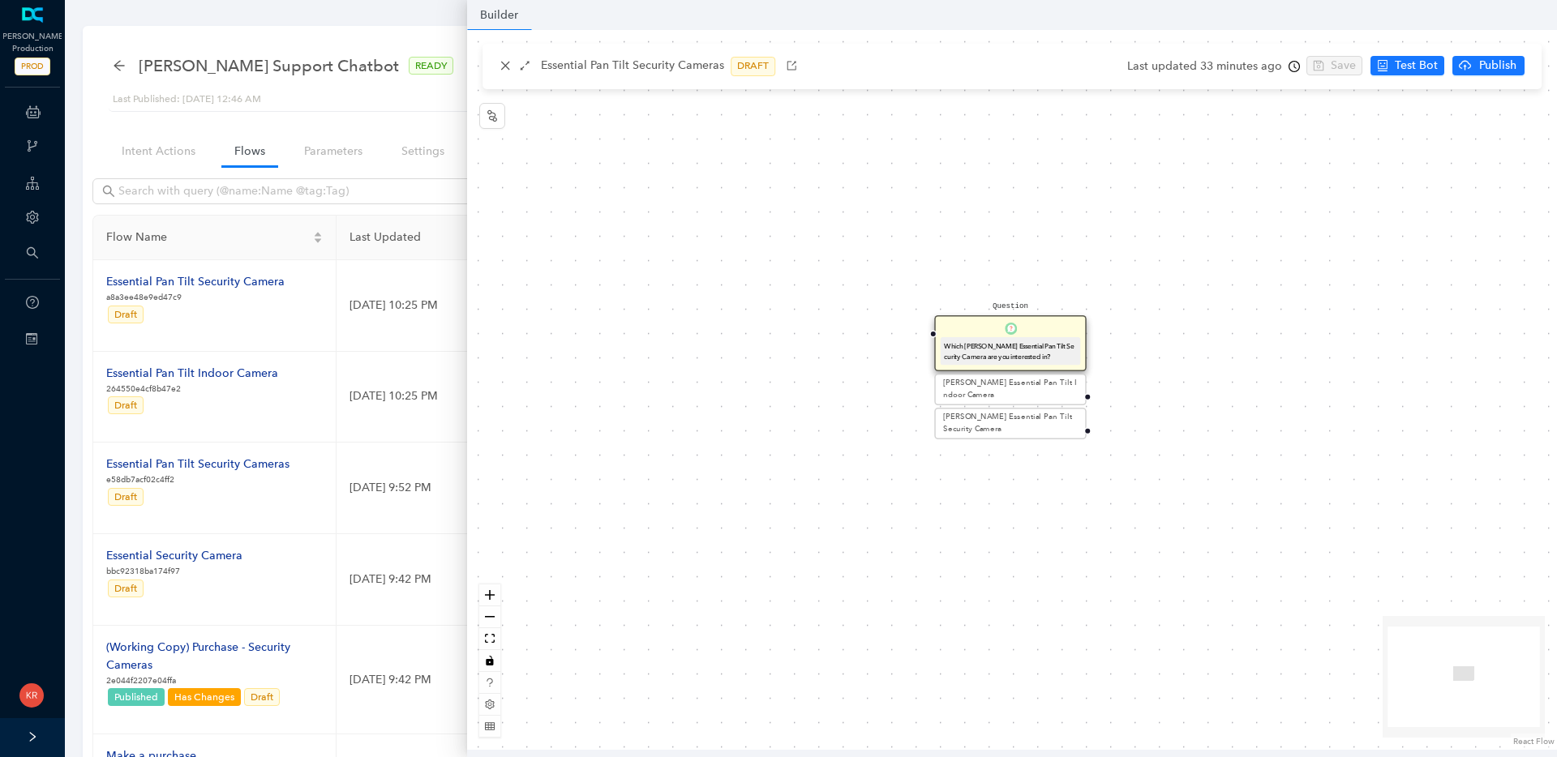
drag, startPoint x: 1165, startPoint y: 391, endPoint x: 1177, endPoint y: 366, distance: 27.6
click at [1177, 366] on div "Question Which [PERSON_NAME] Essential Pan Tilt Security Camera are you interes…" at bounding box center [1012, 390] width 1090 height 720
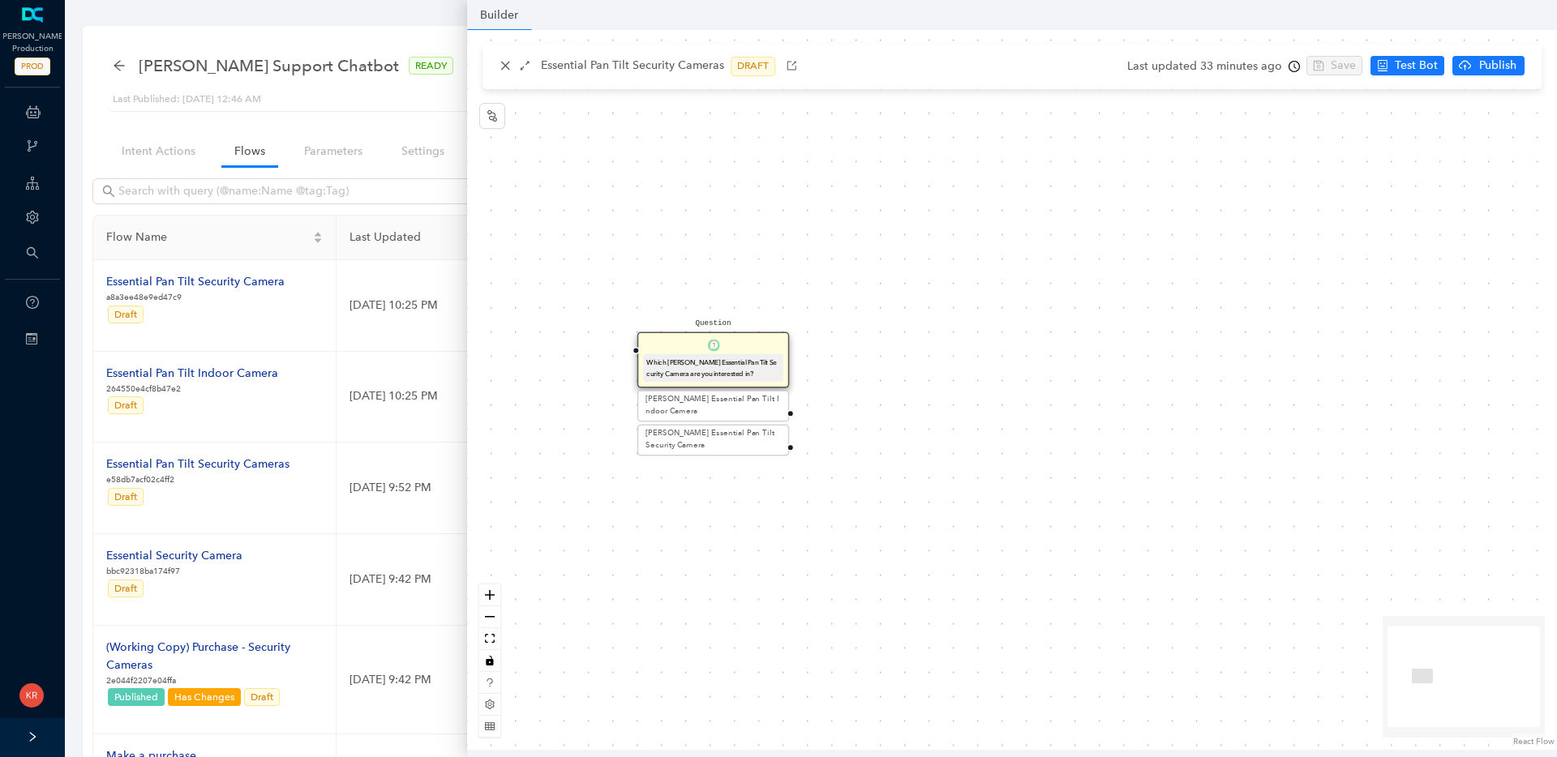
drag, startPoint x: 1018, startPoint y: 333, endPoint x: 743, endPoint y: 340, distance: 275.0
click at [743, 340] on div "Question Which [PERSON_NAME] Essential Pan Tilt Security Camera are you interes…" at bounding box center [713, 360] width 152 height 56
click at [479, 111] on button "button" at bounding box center [492, 116] width 26 height 26
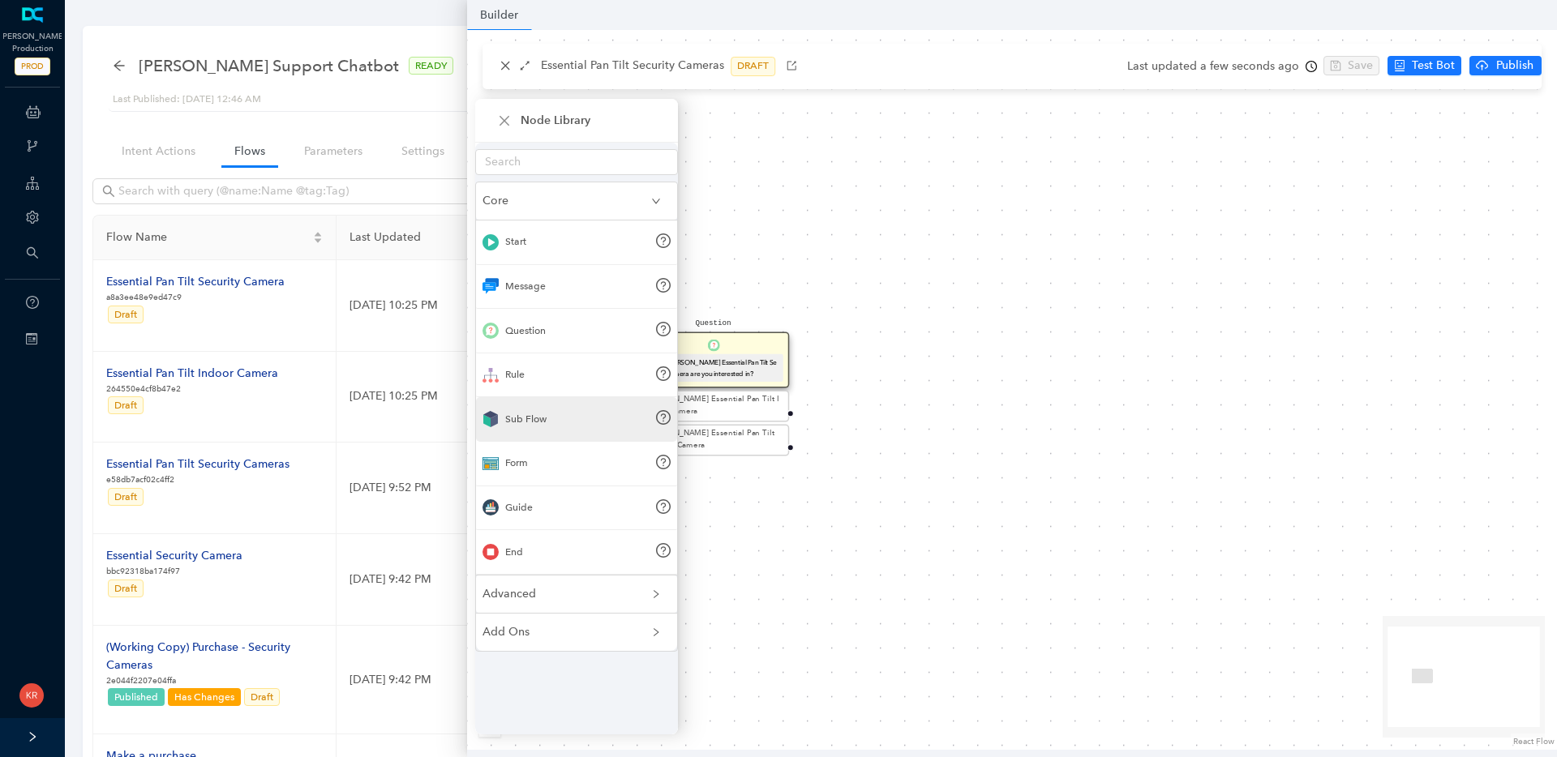
click at [544, 423] on div "Sub Flow" at bounding box center [525, 419] width 41 height 15
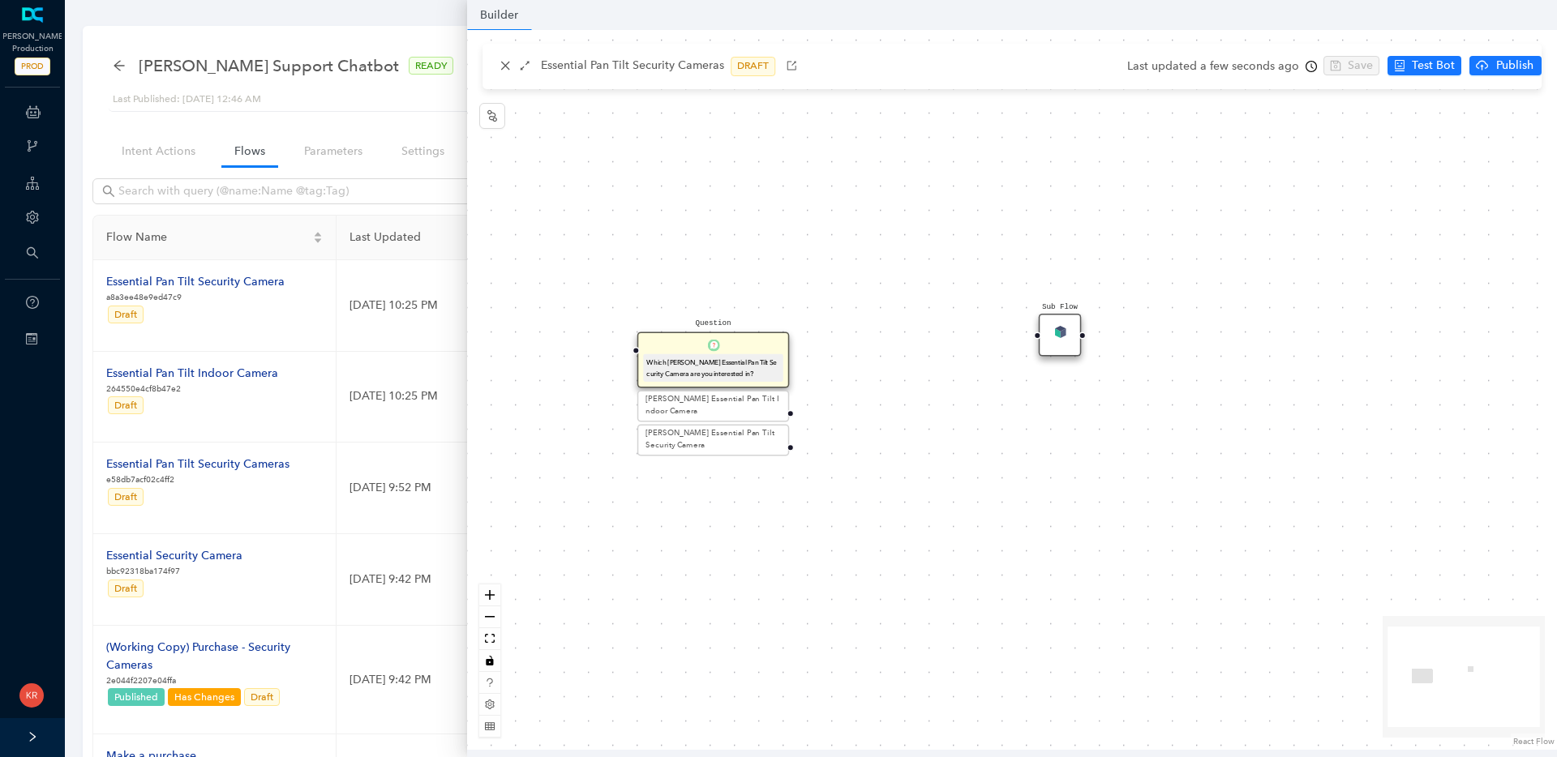
click at [1070, 335] on div "Sub Flow" at bounding box center [1060, 335] width 43 height 43
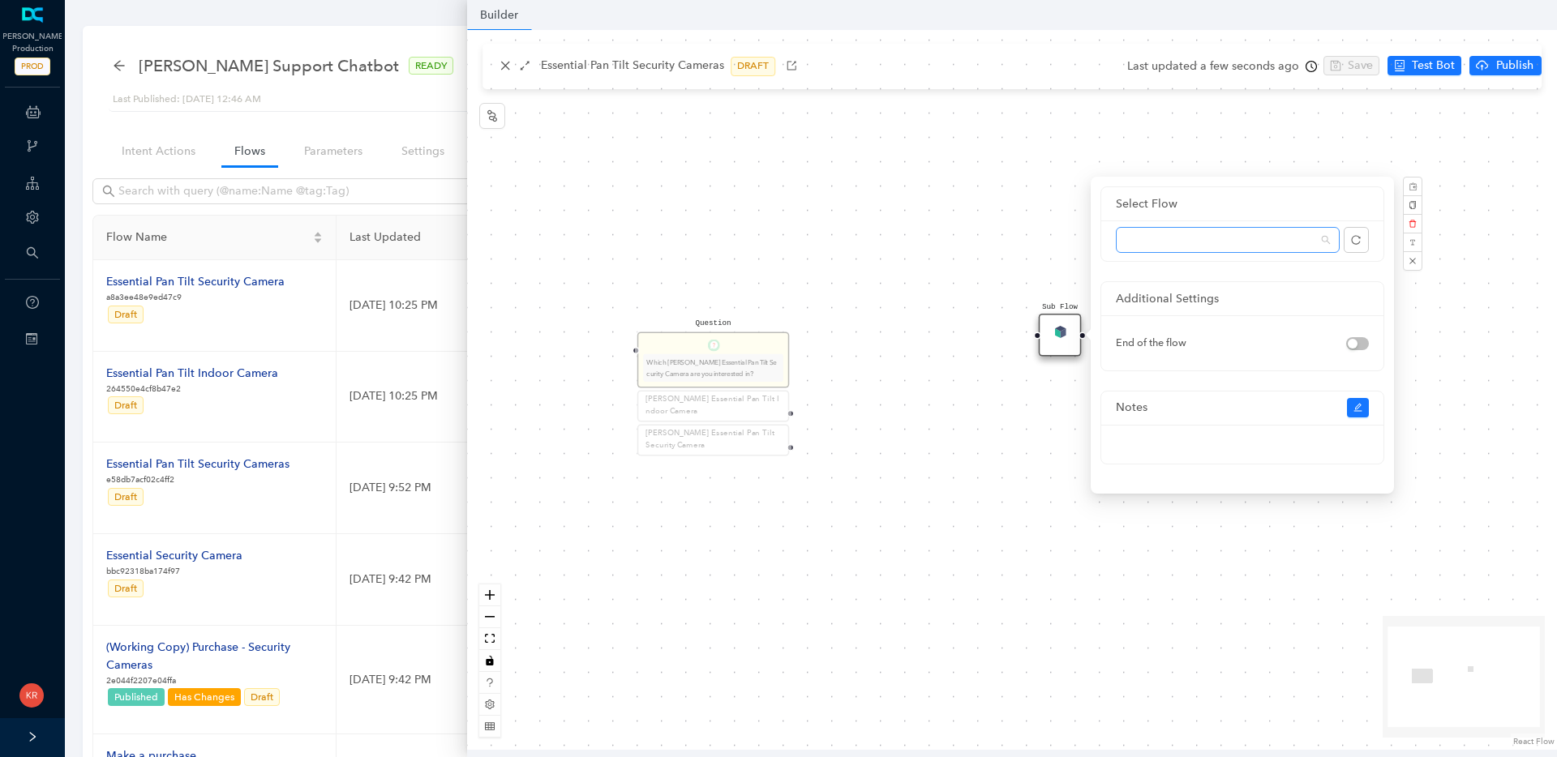
click at [1169, 240] on span at bounding box center [1228, 240] width 204 height 24
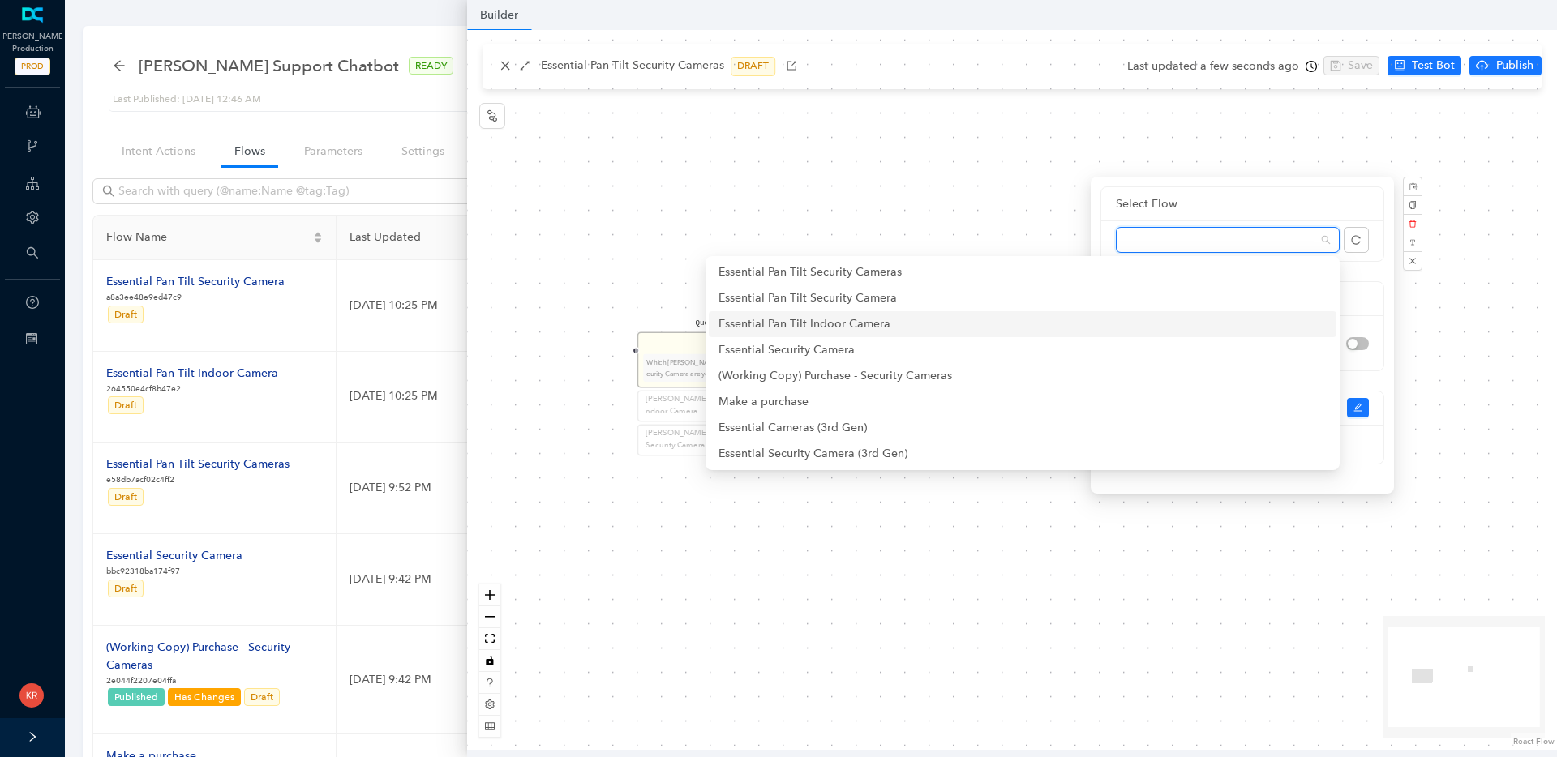
click at [1074, 329] on div "Essential Pan Tilt Indoor Camera" at bounding box center [1022, 324] width 608 height 18
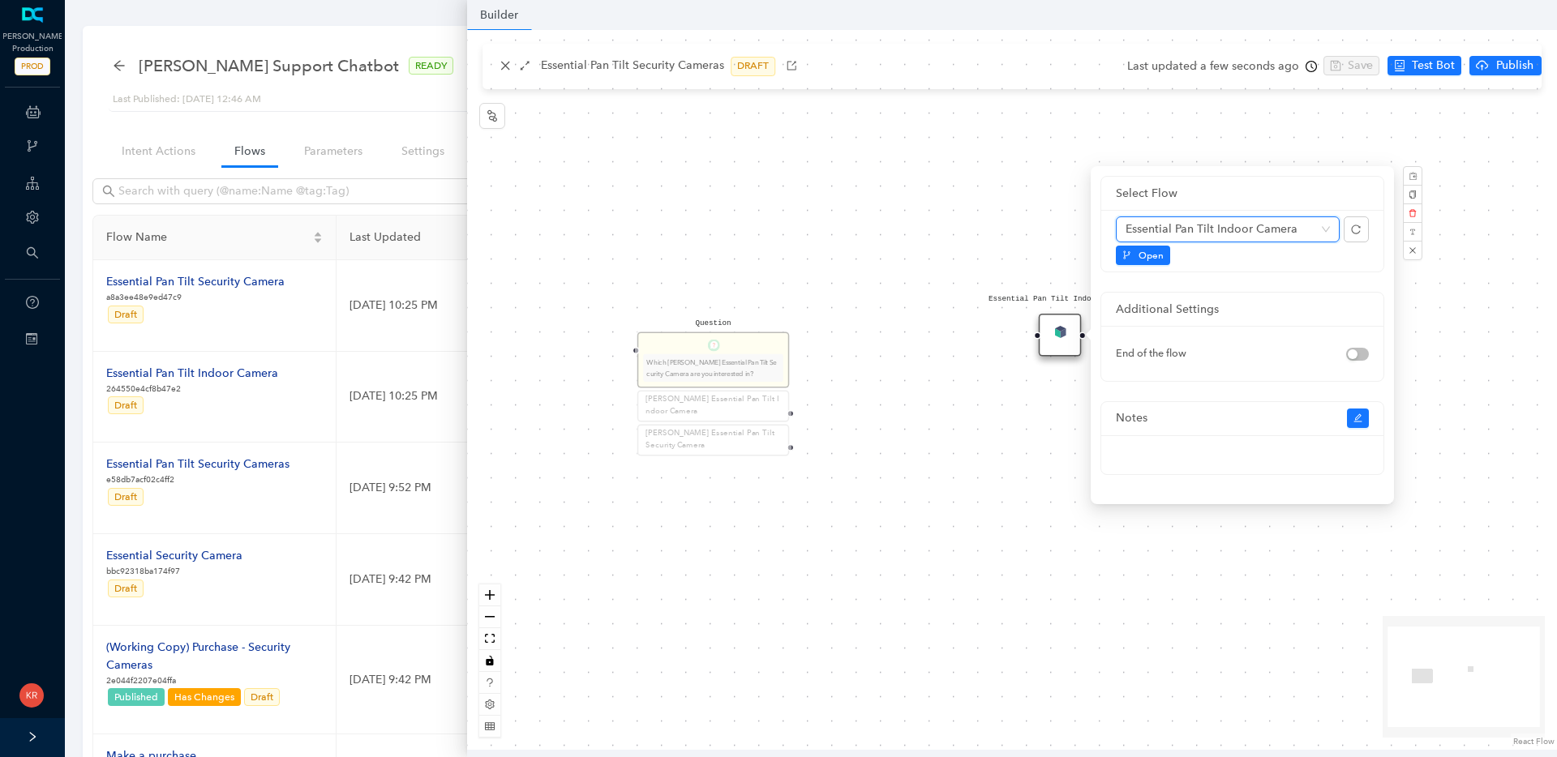
click at [958, 377] on div "Question Which [PERSON_NAME] Essential Pan Tilt Security Camera are you interes…" at bounding box center [1012, 390] width 1090 height 720
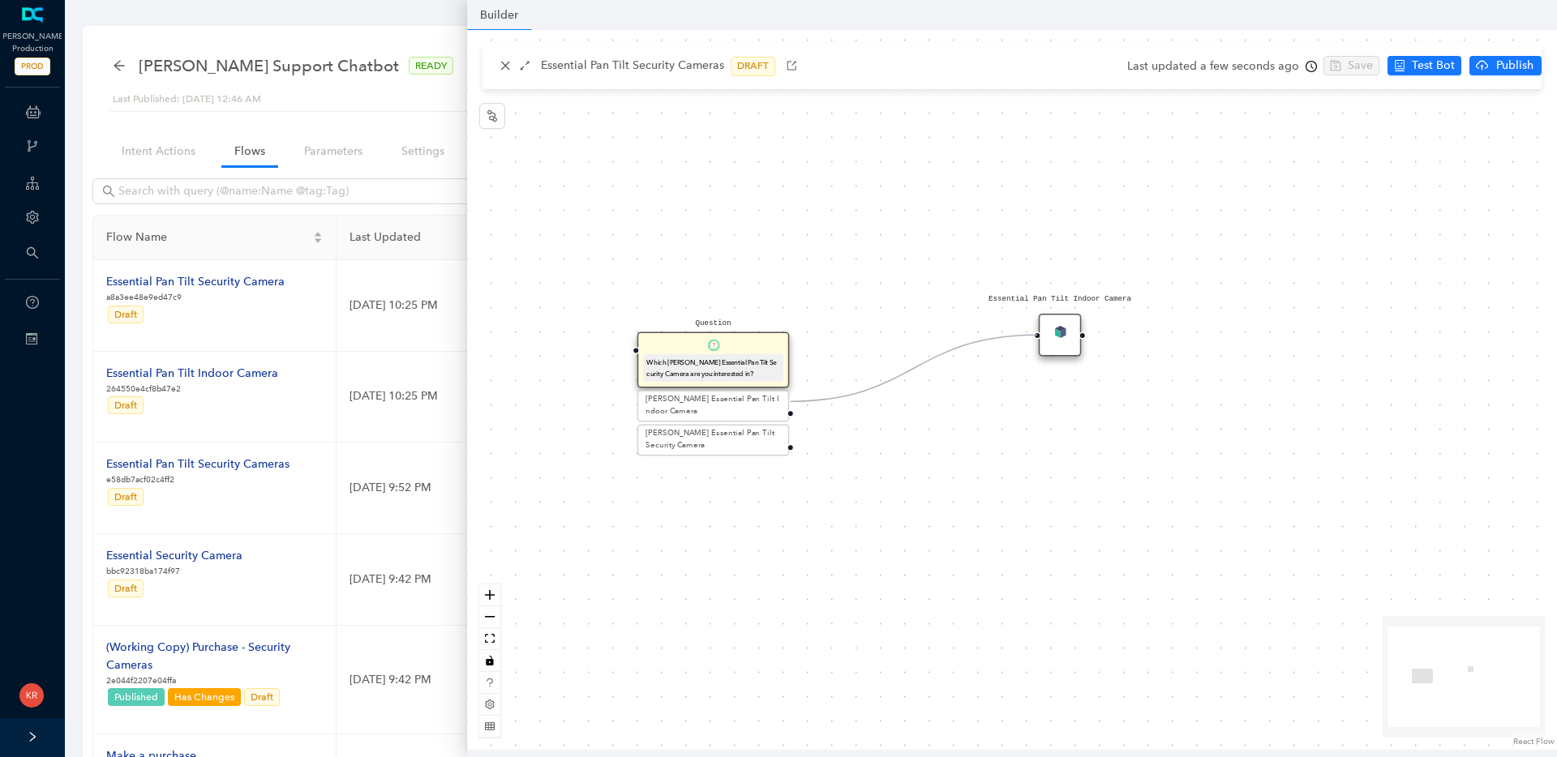
drag, startPoint x: 790, startPoint y: 401, endPoint x: 1037, endPoint y: 341, distance: 254.7
click at [1037, 341] on div "Question Which [PERSON_NAME] Essential Pan Tilt Security Camera are you interes…" at bounding box center [1012, 390] width 1090 height 720
click at [488, 122] on span "button" at bounding box center [492, 116] width 13 height 14
drag, startPoint x: 1073, startPoint y: 551, endPoint x: 1062, endPoint y: 494, distance: 57.7
click at [1062, 494] on img at bounding box center [1060, 496] width 12 height 12
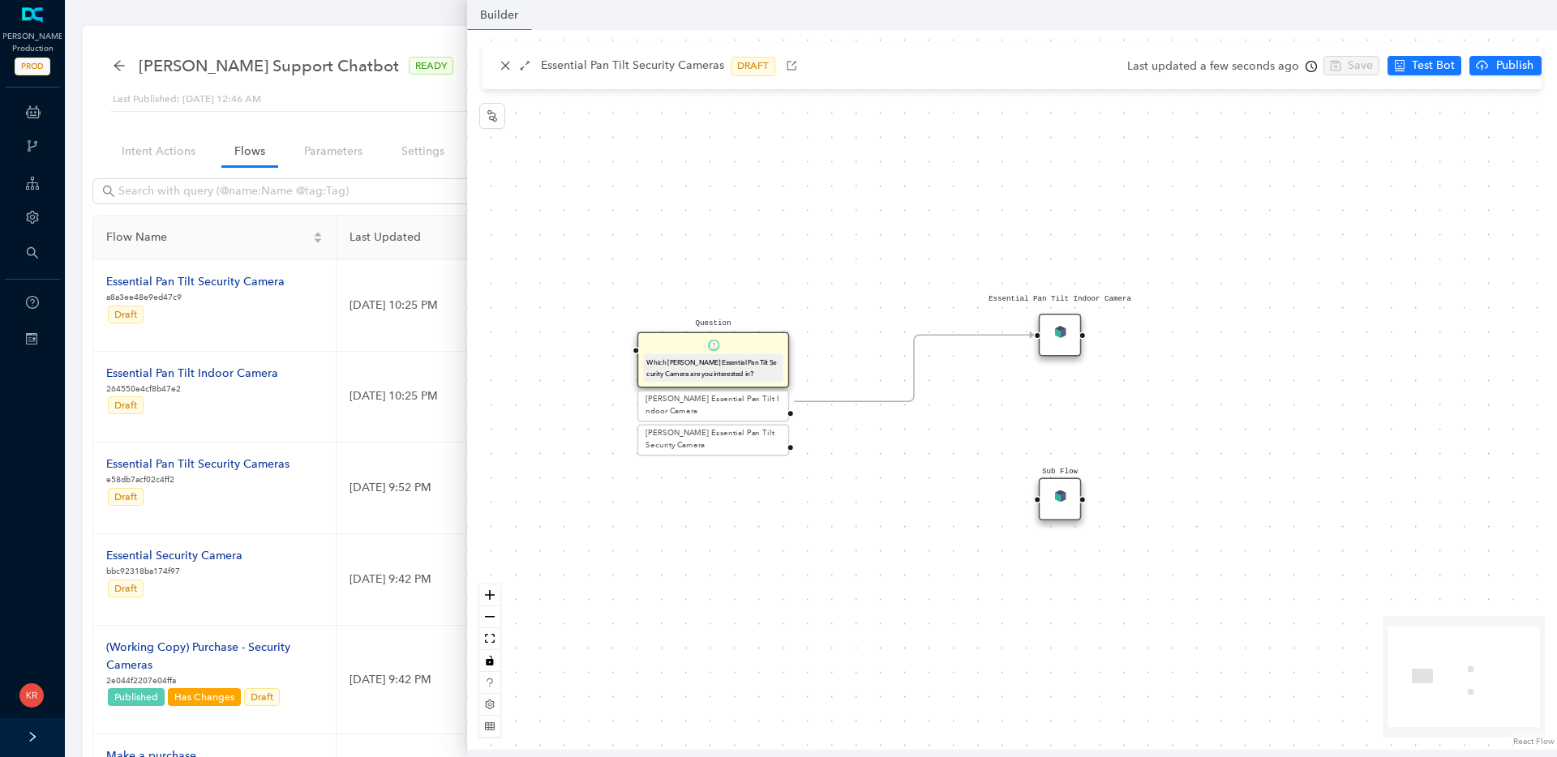
click at [1070, 498] on div "Sub Flow" at bounding box center [1060, 499] width 43 height 43
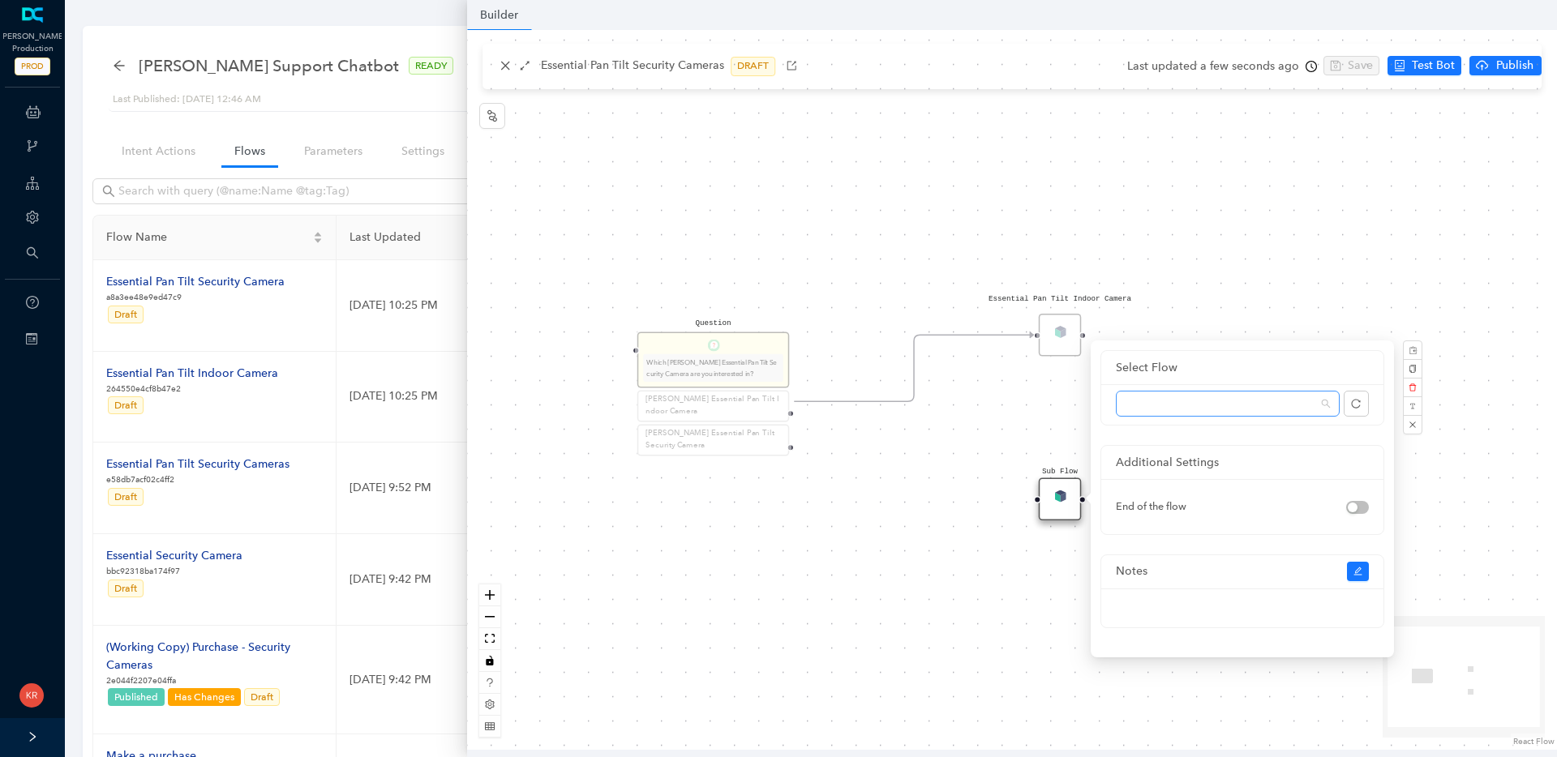
click at [1214, 401] on span at bounding box center [1228, 404] width 204 height 24
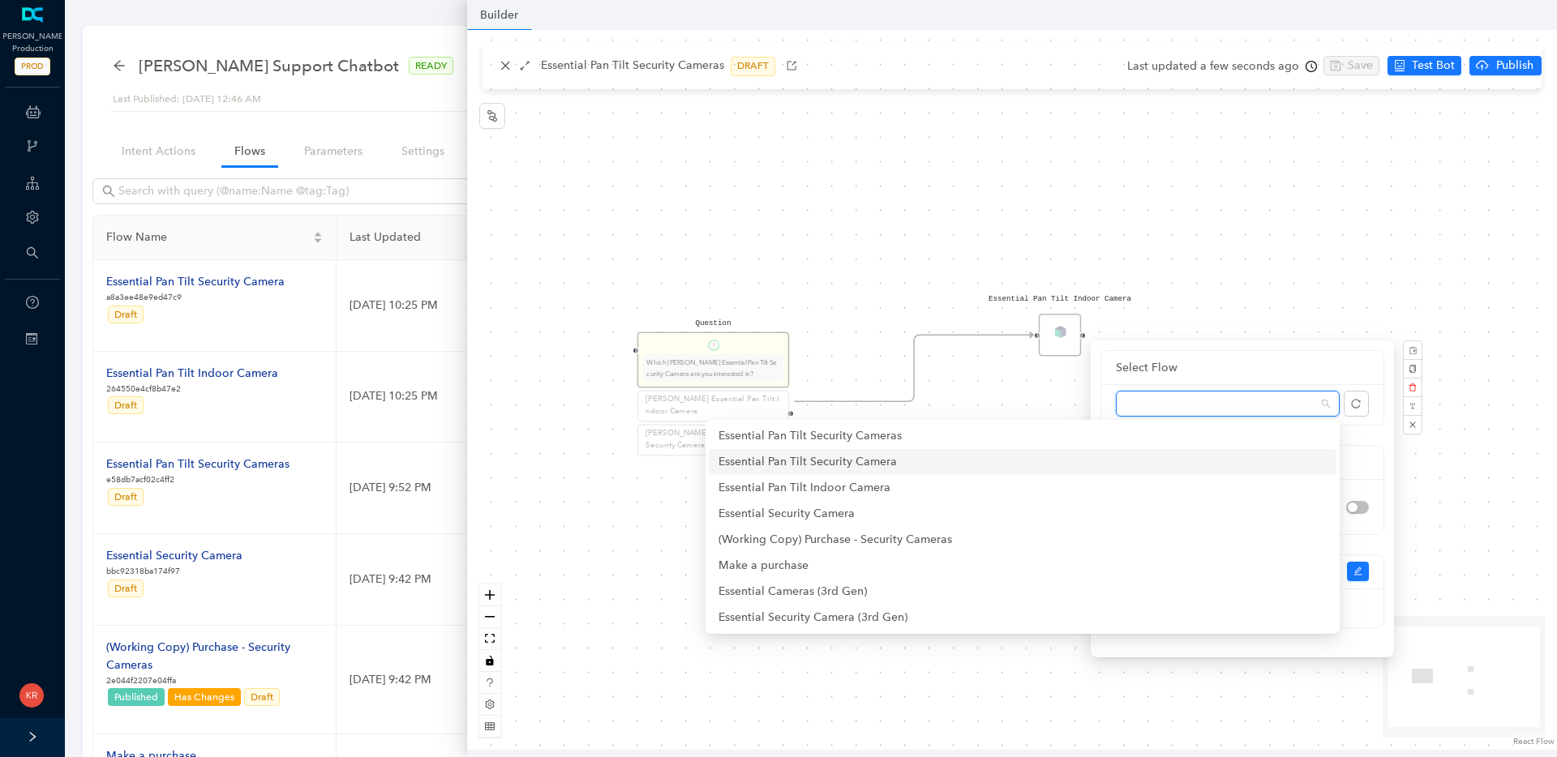
click at [1095, 469] on div "Essential Pan Tilt Security Camera" at bounding box center [1022, 462] width 608 height 18
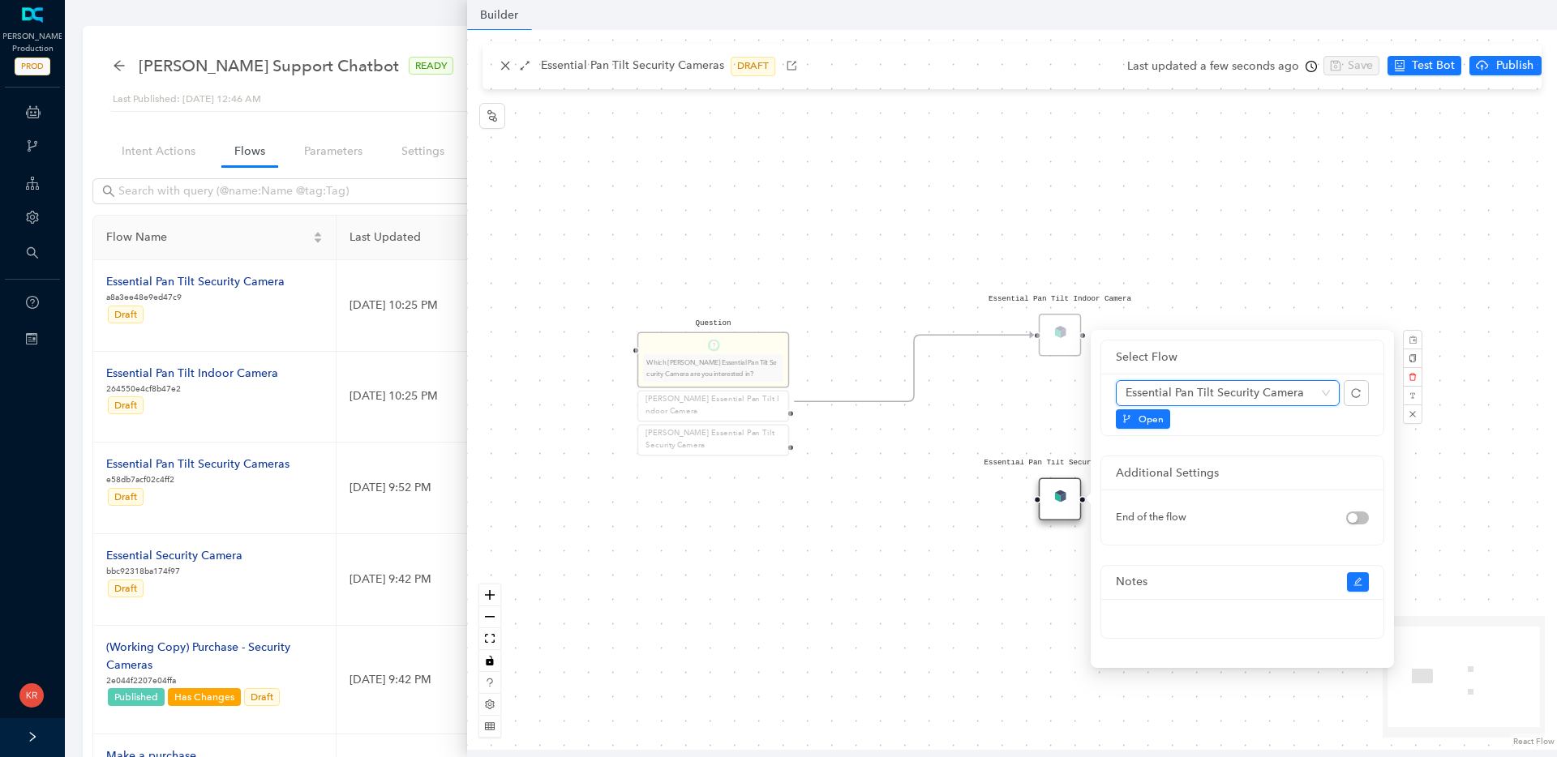
click at [975, 542] on div "Question Which [PERSON_NAME] Essential Pan Tilt Security Camera are you interes…" at bounding box center [1012, 390] width 1090 height 720
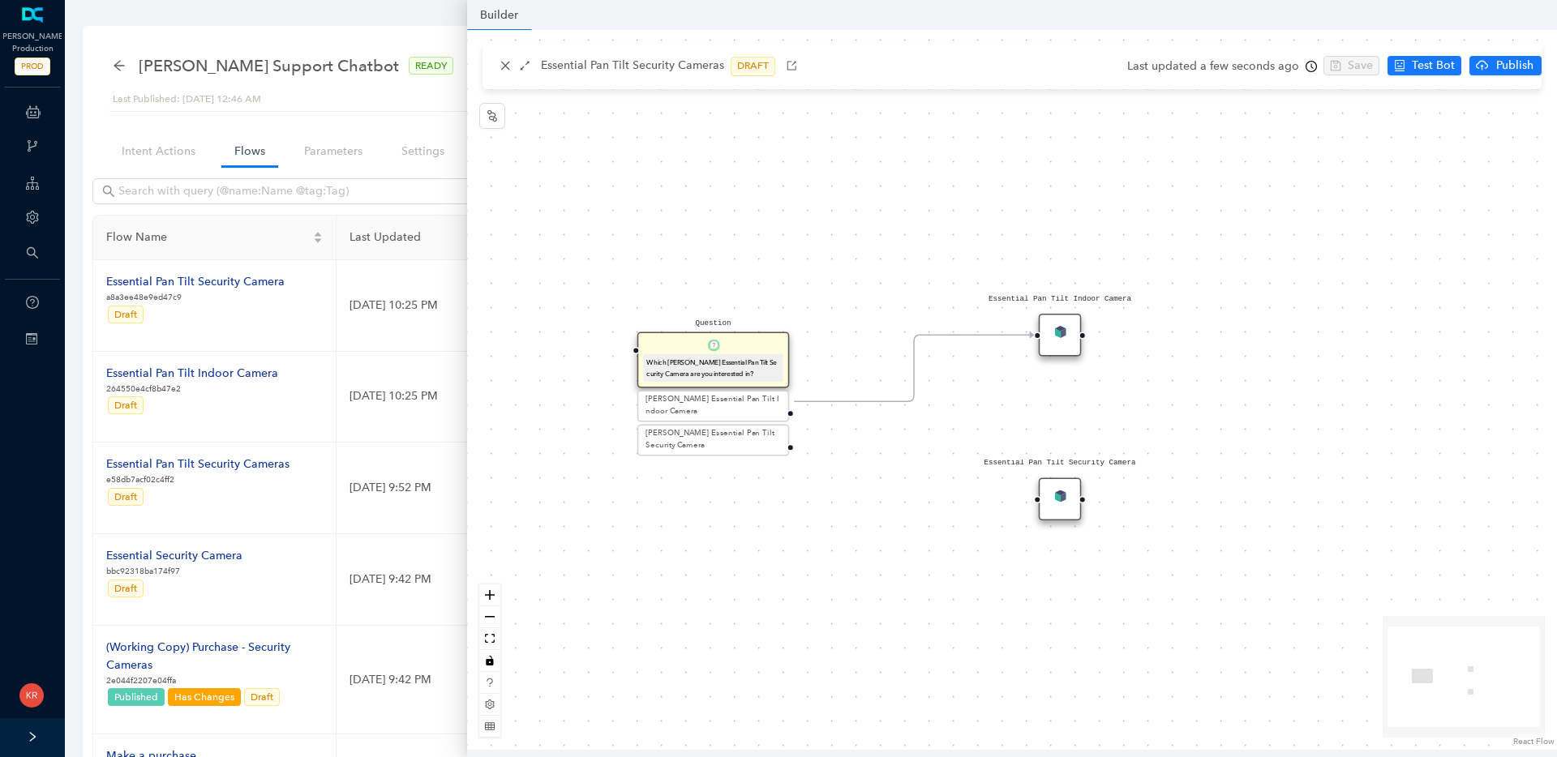
click at [1074, 503] on div "Essential Pan Tilt Security Camera" at bounding box center [1060, 499] width 43 height 43
drag, startPoint x: 791, startPoint y: 423, endPoint x: 1023, endPoint y: 495, distance: 243.4
click at [1023, 495] on div "Question Which [PERSON_NAME] Essential Pan Tilt Security Camera are you interes…" at bounding box center [1012, 390] width 1090 height 720
click at [1238, 445] on div "Question Which [PERSON_NAME] Essential Pan Tilt Security Camera are you interes…" at bounding box center [1012, 390] width 1090 height 720
